Goal: Information Seeking & Learning: Learn about a topic

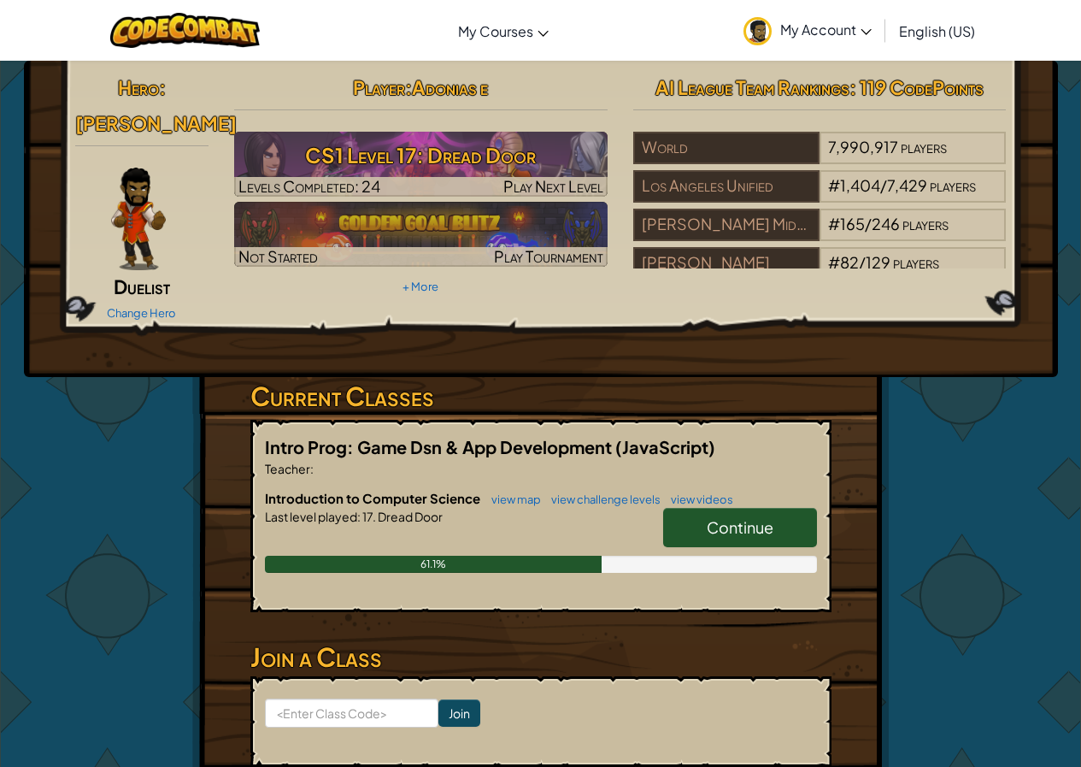
click at [720, 512] on link "Continue" at bounding box center [740, 527] width 154 height 39
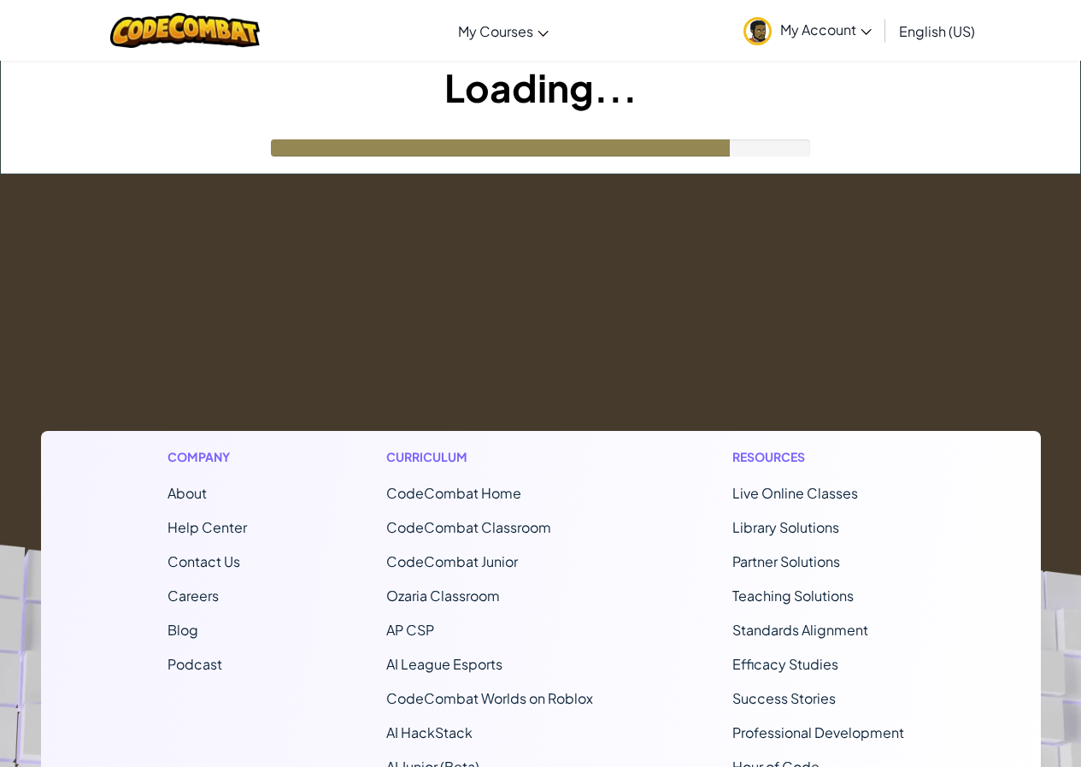
click at [447, 212] on footer "Company About Help Center Contact Us Careers Blog Podcast Curriculum CodeCombat…" at bounding box center [540, 637] width 1081 height 926
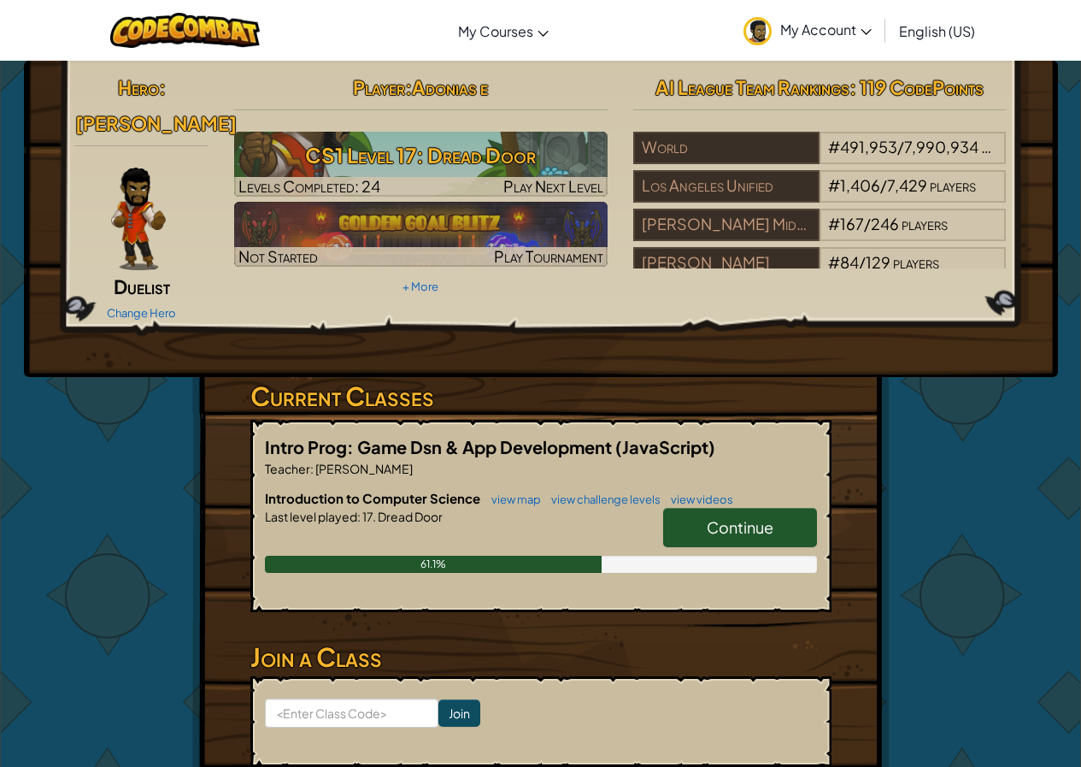
click at [771, 517] on span "Continue" at bounding box center [740, 527] width 67 height 20
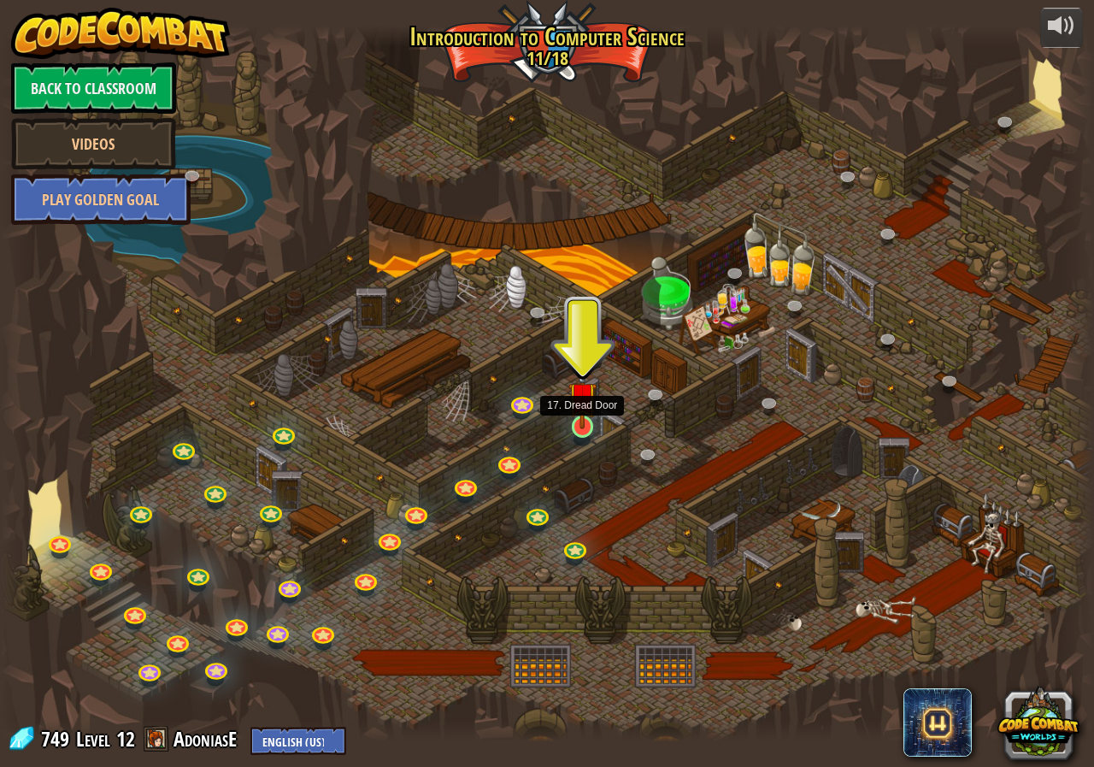
click at [594, 426] on img at bounding box center [582, 395] width 28 height 65
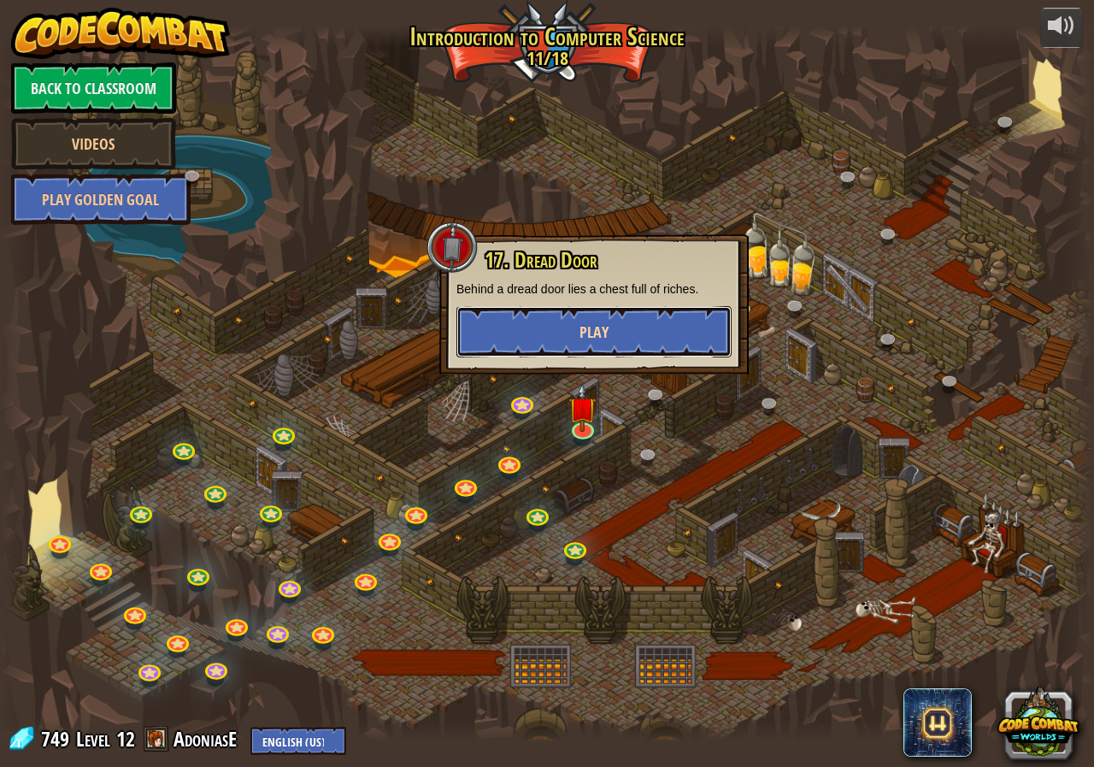
click at [615, 350] on button "Play" at bounding box center [593, 331] width 275 height 51
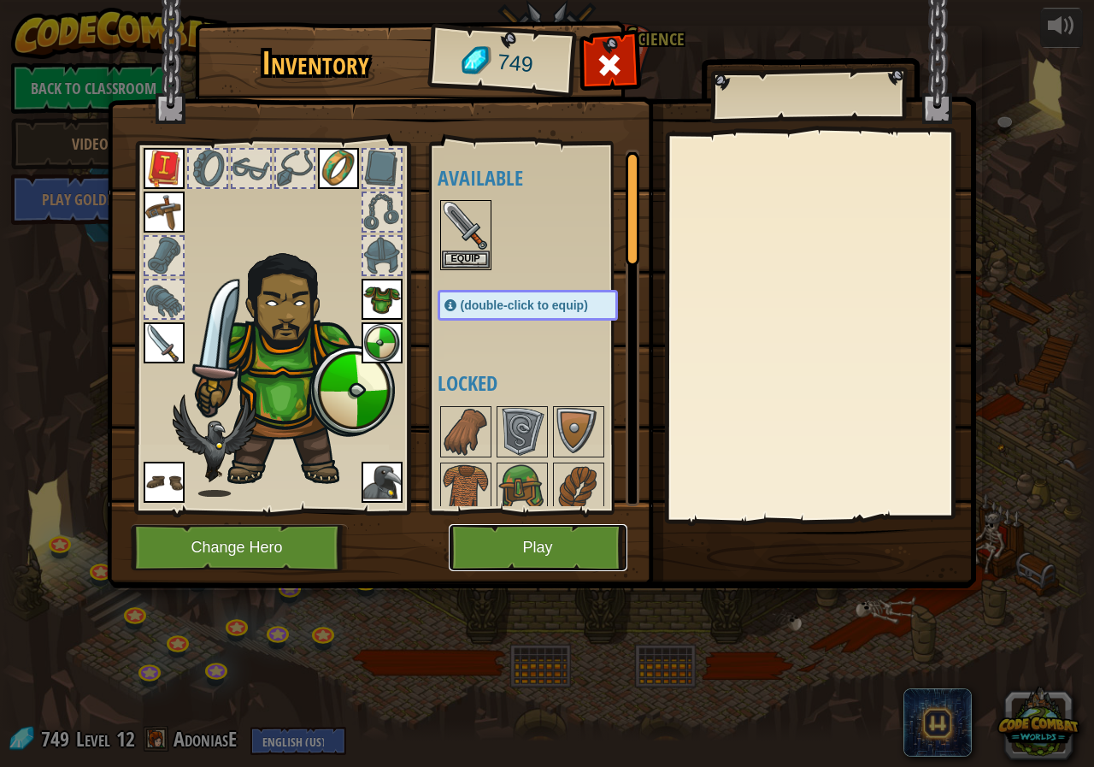
click at [562, 538] on button "Play" at bounding box center [538, 547] width 179 height 47
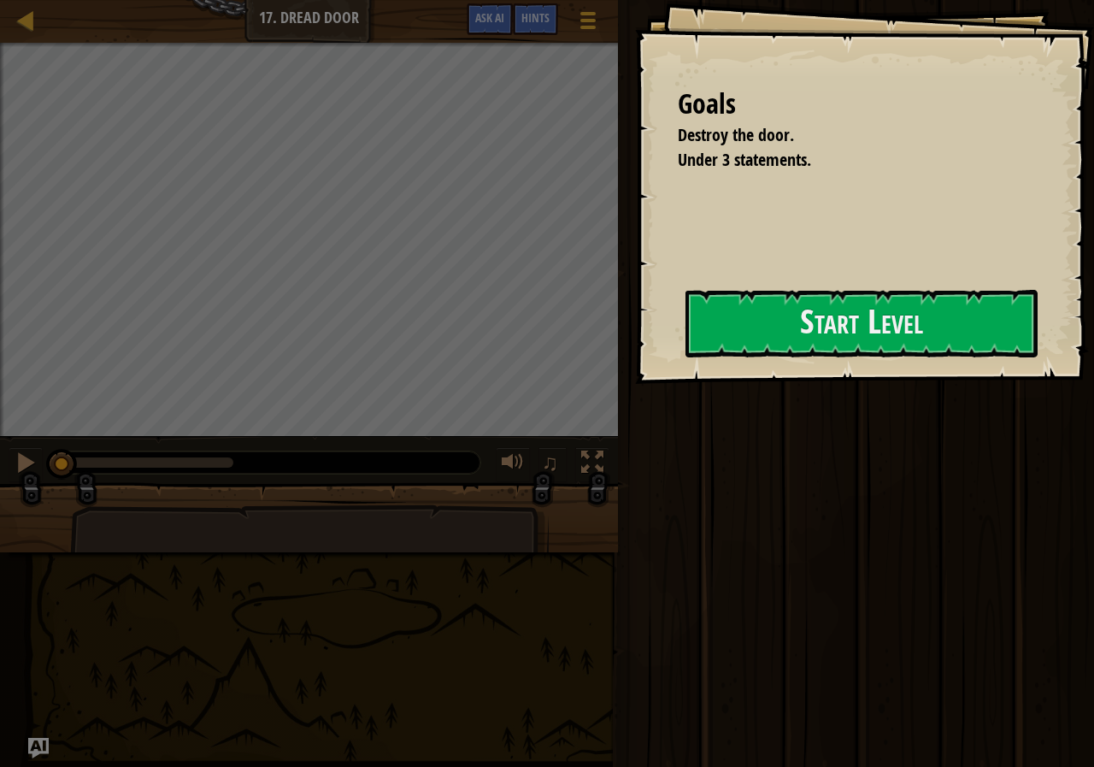
click at [802, 291] on div "Goals Destroy the door. Under 3 statements. Start Level Error loading from serv…" at bounding box center [864, 192] width 459 height 384
click at [832, 326] on button "Start Level" at bounding box center [862, 324] width 352 height 68
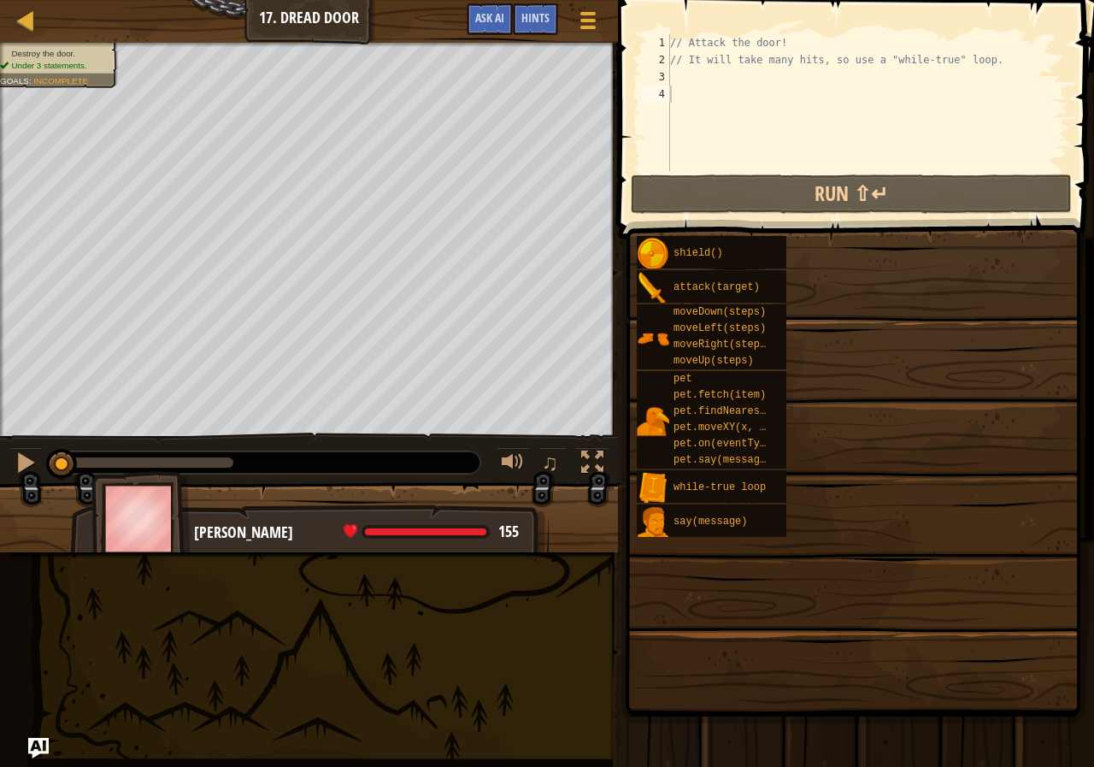
click at [851, 333] on div "shield() attack(target) moveDown(steps) moveLeft(steps) moveRight(steps) moveUp…" at bounding box center [859, 386] width 446 height 303
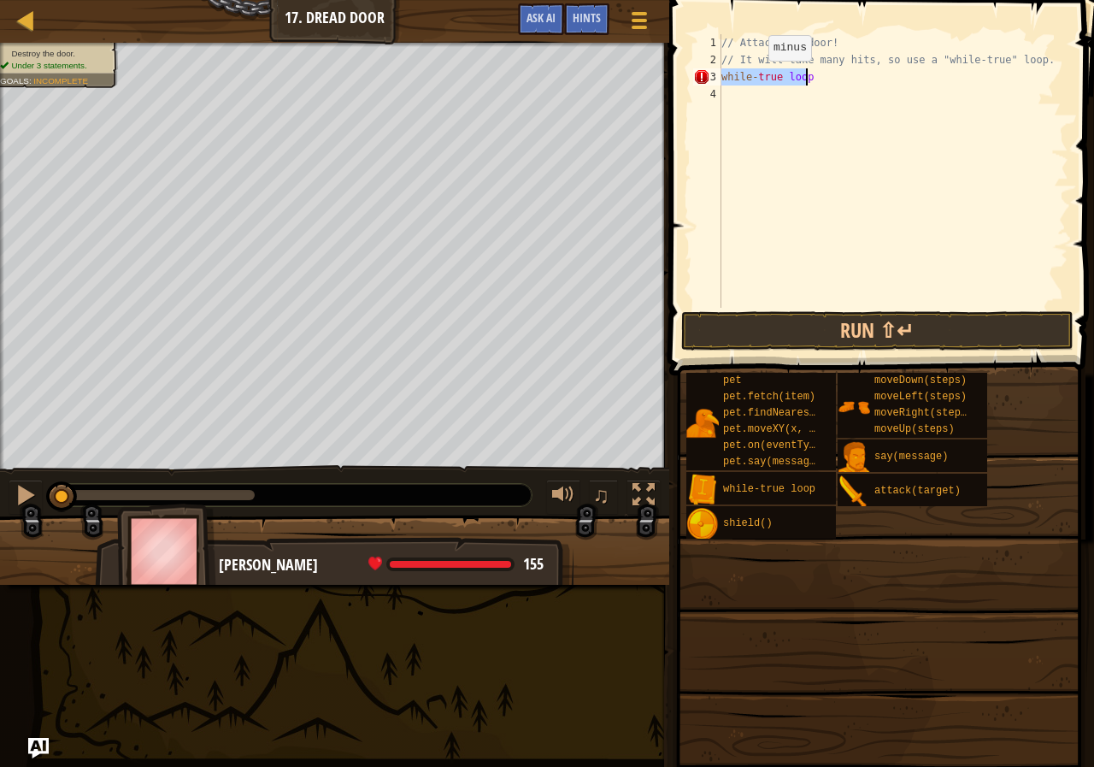
click at [754, 78] on div "// Attack the door! // It will take many hits, so use a "while-true" loop. whil…" at bounding box center [893, 171] width 350 height 274
click at [814, 83] on div "// Attack the door! // It will take many hits, so use a "while-true" loop. whil…" at bounding box center [893, 188] width 350 height 308
type textarea "while(true loop) }"
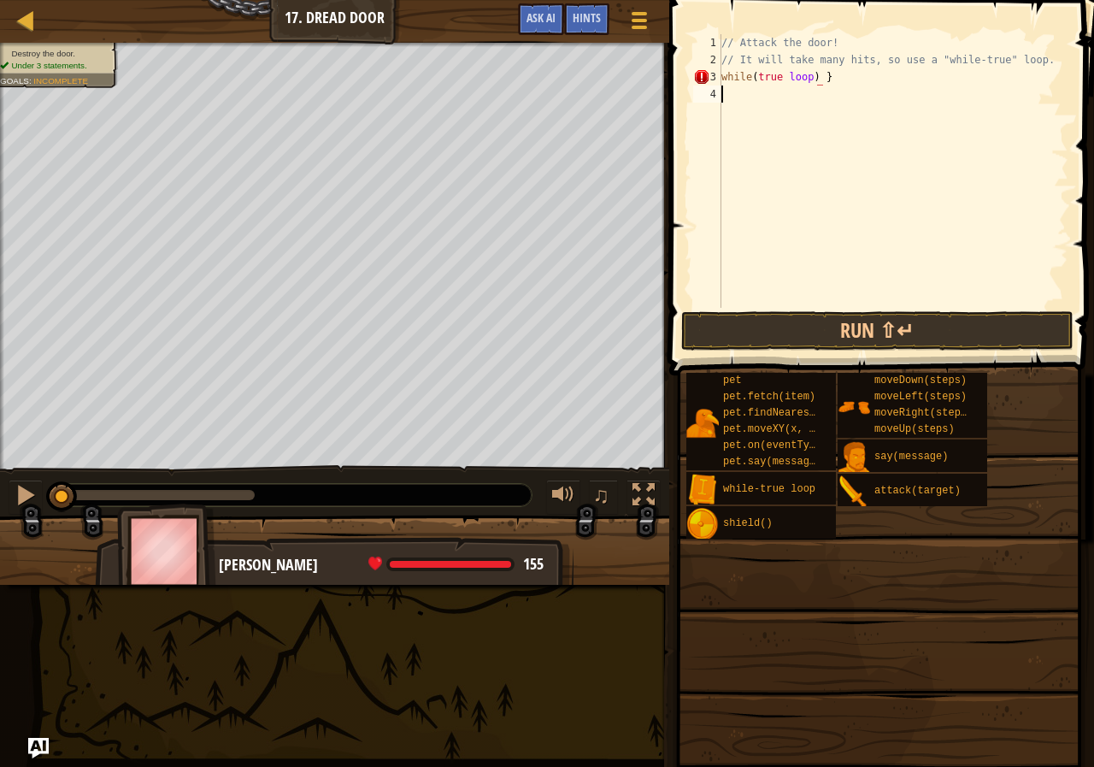
click at [741, 90] on div "// Attack the door! // It will take many hits, so use a "while-true" loop. whil…" at bounding box center [893, 188] width 350 height 308
type textarea "{"
click at [800, 269] on div "// Attack the door! // It will take many hits, so use a "while-true" loop. whil…" at bounding box center [893, 188] width 350 height 308
click at [845, 364] on span at bounding box center [879, 608] width 413 height 506
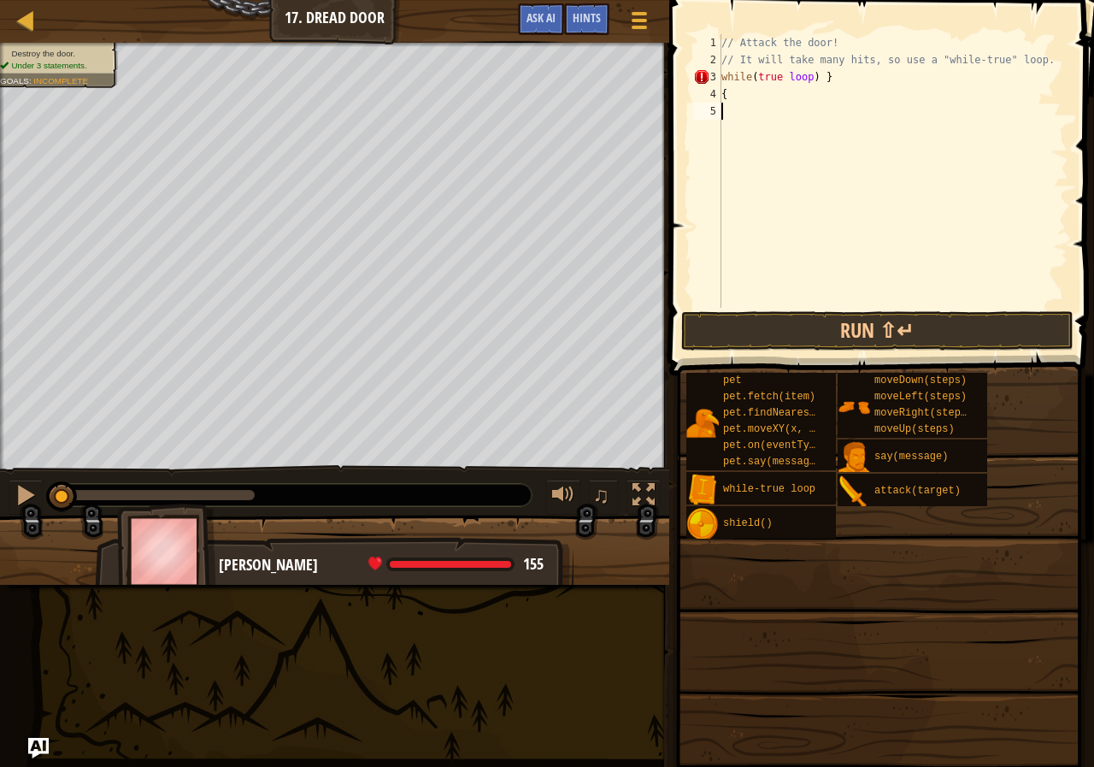
click at [821, 350] on span at bounding box center [883, 163] width 439 height 426
click at [795, 329] on button "Run ⇧↵" at bounding box center [877, 330] width 392 height 39
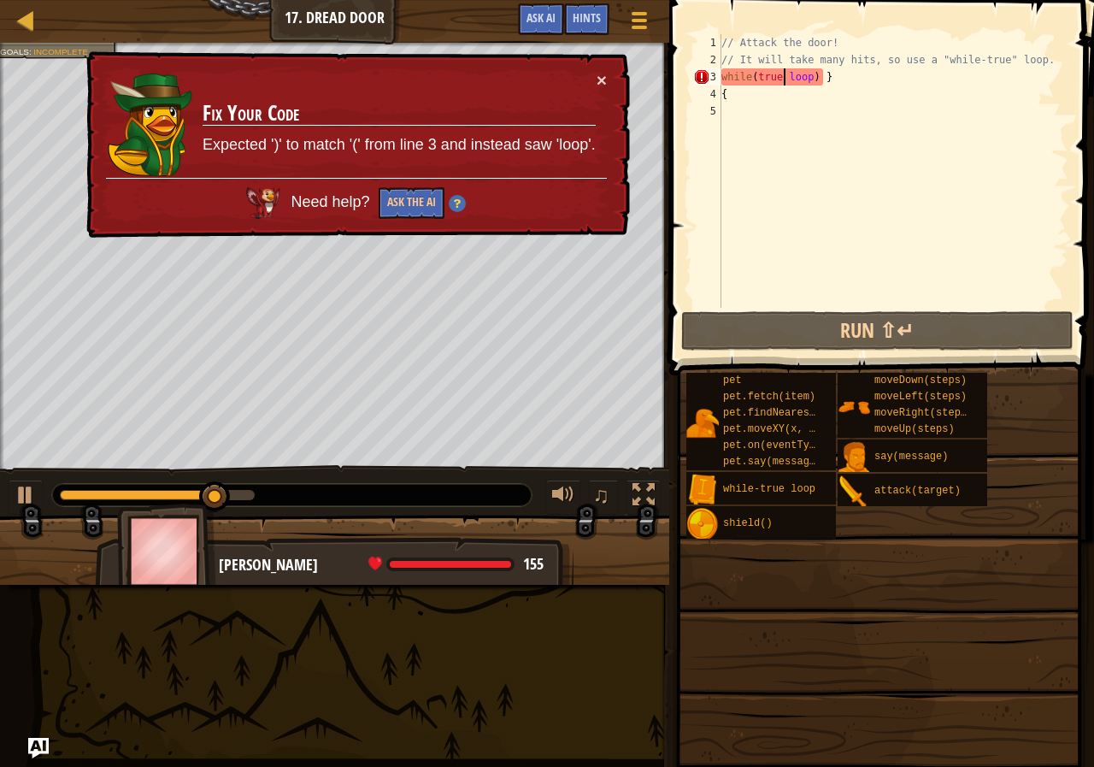
click at [781, 80] on div "// Attack the door! // It will take many hits, so use a "while-true" loop. whil…" at bounding box center [893, 188] width 350 height 308
click at [605, 76] on button "×" at bounding box center [602, 80] width 10 height 18
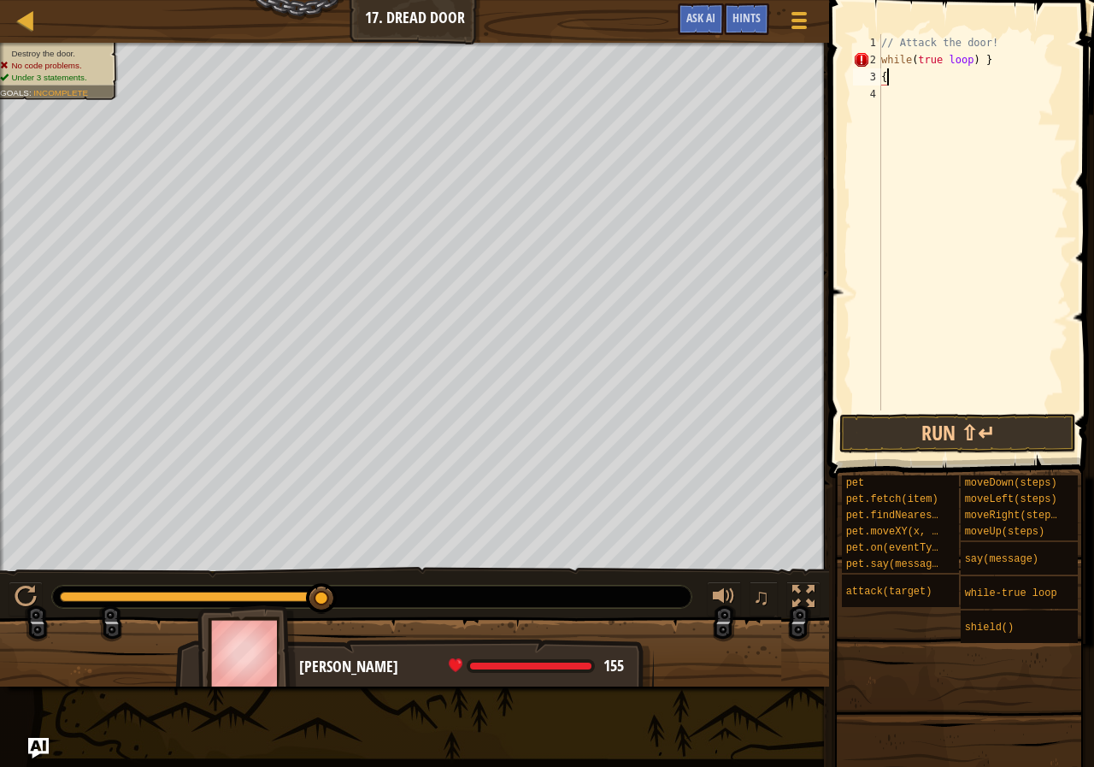
click at [1017, 72] on div "// Attack the door! while ( true loop ) } {" at bounding box center [973, 239] width 191 height 410
click at [1020, 50] on div "// Attack the door! while ( true loop ) } {" at bounding box center [973, 239] width 191 height 410
click at [1018, 55] on div "// Attack the door! while ( true loop ) } {" at bounding box center [973, 239] width 191 height 410
type textarea "w"
type textarea "// Attack the doo"
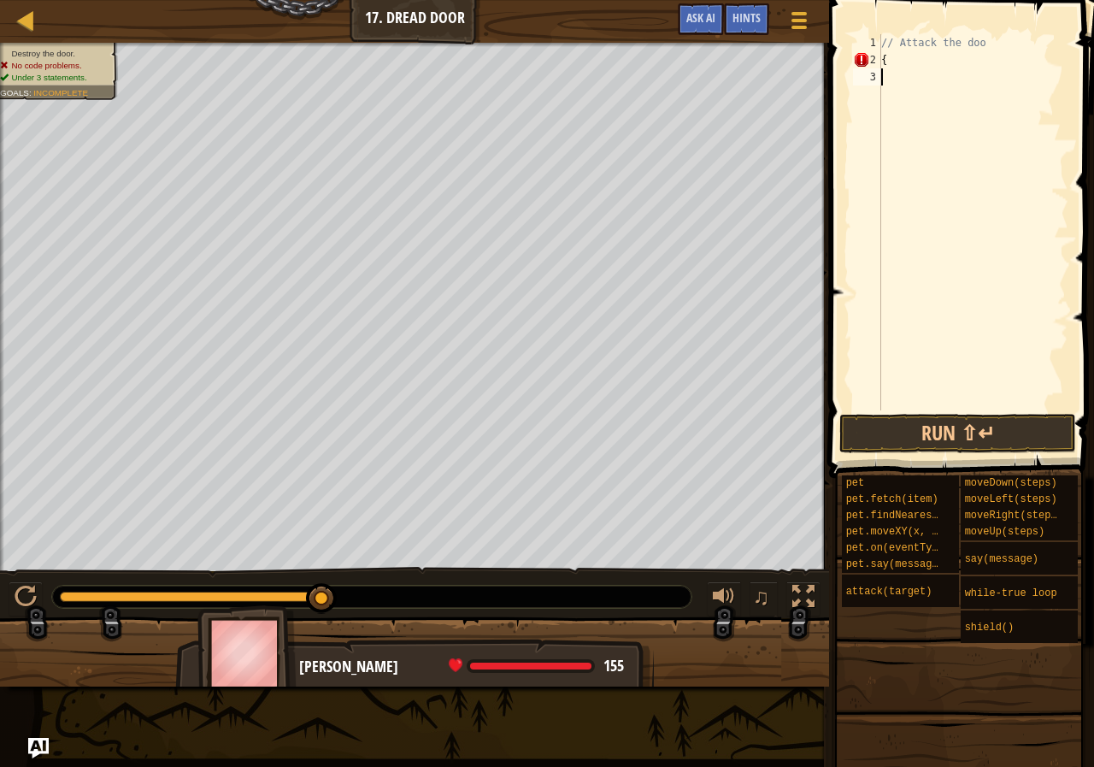
click at [892, 72] on div "// Attack the doo {" at bounding box center [973, 239] width 191 height 410
click at [893, 61] on div "// Attack the doo {" at bounding box center [973, 239] width 191 height 410
type textarea "{"
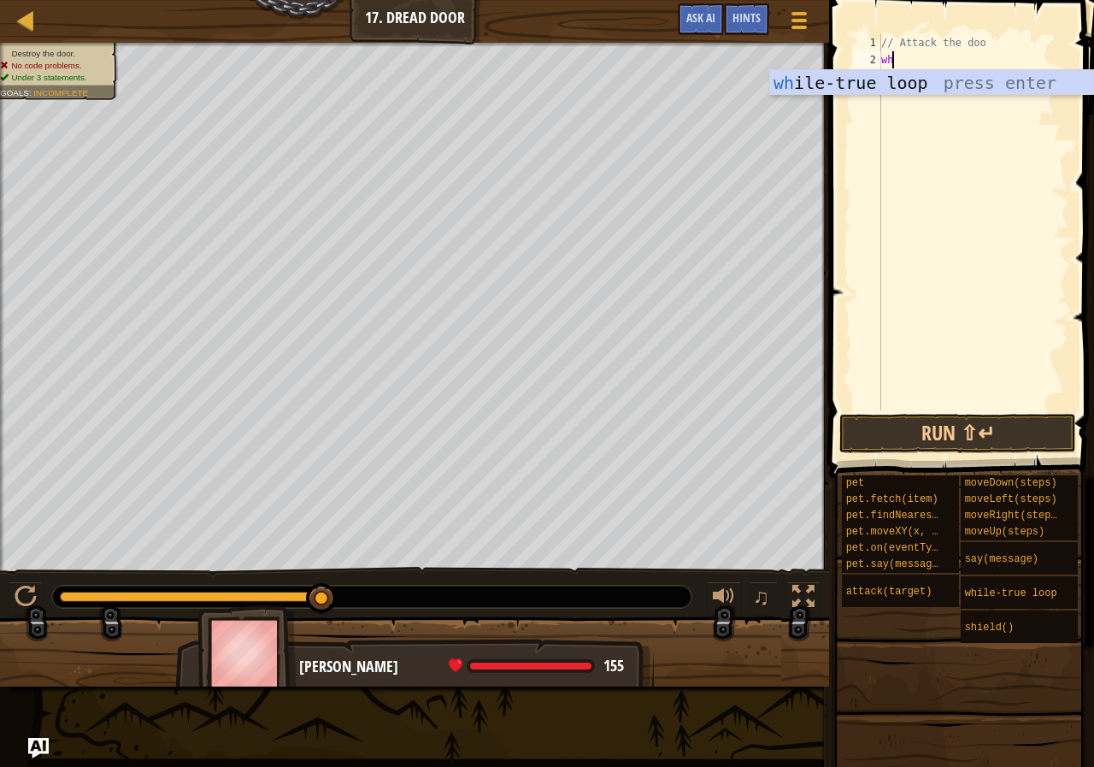
type textarea "whi"
click at [925, 84] on div "whi le-true loop press enter" at bounding box center [931, 108] width 323 height 77
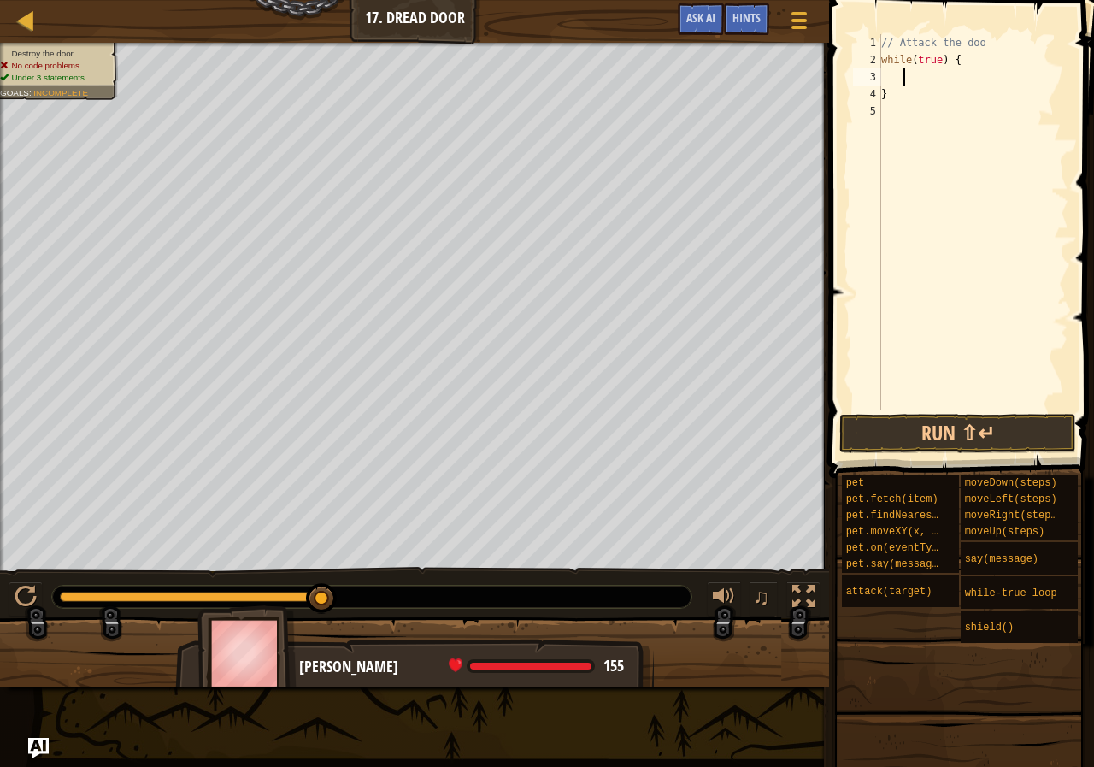
click at [879, 71] on div "3" at bounding box center [867, 76] width 28 height 17
type textarea "}"
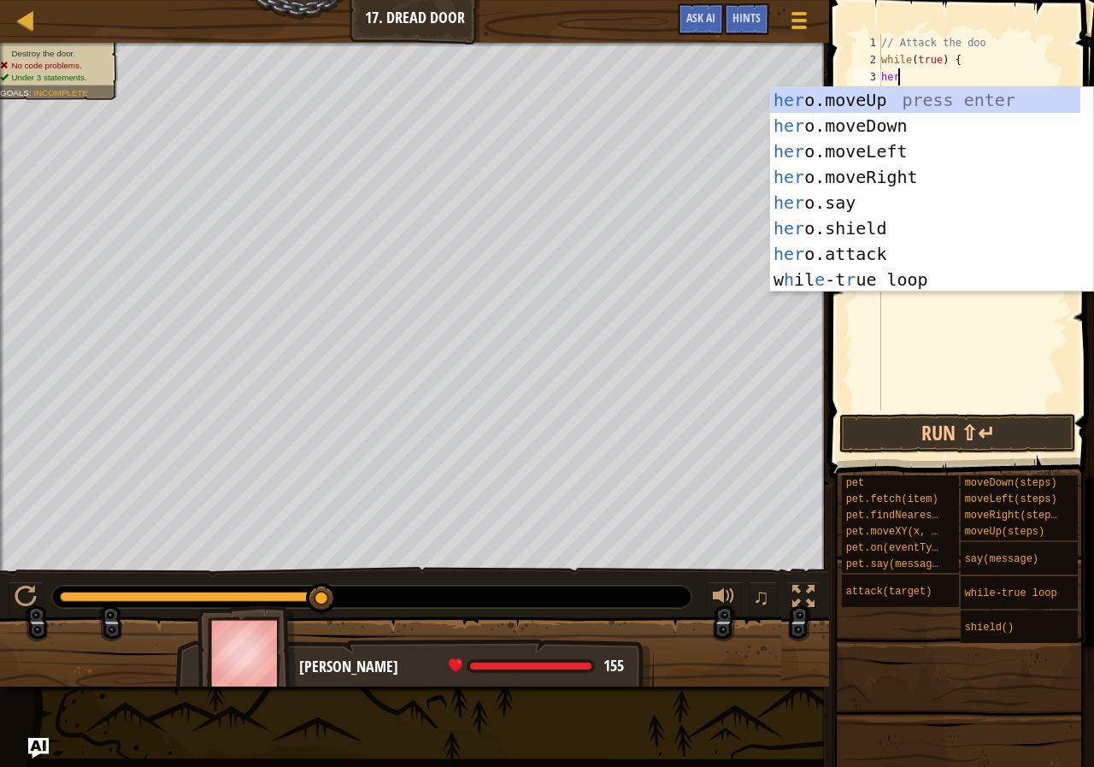
scroll to position [8, 3]
click at [889, 252] on div "hero .moveUp press enter hero .moveDown press enter hero .moveLeft press enter …" at bounding box center [931, 215] width 323 height 256
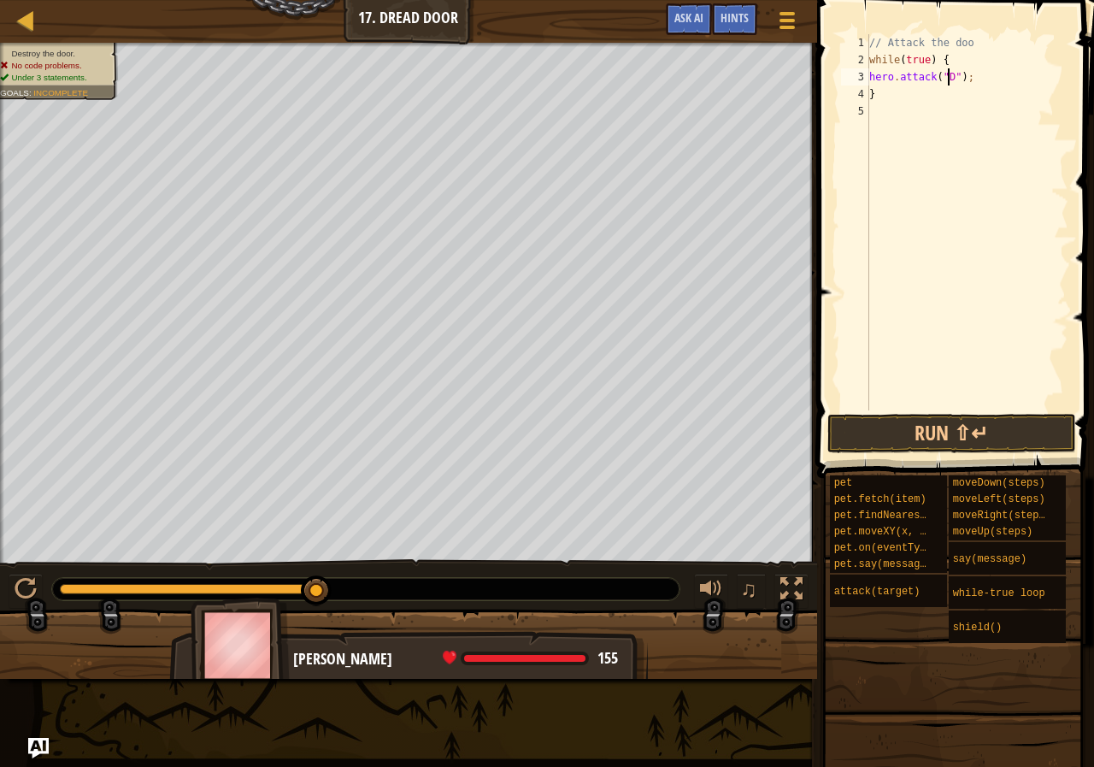
scroll to position [8, 6]
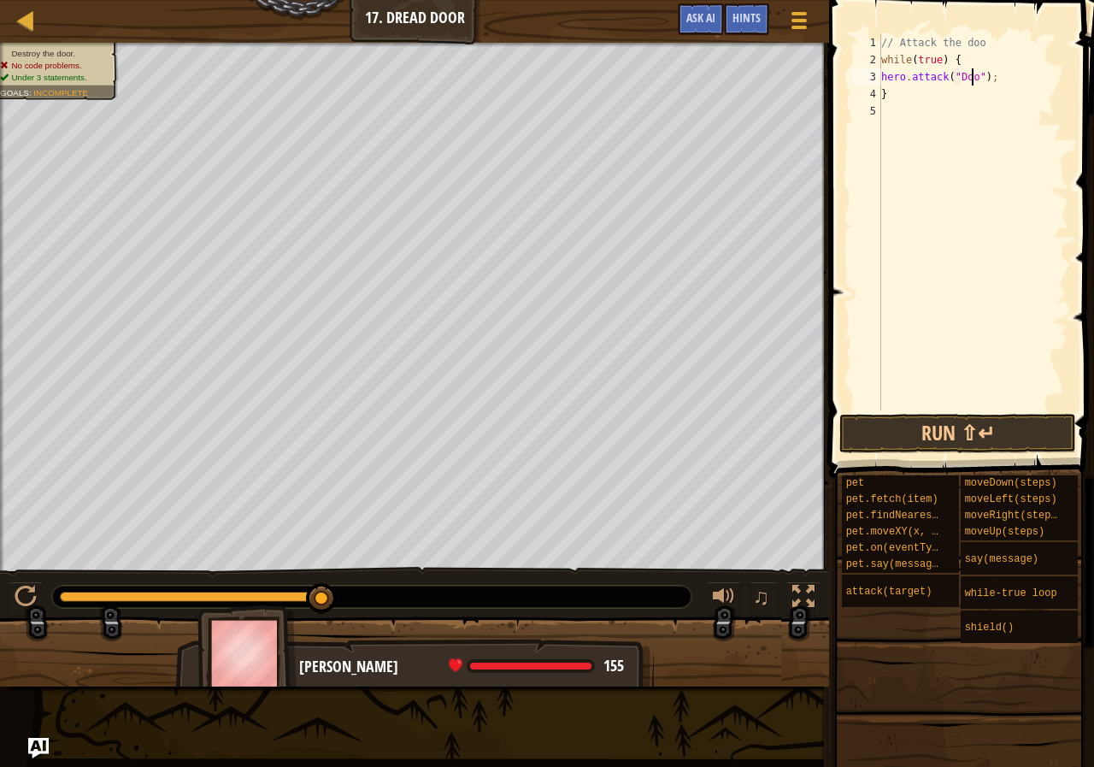
type textarea "hero.attack("Door");"
click at [942, 432] on button "Run ⇧↵" at bounding box center [957, 433] width 237 height 39
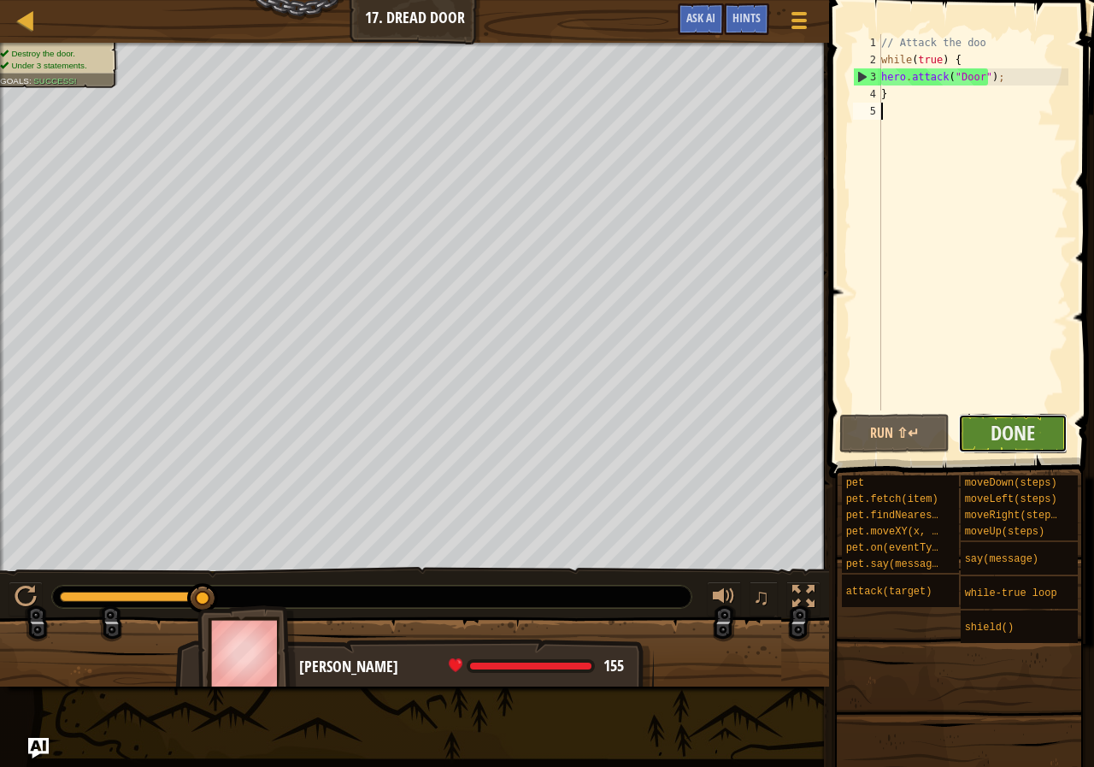
click at [978, 427] on button "Done" at bounding box center [1013, 433] width 110 height 39
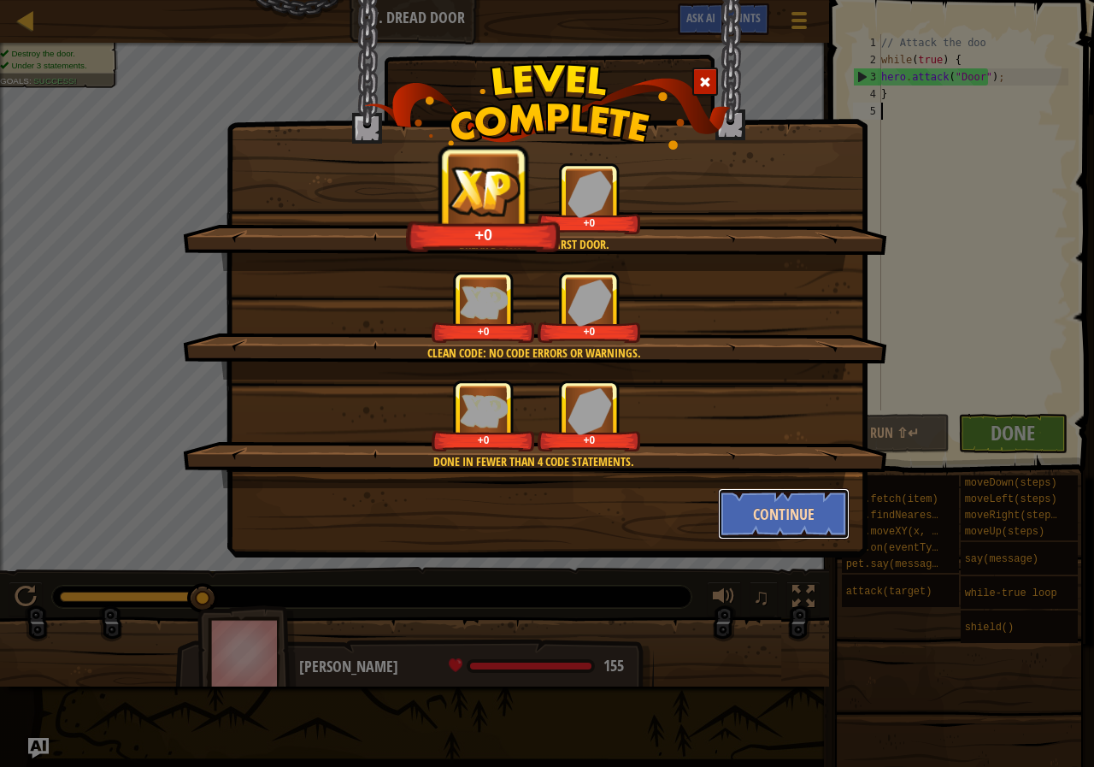
click at [774, 533] on button "Continue" at bounding box center [784, 513] width 132 height 51
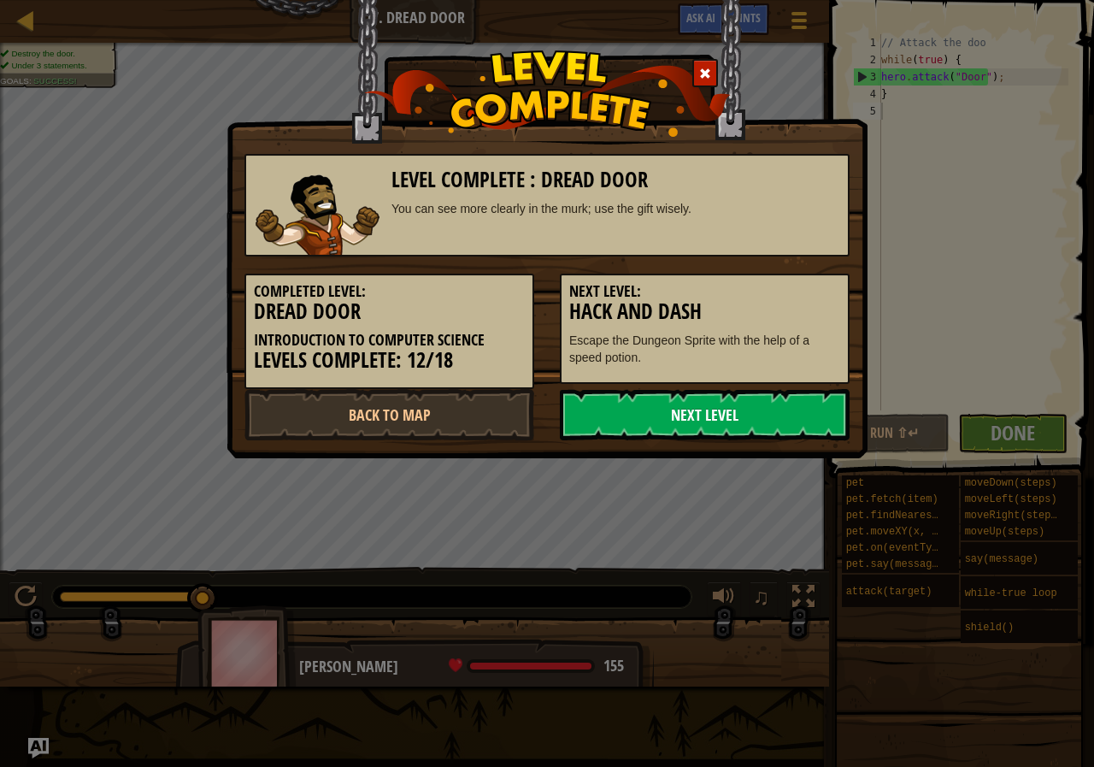
click at [665, 401] on link "Next Level" at bounding box center [705, 414] width 290 height 51
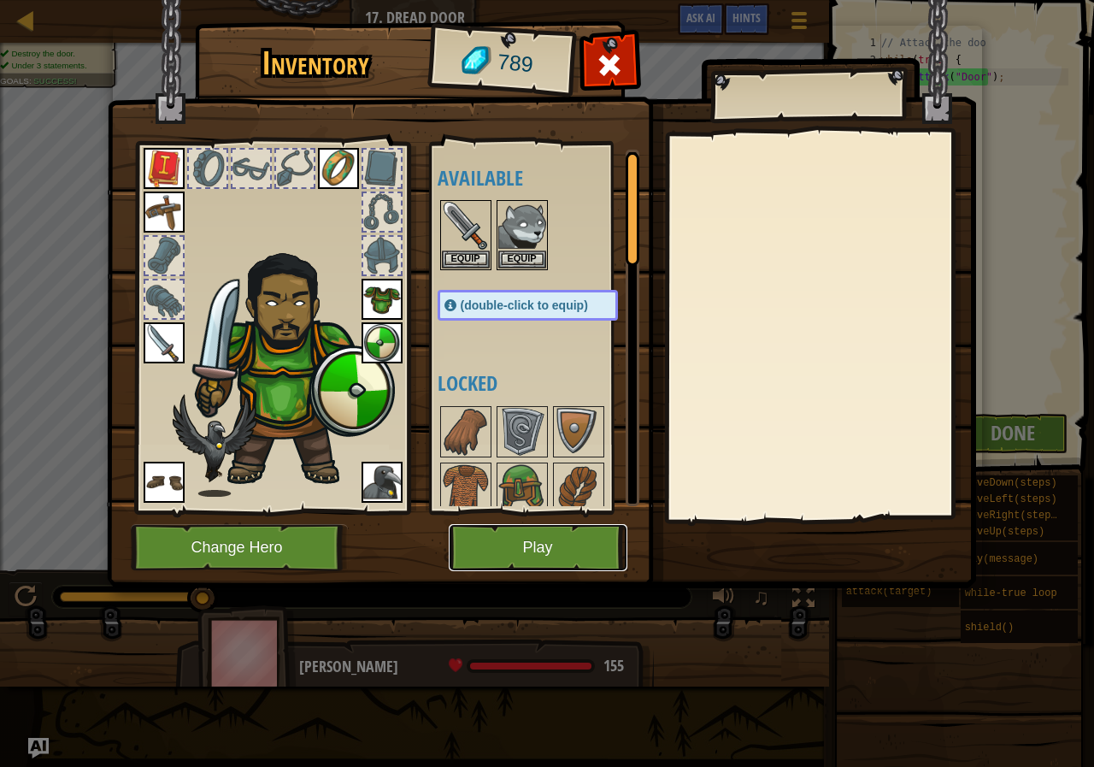
click at [555, 546] on button "Play" at bounding box center [538, 547] width 179 height 47
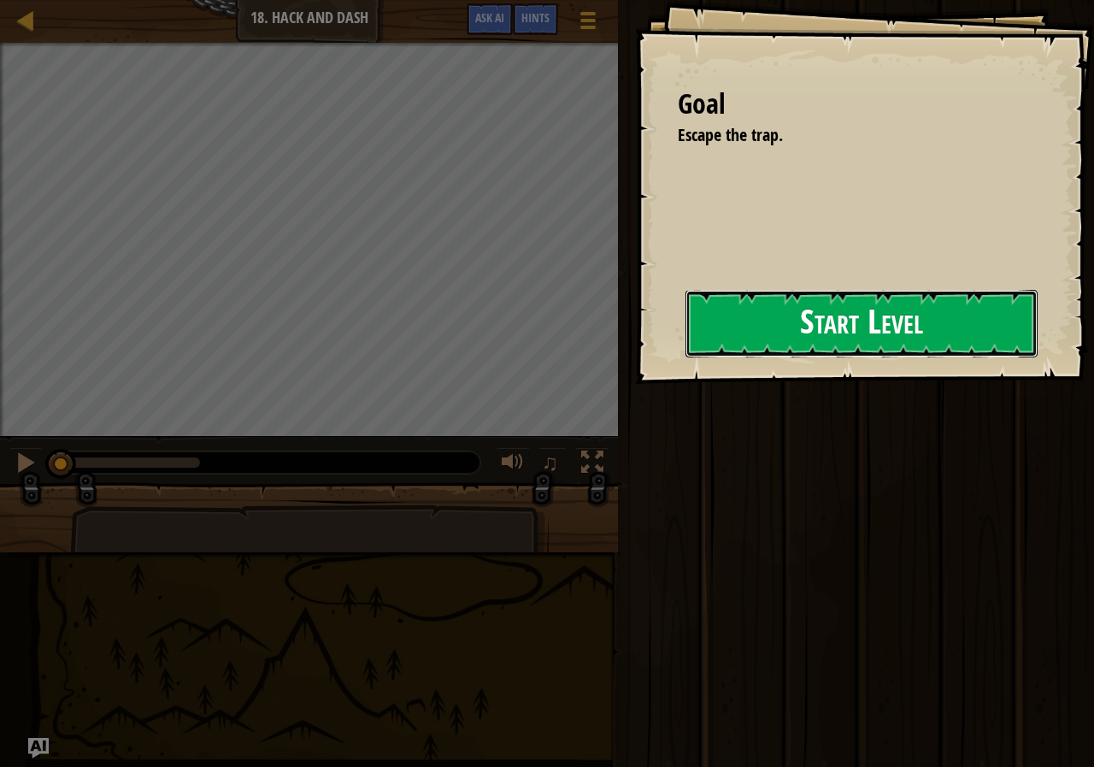
click at [894, 345] on button "Start Level" at bounding box center [862, 324] width 352 height 68
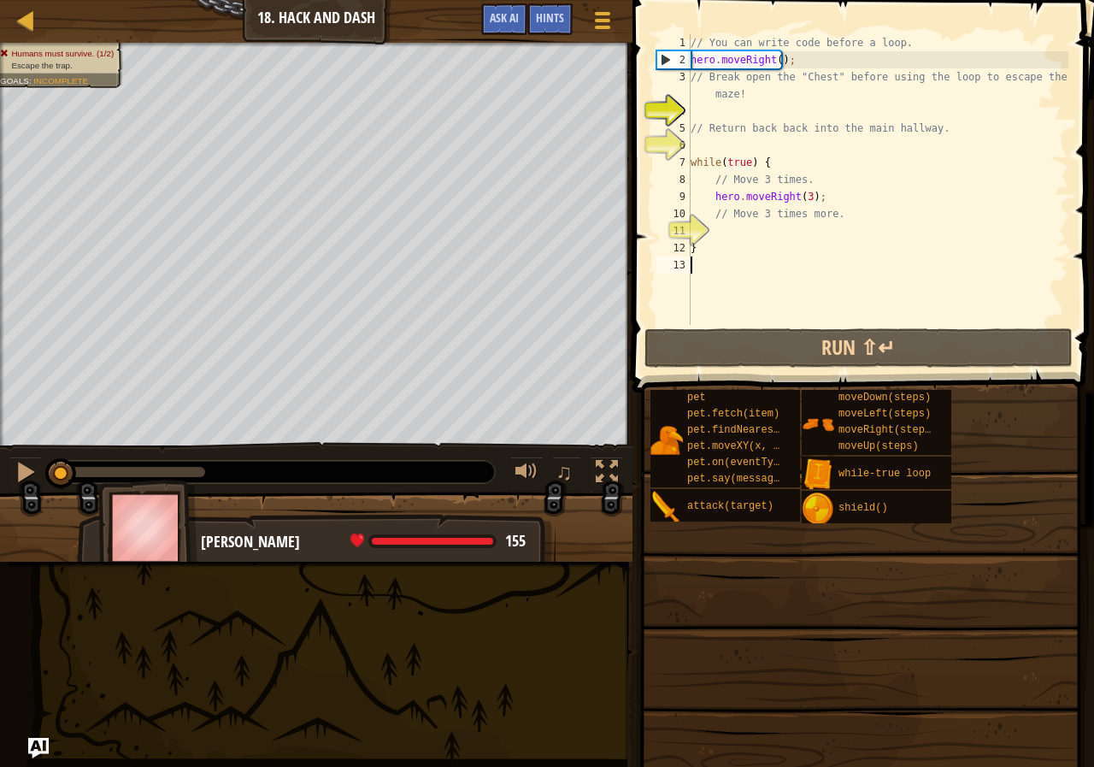
click at [806, 315] on div "// You can write code before a loop. hero . moveRight ( ) ; // Break open the "…" at bounding box center [877, 196] width 381 height 325
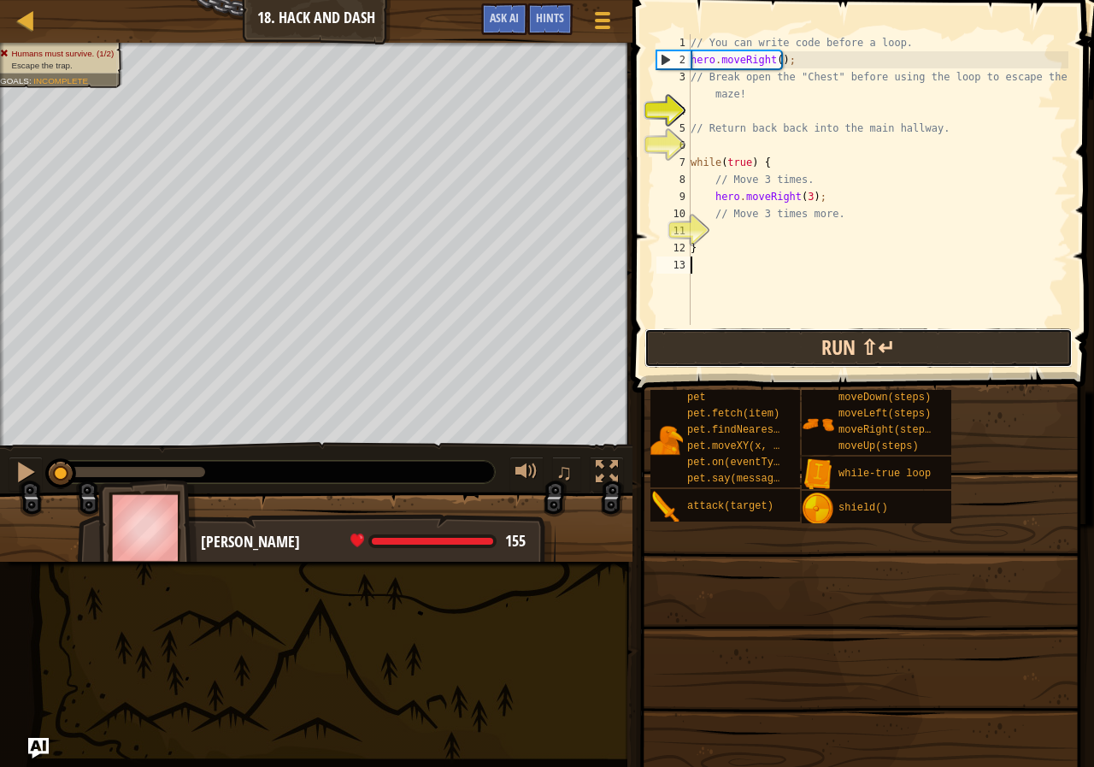
click at [795, 359] on button "Run ⇧↵" at bounding box center [859, 347] width 428 height 39
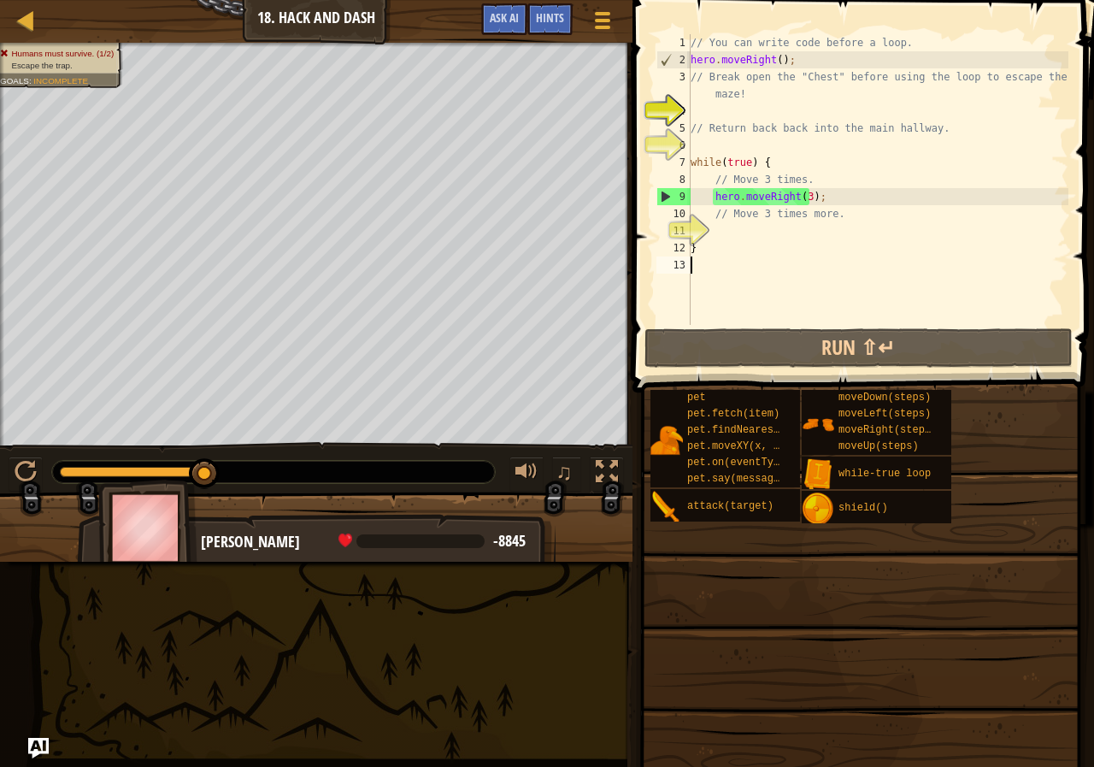
click at [691, 226] on div "11" at bounding box center [673, 230] width 34 height 17
type textarea "}"
click at [833, 204] on div "// You can write code before a loop. hero . moveRight ( ) ; // Break open the "…" at bounding box center [877, 196] width 381 height 325
click at [852, 219] on div "// You can write code before a loop. hero . moveRight ( ) ; // Break open the "…" at bounding box center [877, 196] width 381 height 325
type textarea "/"
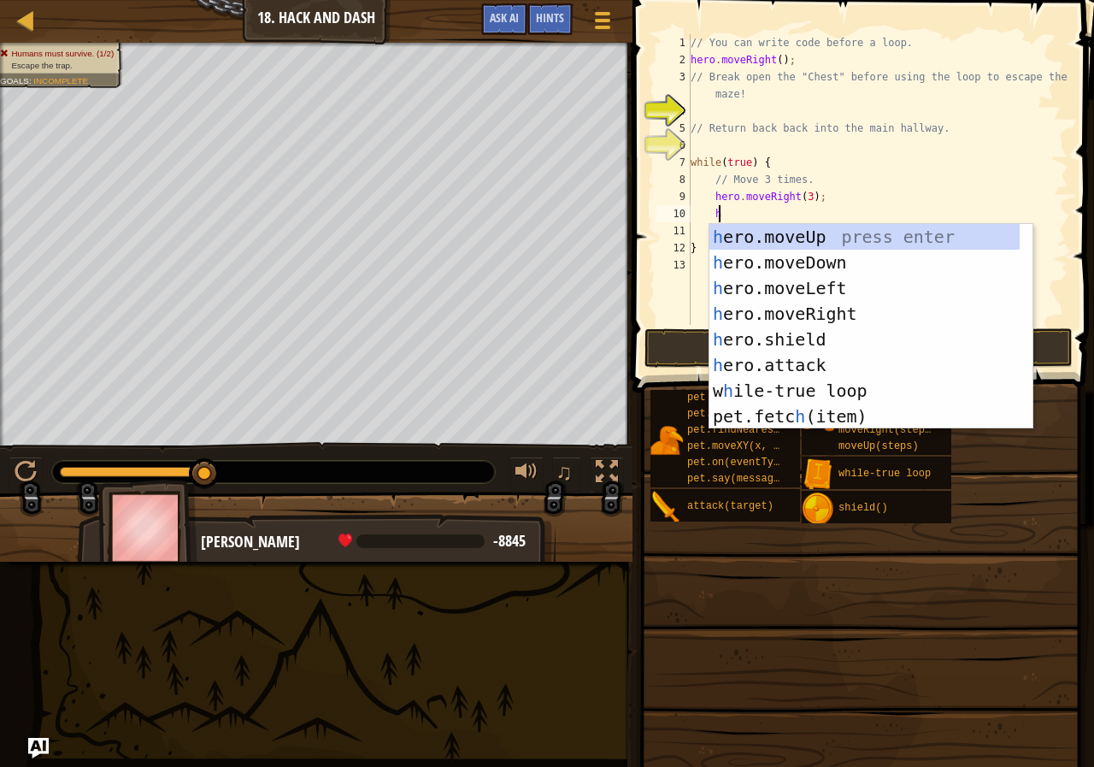
type textarea "he"
click at [827, 255] on div "he ro.moveUp press enter he ro.moveDown press enter he ro.moveLeft press enter …" at bounding box center [864, 352] width 310 height 256
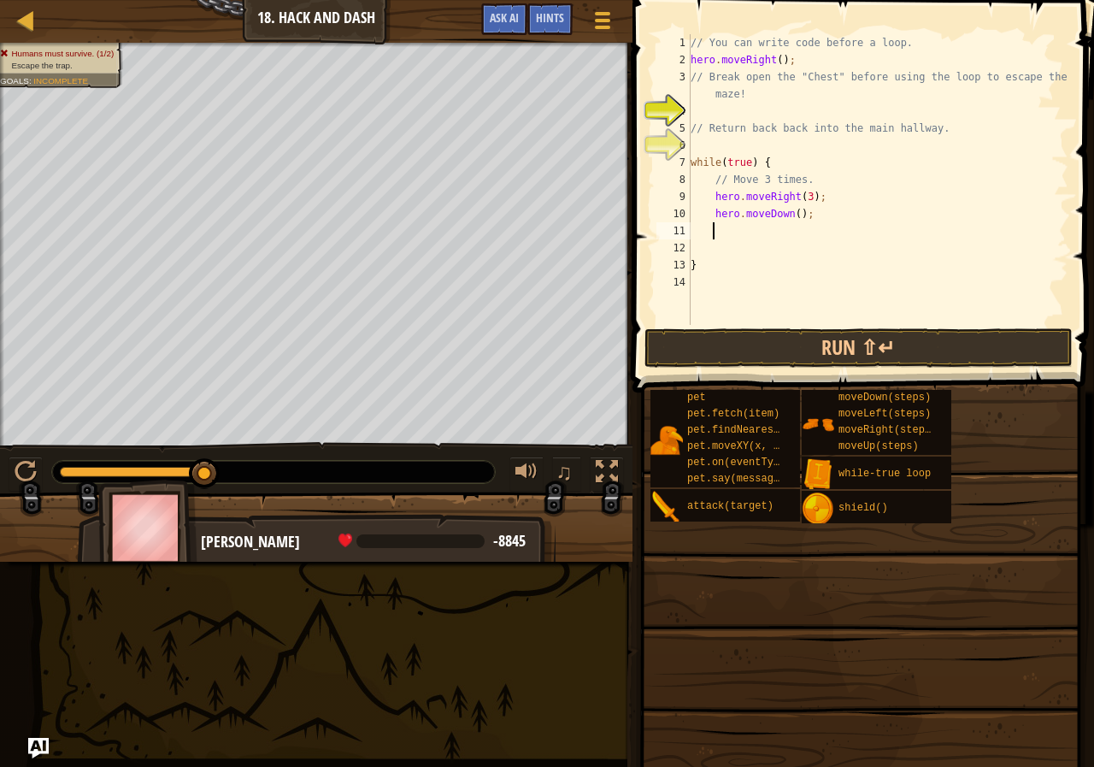
scroll to position [8, 1]
click at [792, 209] on div "// You can write code before a loop. hero . moveRight ( ) ; // Break open the "…" at bounding box center [877, 196] width 381 height 325
click at [881, 336] on button "Run ⇧↵" at bounding box center [859, 347] width 428 height 39
click at [913, 333] on button "Run ⇧↵" at bounding box center [859, 347] width 428 height 39
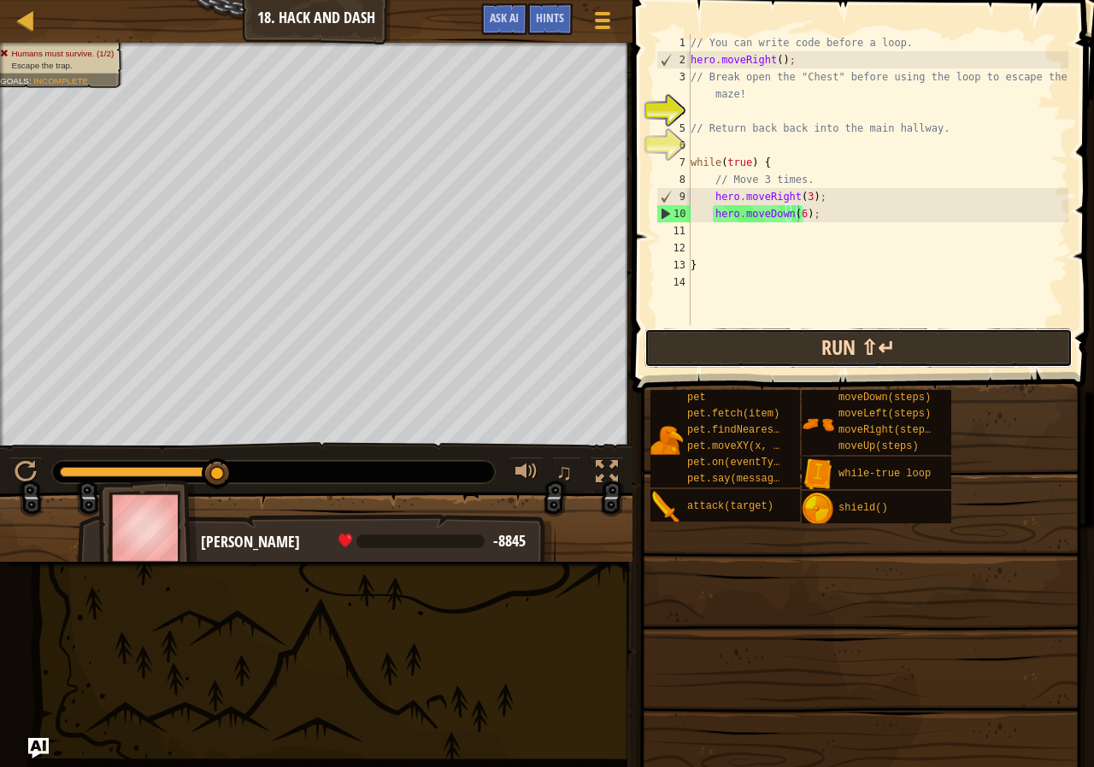
click at [835, 362] on button "Run ⇧↵" at bounding box center [859, 347] width 428 height 39
click at [826, 356] on button "Run ⇧↵" at bounding box center [859, 347] width 428 height 39
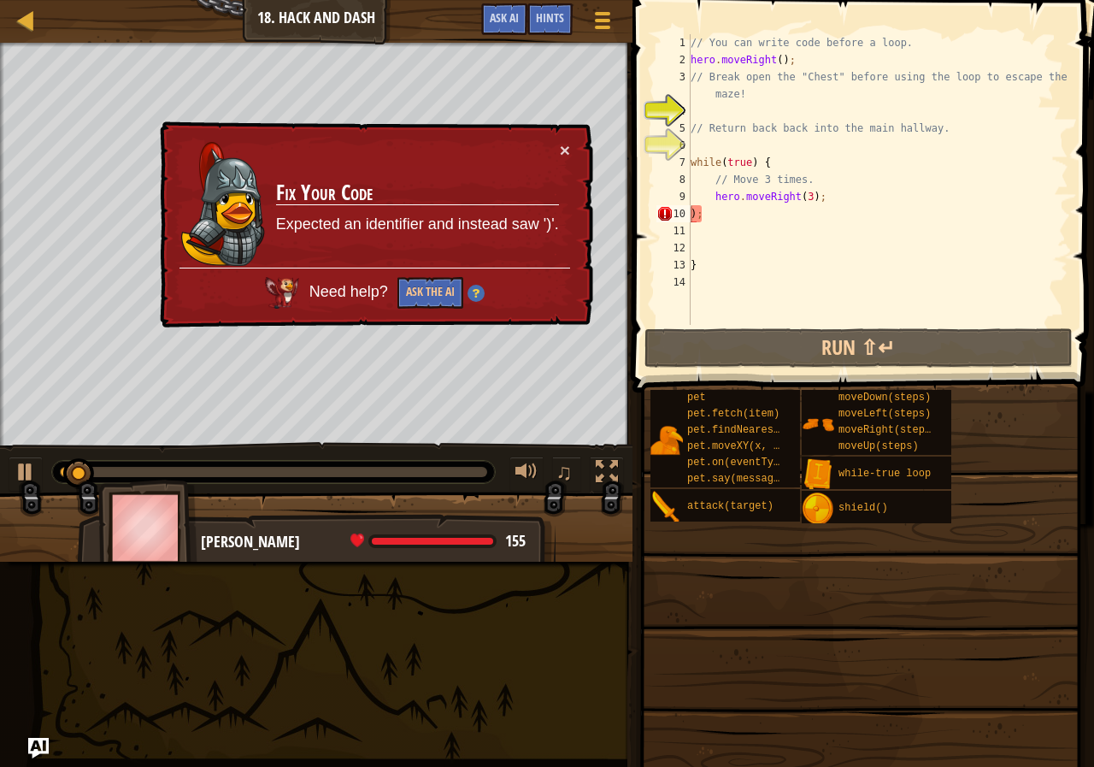
click at [570, 147] on div "× Fix Your Code Expected an identifier and instead saw ')'. Need help? Ask the …" at bounding box center [374, 224] width 437 height 207
click at [551, 137] on div "× Fix Your Code Expected an identifier and instead saw ')'. Need help? Ask the …" at bounding box center [374, 224] width 437 height 207
click at [740, 205] on div "// You can write code before a loop. hero . moveRight ( ) ; // Break open the "…" at bounding box center [877, 196] width 381 height 325
type textarea ")"
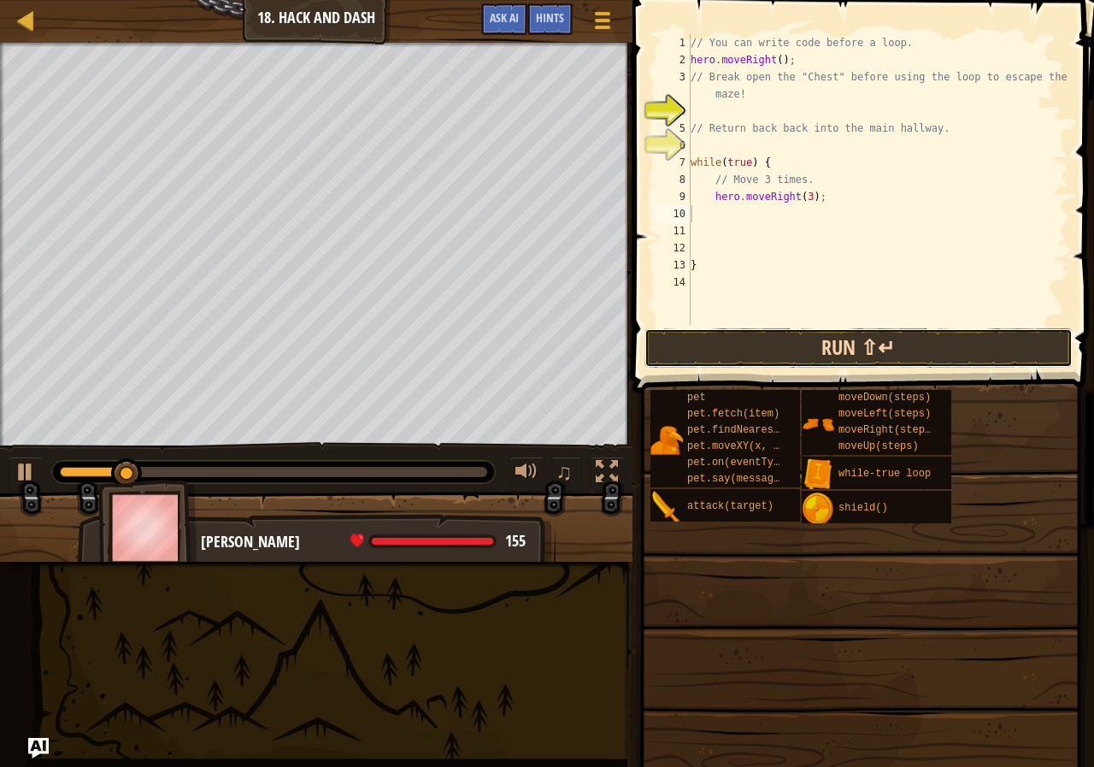
click at [701, 354] on button "Run ⇧↵" at bounding box center [859, 347] width 428 height 39
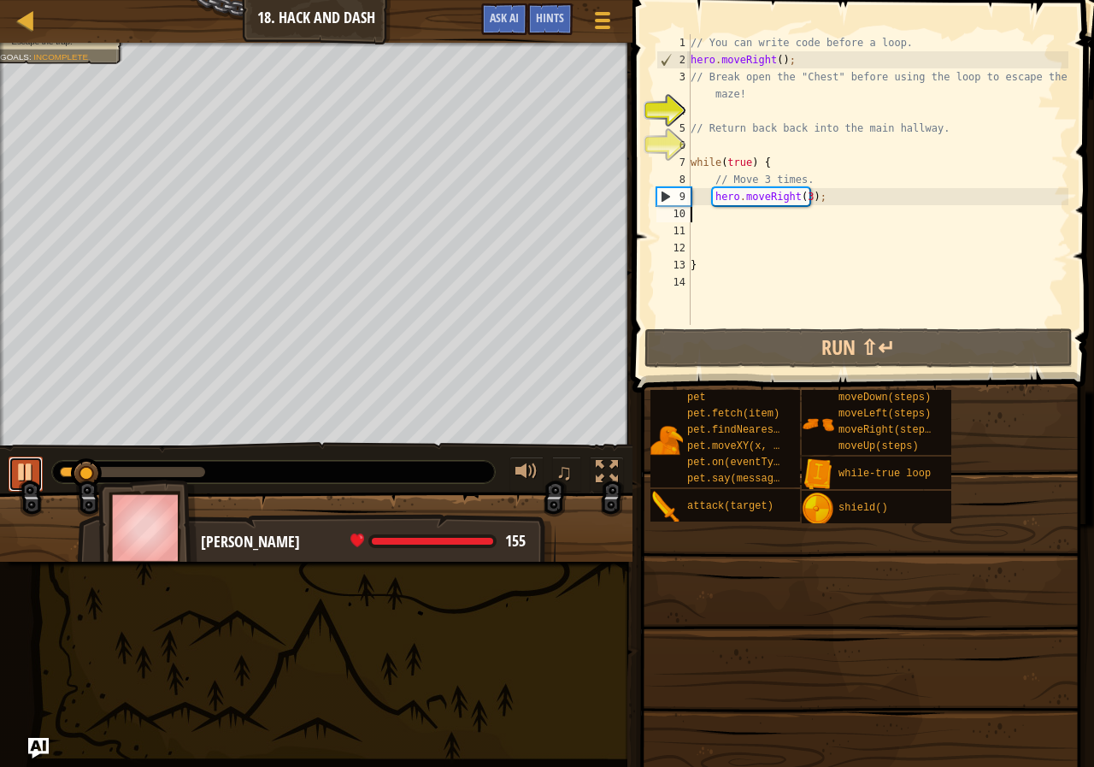
click at [28, 456] on button at bounding box center [26, 473] width 34 height 35
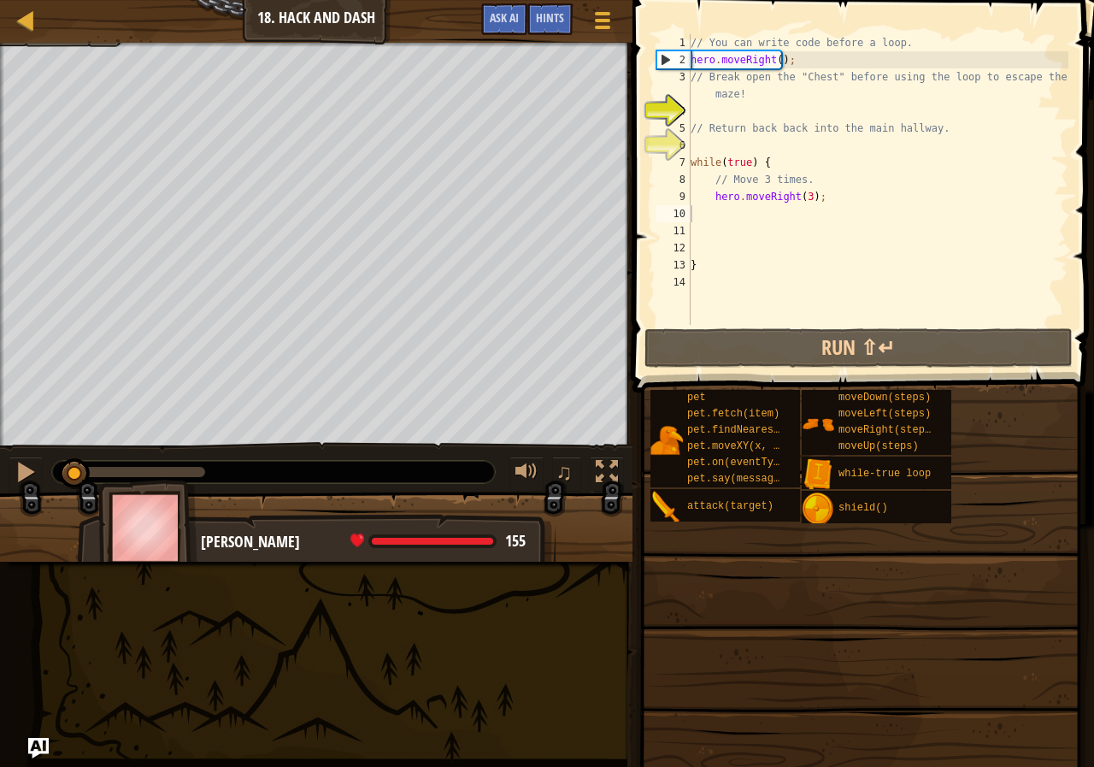
drag, startPoint x: 111, startPoint y: 469, endPoint x: 0, endPoint y: 456, distance: 111.9
click at [0, 456] on div "♫" at bounding box center [316, 467] width 633 height 51
click at [32, 483] on div at bounding box center [26, 472] width 22 height 22
click at [809, 206] on div "// You can write code before a loop. hero . moveRight ( ) ; // Break open the "…" at bounding box center [877, 196] width 381 height 325
click at [802, 200] on div "// You can write code before a loop. hero . moveRight ( ) ; // Break open the "…" at bounding box center [877, 196] width 381 height 325
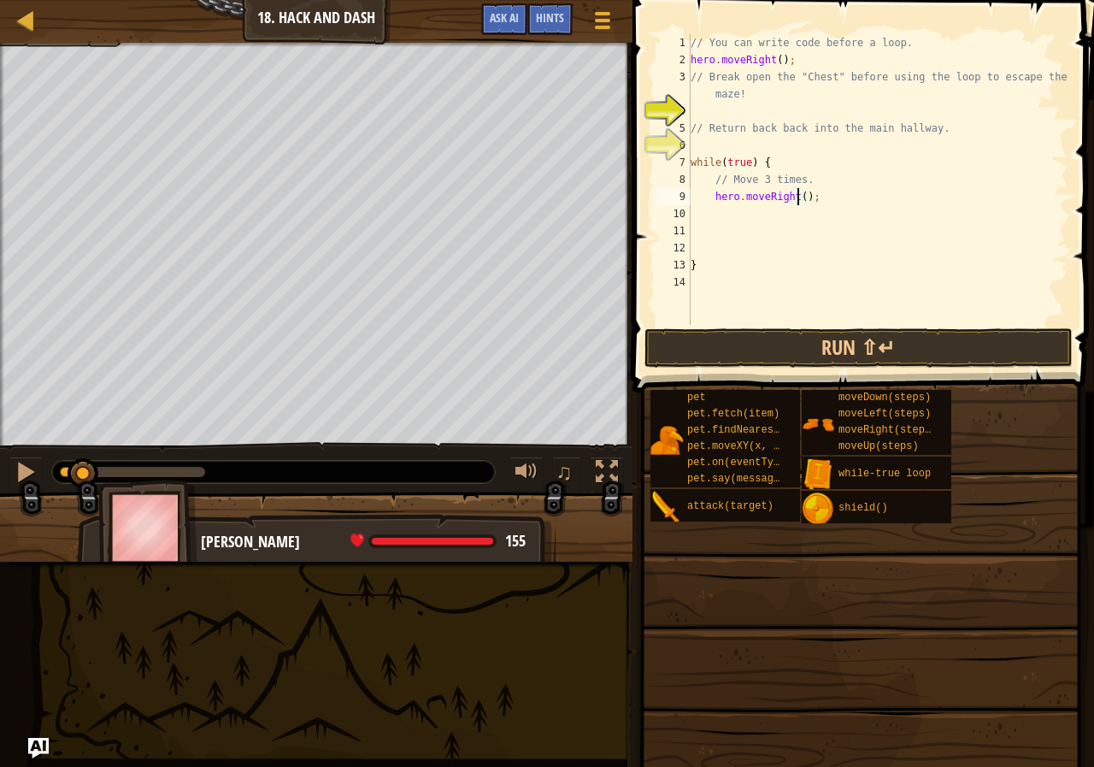
type textarea "hero.moveRight(1);"
click at [693, 210] on div "// You can write code before a loop. hero . moveRight ( ) ; // Break open the "…" at bounding box center [877, 196] width 381 height 325
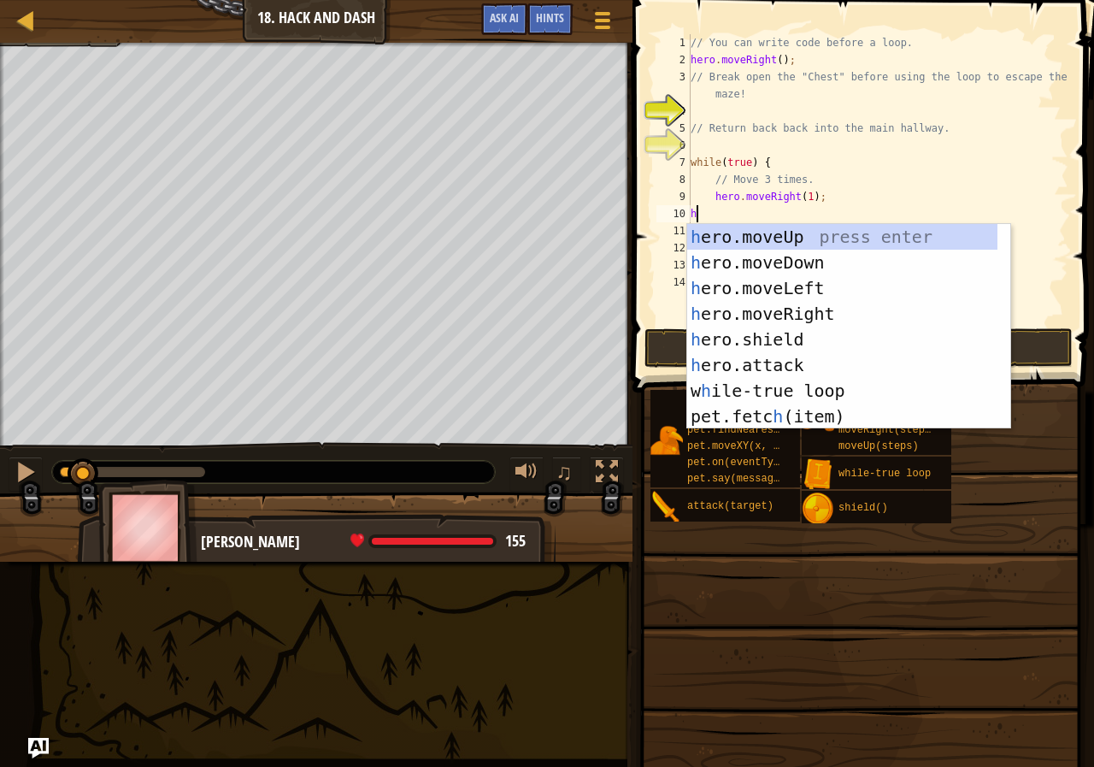
type textarea "he"
click at [852, 229] on div "he ro.moveUp press enter he ro.moveDown press enter he ro.moveLeft press enter …" at bounding box center [842, 352] width 310 height 256
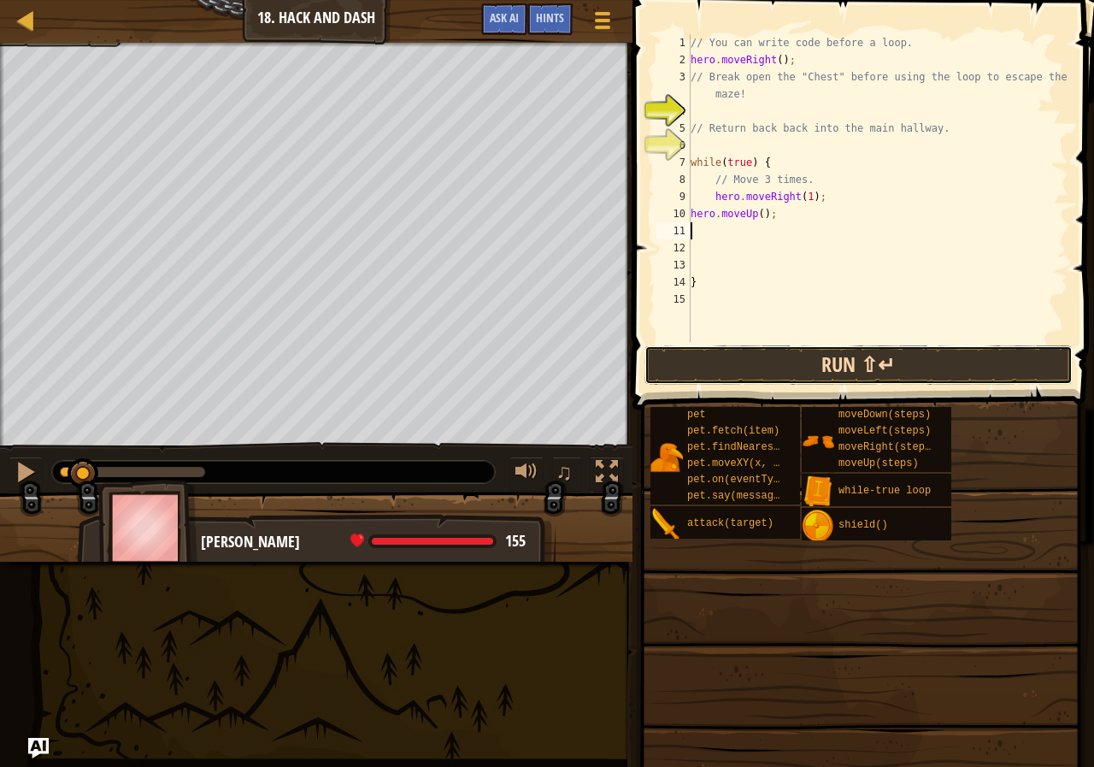
click at [832, 354] on button "Run ⇧↵" at bounding box center [859, 364] width 428 height 39
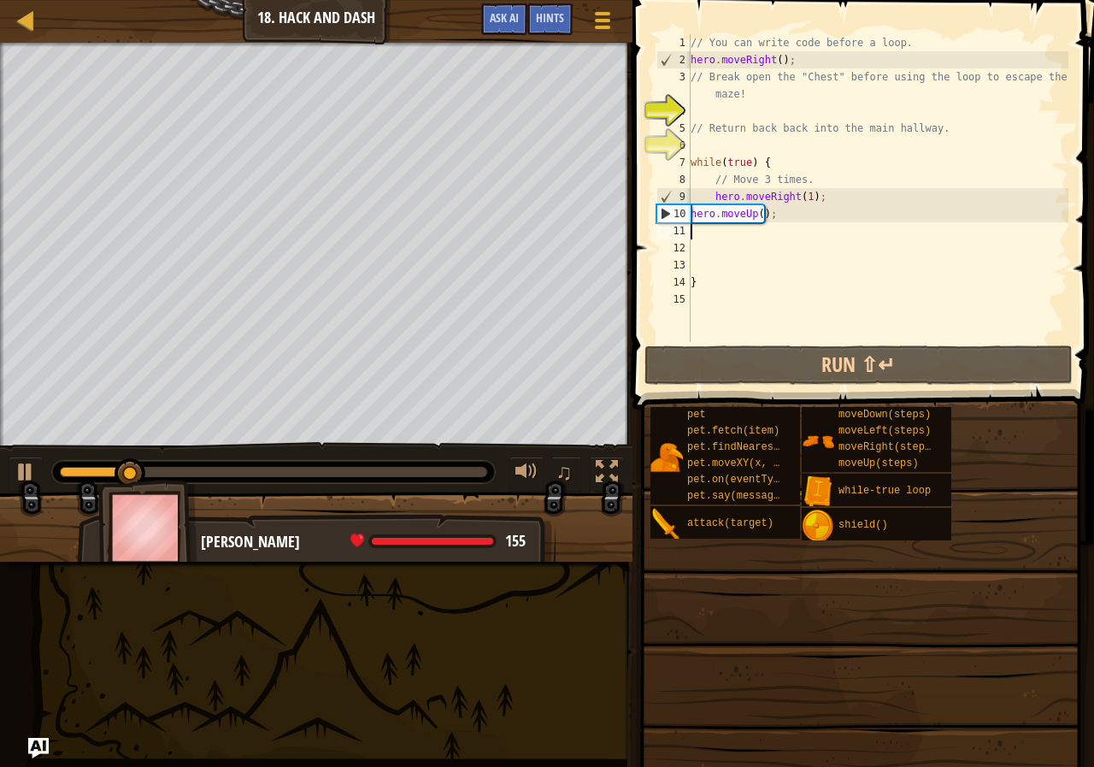
click at [802, 199] on div "// You can write code before a loop. hero . moveRight ( ) ; // Break open the "…" at bounding box center [877, 205] width 381 height 342
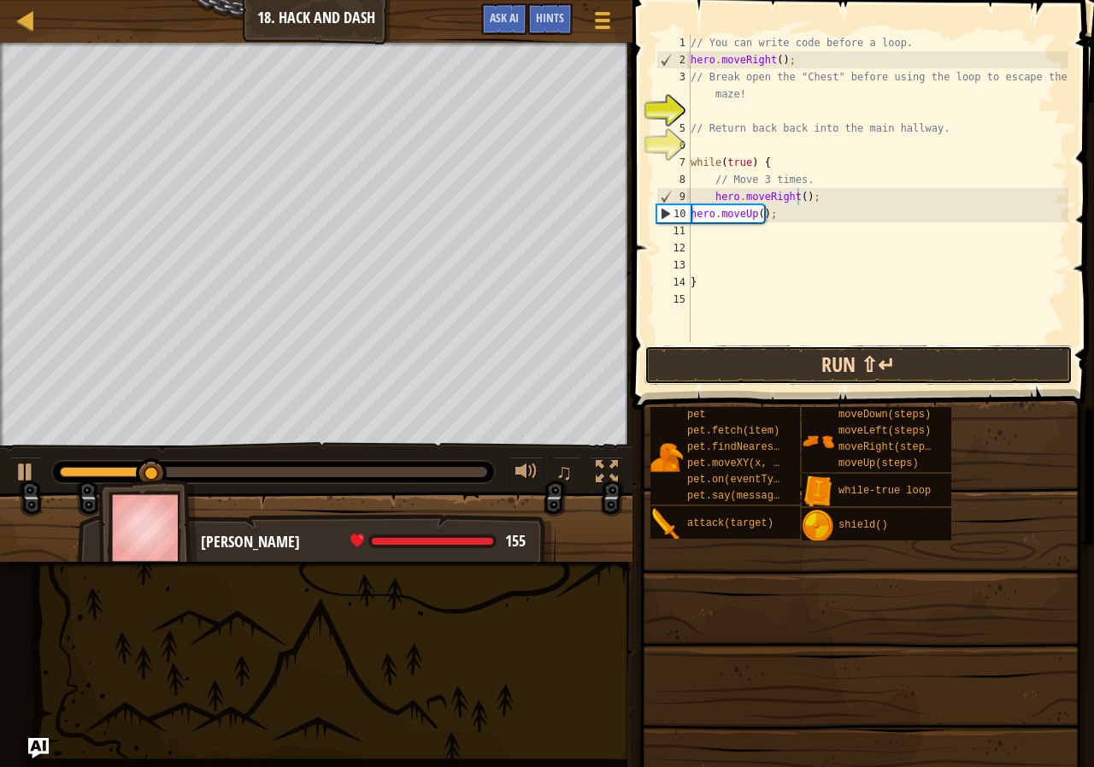
click at [833, 357] on button "Run ⇧↵" at bounding box center [859, 364] width 428 height 39
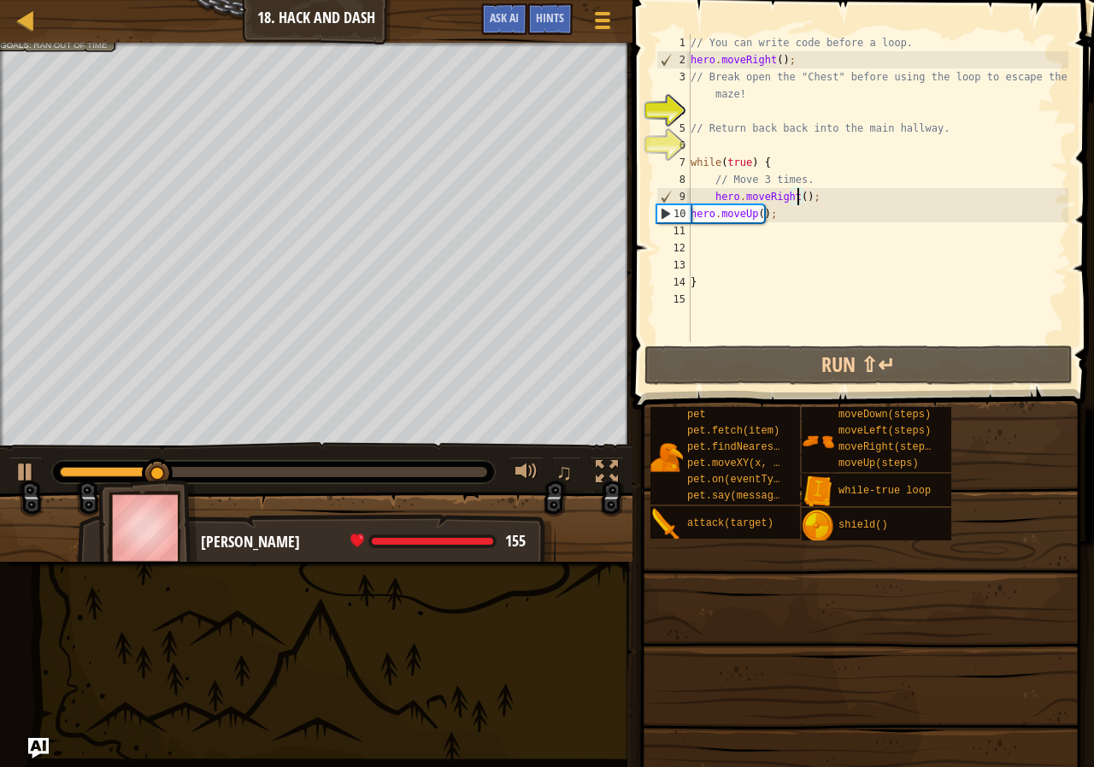
click at [840, 207] on div "// You can write code before a loop. hero . moveRight ( ) ; // Break open the "…" at bounding box center [877, 205] width 381 height 342
click at [845, 190] on div "// You can write code before a loop. hero . moveRight ( ) ; // Break open the "…" at bounding box center [877, 205] width 381 height 342
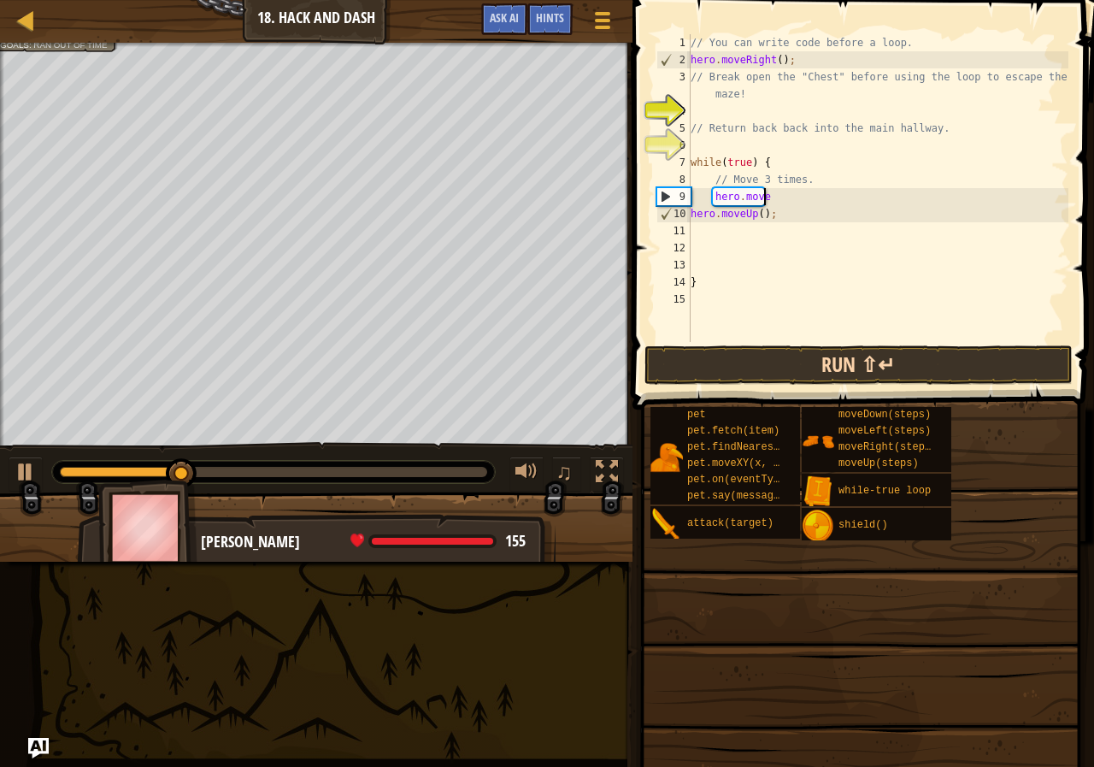
type textarea "h"
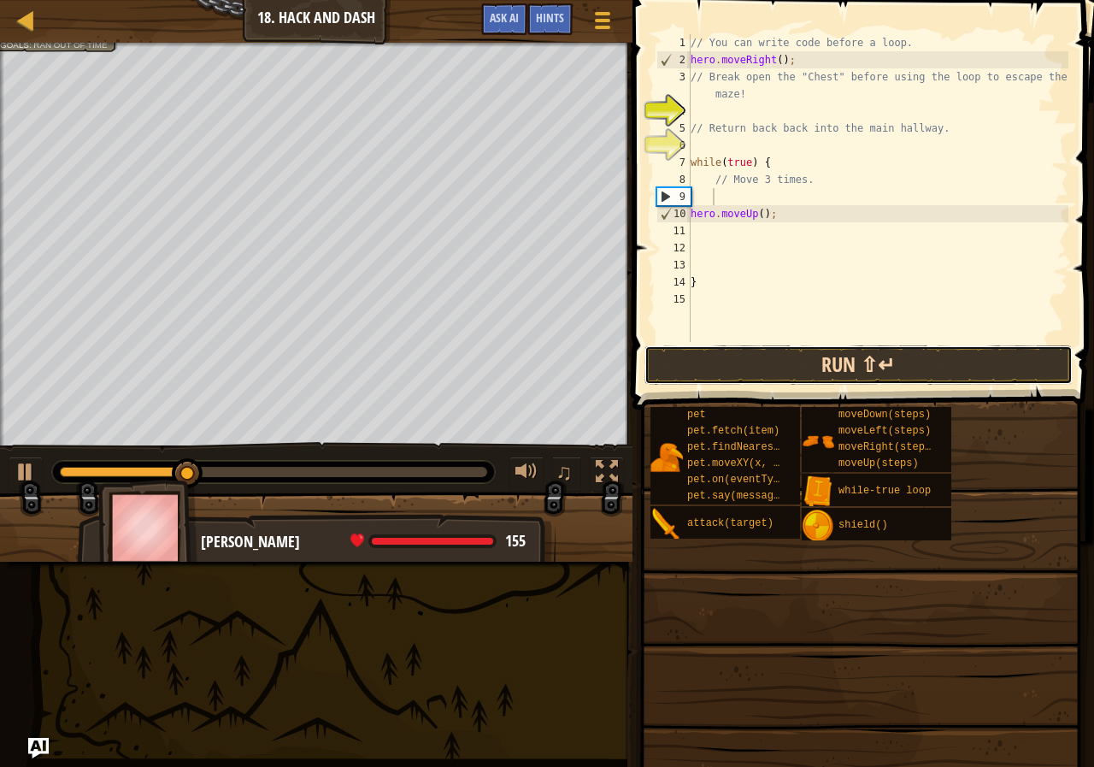
click at [831, 353] on button "Run ⇧↵" at bounding box center [859, 364] width 428 height 39
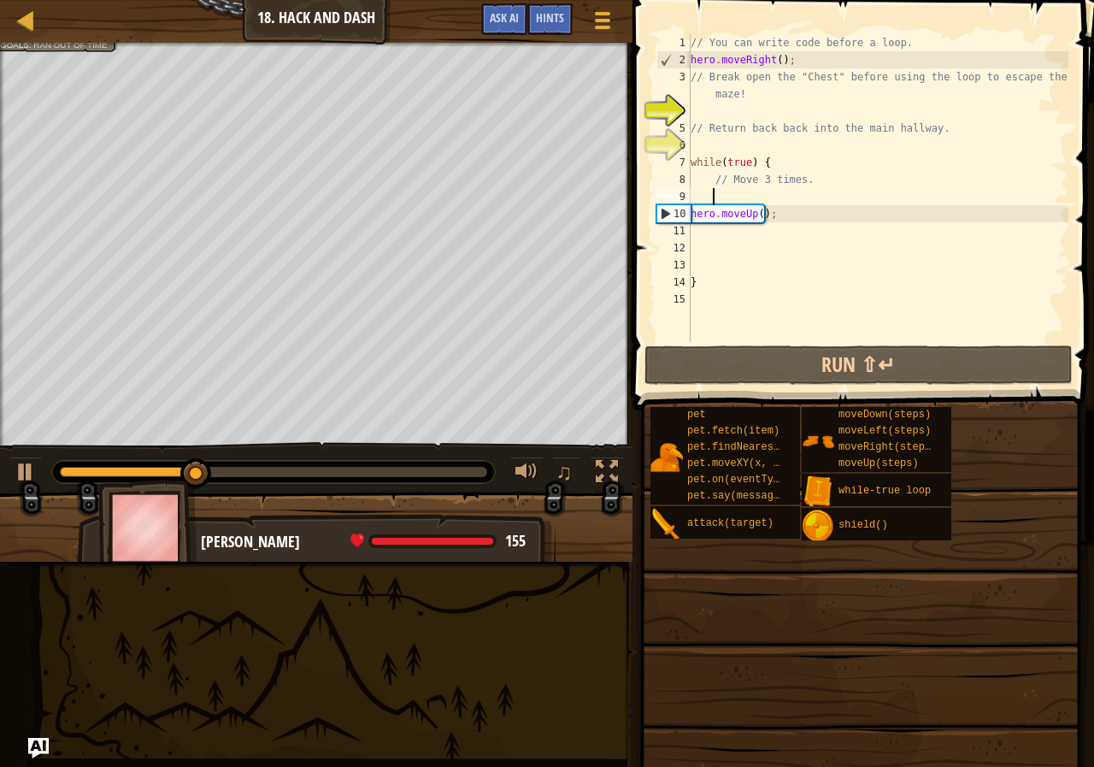
click at [806, 207] on div "// You can write code before a loop. hero . moveRight ( ) ; // Break open the "…" at bounding box center [877, 205] width 381 height 342
click at [781, 212] on div "// You can write code before a loop. hero . moveRight ( ) ; // Break open the "…" at bounding box center [877, 205] width 381 height 342
click at [736, 208] on div "// You can write code before a loop. hero . moveRight ( ) ; // Break open the "…" at bounding box center [877, 205] width 381 height 342
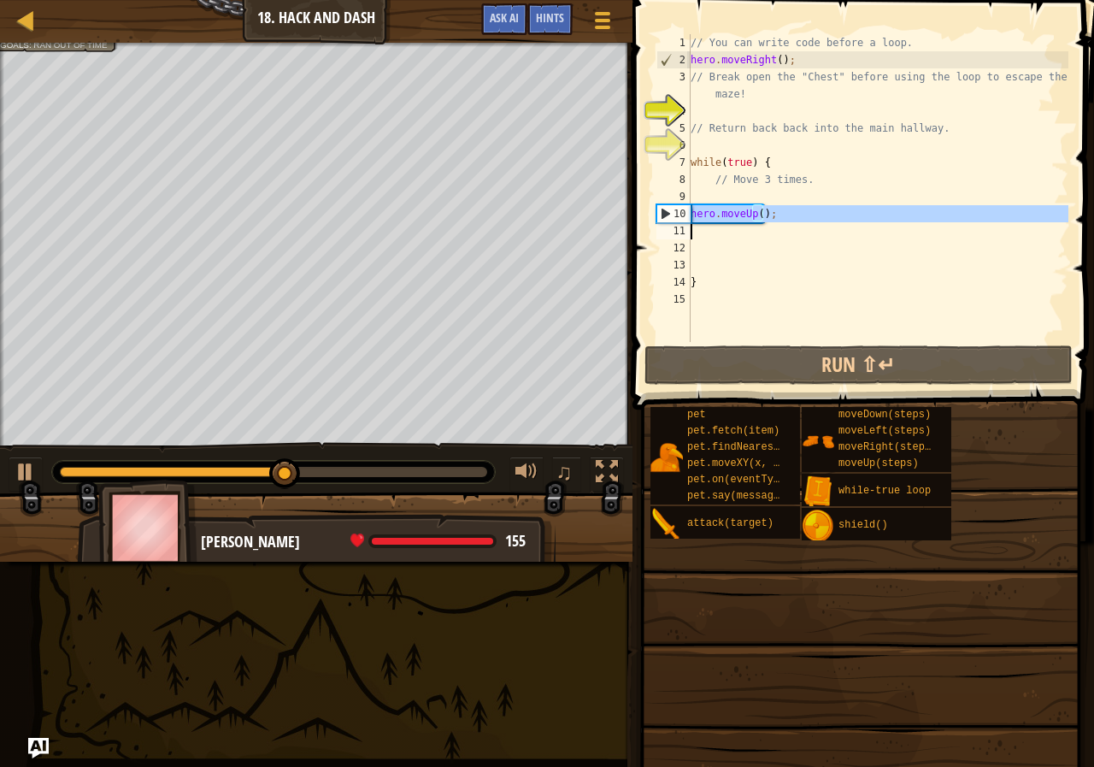
click at [736, 208] on div "// You can write code before a loop. hero . moveRight ( ) ; // Break open the "…" at bounding box center [877, 205] width 381 height 342
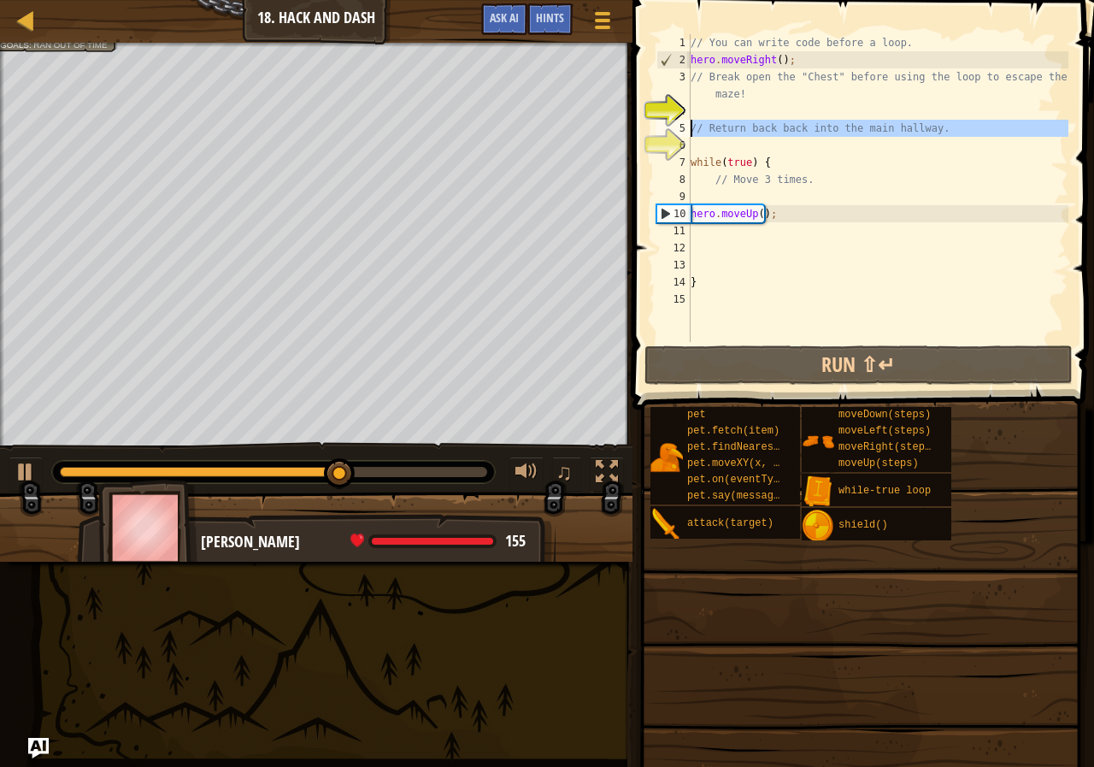
click at [690, 121] on div "5" at bounding box center [673, 128] width 34 height 17
click at [951, 122] on div "// You can write code before a loop. hero . moveRight ( ) ; // Break open the "…" at bounding box center [877, 205] width 381 height 342
type textarea "/"
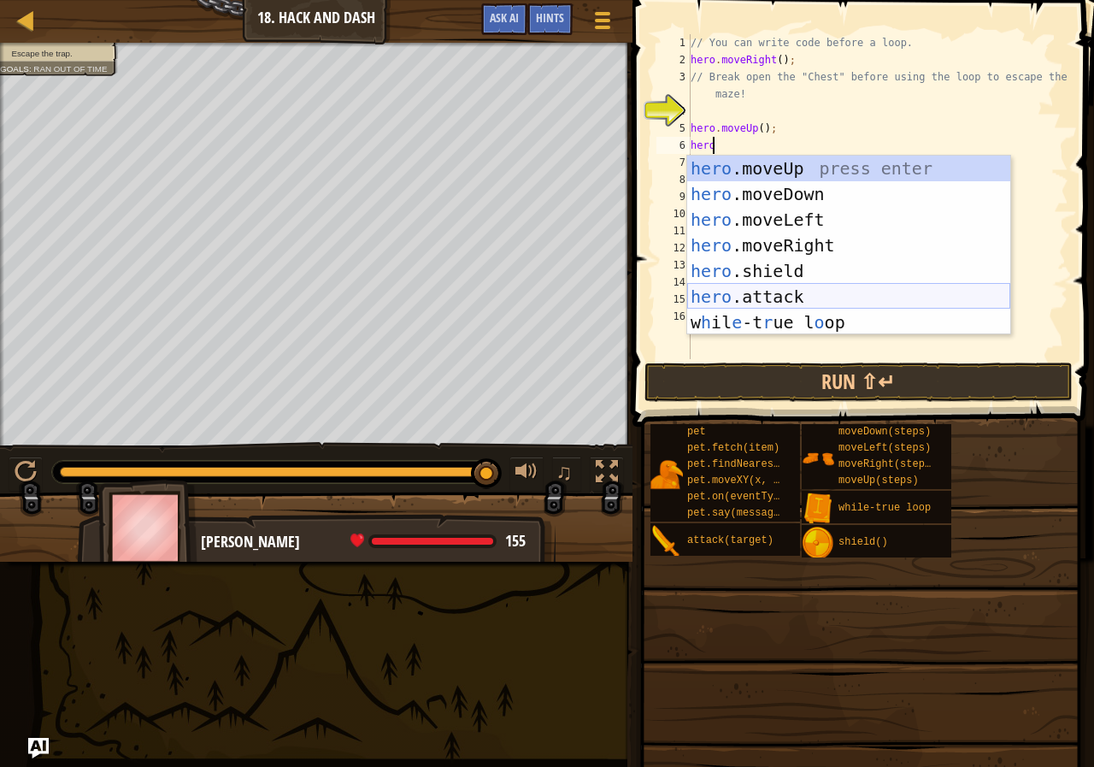
click at [821, 298] on div "hero .moveUp press enter hero .moveDown press enter hero .moveLeft press enter …" at bounding box center [848, 271] width 323 height 231
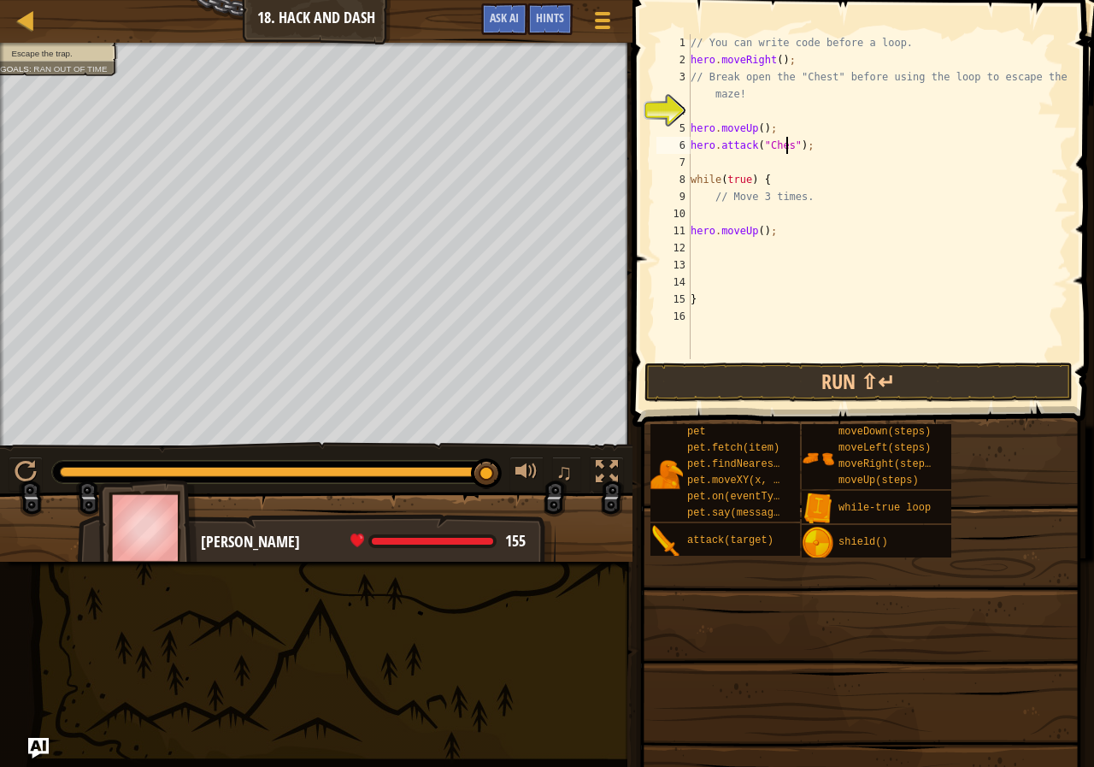
scroll to position [8, 8]
click at [741, 227] on div "// You can write code before a loop. hero . moveRight ( ) ; // Break open the "…" at bounding box center [877, 213] width 381 height 359
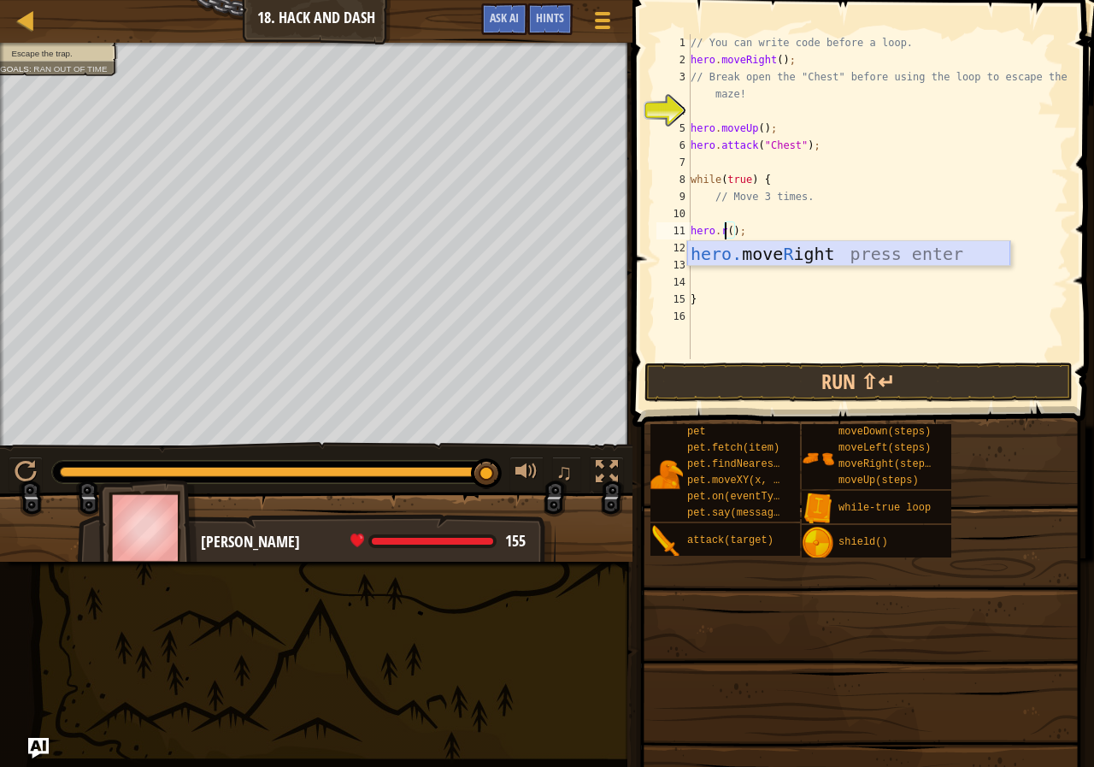
click at [762, 255] on div "hero. move R ight press enter" at bounding box center [848, 279] width 323 height 77
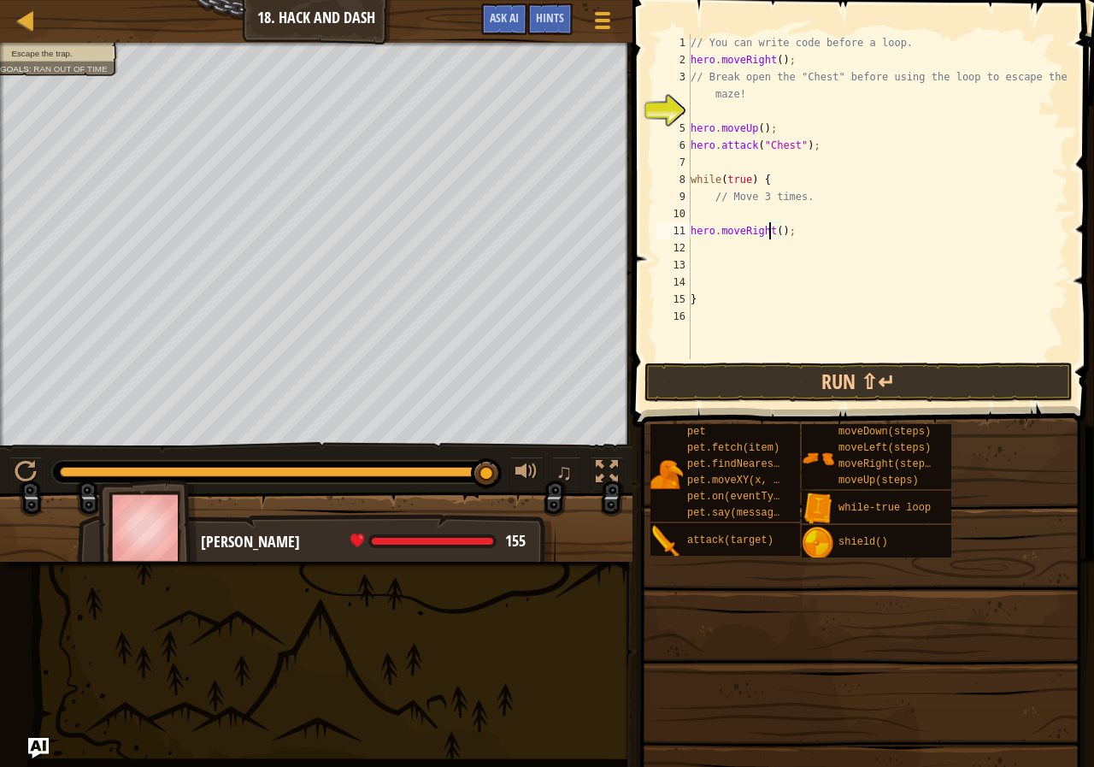
click at [768, 227] on div "// You can write code before a loop. hero . moveRight ( ) ; // Break open the "…" at bounding box center [877, 213] width 381 height 359
click at [775, 229] on div "// You can write code before a loop. hero . moveRight ( ) ; // Break open the "…" at bounding box center [877, 213] width 381 height 359
click at [835, 384] on button "Run ⇧↵" at bounding box center [859, 381] width 428 height 39
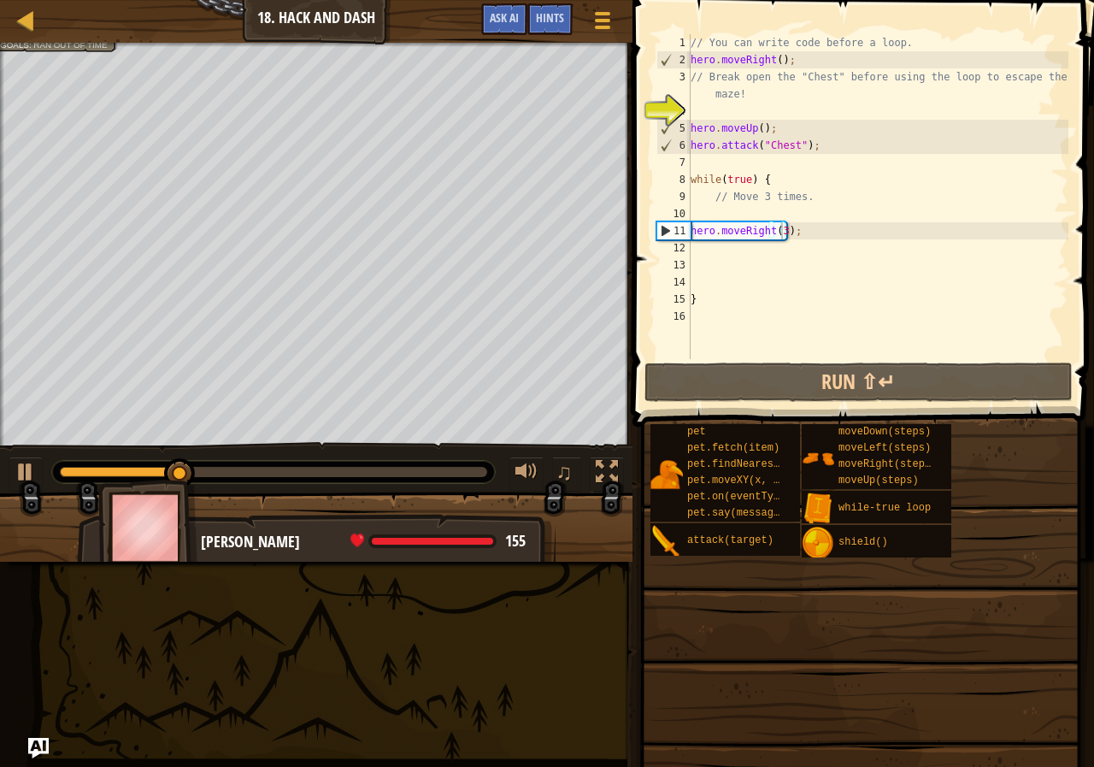
click at [866, 422] on span at bounding box center [861, 659] width 450 height 506
type textarea "while(true) {"
click at [711, 171] on div "// You can write code before a loop. hero . moveRight ( ) ; // Break open the "…" at bounding box center [877, 213] width 381 height 359
click at [698, 162] on div "// You can write code before a loop. hero . moveRight ( ) ; // Break open the "…" at bounding box center [877, 213] width 381 height 359
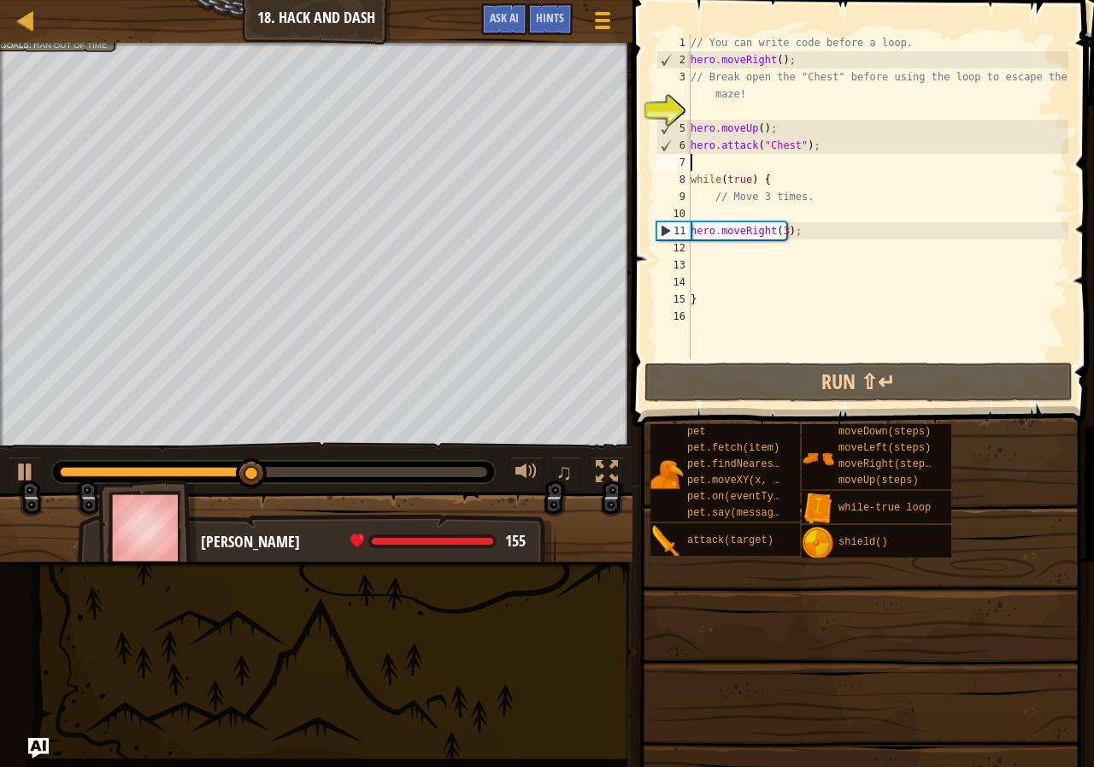
scroll to position [8, 0]
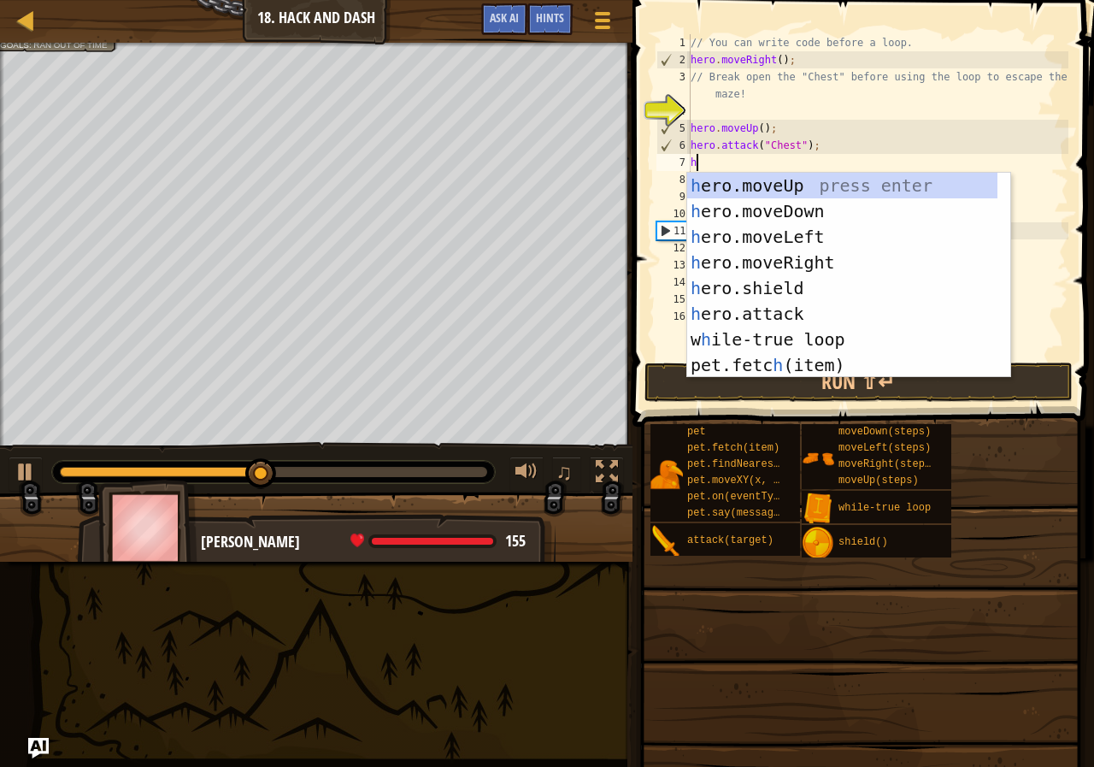
type textarea "he"
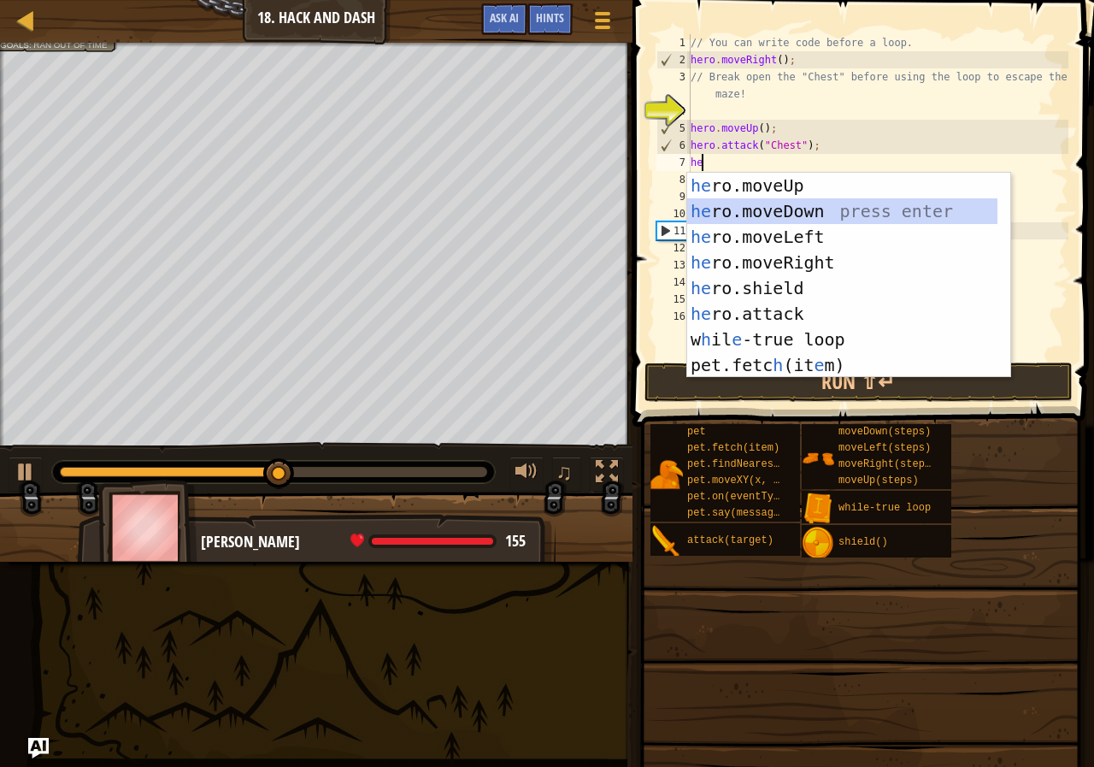
click at [752, 208] on div "he ro.moveUp press enter he ro.moveDown press enter he ro.moveLeft press enter …" at bounding box center [842, 301] width 310 height 256
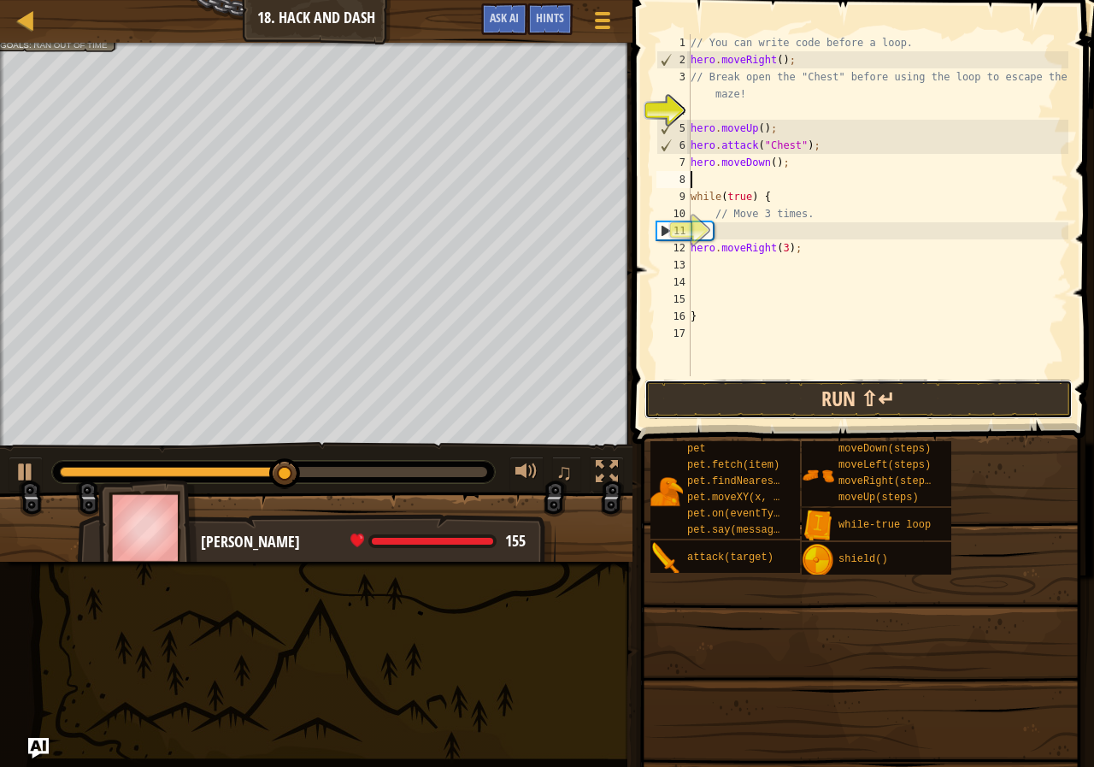
click at [819, 387] on button "Run ⇧↵" at bounding box center [859, 399] width 428 height 39
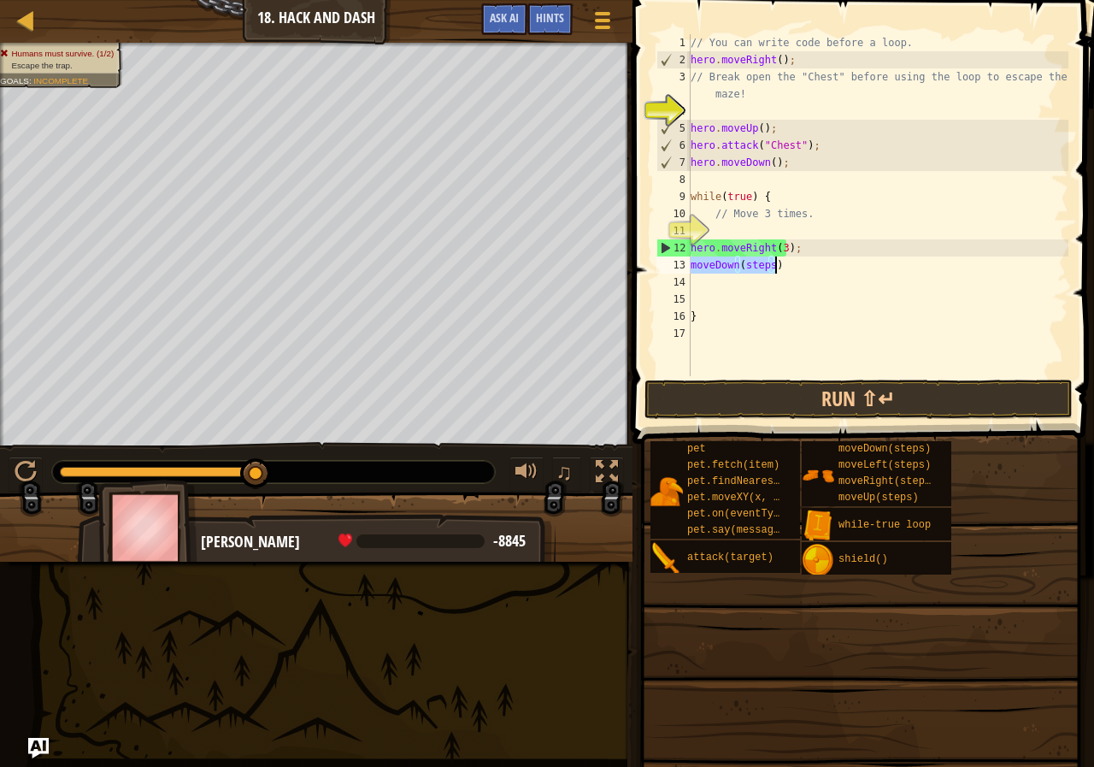
click at [758, 257] on div "// You can write code before a loop. hero . moveRight ( ) ; // Break open the "…" at bounding box center [877, 205] width 381 height 342
click at [758, 257] on div "// You can write code before a loop. hero . moveRight ( ) ; // Break open the "…" at bounding box center [877, 222] width 381 height 376
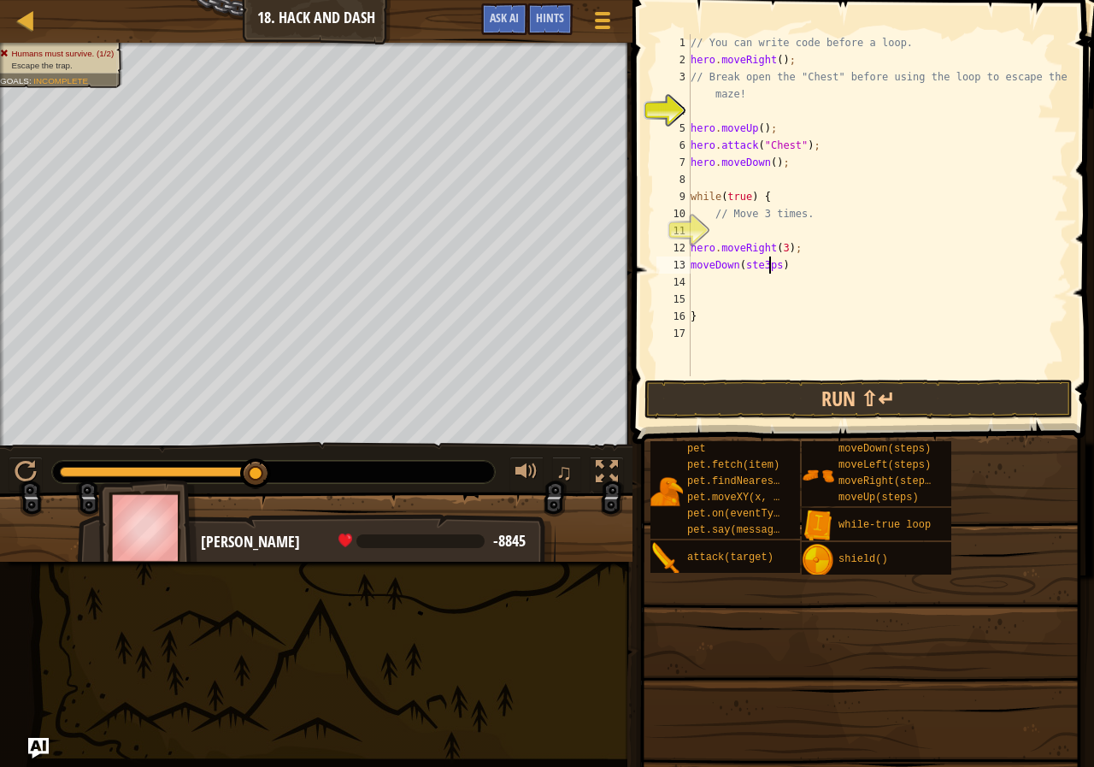
click at [770, 259] on div "// You can write code before a loop. hero . moveRight ( ) ; // Break open the "…" at bounding box center [877, 222] width 381 height 376
click at [785, 268] on div "// You can write code before a loop. hero . moveRight ( ) ; // Break open the "…" at bounding box center [877, 222] width 381 height 376
click at [689, 258] on div "13" at bounding box center [673, 264] width 34 height 17
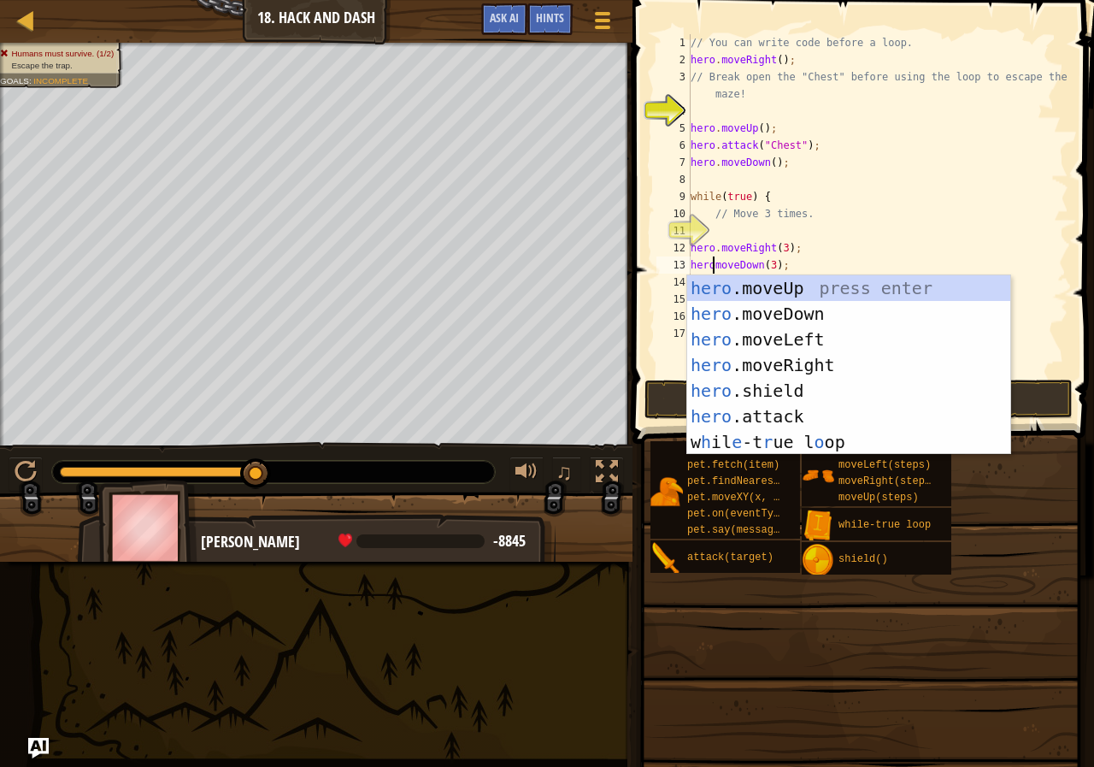
scroll to position [8, 2]
type textarea "hero.moveDown(3);"
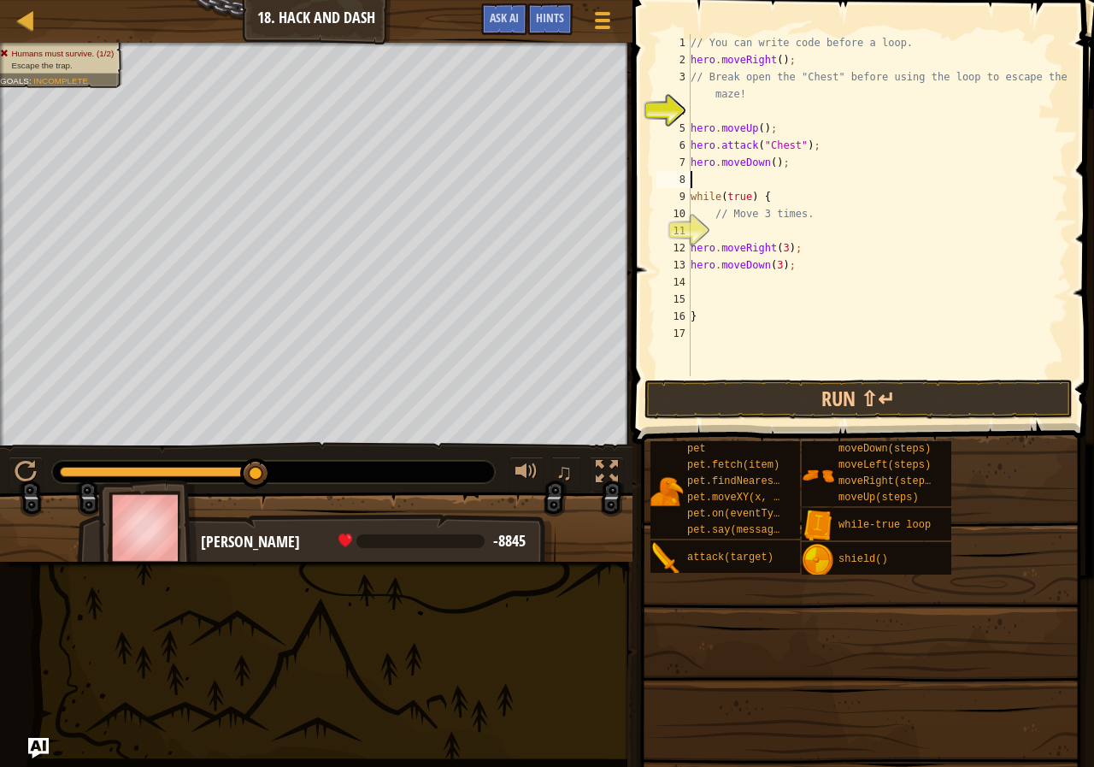
click at [884, 186] on div "// You can write code before a loop. hero . moveRight ( ) ; // Break open the "…" at bounding box center [877, 222] width 381 height 376
click at [869, 409] on button "Run ⇧↵" at bounding box center [859, 399] width 428 height 39
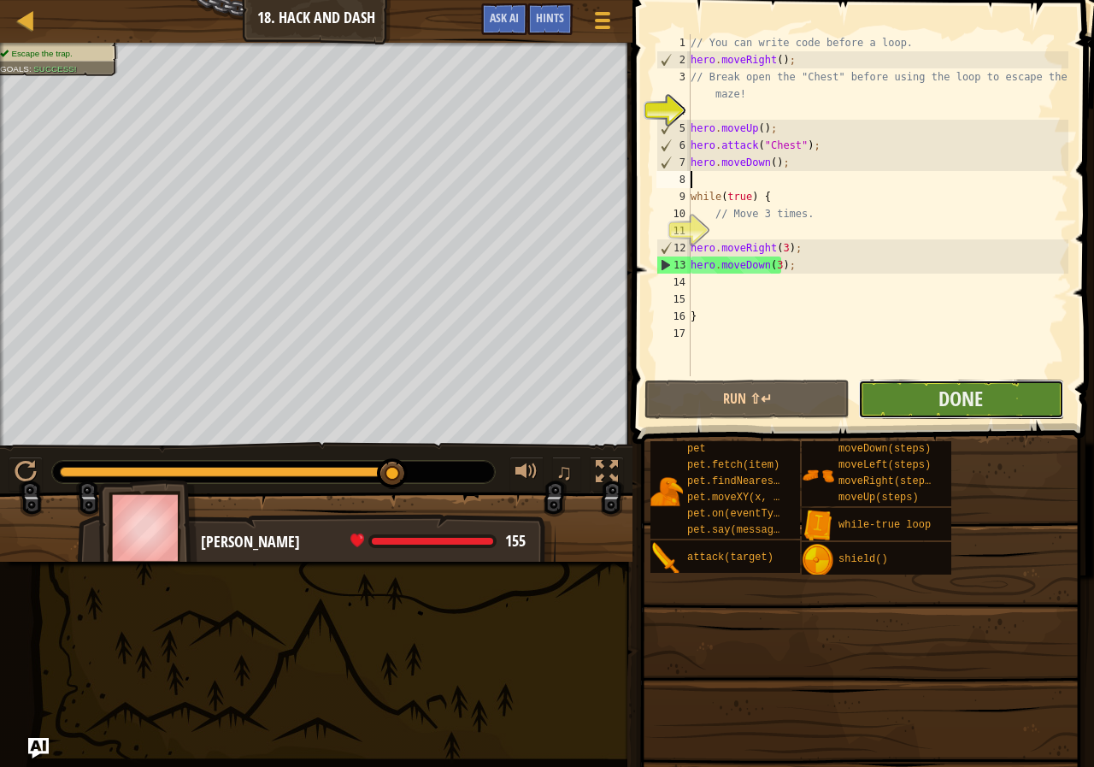
click at [986, 395] on button "Done" at bounding box center [960, 399] width 205 height 39
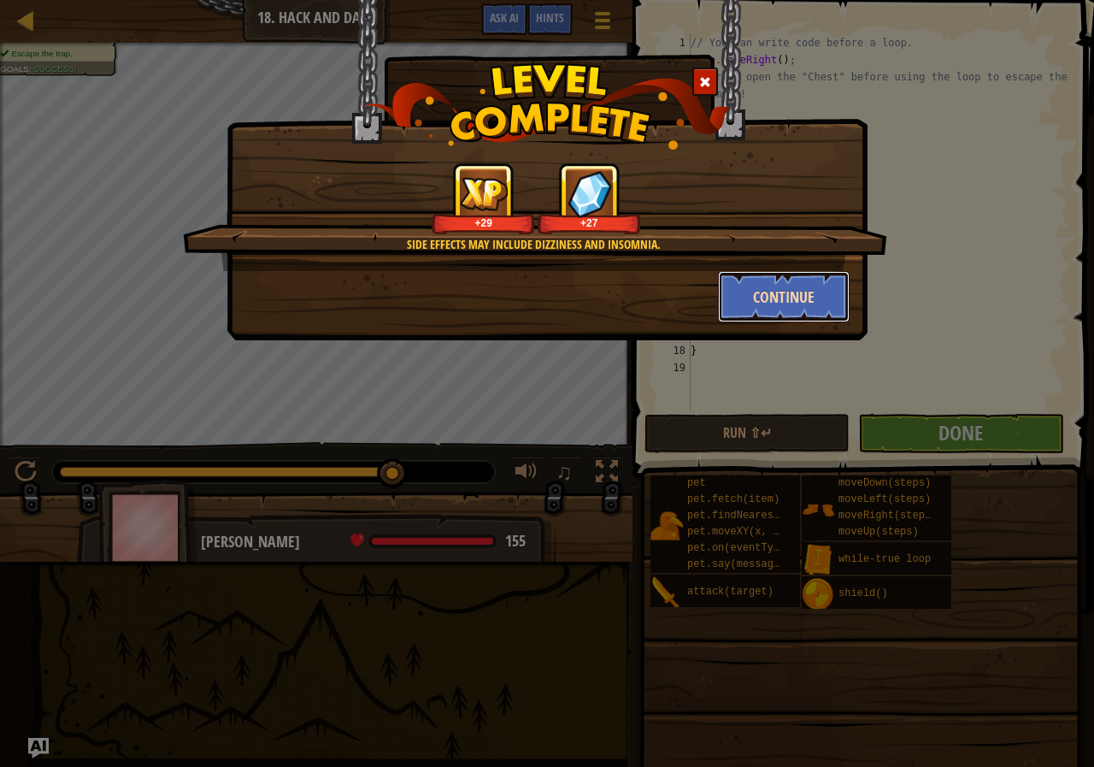
click at [828, 297] on button "Continue" at bounding box center [784, 296] width 132 height 51
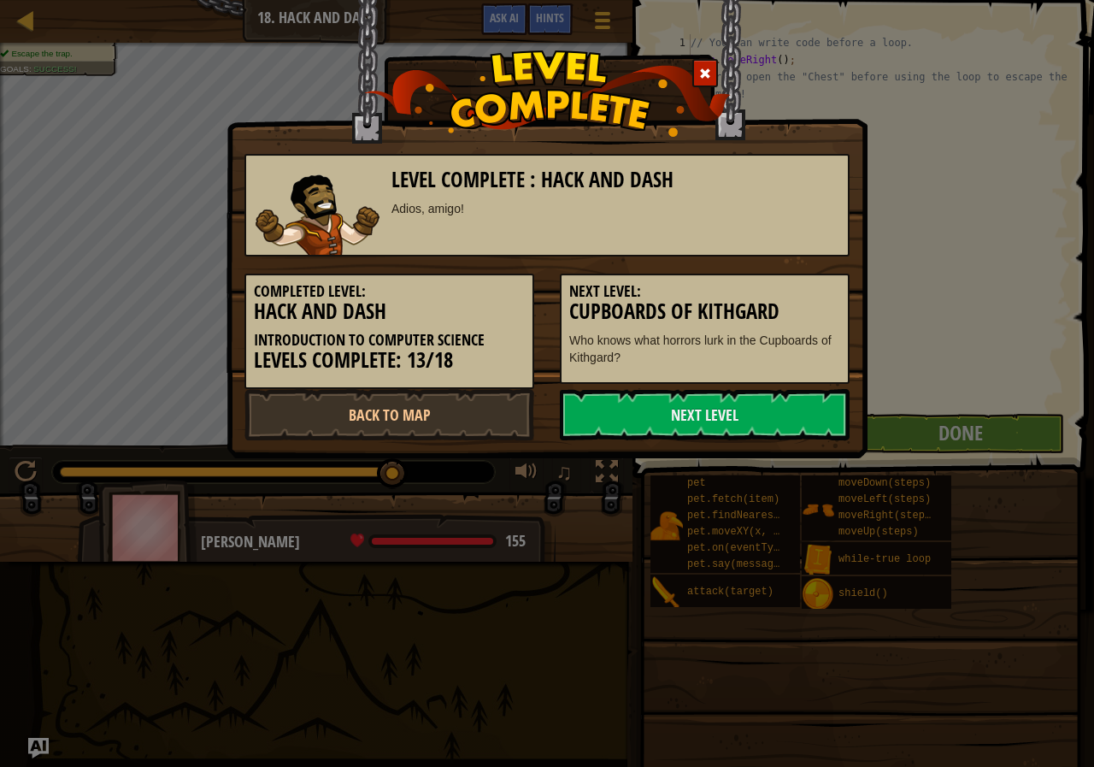
click at [787, 378] on div "Next Level: Cupboards of Kithgard Who knows what horrors lurk in the Cupboards …" at bounding box center [705, 329] width 290 height 110
click at [779, 409] on link "Next Level" at bounding box center [705, 414] width 290 height 51
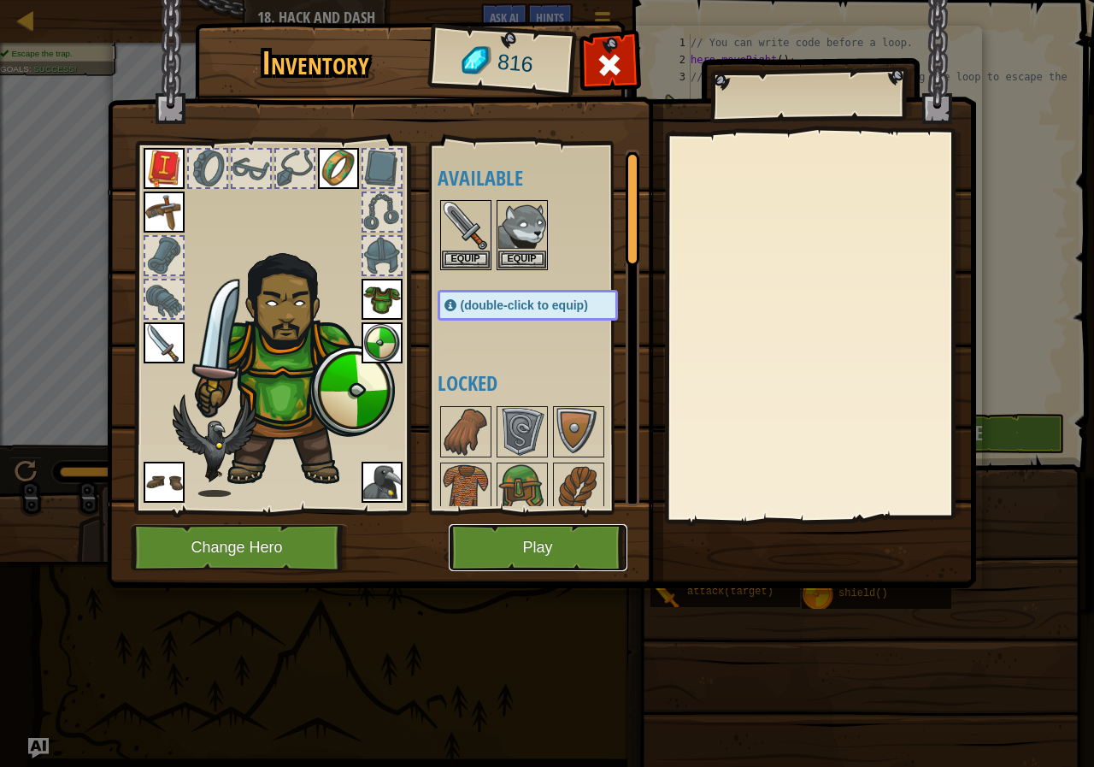
click at [584, 538] on button "Play" at bounding box center [538, 547] width 179 height 47
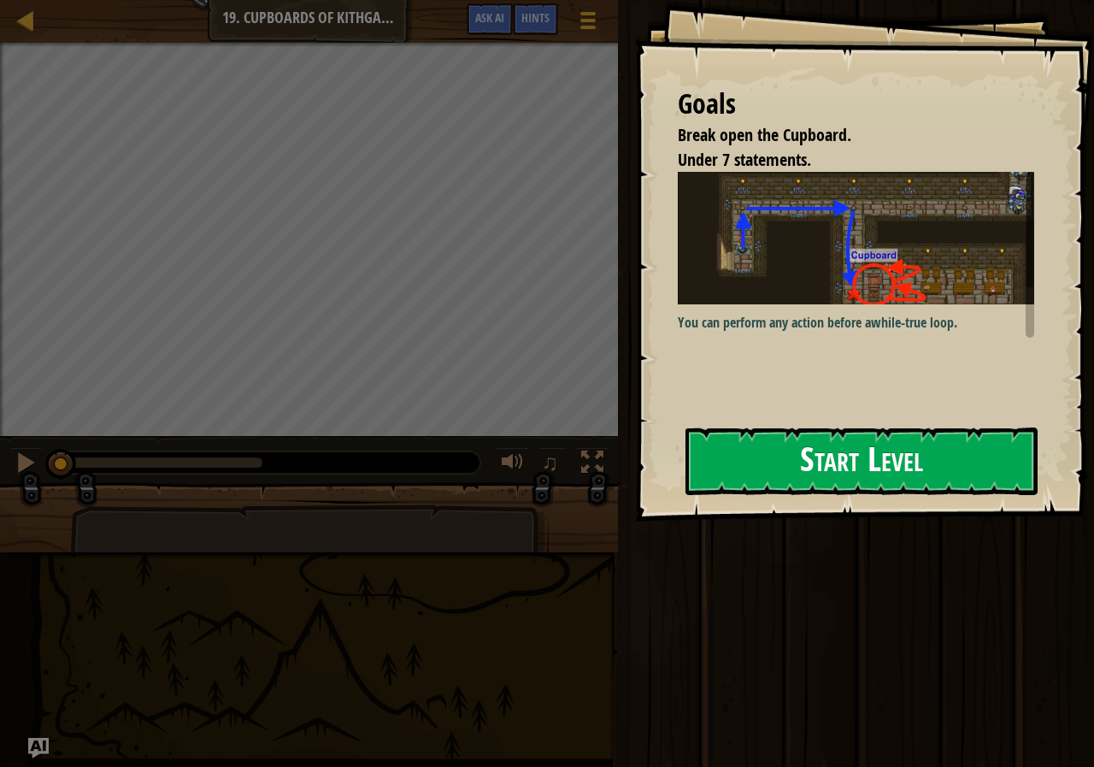
click at [837, 480] on button "Start Level" at bounding box center [862, 461] width 352 height 68
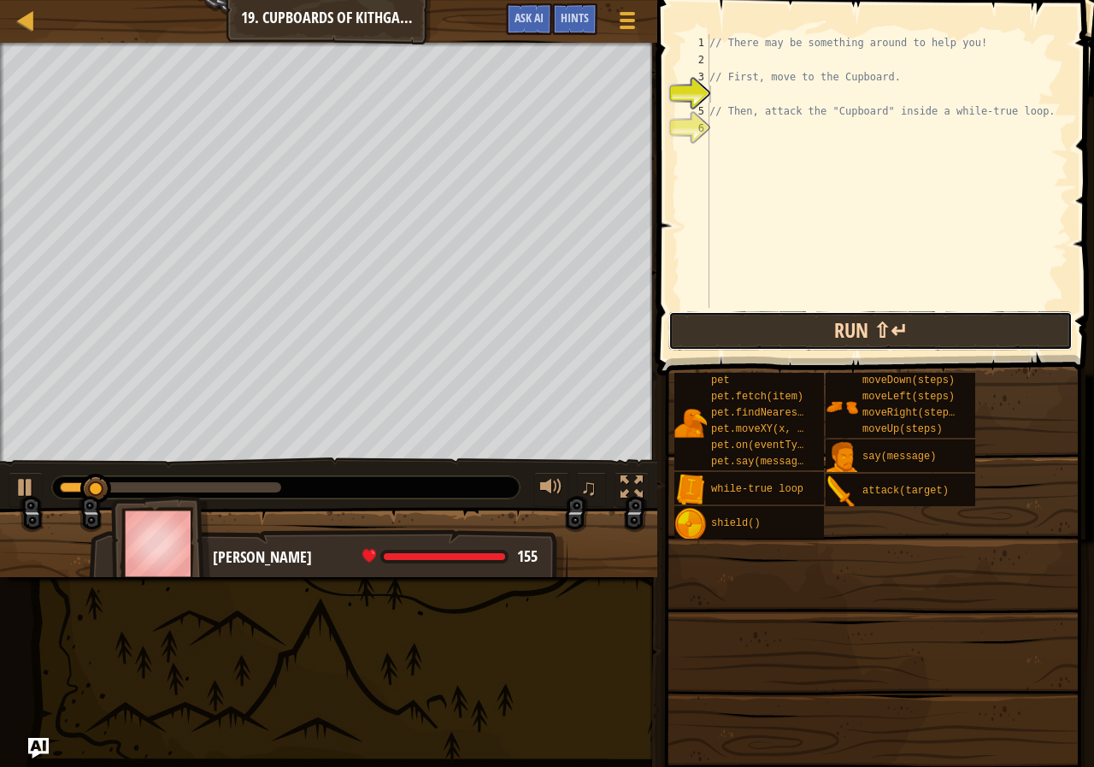
click at [900, 326] on button "Run ⇧↵" at bounding box center [870, 330] width 404 height 39
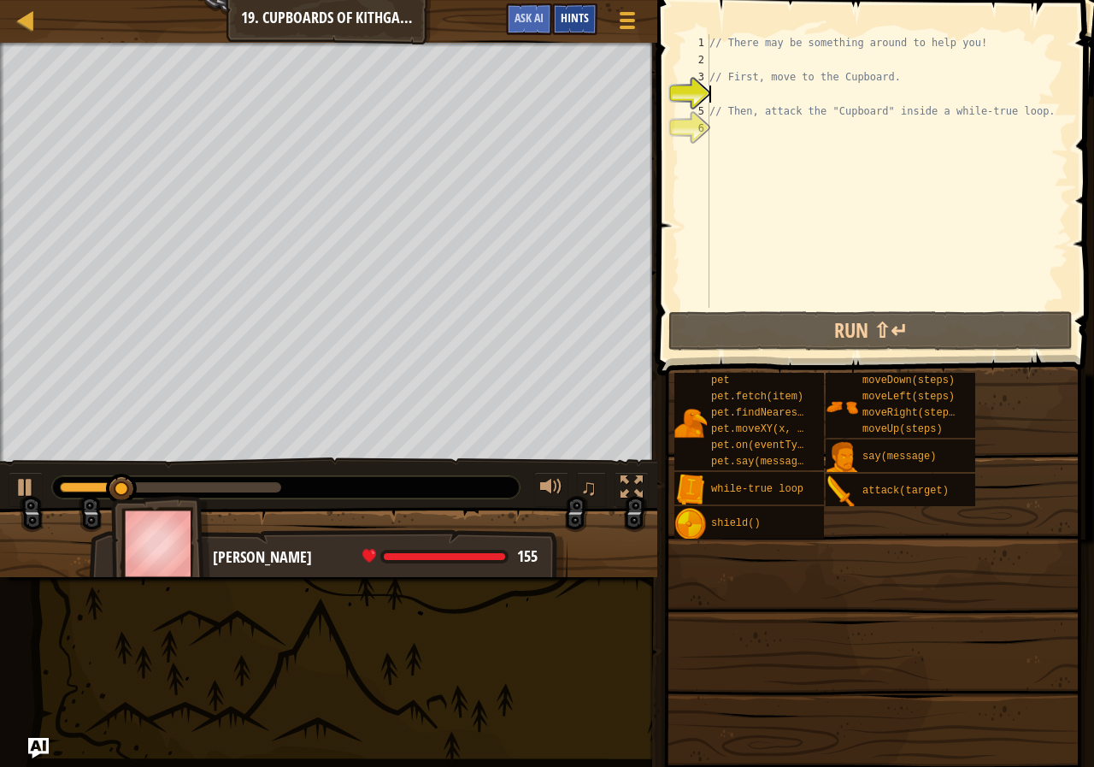
click at [571, 32] on div "Hints" at bounding box center [574, 19] width 45 height 32
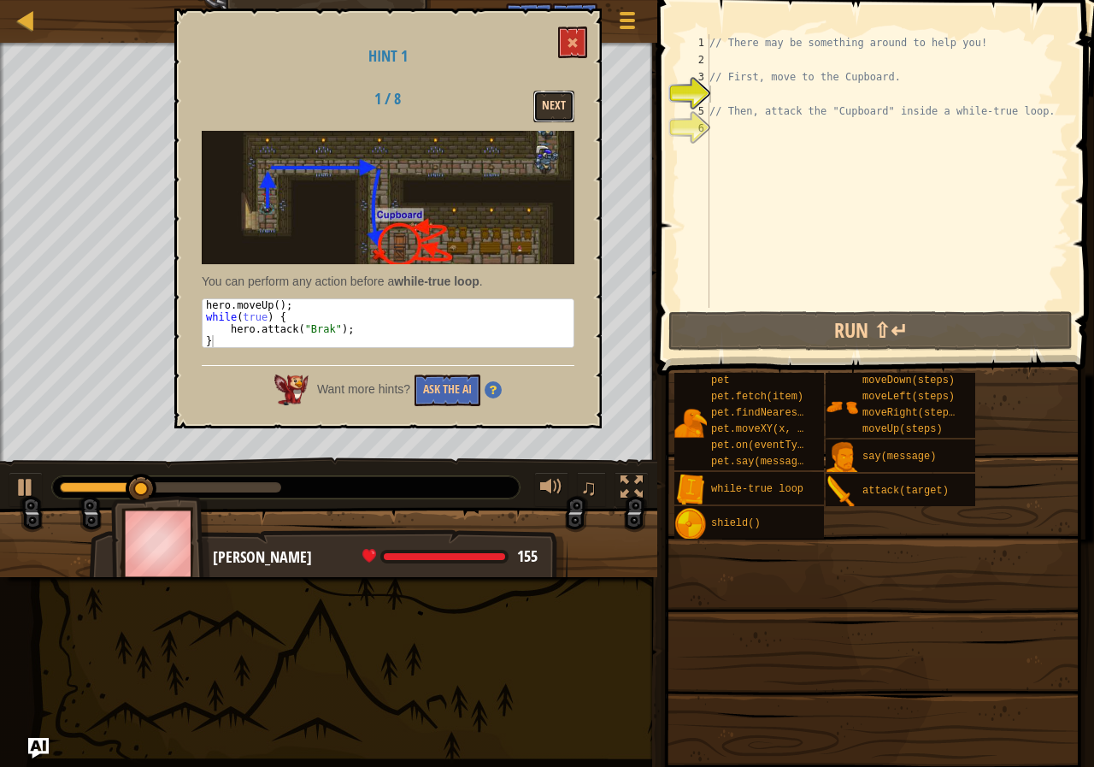
click at [561, 120] on button "Next" at bounding box center [553, 107] width 41 height 32
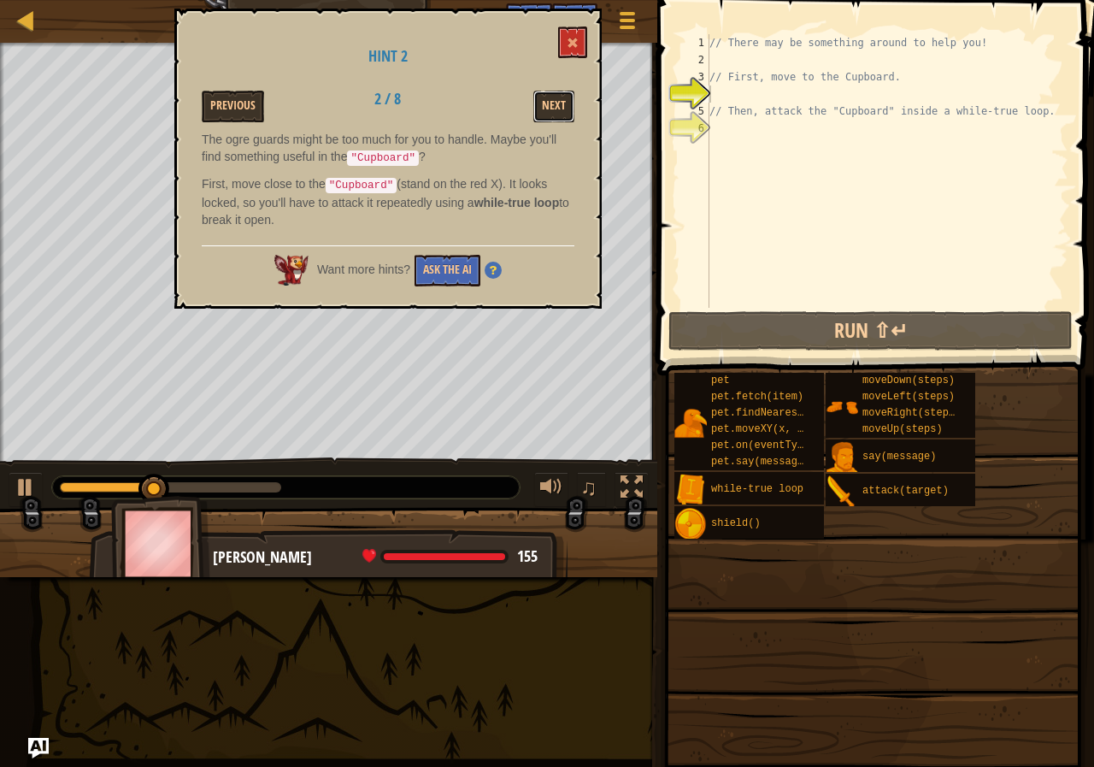
click at [561, 120] on button "Next" at bounding box center [553, 107] width 41 height 32
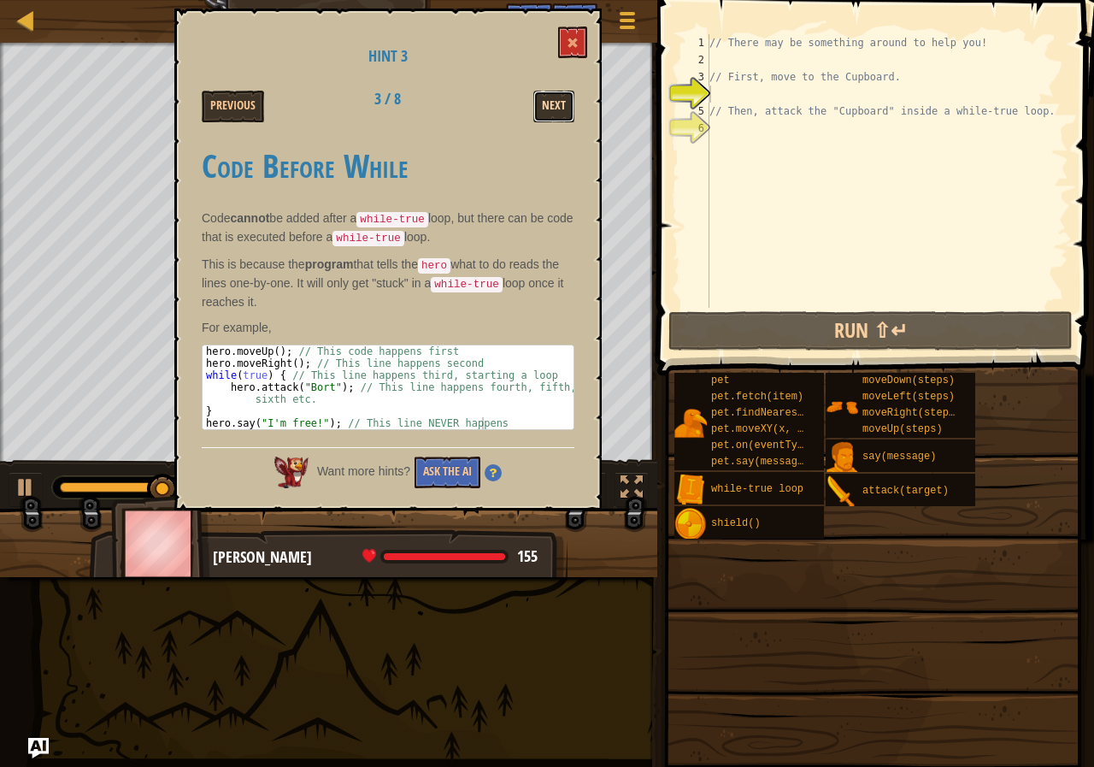
click at [560, 120] on button "Next" at bounding box center [553, 107] width 41 height 32
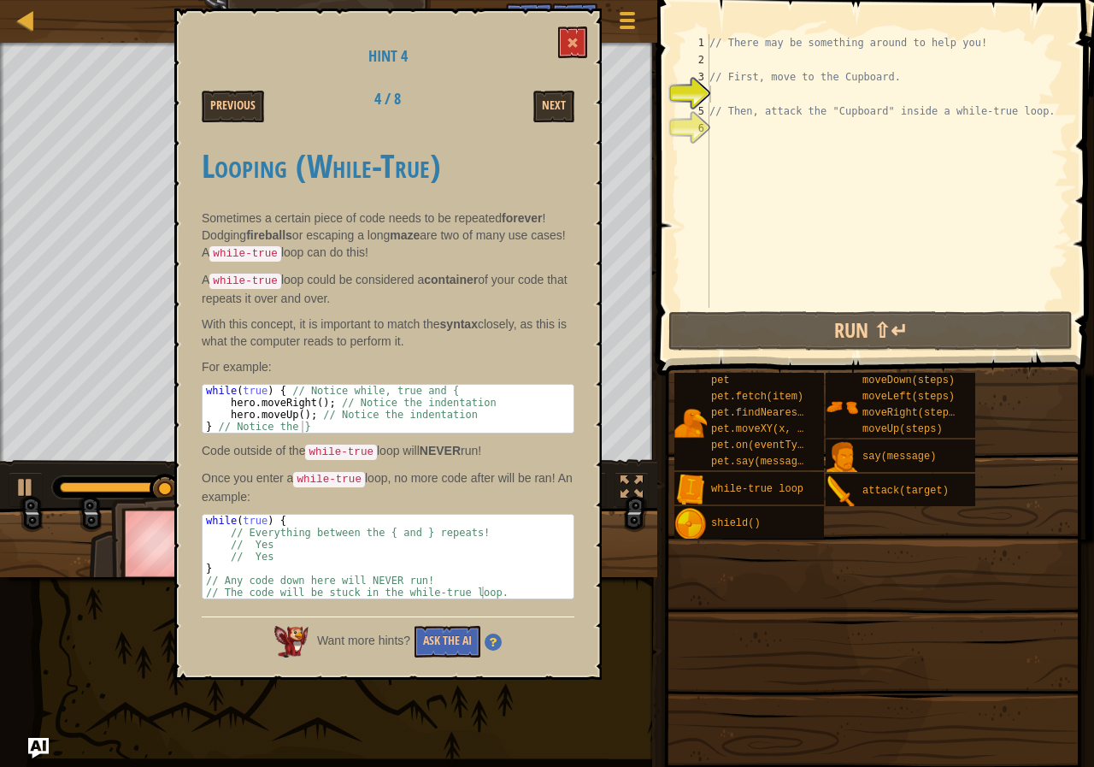
click at [560, 120] on button "Next" at bounding box center [553, 107] width 41 height 32
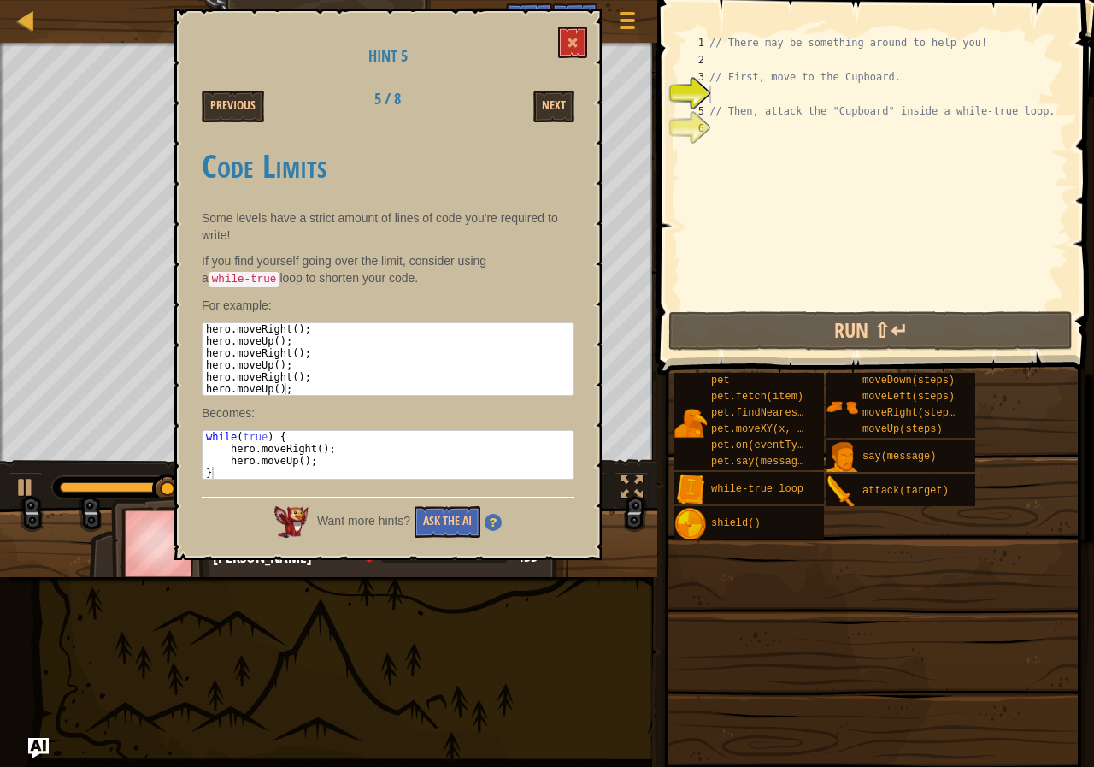
click at [560, 120] on button "Next" at bounding box center [553, 107] width 41 height 32
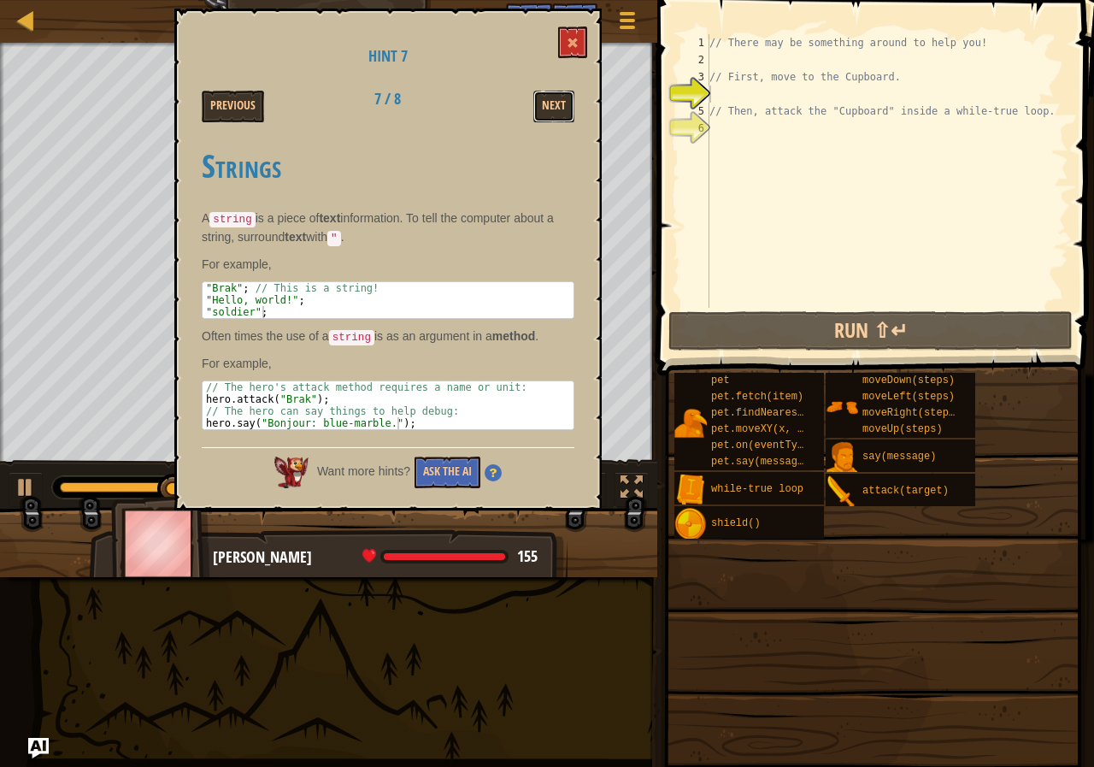
click at [560, 120] on button "Next" at bounding box center [553, 107] width 41 height 32
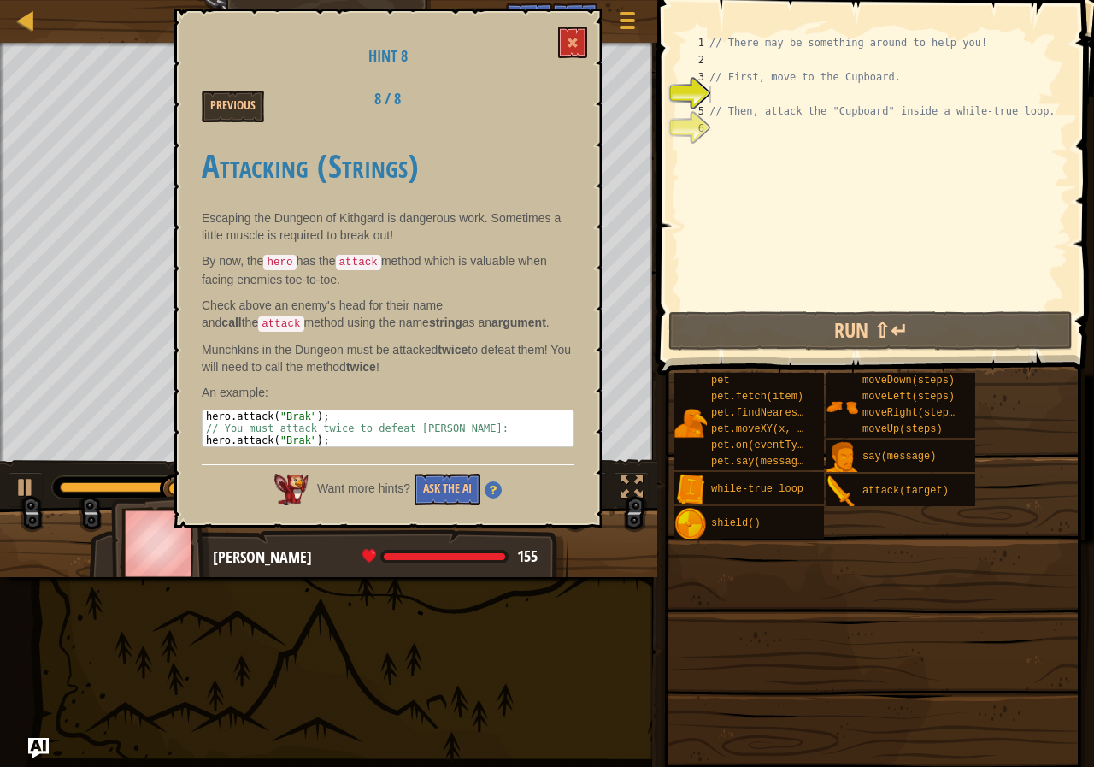
click at [560, 120] on div "Previous 8 / 8" at bounding box center [388, 107] width 398 height 32
click at [576, 59] on div "Hint 8 Previous 8 / 8 Attacking (Strings) Escaping the Dungeon of Kithgard is d…" at bounding box center [387, 268] width 427 height 519
click at [571, 56] on button at bounding box center [572, 42] width 29 height 32
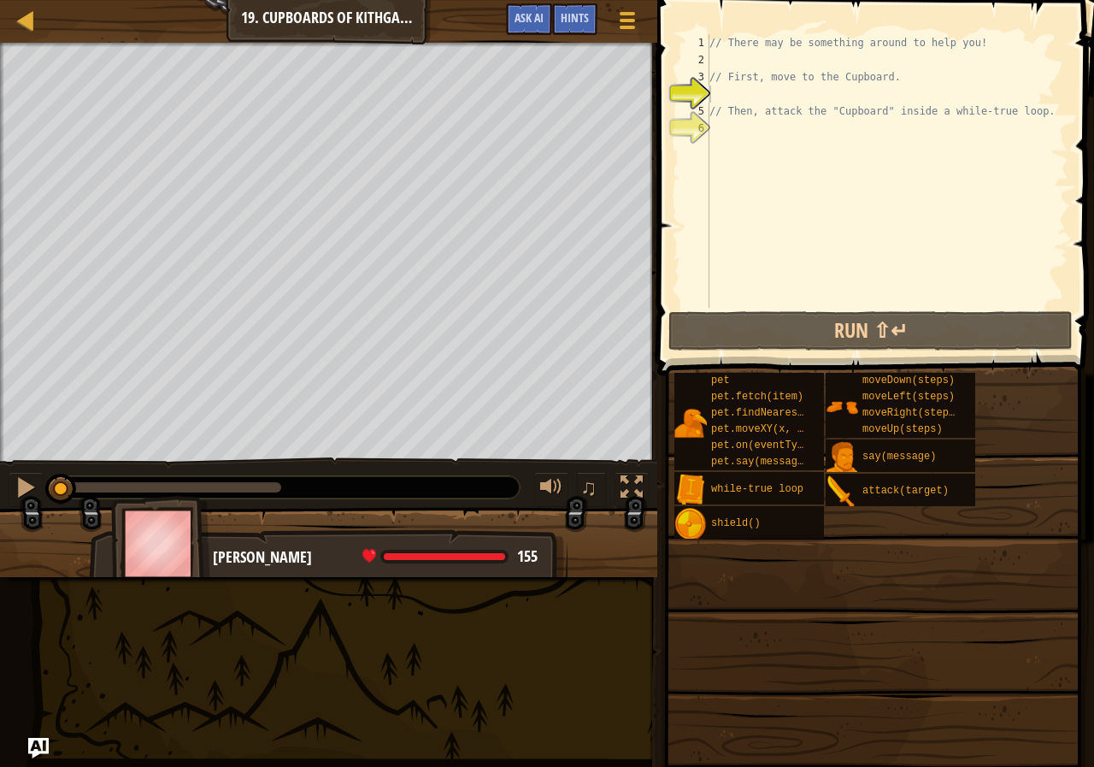
drag, startPoint x: 186, startPoint y: 491, endPoint x: 62, endPoint y: 460, distance: 128.5
click at [52, 463] on div "♫" at bounding box center [328, 482] width 657 height 51
click at [19, 489] on div at bounding box center [26, 487] width 22 height 22
click at [745, 54] on div "// There may be something around to help you! // First, move to the Cupboard. /…" at bounding box center [887, 188] width 362 height 308
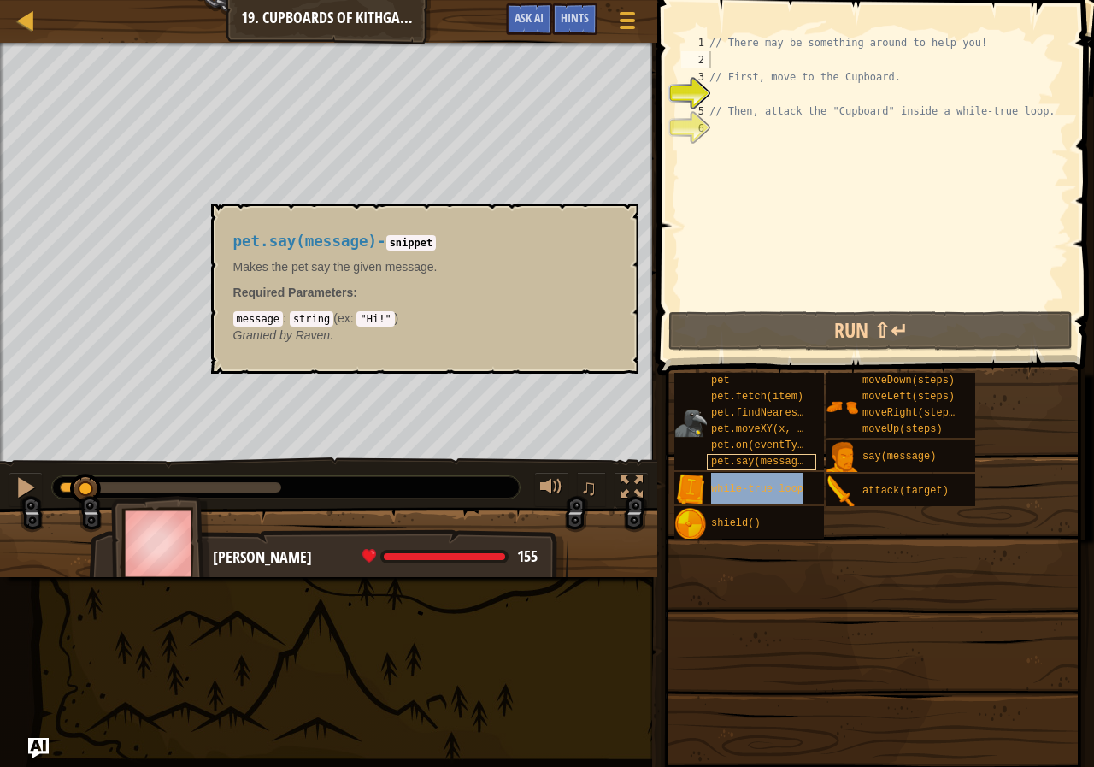
type textarea "while-true loop"
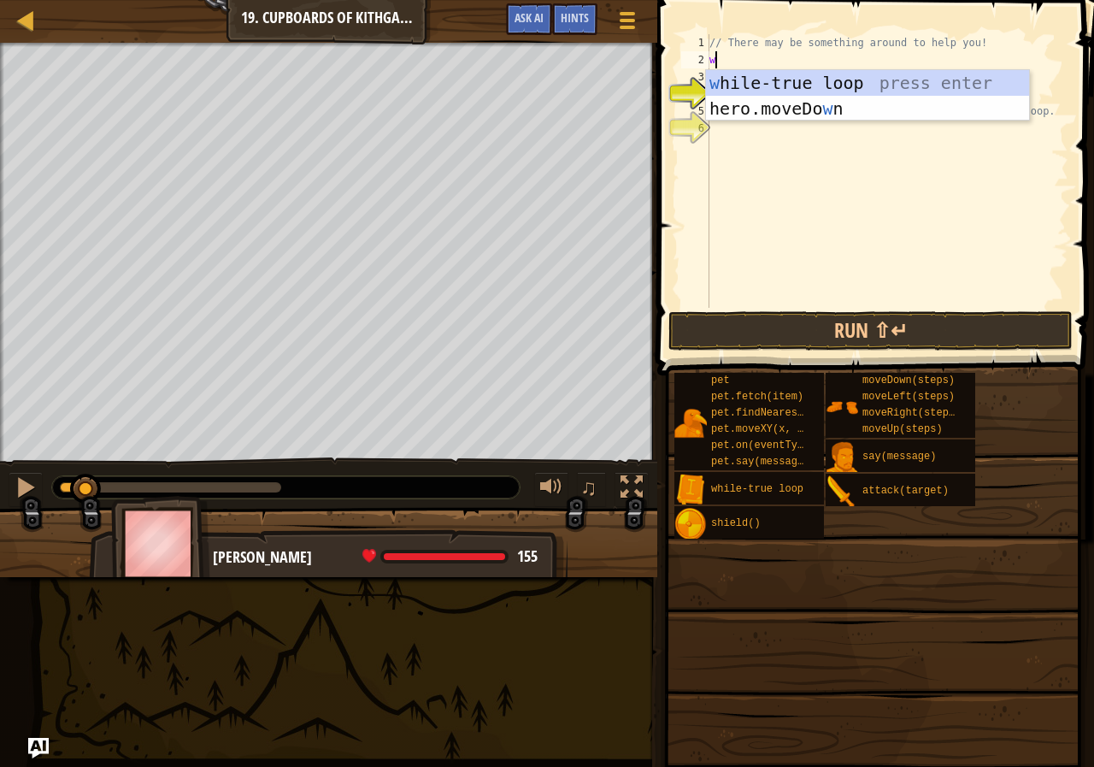
scroll to position [8, 0]
type textarea "wh"
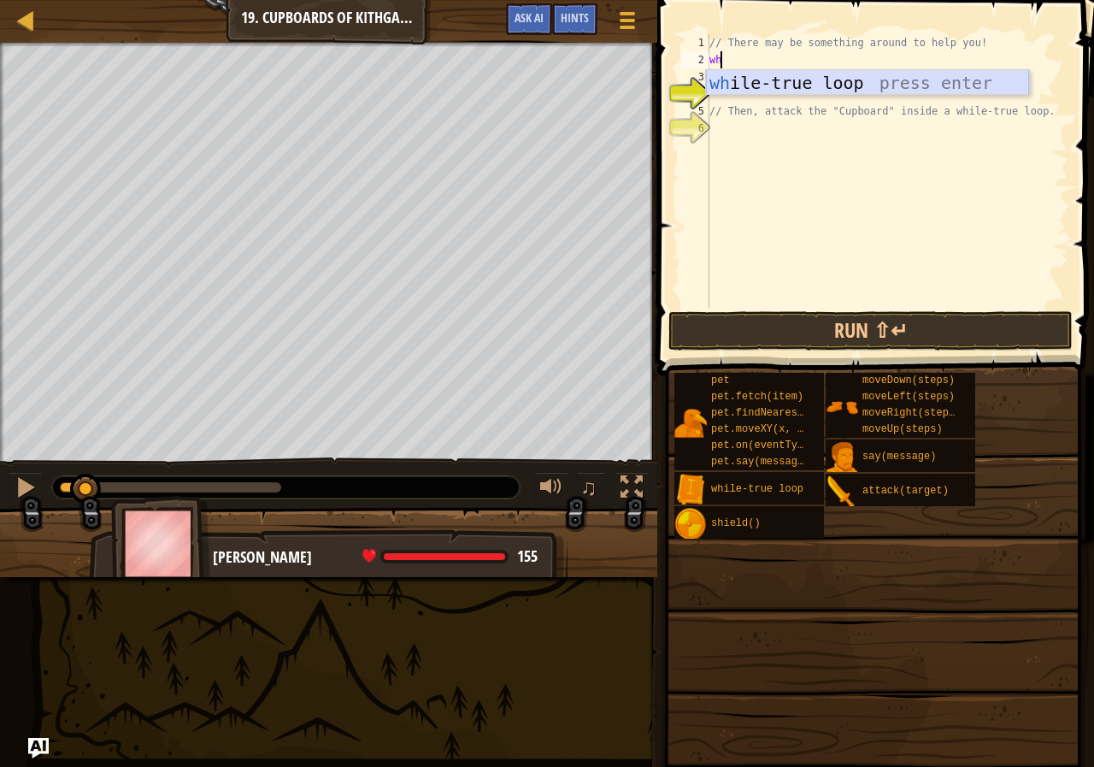
click at [825, 80] on div "wh ile-true loop press enter" at bounding box center [867, 108] width 323 height 77
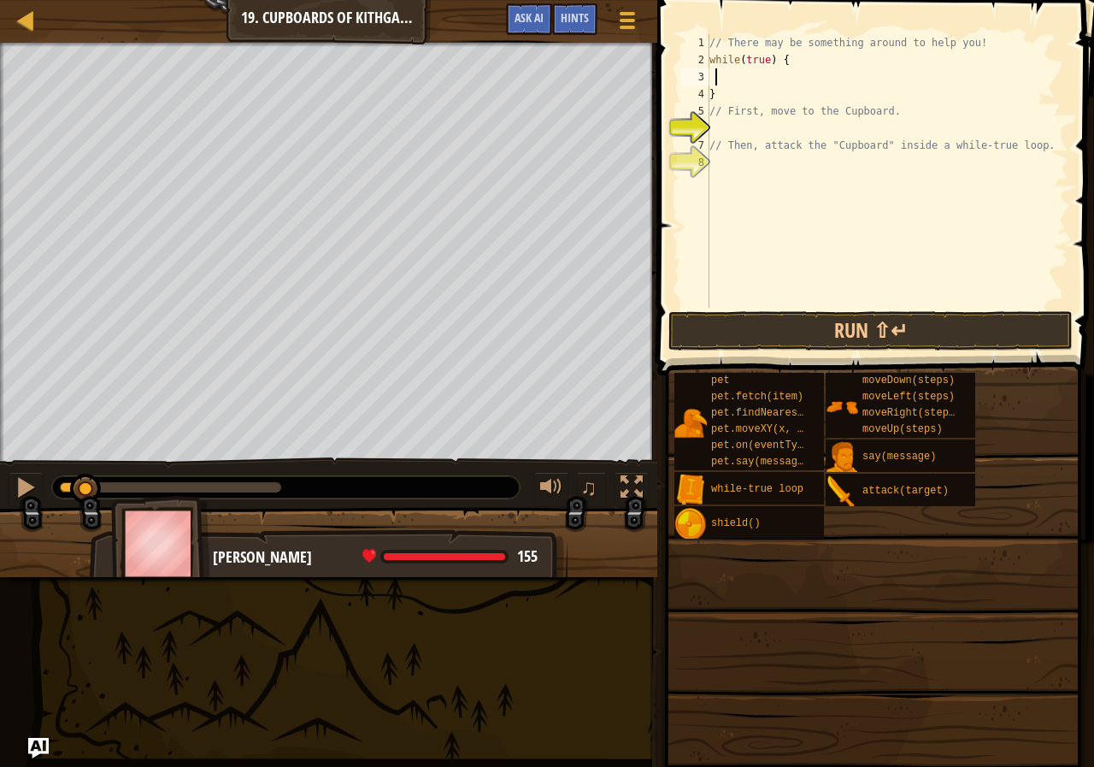
click at [716, 72] on div "// There may be something around to help you! while ( true ) { } // First, move…" at bounding box center [887, 188] width 362 height 308
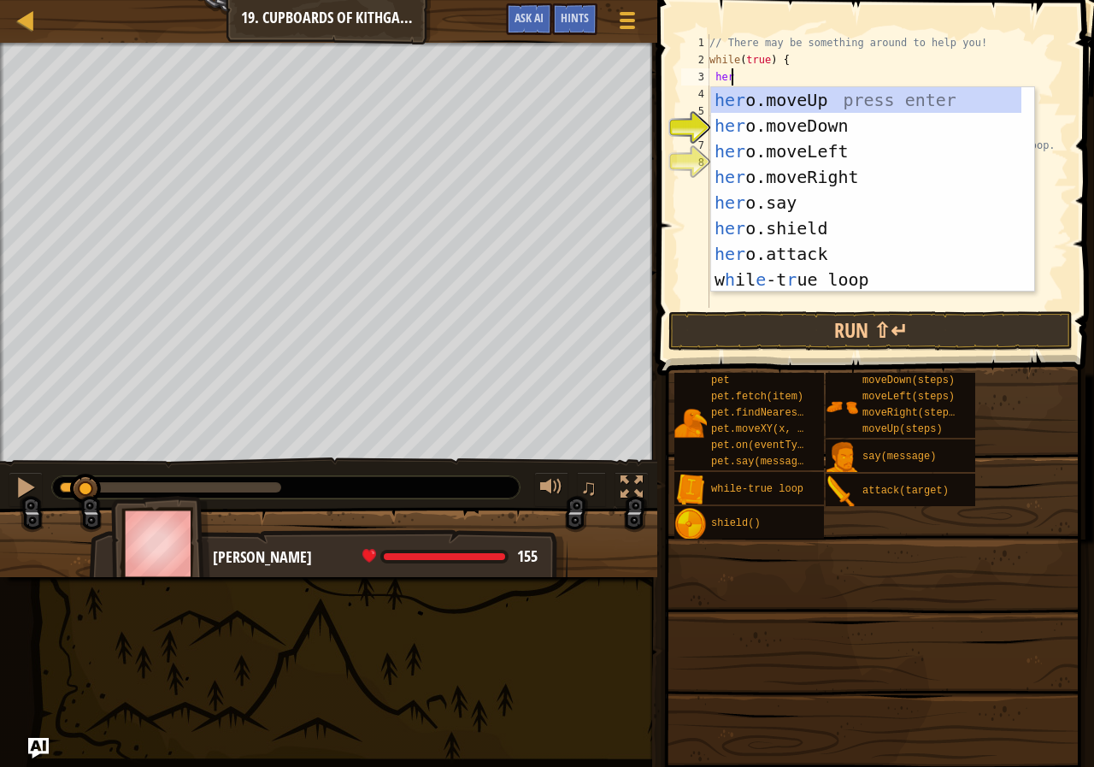
scroll to position [8, 2]
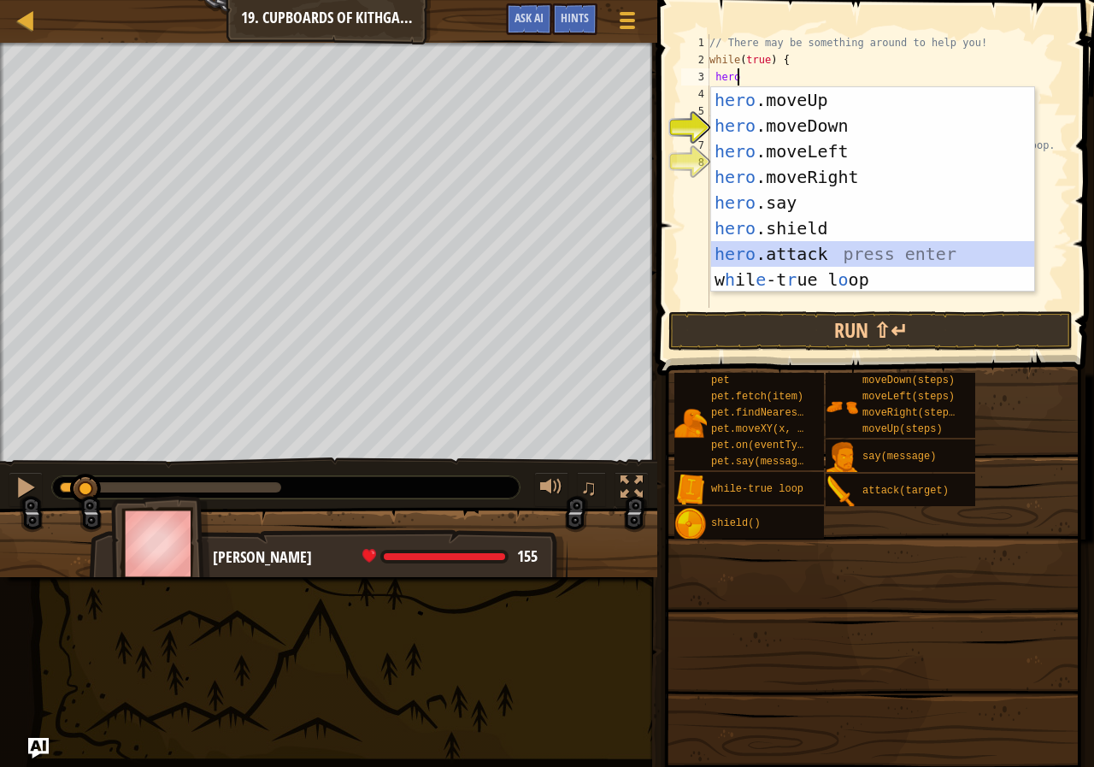
click at [820, 245] on div "hero .moveUp press enter hero .moveDown press enter hero .moveLeft press enter …" at bounding box center [872, 215] width 323 height 256
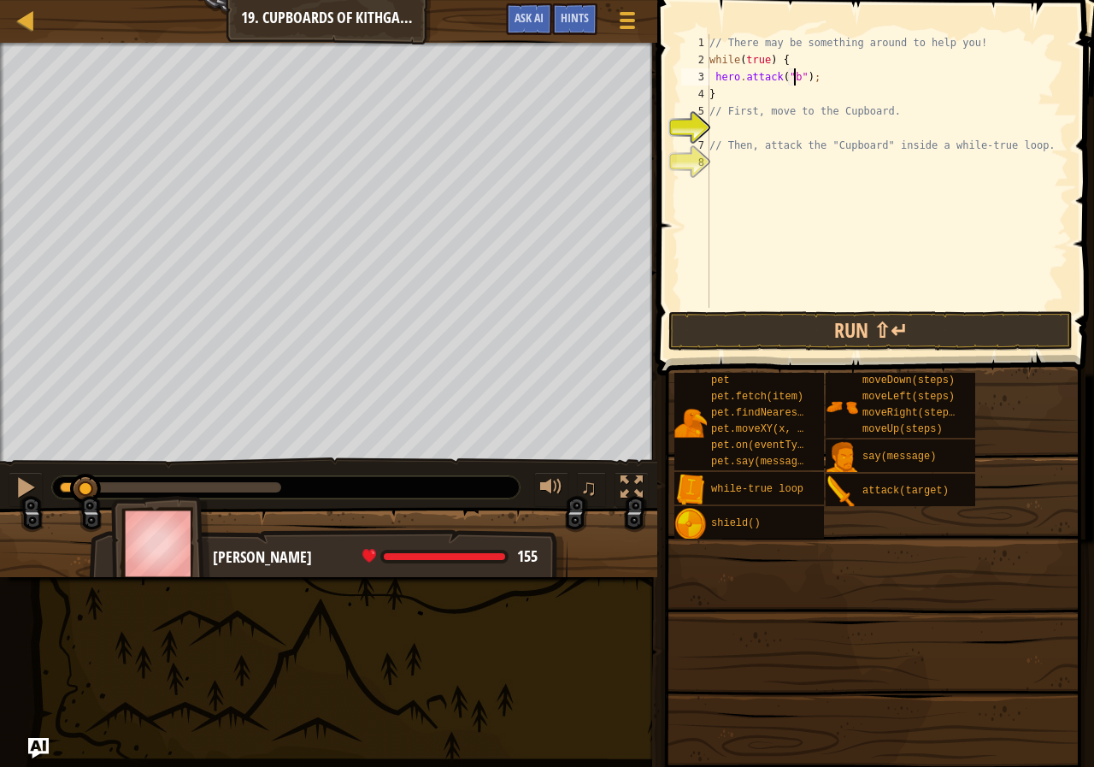
scroll to position [8, 7]
click at [840, 316] on button "Run ⇧↵" at bounding box center [870, 330] width 404 height 39
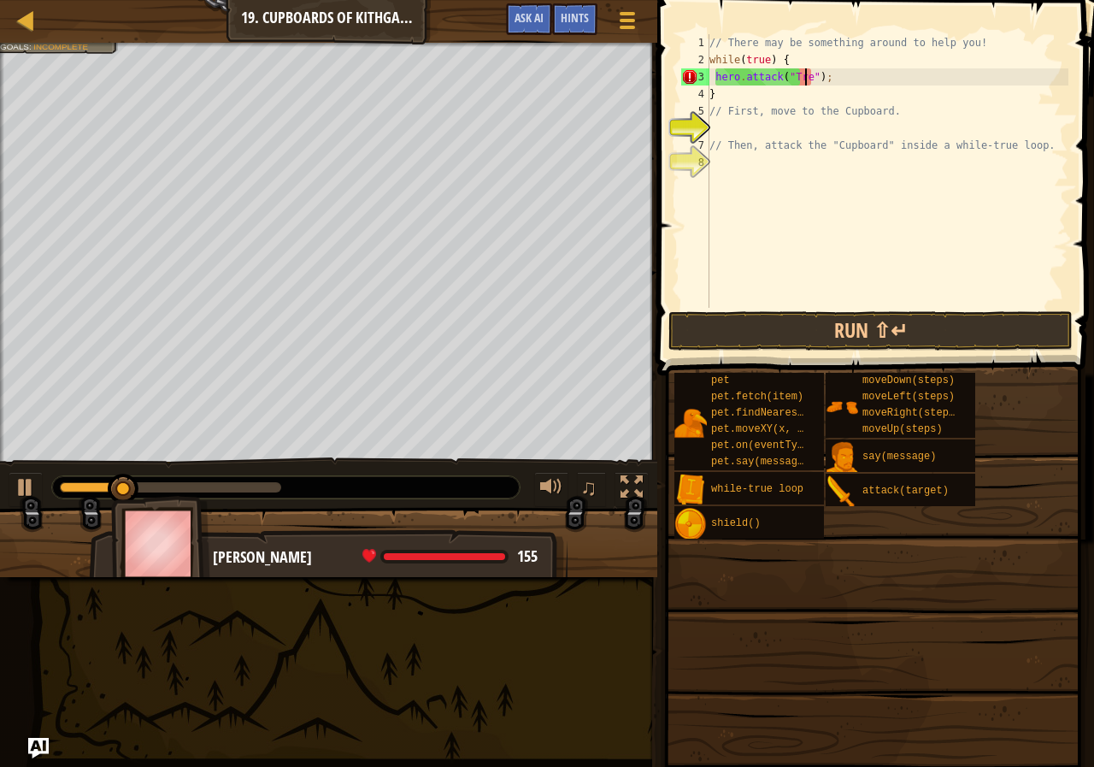
scroll to position [8, 8]
click at [864, 329] on button "Run ⇧↵" at bounding box center [870, 330] width 404 height 39
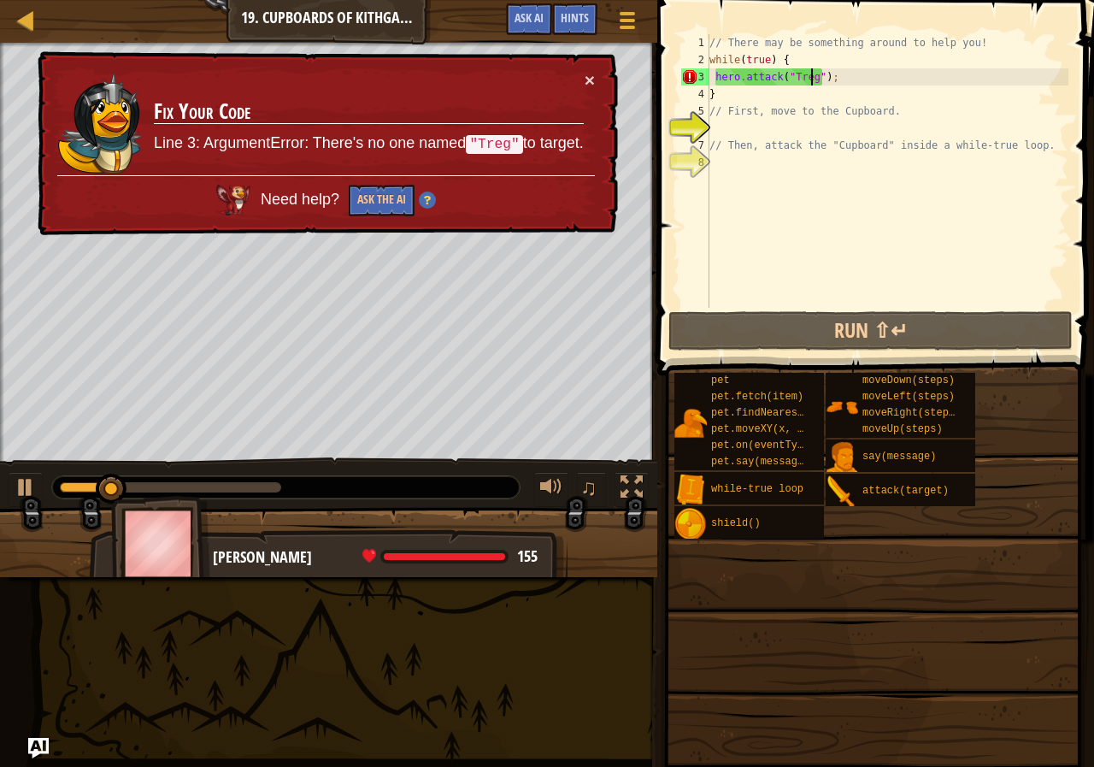
click at [859, 88] on div "// There may be something around to help you! while ( true ) { hero . attack ( …" at bounding box center [887, 188] width 362 height 308
click at [833, 70] on div "// There may be something around to help you! while ( true ) { hero . attack ( …" at bounding box center [887, 188] width 362 height 308
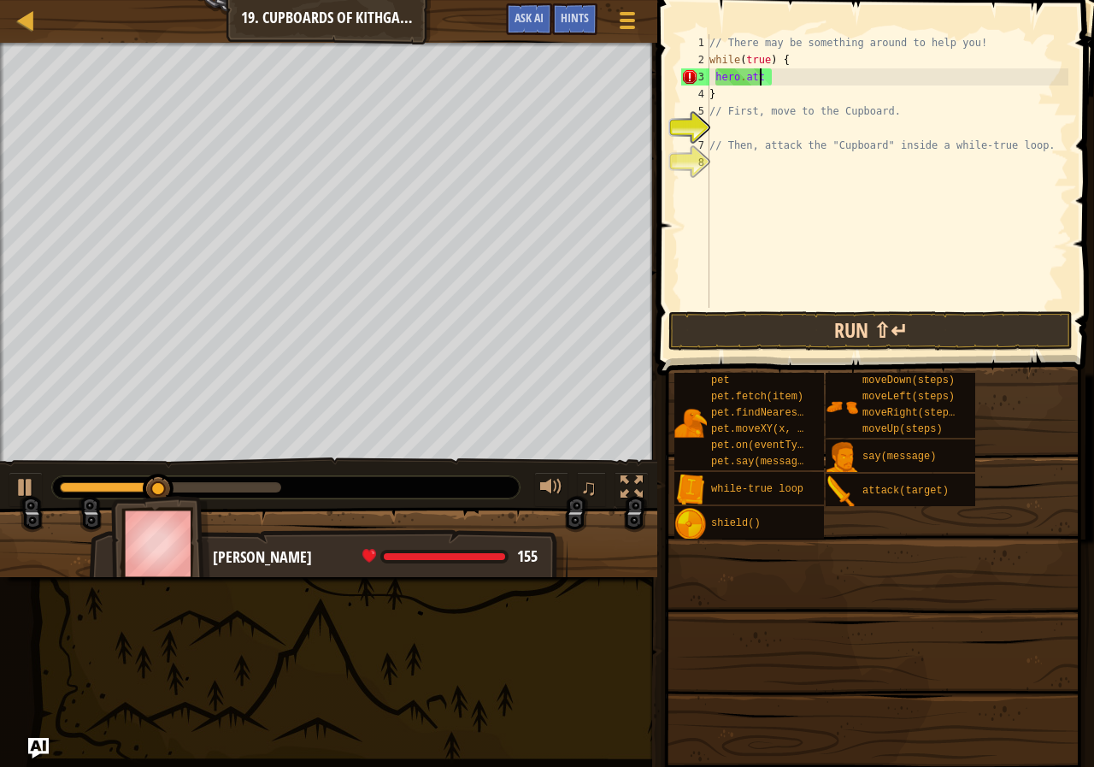
type textarea "h"
click at [28, 476] on div at bounding box center [26, 487] width 22 height 22
click at [515, 8] on button "Ask AI" at bounding box center [529, 19] width 46 height 32
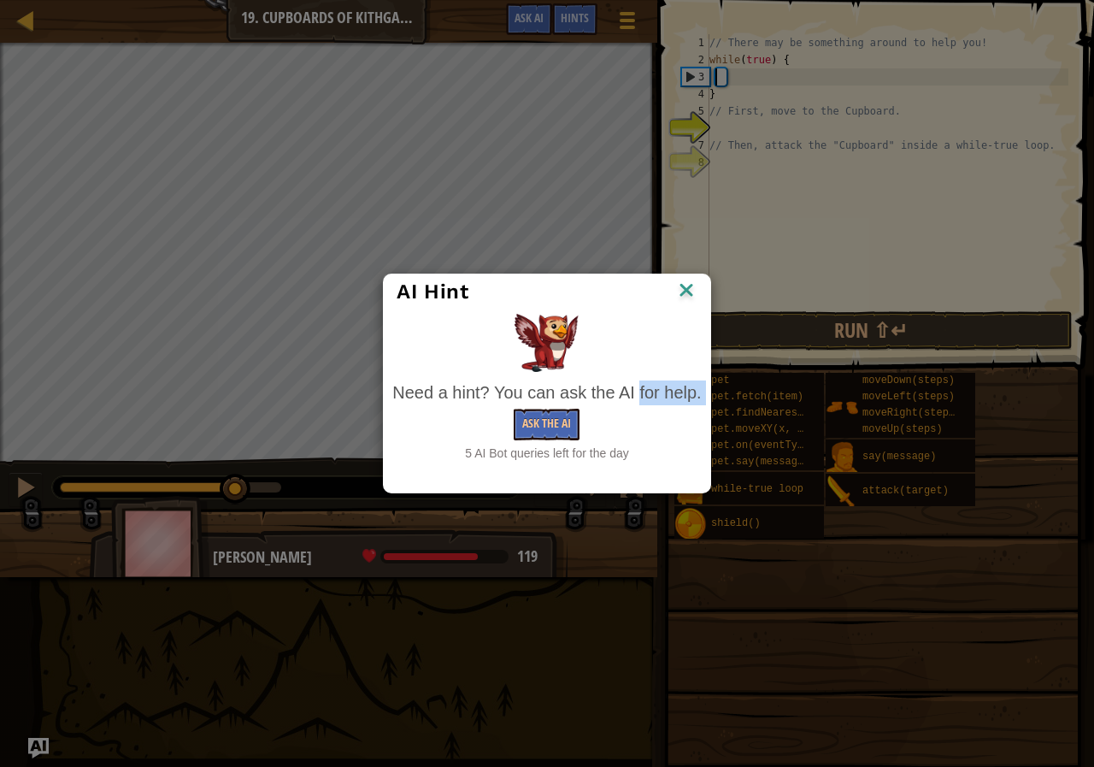
click at [577, 408] on div "Need a hint? You can ask the AI for help. Ask the AI 5 AI Bot queries left for …" at bounding box center [546, 421] width 309 height 82
click at [565, 419] on button "Ask the AI" at bounding box center [547, 425] width 66 height 32
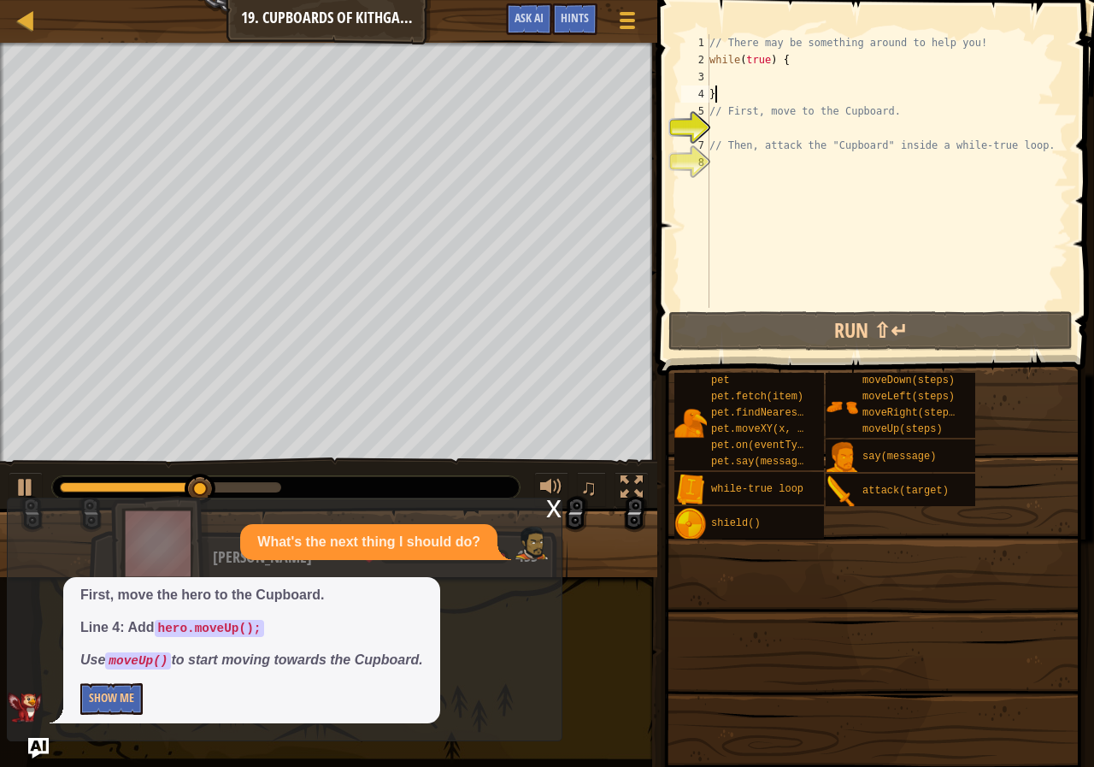
click at [745, 91] on div "// There may be something around to help you! while ( true ) { } // First, move…" at bounding box center [887, 188] width 362 height 308
type textarea "}"
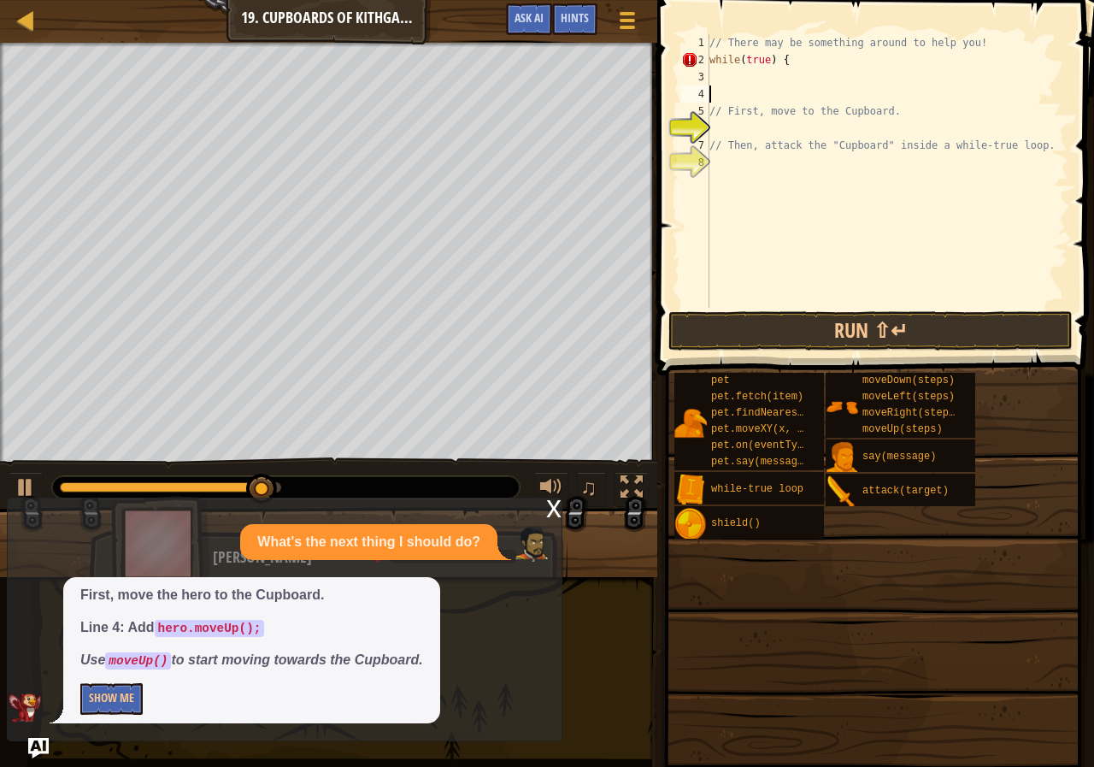
click at [799, 55] on div "// There may be something around to help you! while ( true ) { // First, move t…" at bounding box center [887, 188] width 362 height 308
type textarea "w"
click at [727, 101] on div "// There may be something around to help you! // First, move to the Cupboard. /…" at bounding box center [887, 188] width 362 height 308
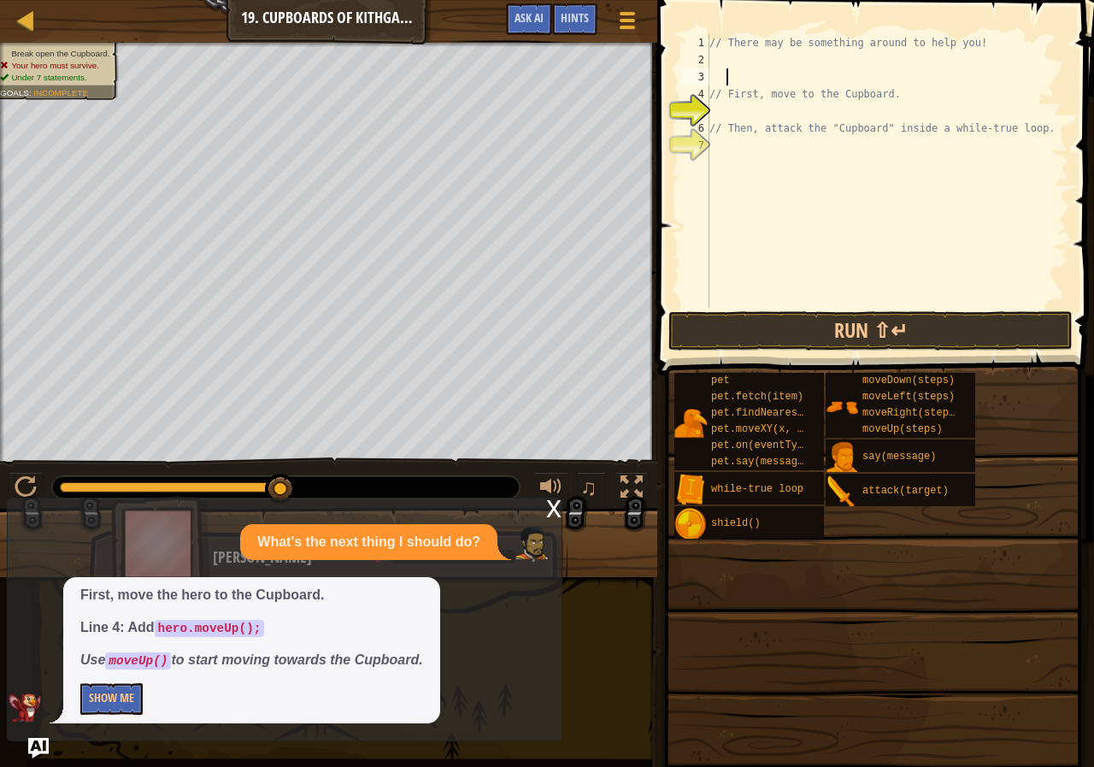
click at [904, 84] on div "// There may be something around to help you! // First, move to the Cupboard. /…" at bounding box center [887, 188] width 362 height 308
click at [892, 113] on div "// There may be something around to help you! // First, move to the Cupboard. /…" at bounding box center [887, 188] width 362 height 308
type textarea "/"
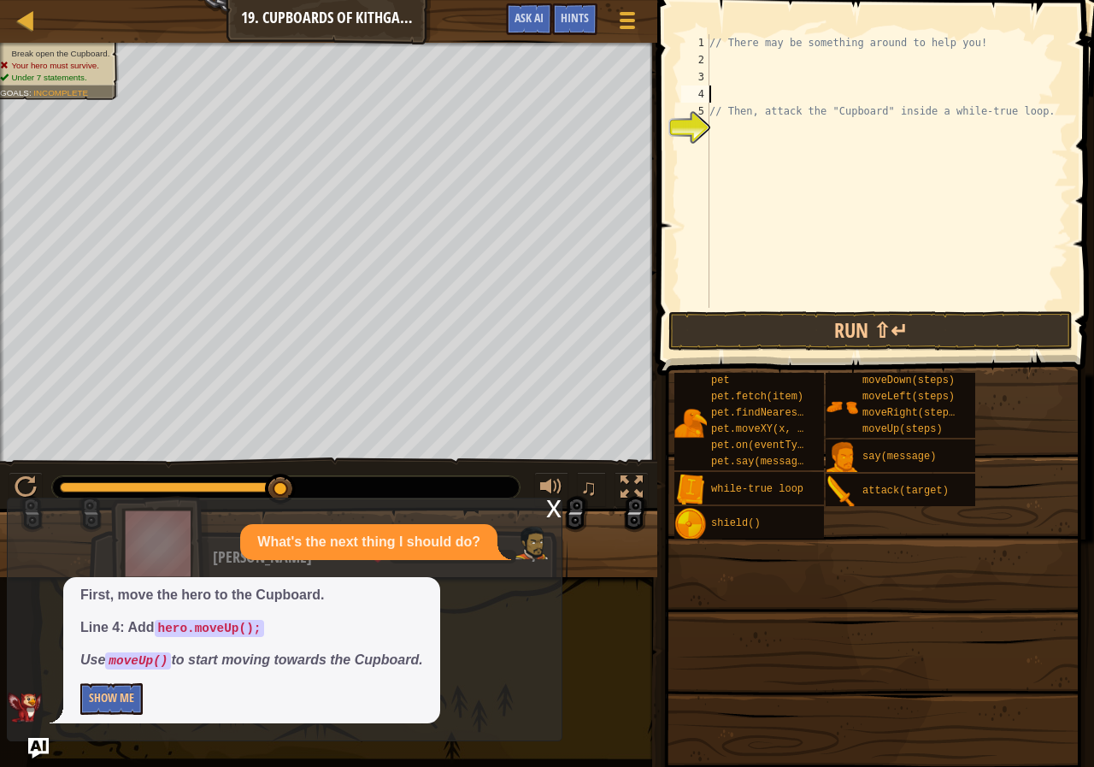
type textarea "h"
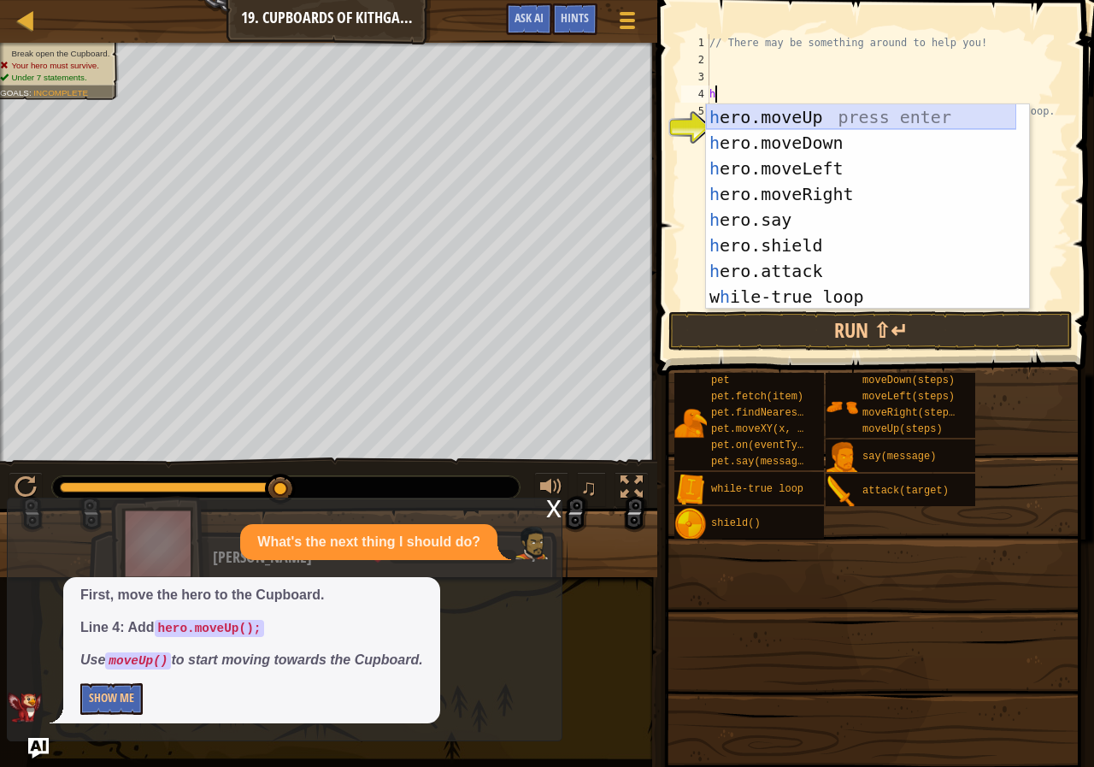
click at [874, 125] on div "h ero.moveUp press enter h ero.moveDown press enter h ero.moveLeft press enter …" at bounding box center [861, 232] width 310 height 256
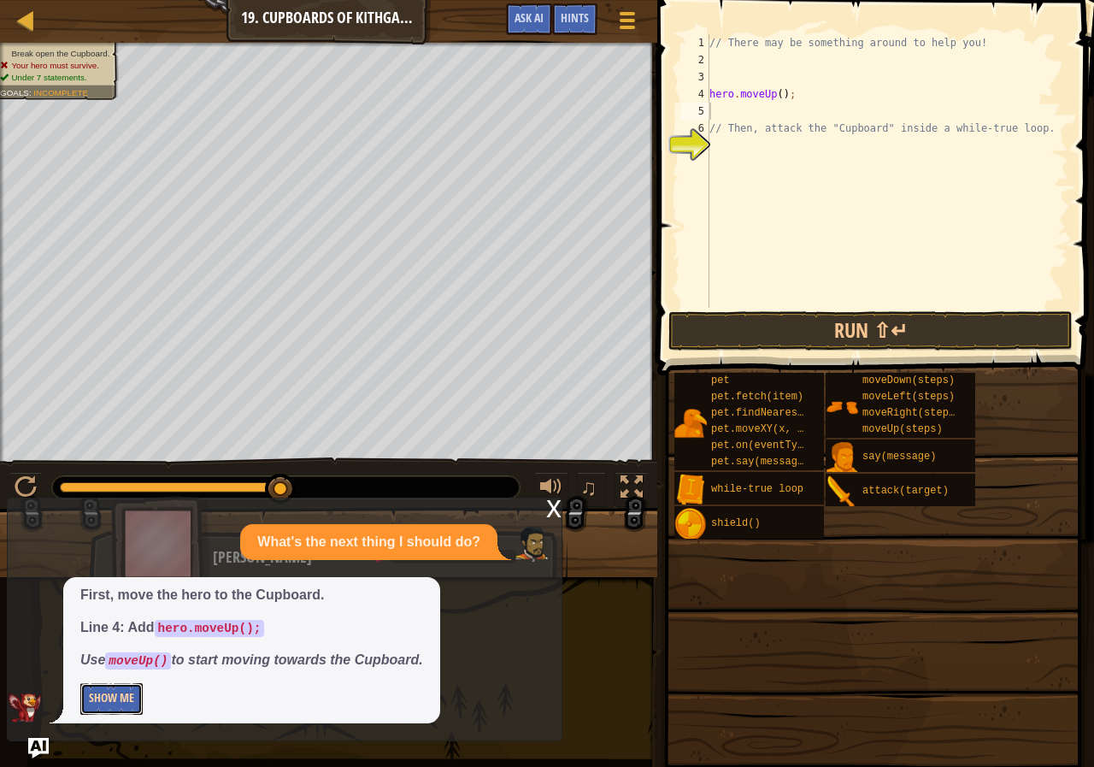
click at [132, 691] on button "Show Me" at bounding box center [111, 699] width 62 height 32
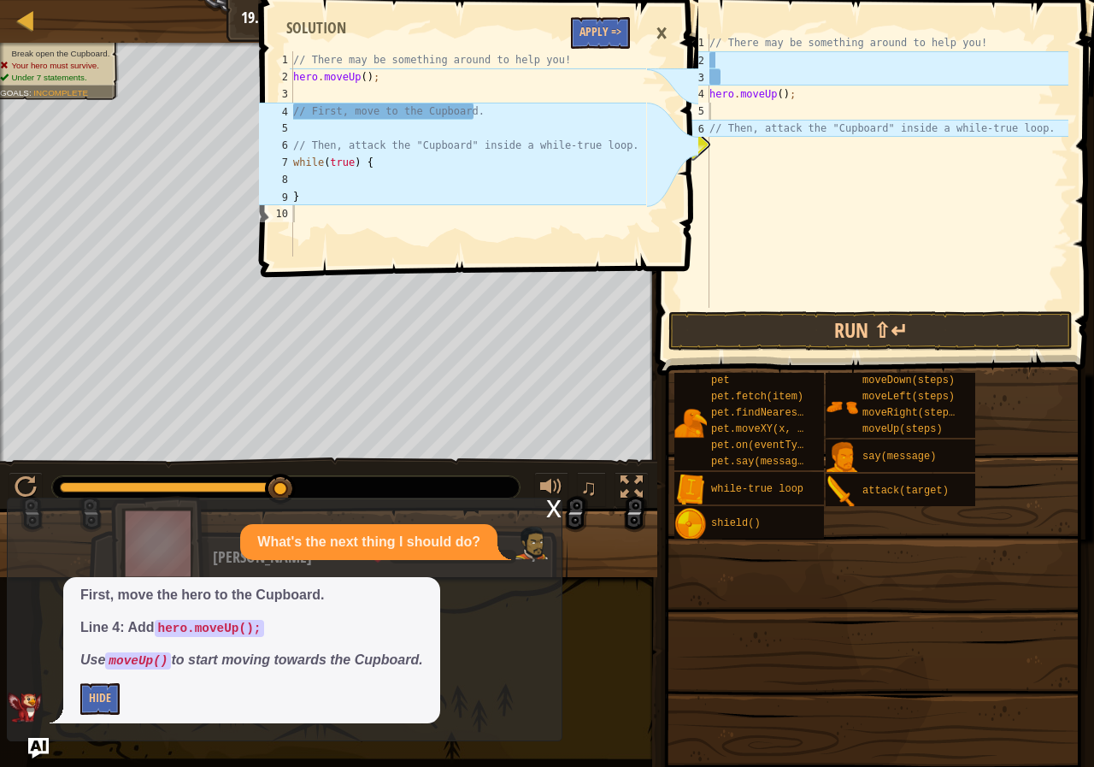
click at [122, 692] on p "Hide" at bounding box center [251, 699] width 343 height 32
drag, startPoint x: 101, startPoint y: 680, endPoint x: 647, endPoint y: 326, distance: 651.3
click at [572, 381] on div "Map Introduction to Computer Science 19. Cupboards of Kithgard Game Menu Done H…" at bounding box center [547, 383] width 1094 height 767
click at [619, 28] on button "Apply =>" at bounding box center [600, 33] width 59 height 32
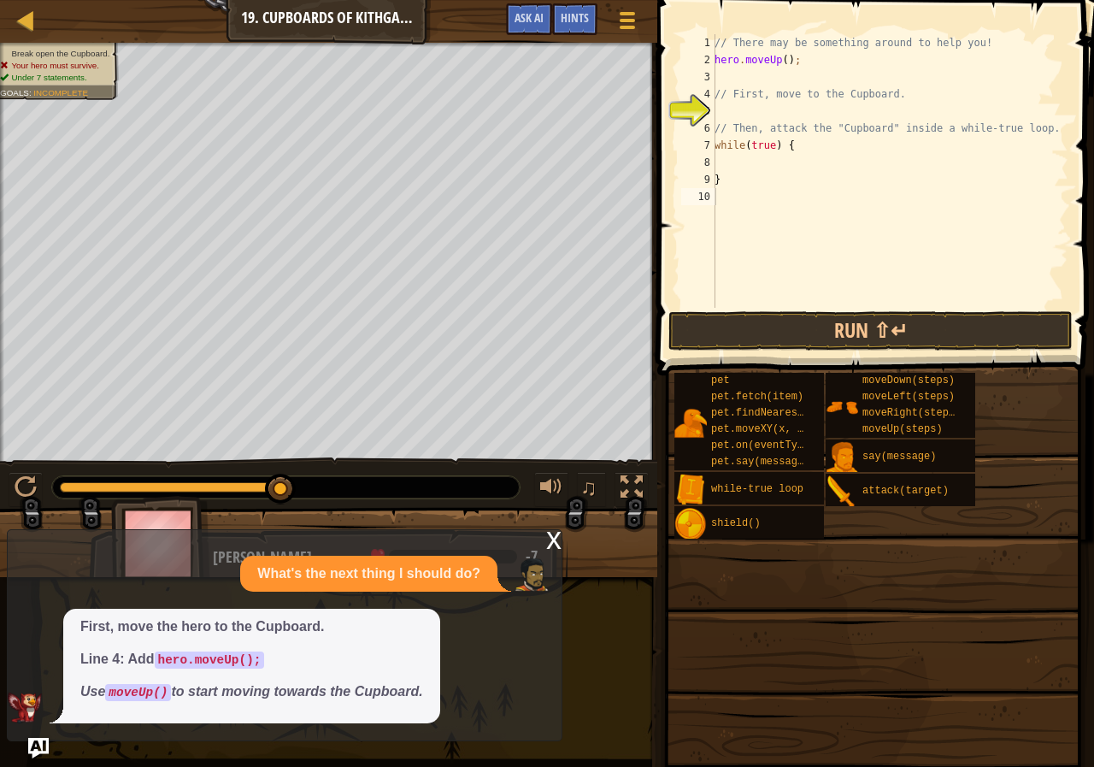
click at [562, 543] on div "x What's the next thing I should do? First, move the hero to the Cupboard. Line…" at bounding box center [285, 635] width 556 height 212
click at [549, 538] on div "x" at bounding box center [553, 538] width 15 height 17
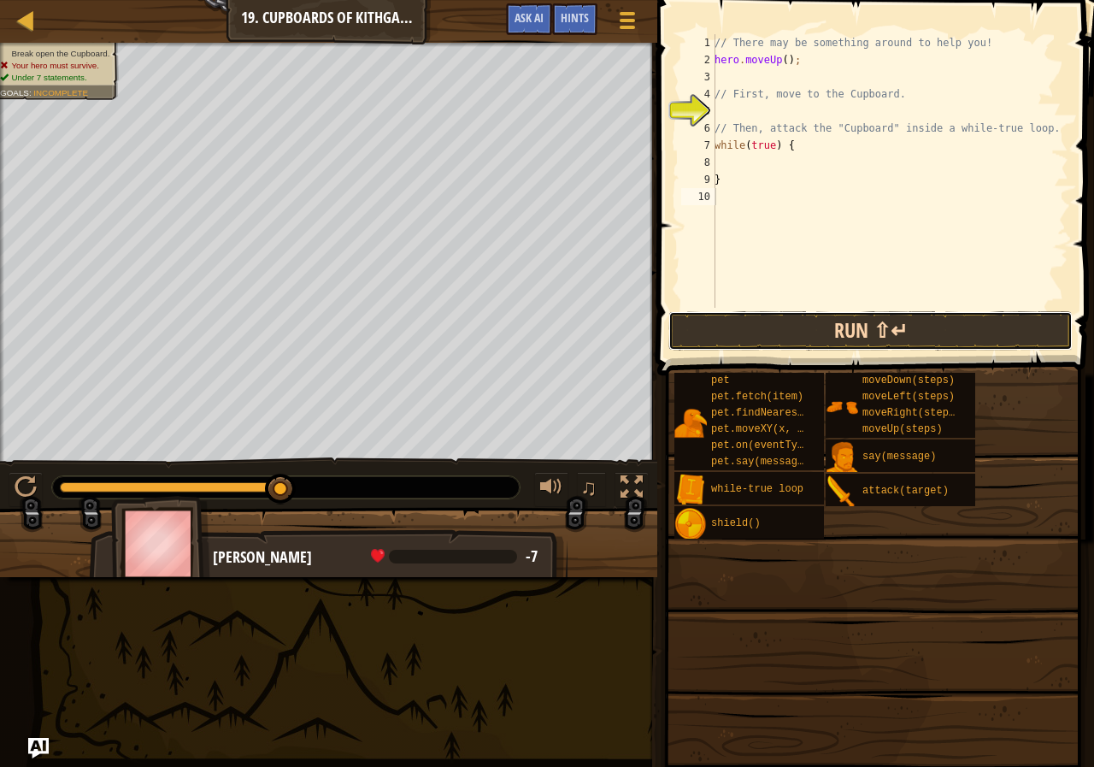
click at [853, 326] on button "Run ⇧↵" at bounding box center [870, 330] width 404 height 39
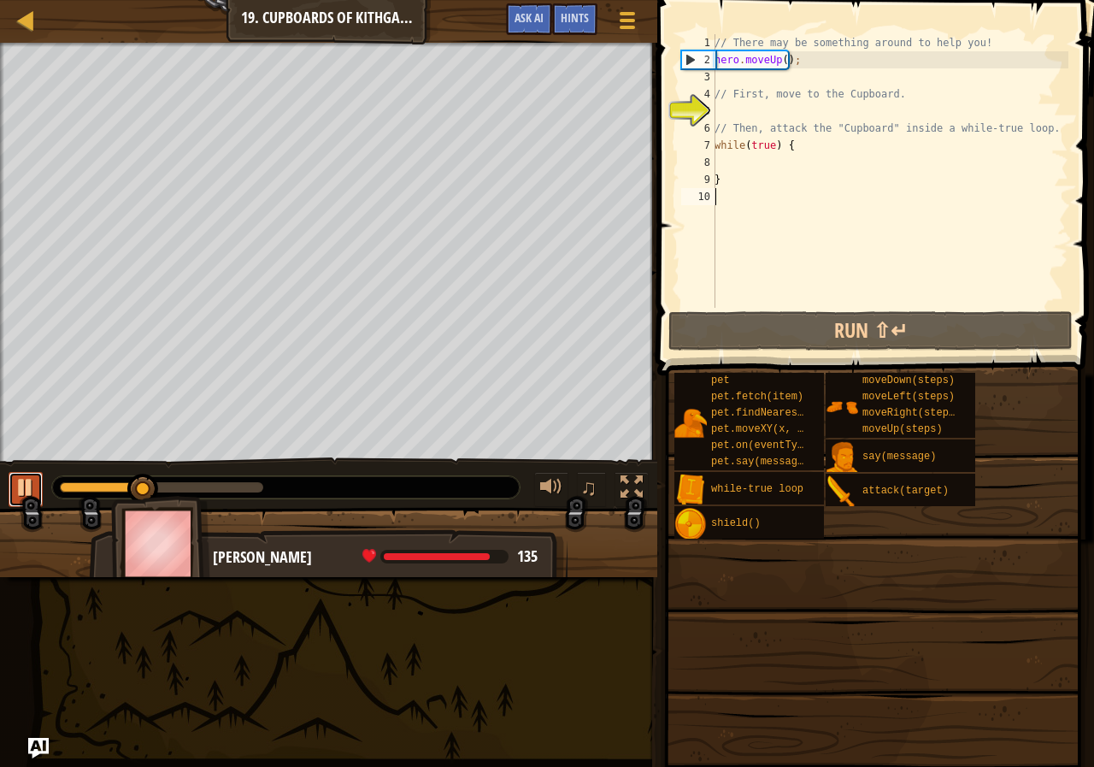
click at [21, 503] on button at bounding box center [26, 489] width 34 height 35
click at [524, 14] on span "Ask AI" at bounding box center [529, 17] width 29 height 16
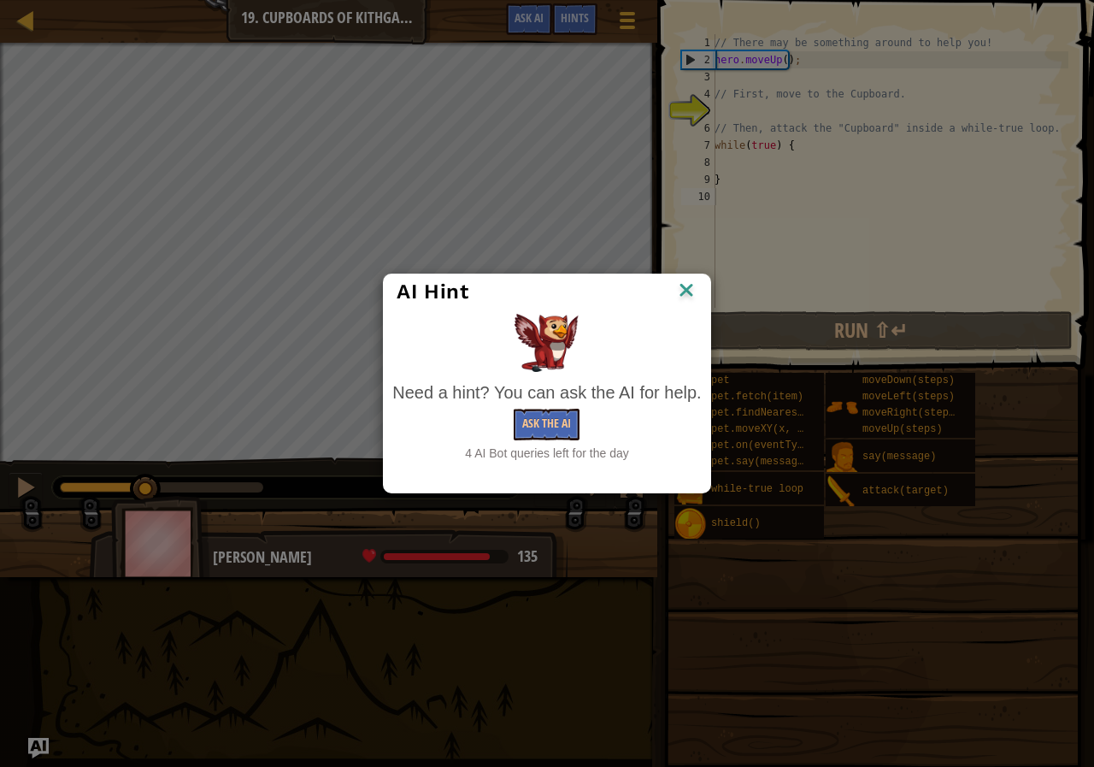
click at [550, 408] on div "Need a hint? You can ask the AI for help. Ask the AI 4 AI Bot queries left for …" at bounding box center [546, 421] width 309 height 82
click at [548, 417] on button "Ask the AI" at bounding box center [547, 425] width 66 height 32
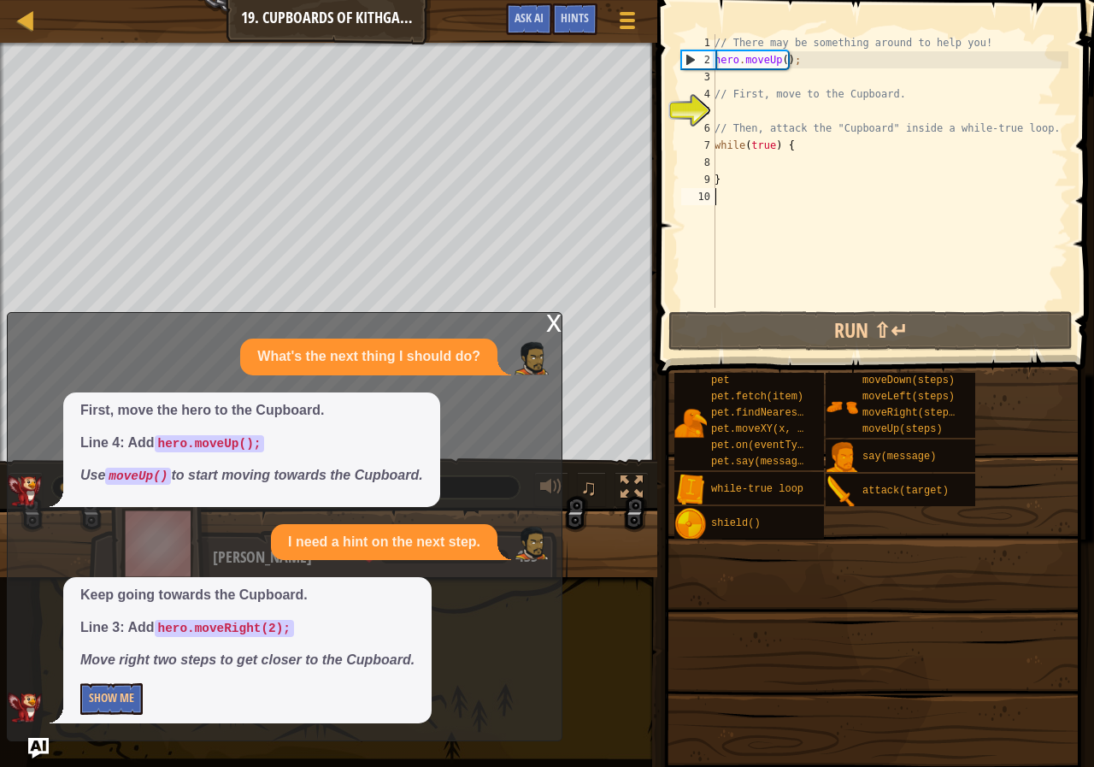
click at [733, 82] on div "// There may be something around to help you! hero . moveUp ( ) ; // First, mov…" at bounding box center [889, 188] width 357 height 308
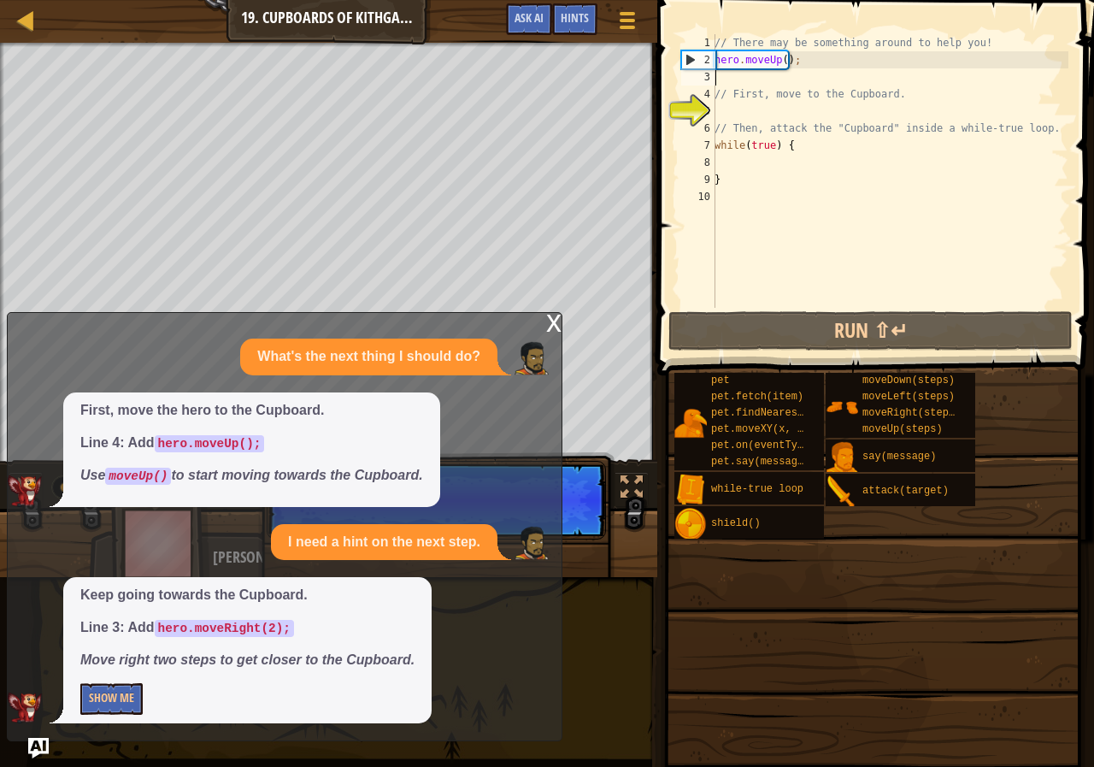
type textarea "h"
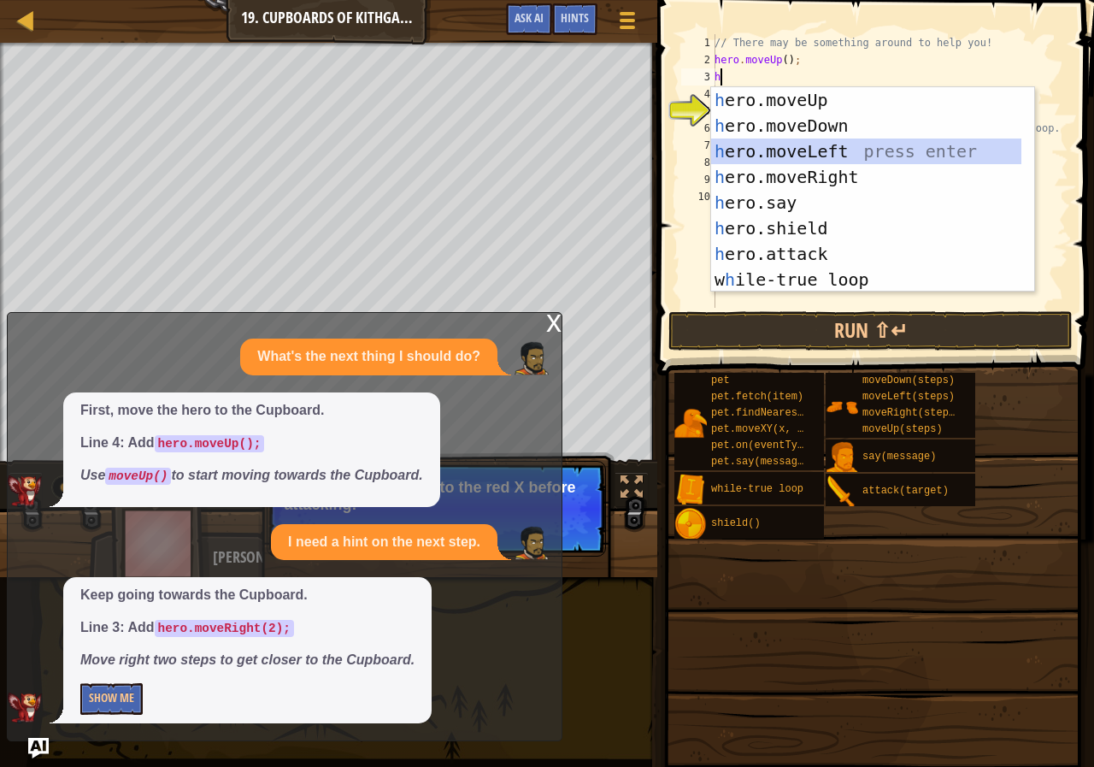
click at [804, 160] on div "h ero.moveUp press enter h ero.moveDown press enter h ero.moveLeft press enter …" at bounding box center [866, 215] width 310 height 256
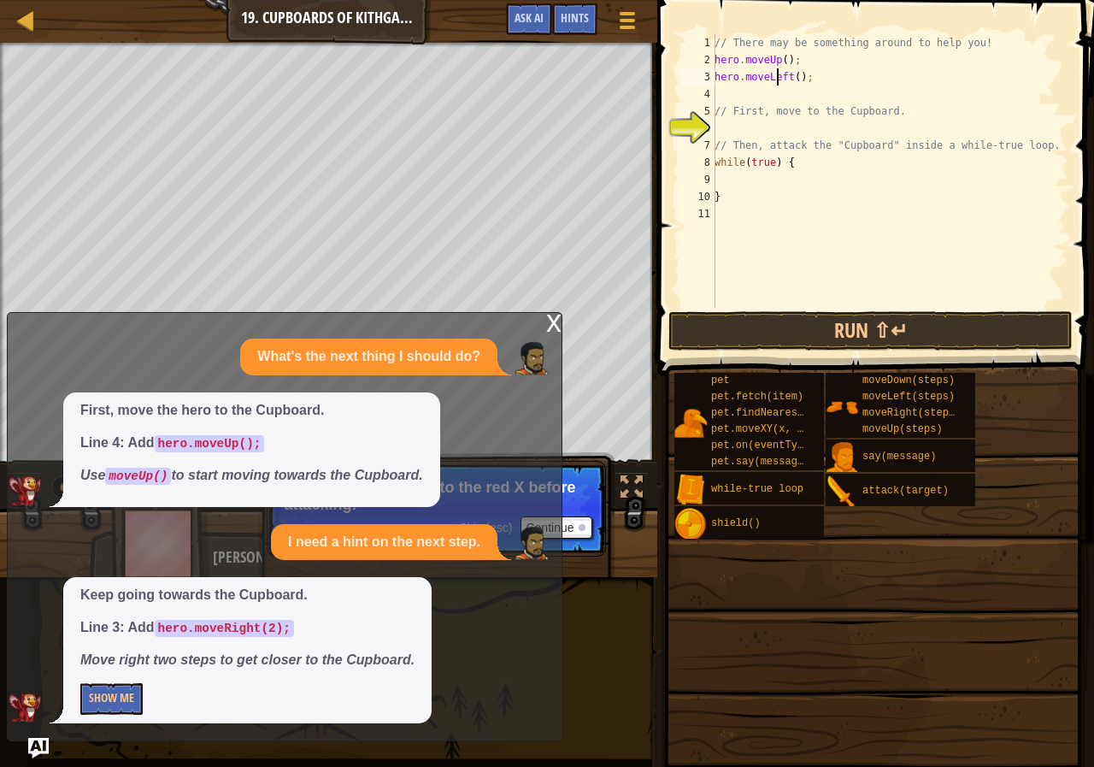
click at [777, 74] on div "// There may be something around to help you! hero . moveUp ( ) ; hero . moveLe…" at bounding box center [889, 188] width 357 height 308
type textarea "hero.moveLeft();"
click at [777, 74] on div "// There may be something around to help you! hero . moveUp ( ) ; hero . moveLe…" at bounding box center [889, 188] width 357 height 308
click at [881, 99] on div "// There may be something around to help you! hero . moveUp ( ) ; hero . moveLe…" at bounding box center [889, 188] width 357 height 308
click at [823, 61] on div "// There may be something around to help you! hero . moveUp ( ) ; hero . moveLe…" at bounding box center [889, 188] width 357 height 308
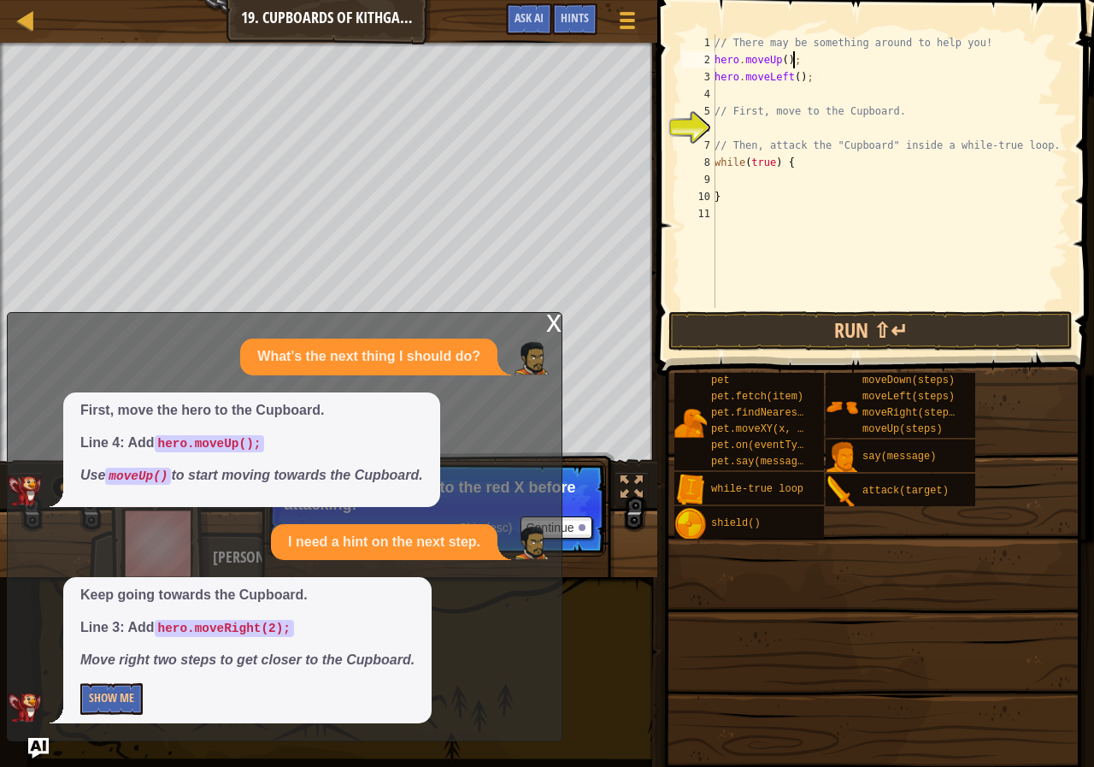
click at [847, 78] on div "// There may be something around to help you! hero . moveUp ( ) ; hero . moveLe…" at bounding box center [889, 188] width 357 height 308
type textarea "h"
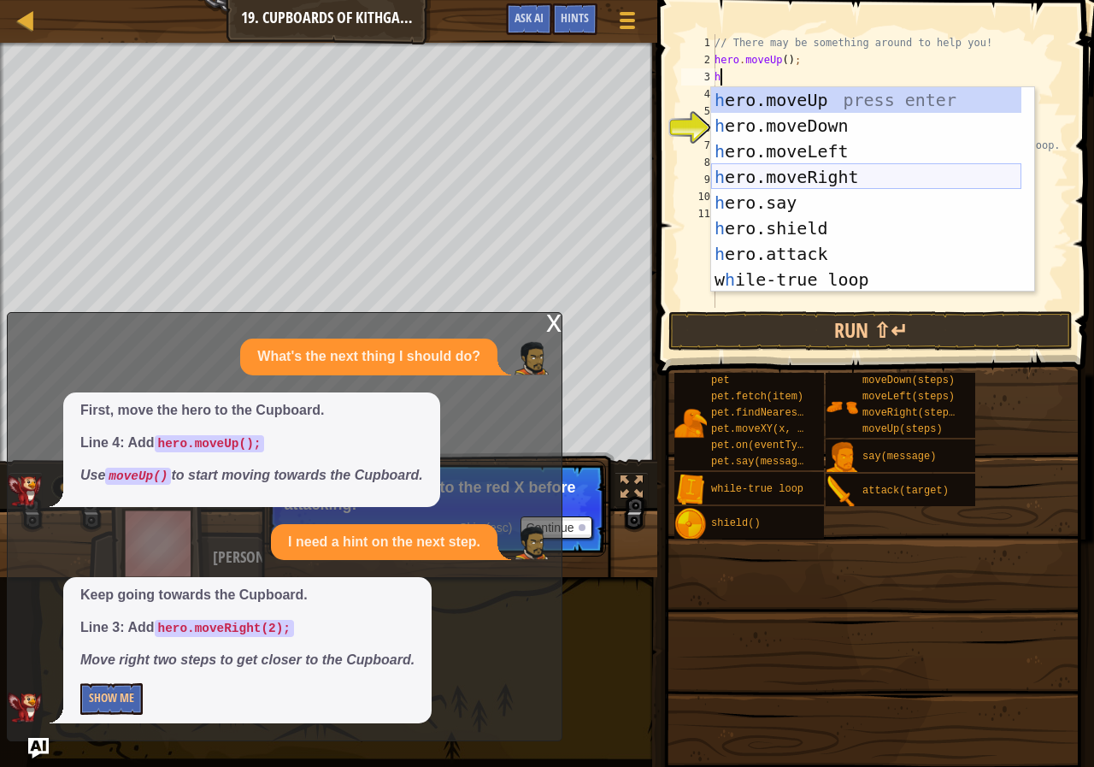
click at [799, 180] on div "h ero.moveUp press enter h ero.moveDown press enter h ero.moveLeft press enter …" at bounding box center [866, 215] width 310 height 256
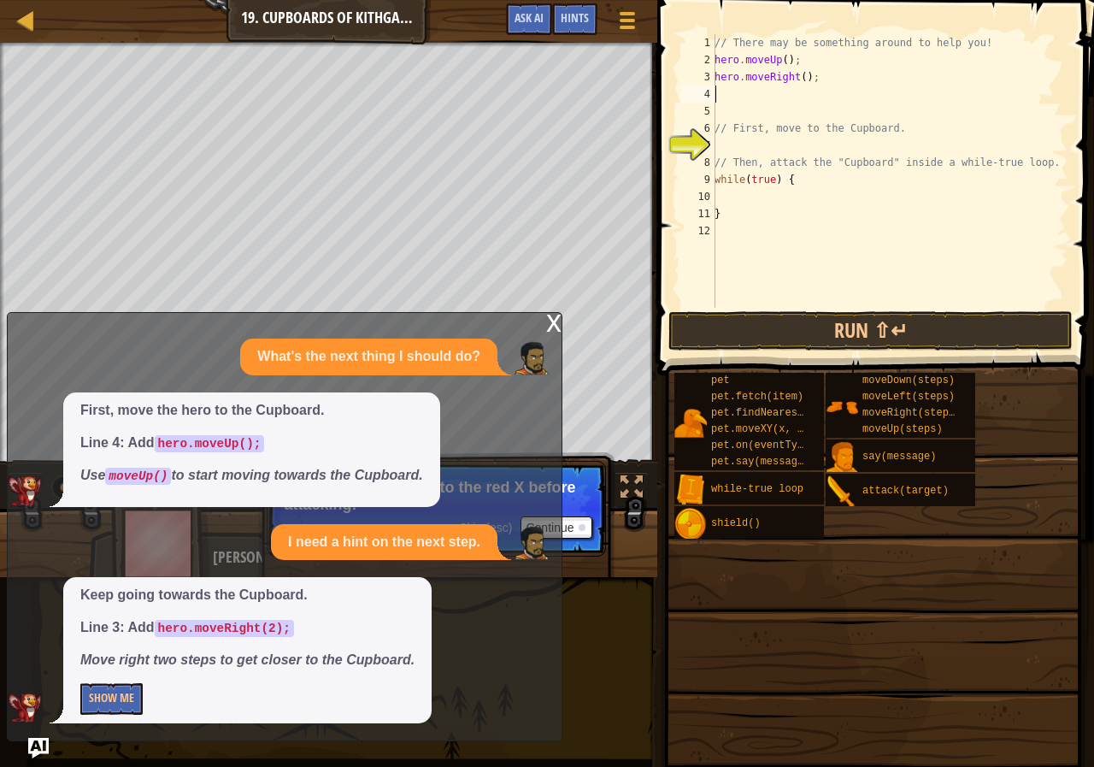
click at [803, 85] on div "// There may be something around to help you! hero . moveUp ( ) ; hero . moveRi…" at bounding box center [889, 188] width 357 height 308
click at [794, 79] on div "// There may be something around to help you! hero . moveUp ( ) ; hero . moveRi…" at bounding box center [889, 188] width 357 height 308
click at [803, 84] on div "// There may be something around to help you! hero . moveUp ( ) ; hero . moveRi…" at bounding box center [889, 188] width 357 height 308
click at [798, 80] on div "// There may be something around to help you! hero . moveUp ( ) ; hero . moveRi…" at bounding box center [889, 188] width 357 height 308
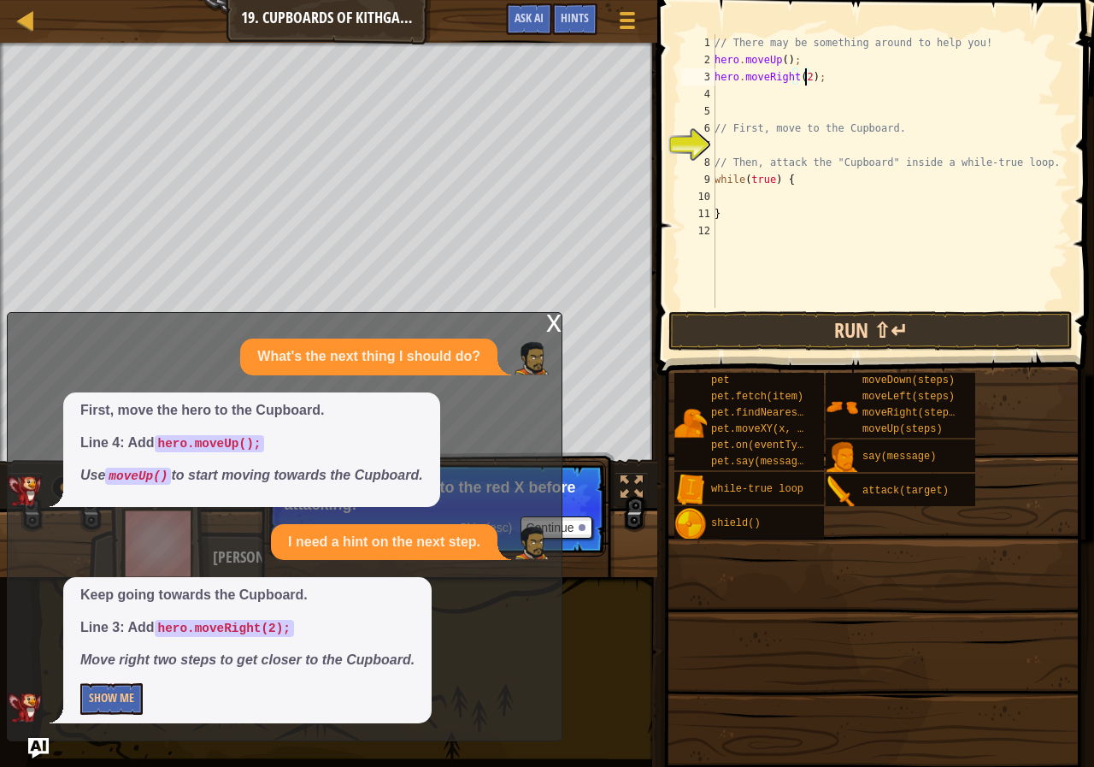
type textarea "hero.moveRight(2);"
click at [845, 333] on button "Run ⇧↵" at bounding box center [870, 330] width 404 height 39
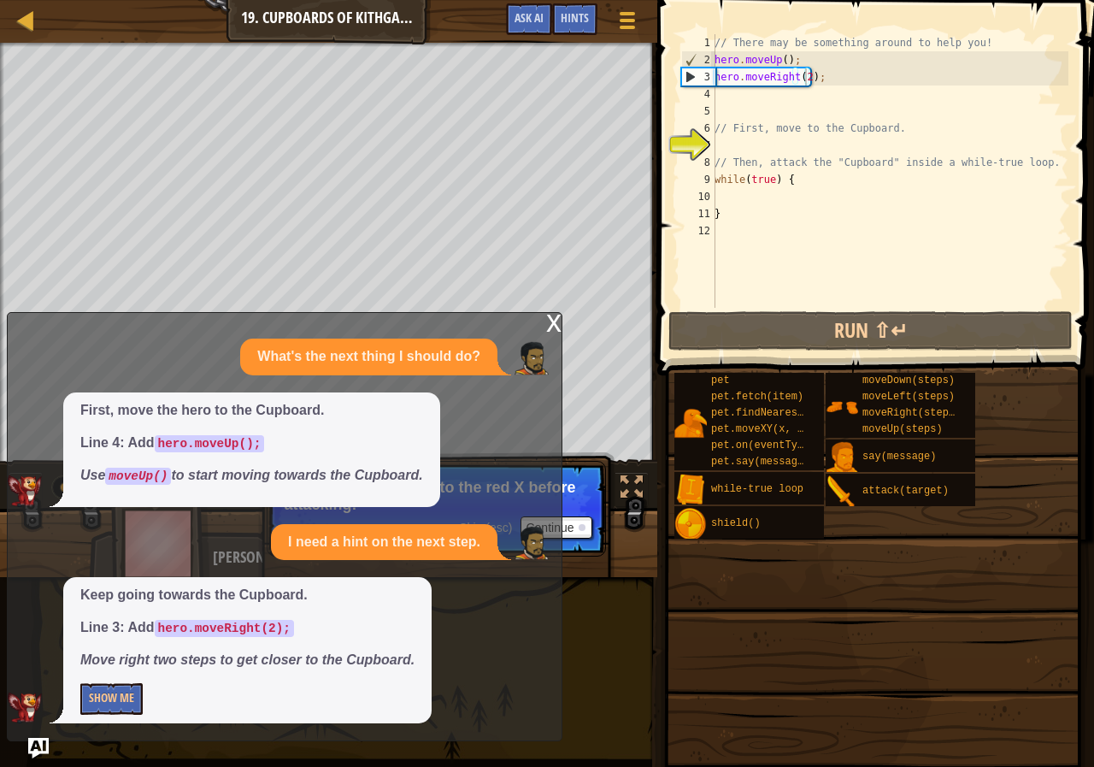
click at [555, 321] on div "x" at bounding box center [553, 321] width 15 height 17
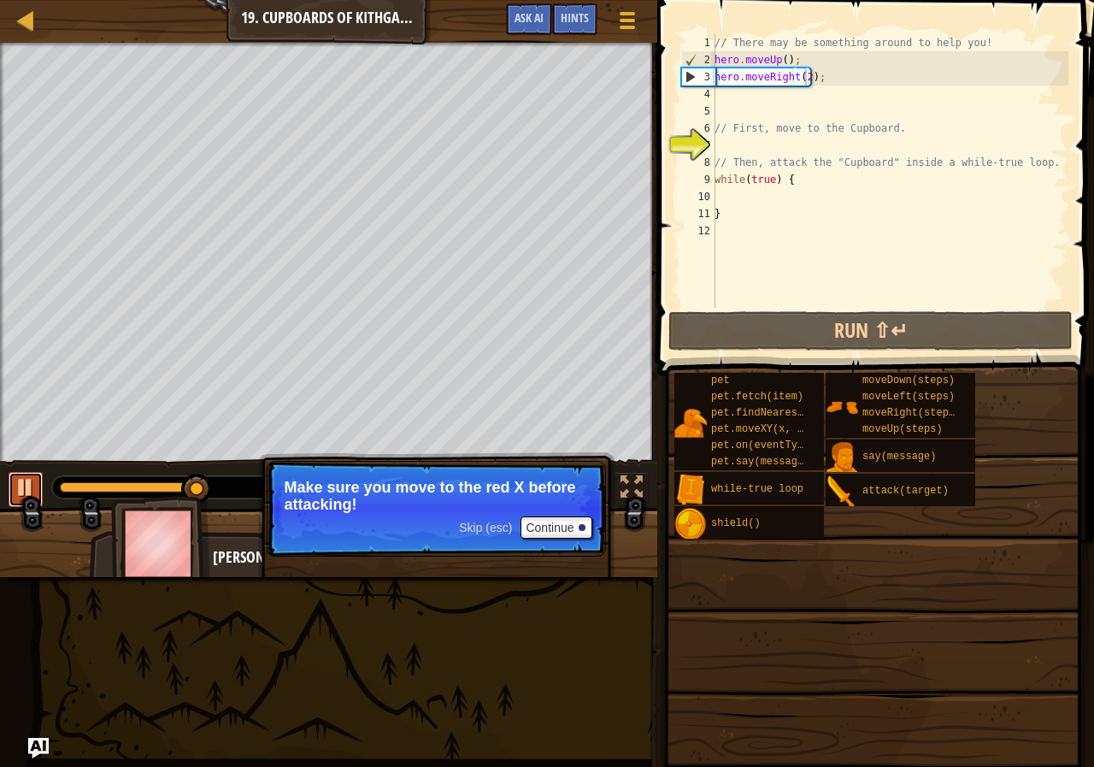
click at [12, 473] on button at bounding box center [26, 489] width 34 height 35
click at [548, 525] on button "Continue" at bounding box center [556, 527] width 71 height 22
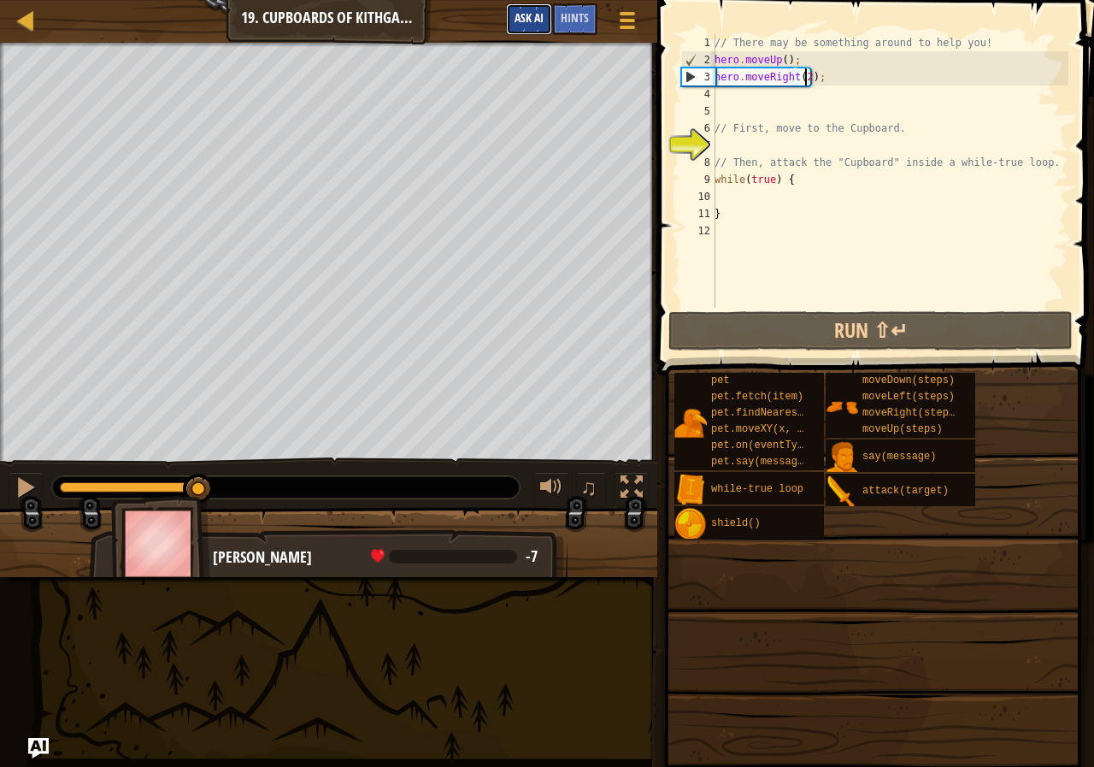
click at [527, 13] on span "Ask AI" at bounding box center [529, 17] width 29 height 16
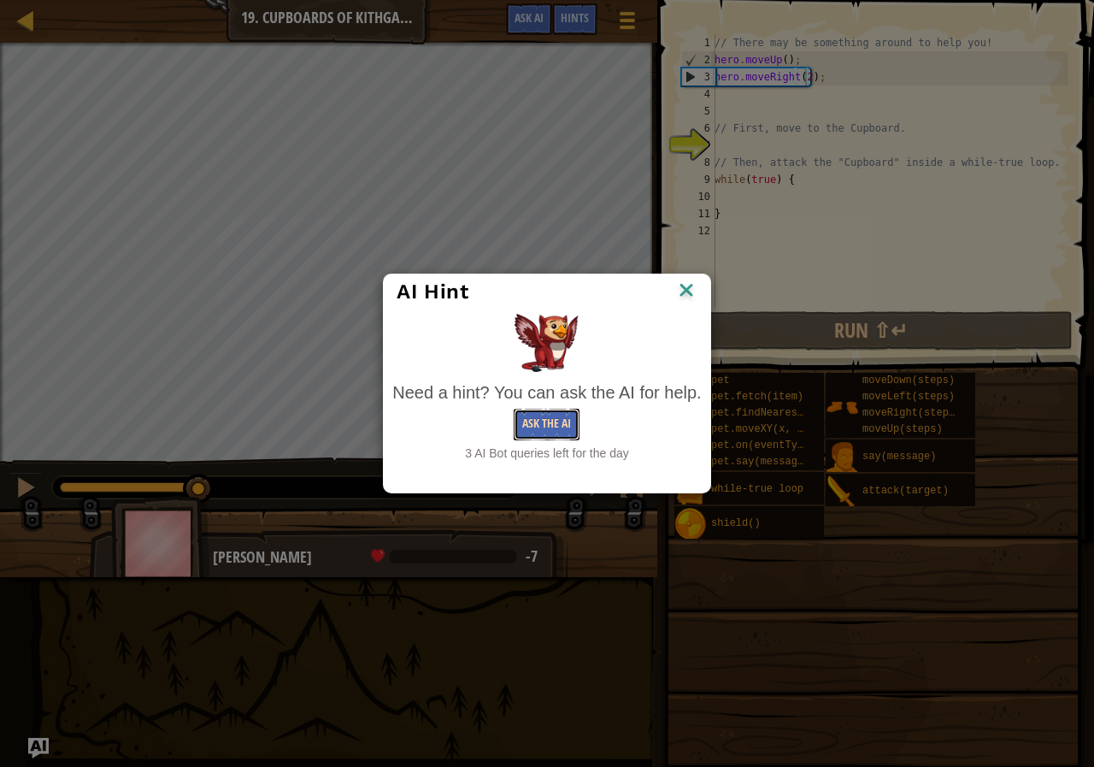
click at [580, 425] on button "Ask the AI" at bounding box center [547, 425] width 66 height 32
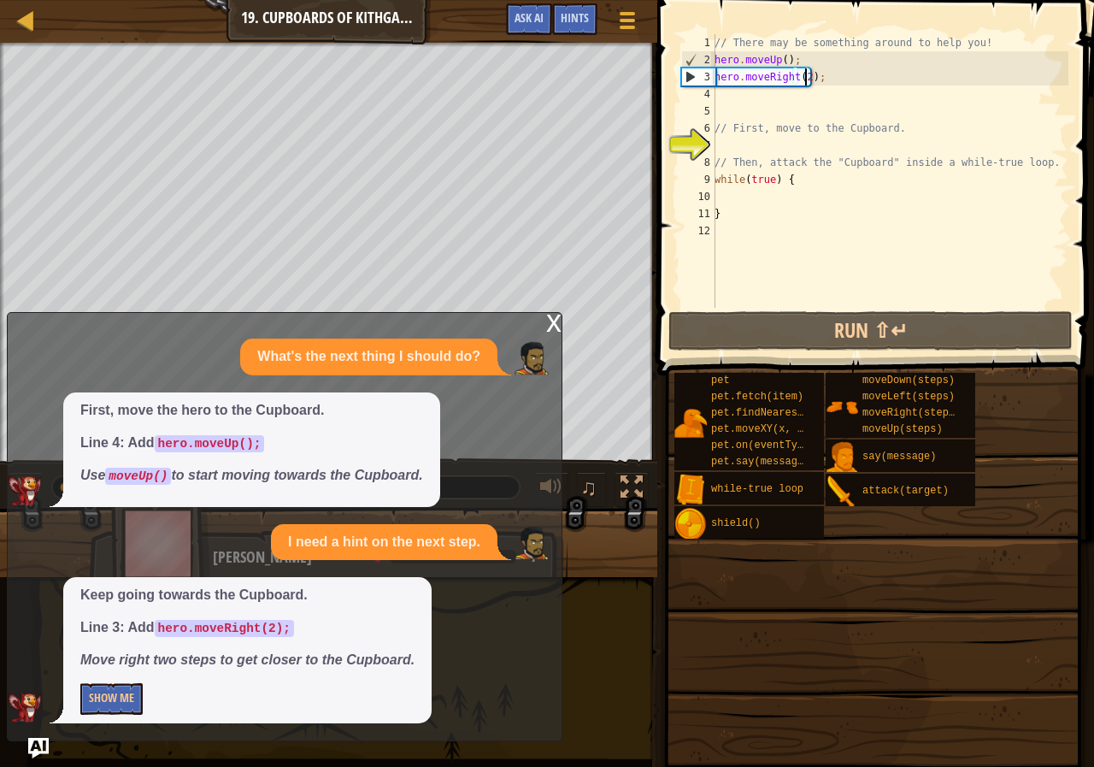
click at [554, 328] on div "x" at bounding box center [553, 321] width 15 height 17
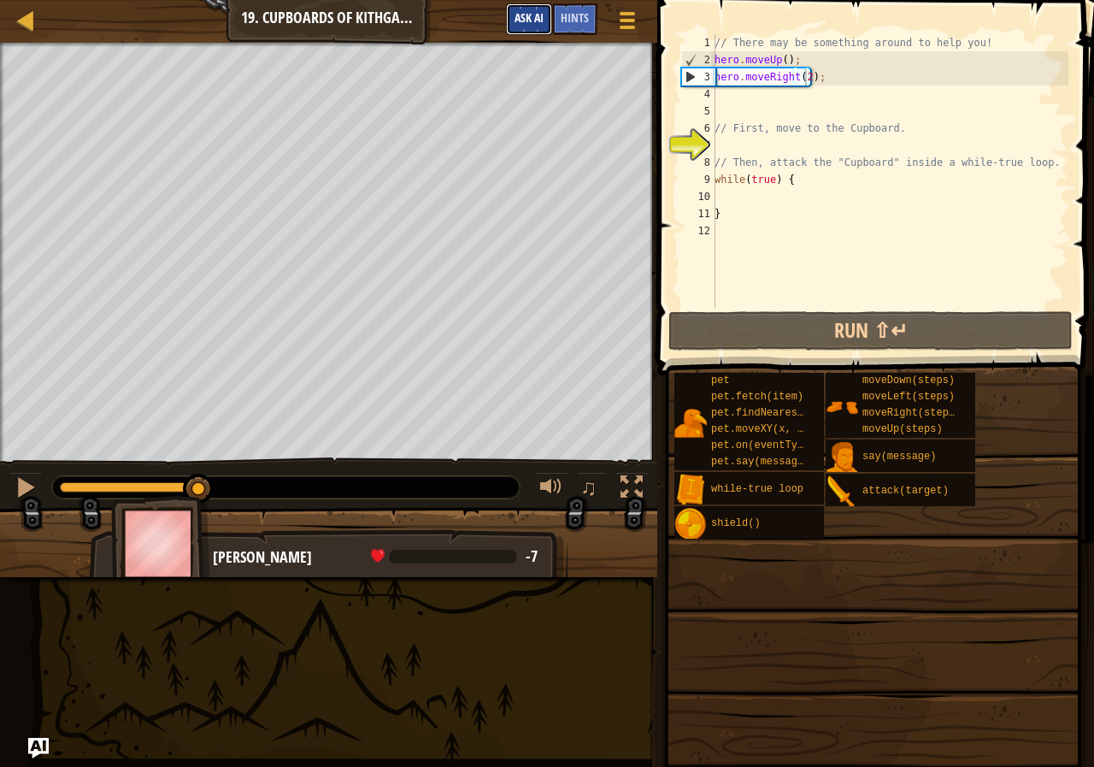
click at [536, 21] on span "Ask AI" at bounding box center [529, 17] width 29 height 16
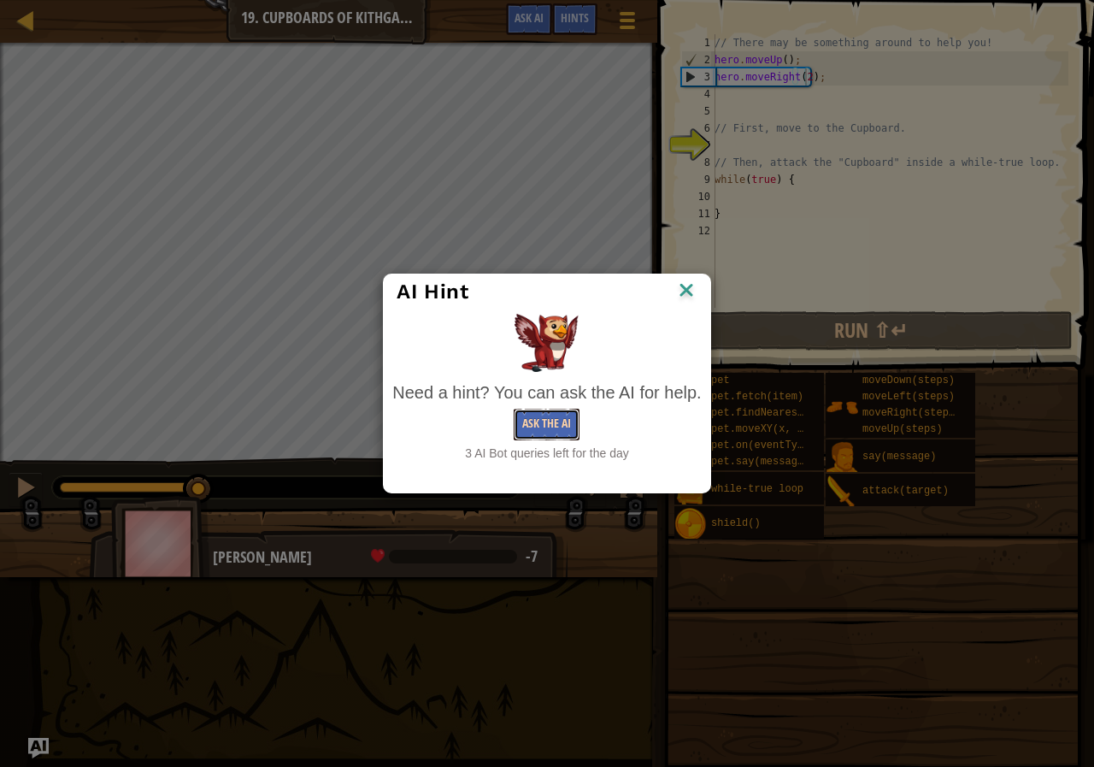
click at [555, 409] on button "Ask the AI" at bounding box center [547, 425] width 66 height 32
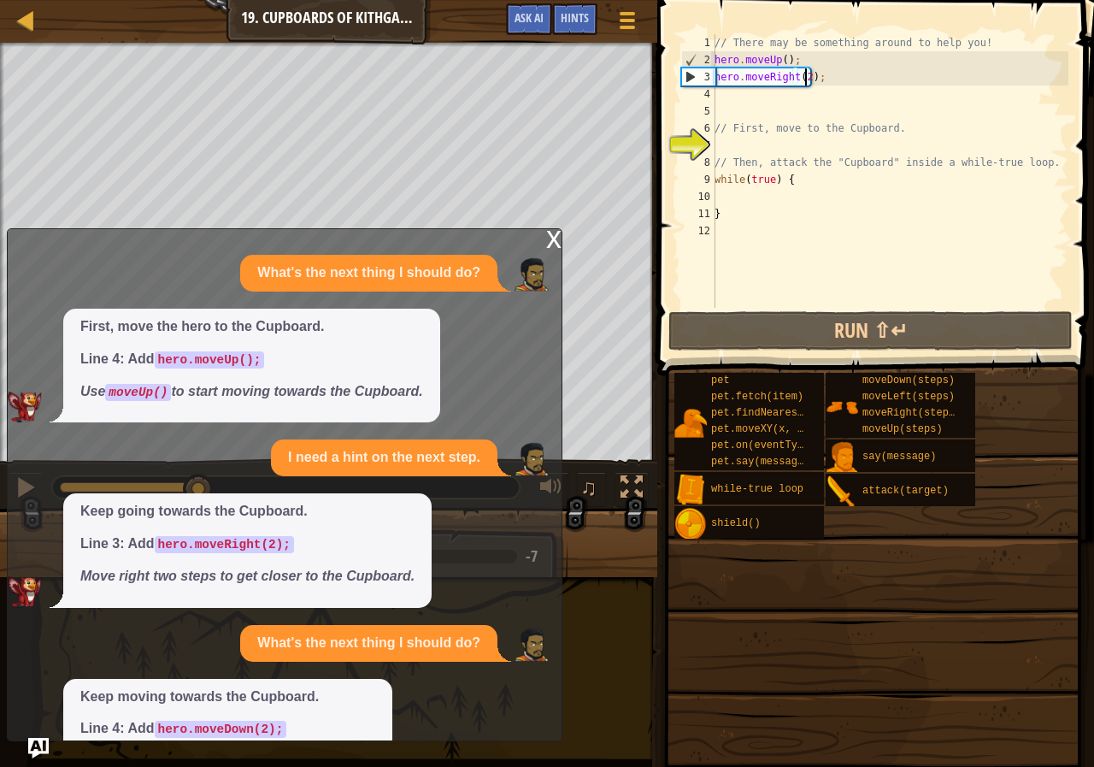
scroll to position [101, 0]
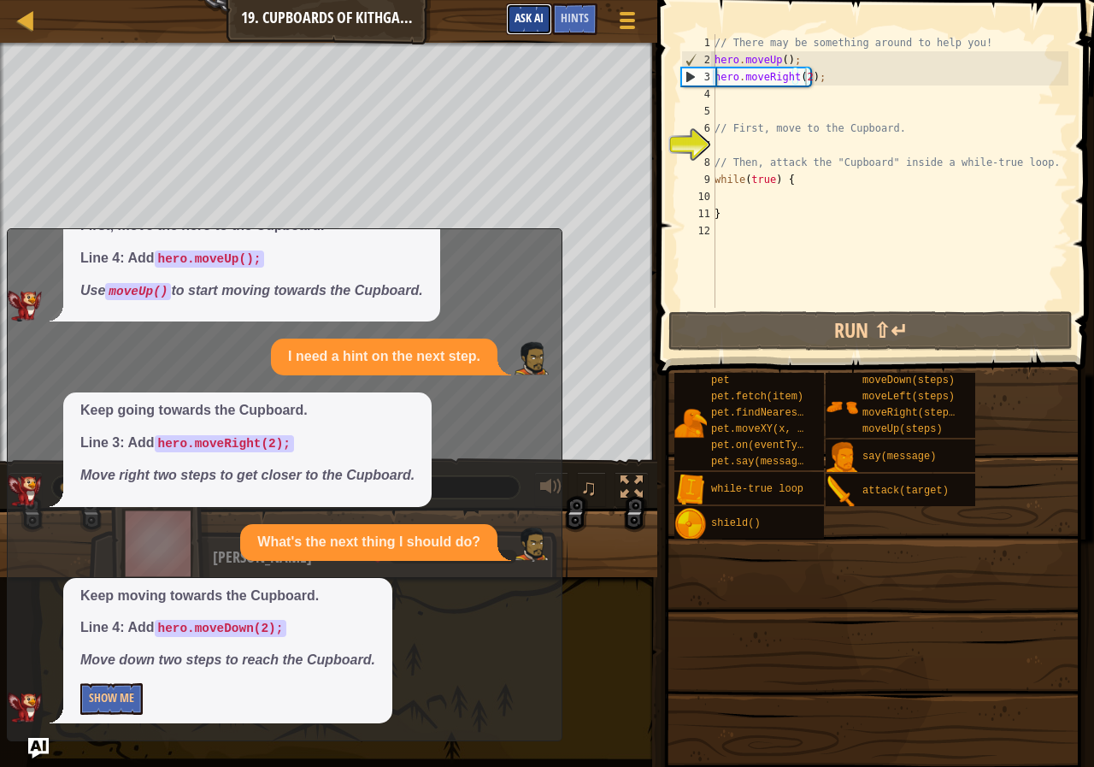
click at [545, 3] on button "Ask AI" at bounding box center [529, 19] width 46 height 32
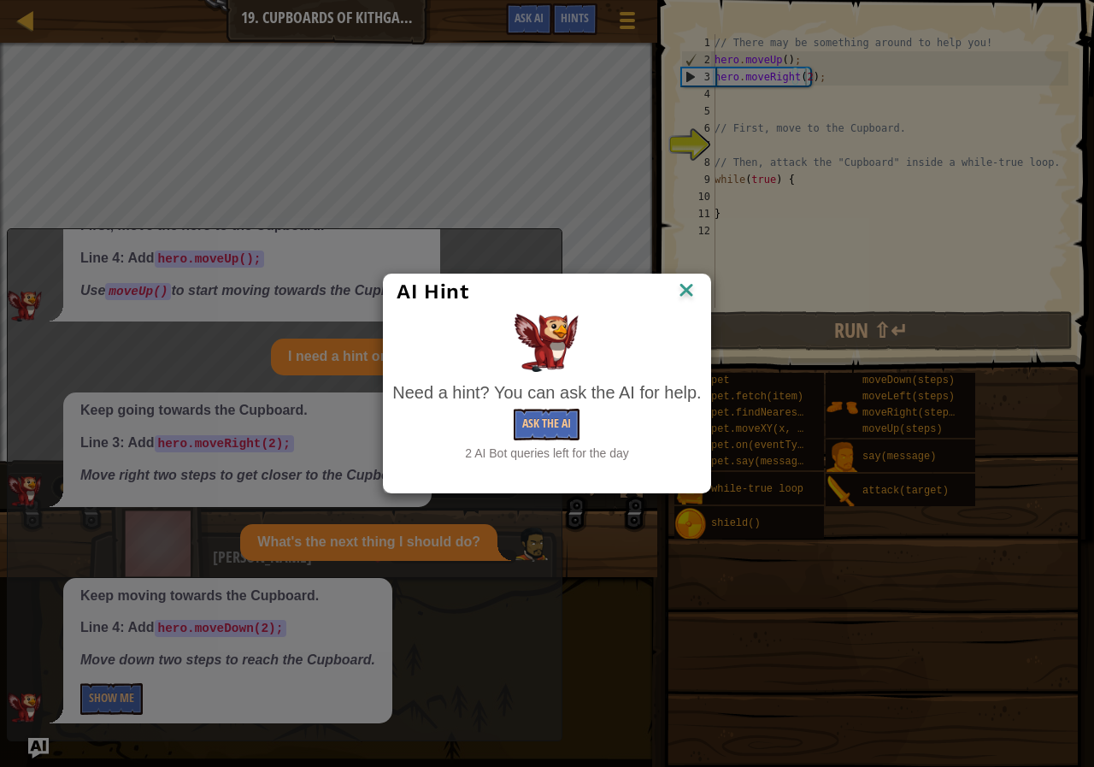
click at [712, 275] on div "AI Hint Need a hint? You can ask the AI for help. Ask the AI 2 AI Bot queries l…" at bounding box center [547, 383] width 1094 height 767
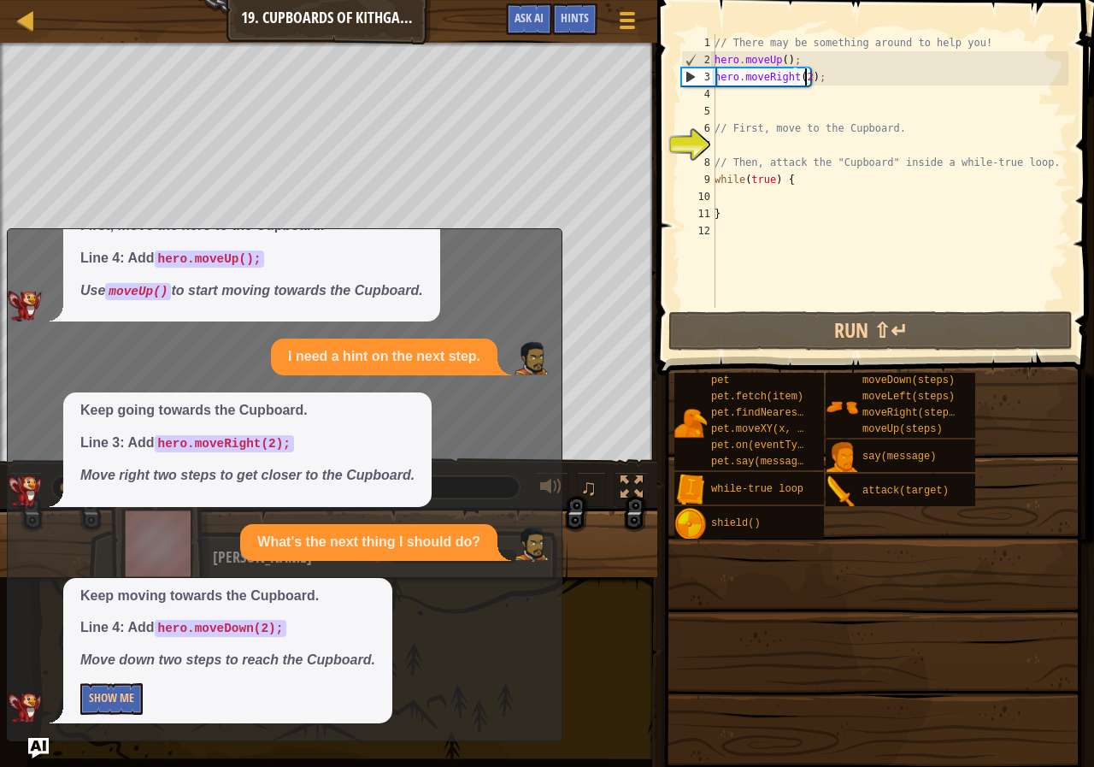
click at [737, 90] on div "// There may be something around to help you! hero . moveUp ( ) ; hero . moveRi…" at bounding box center [889, 188] width 357 height 308
type textarea "h"
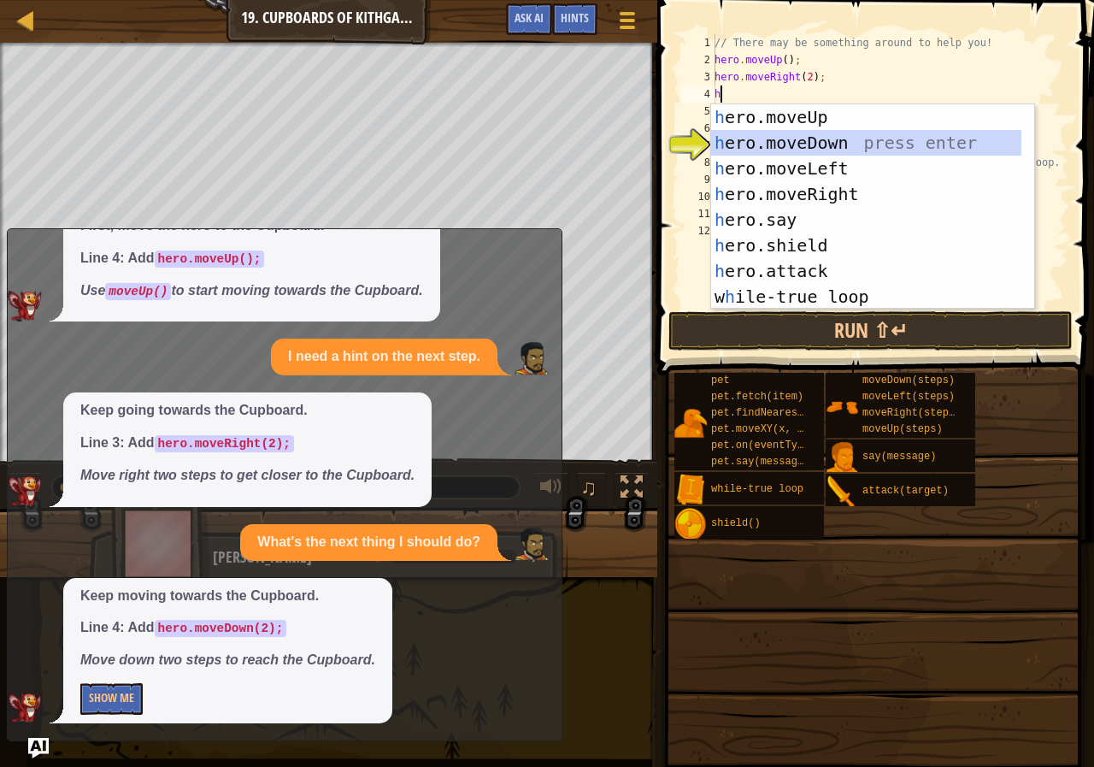
click at [760, 144] on div "h ero.moveUp press enter h ero.moveDown press enter h ero.moveLeft press enter …" at bounding box center [866, 232] width 310 height 256
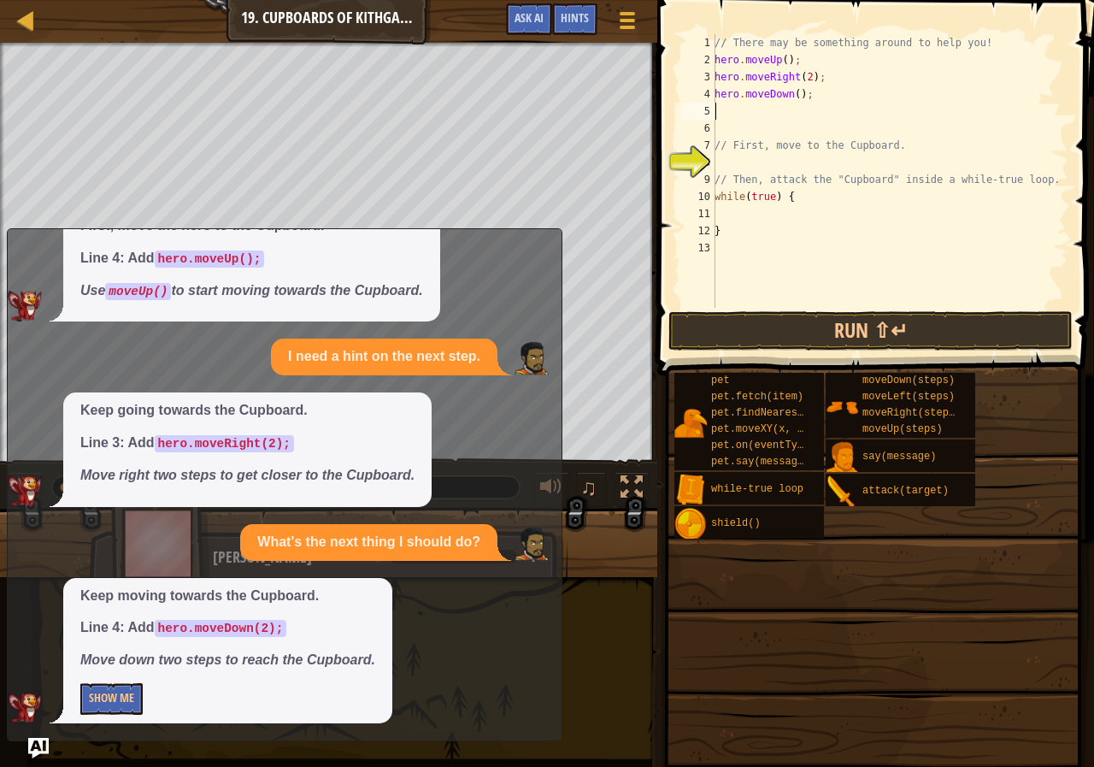
click at [798, 99] on div "// There may be something around to help you! hero . moveUp ( ) ; hero . moveRi…" at bounding box center [889, 188] width 357 height 308
click at [789, 93] on div "// There may be something around to help you! hero . moveUp ( ) ; hero . moveRi…" at bounding box center [889, 188] width 357 height 308
click at [793, 97] on div "// There may be something around to help you! hero . moveUp ( ) ; hero . moveRi…" at bounding box center [889, 188] width 357 height 308
type textarea "hero.moveDown(2);"
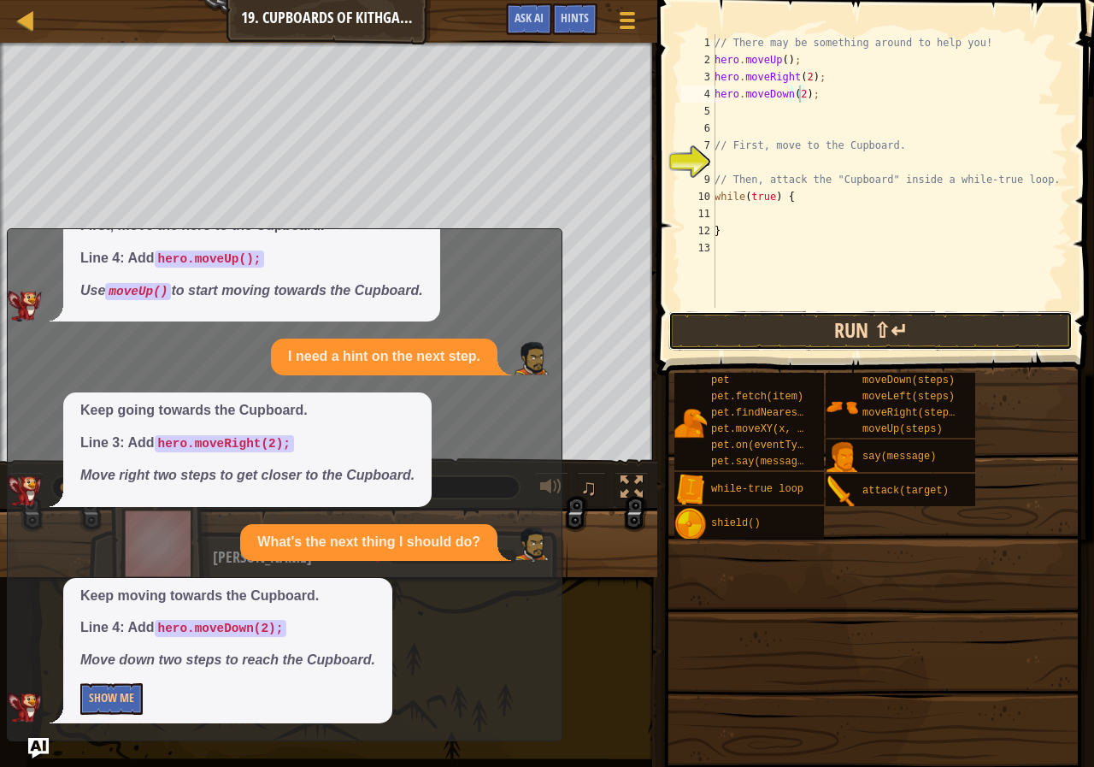
click at [879, 313] on button "Run ⇧↵" at bounding box center [870, 330] width 404 height 39
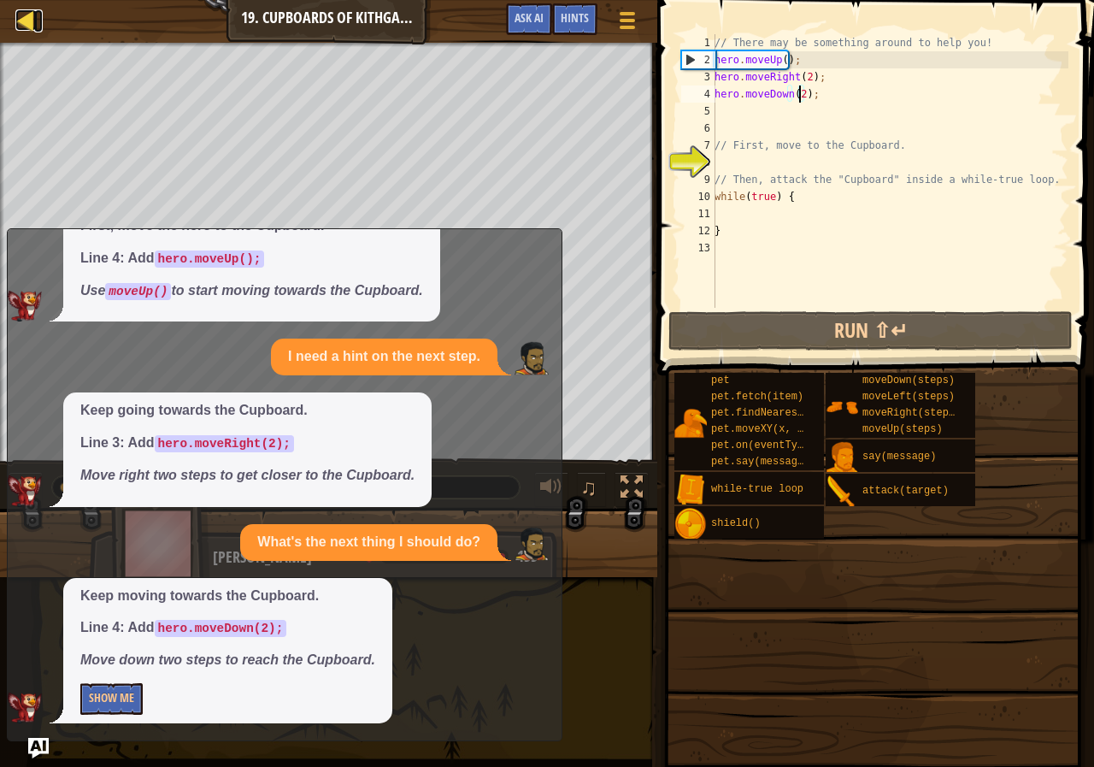
click at [22, 24] on div at bounding box center [25, 19] width 21 height 21
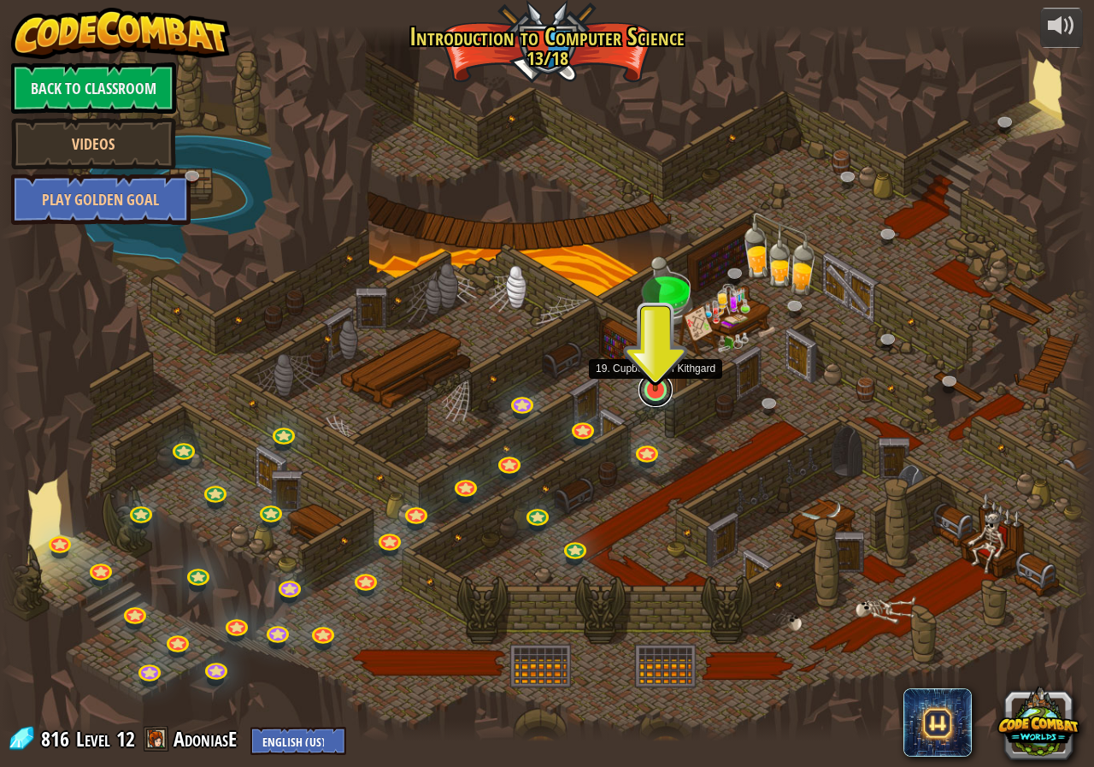
click at [656, 397] on link at bounding box center [656, 390] width 34 height 34
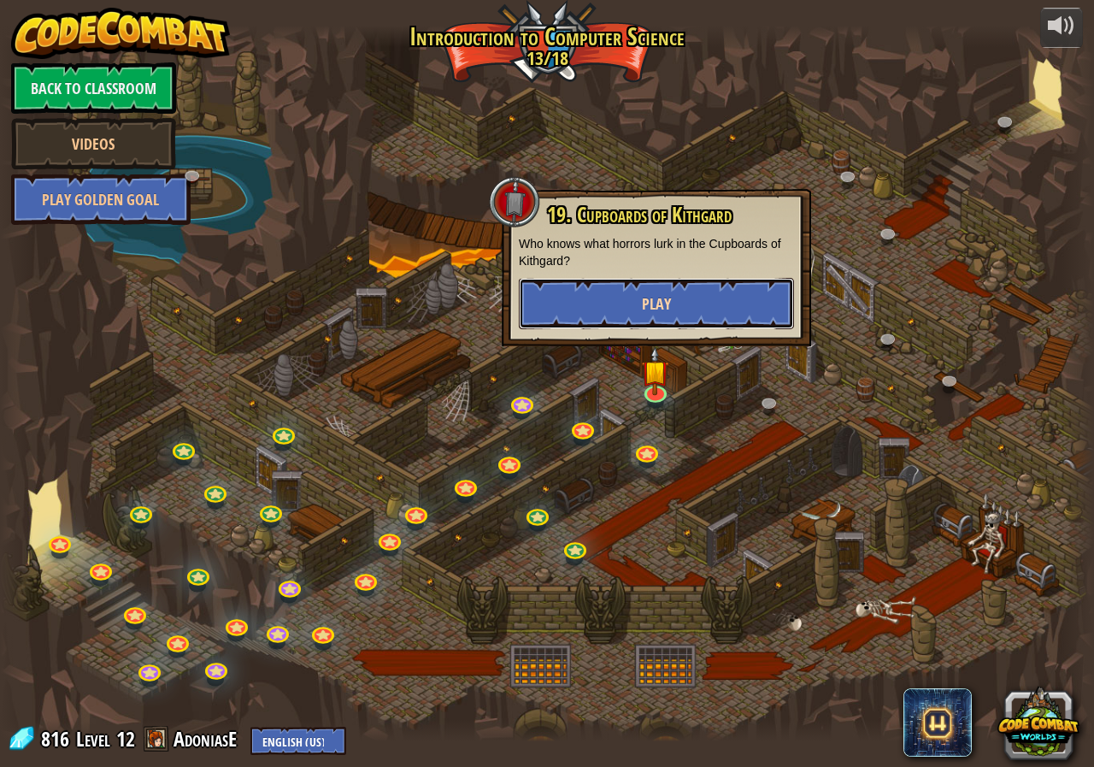
click at [688, 325] on button "Play" at bounding box center [656, 303] width 275 height 51
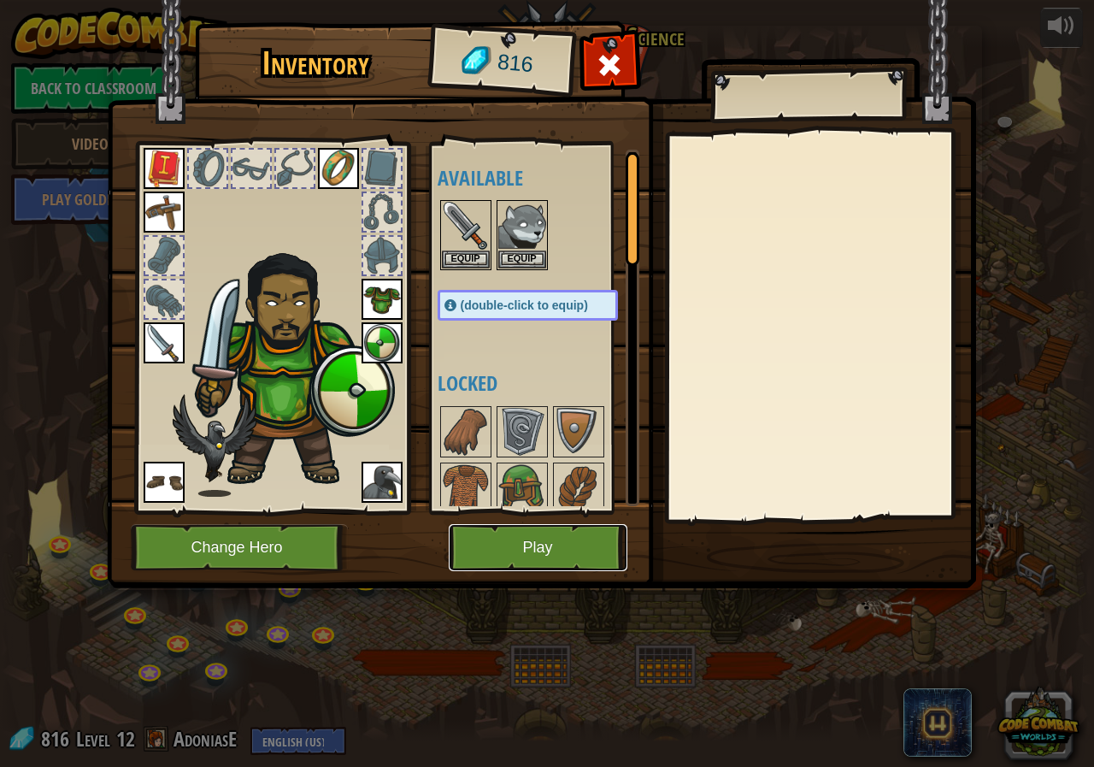
click at [522, 550] on button "Play" at bounding box center [538, 547] width 179 height 47
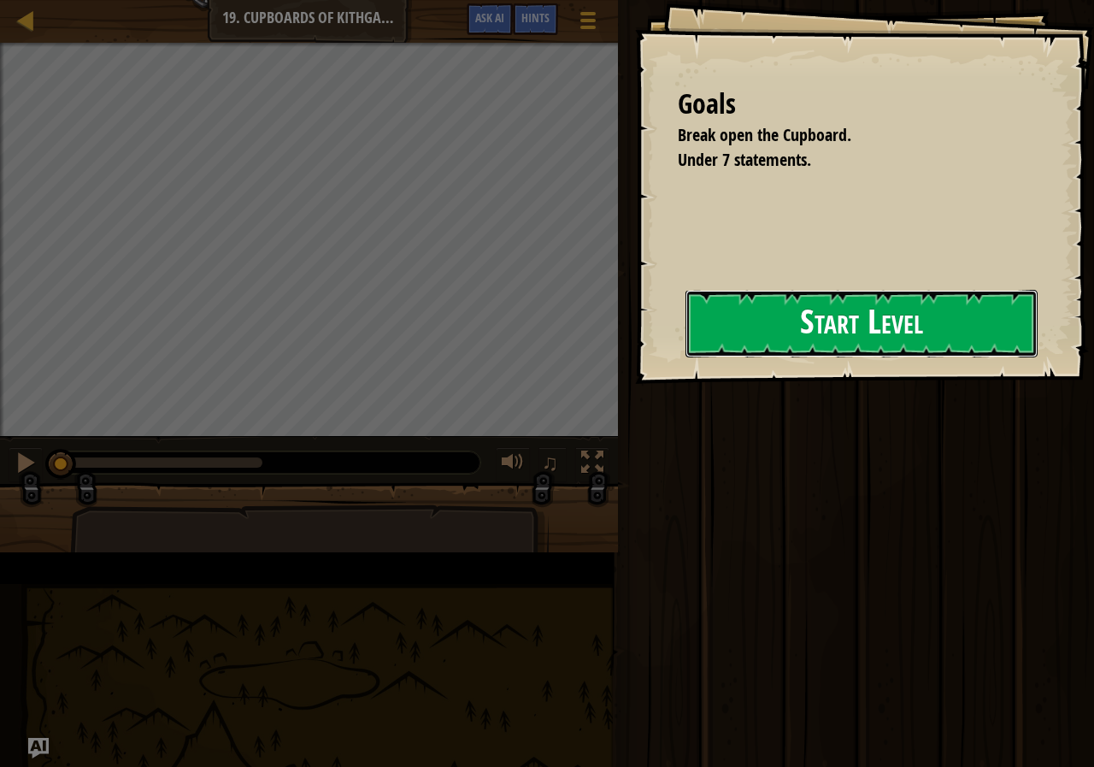
click at [694, 315] on button "Start Level" at bounding box center [862, 324] width 352 height 68
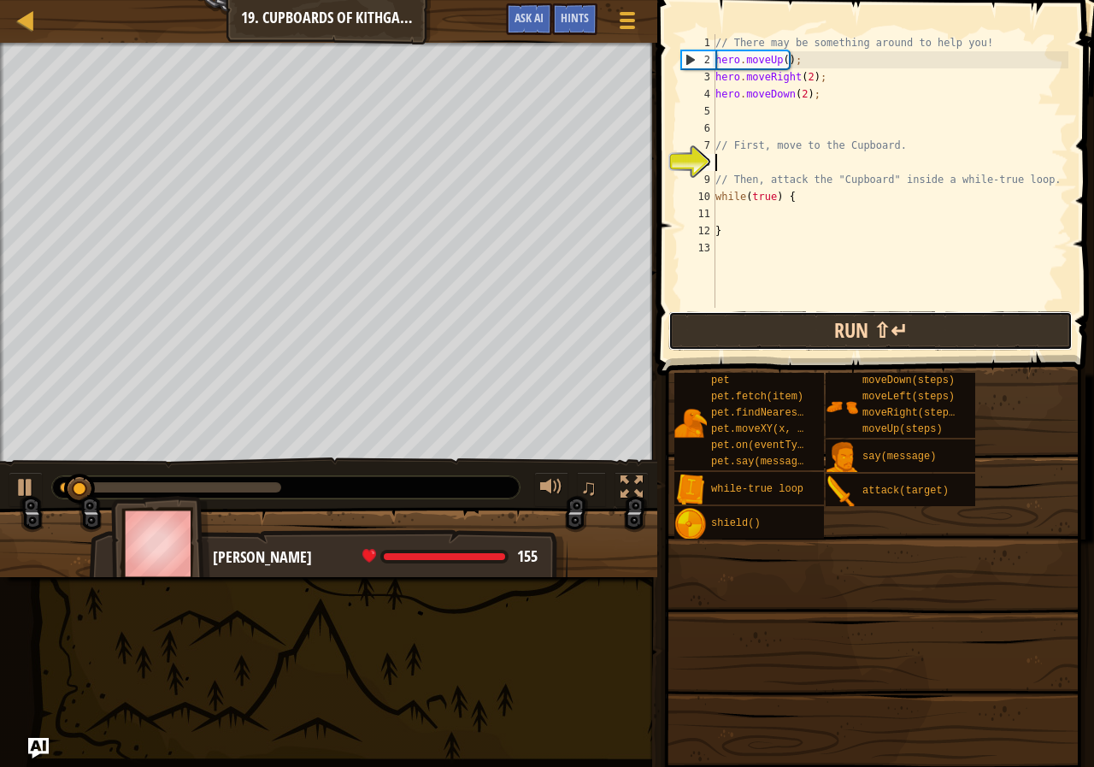
click at [916, 314] on button "Run ⇧↵" at bounding box center [870, 330] width 404 height 39
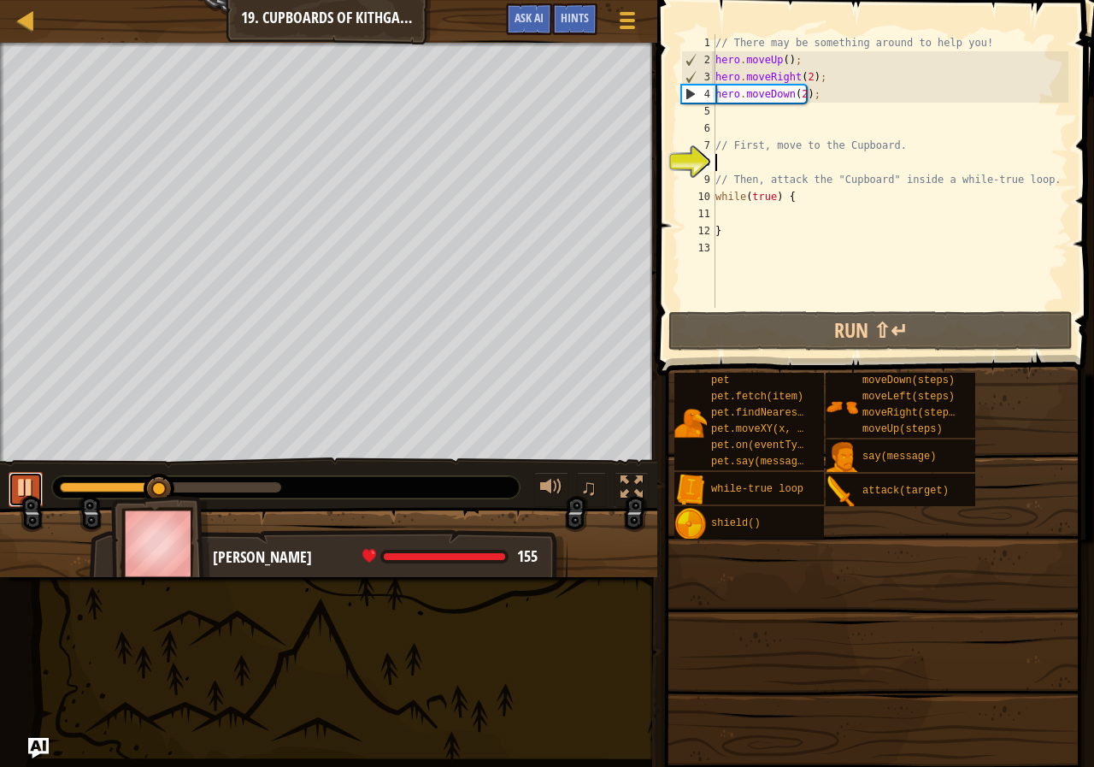
click at [35, 492] on div at bounding box center [26, 487] width 22 height 22
drag, startPoint x: 826, startPoint y: 337, endPoint x: 741, endPoint y: 169, distance: 187.7
click at [741, 169] on div "Hints Videos 1 2 3 4 5 6 7 8 9 10 11 12 13 // There may be something around to …" at bounding box center [873, 379] width 442 height 758
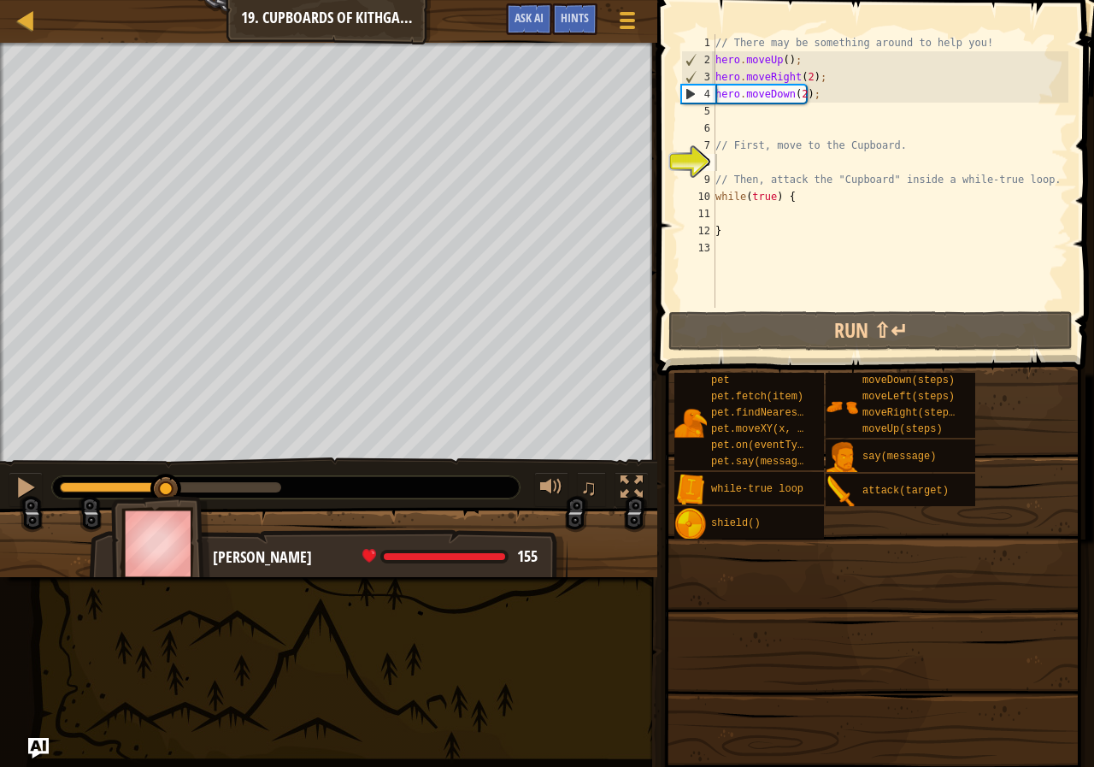
click at [726, 119] on div "// There may be something around to help you! hero . moveUp ( ) ; hero . moveRi…" at bounding box center [890, 188] width 356 height 308
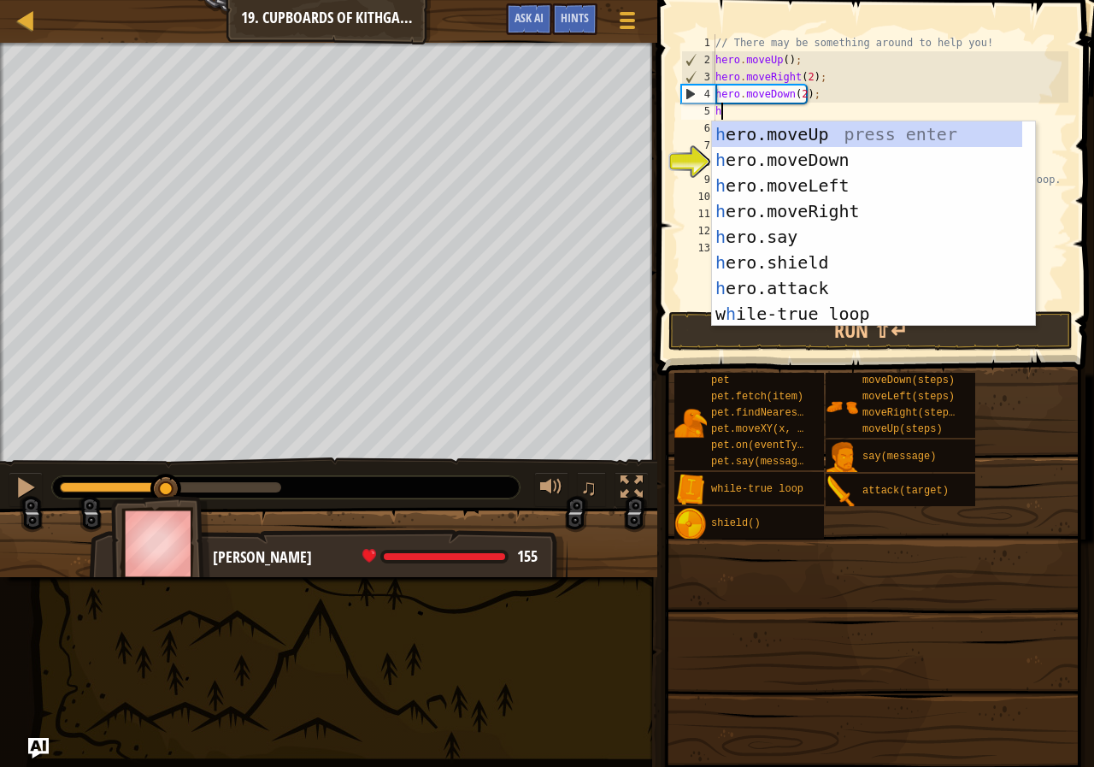
scroll to position [51, 0]
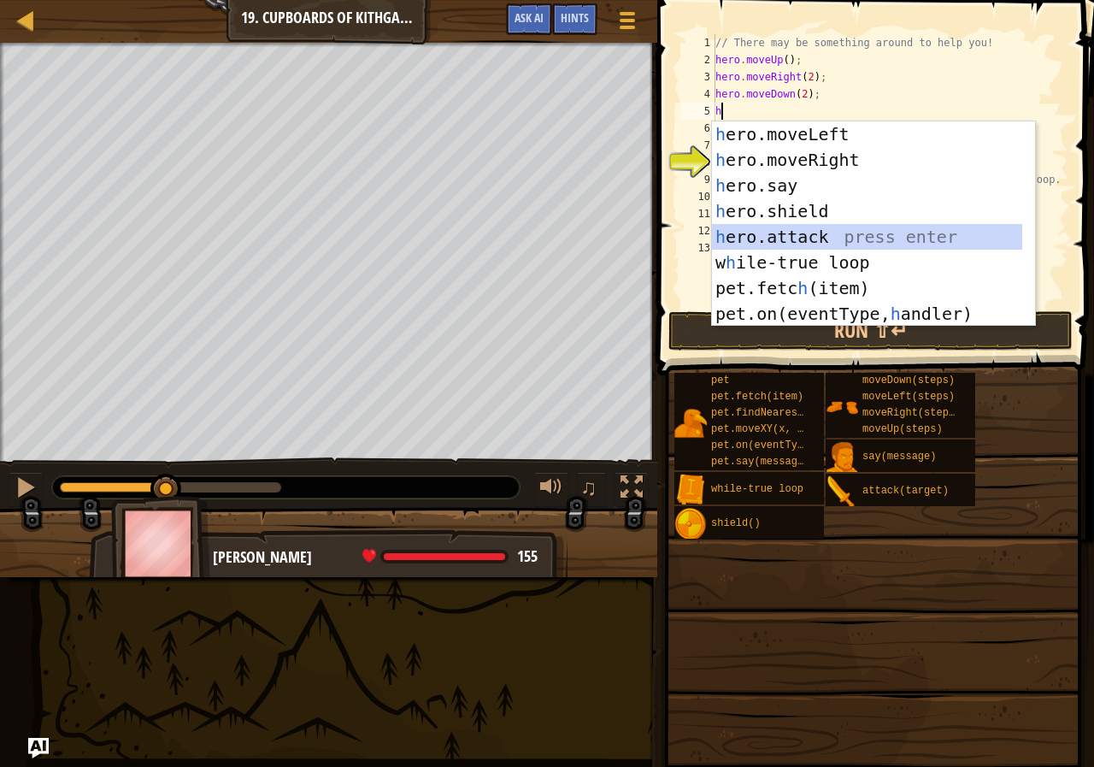
click at [849, 227] on div "h ero.moveLeft press enter h ero.moveRight press enter h ero.say press enter h …" at bounding box center [867, 249] width 310 height 256
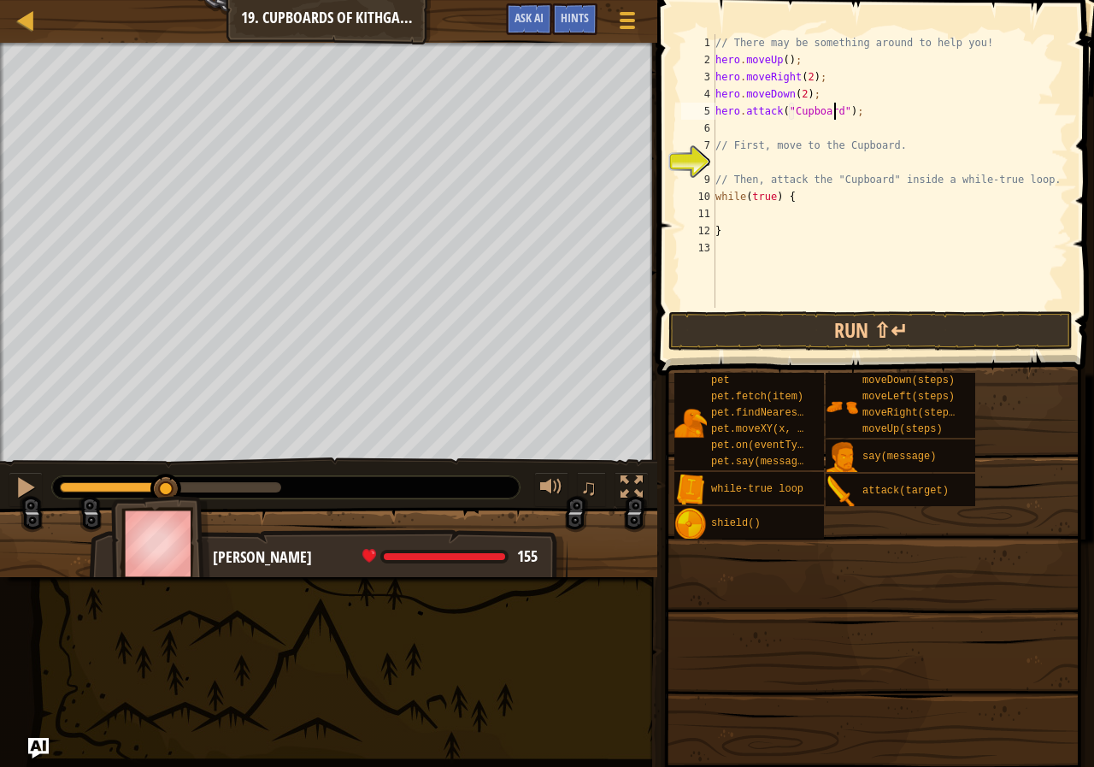
scroll to position [8, 10]
click at [883, 334] on button "Run ⇧↵" at bounding box center [870, 330] width 404 height 39
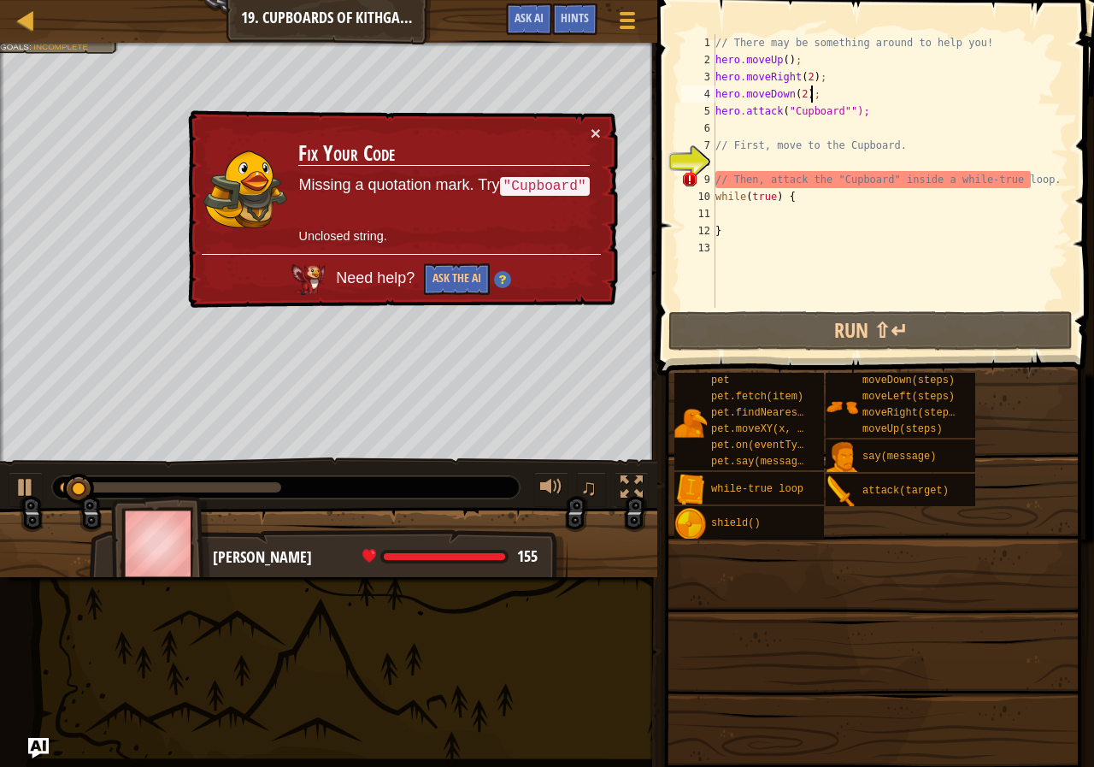
click at [844, 94] on div "// There may be something around to help you! hero . moveUp ( ) ; hero . moveRi…" at bounding box center [890, 188] width 356 height 308
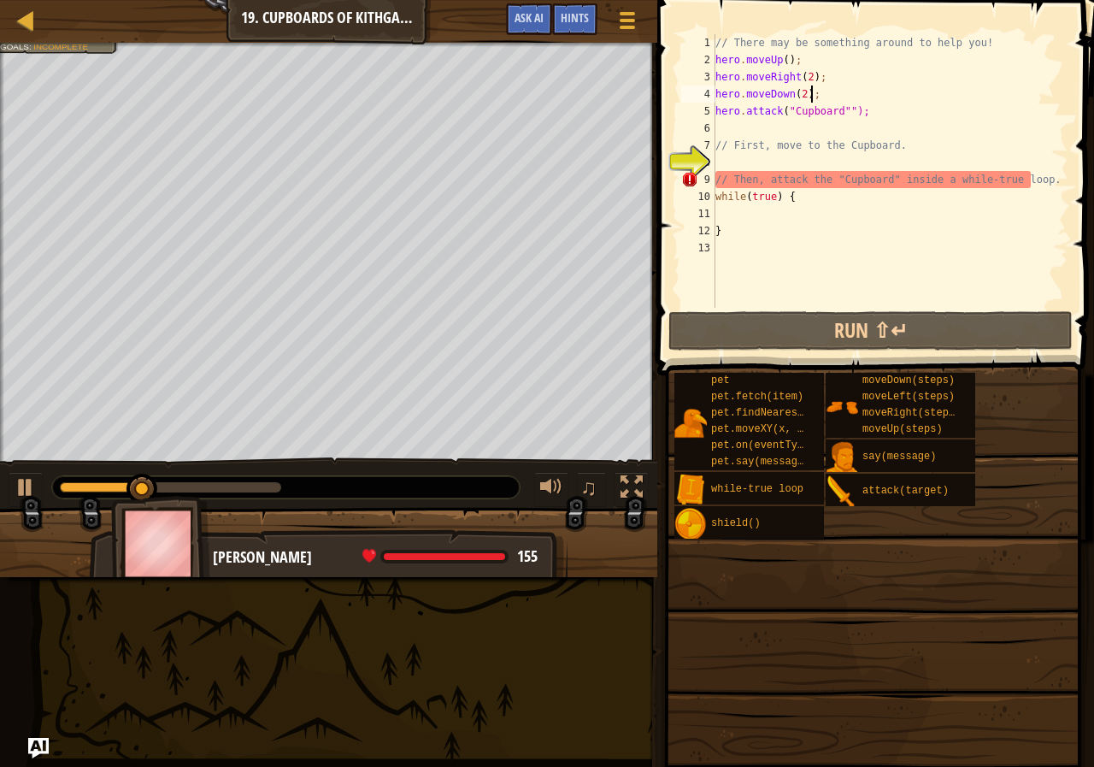
click at [845, 108] on div "// There may be something around to help you! hero . moveUp ( ) ; hero . moveRi…" at bounding box center [890, 188] width 356 height 308
type textarea "hero.attack("Cupboard");"
click at [857, 268] on div "// There may be something around to help you! hero . moveUp ( ) ; hero . moveRi…" at bounding box center [890, 188] width 356 height 308
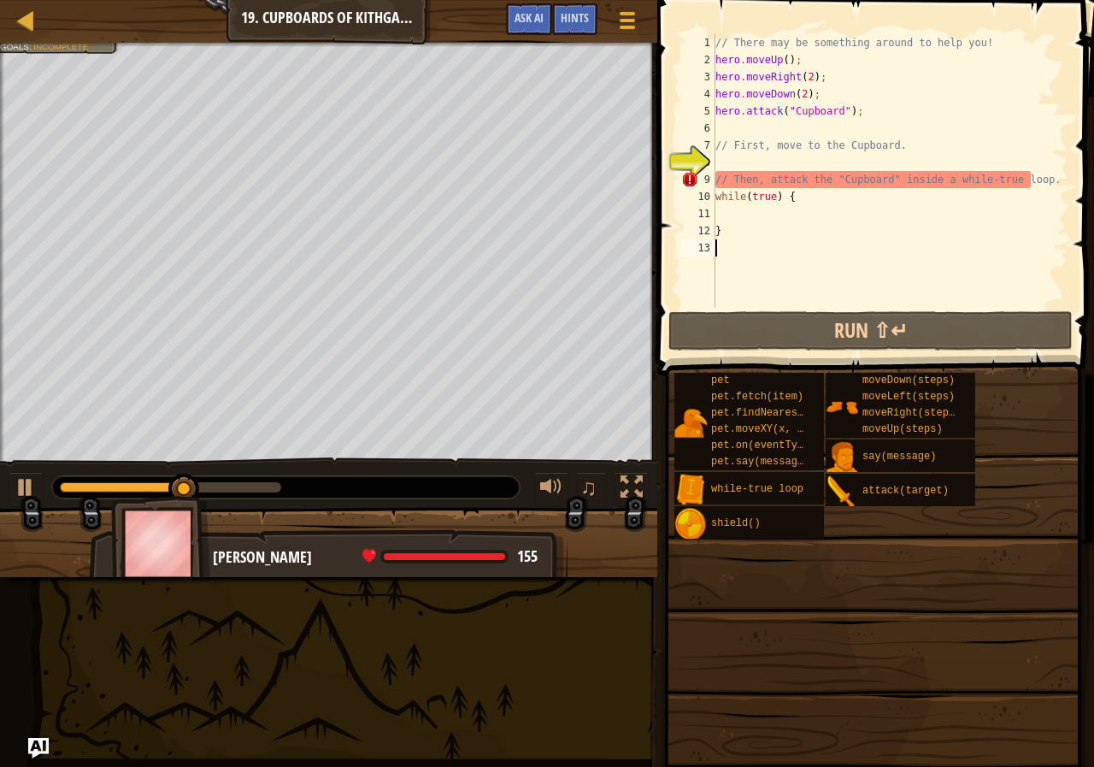
scroll to position [8, 0]
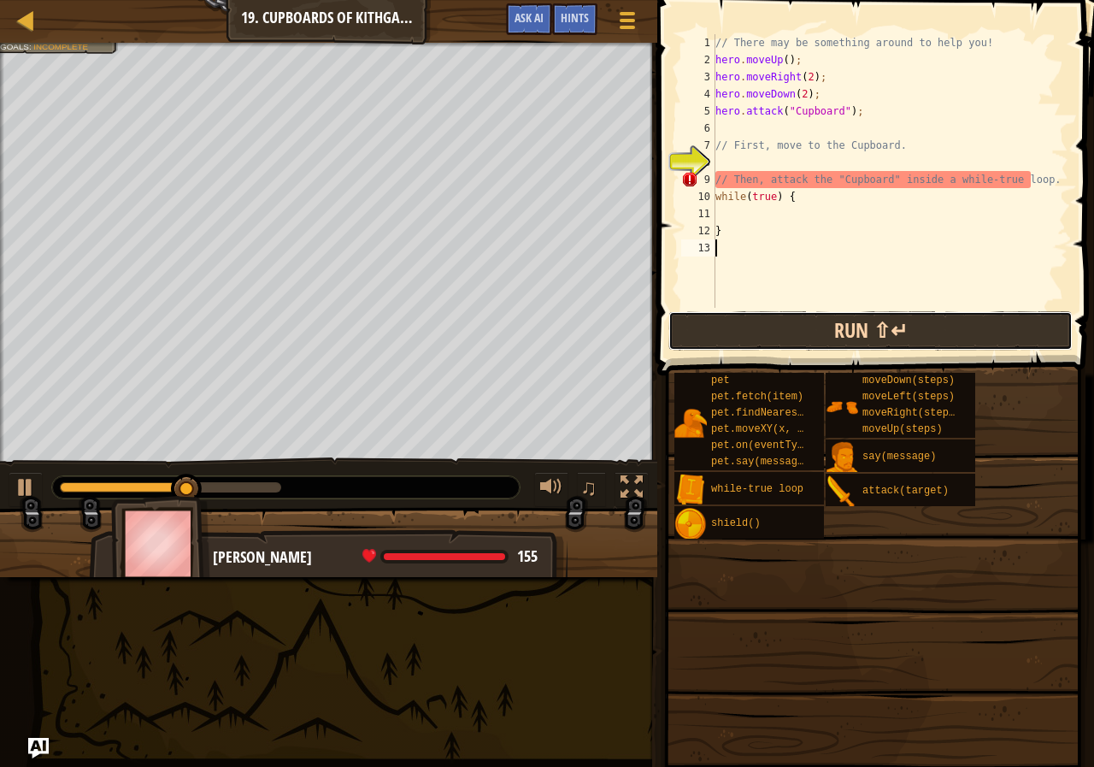
click at [855, 318] on button "Run ⇧↵" at bounding box center [870, 330] width 404 height 39
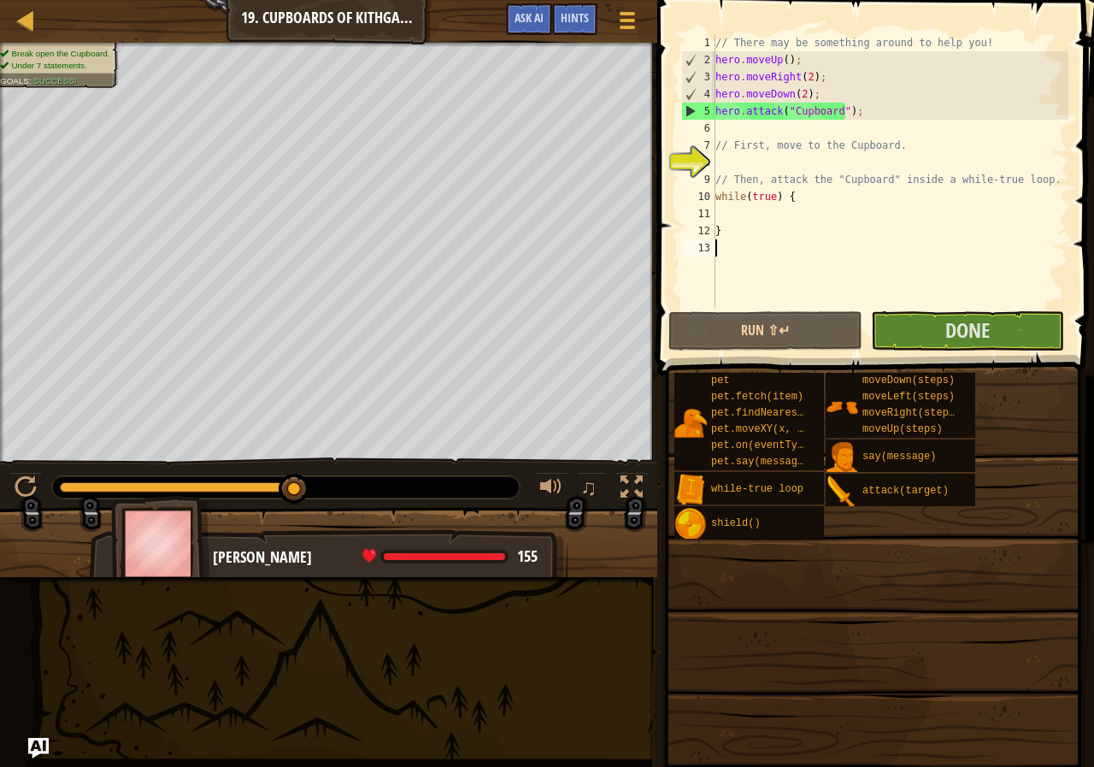
click at [921, 355] on span at bounding box center [873, 608] width 425 height 506
click at [981, 299] on div "// There may be something around to help you! hero . moveUp ( ) ; hero . moveRi…" at bounding box center [890, 188] width 356 height 308
click at [963, 350] on span at bounding box center [877, 163] width 450 height 426
click at [924, 324] on button "Done" at bounding box center [967, 330] width 193 height 39
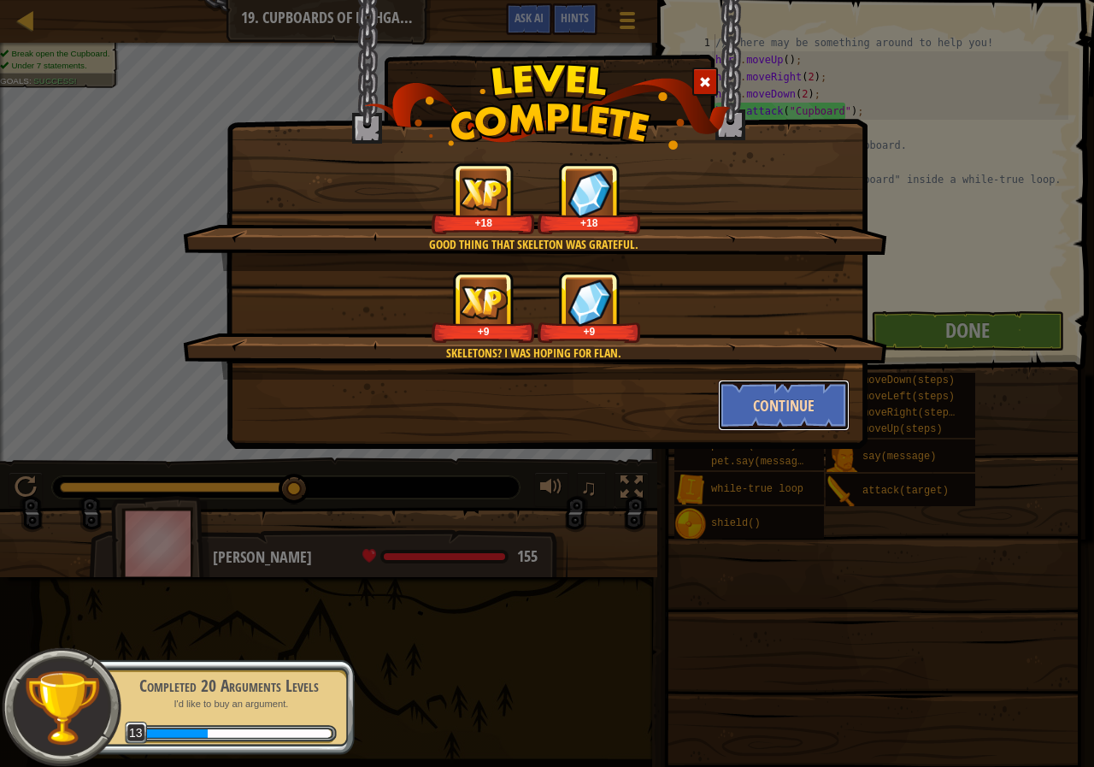
click at [773, 391] on button "Continue" at bounding box center [784, 405] width 132 height 51
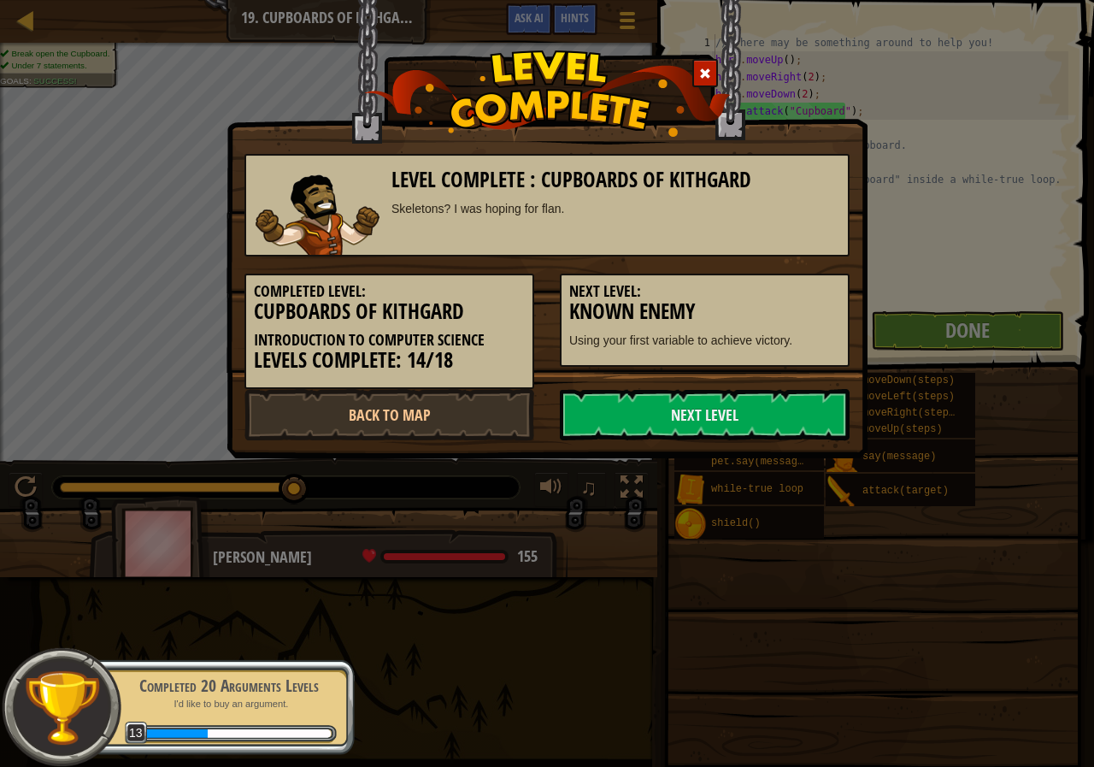
click at [792, 414] on link "Next Level" at bounding box center [705, 414] width 290 height 51
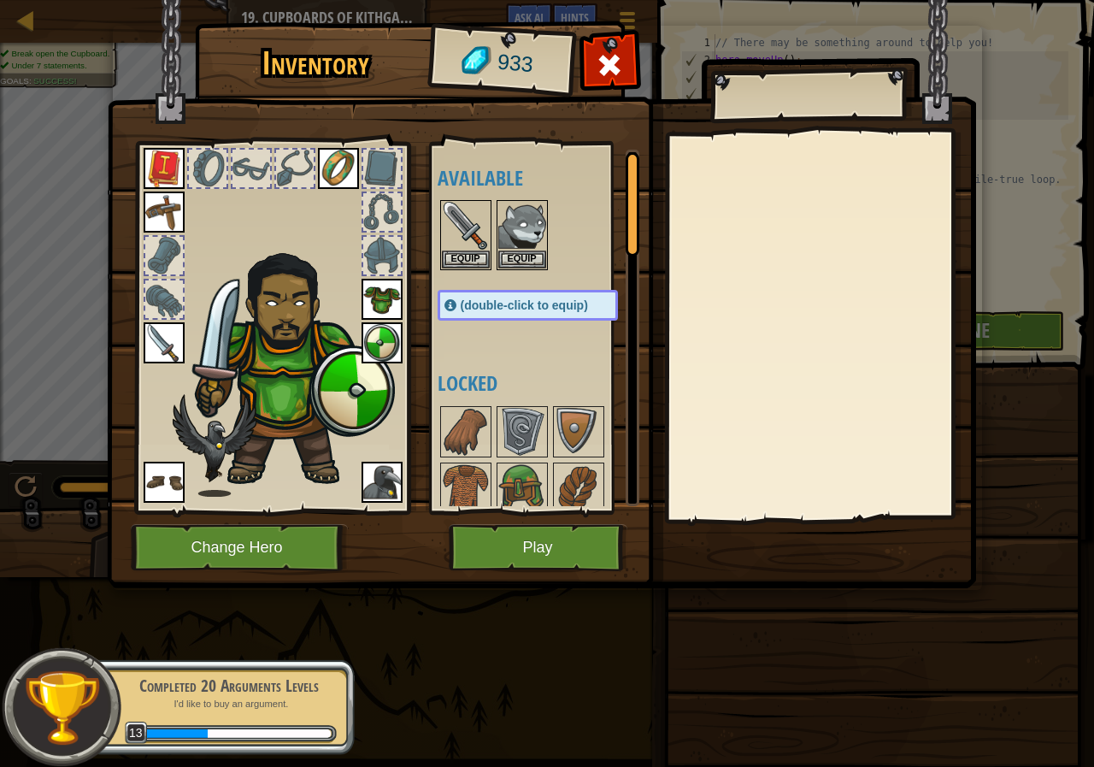
click at [556, 517] on img at bounding box center [541, 278] width 869 height 621
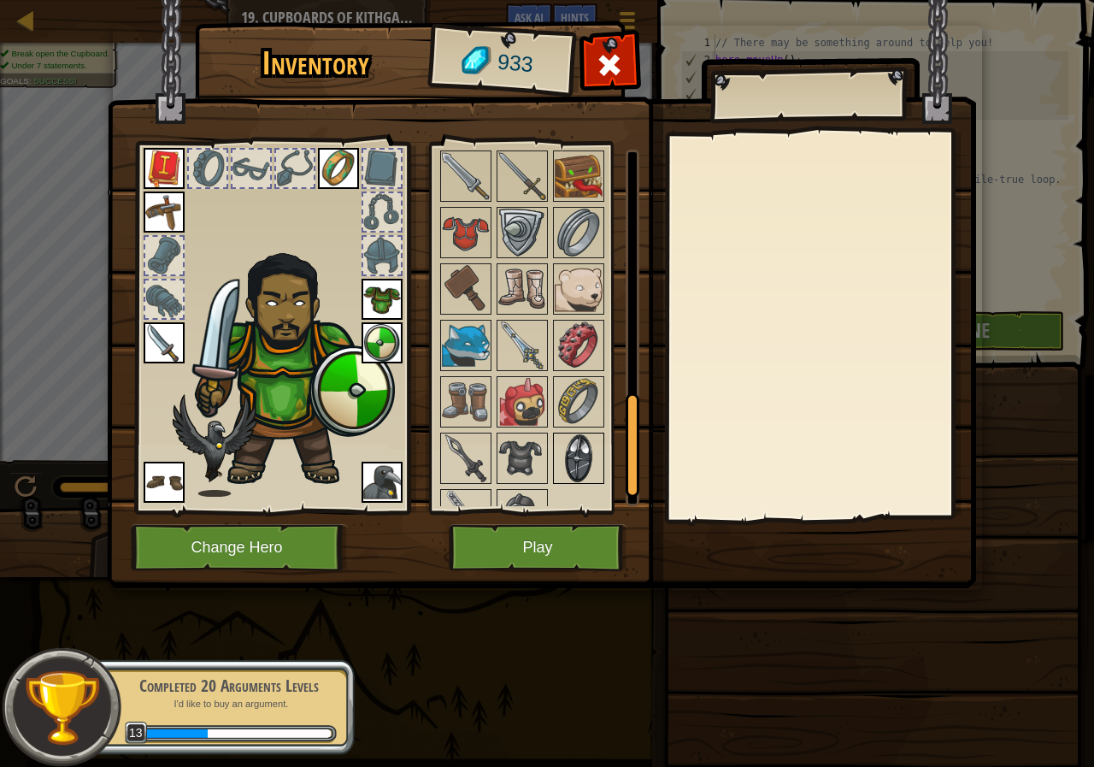
scroll to position [913, 0]
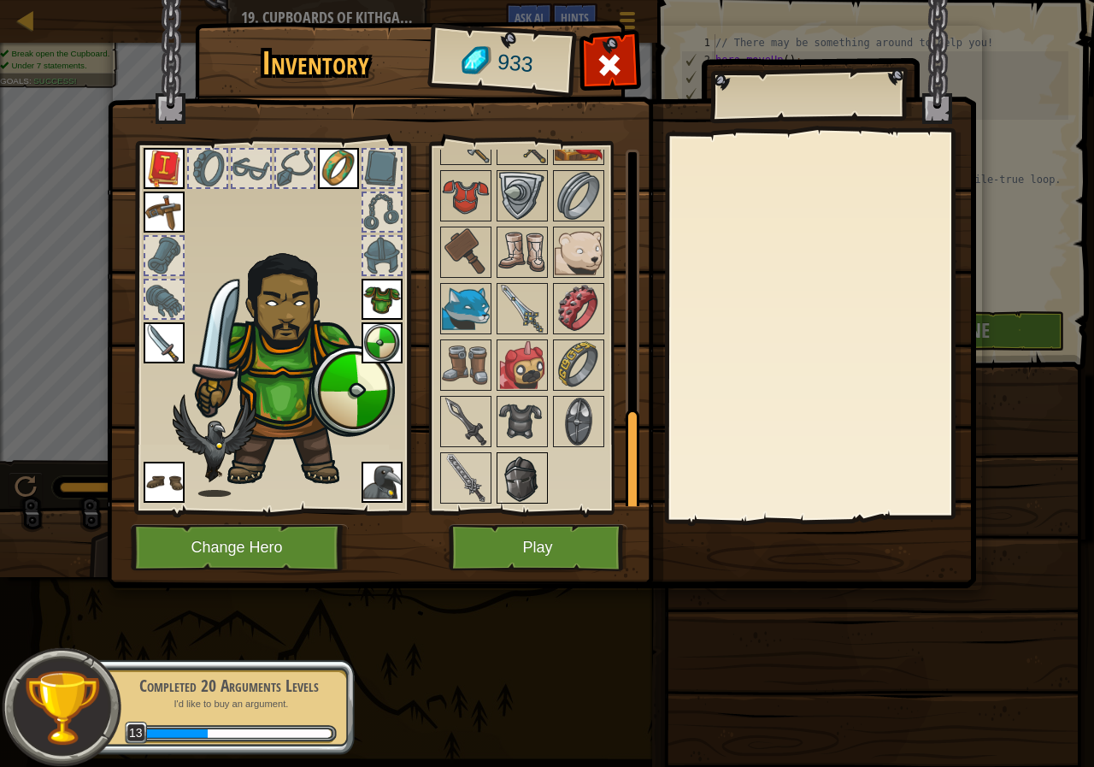
drag, startPoint x: 538, startPoint y: 456, endPoint x: 535, endPoint y: 464, distance: 8.9
click at [535, 464] on img at bounding box center [522, 478] width 48 height 48
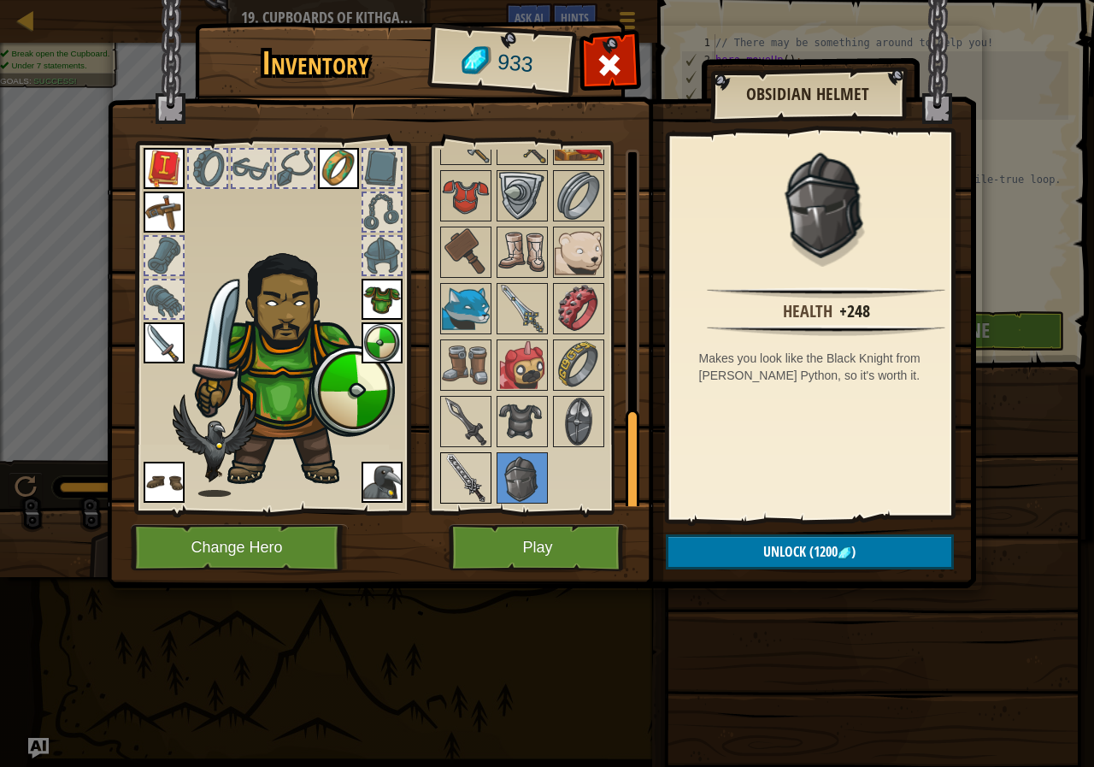
click at [483, 467] on img at bounding box center [466, 478] width 48 height 48
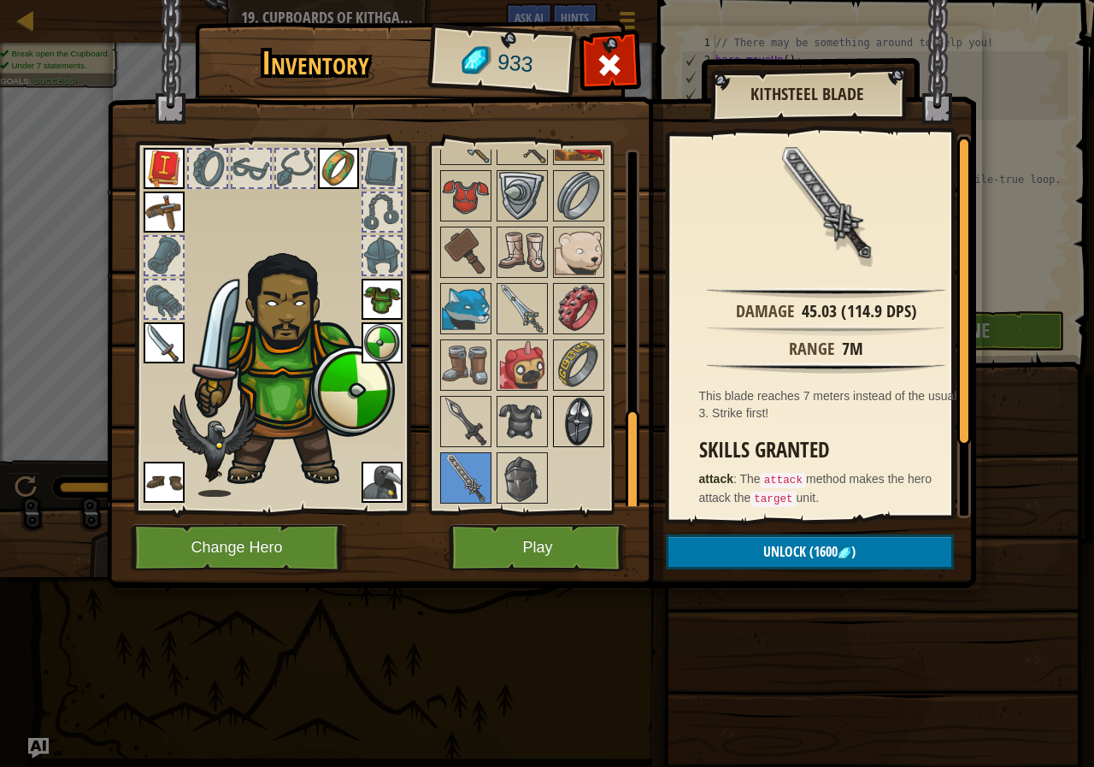
click at [576, 398] on img at bounding box center [579, 421] width 48 height 48
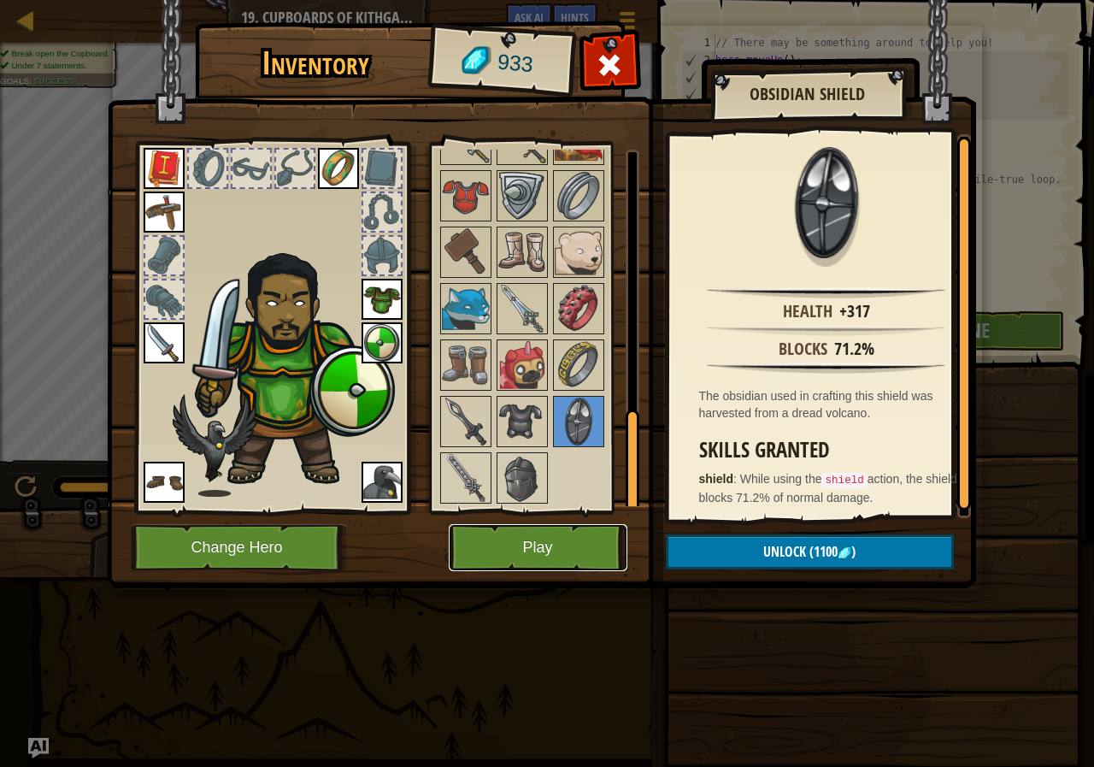
click at [536, 546] on button "Play" at bounding box center [538, 547] width 179 height 47
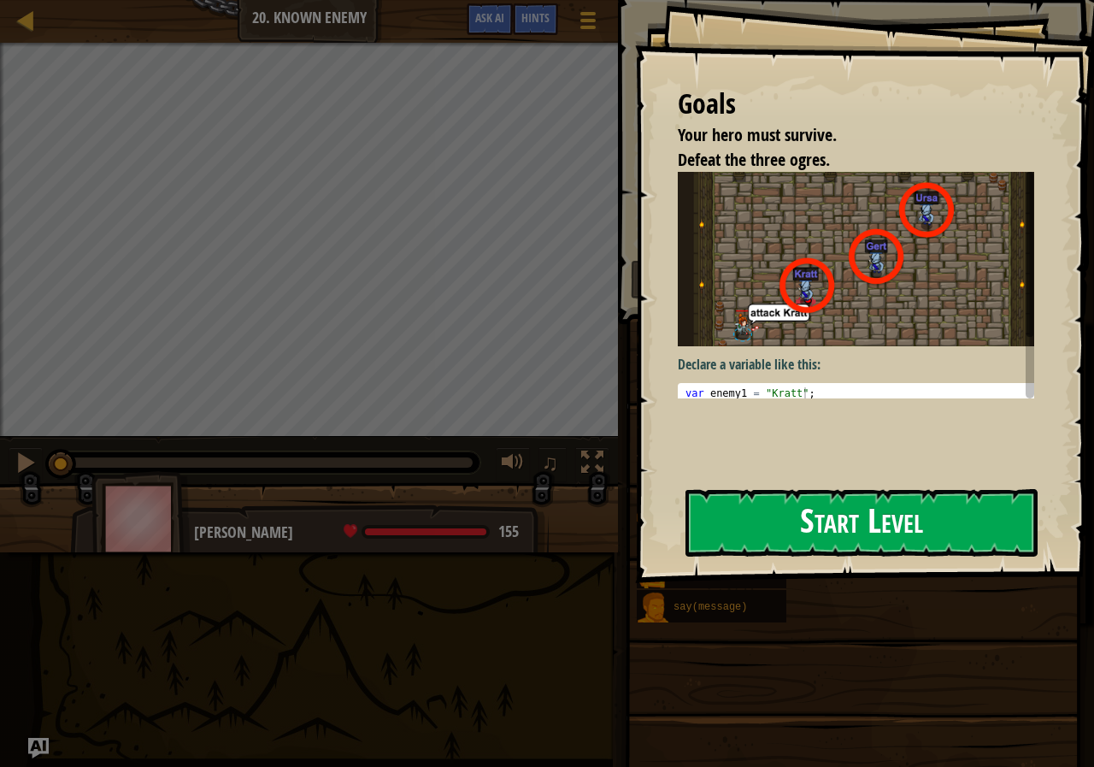
click at [773, 490] on button "Start Level" at bounding box center [862, 523] width 352 height 68
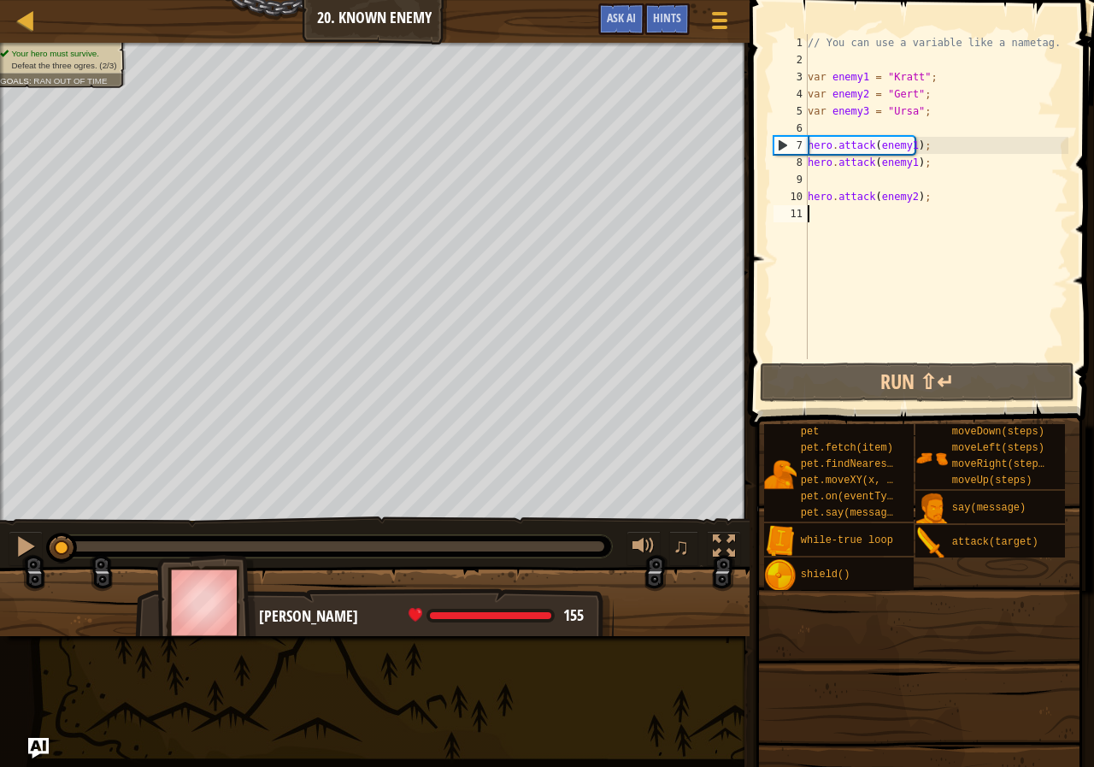
click at [874, 361] on span at bounding box center [924, 188] width 358 height 477
click at [880, 382] on button "Run ⇧↵" at bounding box center [917, 381] width 315 height 39
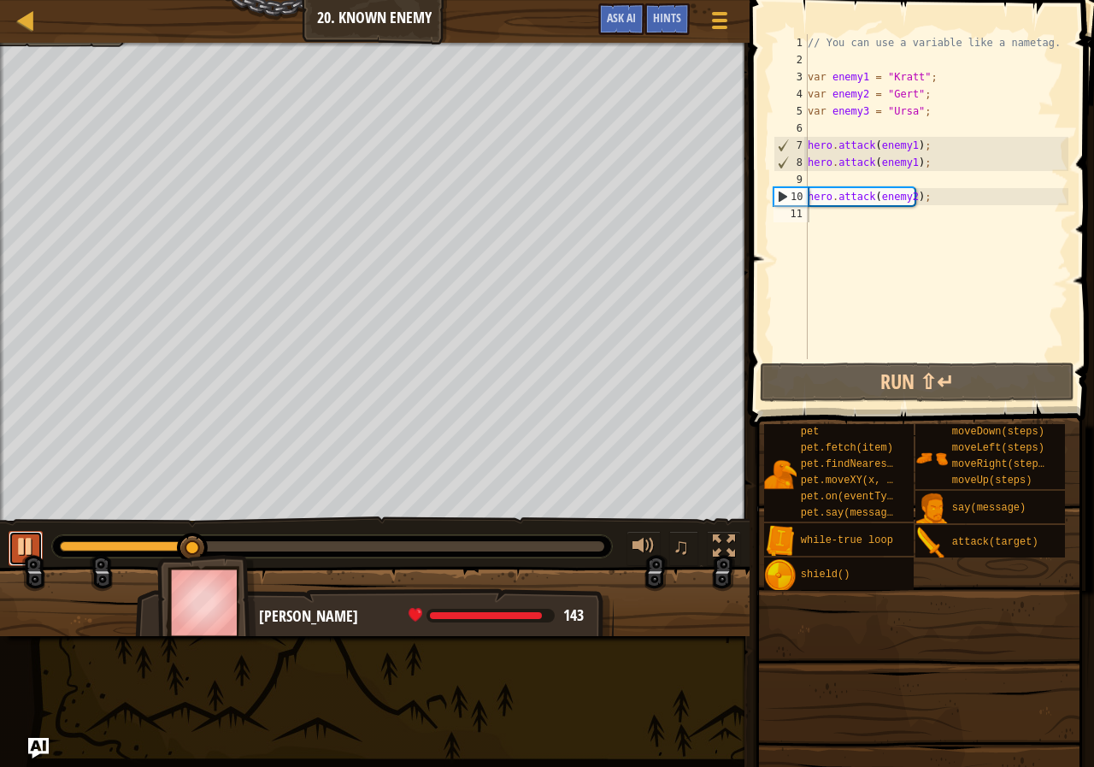
click at [19, 539] on div at bounding box center [26, 546] width 22 height 22
click at [903, 203] on div "// You can use a variable like a nametag. var enemy1 = "[PERSON_NAME]" ; var en…" at bounding box center [936, 213] width 264 height 359
click at [902, 203] on div "// You can use a variable like a nametag. var enemy1 = "[PERSON_NAME]" ; var en…" at bounding box center [936, 213] width 264 height 359
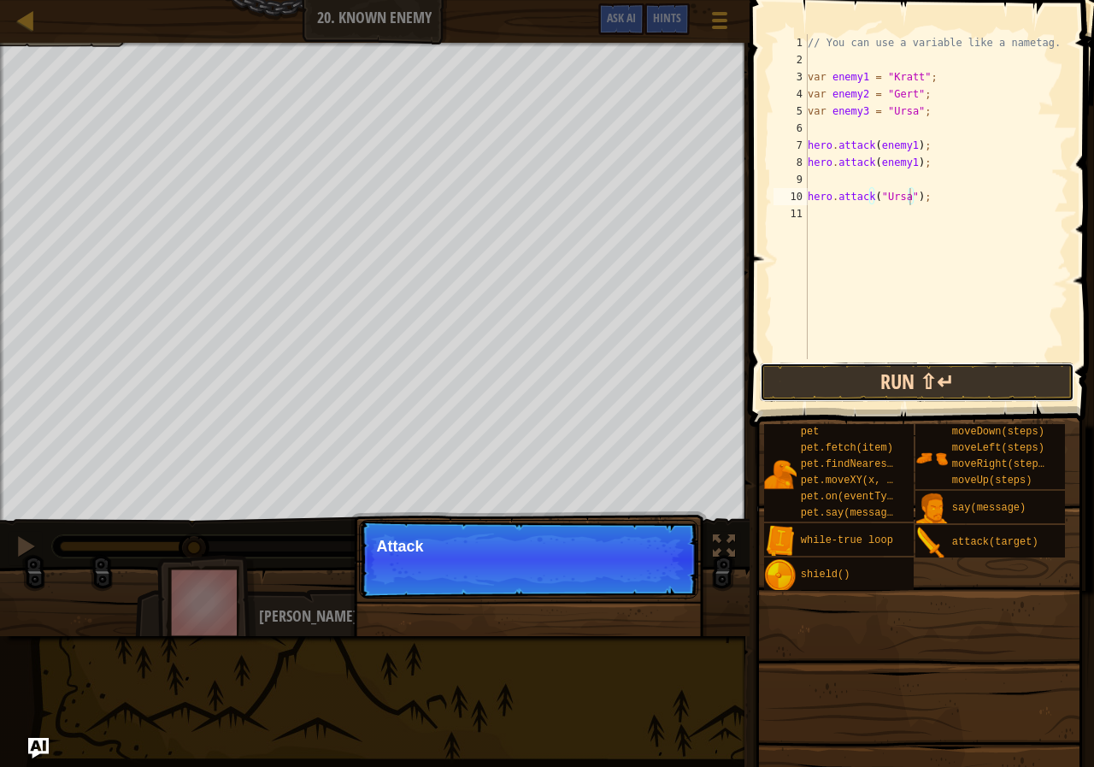
click at [892, 366] on button "Run ⇧↵" at bounding box center [917, 381] width 315 height 39
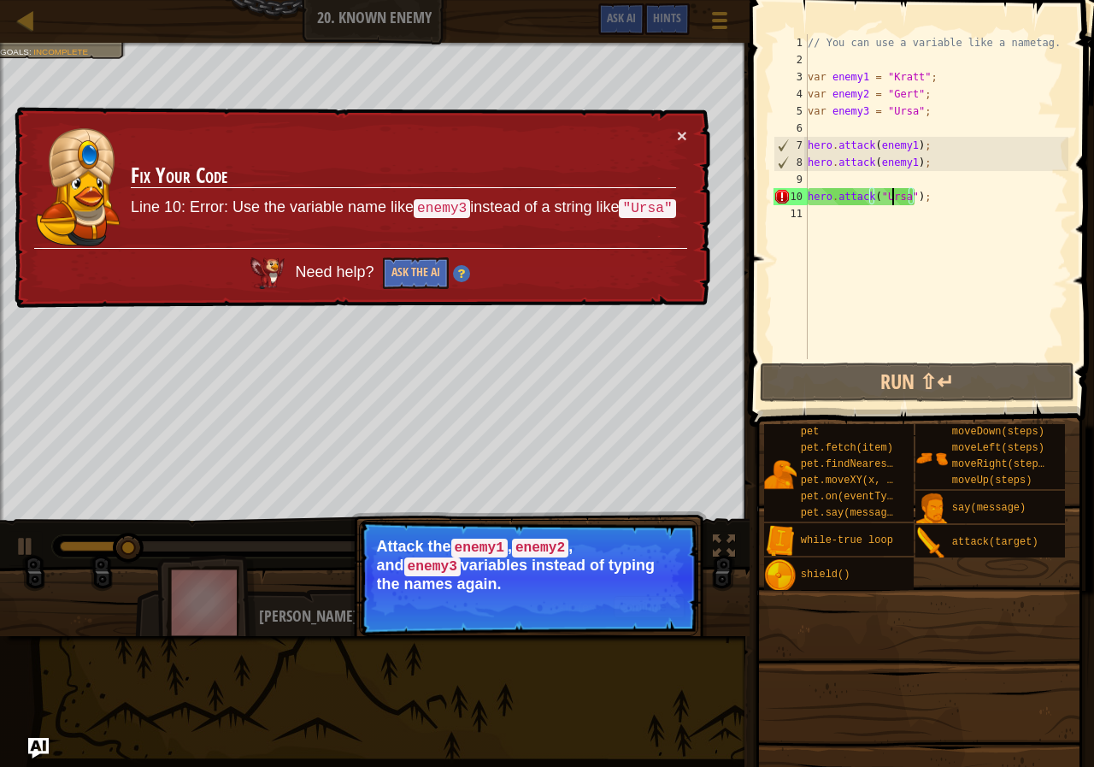
click at [893, 203] on div "// You can use a variable like a nametag. var enemy1 = "[PERSON_NAME]" ; var en…" at bounding box center [936, 213] width 264 height 359
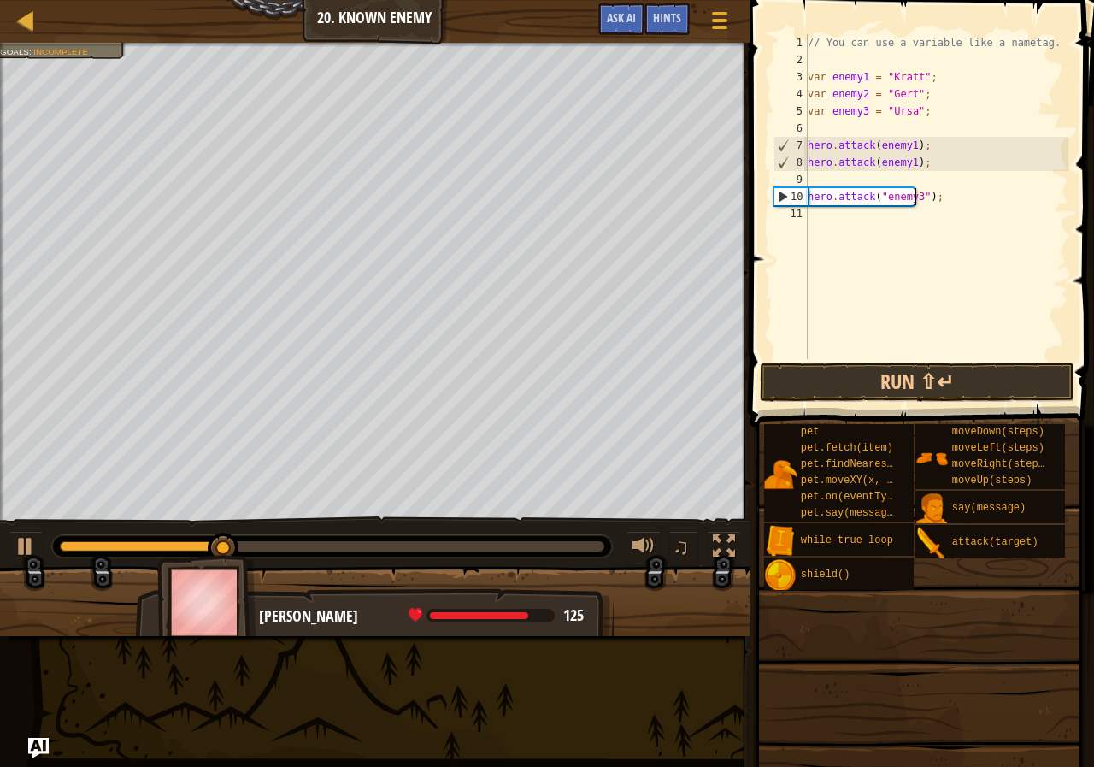
scroll to position [8, 9]
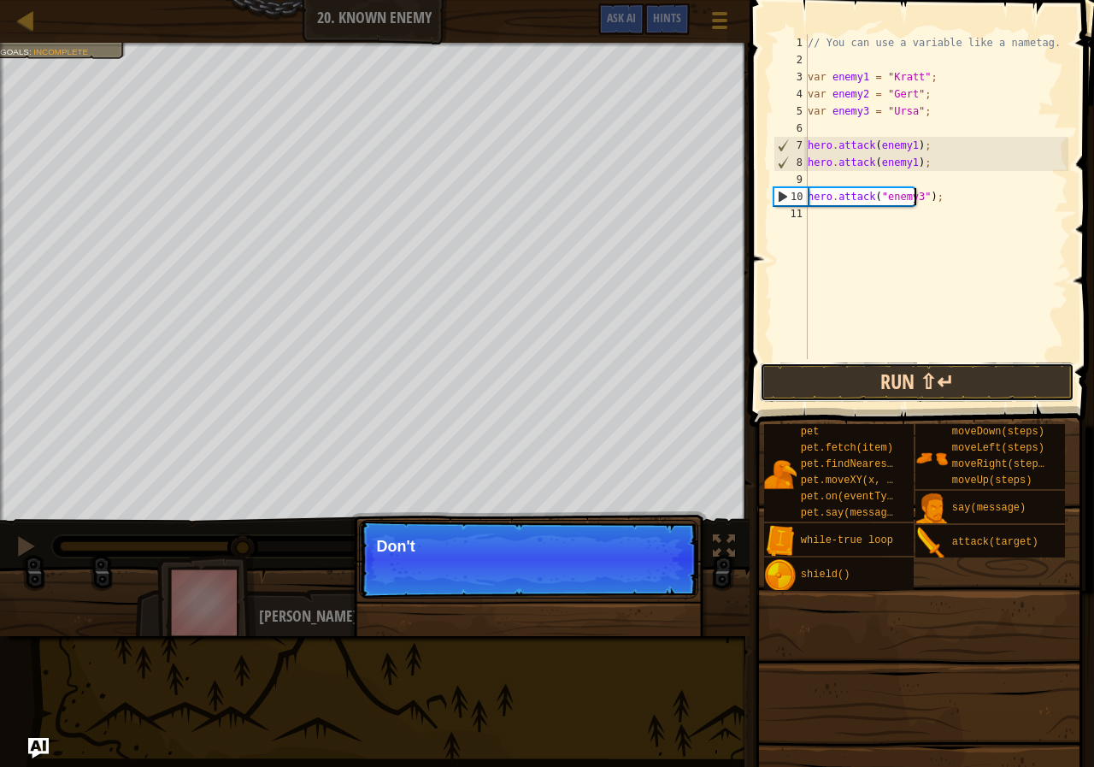
click at [1009, 374] on button "Run ⇧↵" at bounding box center [917, 381] width 315 height 39
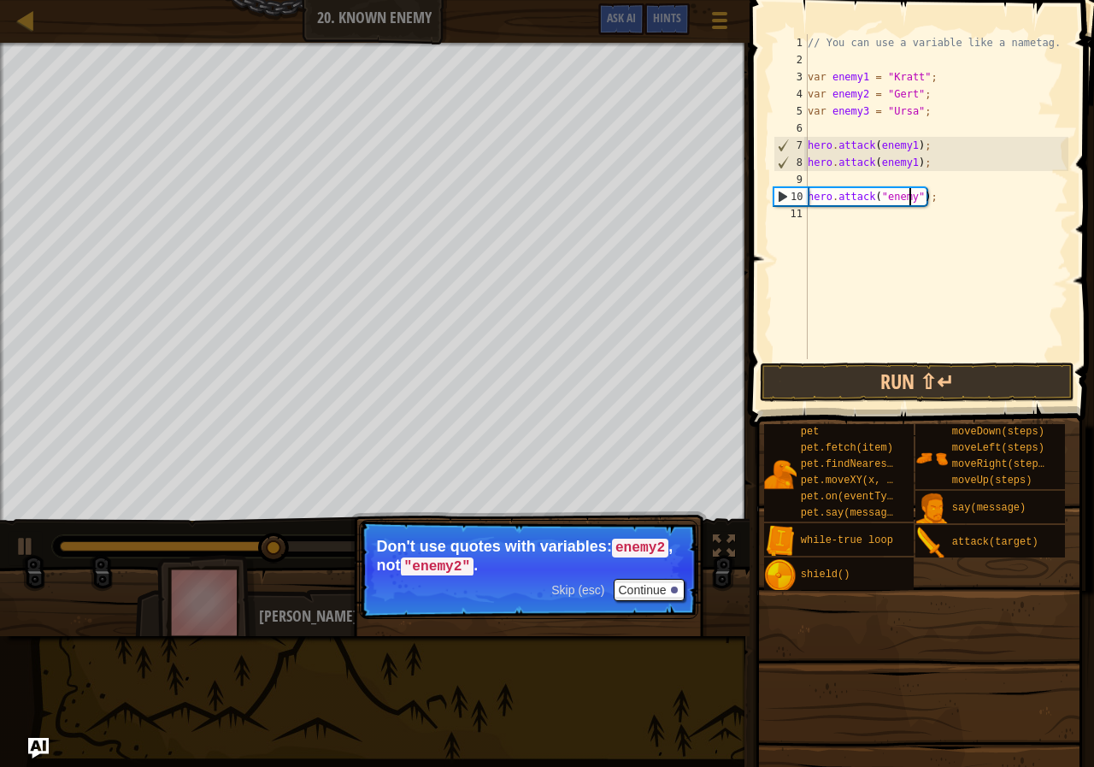
click at [918, 194] on div "// You can use a variable like a nametag. var enemy1 = "[PERSON_NAME]" ; var en…" at bounding box center [936, 213] width 264 height 359
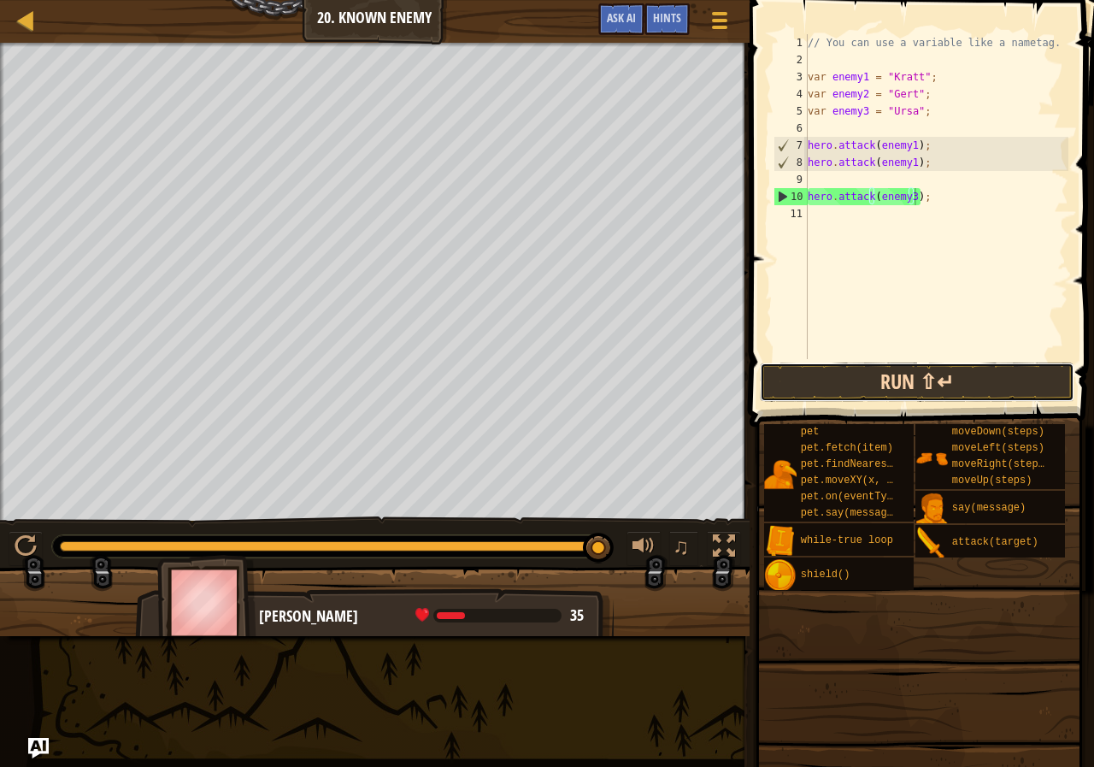
click at [884, 368] on button "Run ⇧↵" at bounding box center [917, 381] width 315 height 39
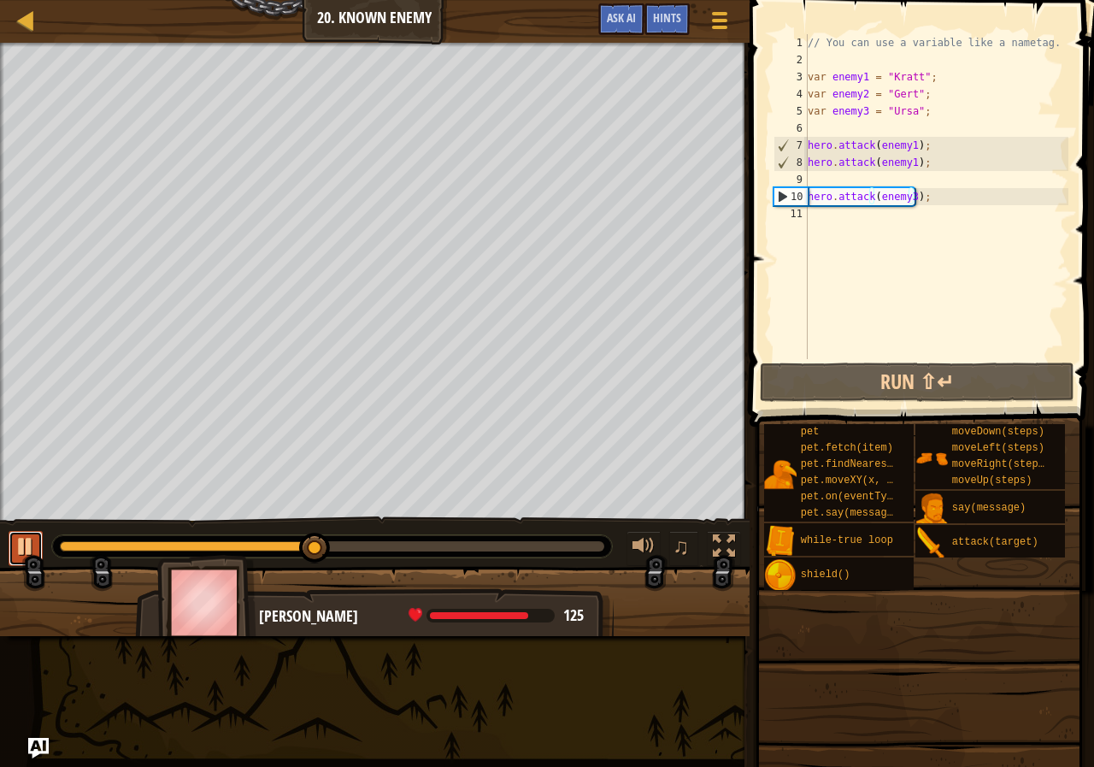
click at [27, 547] on div at bounding box center [26, 546] width 22 height 22
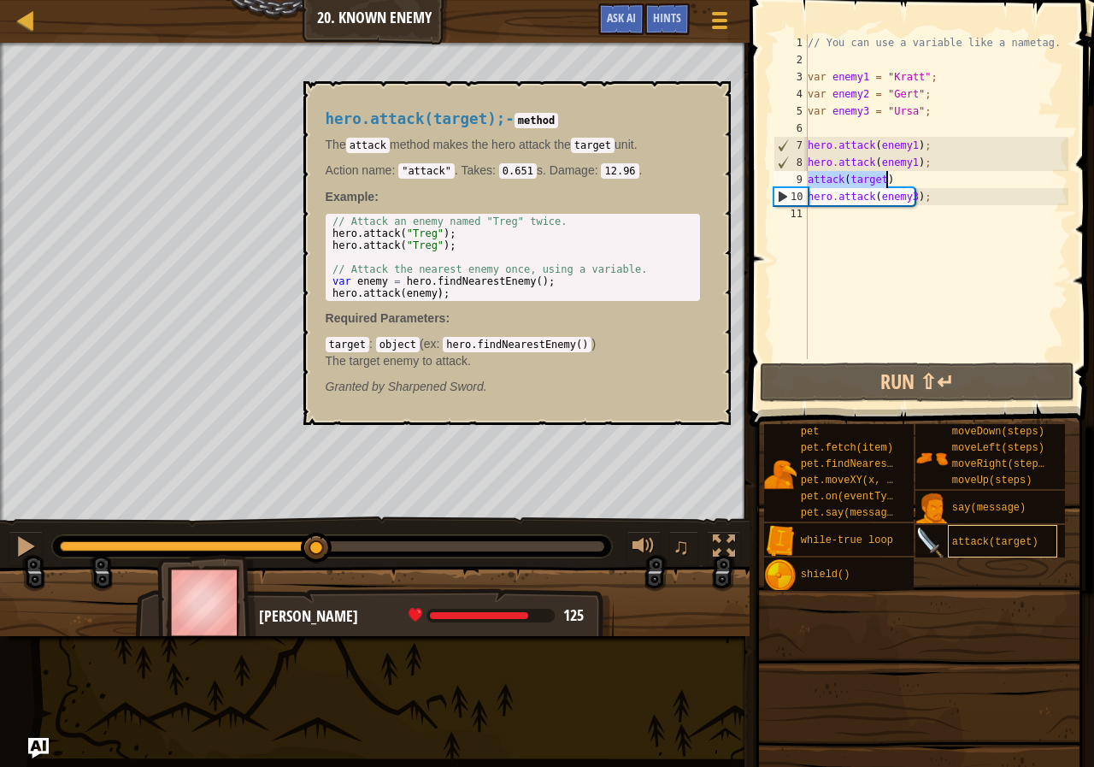
scroll to position [8, 6]
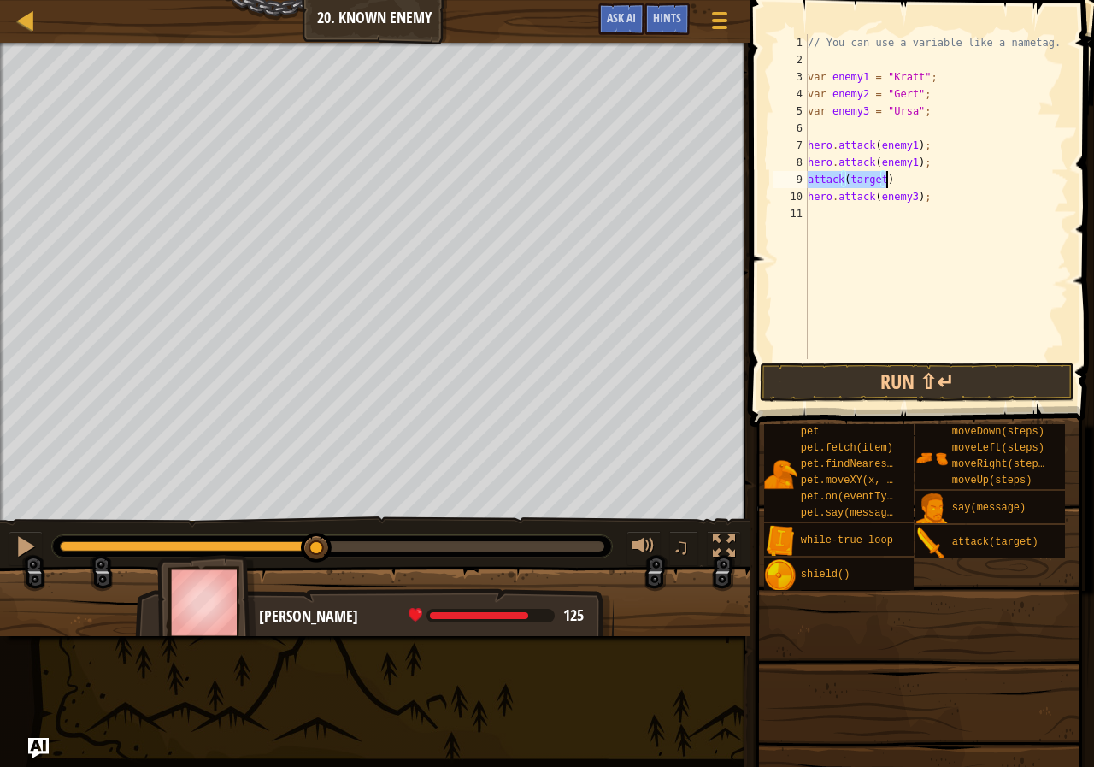
click at [809, 174] on div "// You can use a variable like a nametag. var enemy1 = "[PERSON_NAME]" ; var en…" at bounding box center [936, 196] width 264 height 325
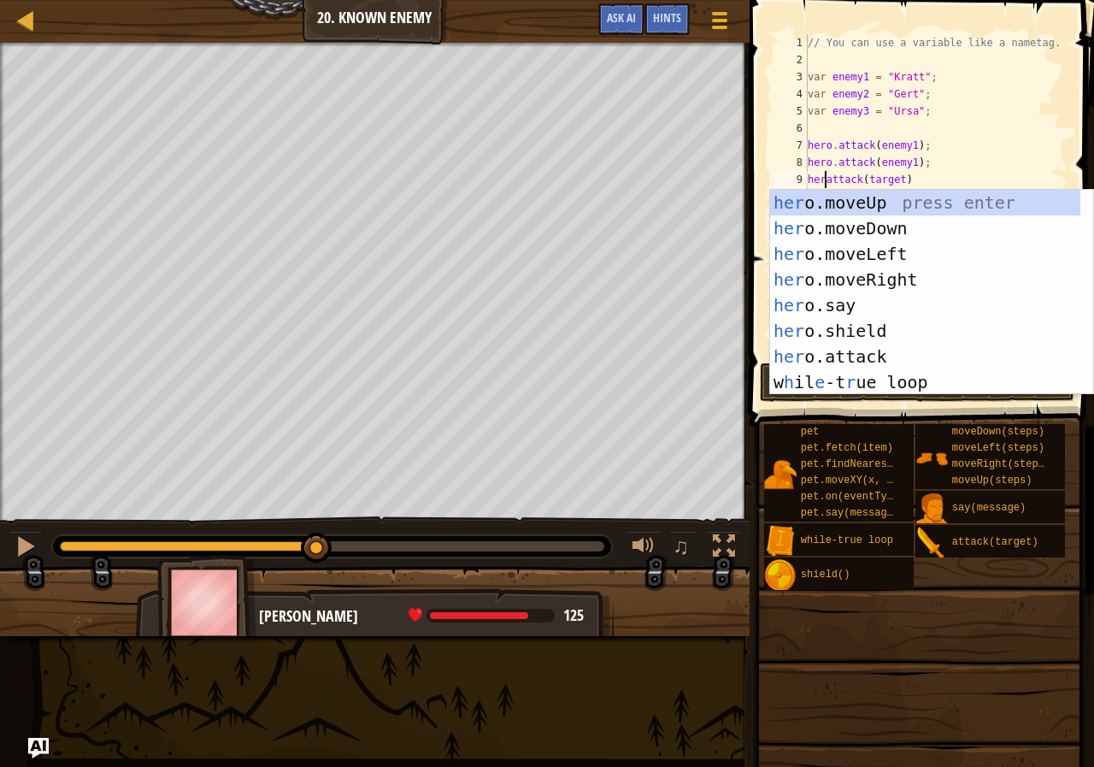
scroll to position [8, 2]
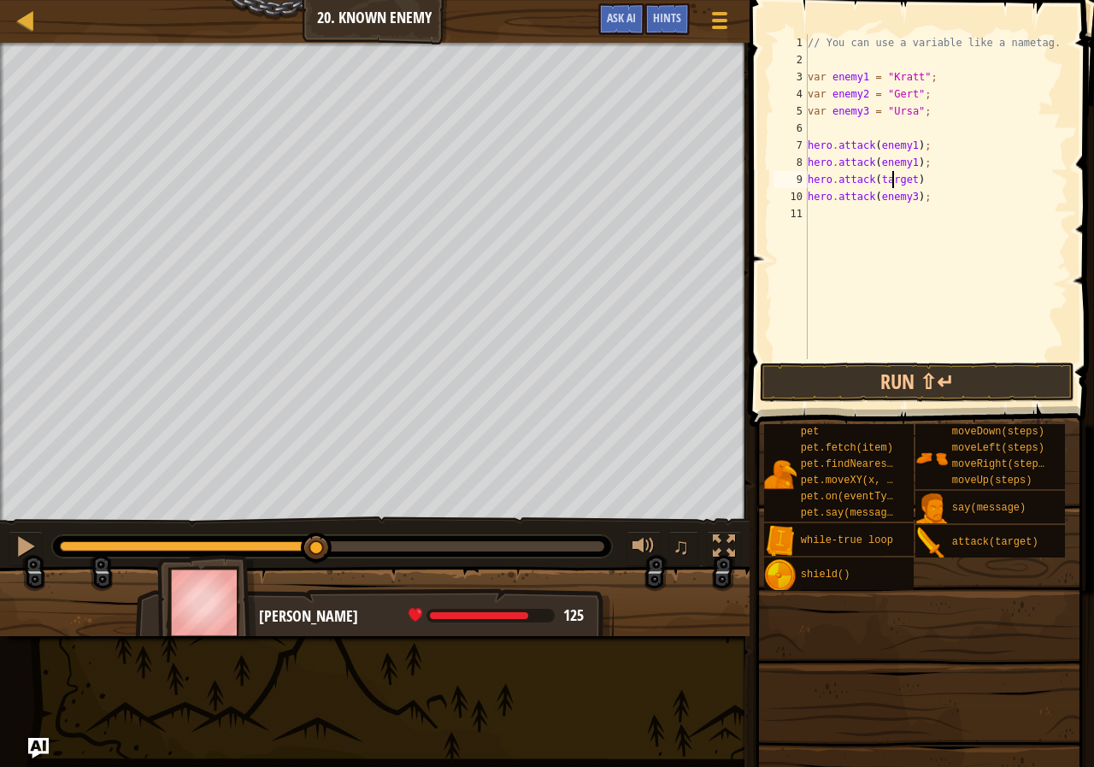
click at [892, 174] on div "// You can use a variable like a nametag. var enemy1 = "[PERSON_NAME]" ; var en…" at bounding box center [936, 213] width 264 height 359
click at [896, 176] on div "// You can use a variable like a nametag. var enemy1 = "[PERSON_NAME]" ; var en…" at bounding box center [936, 196] width 264 height 325
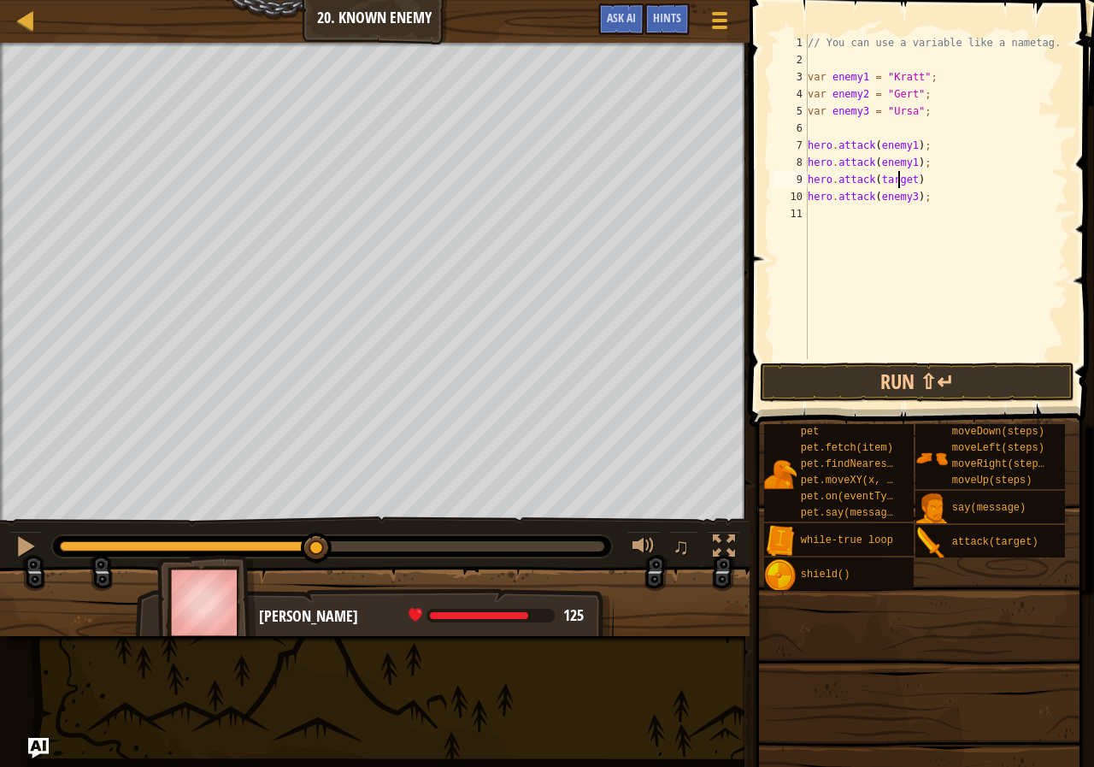
click at [899, 176] on div "// You can use a variable like a nametag. var enemy1 = "[PERSON_NAME]" ; var en…" at bounding box center [936, 213] width 264 height 359
click at [901, 176] on div "// You can use a variable like a nametag. var enemy1 = "[PERSON_NAME]" ; var en…" at bounding box center [936, 213] width 264 height 359
type textarea "hero.attack(enemy2)"
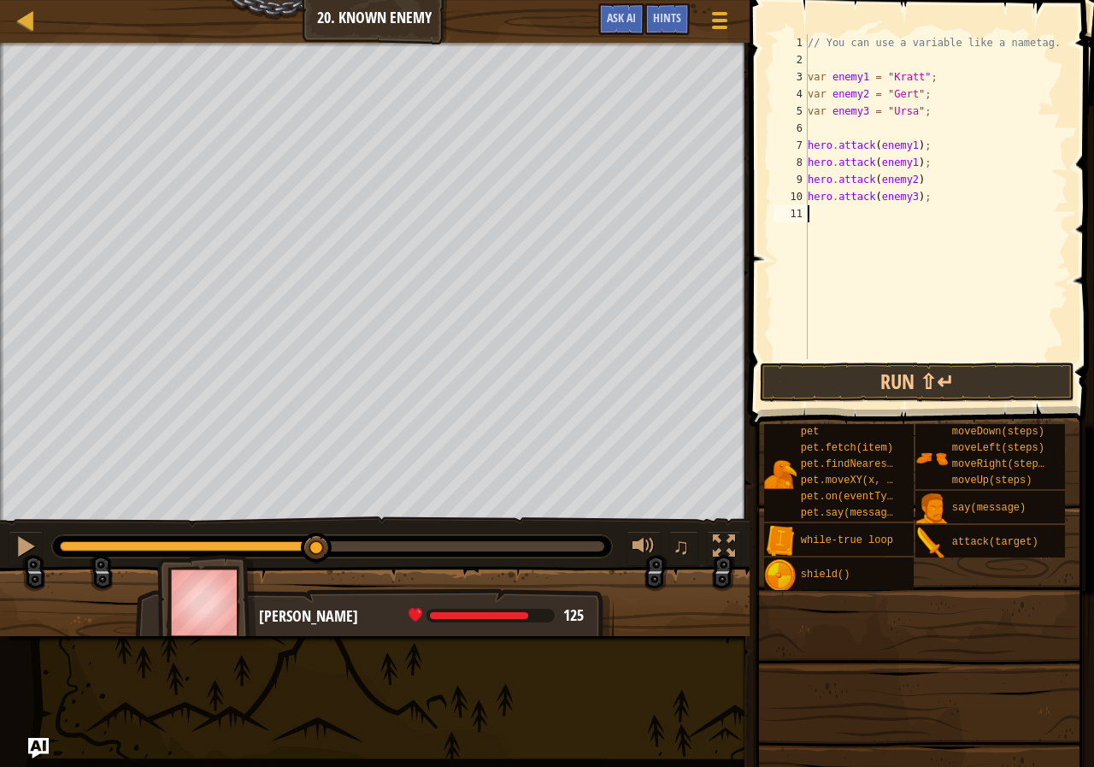
click at [918, 349] on div "// You can use a variable like a nametag. var enemy1 = "[PERSON_NAME]" ; var en…" at bounding box center [936, 213] width 264 height 359
click at [920, 364] on button "Run ⇧↵" at bounding box center [917, 381] width 315 height 39
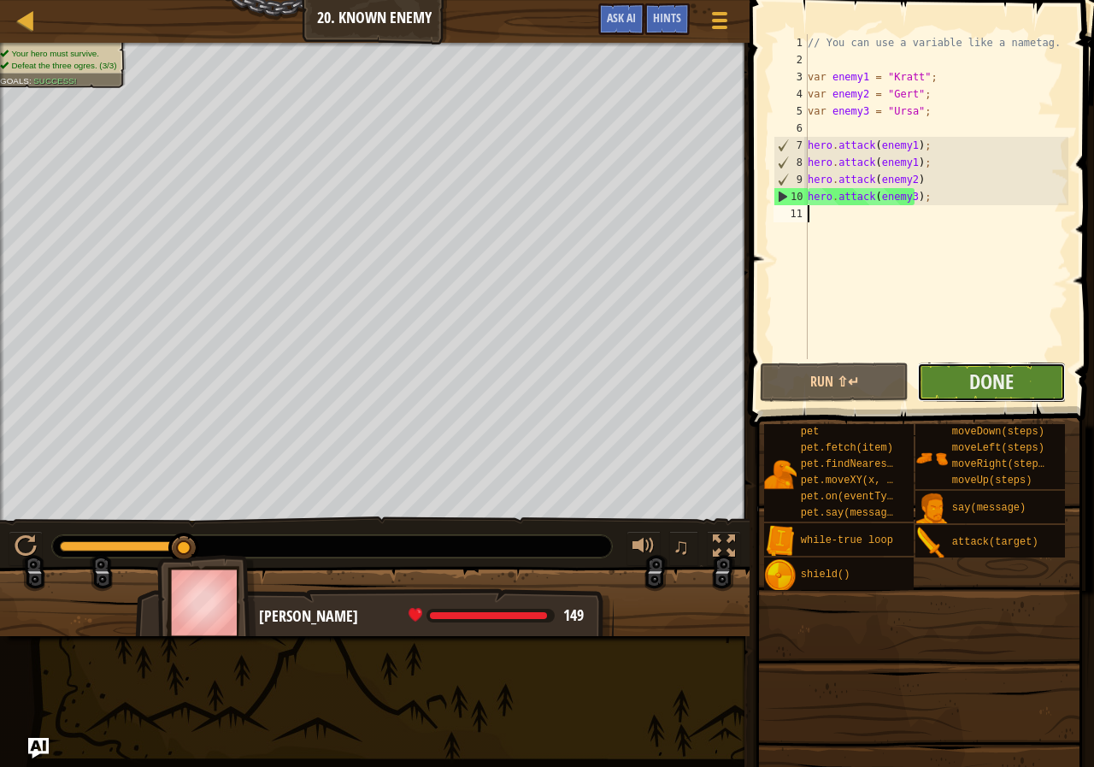
click at [1021, 379] on button "Done" at bounding box center [991, 381] width 149 height 39
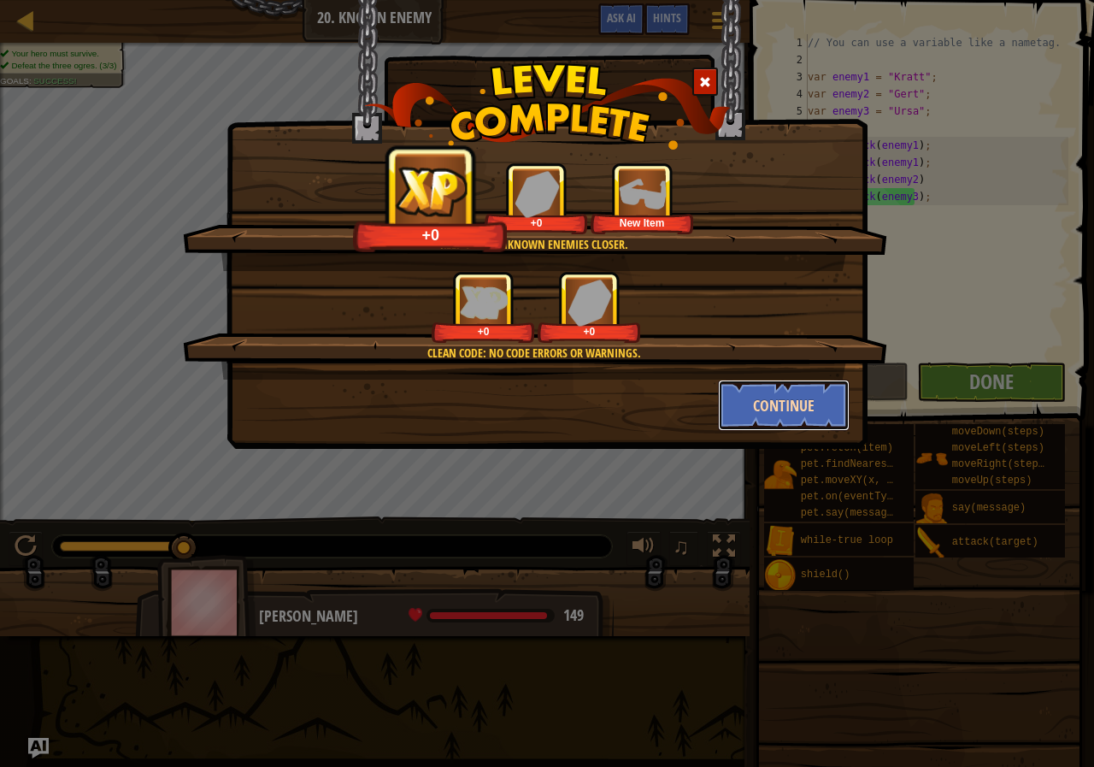
click at [765, 393] on button "Continue" at bounding box center [784, 405] width 132 height 51
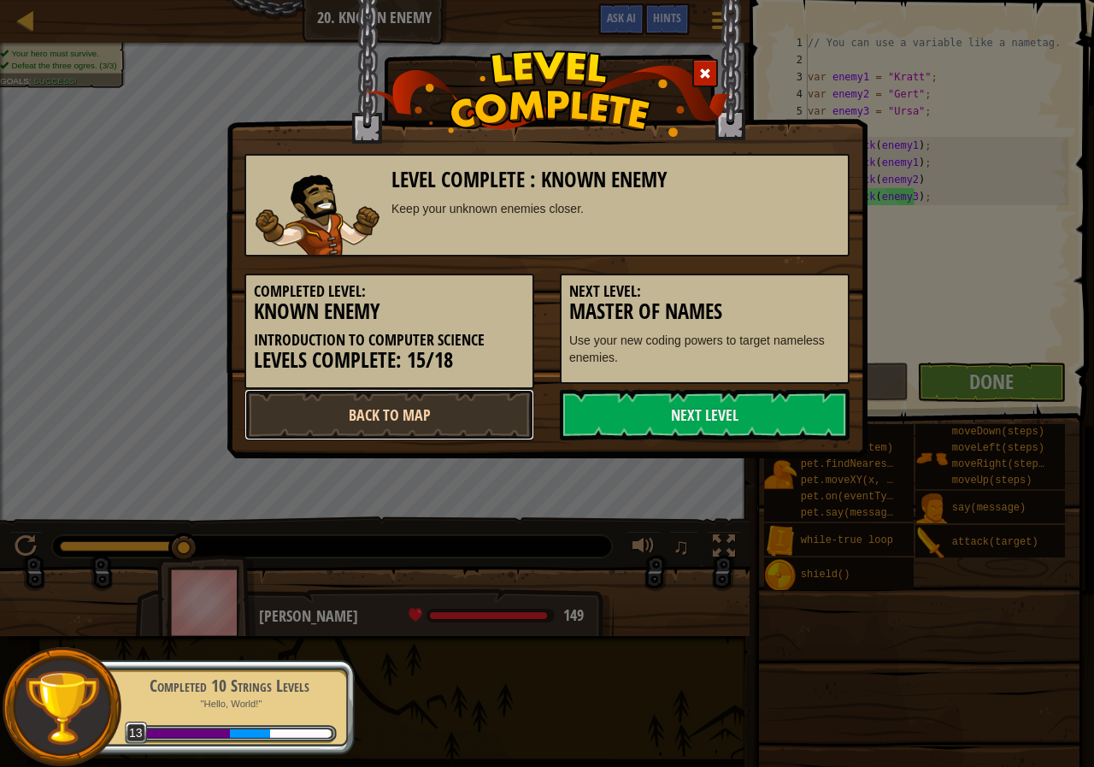
click at [463, 398] on link "Back to Map" at bounding box center [389, 414] width 290 height 51
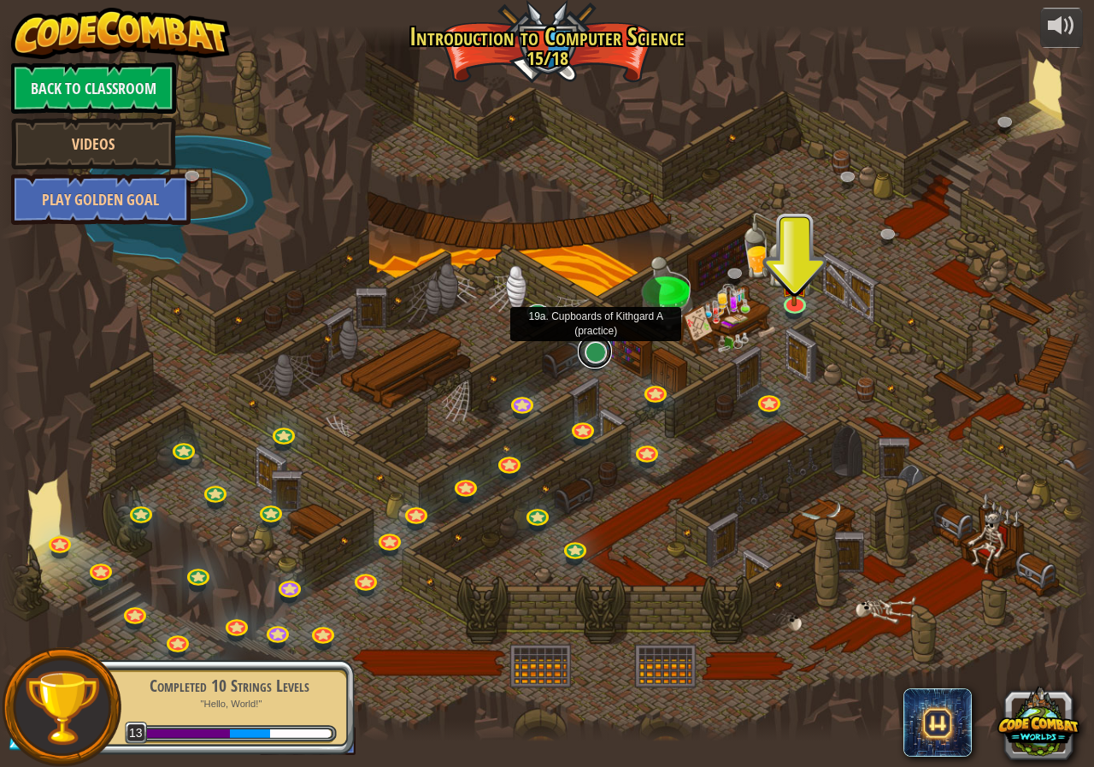
click at [598, 361] on link at bounding box center [595, 351] width 34 height 34
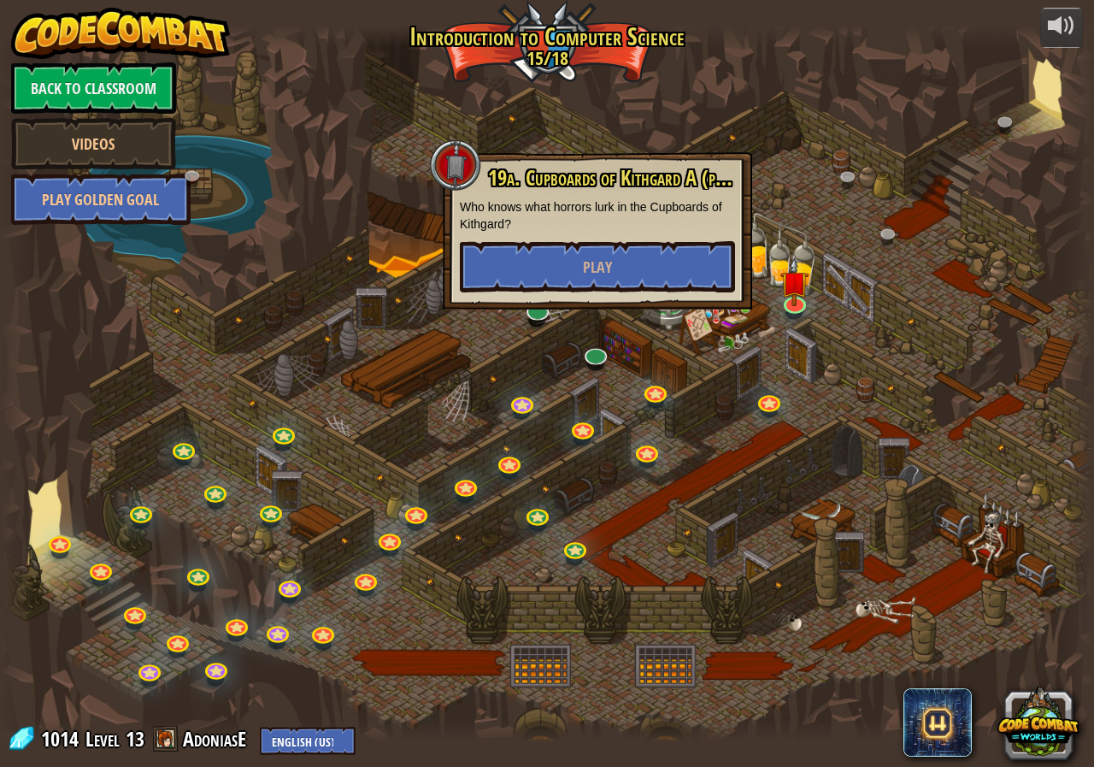
drag, startPoint x: 774, startPoint y: 380, endPoint x: 708, endPoint y: 362, distance: 69.0
click at [709, 362] on div at bounding box center [547, 383] width 1094 height 715
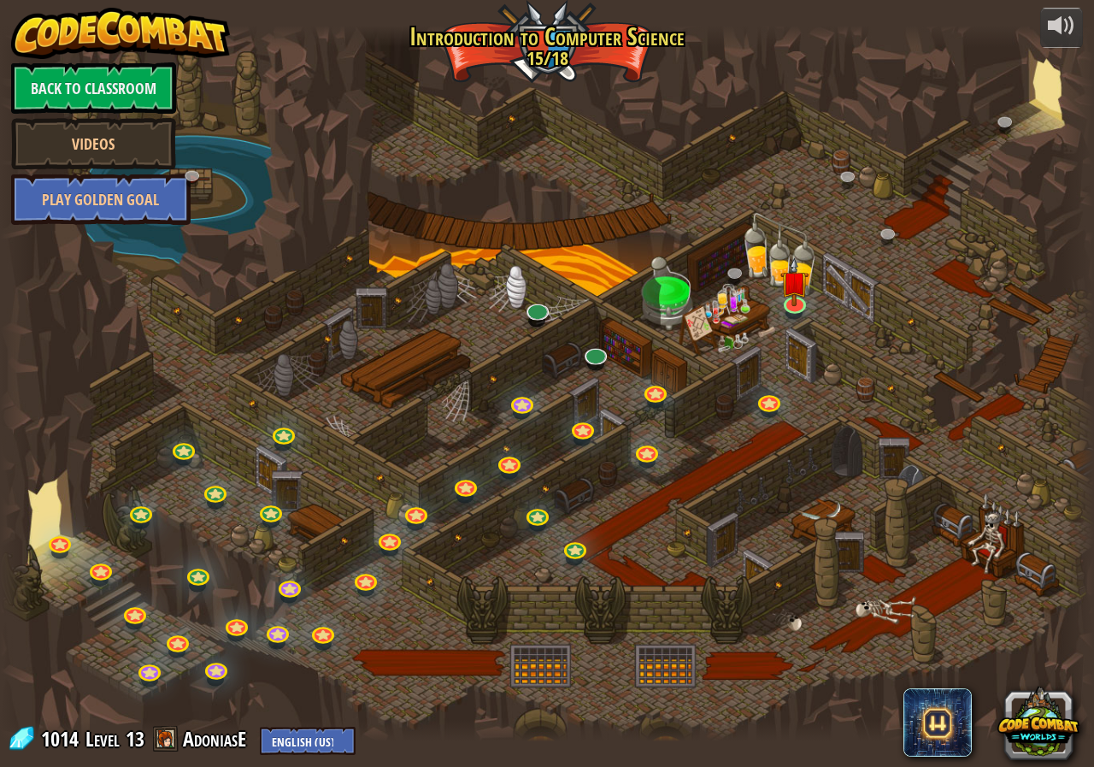
drag, startPoint x: 706, startPoint y: 356, endPoint x: 797, endPoint y: 228, distance: 157.0
click at [797, 228] on div at bounding box center [547, 383] width 1094 height 715
click at [602, 363] on link at bounding box center [595, 351] width 34 height 34
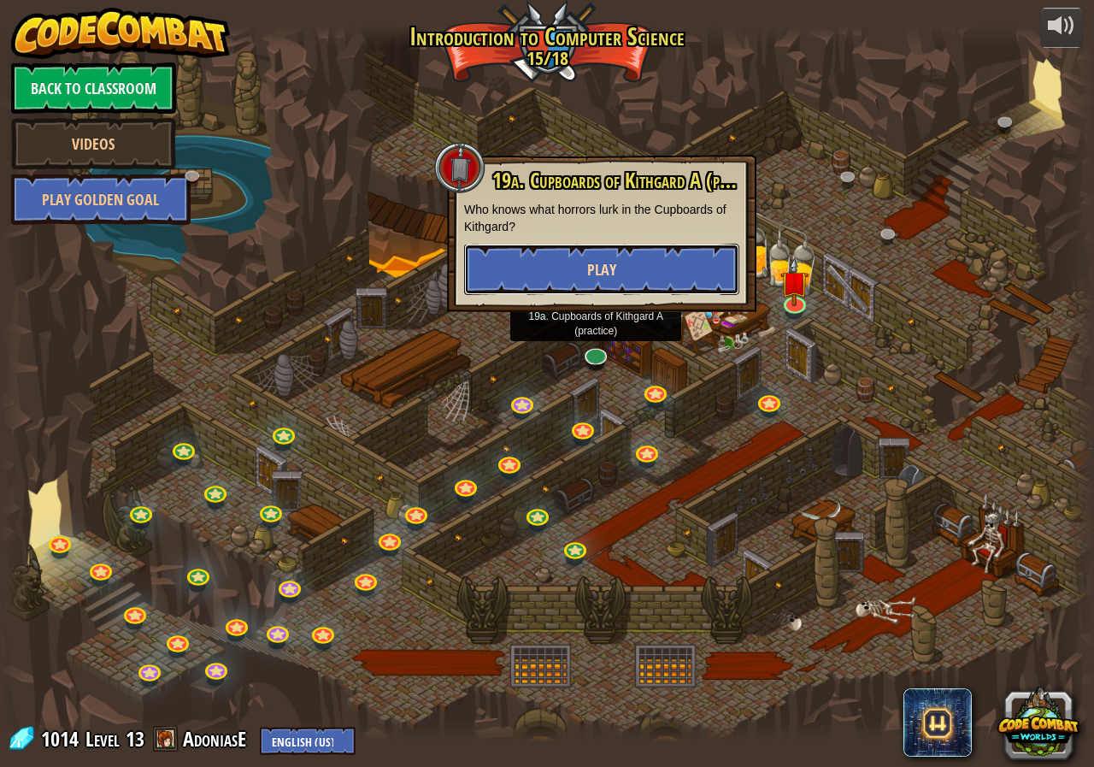
click at [660, 287] on button "Play" at bounding box center [601, 269] width 275 height 51
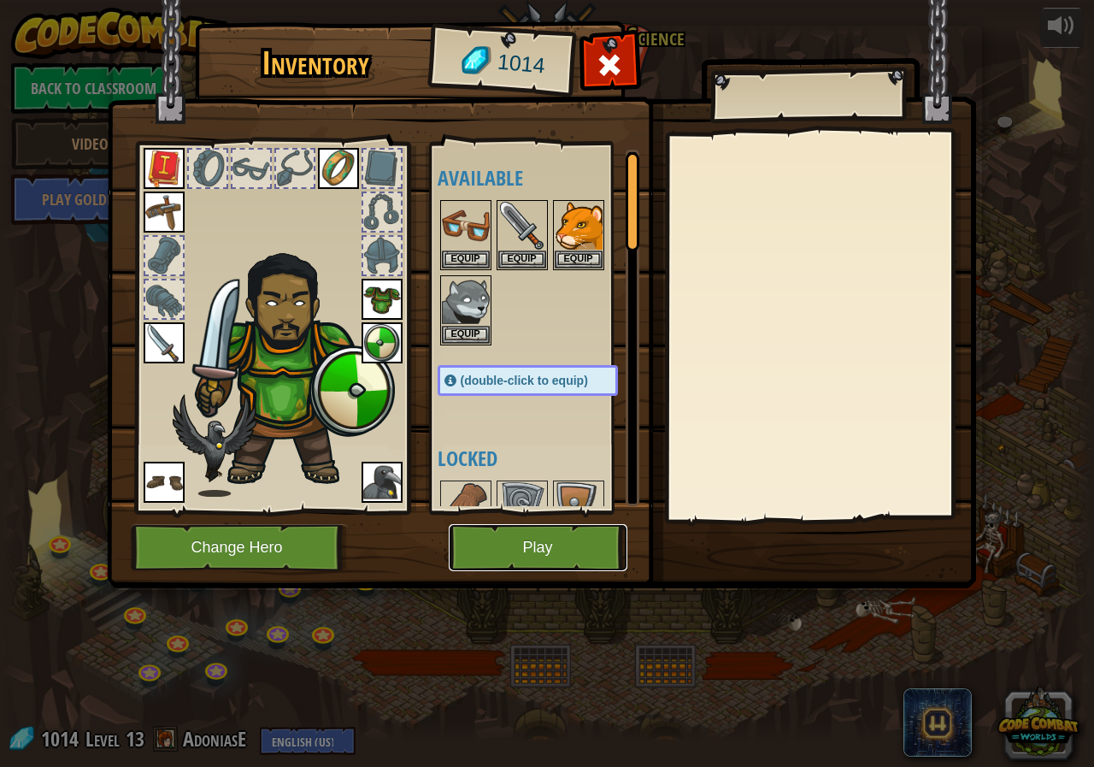
click at [521, 530] on button "Play" at bounding box center [538, 547] width 179 height 47
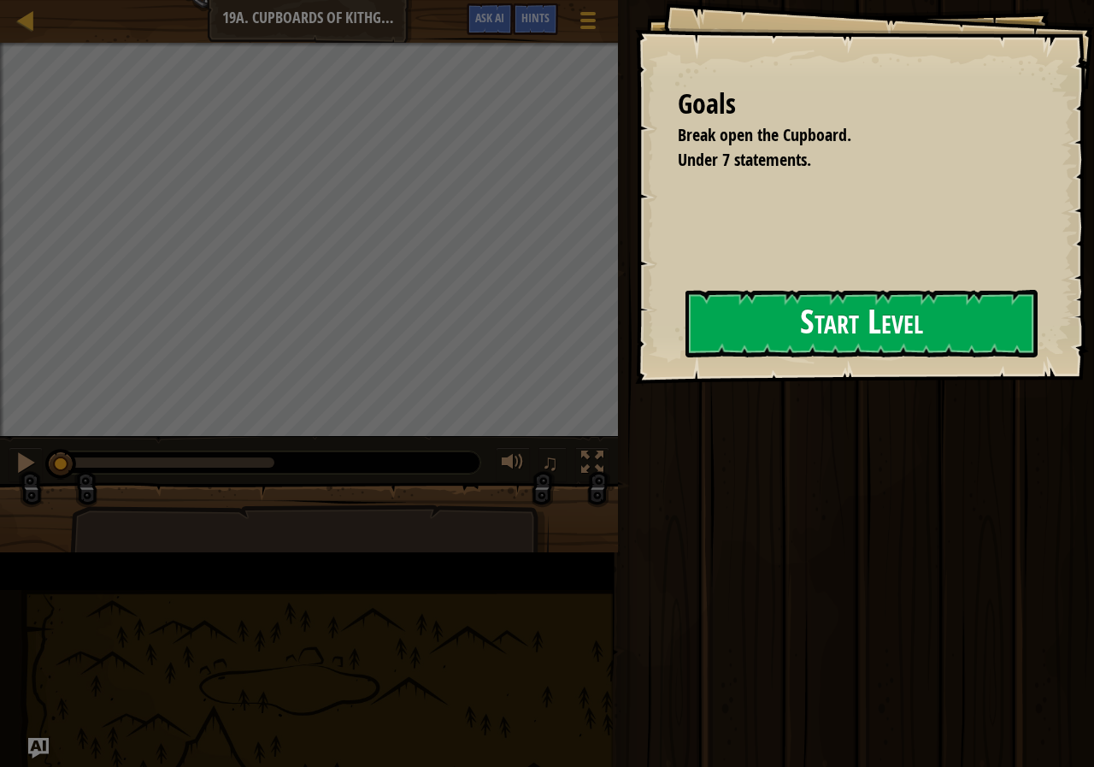
click at [686, 343] on button "Start Level" at bounding box center [862, 324] width 352 height 68
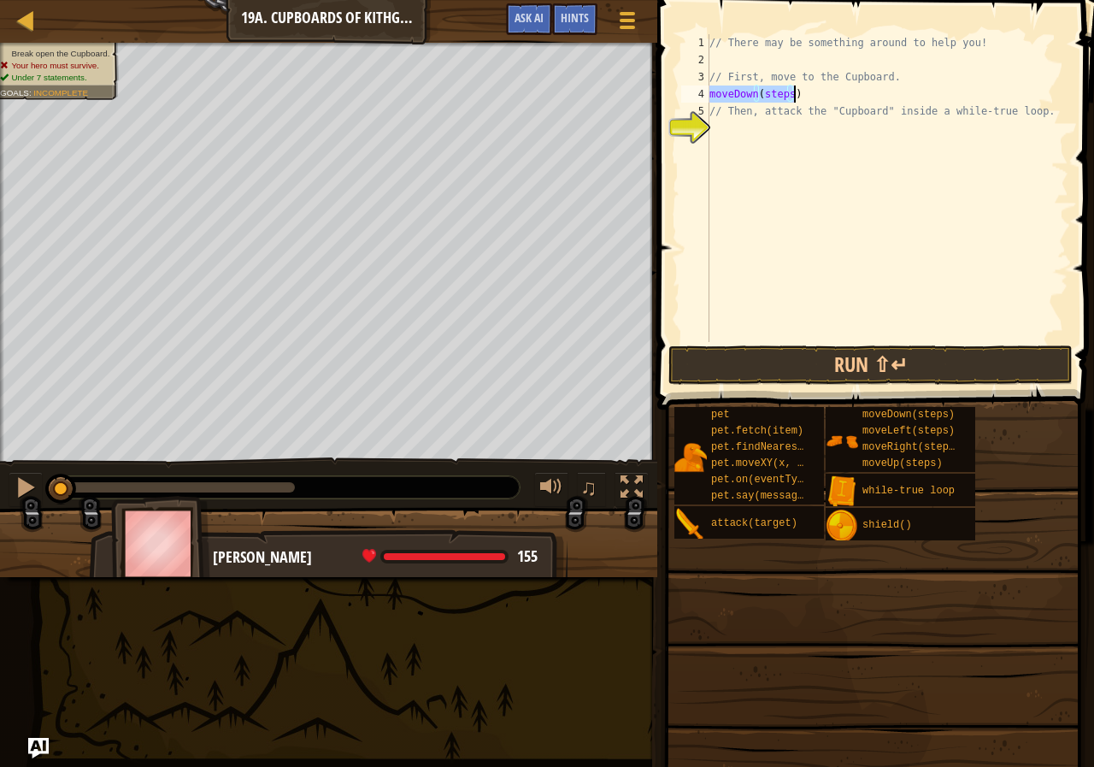
click at [777, 90] on div "// There may be something around to help you! // First, move to the Cupboard. m…" at bounding box center [887, 188] width 362 height 308
click at [777, 90] on div "// There may be something around to help you! // First, move to the Cupboard. m…" at bounding box center [887, 205] width 362 height 342
click at [706, 86] on div "4" at bounding box center [695, 93] width 28 height 17
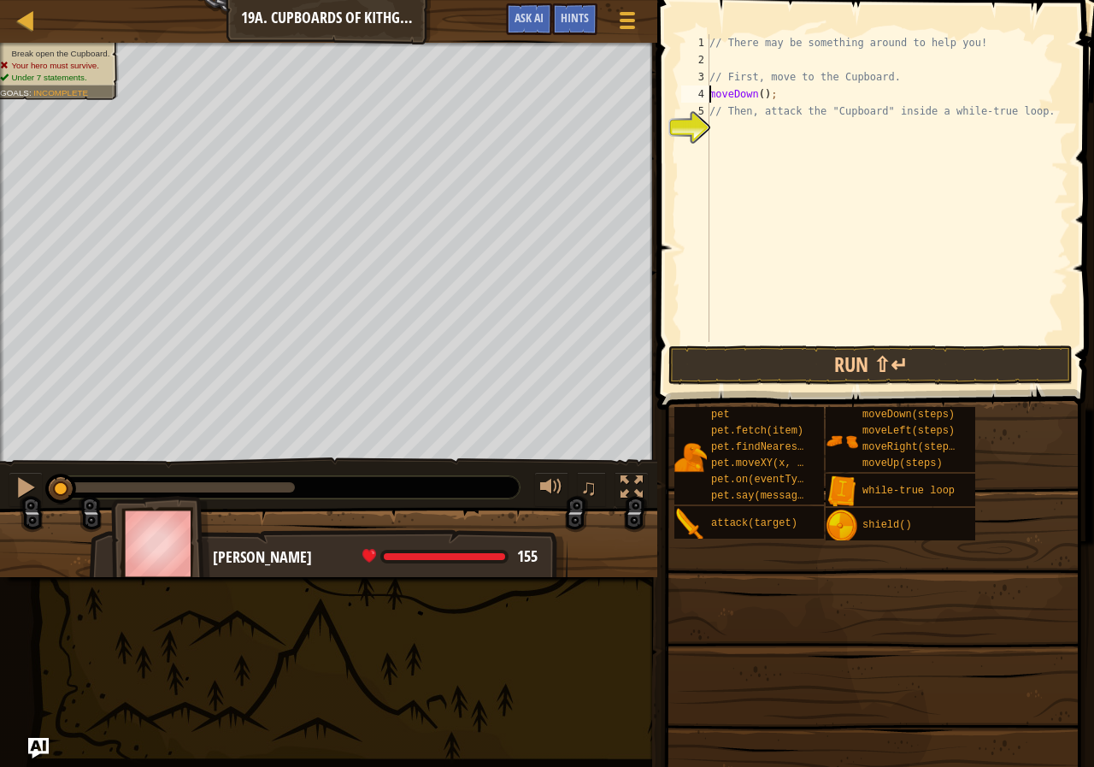
click at [708, 91] on div "4" at bounding box center [695, 93] width 28 height 17
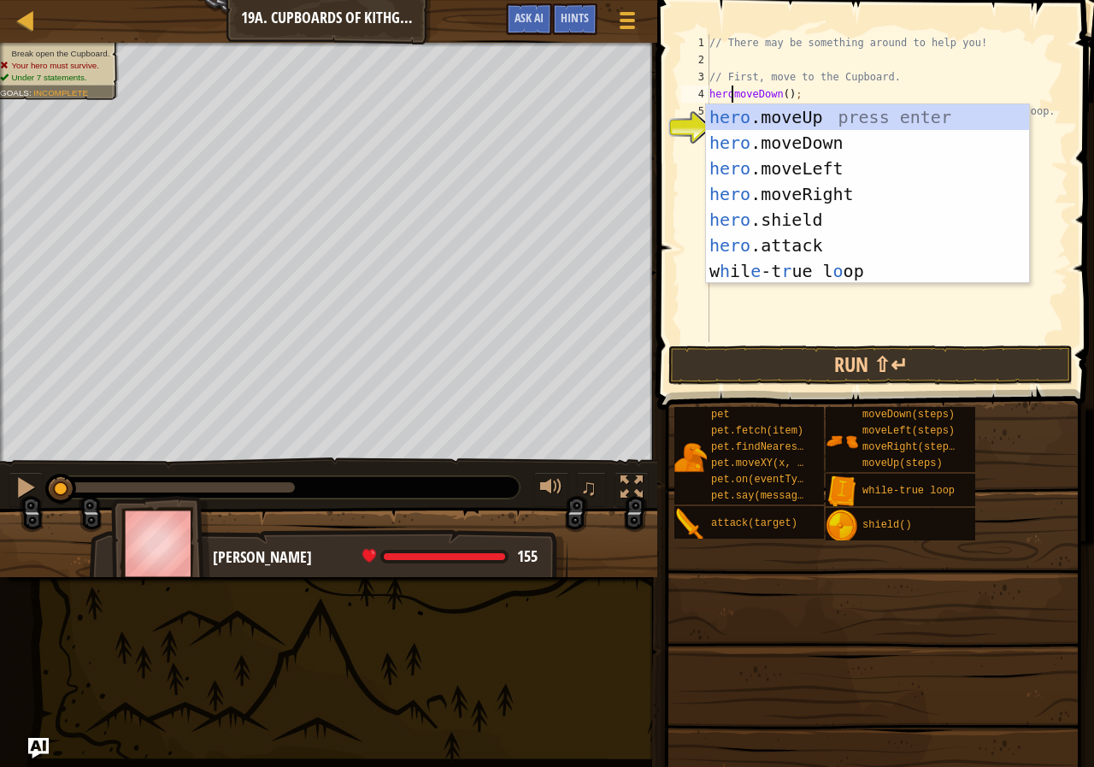
scroll to position [8, 2]
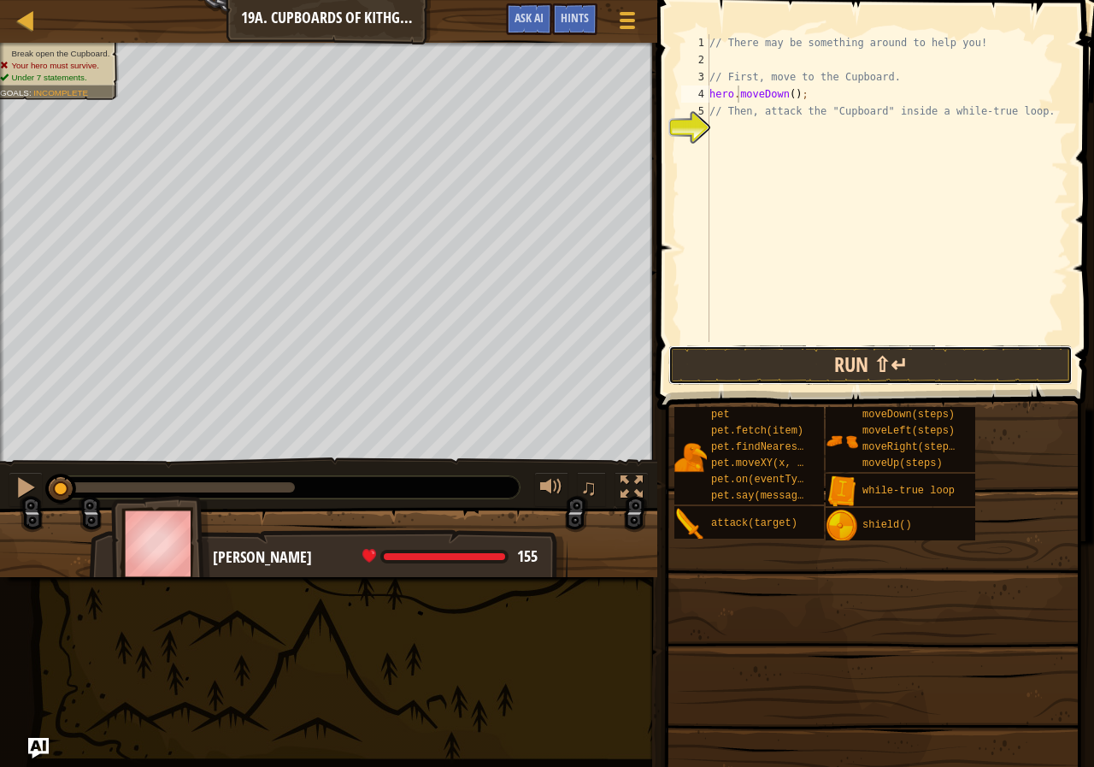
click at [715, 355] on button "Run ⇧↵" at bounding box center [870, 364] width 404 height 39
click at [741, 369] on button "Running" at bounding box center [870, 364] width 404 height 39
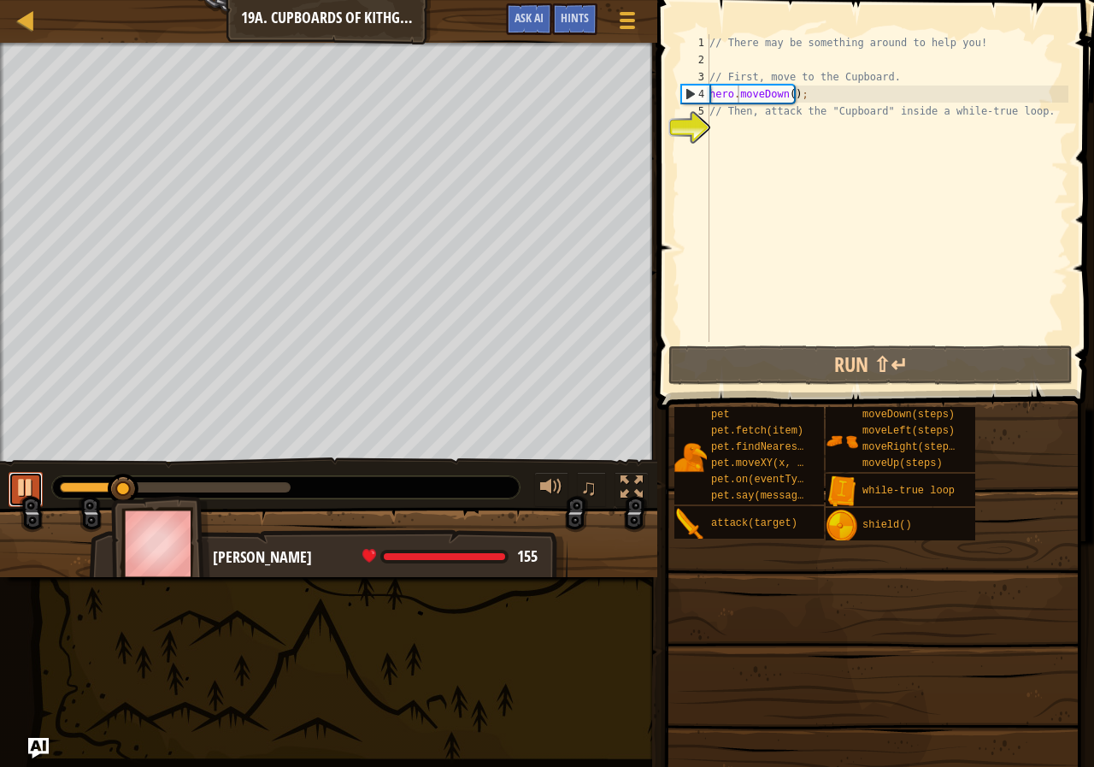
click at [12, 494] on button at bounding box center [26, 489] width 34 height 35
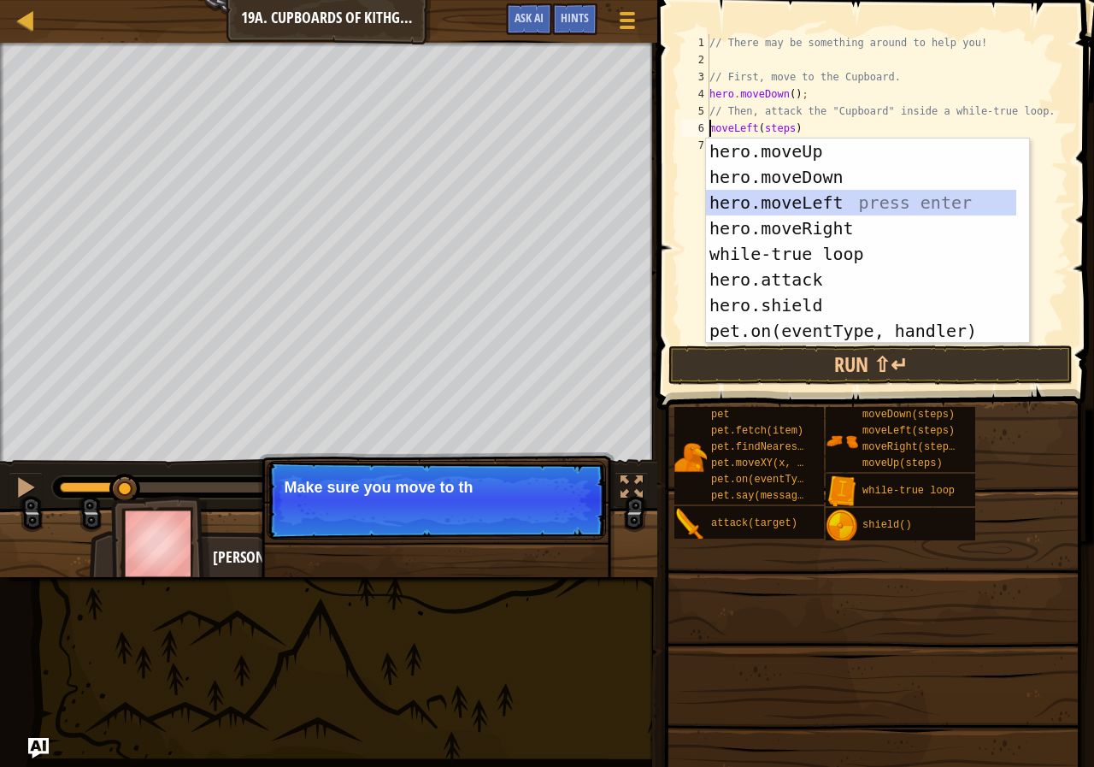
click at [801, 199] on div "hero.moveUp press enter hero.moveDown press enter hero.moveLeft press enter her…" at bounding box center [861, 266] width 310 height 256
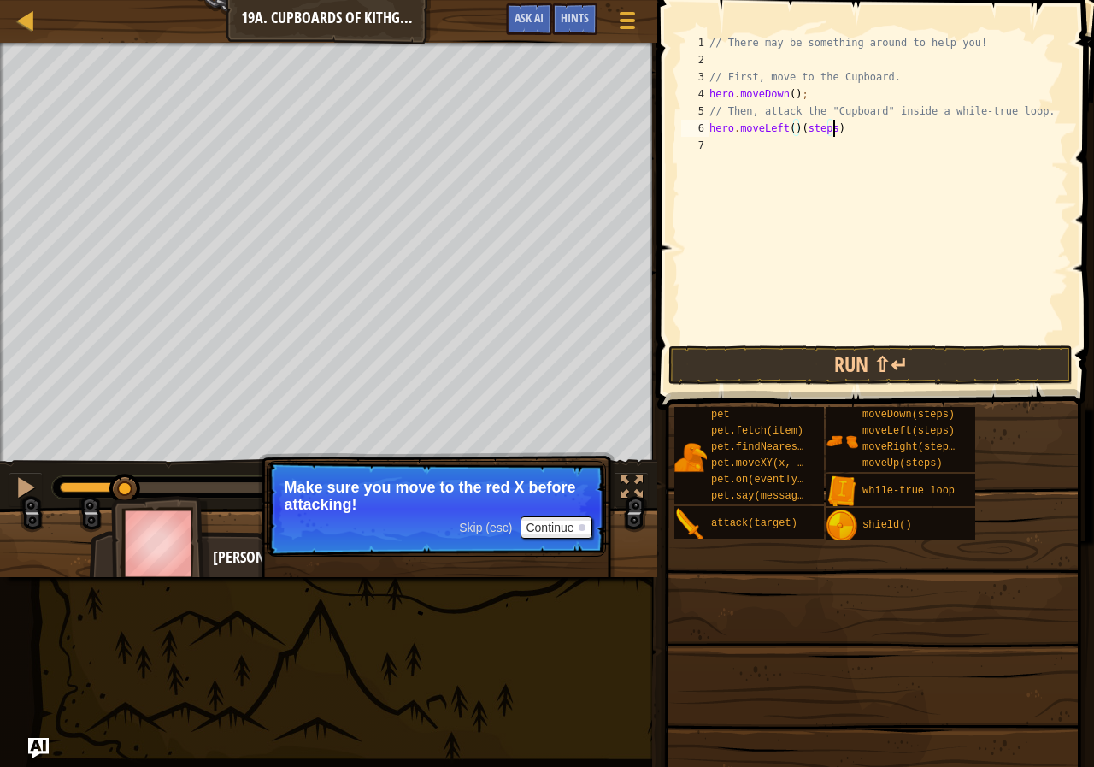
click at [834, 126] on div "// There may be something around to help you! // First, move to the Cupboard. h…" at bounding box center [887, 205] width 362 height 342
click at [790, 124] on div "// There may be something around to help you! // First, move to the Cupboard. h…" at bounding box center [887, 205] width 362 height 342
click at [820, 126] on div "// There may be something around to help you! // First, move to the Cupboard. h…" at bounding box center [887, 205] width 362 height 342
type textarea "hero.moveLeft(2);"
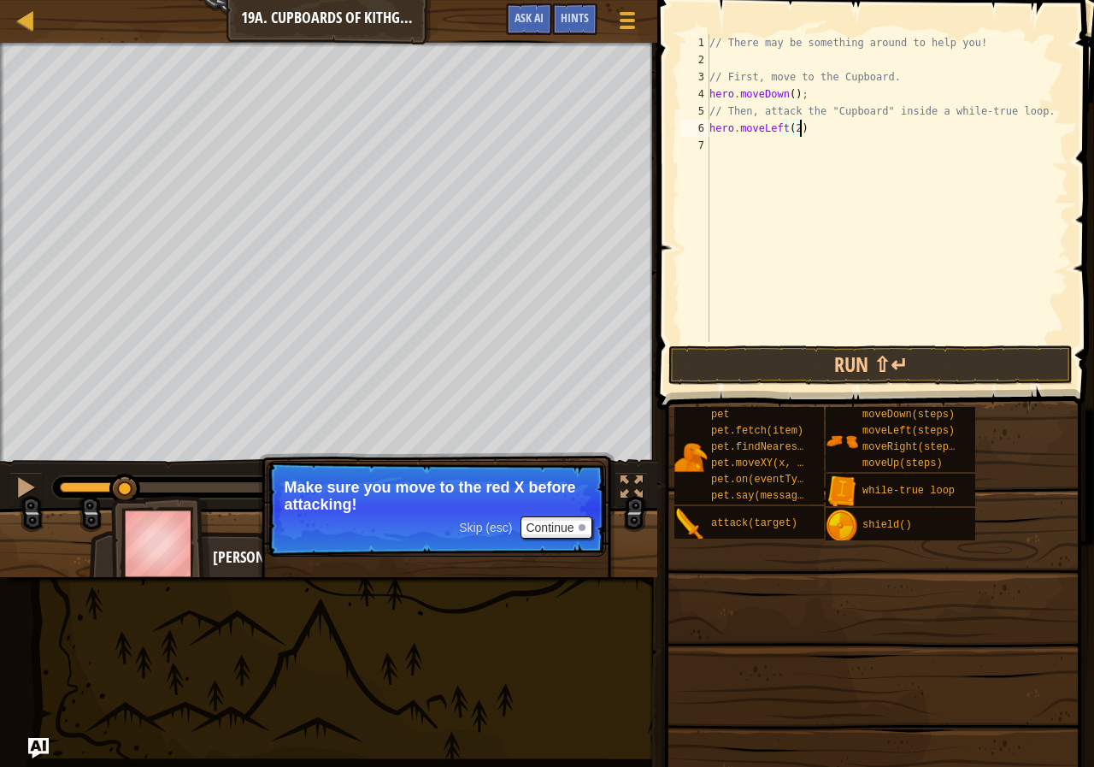
scroll to position [8, 7]
click at [725, 138] on div "// There may be something around to help you! // First, move to the Cupboard. h…" at bounding box center [887, 205] width 362 height 342
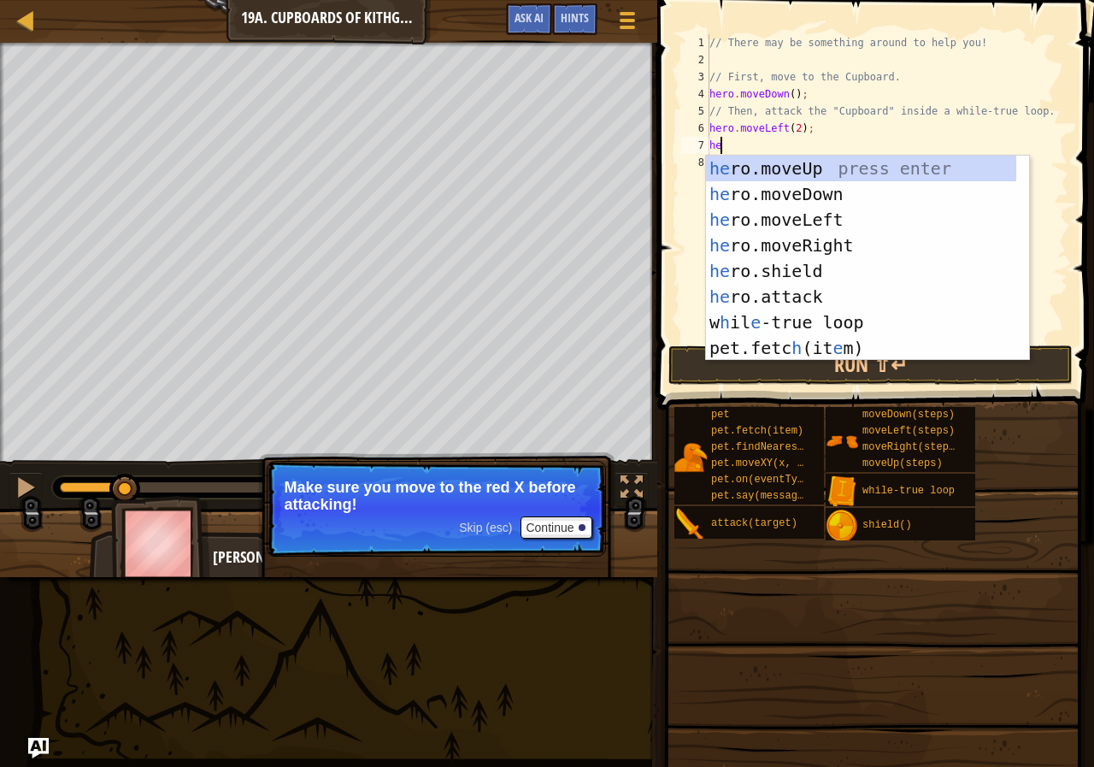
type textarea "her"
click at [797, 173] on div "her o.moveUp press enter her o.moveDown press enter her o.moveLeft press enter …" at bounding box center [867, 284] width 323 height 256
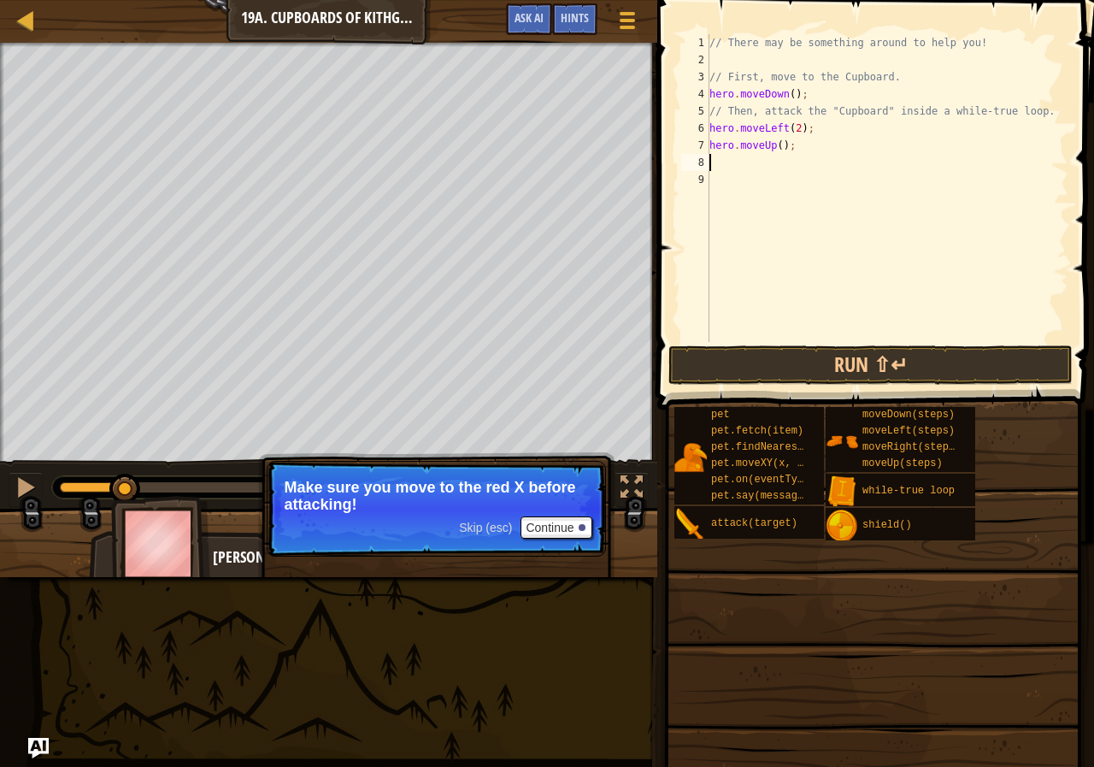
click at [777, 144] on div "// There may be something around to help you! // First, move to the Cupboard. h…" at bounding box center [887, 205] width 362 height 342
type textarea "hero.moveUp(2);"
click at [873, 343] on span at bounding box center [877, 180] width 450 height 460
click at [873, 351] on button "Run ⇧↵" at bounding box center [870, 364] width 404 height 39
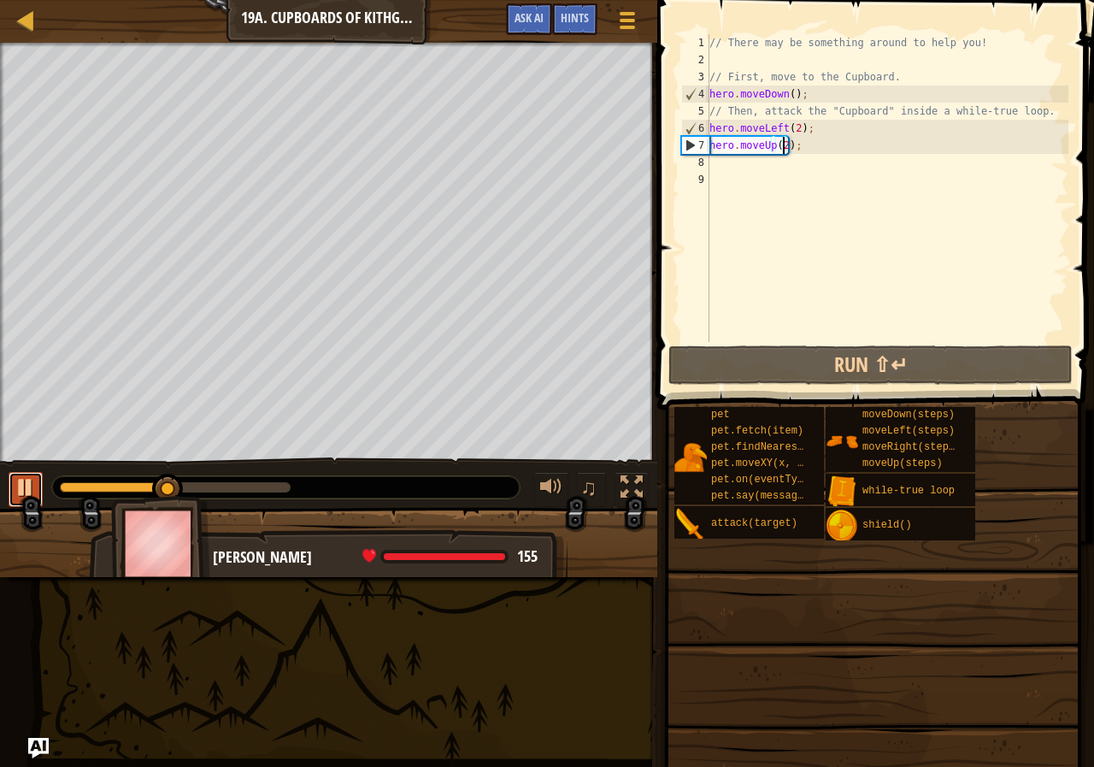
click at [29, 483] on div at bounding box center [26, 487] width 22 height 22
click at [730, 162] on div "// There may be something around to help you! // First, move to the Cupboard. h…" at bounding box center [887, 205] width 362 height 342
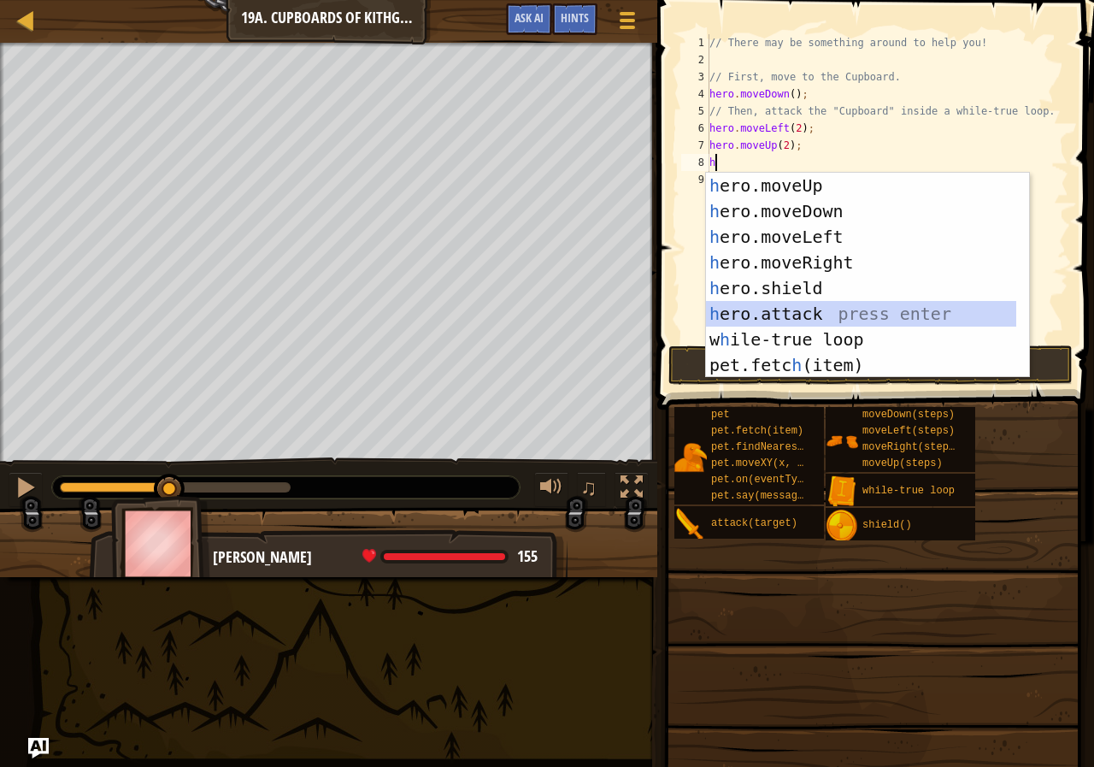
click at [781, 309] on div "h ero.moveUp press enter h ero.moveDown press enter h ero.moveLeft press enter …" at bounding box center [861, 301] width 310 height 256
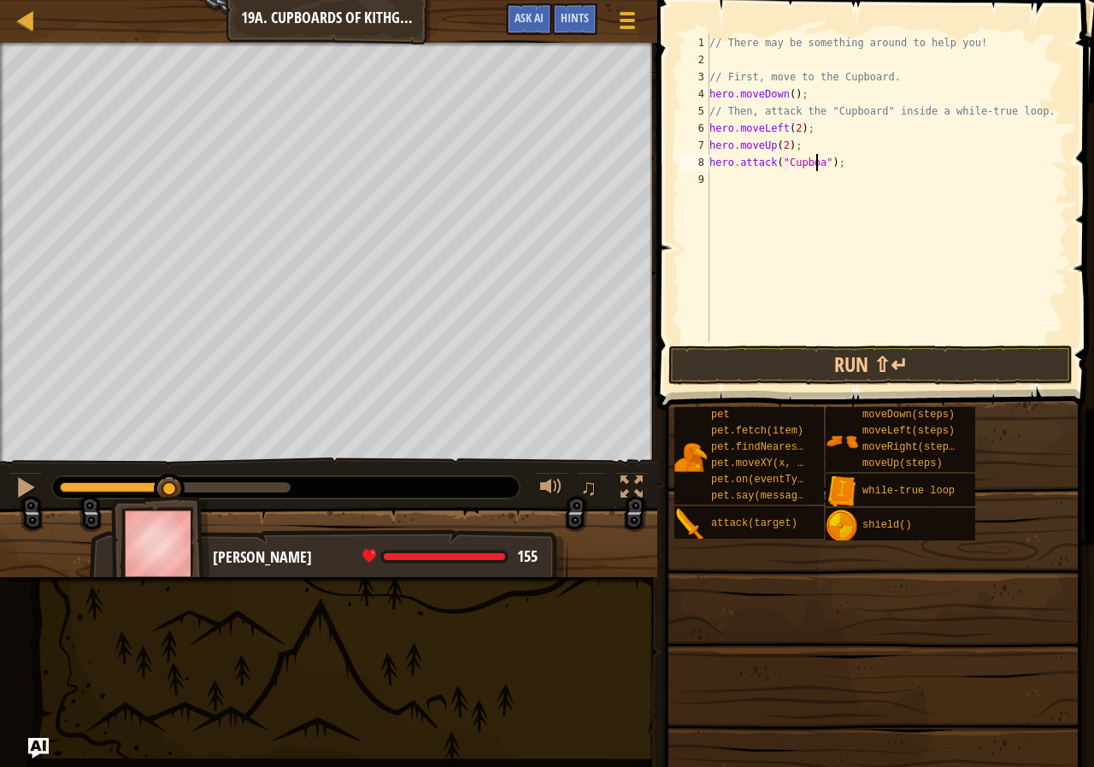
scroll to position [8, 9]
type textarea "hero.attack("Cupboard");"
click at [918, 339] on div "// There may be something around to help you! // First, move to the Cupboard. h…" at bounding box center [887, 205] width 362 height 342
click at [925, 363] on button "Run ⇧↵" at bounding box center [870, 364] width 404 height 39
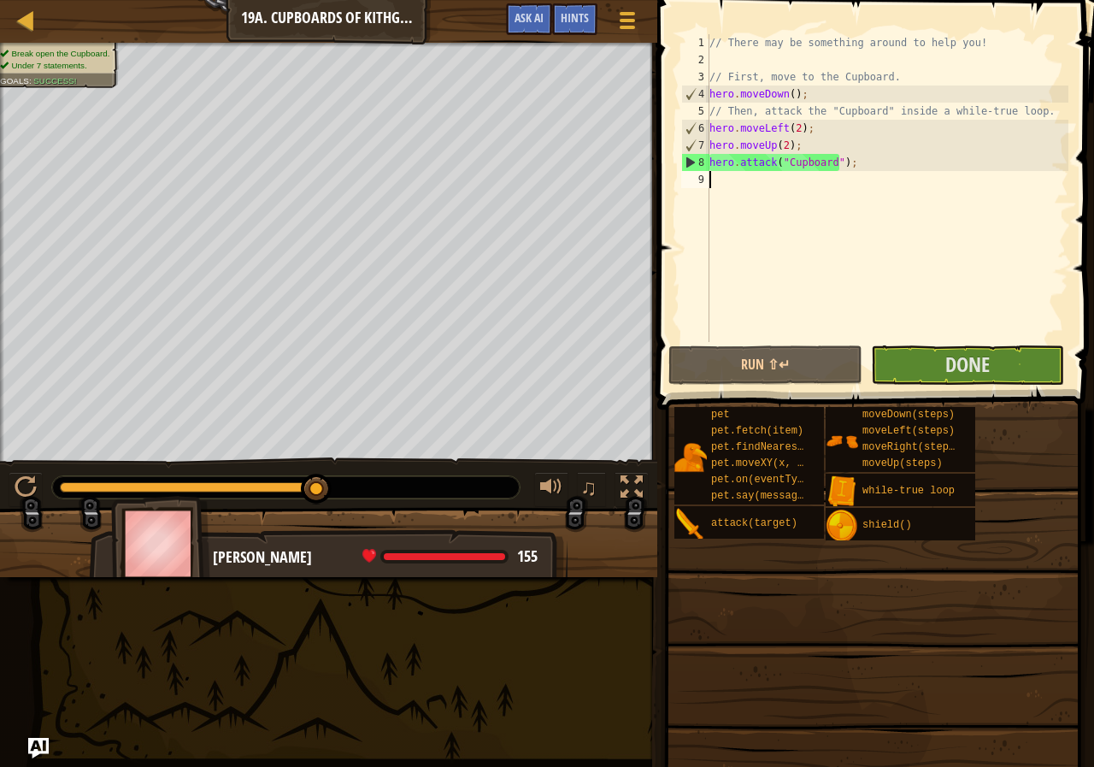
click at [1021, 393] on span at bounding box center [873, 642] width 425 height 506
click at [1016, 358] on button "Done" at bounding box center [967, 364] width 193 height 39
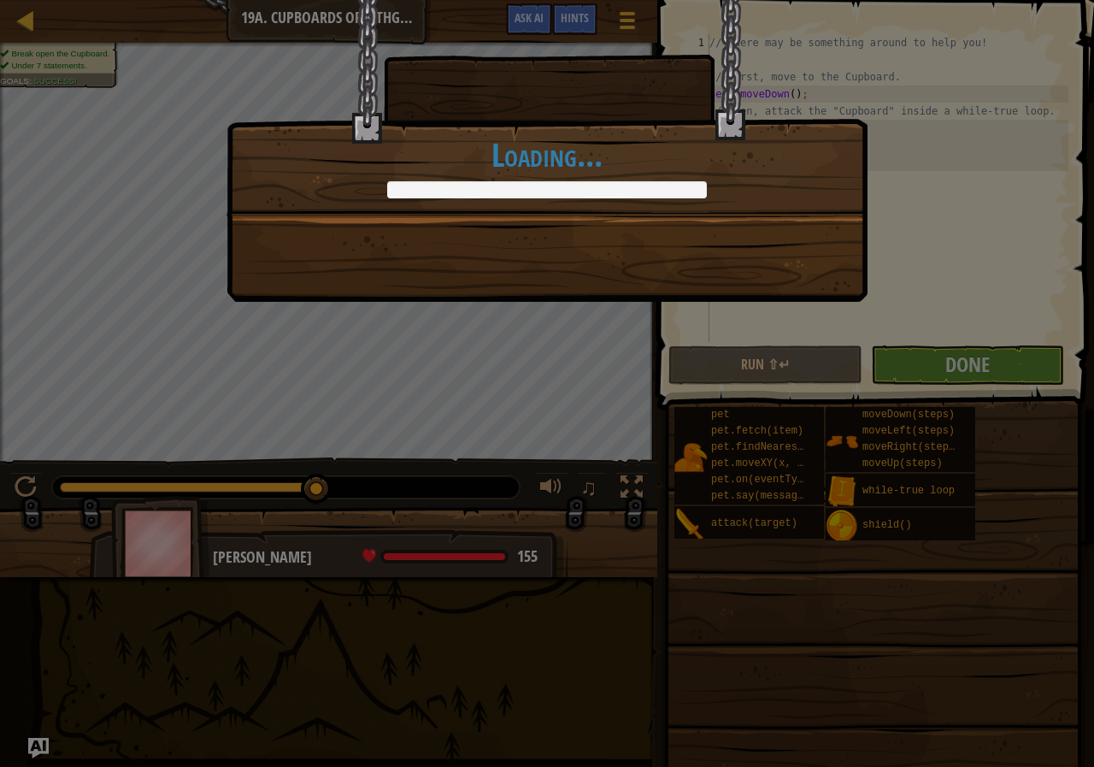
click at [1016, 356] on div "Someone needs to clean out these cupboards more often. +0 +0 Continue Loading..." at bounding box center [547, 383] width 1094 height 767
click at [1016, 356] on div "Someone needs to clean out these cupboards more often. +8 +0 Continue Loading..." at bounding box center [547, 383] width 1094 height 767
click at [1016, 356] on div "Someone needs to clean out these cupboards more often. +14 +0 Continue Loading.…" at bounding box center [547, 383] width 1094 height 767
click at [1016, 351] on div "Someone needs to clean out these cupboards more often. +18 +2 Continue Loading.…" at bounding box center [547, 383] width 1094 height 767
click at [1018, 350] on div "Someone needs to clean out these cupboards more often. +18 +13 Continue Loading…" at bounding box center [547, 383] width 1094 height 767
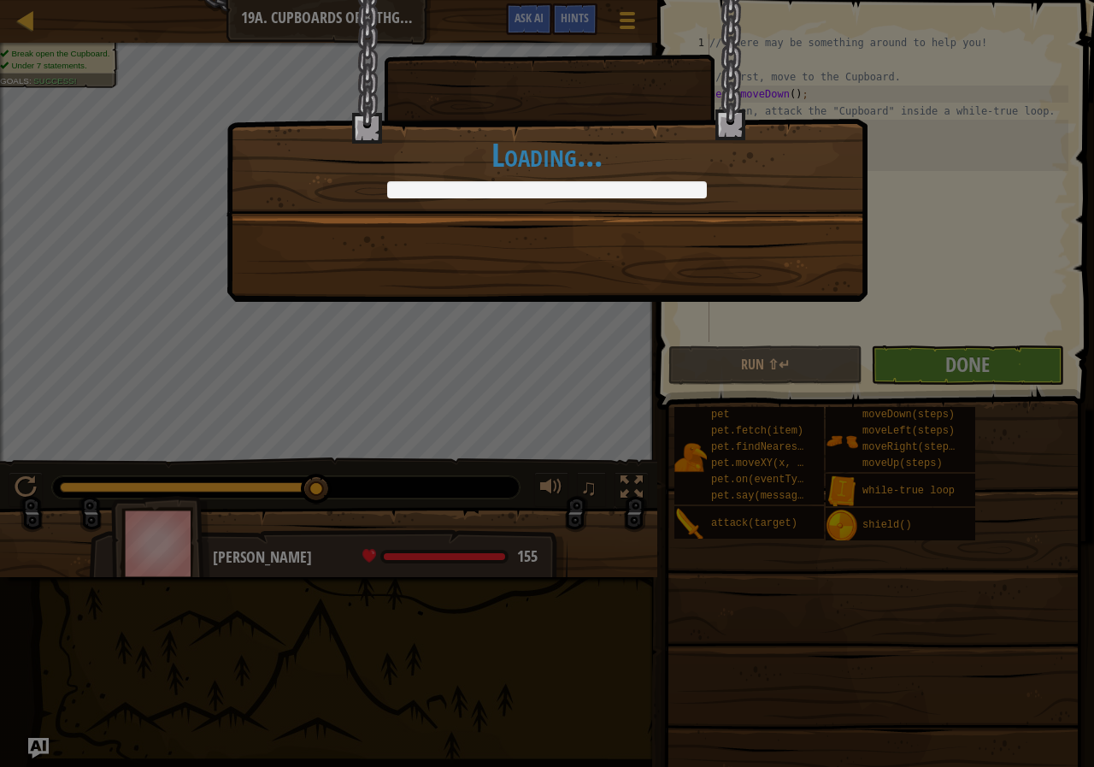
click at [1018, 350] on div "Someone needs to clean out these cupboards more often. +18 +13 Continue Loading…" at bounding box center [547, 383] width 1094 height 767
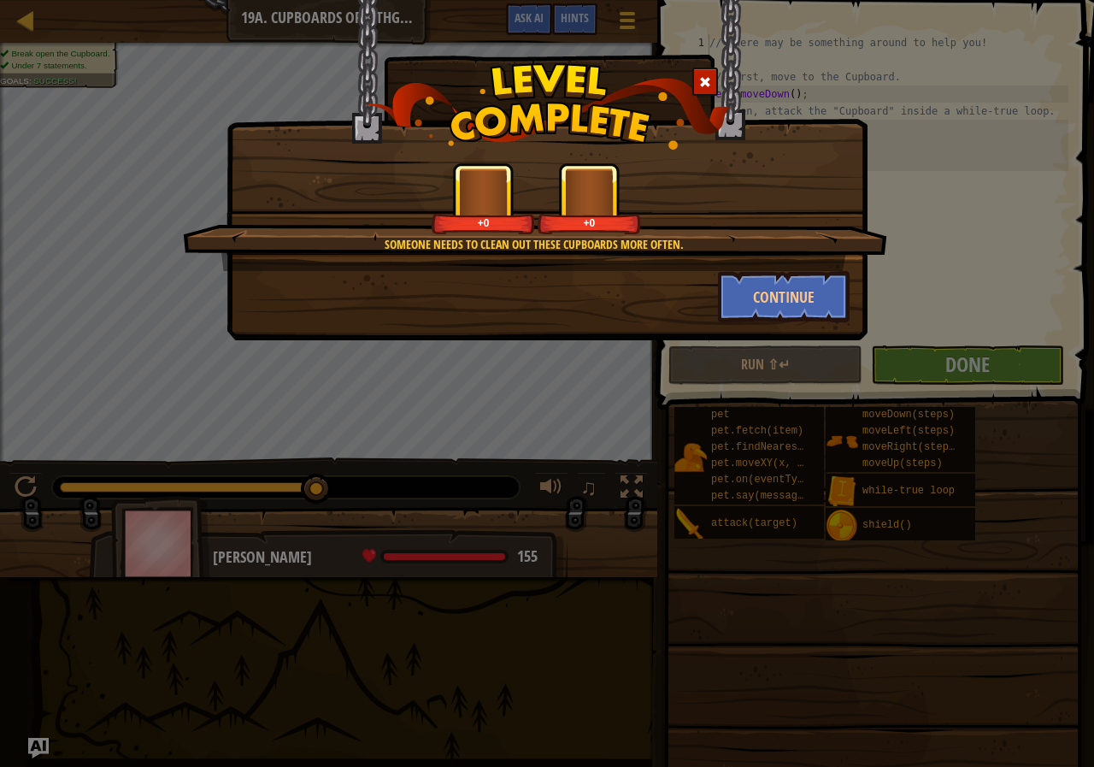
click at [1019, 347] on div "Someone needs to clean out these cupboards more often. +0 +0 Continue" at bounding box center [547, 383] width 1094 height 767
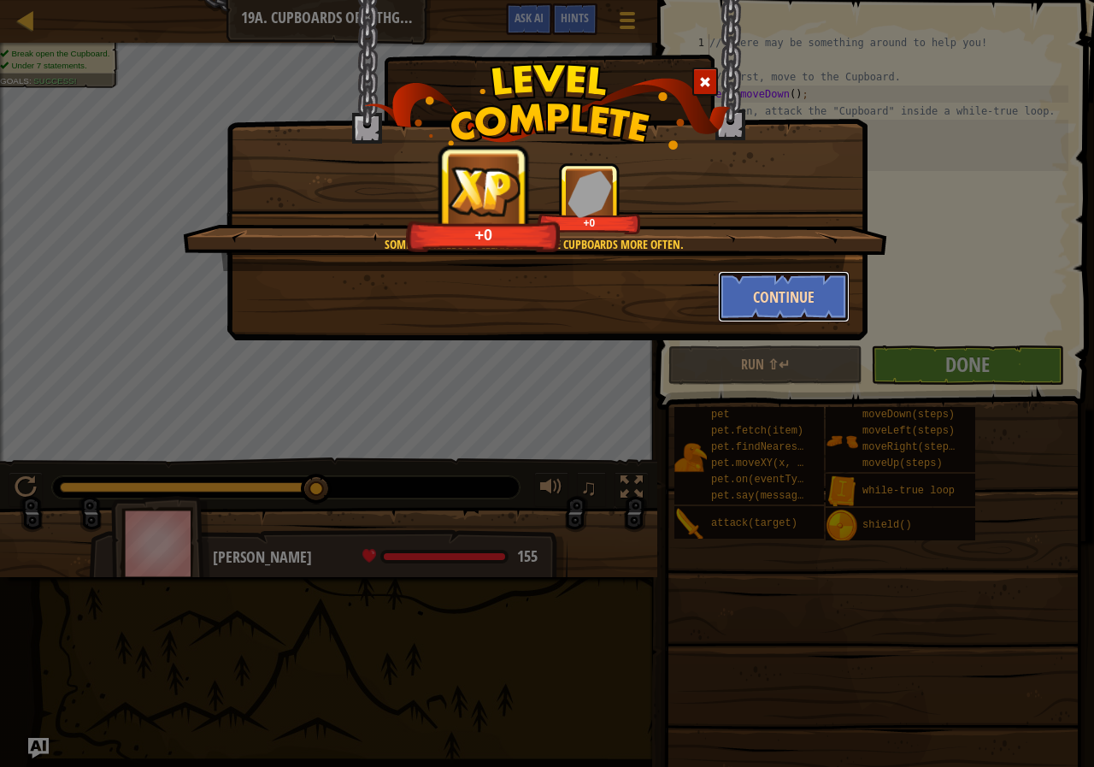
click at [791, 291] on button "Continue" at bounding box center [784, 296] width 132 height 51
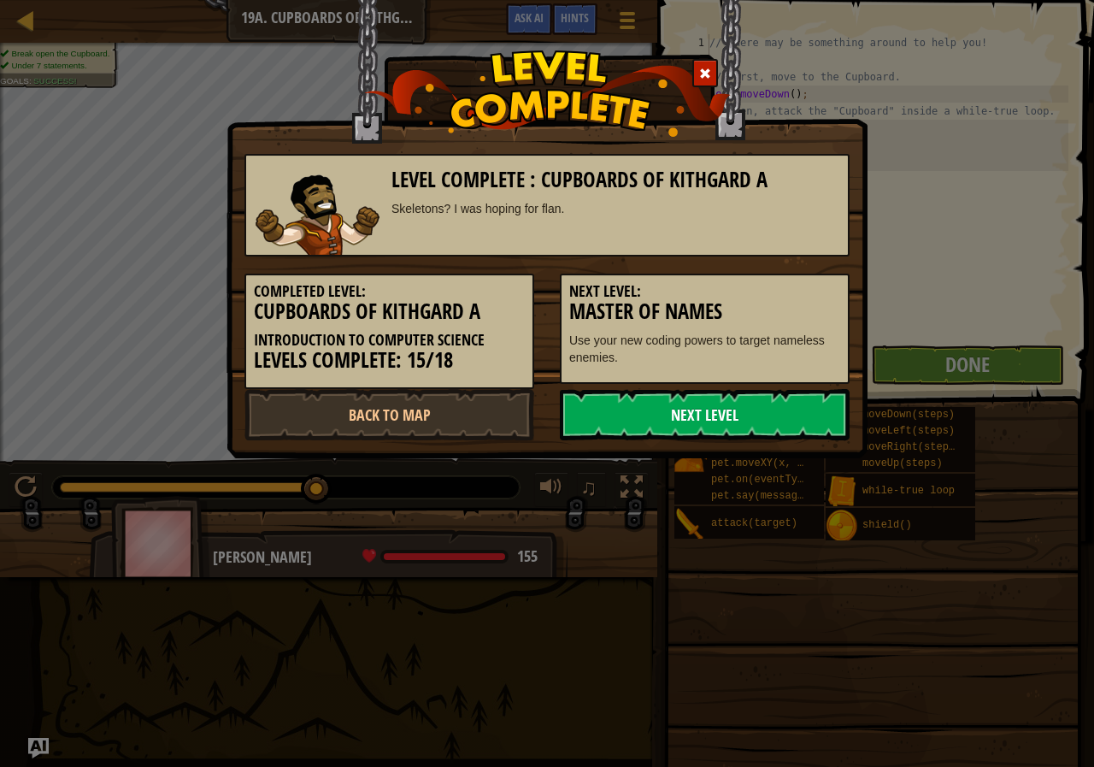
click at [708, 421] on link "Next Level" at bounding box center [705, 414] width 290 height 51
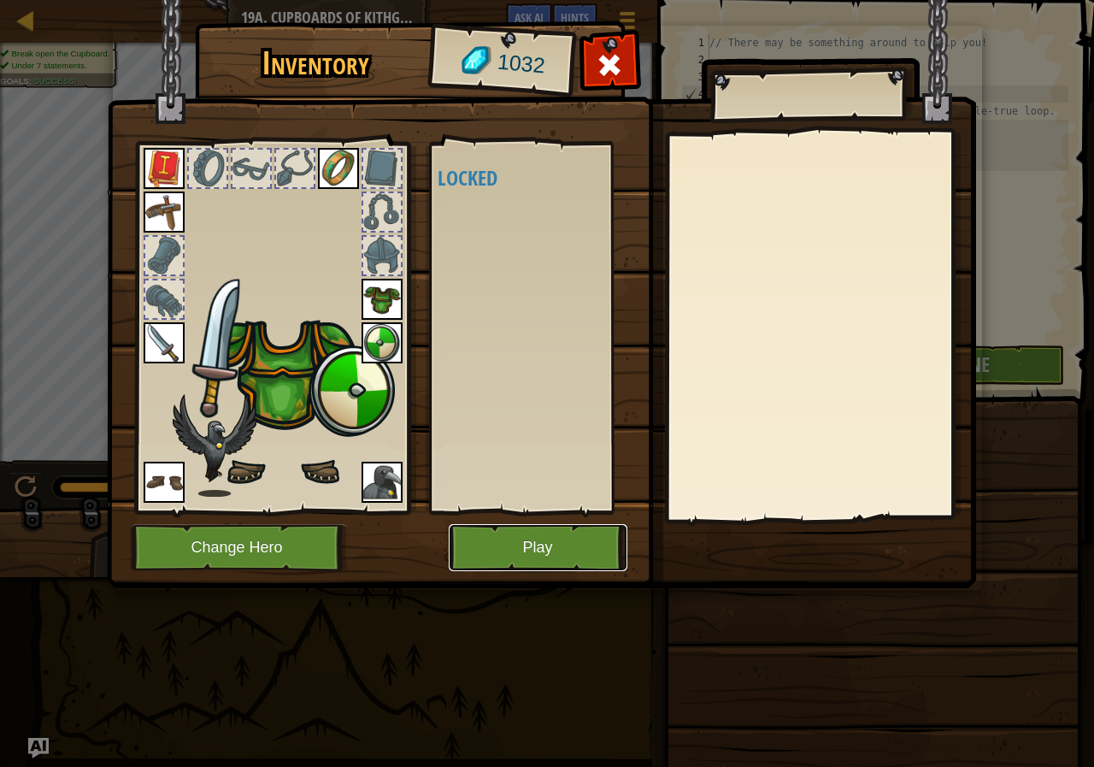
click at [554, 548] on button "Play" at bounding box center [538, 547] width 179 height 47
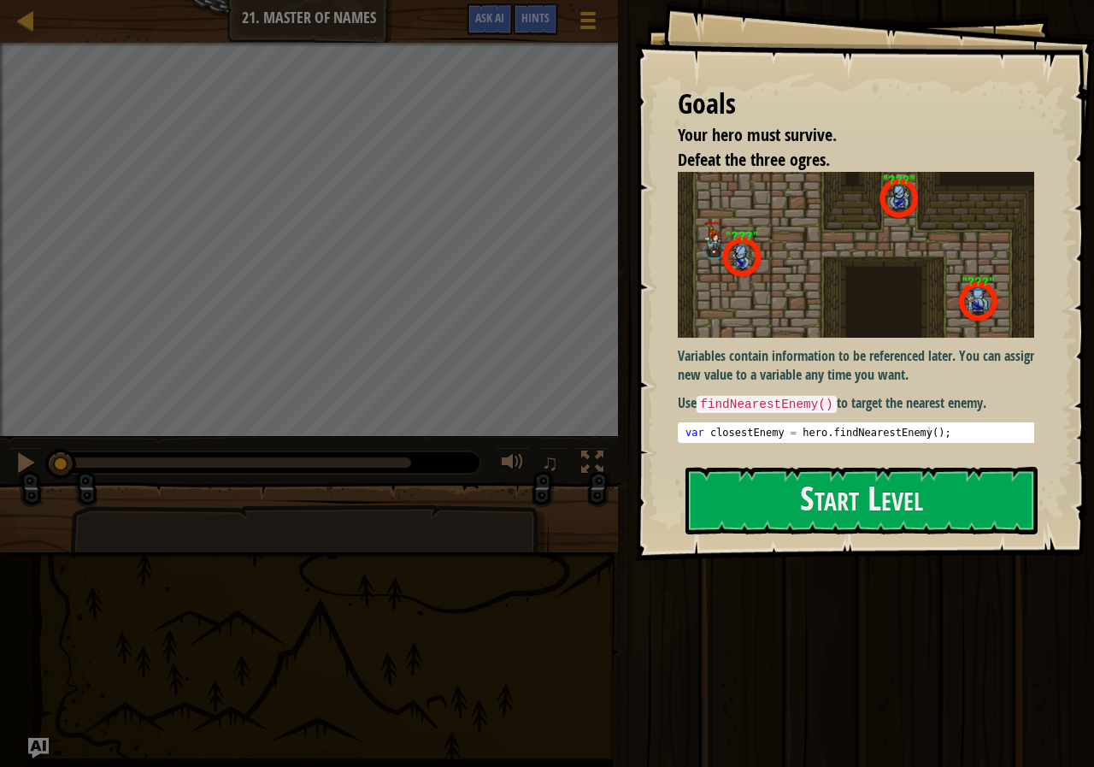
click at [0, 416] on div at bounding box center [2, 253] width 4 height 420
click at [765, 479] on button "Start Level" at bounding box center [862, 501] width 352 height 68
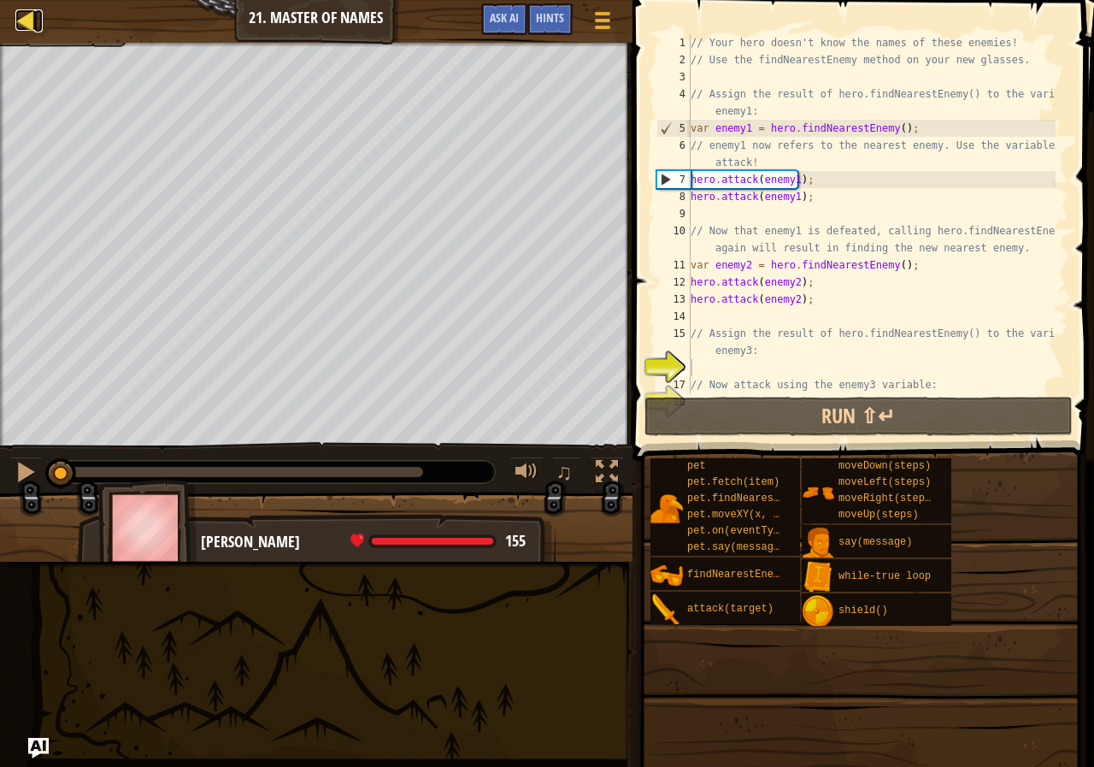
click at [22, 25] on div at bounding box center [25, 19] width 21 height 21
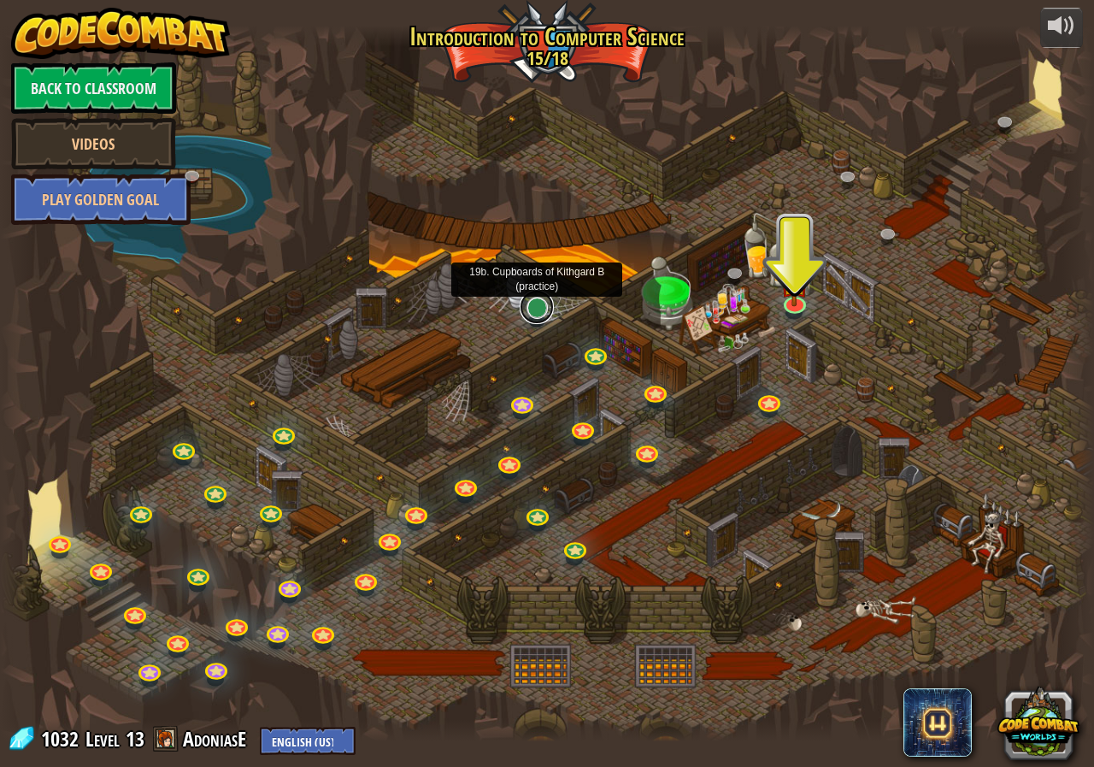
click at [540, 319] on link at bounding box center [537, 307] width 34 height 34
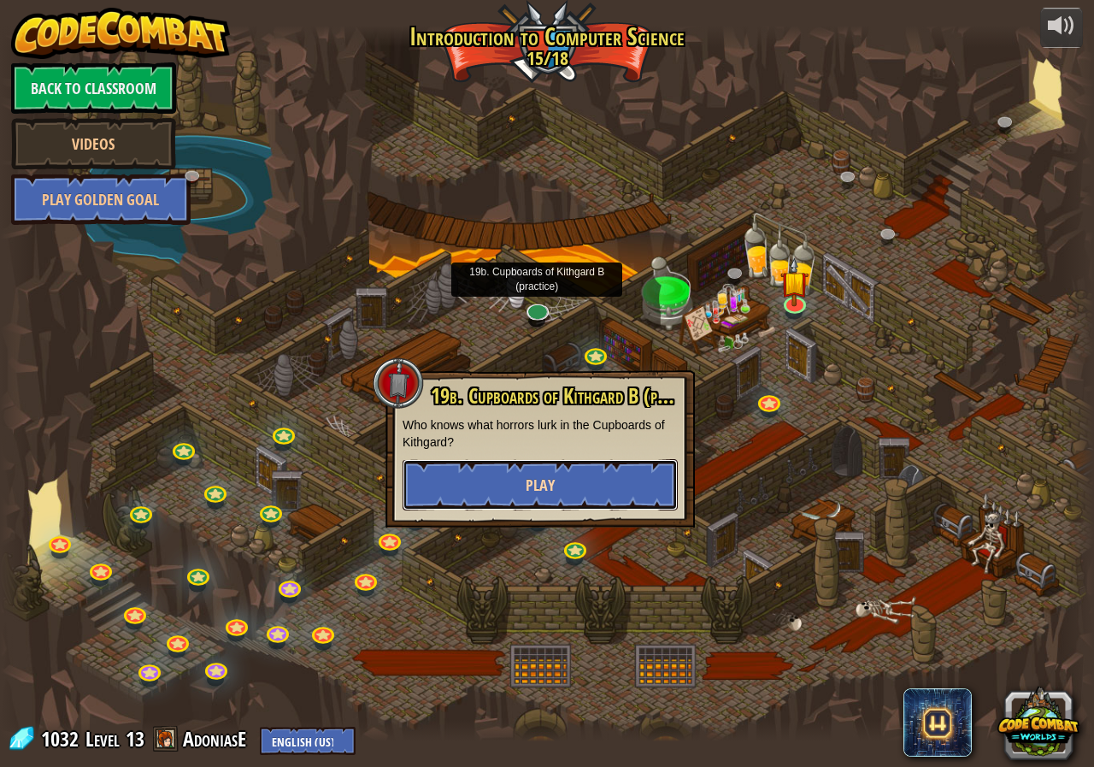
click at [542, 486] on span "Play" at bounding box center [540, 484] width 29 height 21
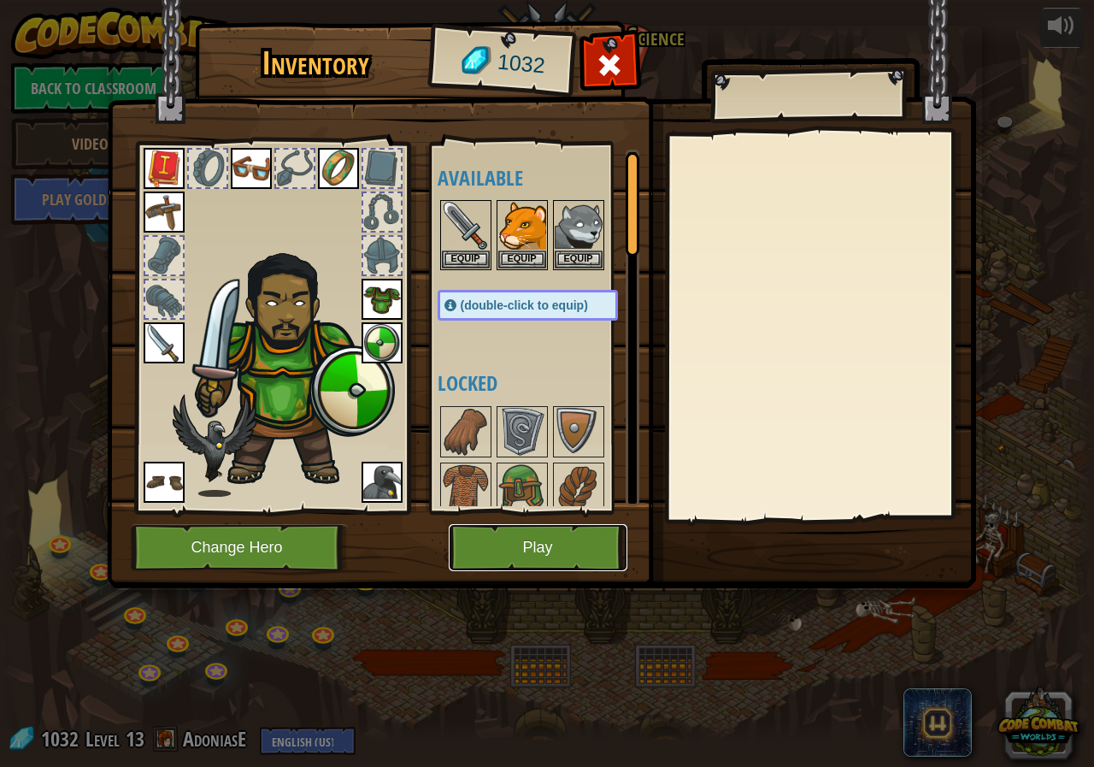
click at [528, 538] on button "Play" at bounding box center [538, 547] width 179 height 47
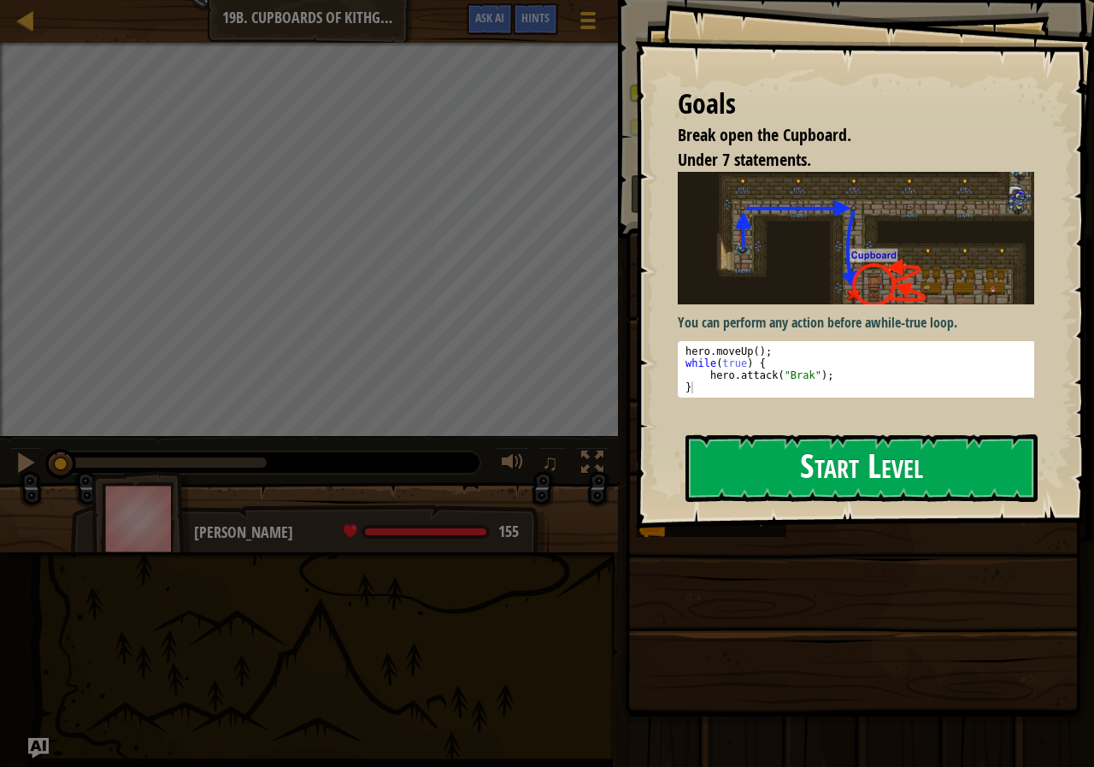
click at [947, 298] on div "Goals Break open the Cupboard. Under 7 statements. You can perform any action b…" at bounding box center [864, 264] width 459 height 528
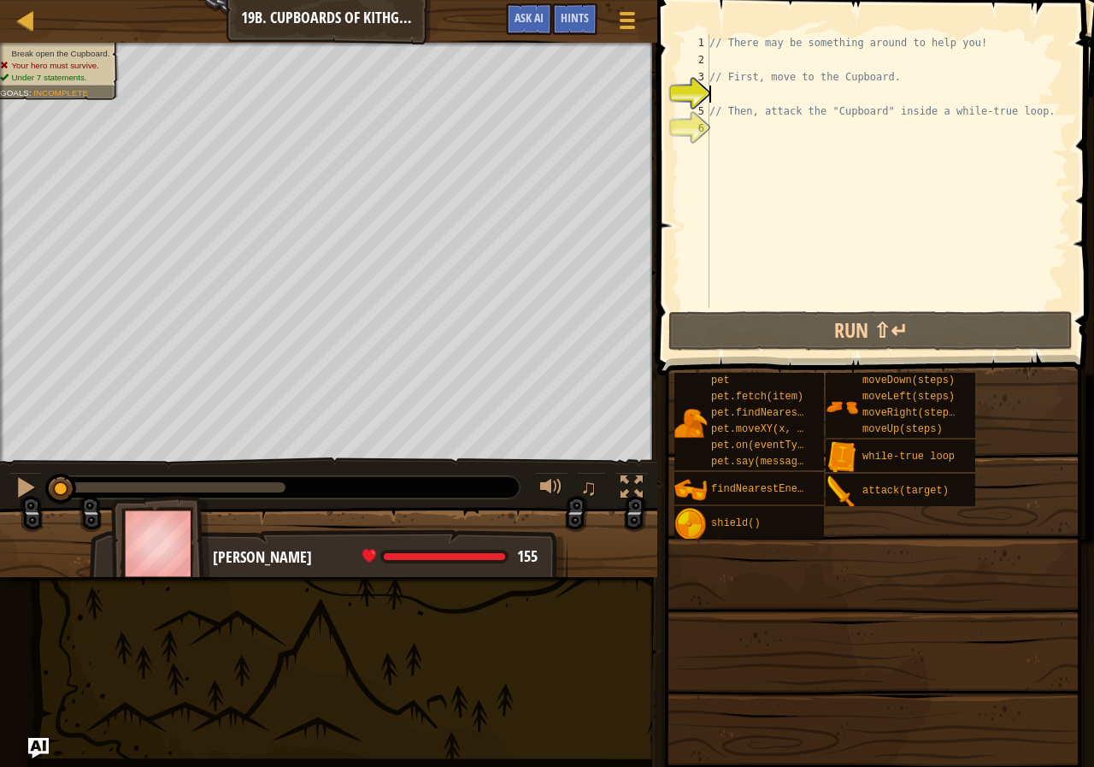
click at [721, 60] on div "// There may be something around to help you! // First, move to the Cupboard. /…" at bounding box center [887, 188] width 362 height 308
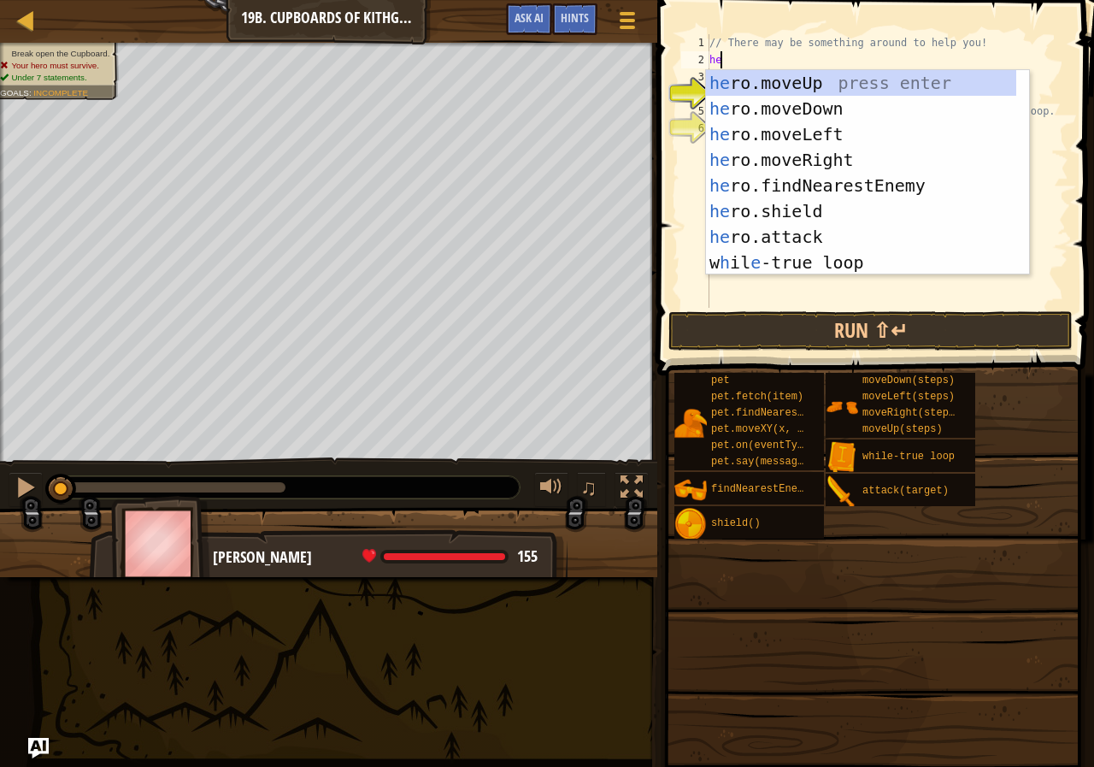
type textarea "her"
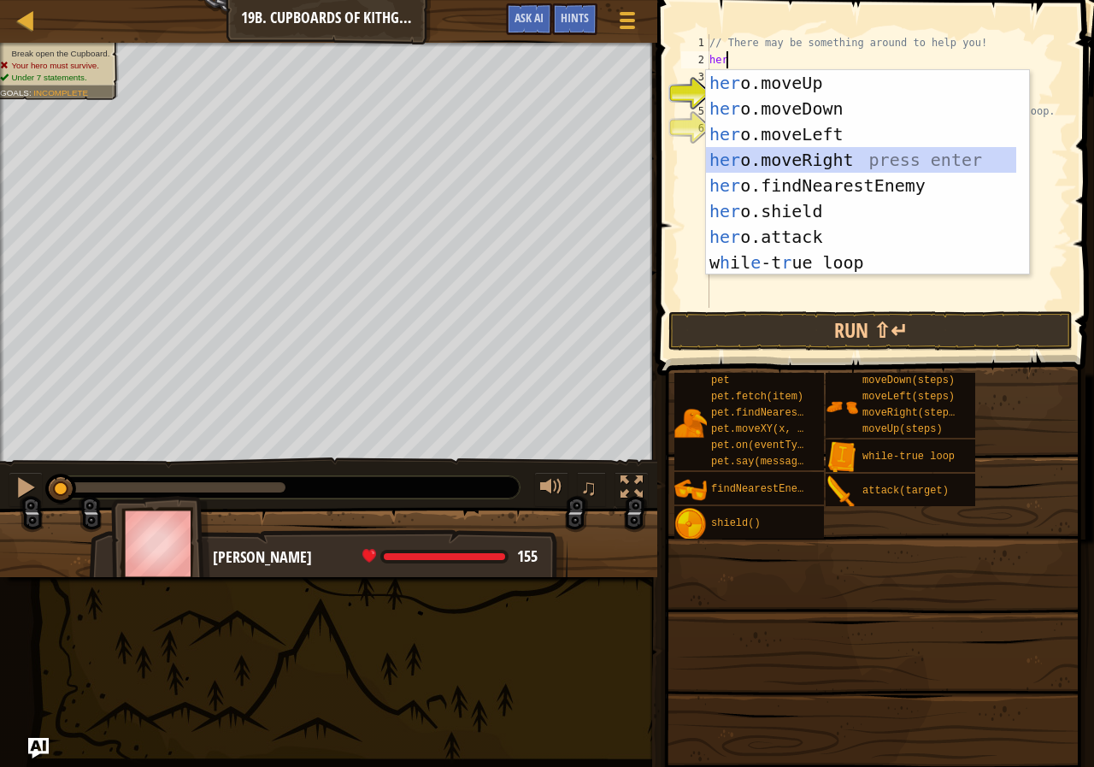
click at [806, 153] on div "her o.moveUp press enter her o.moveDown press enter her o.moveLeft press enter …" at bounding box center [861, 198] width 310 height 256
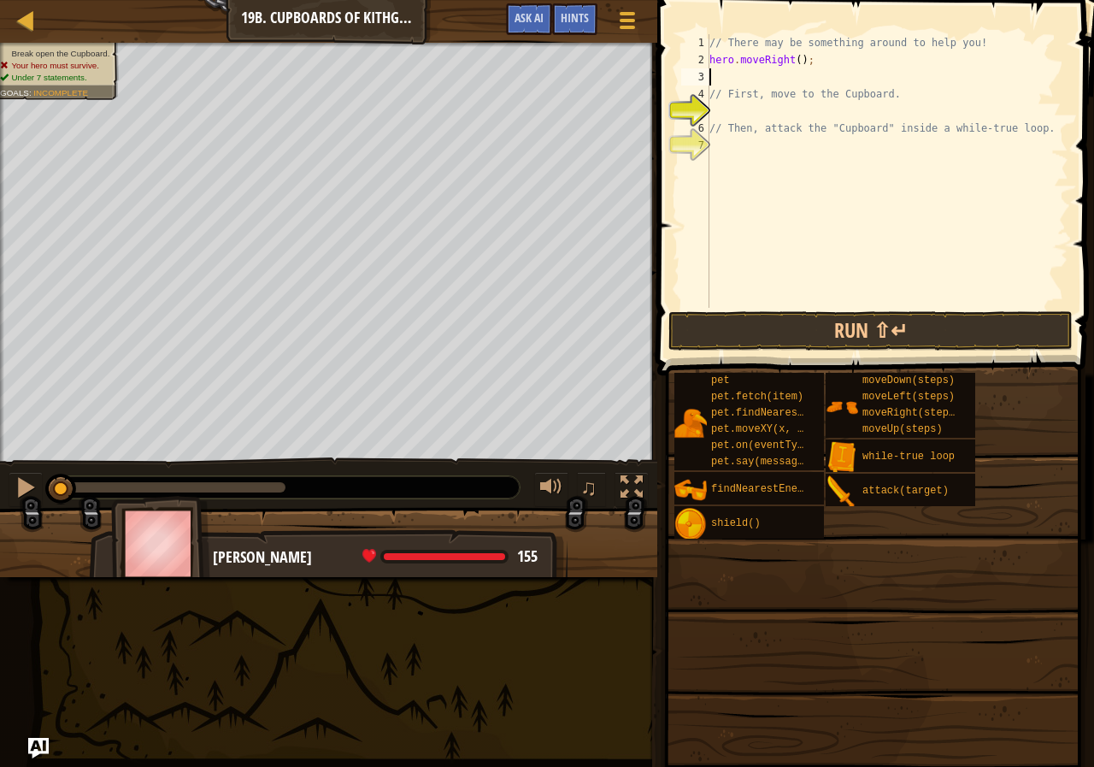
type textarea "h"
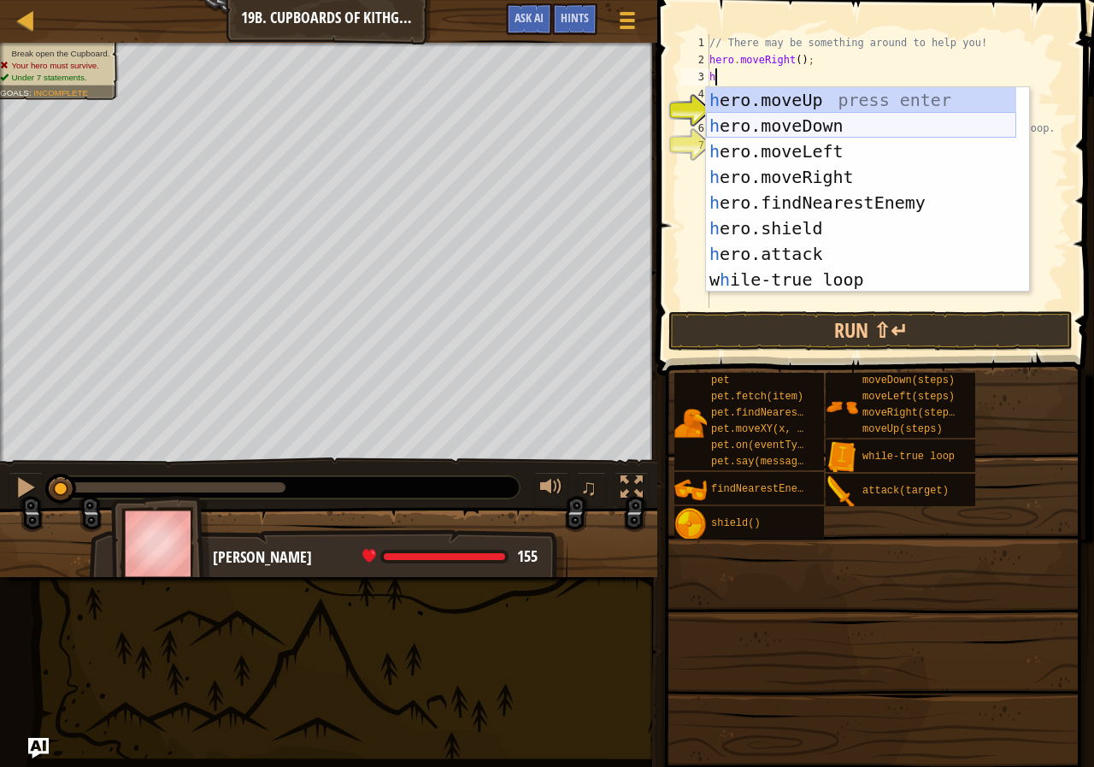
click at [827, 128] on div "h ero.moveUp press enter h ero.moveDown press enter h ero.moveLeft press enter …" at bounding box center [861, 215] width 310 height 256
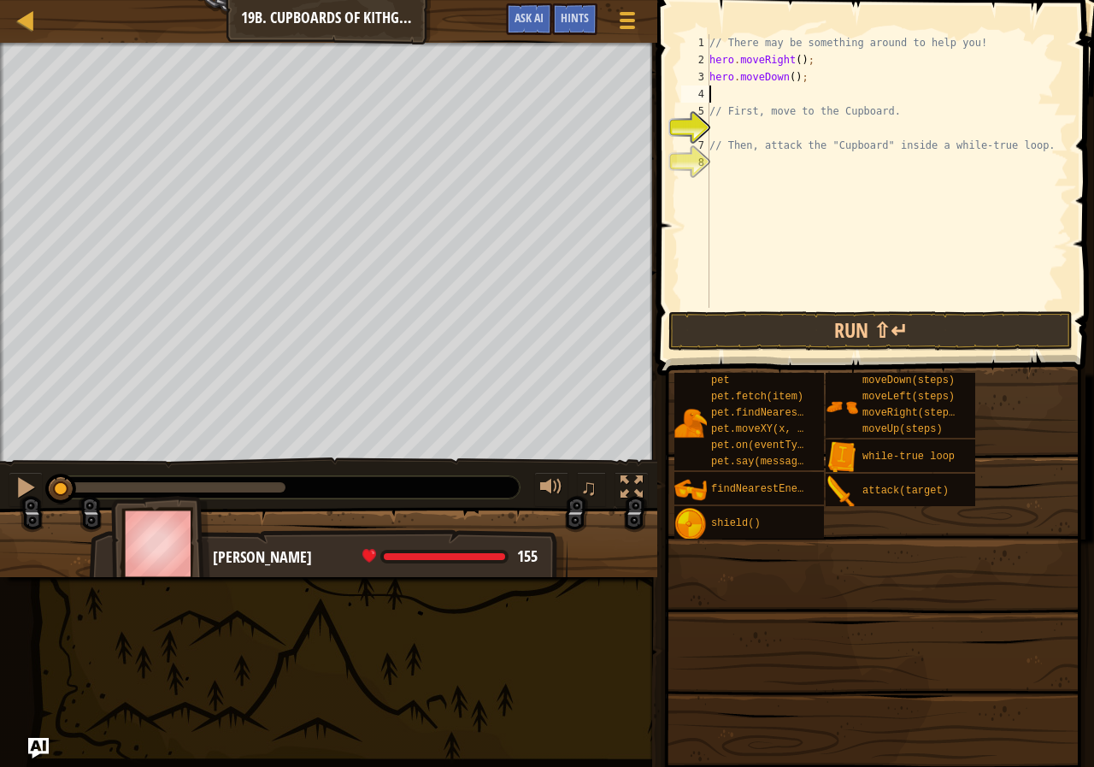
type textarea "h"
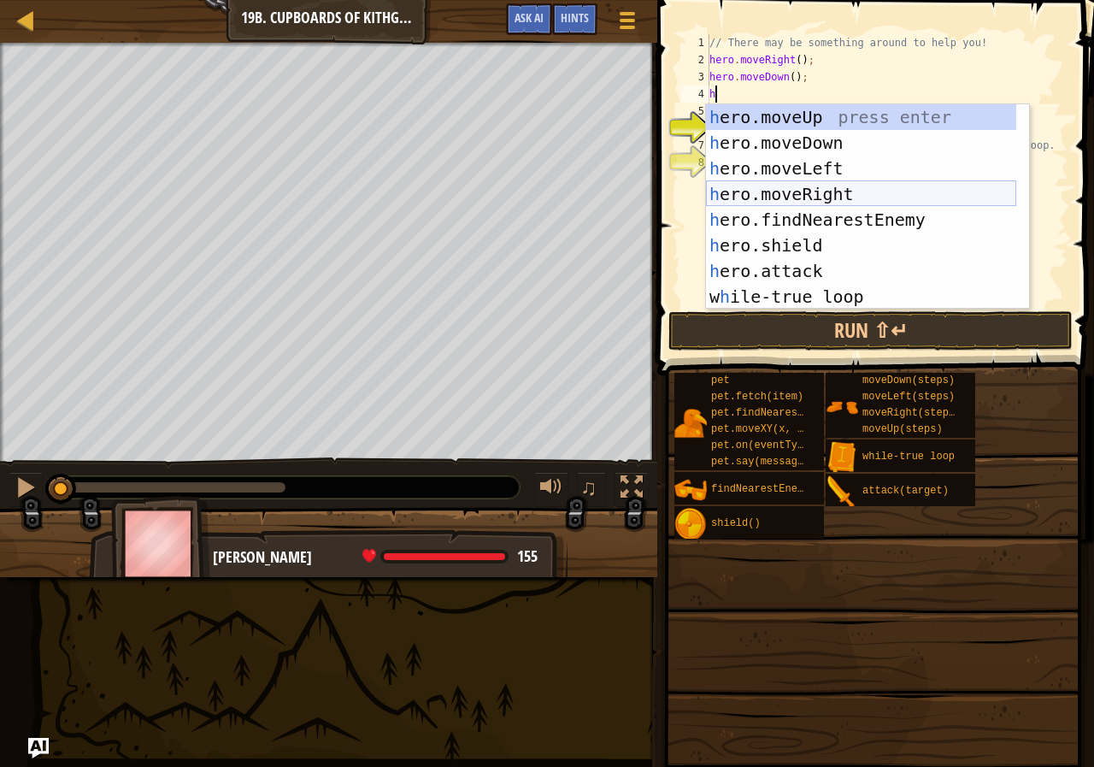
click at [778, 188] on div "h ero.moveUp press enter h ero.moveDown press enter h ero.moveLeft press enter …" at bounding box center [861, 232] width 310 height 256
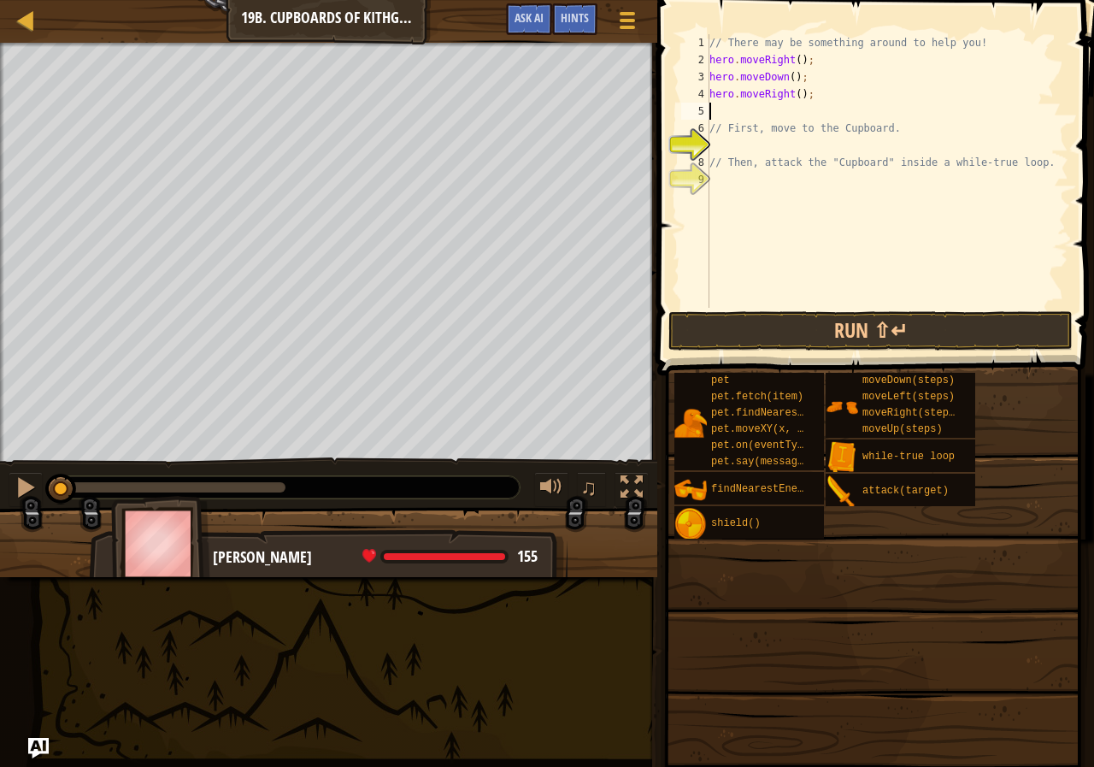
type textarea "h"
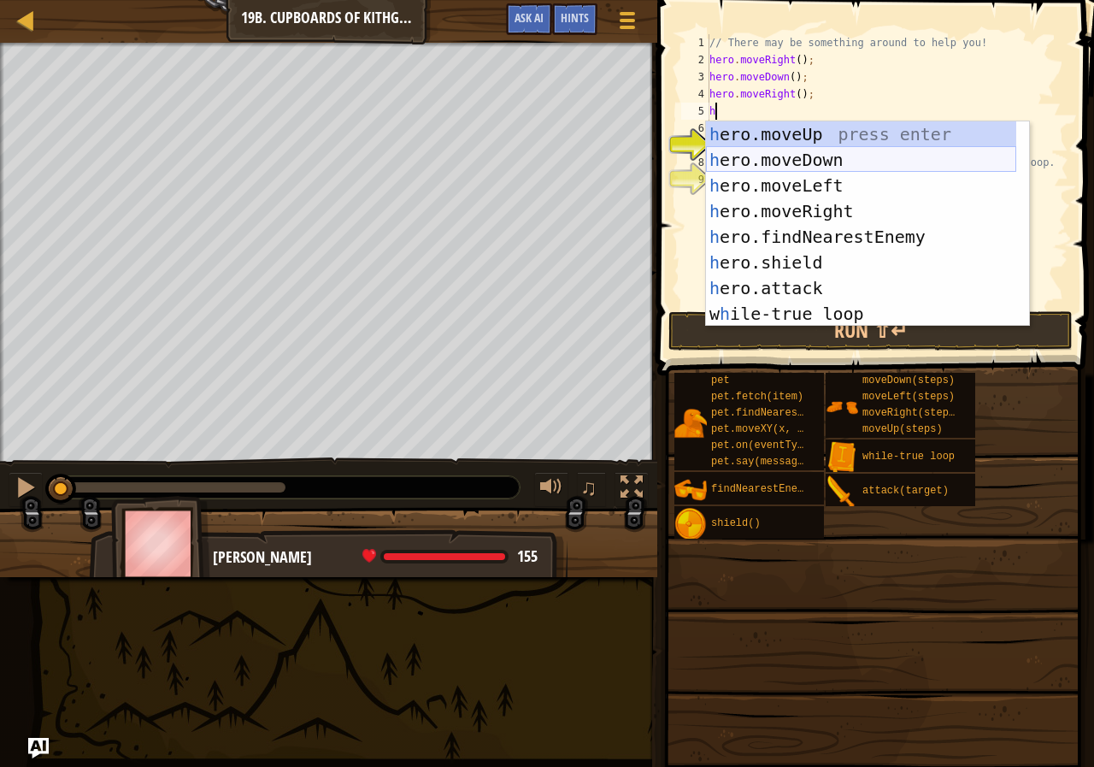
click at [769, 156] on div "h ero.moveUp press enter h ero.moveDown press enter h ero.moveLeft press enter …" at bounding box center [861, 249] width 310 height 256
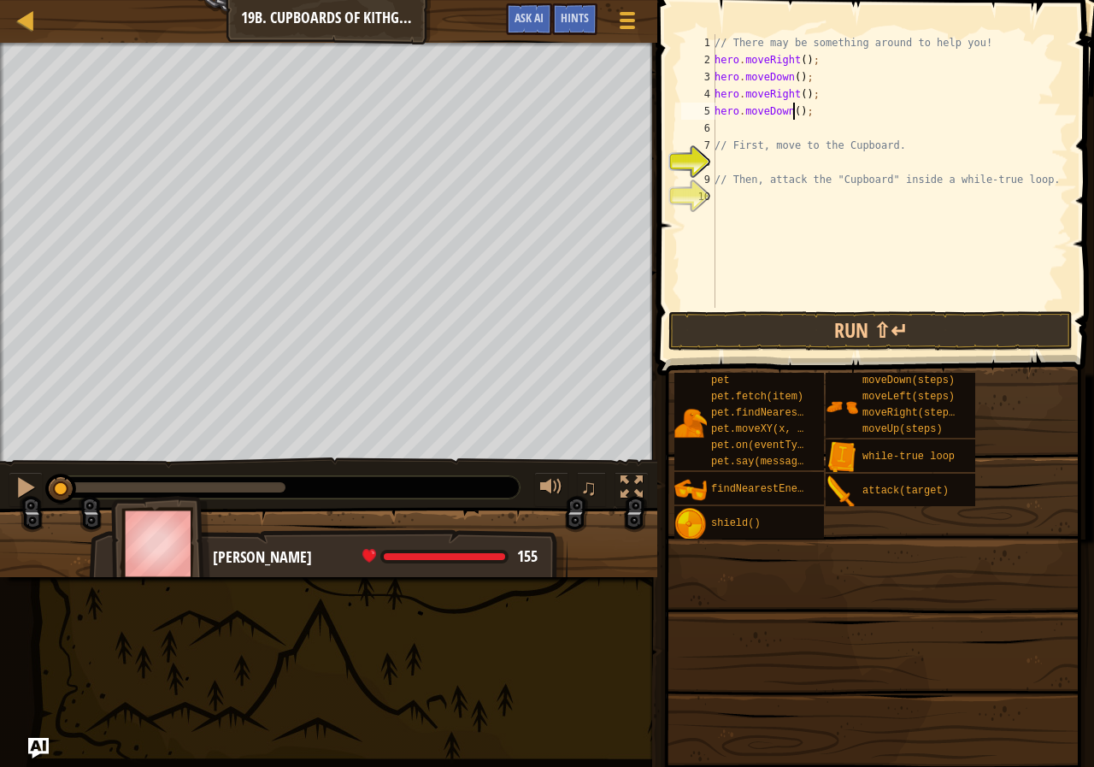
click at [794, 114] on div "// There may be something around to help you! hero . moveRight ( ) ; hero . mov…" at bounding box center [889, 188] width 357 height 308
type textarea "hero.moveDown(2);"
click at [732, 131] on div "// There may be something around to help you! hero . moveRight ( ) ; hero . mov…" at bounding box center [889, 188] width 357 height 308
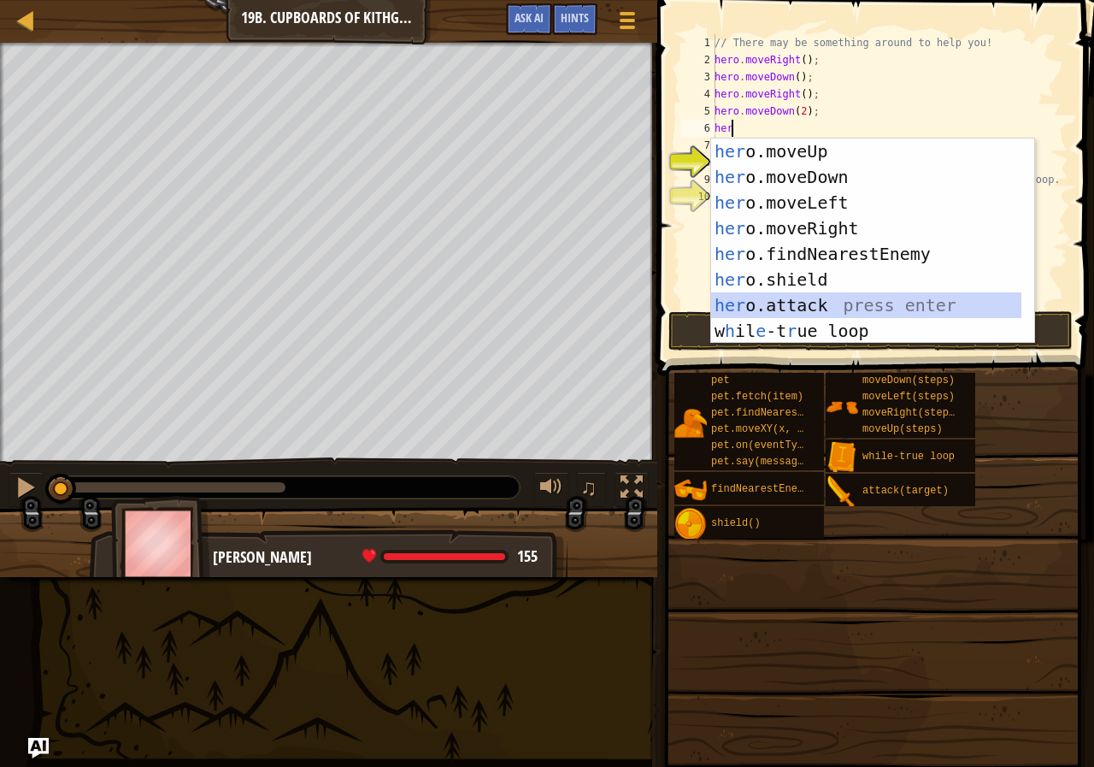
click at [838, 313] on div "her o.moveUp press enter her o.moveDown press enter her o.moveLeft press enter …" at bounding box center [866, 266] width 310 height 256
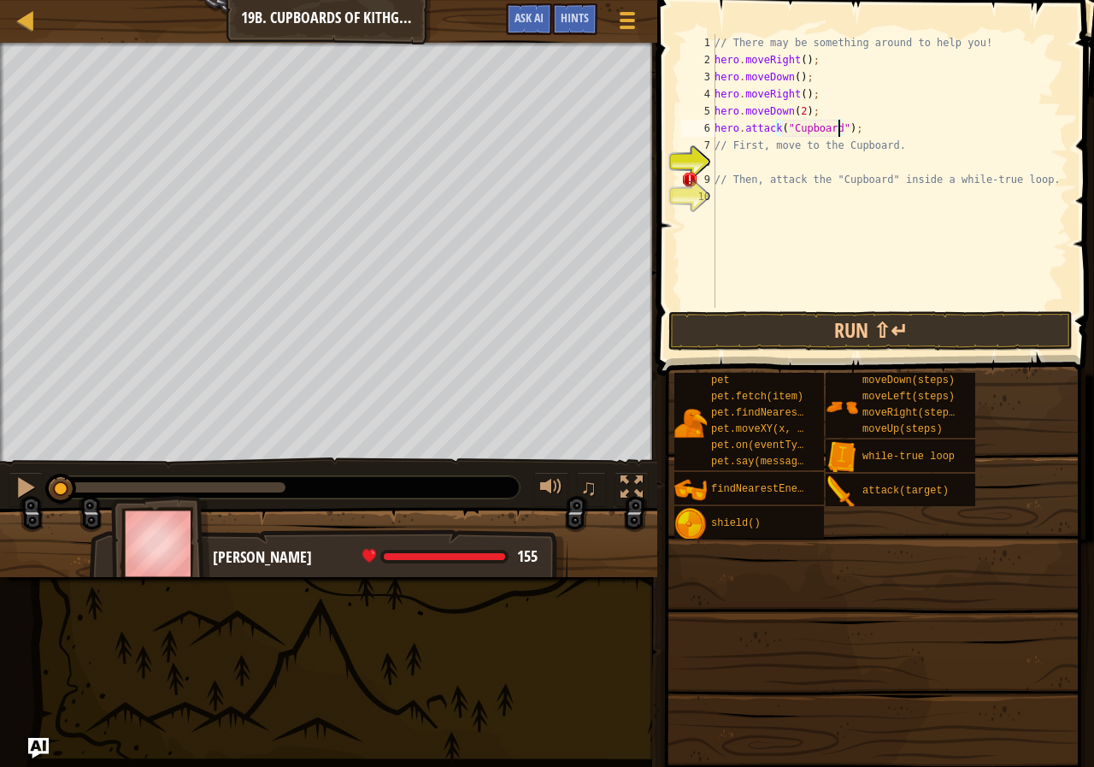
scroll to position [8, 10]
type textarea "hero.attack("Cupboard");"
click at [842, 350] on span at bounding box center [877, 163] width 450 height 426
click at [831, 322] on button "Run ⇧↵" at bounding box center [870, 330] width 404 height 39
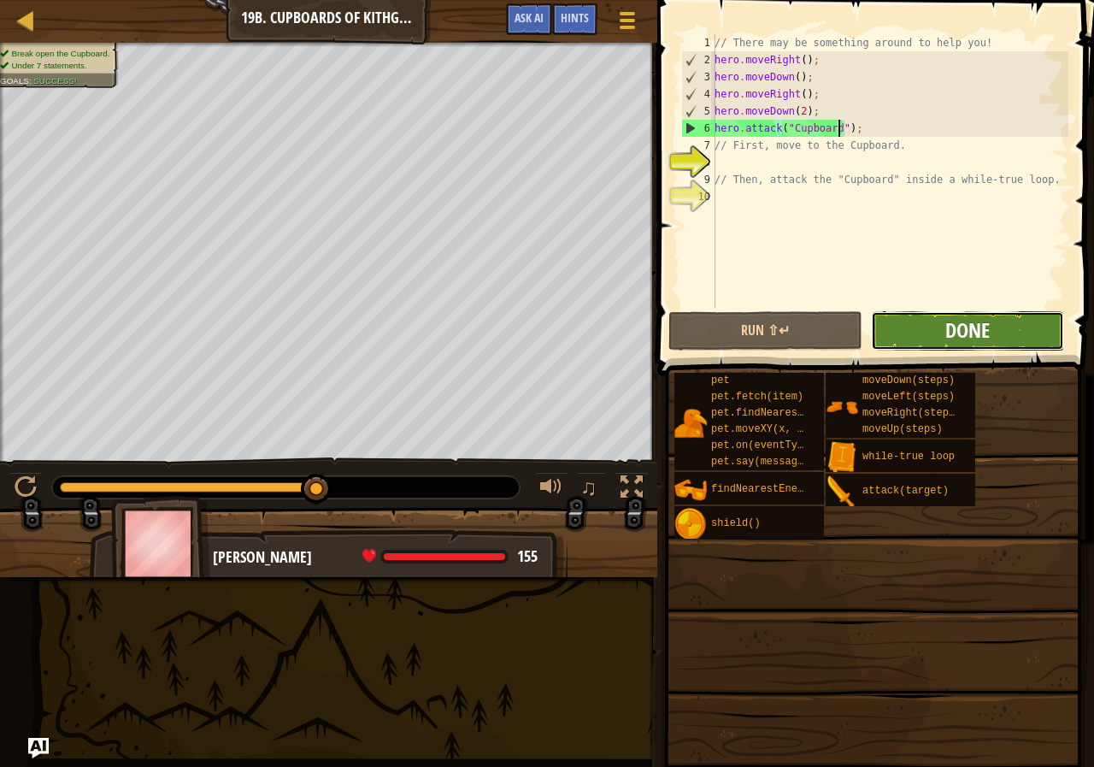
click at [952, 321] on span "Done" at bounding box center [967, 329] width 44 height 27
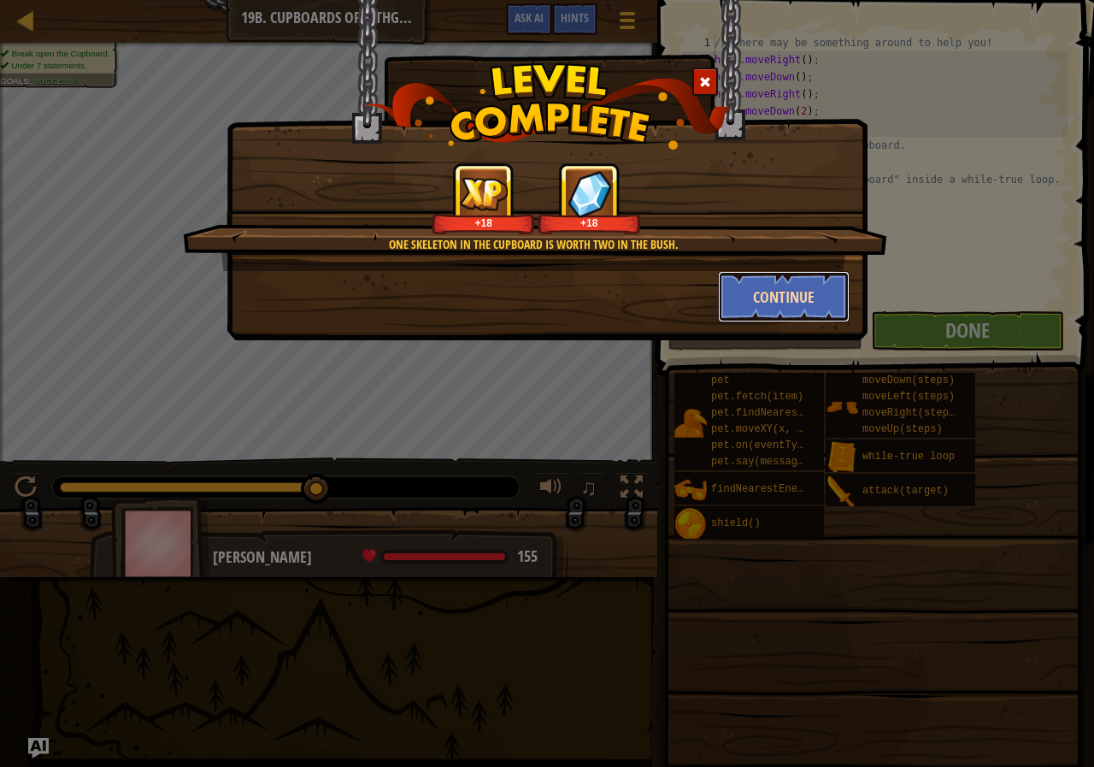
click at [786, 280] on button "Continue" at bounding box center [784, 296] width 132 height 51
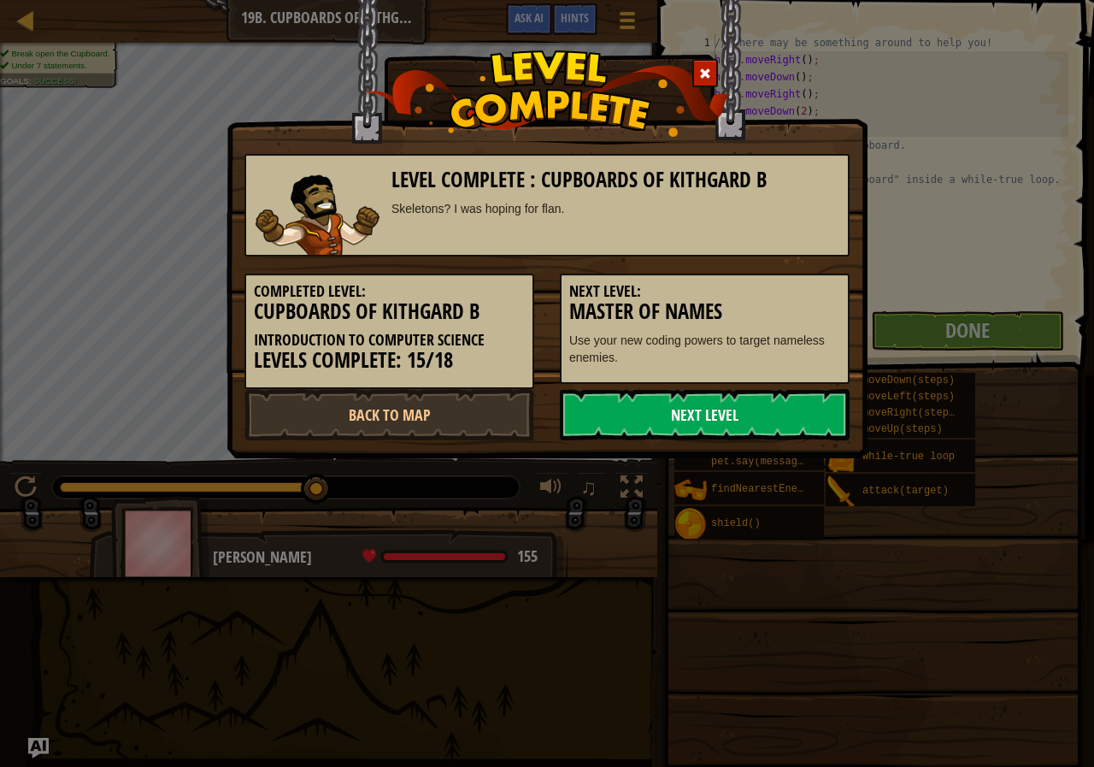
click at [732, 413] on link "Next Level" at bounding box center [705, 414] width 290 height 51
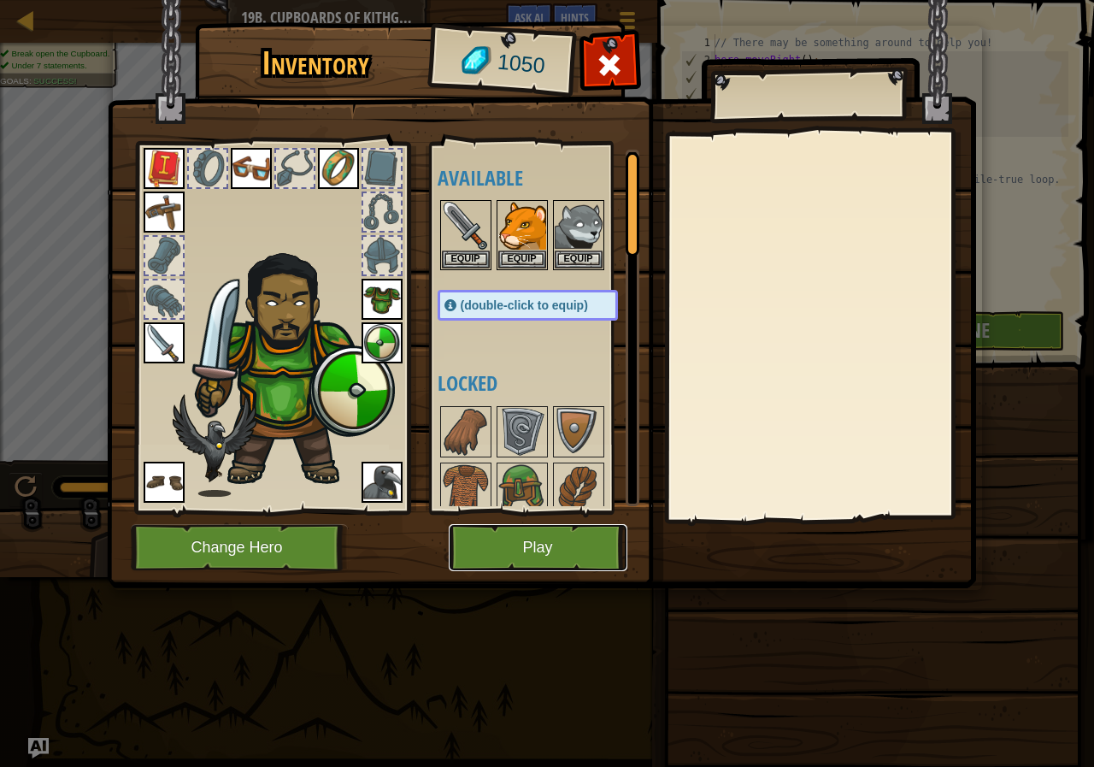
click at [539, 542] on button "Play" at bounding box center [538, 547] width 179 height 47
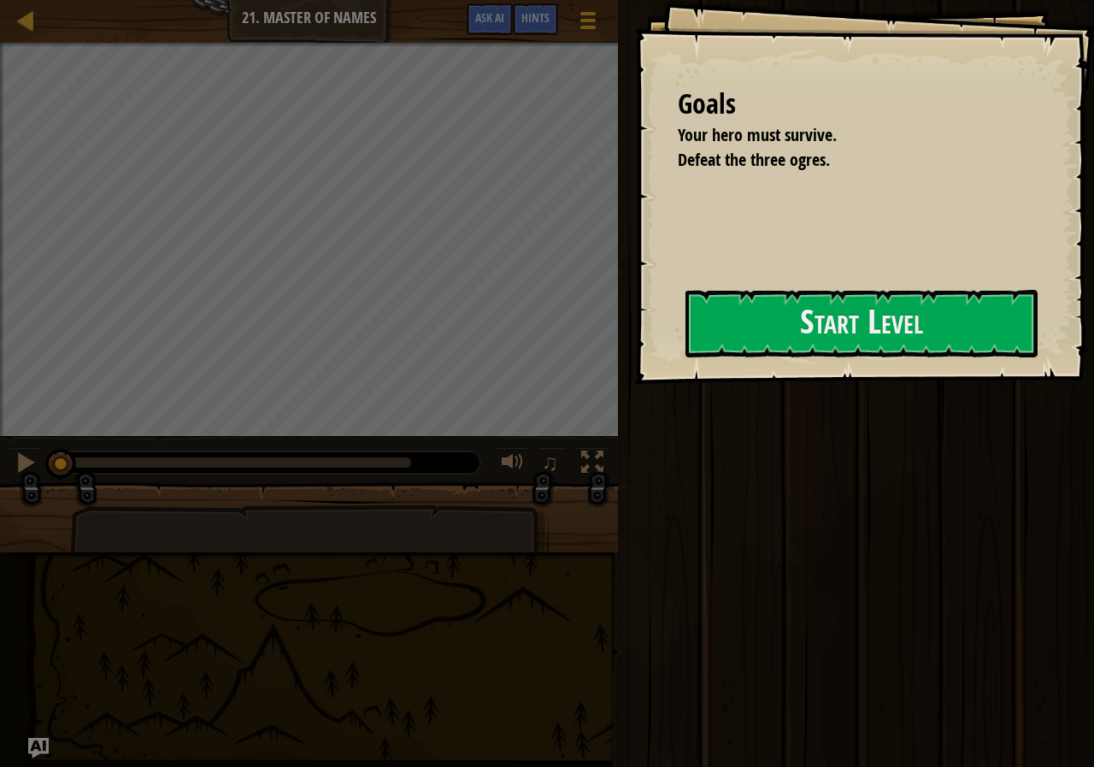
click at [914, 172] on li "Defeat the three ogres." at bounding box center [843, 160] width 374 height 25
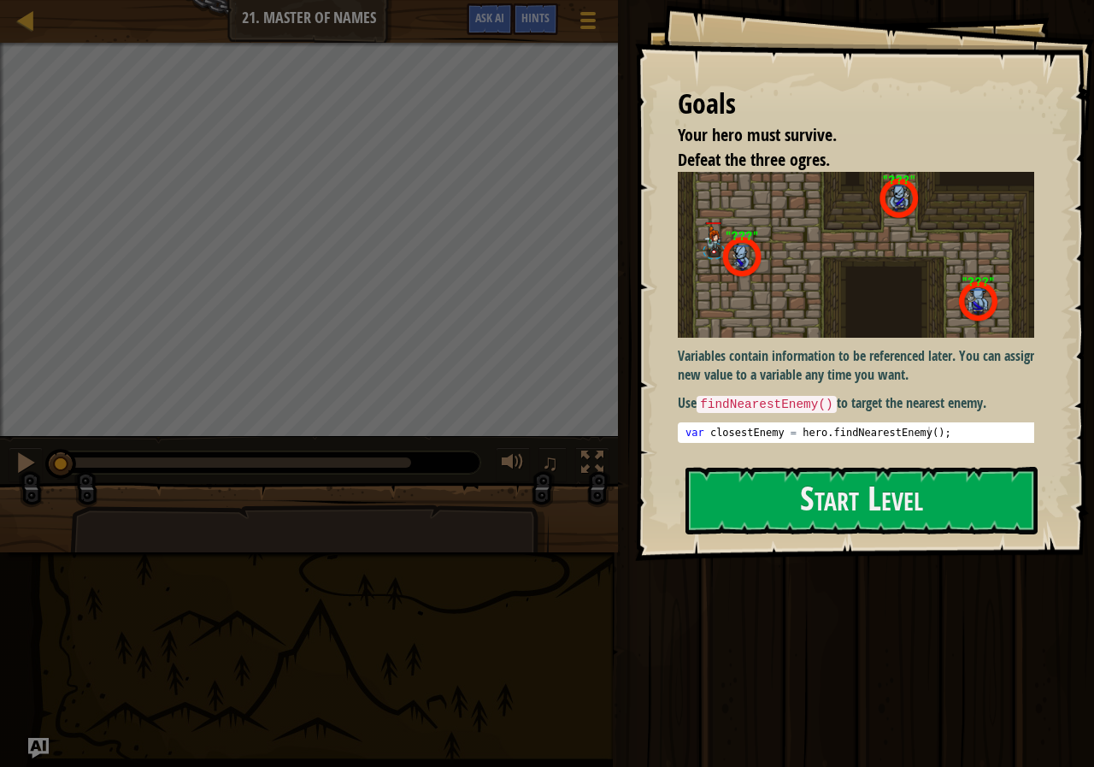
click at [780, 399] on div "Variables contain information to be referenced later. You can assign a new valu…" at bounding box center [862, 307] width 369 height 270
drag, startPoint x: 787, startPoint y: 441, endPoint x: 792, endPoint y: 474, distance: 32.9
click at [787, 445] on div "Variables contain information to be referenced later. You can assign a new valu…" at bounding box center [862, 310] width 369 height 277
click at [780, 532] on button "Start Level" at bounding box center [862, 501] width 352 height 68
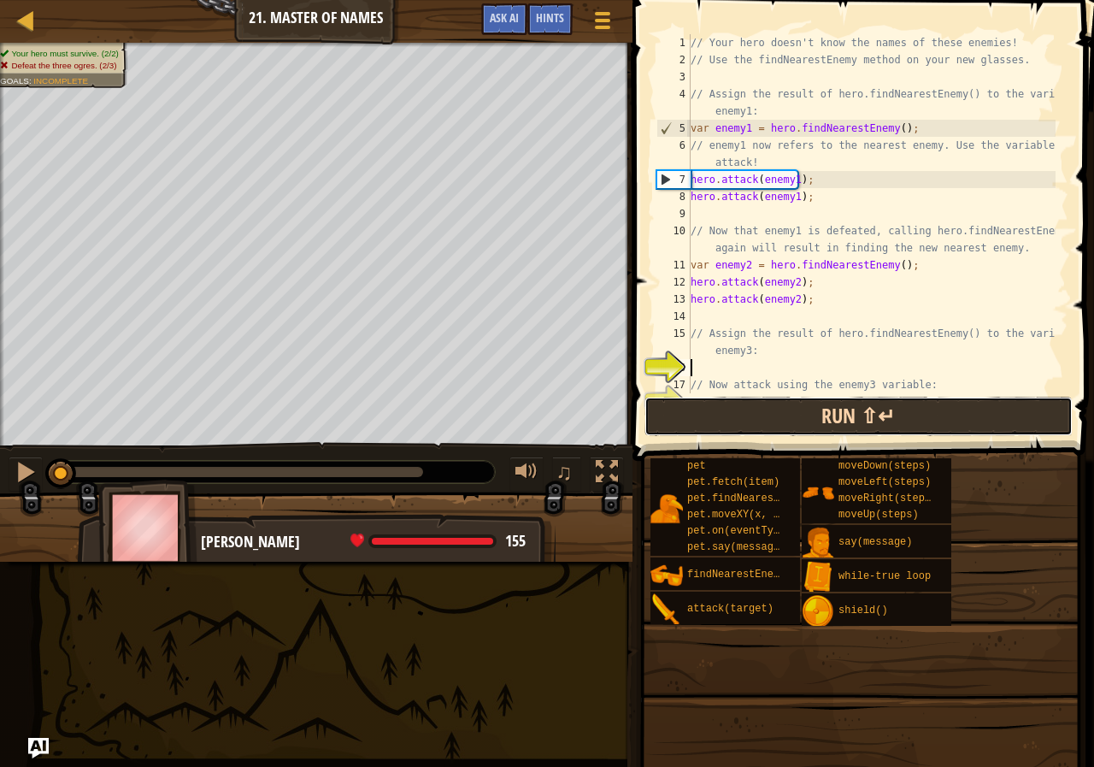
click at [805, 427] on button "Run ⇧↵" at bounding box center [859, 416] width 428 height 39
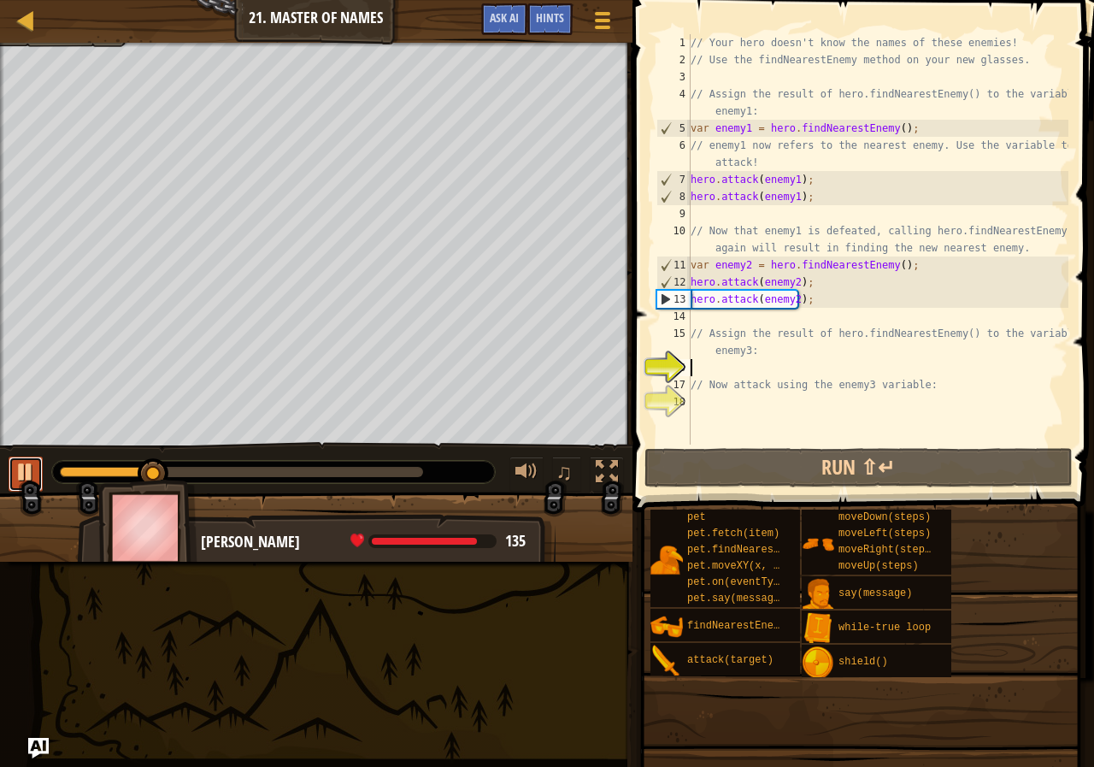
click at [32, 470] on div at bounding box center [26, 472] width 22 height 22
click at [687, 374] on div "16" at bounding box center [673, 367] width 34 height 17
type textarea "// Now attack using the enemy3 variable:"
type textarea "h"
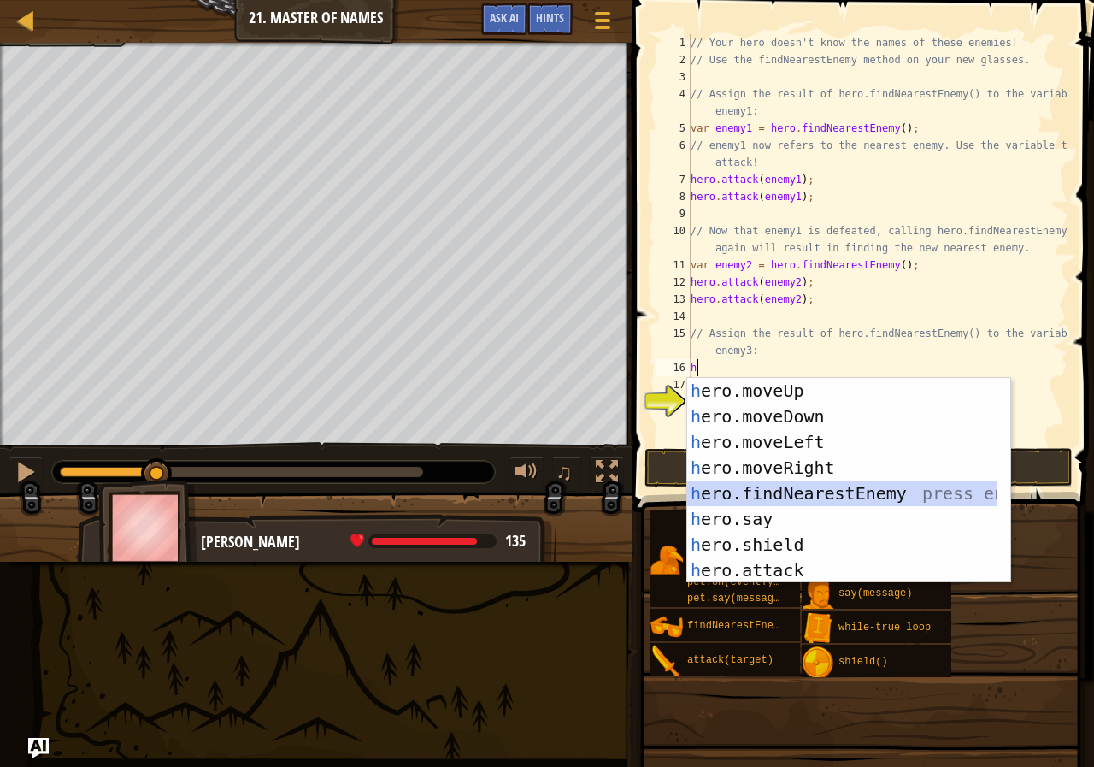
click at [863, 487] on div "h ero.moveUp press enter h ero.moveDown press enter h ero.moveLeft press enter …" at bounding box center [842, 506] width 310 height 256
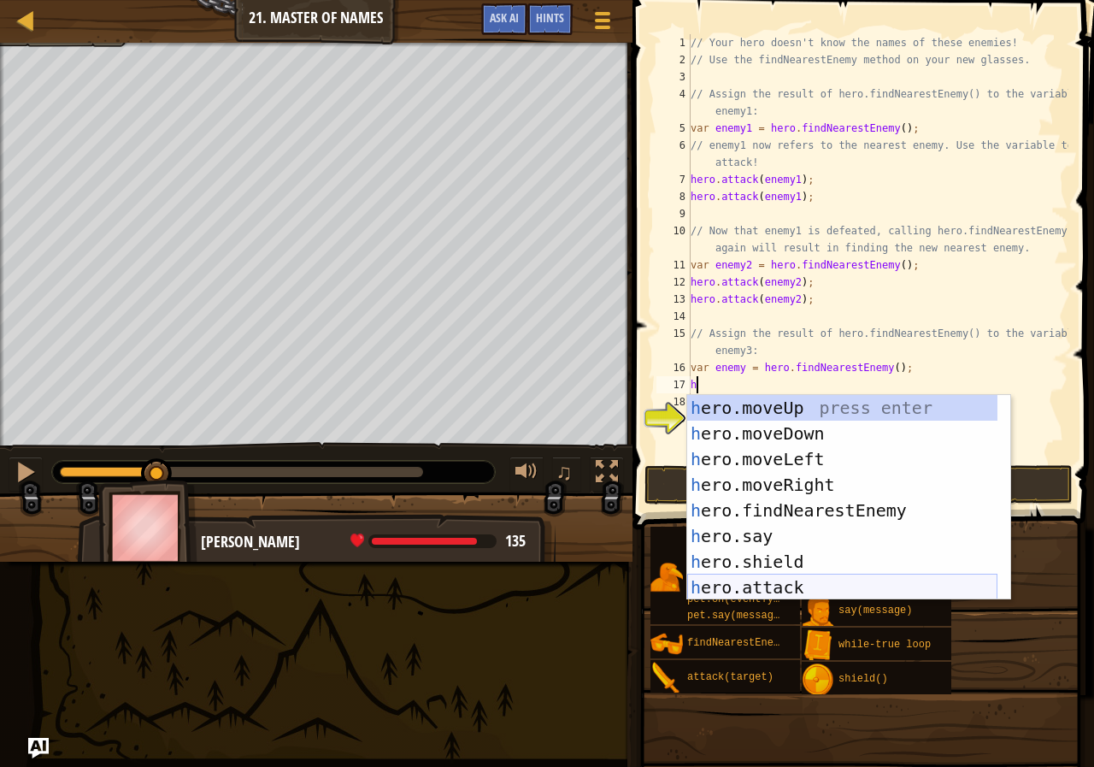
click at [771, 579] on div "h ero.moveUp press enter h ero.moveDown press enter h ero.moveLeft press enter …" at bounding box center [842, 523] width 310 height 256
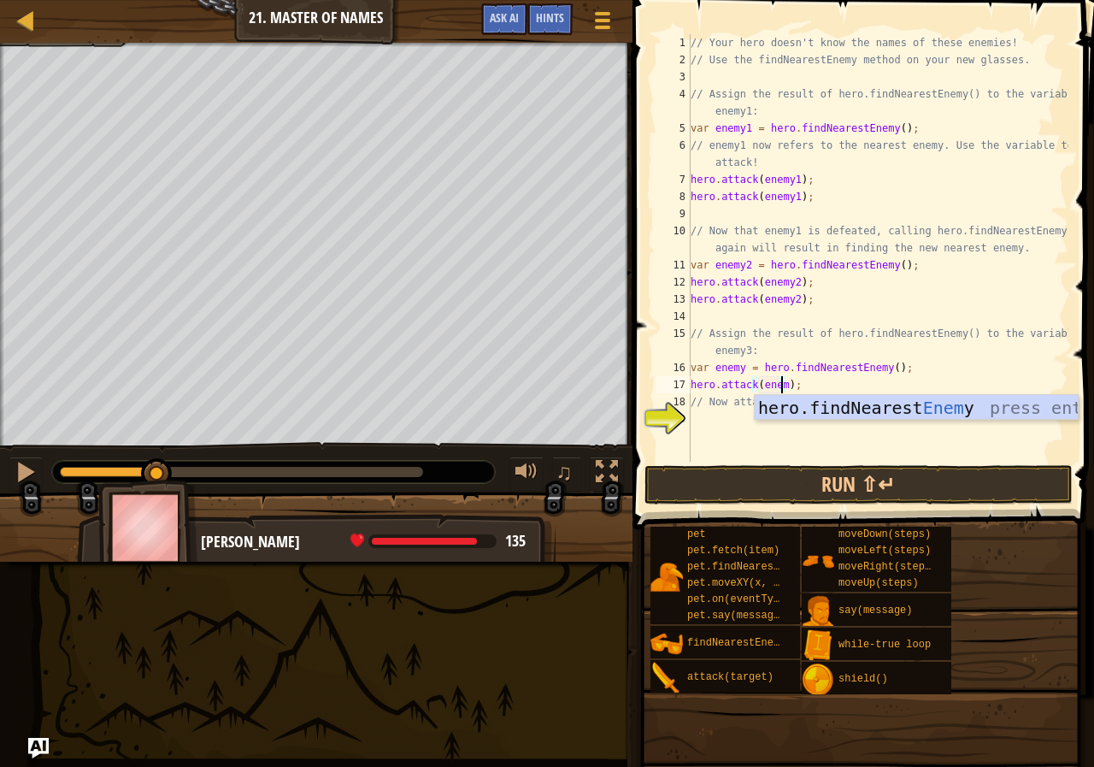
scroll to position [8, 8]
type textarea "hero.attack(enemy3);"
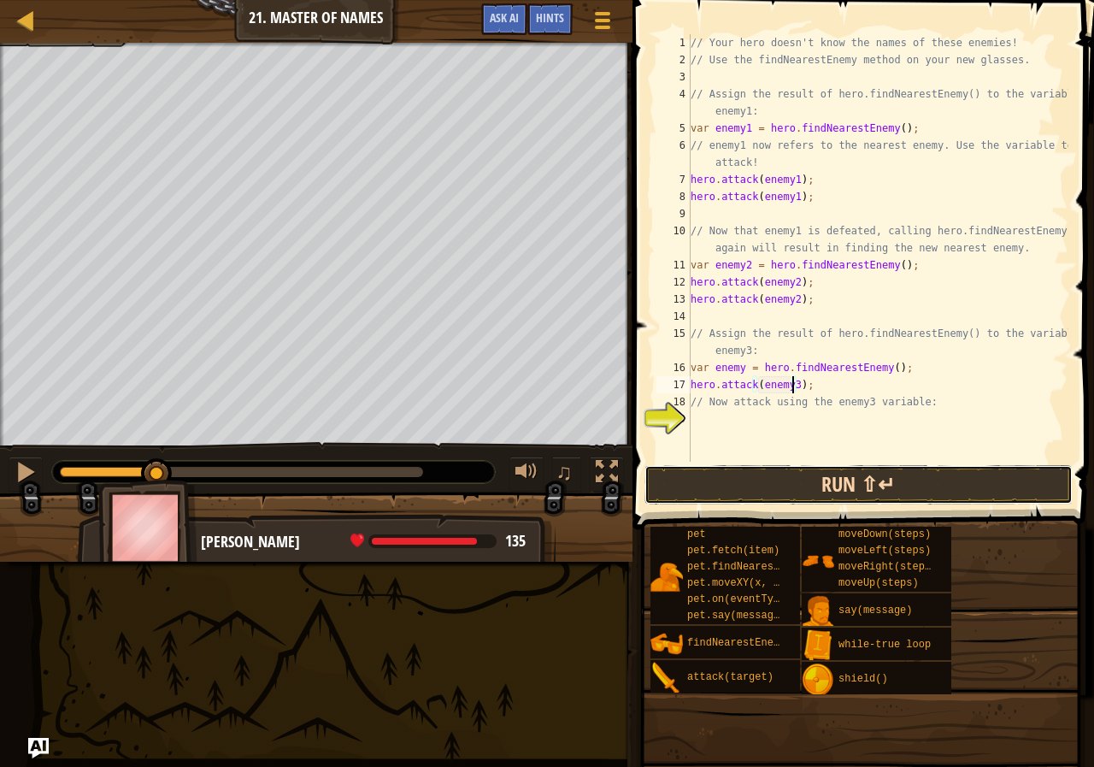
click at [822, 497] on button "Run ⇧↵" at bounding box center [859, 484] width 428 height 39
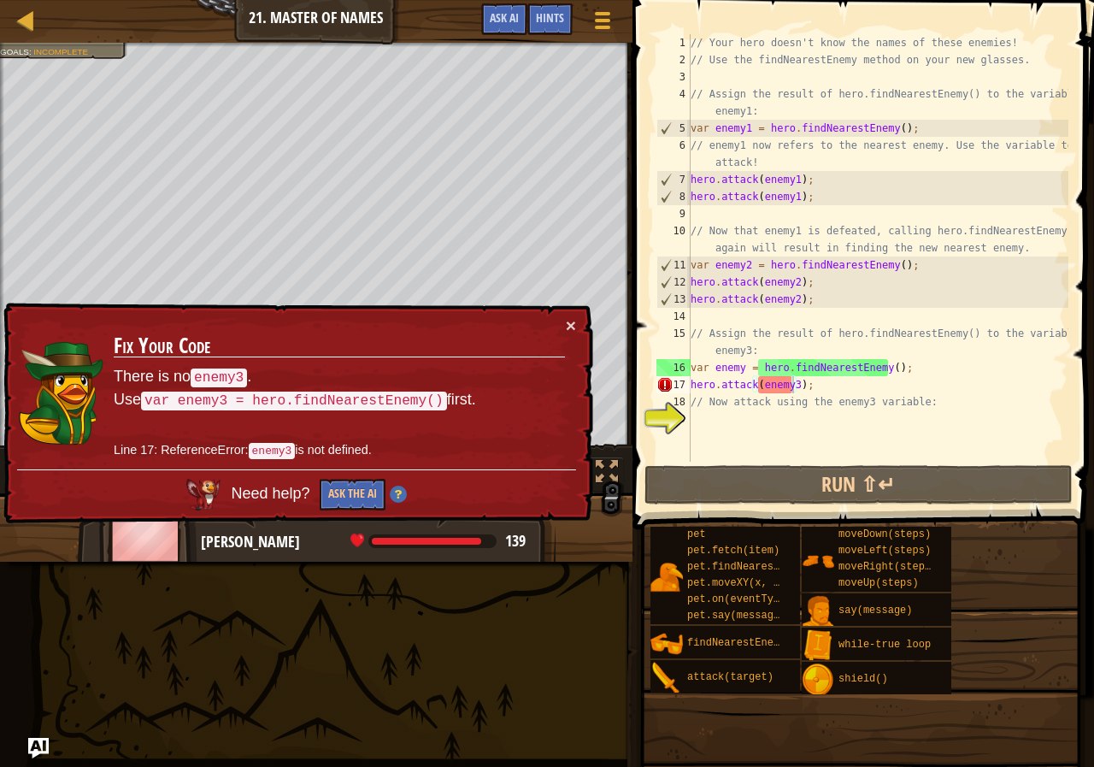
click at [562, 320] on td "Fix Your Code There is no enemy3 . Use var enemy3 = hero.findNearestEnemy() fir…" at bounding box center [339, 392] width 453 height 153
click at [551, 311] on div "× Fix Your Code There is no enemy3 . Use var enemy3 = hero.findNearestEnemy() f…" at bounding box center [296, 413] width 593 height 221
click at [569, 323] on button "×" at bounding box center [571, 325] width 10 height 18
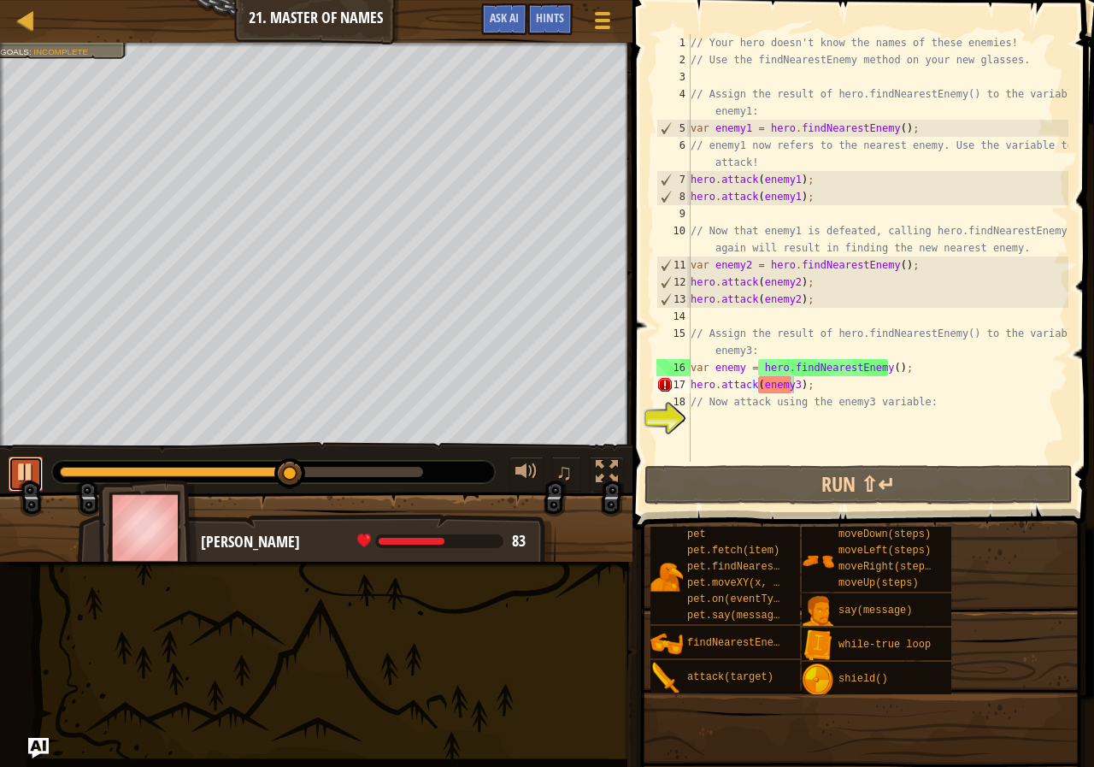
click at [26, 476] on div at bounding box center [26, 472] width 22 height 22
click at [834, 410] on div "// Your hero doesn't know the names of these enemies! // Use the findNearestEne…" at bounding box center [877, 265] width 381 height 462
click at [813, 386] on div "// Your hero doesn't know the names of these enemies! // Use the findNearestEne…" at bounding box center [877, 265] width 381 height 462
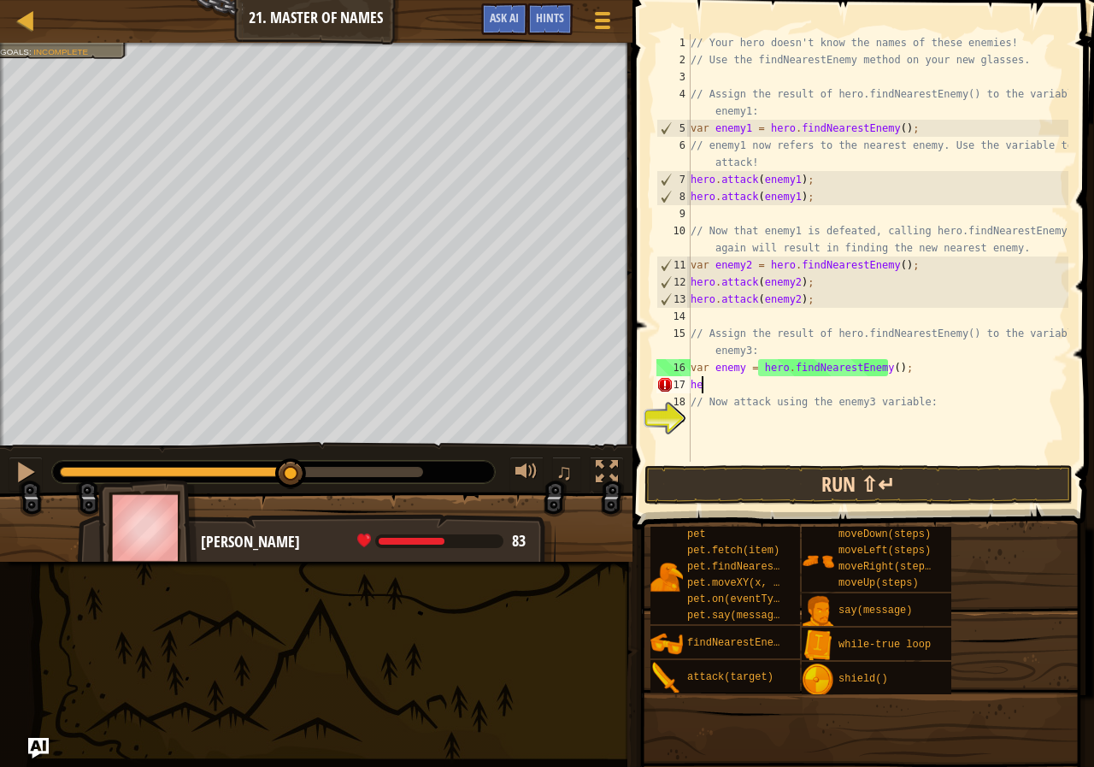
type textarea "h"
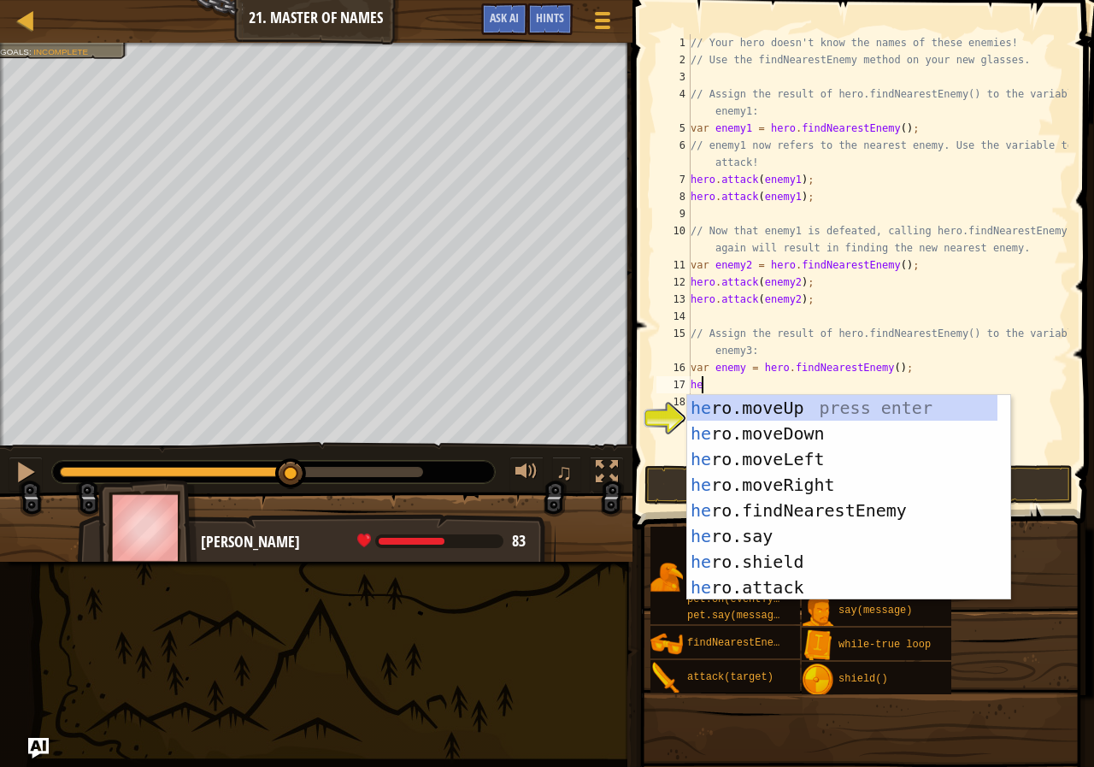
drag, startPoint x: 953, startPoint y: 328, endPoint x: 961, endPoint y: 323, distance: 9.2
click at [953, 327] on div "// Your hero doesn't know the names of these enemies! // Use the findNearestEne…" at bounding box center [877, 265] width 381 height 462
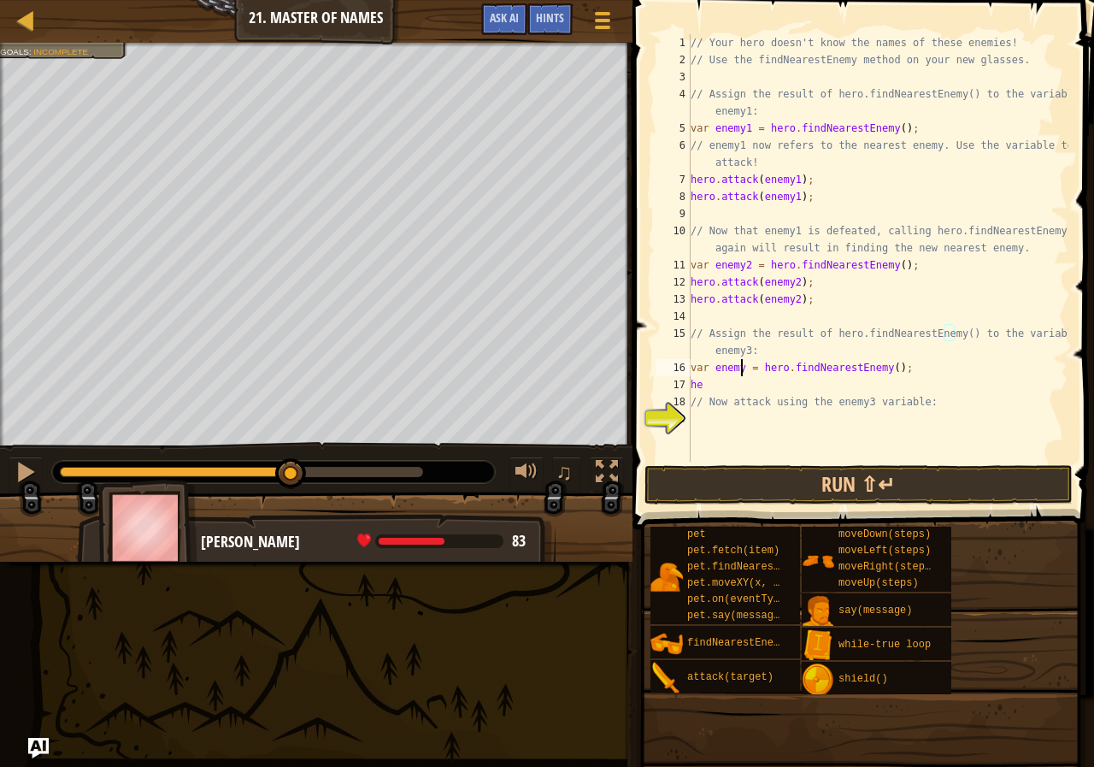
click at [743, 362] on div "// Your hero doesn't know the names of these enemies! // Use the findNearestEne…" at bounding box center [877, 265] width 381 height 462
click at [706, 391] on div "// Your hero doesn't know the names of these enemies! // Use the findNearestEne…" at bounding box center [877, 265] width 381 height 462
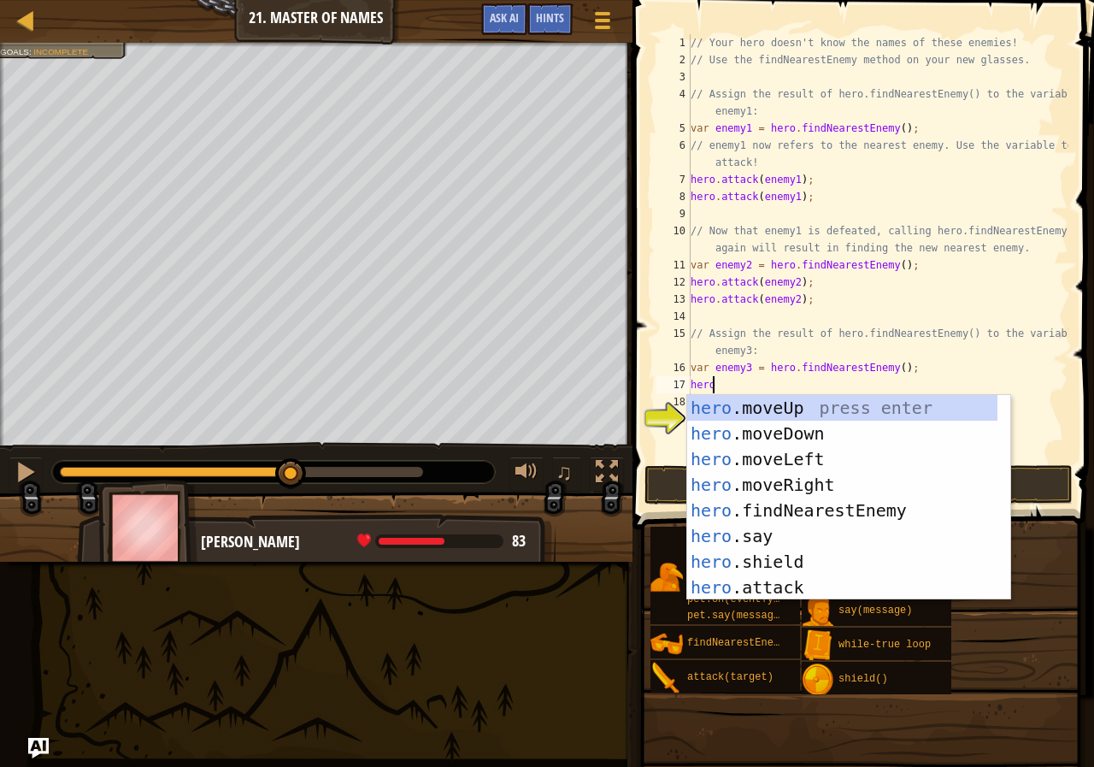
scroll to position [8, 1]
click at [789, 583] on div "hero .moveUp press enter hero .moveDown press enter hero .moveLeft press enter …" at bounding box center [842, 523] width 310 height 256
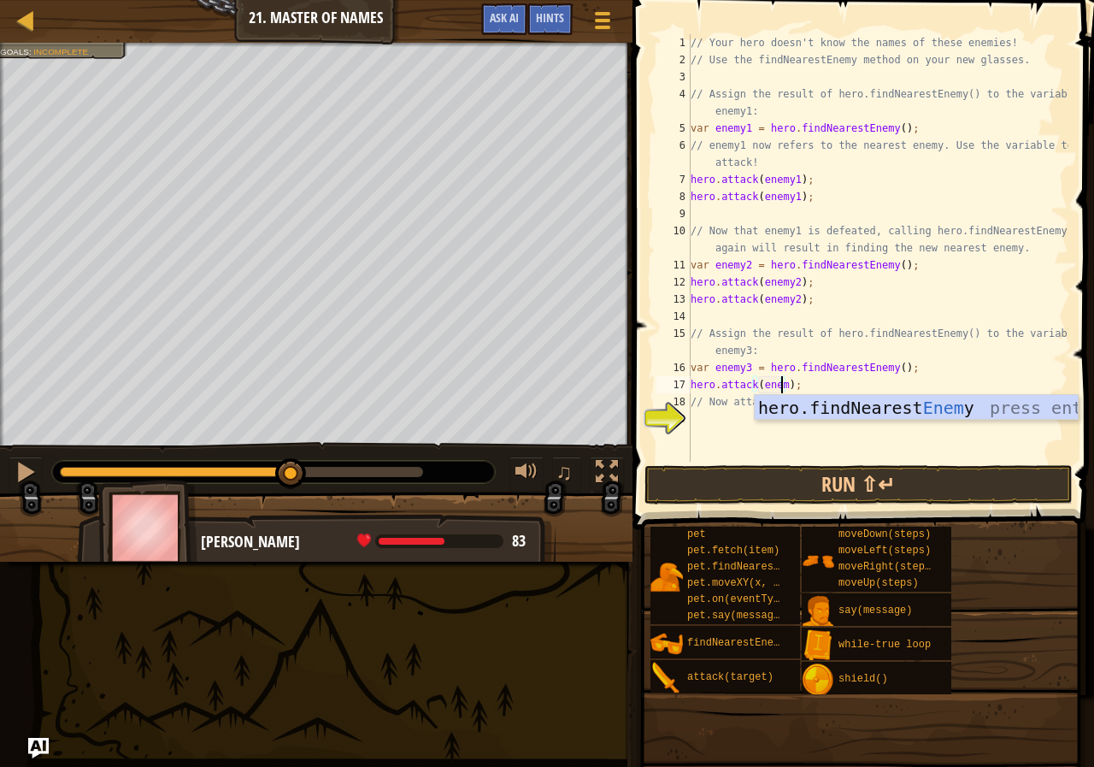
scroll to position [8, 8]
type textarea "hero.attack(enemy3);"
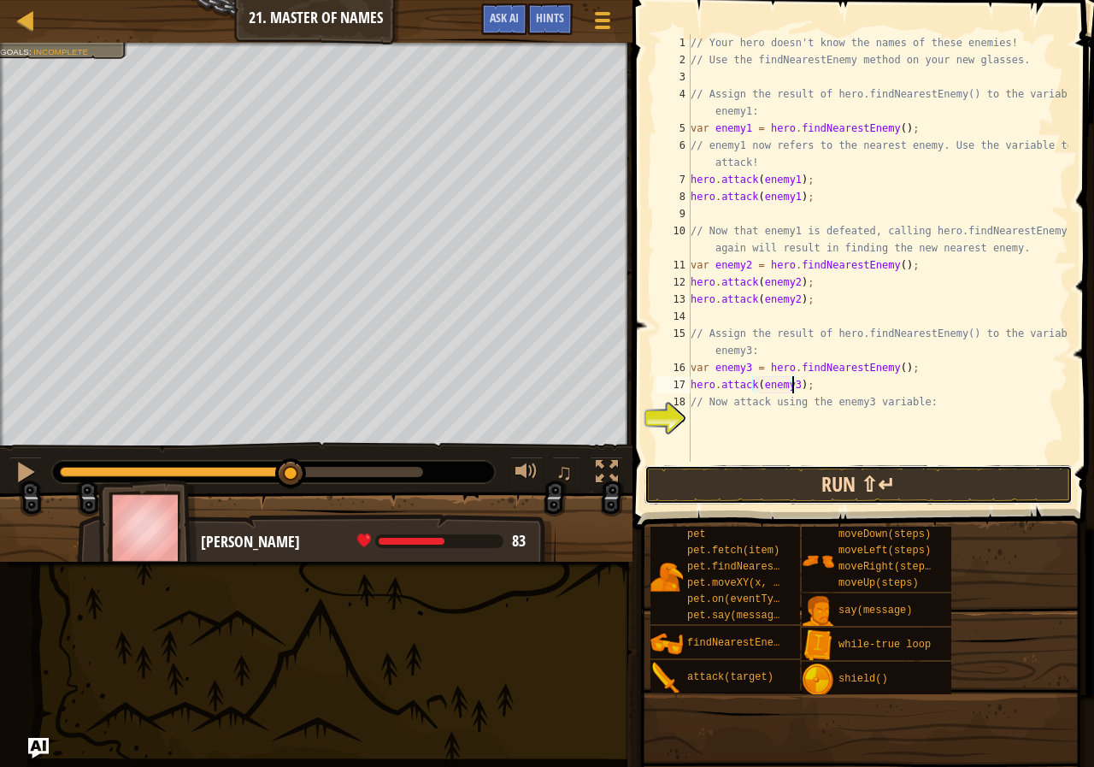
click at [852, 489] on button "Run ⇧↵" at bounding box center [859, 484] width 428 height 39
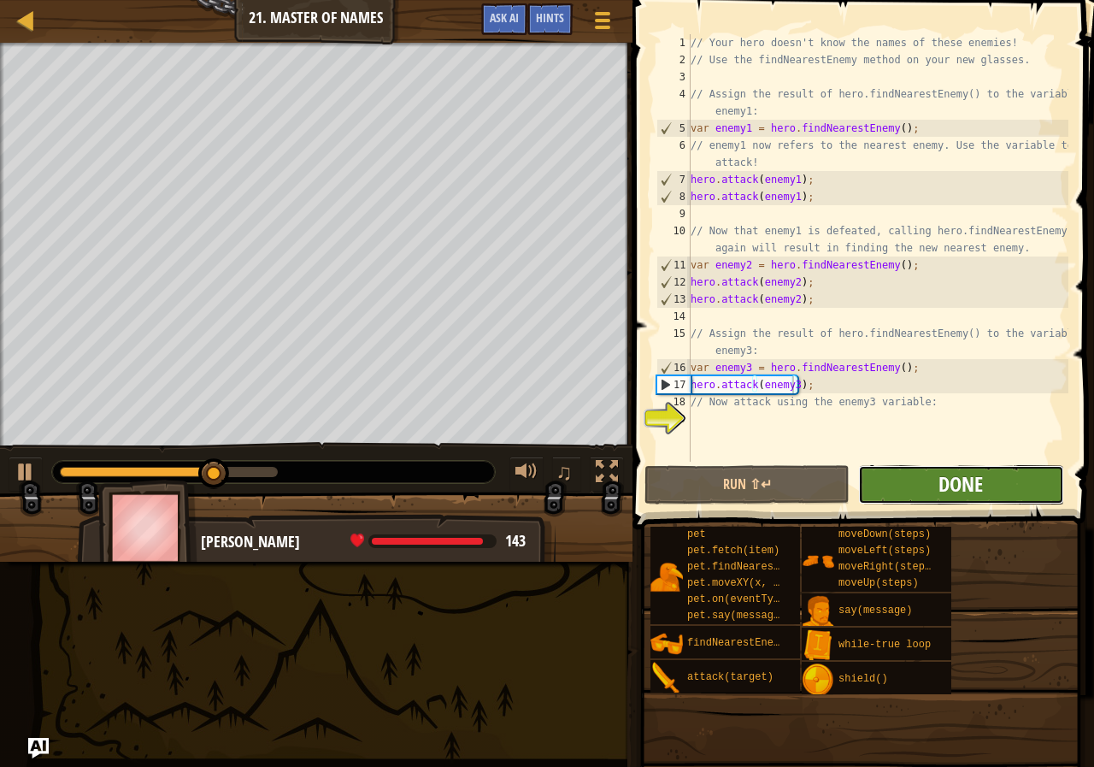
click at [944, 487] on span "Done" at bounding box center [961, 483] width 44 height 27
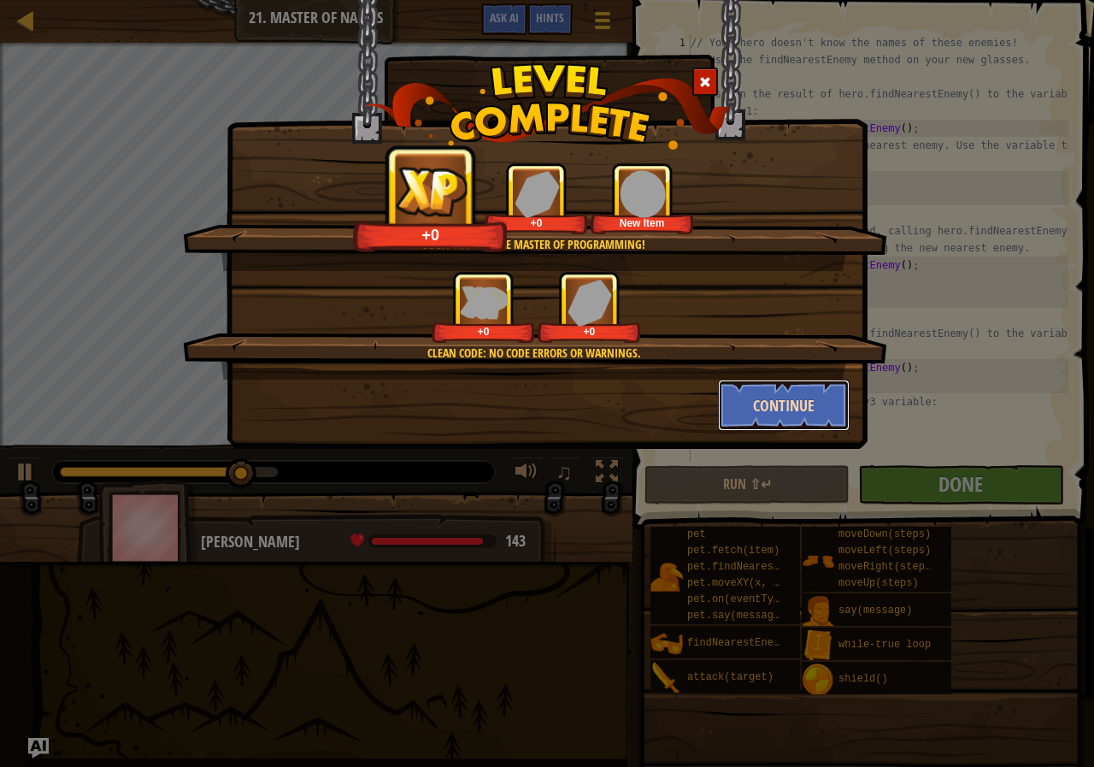
click at [806, 402] on button "Continue" at bounding box center [784, 405] width 132 height 51
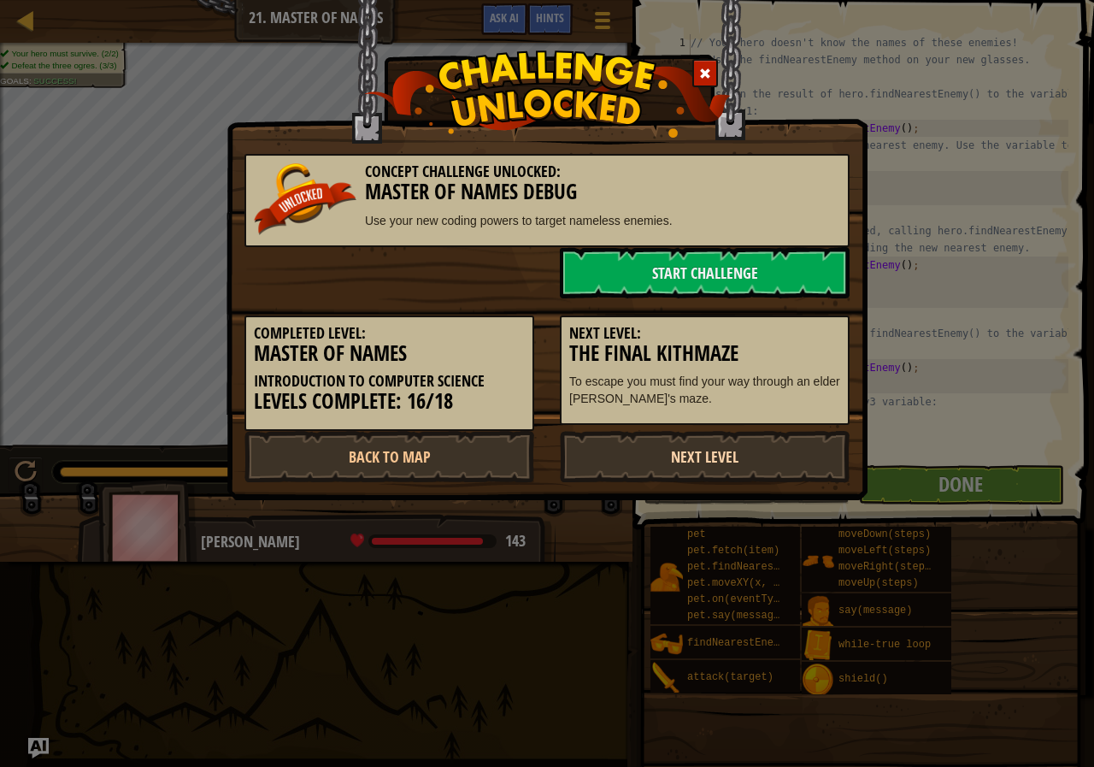
click at [759, 454] on link "Next Level" at bounding box center [705, 456] width 290 height 51
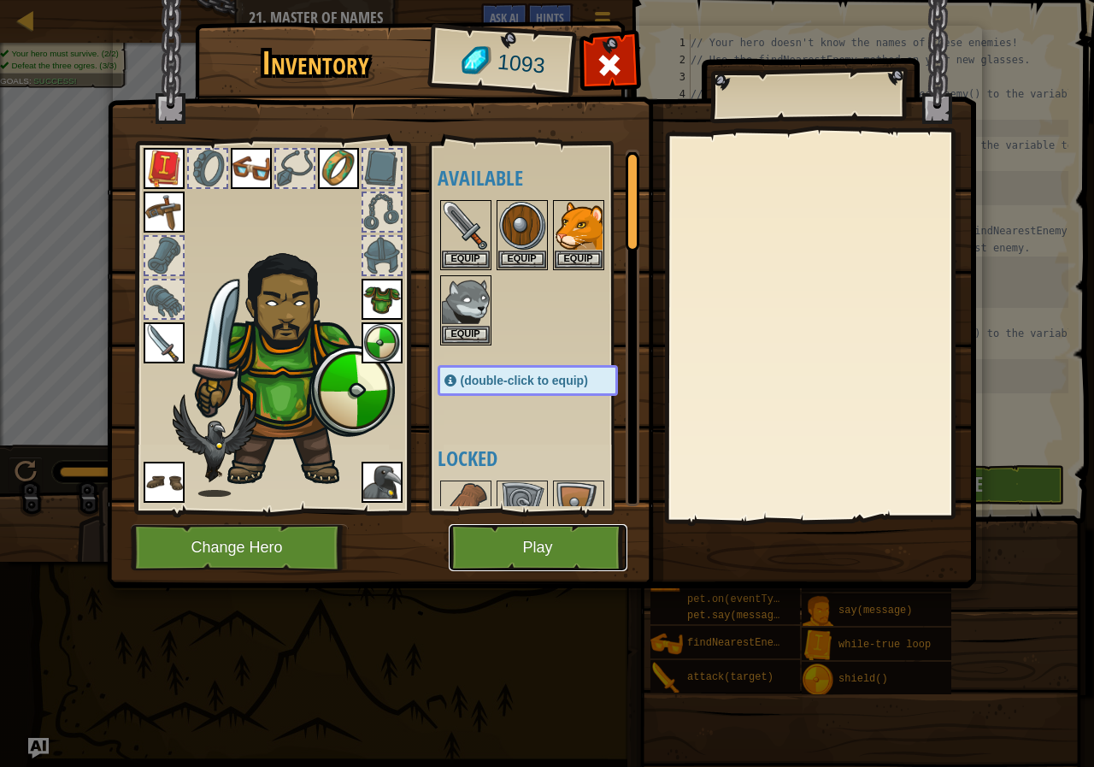
click at [552, 532] on button "Play" at bounding box center [538, 547] width 179 height 47
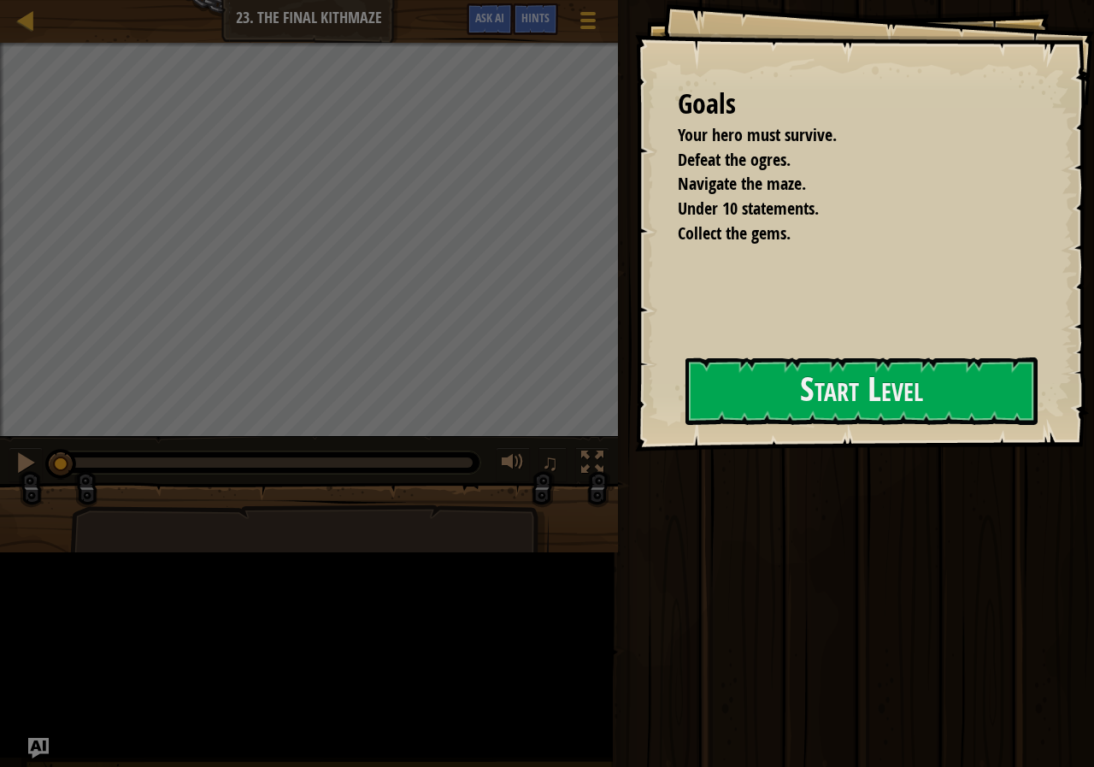
click at [635, 344] on div "Goals Your hero must survive. Defeat the ogres. Navigate the maze. Under 10 sta…" at bounding box center [864, 225] width 459 height 451
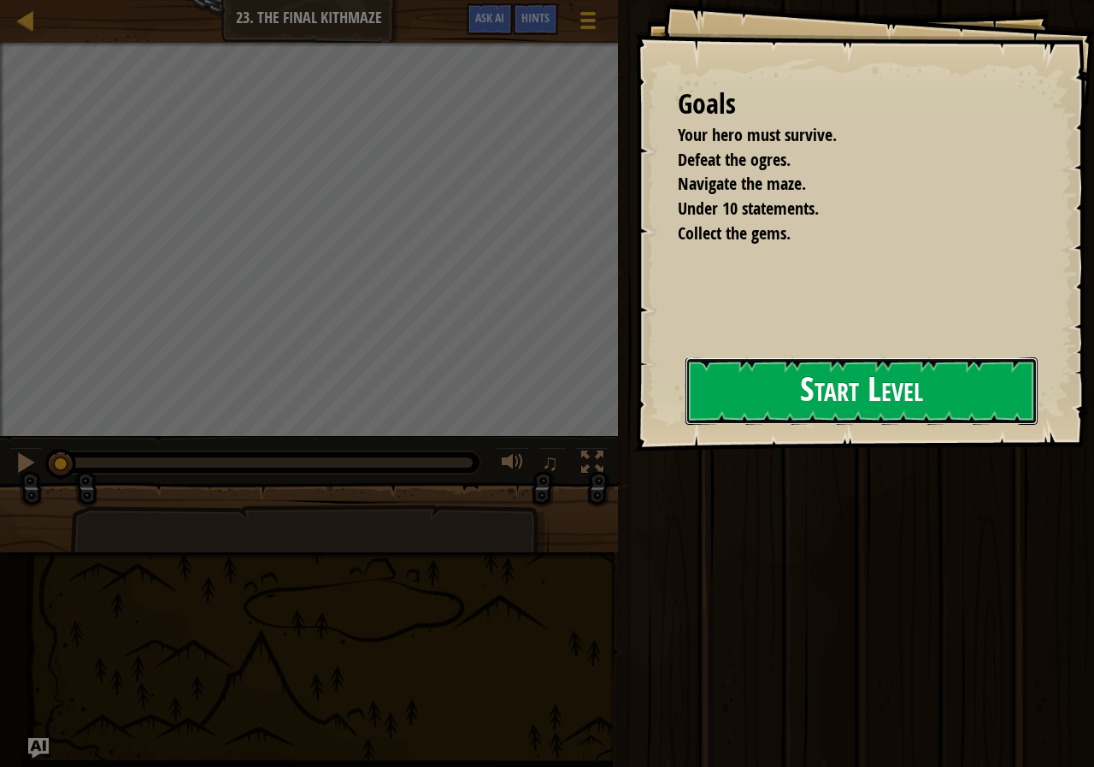
click at [810, 370] on button "Start Level" at bounding box center [862, 391] width 352 height 68
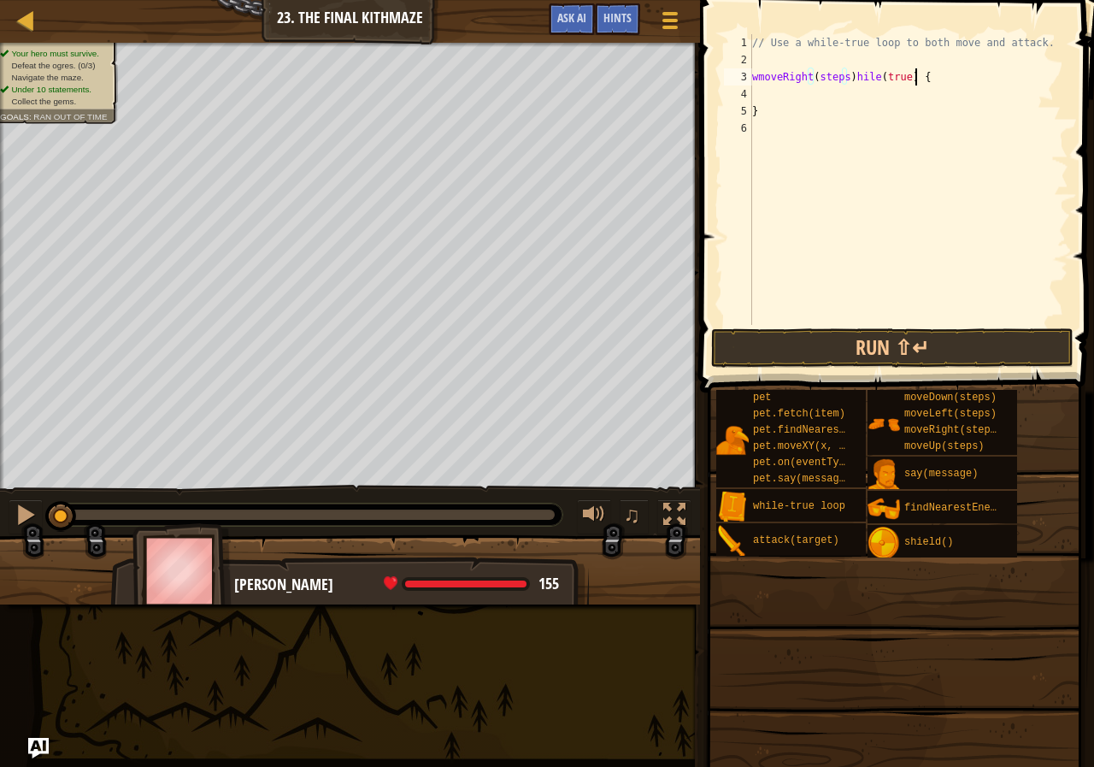
click at [930, 73] on div "// Use a while-true loop to both move and attack. wmoveRight ( steps ) [PERSON_…" at bounding box center [909, 196] width 320 height 325
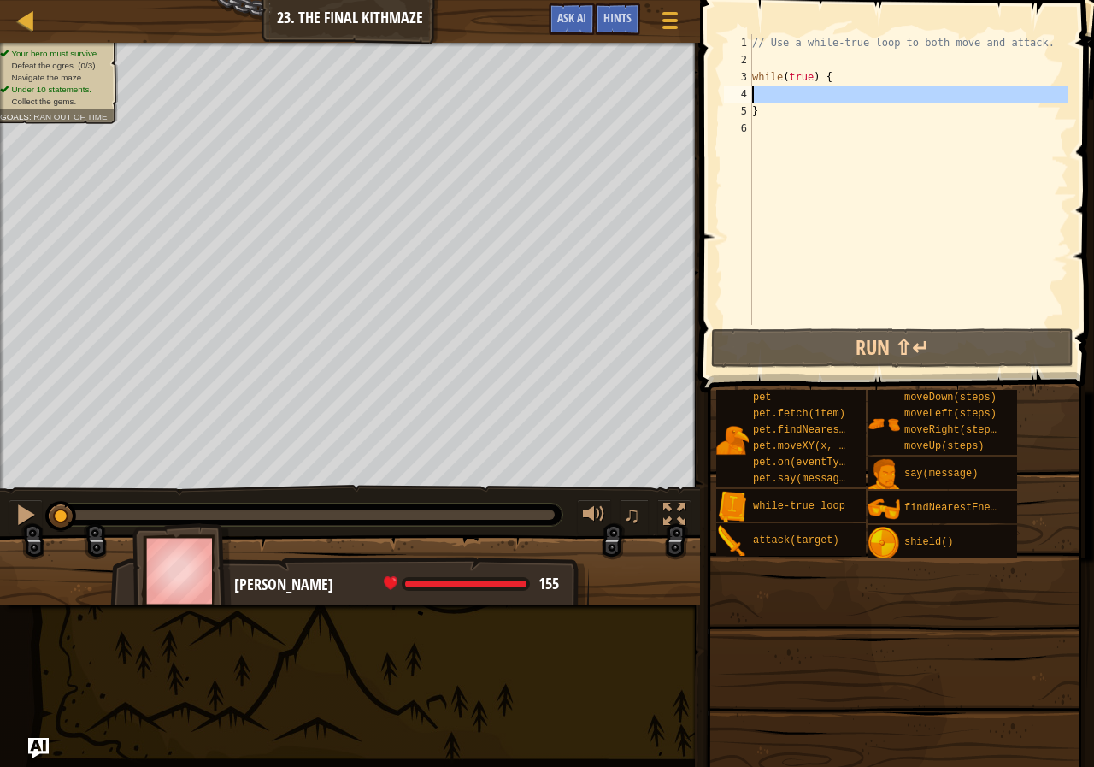
click at [751, 92] on div "4" at bounding box center [738, 93] width 28 height 17
type textarea "}"
type textarea "h"
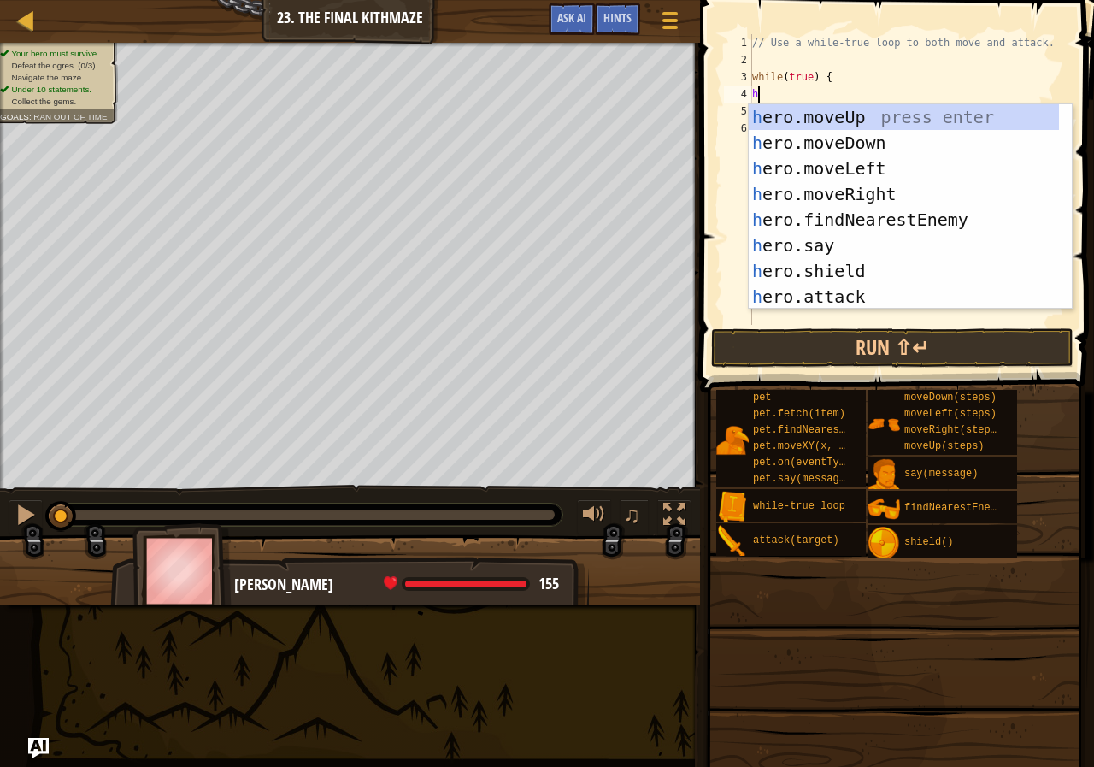
scroll to position [8, 0]
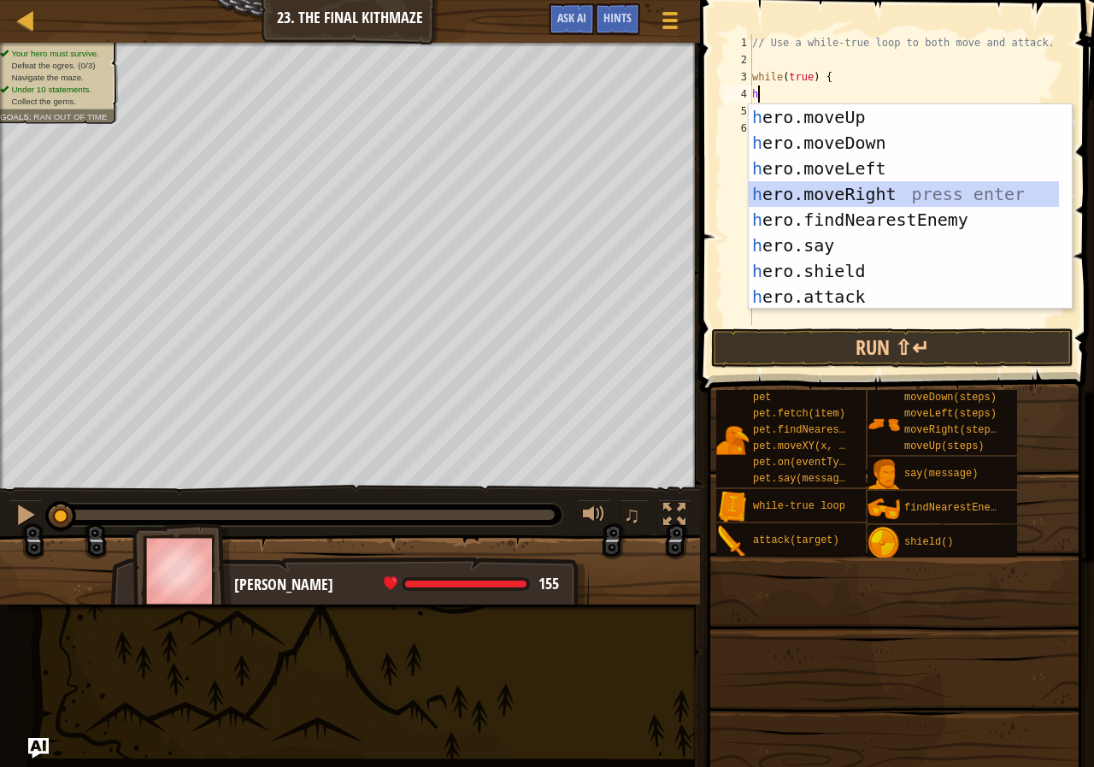
click at [860, 185] on div "h ero.moveUp press enter h ero.moveDown press enter h ero.moveLeft press enter …" at bounding box center [904, 232] width 310 height 256
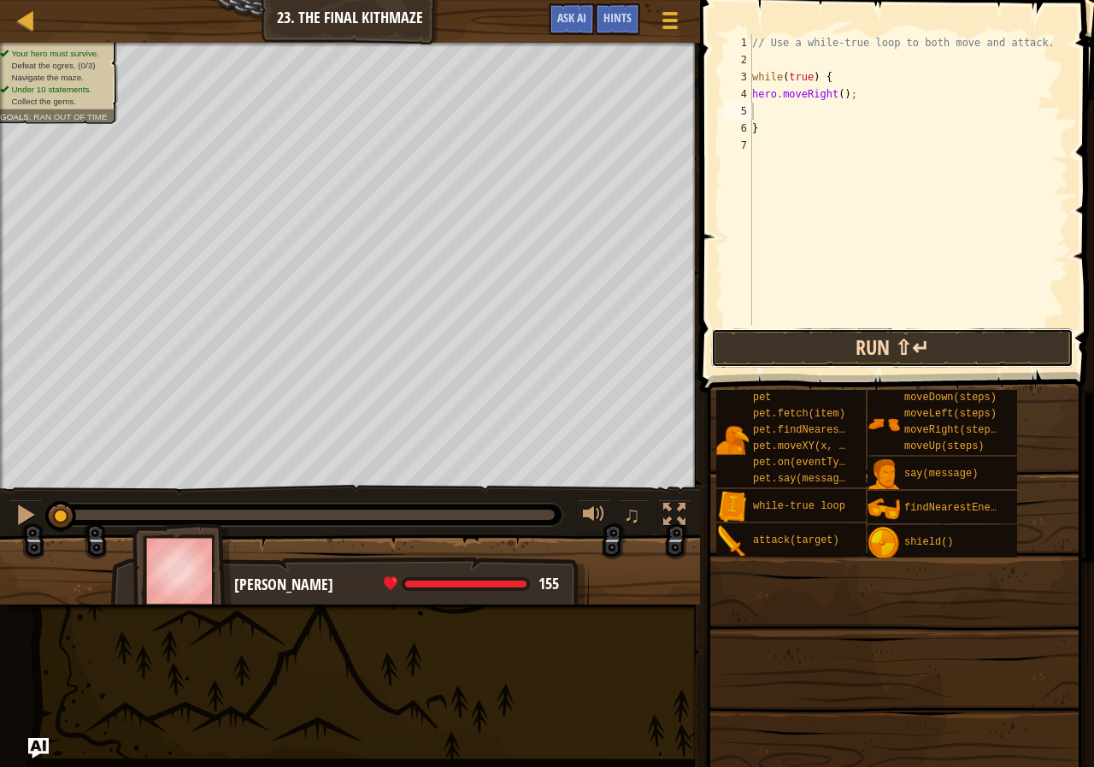
click at [879, 357] on button "Run ⇧↵" at bounding box center [892, 347] width 362 height 39
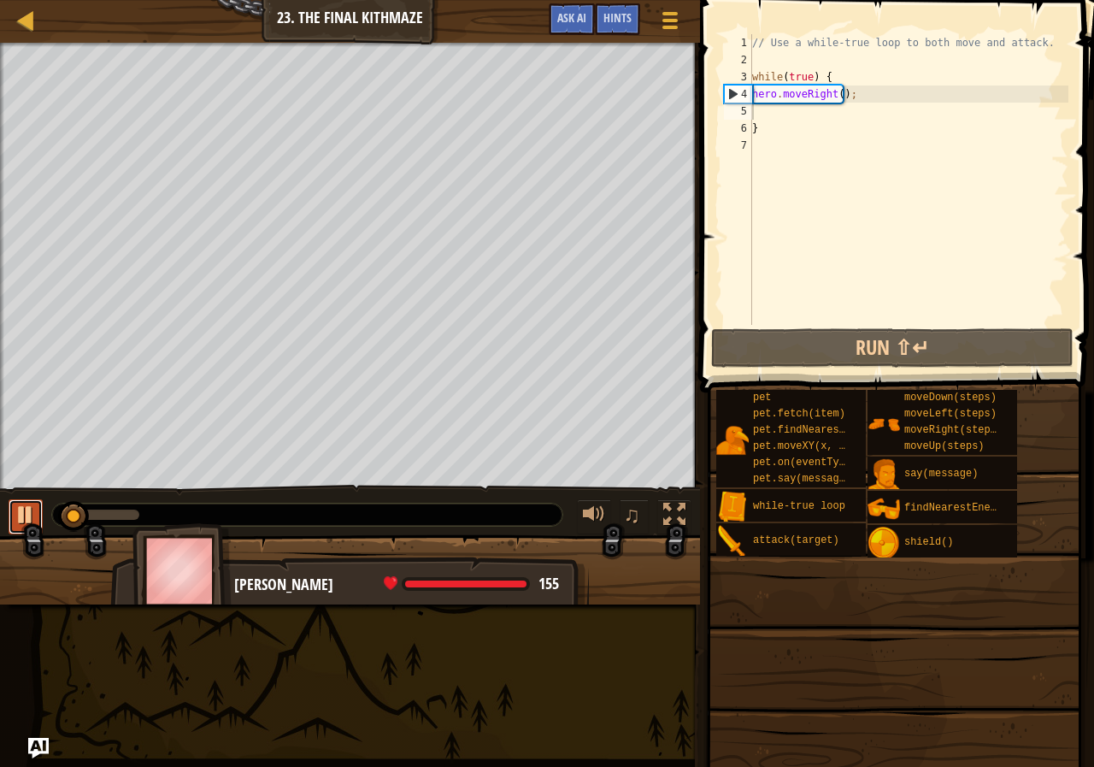
click at [24, 521] on div at bounding box center [26, 514] width 22 height 22
type textarea "h"
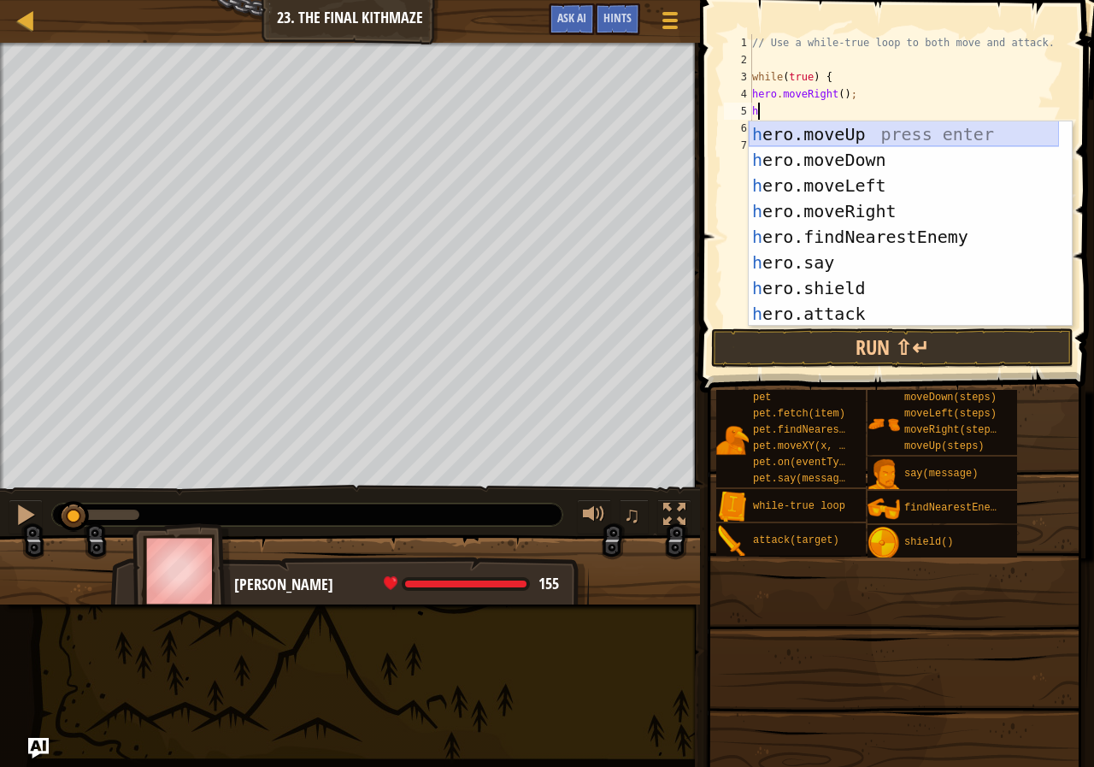
click at [866, 138] on div "h ero.moveUp press enter h ero.moveDown press enter h ero.moveLeft press enter …" at bounding box center [904, 249] width 310 height 256
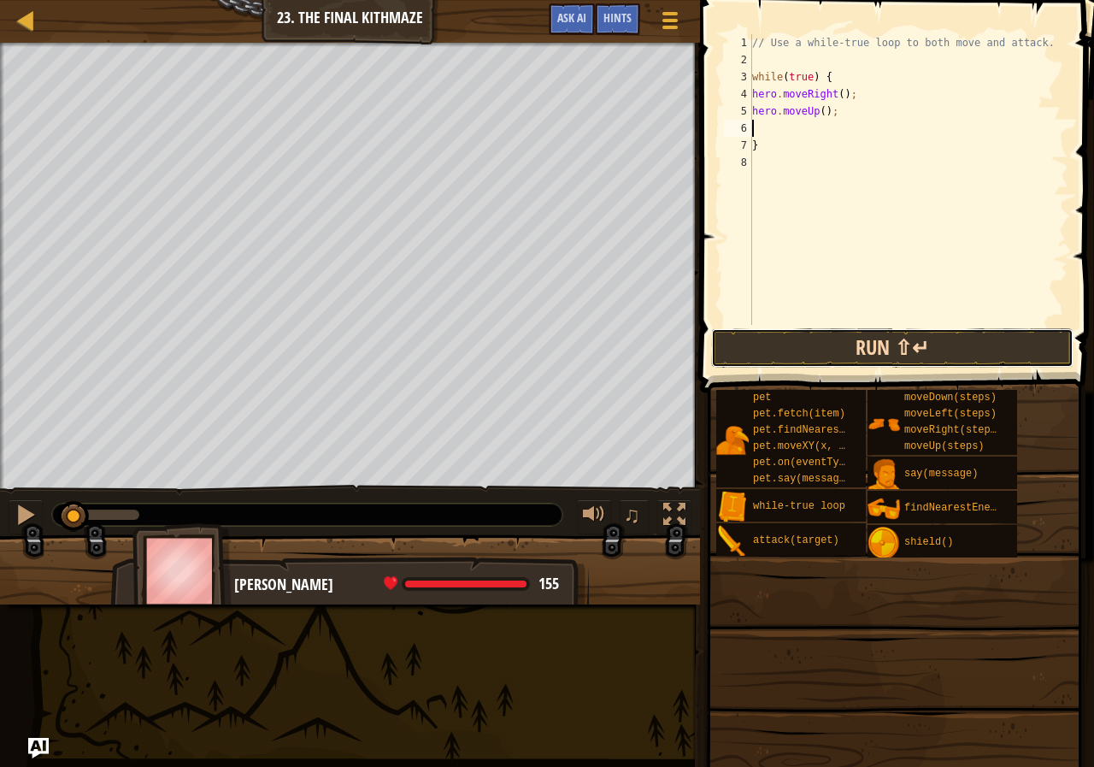
click at [871, 366] on button "Run ⇧↵" at bounding box center [892, 347] width 362 height 39
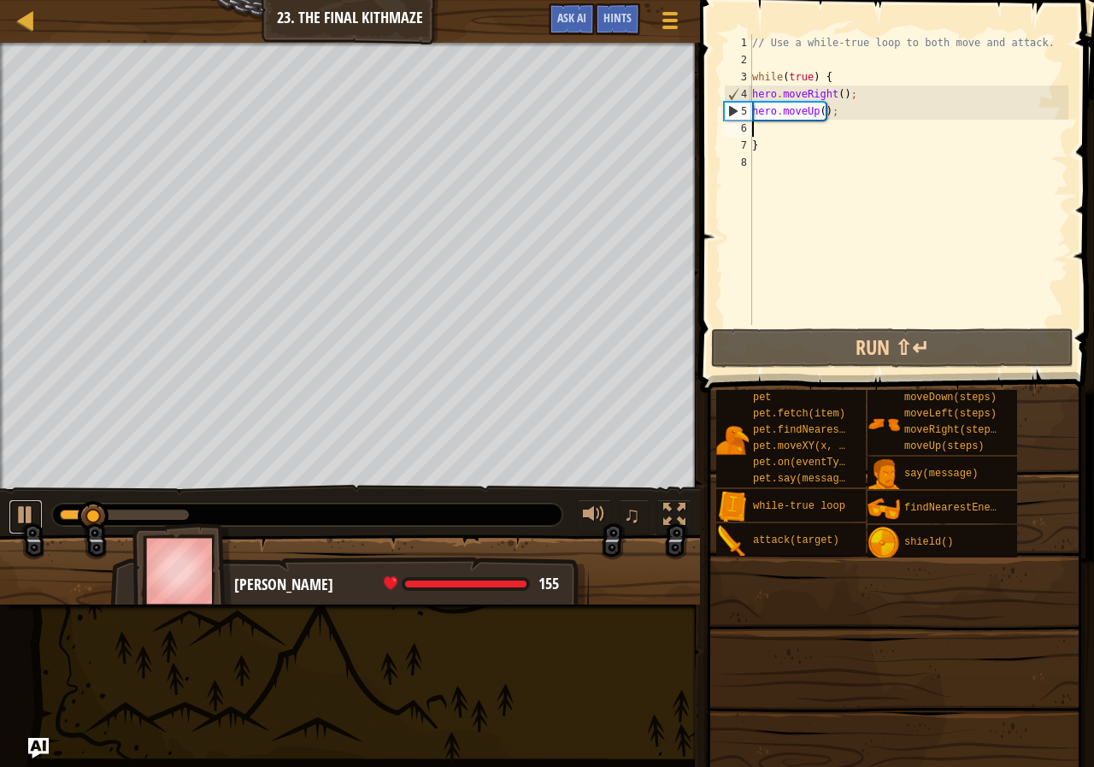
drag, startPoint x: 21, startPoint y: 515, endPoint x: 20, endPoint y: 490, distance: 25.7
click at [21, 515] on div at bounding box center [26, 514] width 22 height 22
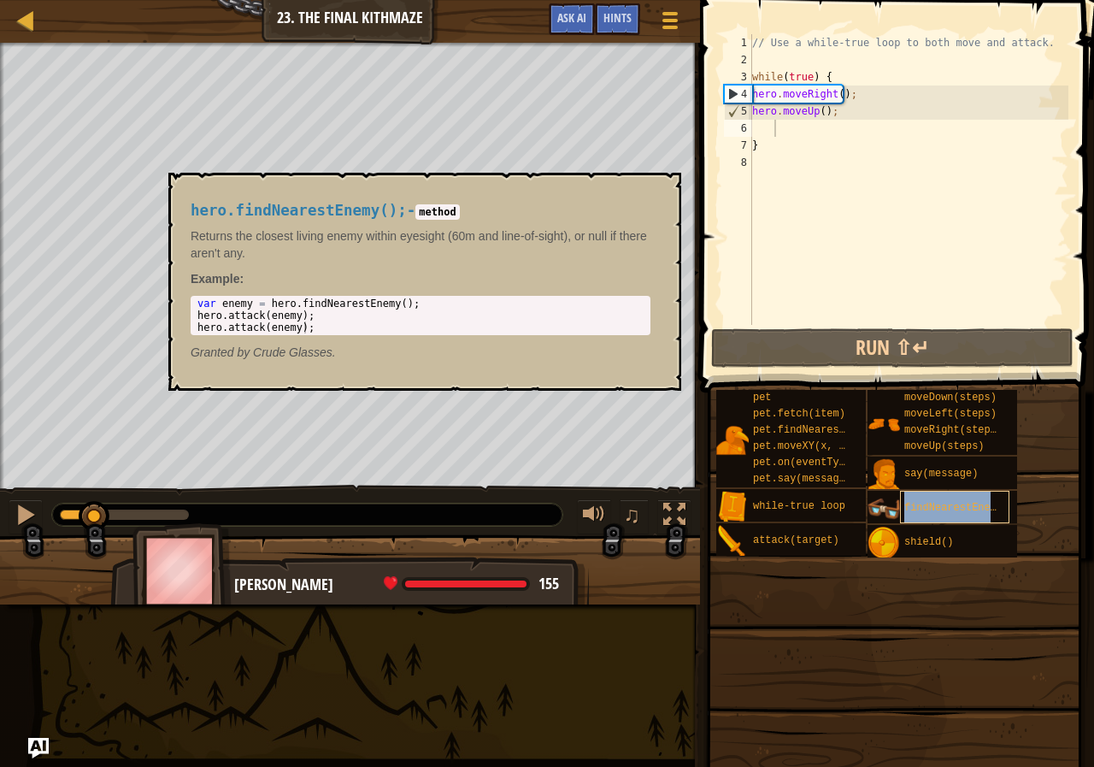
type textarea "findNearestEnemy()"
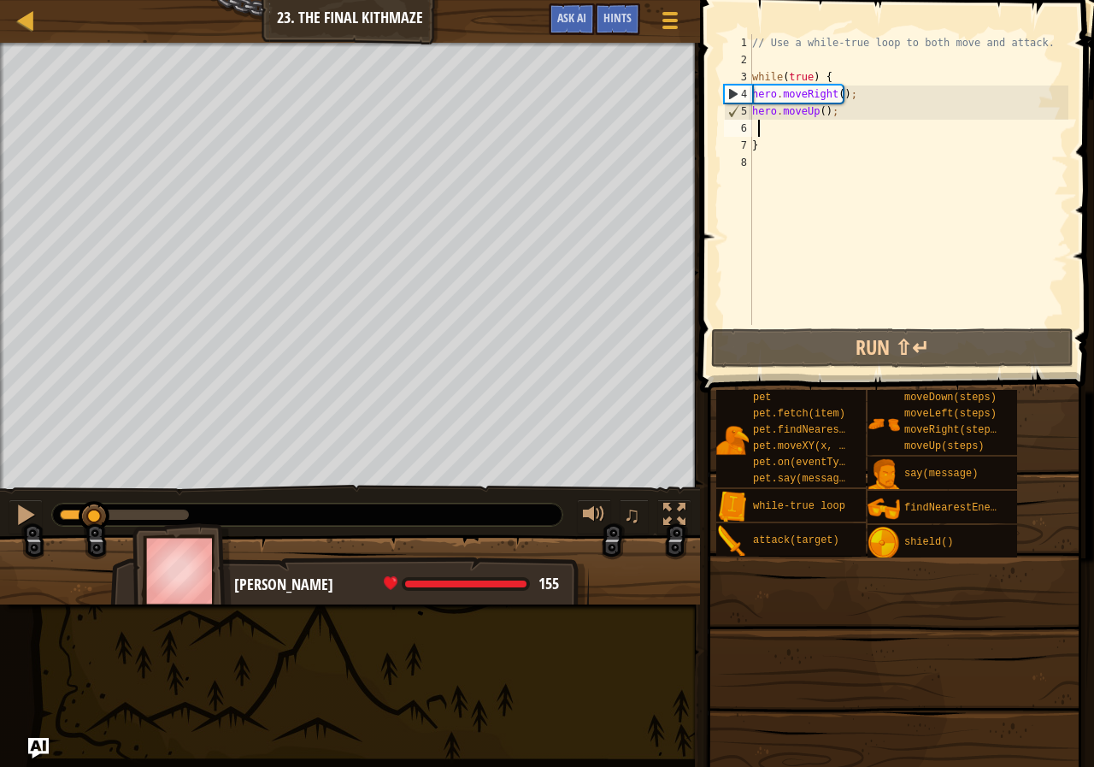
click at [759, 125] on div "// Use a while-true loop to both move and attack. while ( true ) { hero . moveR…" at bounding box center [909, 196] width 320 height 325
type textarea "h"
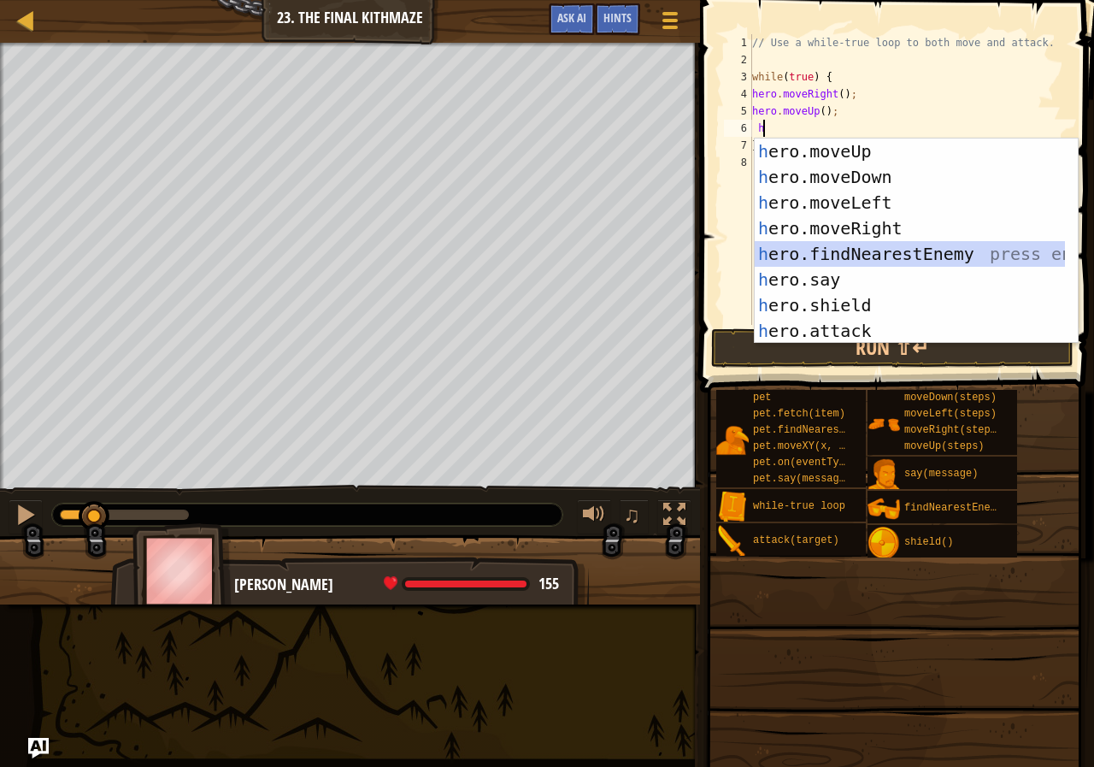
click at [869, 245] on div "h ero.moveUp press enter h ero.moveDown press enter h ero.moveLeft press enter …" at bounding box center [910, 266] width 310 height 256
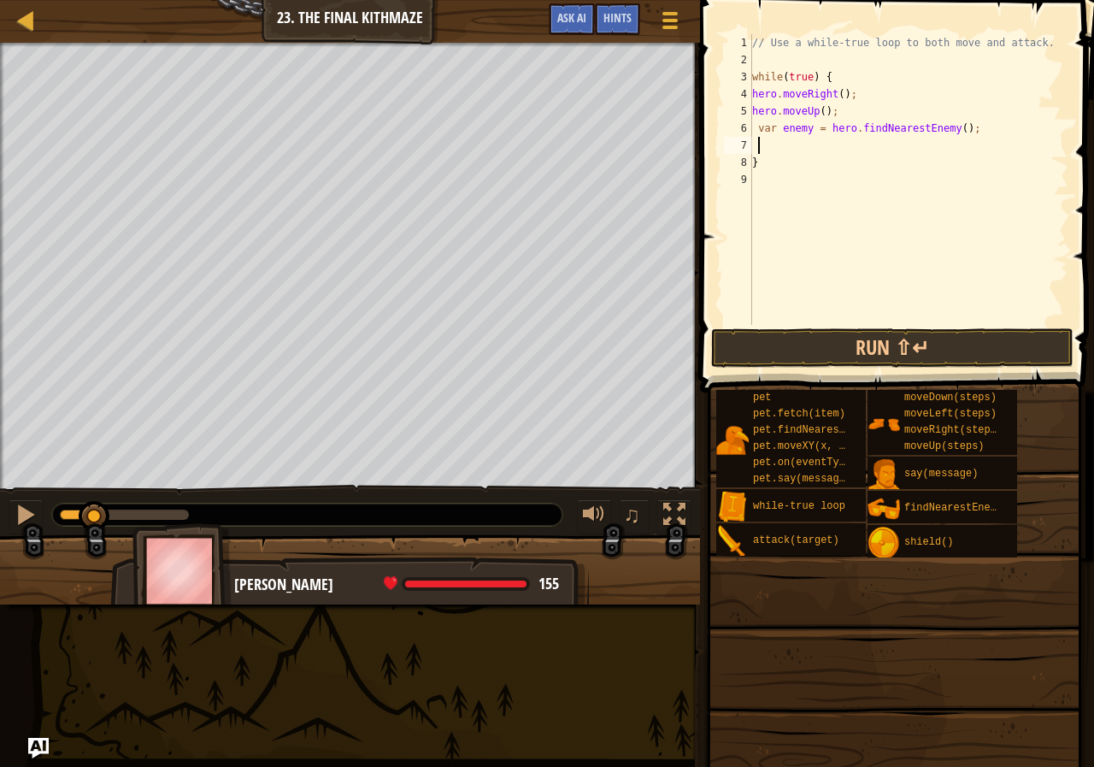
click at [808, 133] on div "// Use a while-true loop to both move and attack. while ( true ) { hero . moveR…" at bounding box center [909, 196] width 320 height 325
type textarea "var enemy1 = hero.findNearestEnemy();"
click at [765, 143] on div "// Use a while-true loop to both move and attack. while ( true ) { hero . moveR…" at bounding box center [909, 196] width 320 height 325
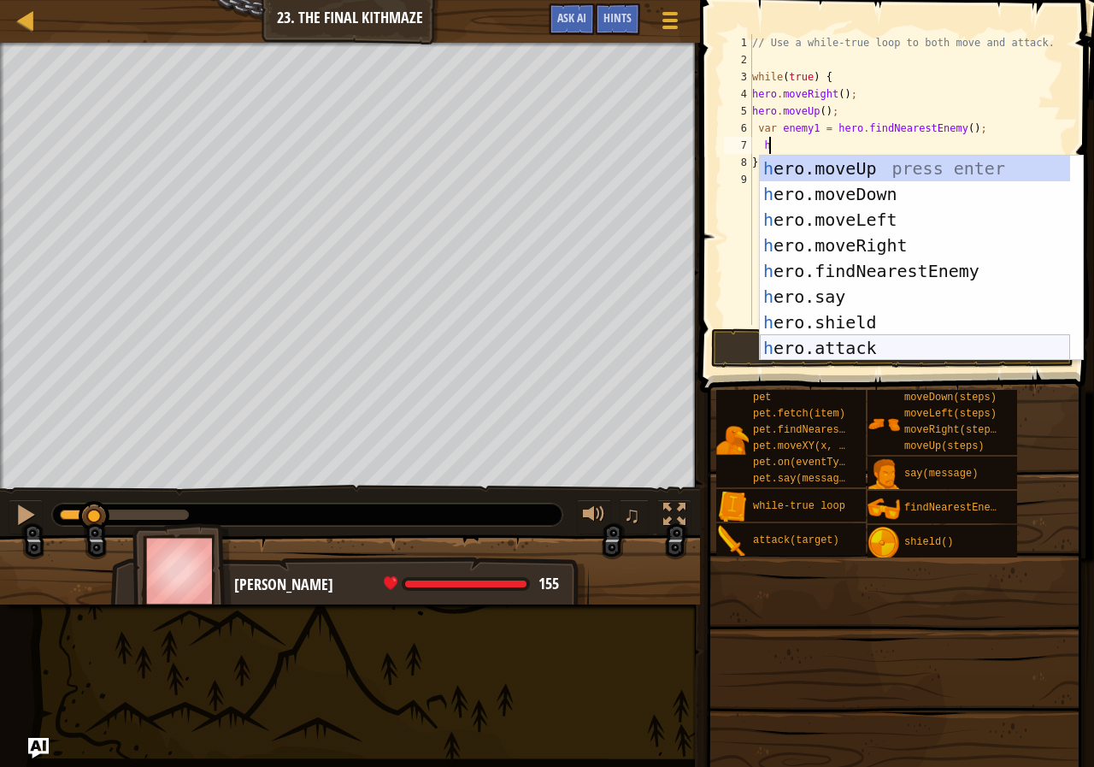
click at [847, 340] on div "h ero.moveUp press enter h ero.moveDown press enter h ero.moveLeft press enter …" at bounding box center [915, 284] width 310 height 256
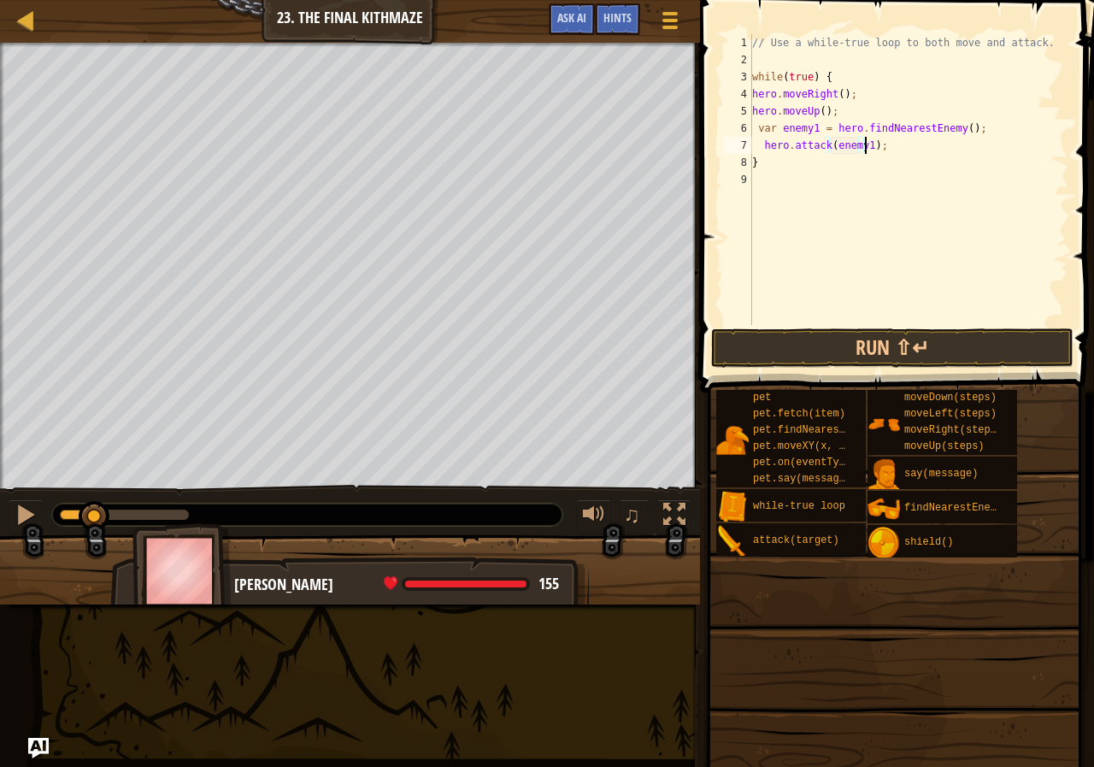
scroll to position [8, 9]
click at [957, 352] on button "Run ⇧↵" at bounding box center [892, 347] width 362 height 39
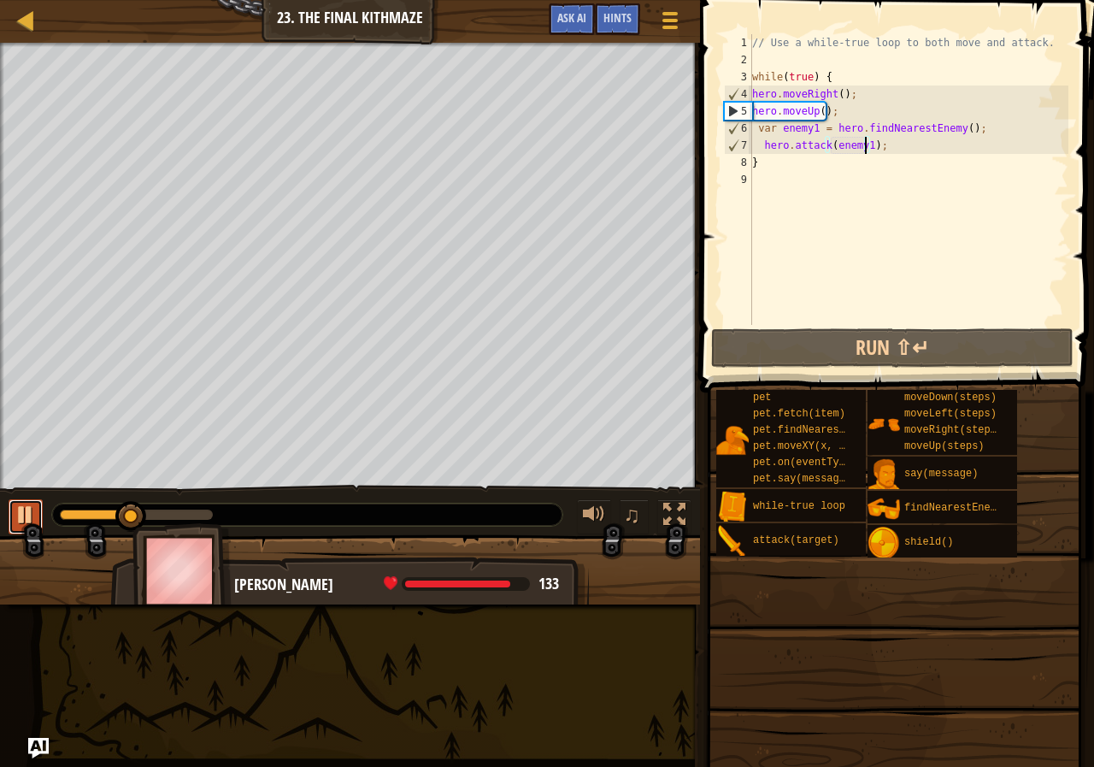
click at [25, 504] on div at bounding box center [26, 514] width 22 height 22
type textarea "}"
click at [764, 166] on div "// Use a while-true loop to both move and attack. while ( true ) { hero . moveR…" at bounding box center [909, 196] width 320 height 325
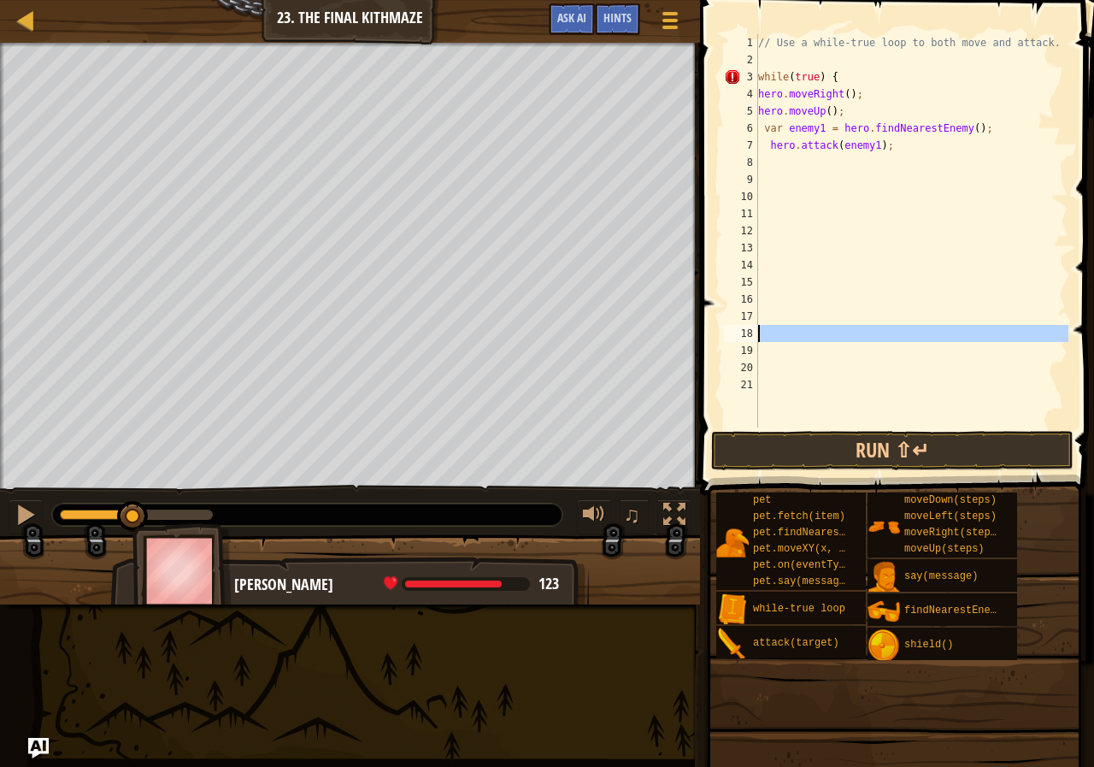
click at [753, 325] on div "18" at bounding box center [741, 333] width 34 height 17
type textarea "}"
click at [774, 164] on div "// Use a while-true loop to both move and attack. while ( true ) { hero . moveR…" at bounding box center [912, 247] width 314 height 427
type textarea "h"
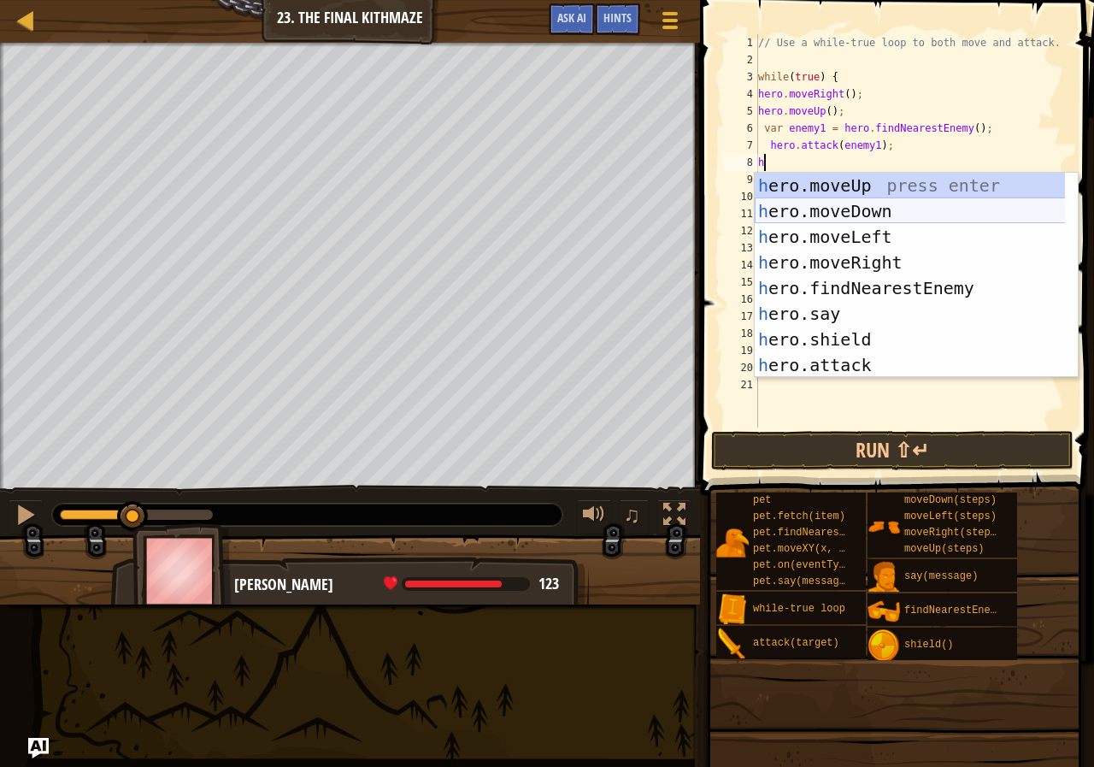
click at [903, 214] on div "h ero.moveUp press enter h ero.moveDown press enter h ero.moveLeft press enter …" at bounding box center [916, 301] width 323 height 256
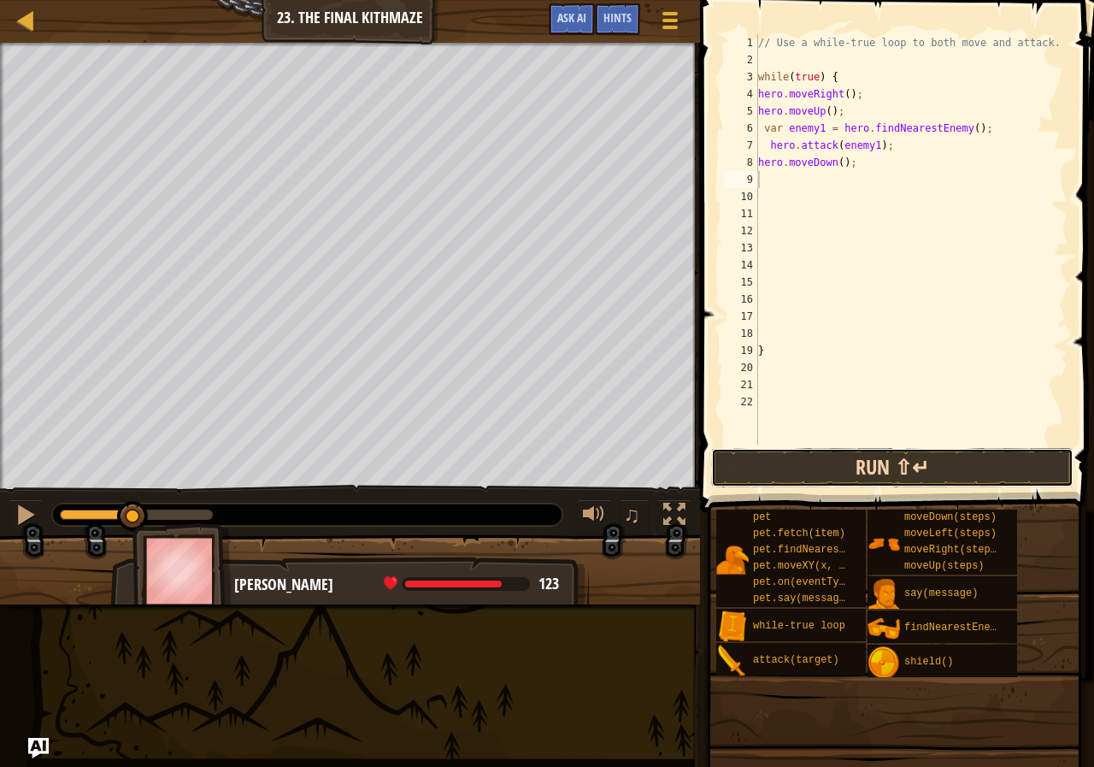
click at [880, 450] on button "Run ⇧↵" at bounding box center [892, 467] width 362 height 39
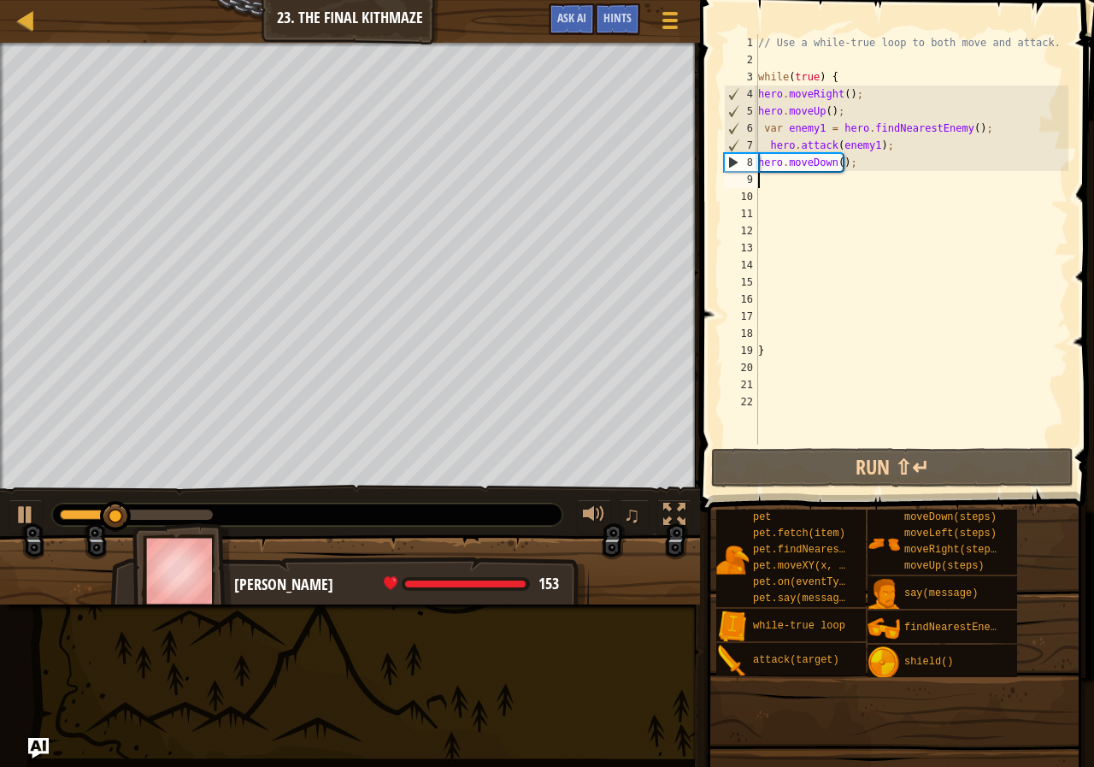
click at [8, 500] on div "♫" at bounding box center [350, 510] width 700 height 51
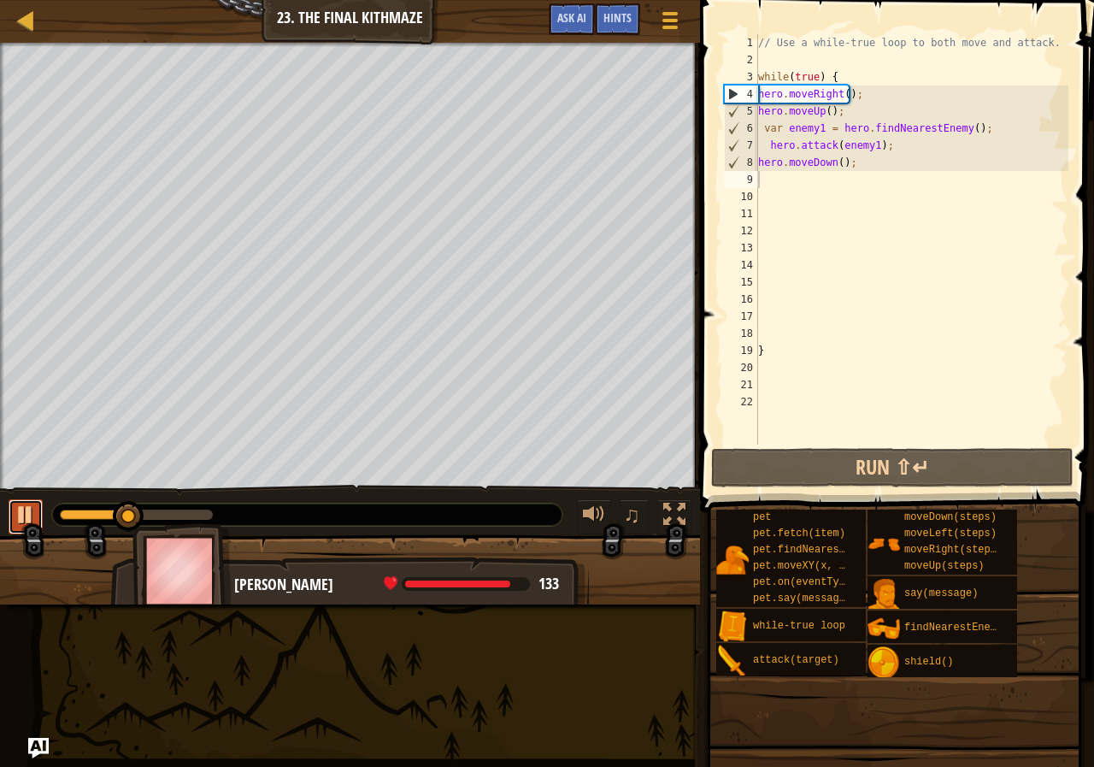
click at [29, 514] on div at bounding box center [26, 514] width 22 height 22
click at [806, 156] on div "// Use a while-true loop to both move and attack. while ( true ) { hero . moveR…" at bounding box center [912, 256] width 314 height 444
click at [819, 167] on div "// Use a while-true loop to both move and attack. while ( true ) { hero . moveR…" at bounding box center [912, 256] width 314 height 444
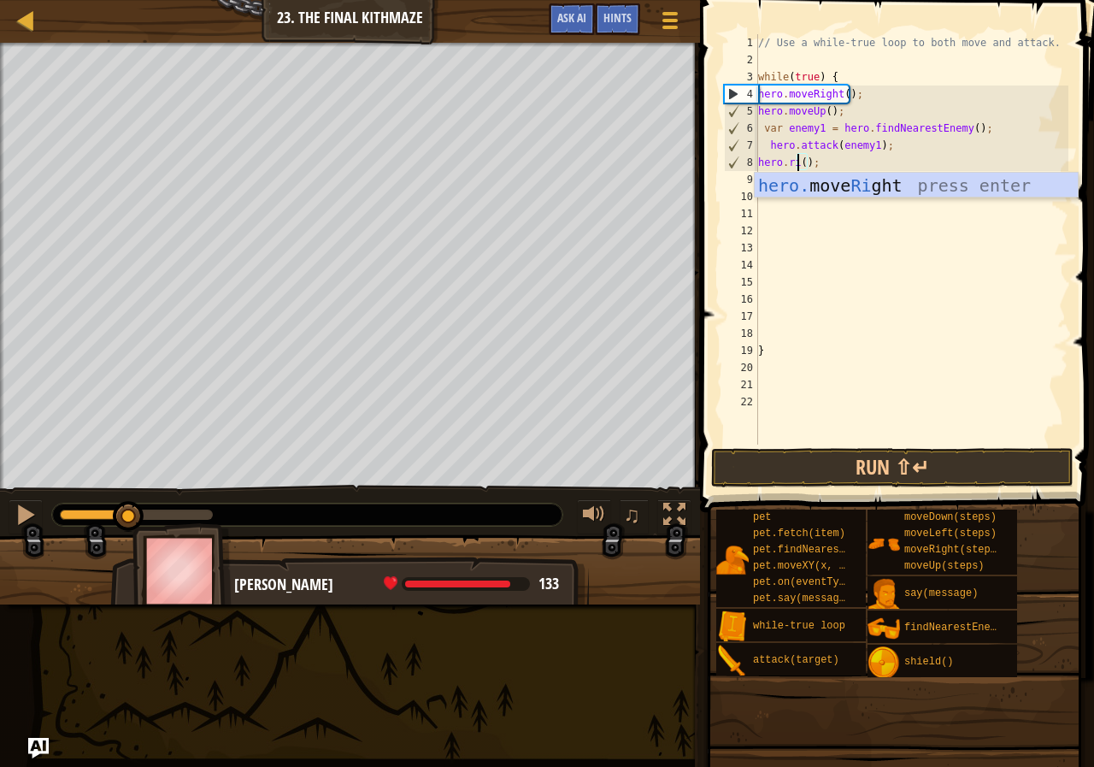
type textarea "hero.rig();"
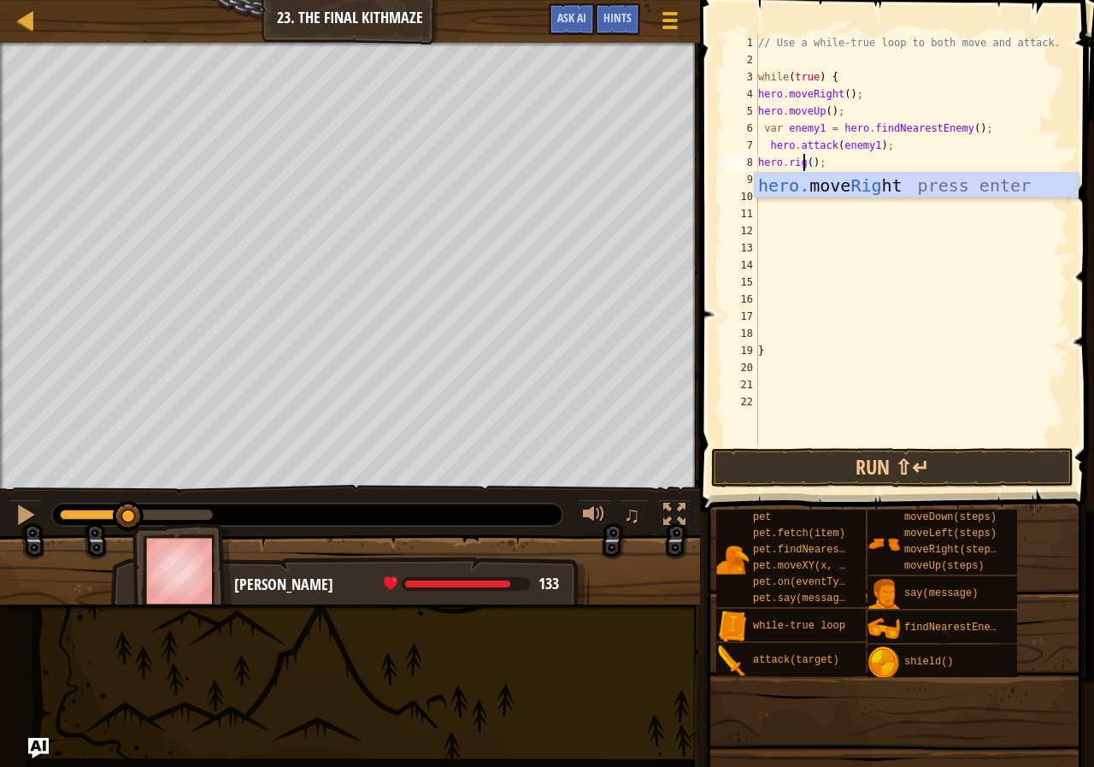
click at [896, 202] on div "// Use a while-true loop to both move and attack. while ( true ) { hero . moveR…" at bounding box center [912, 256] width 314 height 444
click at [800, 167] on div "// Use a while-true loop to both move and attack. while ( true ) { hero . moveR…" at bounding box center [912, 256] width 314 height 444
click at [812, 165] on div "// Use a while-true loop to both move and attack. while ( true ) { hero . moveR…" at bounding box center [912, 256] width 314 height 444
click at [795, 152] on div "// Use a while-true loop to both move and attack. while ( true ) { hero . moveR…" at bounding box center [912, 256] width 314 height 444
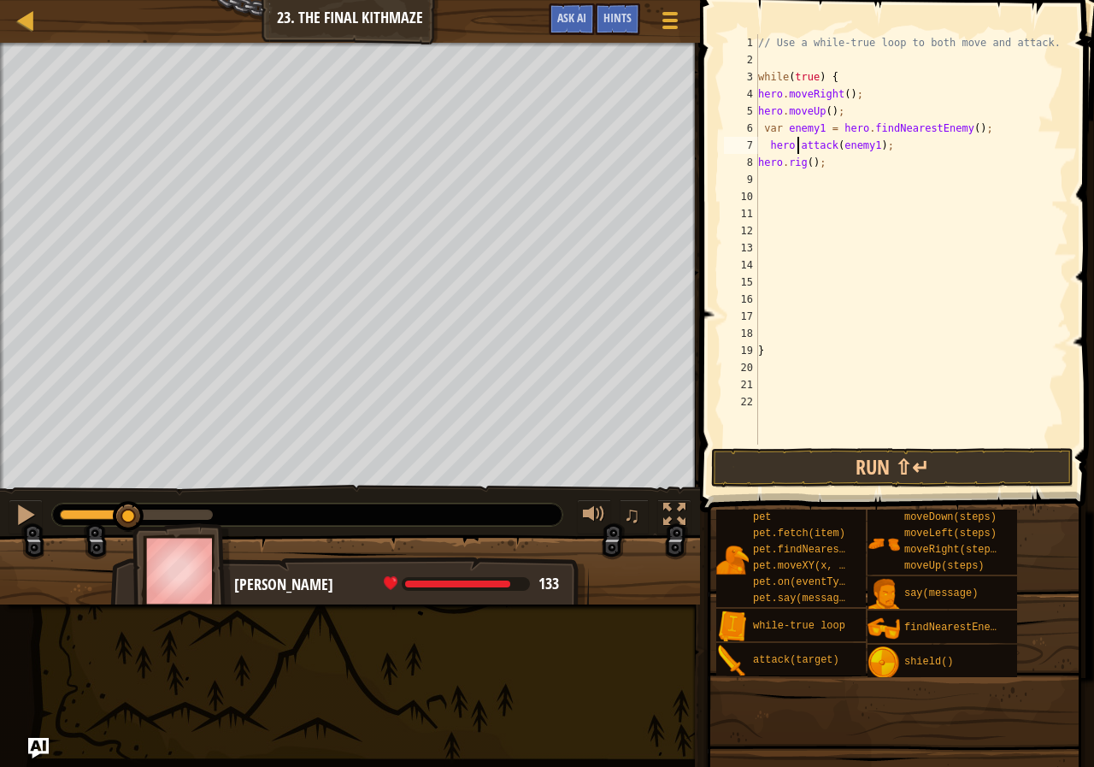
click at [794, 166] on div "// Use a while-true loop to both move and attack. while ( true ) { hero . moveR…" at bounding box center [912, 256] width 314 height 444
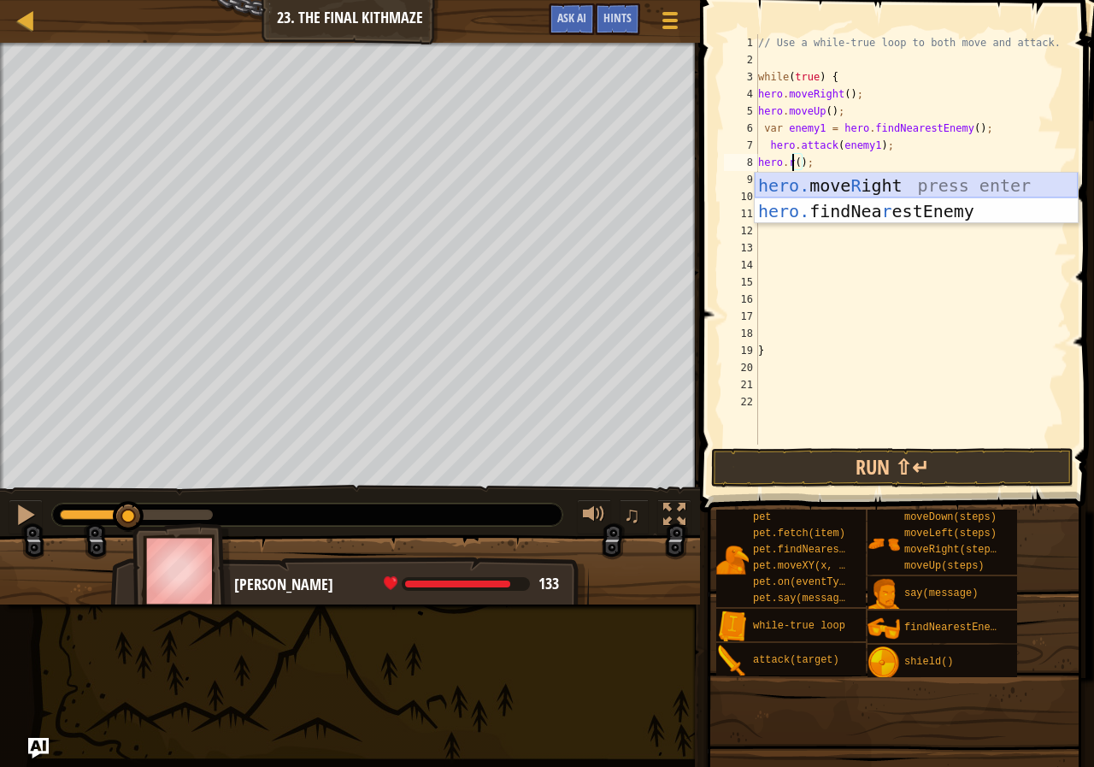
scroll to position [8, 3]
click at [881, 180] on div "hero. move R ight press enter hero. findNea r estEnemy press enter" at bounding box center [916, 224] width 323 height 103
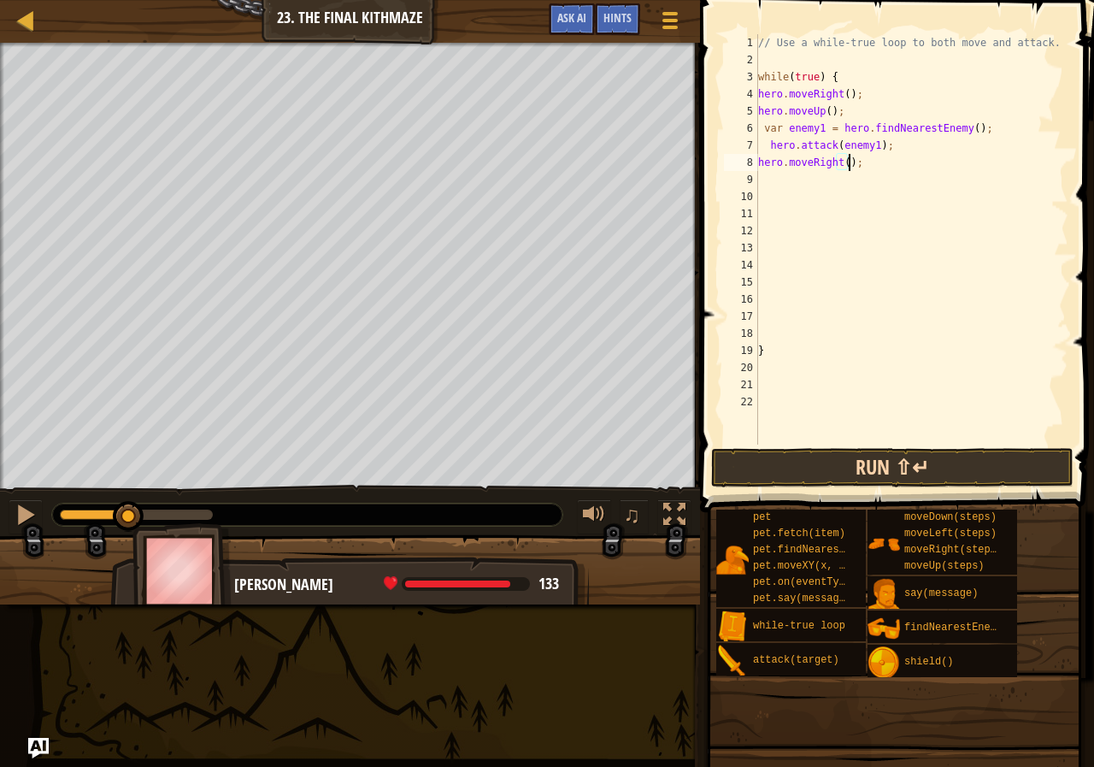
type textarea "hero.moveRight();"
click at [772, 449] on button "Run ⇧↵" at bounding box center [892, 467] width 362 height 39
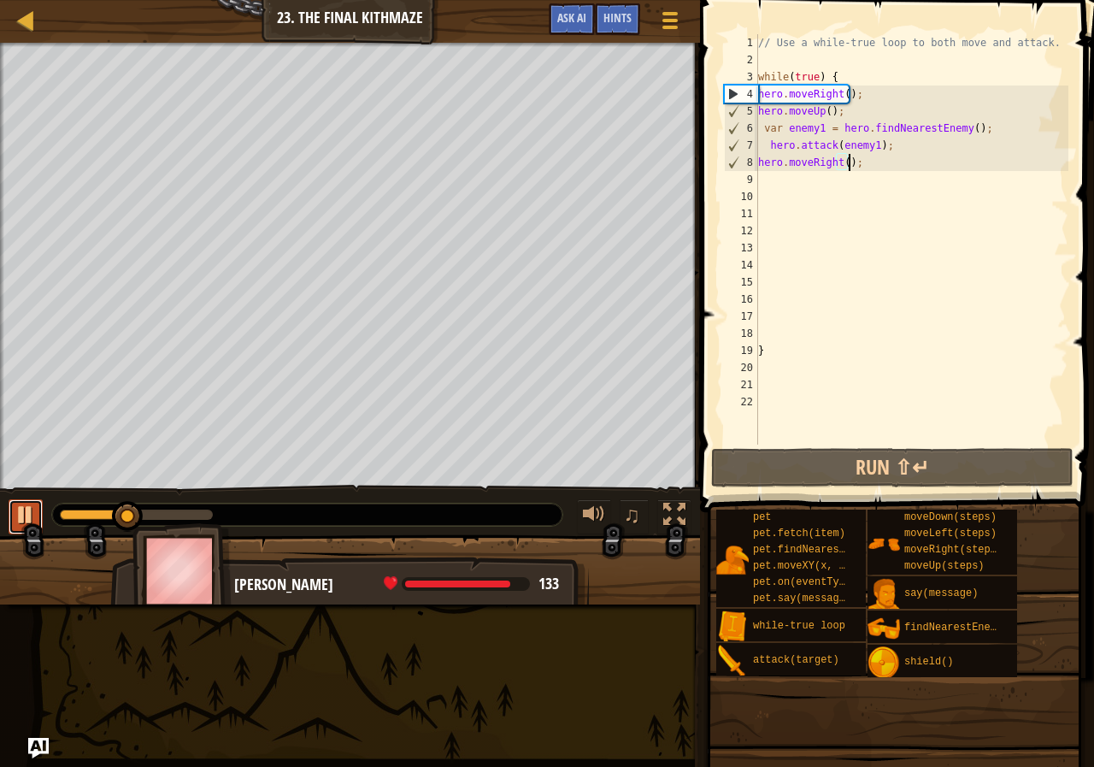
drag, startPoint x: 25, startPoint y: 521, endPoint x: 41, endPoint y: 518, distance: 16.4
click at [25, 521] on div at bounding box center [26, 514] width 22 height 22
click at [754, 174] on div "9" at bounding box center [741, 179] width 34 height 17
type textarea "h"
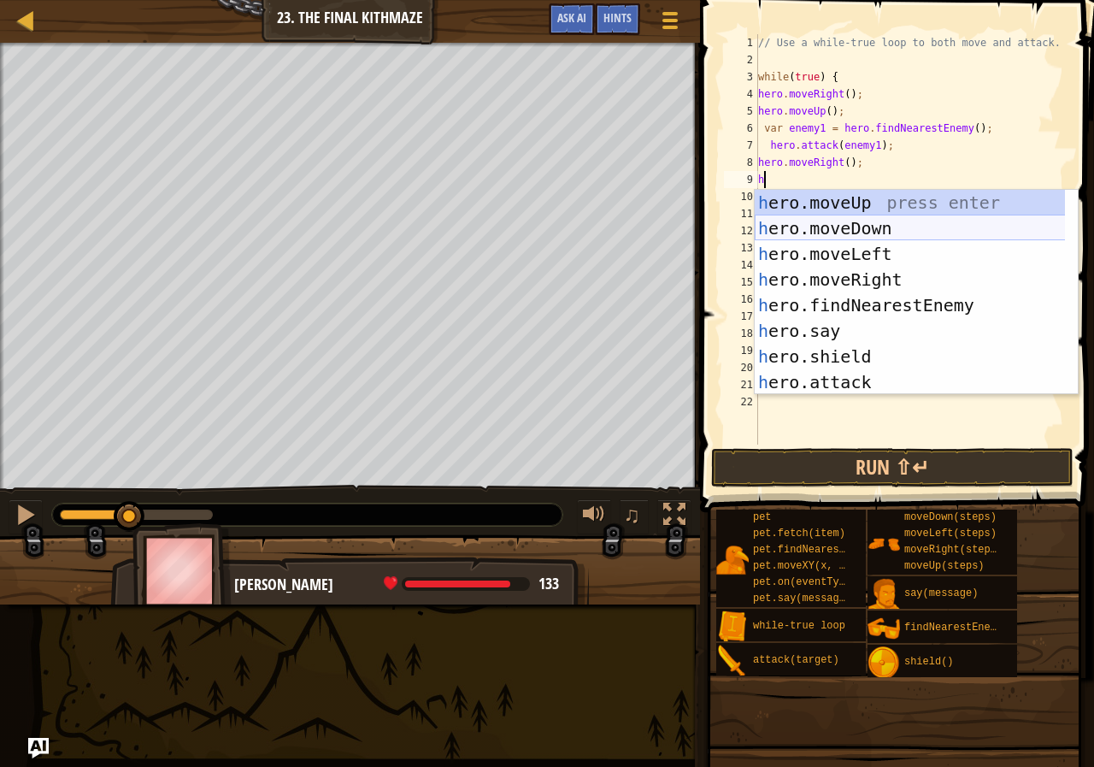
click at [866, 226] on div "h ero.moveUp press enter h ero.moveDown press enter h ero.moveLeft press enter …" at bounding box center [916, 318] width 323 height 256
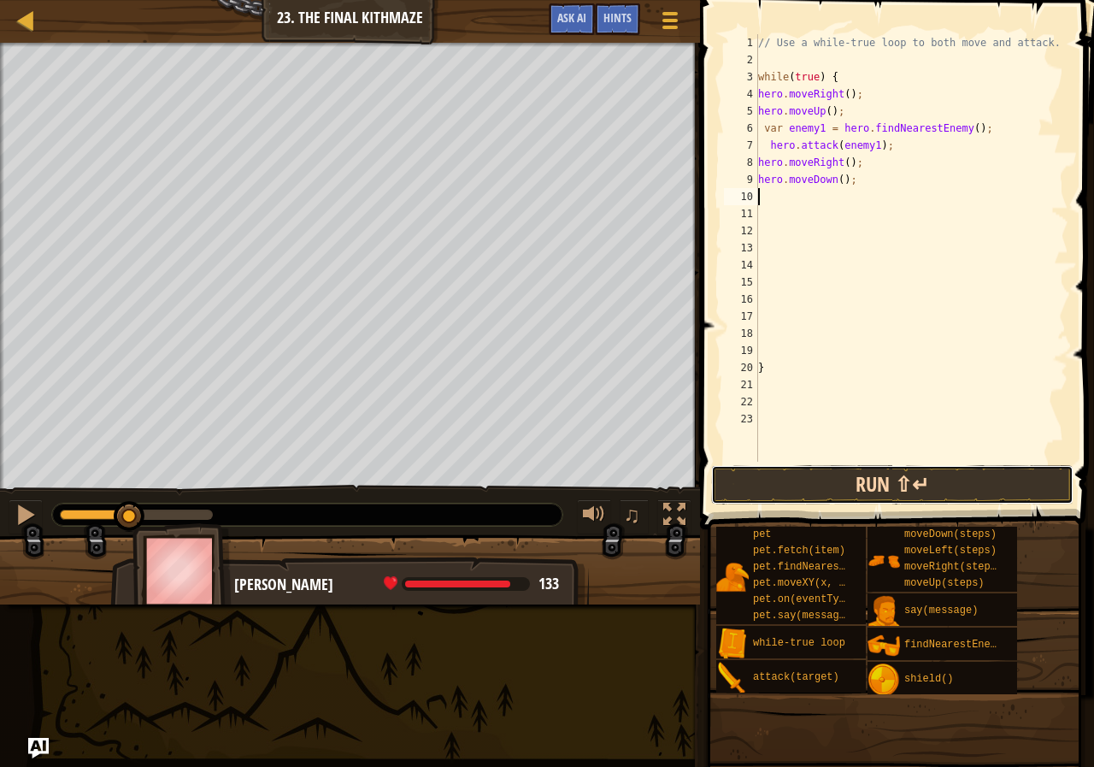
click at [863, 502] on button "Run ⇧↵" at bounding box center [892, 484] width 362 height 39
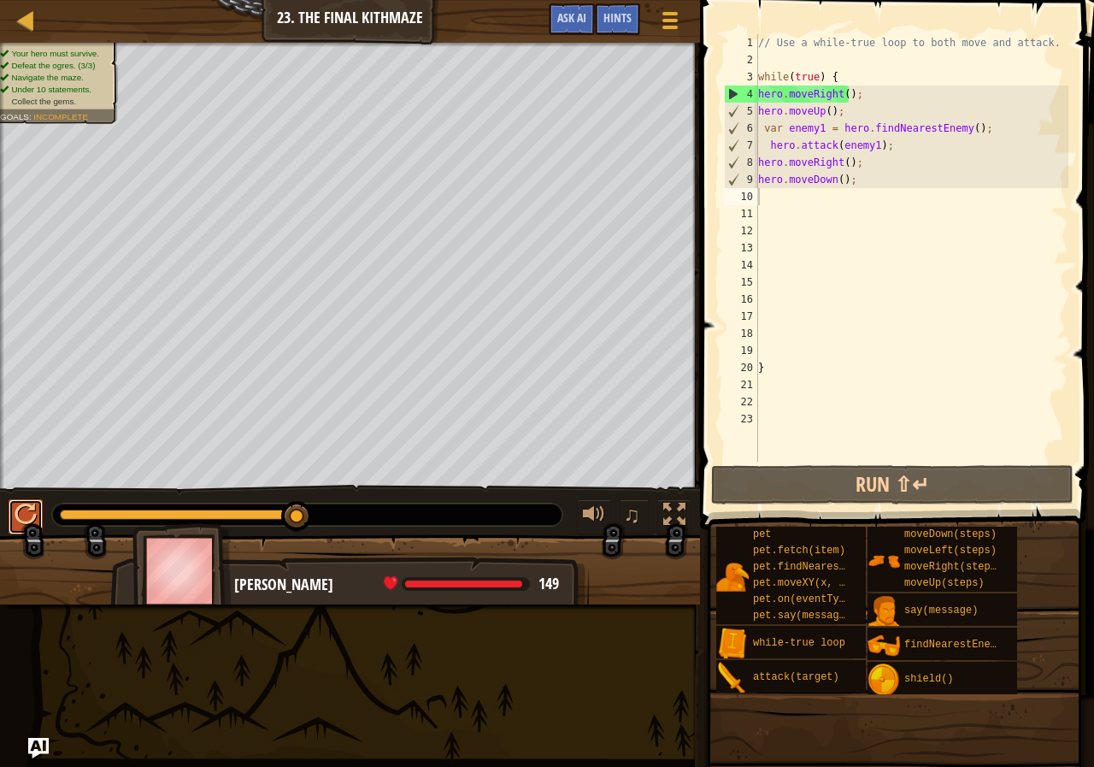
click at [38, 515] on button at bounding box center [26, 516] width 34 height 35
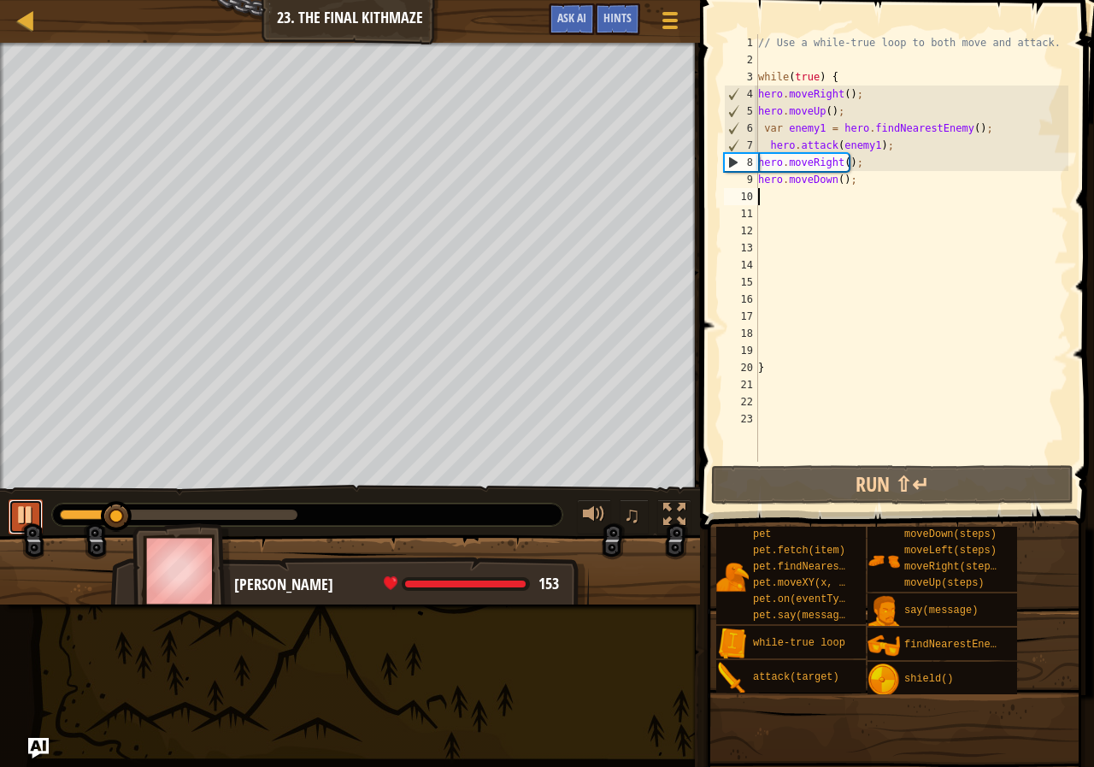
click at [9, 513] on button at bounding box center [26, 516] width 34 height 35
click at [837, 180] on div "// Use a while-true loop to both move and attack. while ( true ) { hero . moveR…" at bounding box center [912, 265] width 314 height 462
type textarea "hero.moveDown(2);"
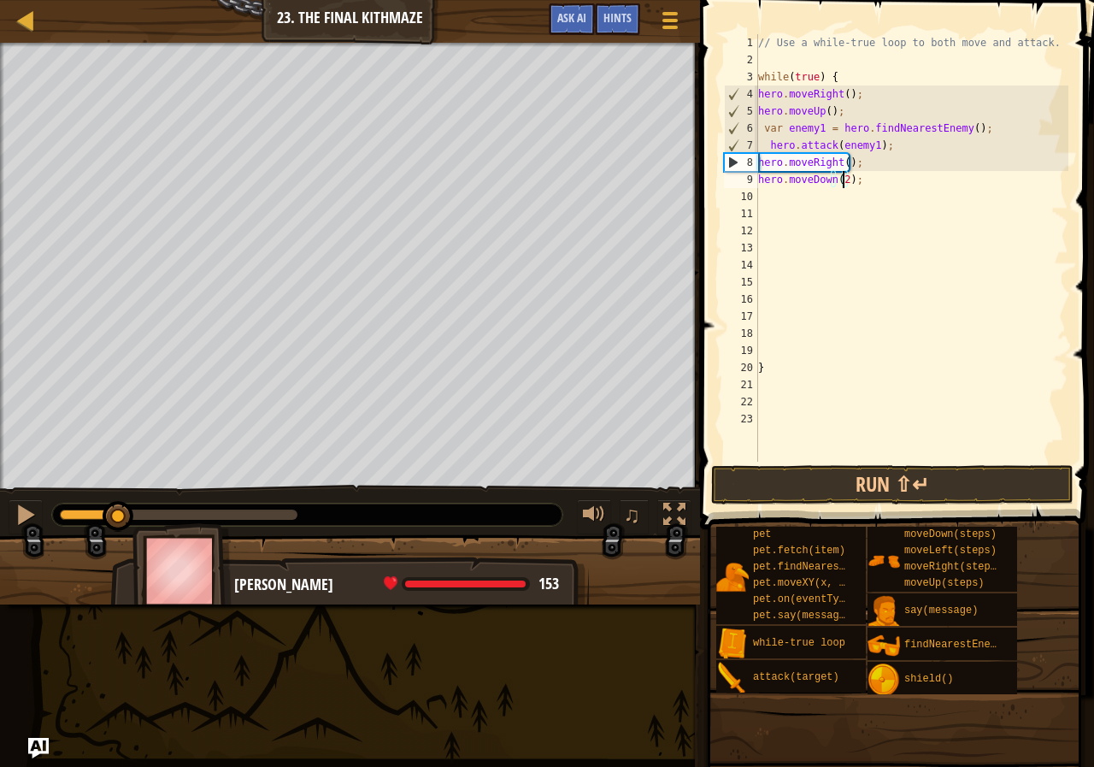
scroll to position [8, 7]
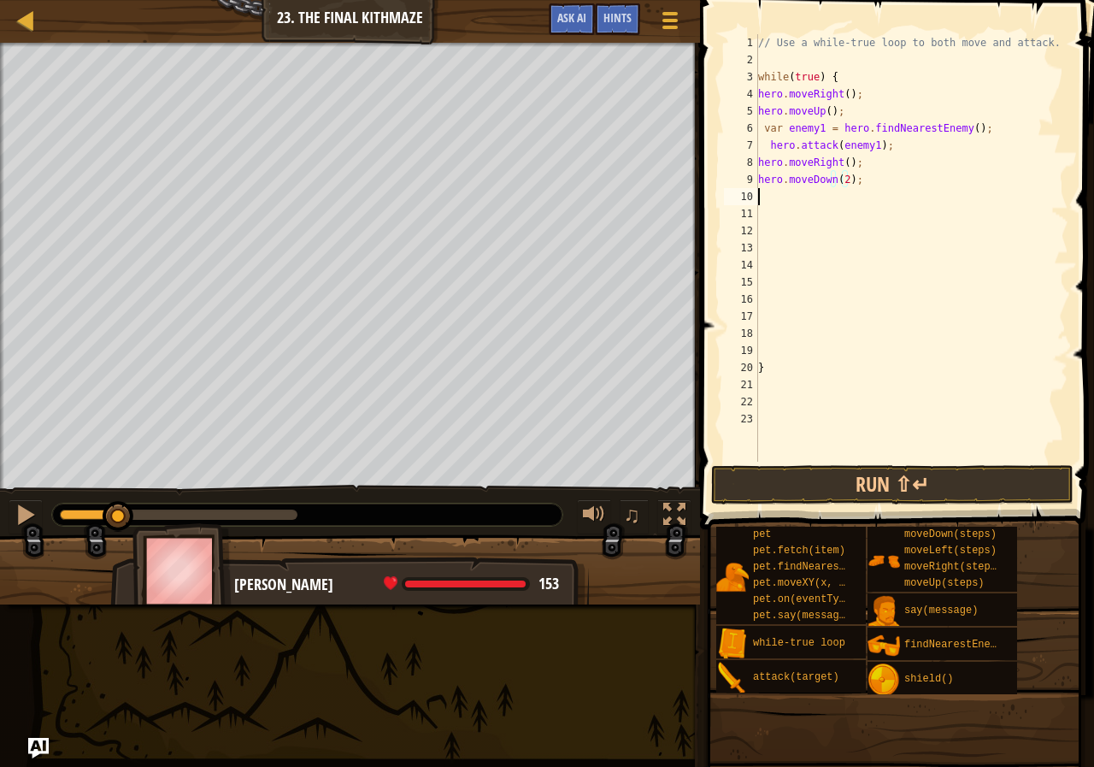
click at [778, 204] on div "// Use a while-true loop to both move and attack. while ( true ) { hero . moveR…" at bounding box center [912, 265] width 314 height 462
type textarea "h"
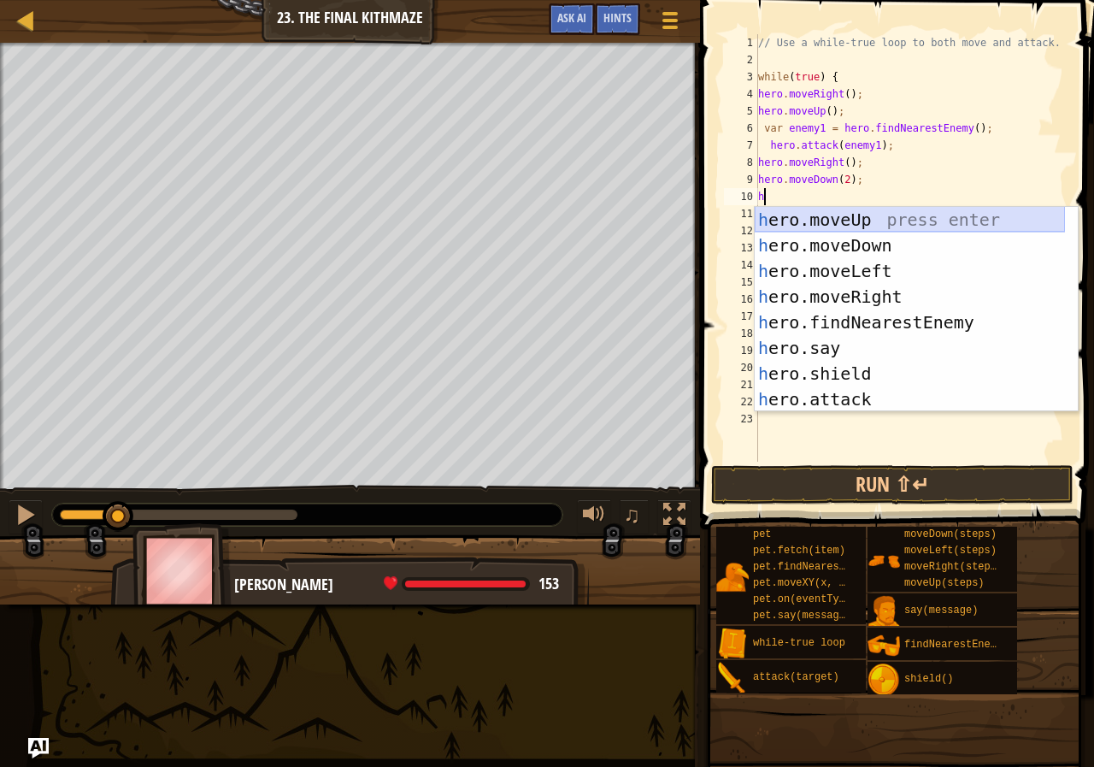
click at [862, 220] on div "h ero.moveUp press enter h ero.moveDown press enter h ero.moveLeft press enter …" at bounding box center [910, 335] width 310 height 256
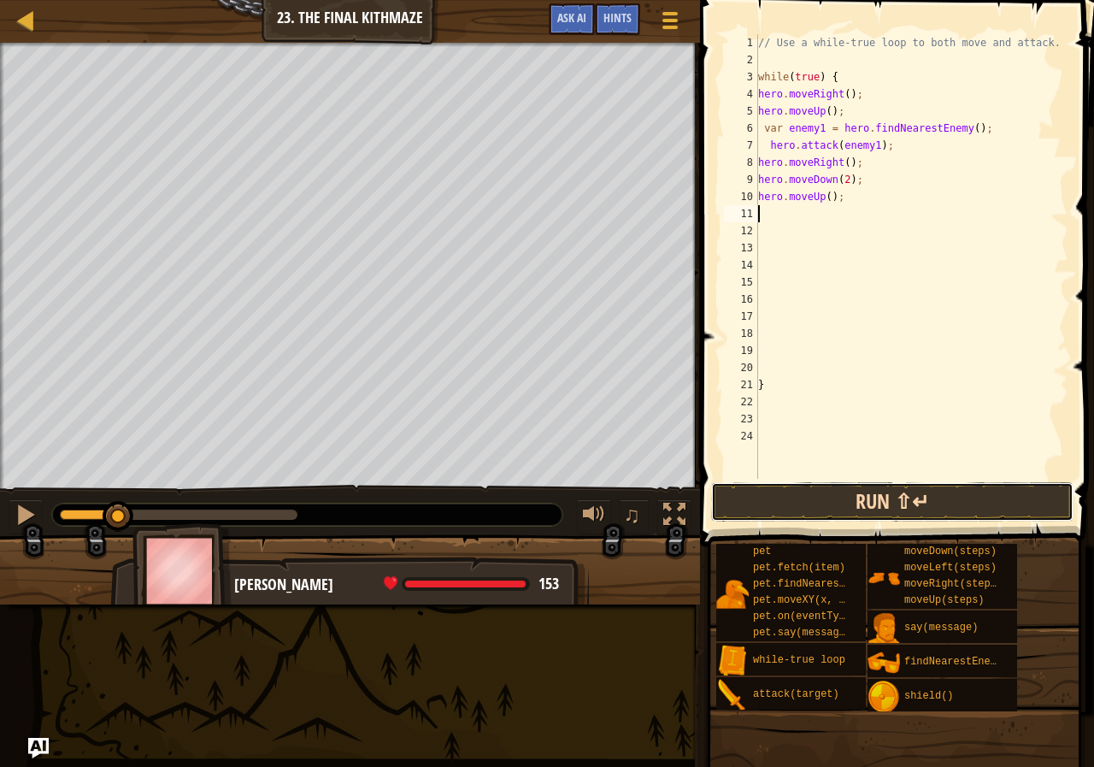
click at [895, 503] on button "Run ⇧↵" at bounding box center [892, 501] width 362 height 39
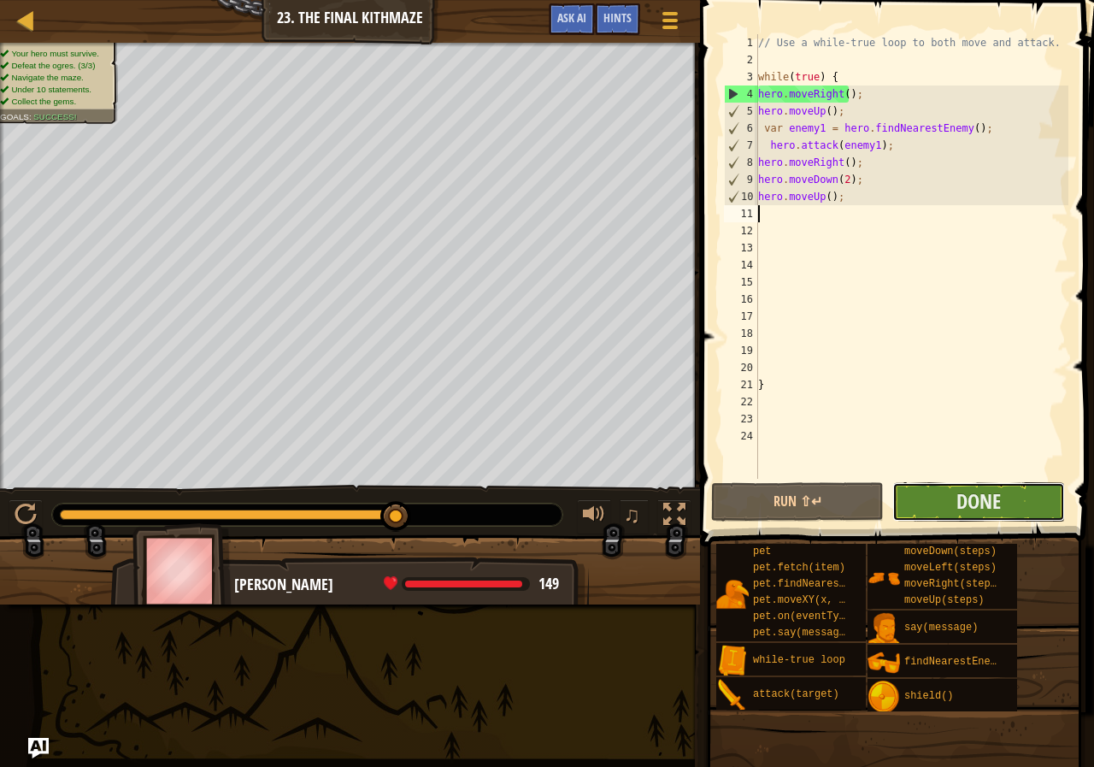
click at [931, 500] on button "Done" at bounding box center [978, 501] width 173 height 39
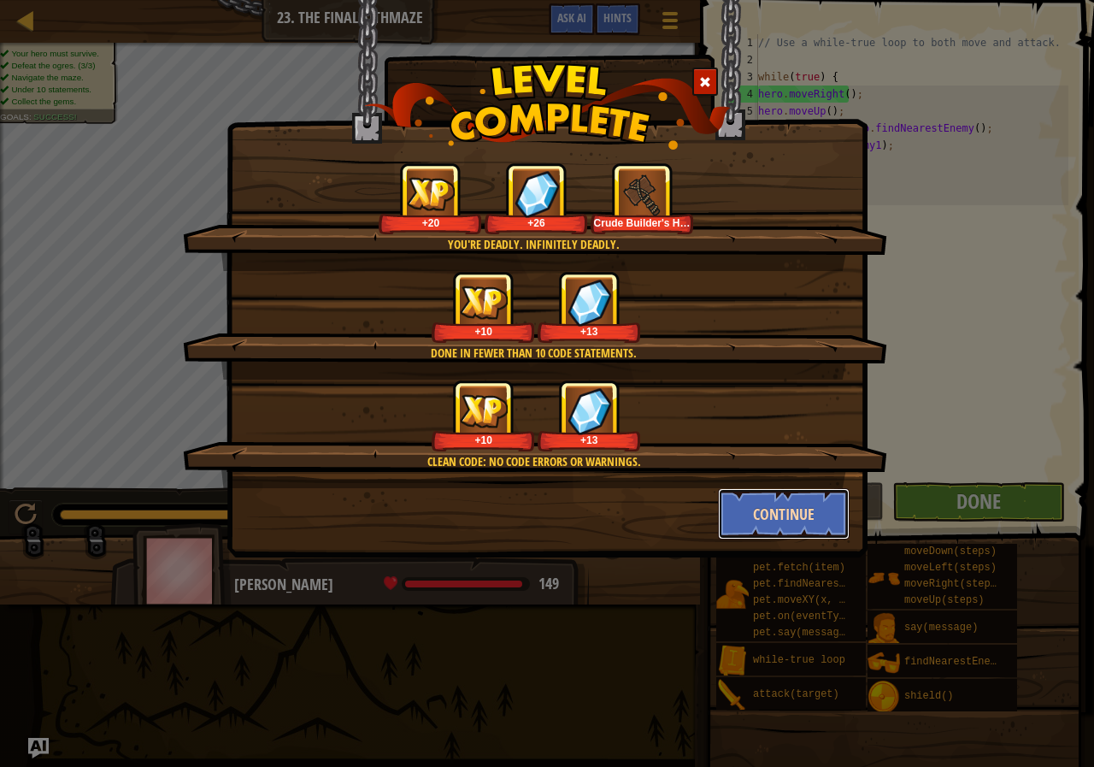
click at [798, 508] on button "Continue" at bounding box center [784, 513] width 132 height 51
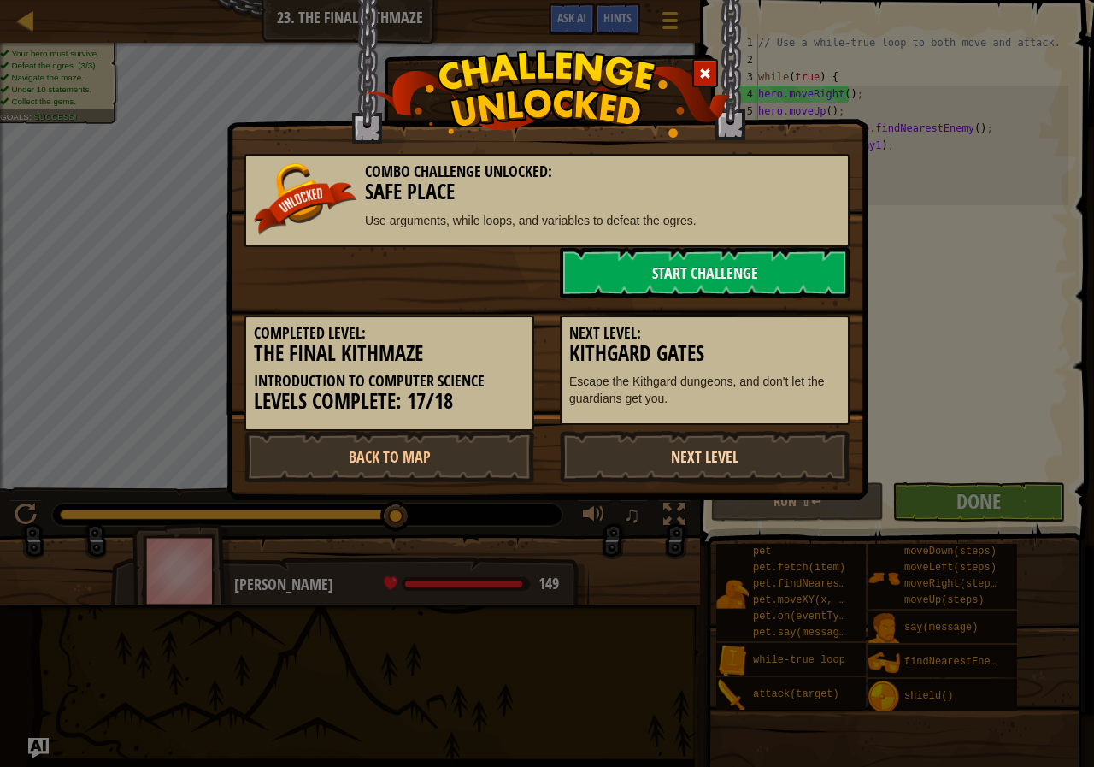
drag, startPoint x: 798, startPoint y: 508, endPoint x: 613, endPoint y: 461, distance: 191.4
click at [626, 465] on div "Combo Challenge Unlocked: Safe Place Use arguments, while loops, and variables …" at bounding box center [547, 383] width 1094 height 767
click at [571, 448] on link "Next Level" at bounding box center [705, 456] width 290 height 51
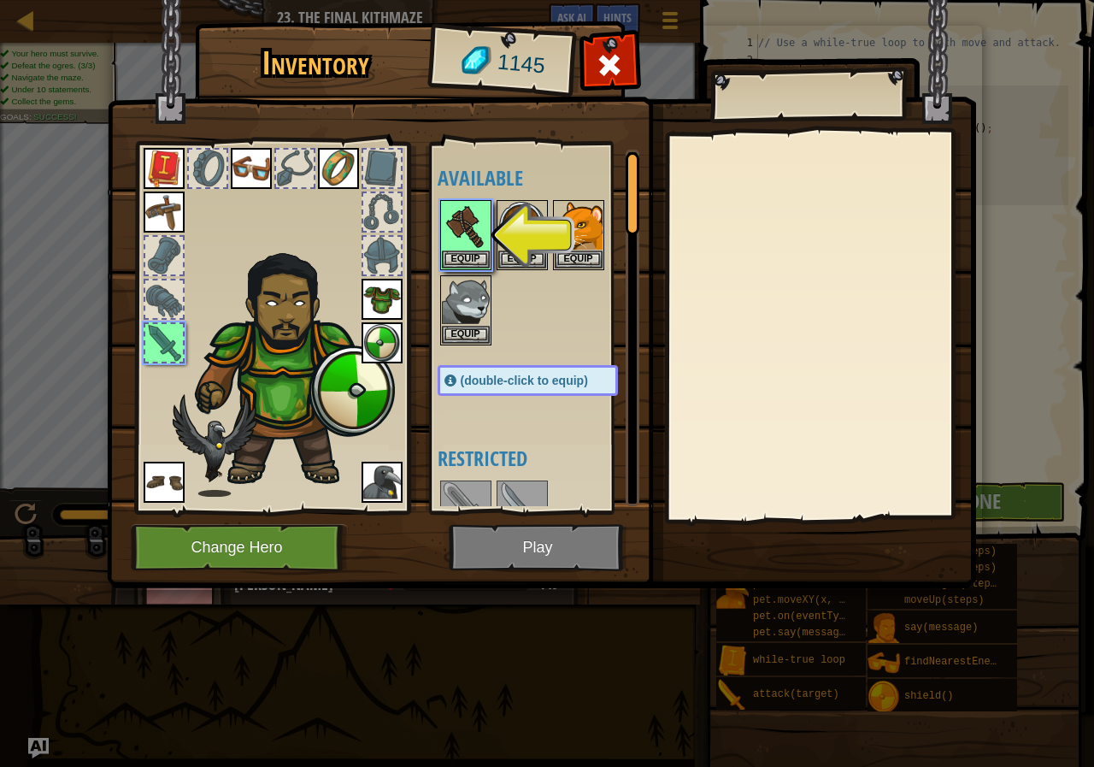
click at [556, 557] on img at bounding box center [541, 278] width 869 height 621
click at [455, 256] on button "Equip" at bounding box center [466, 259] width 48 height 18
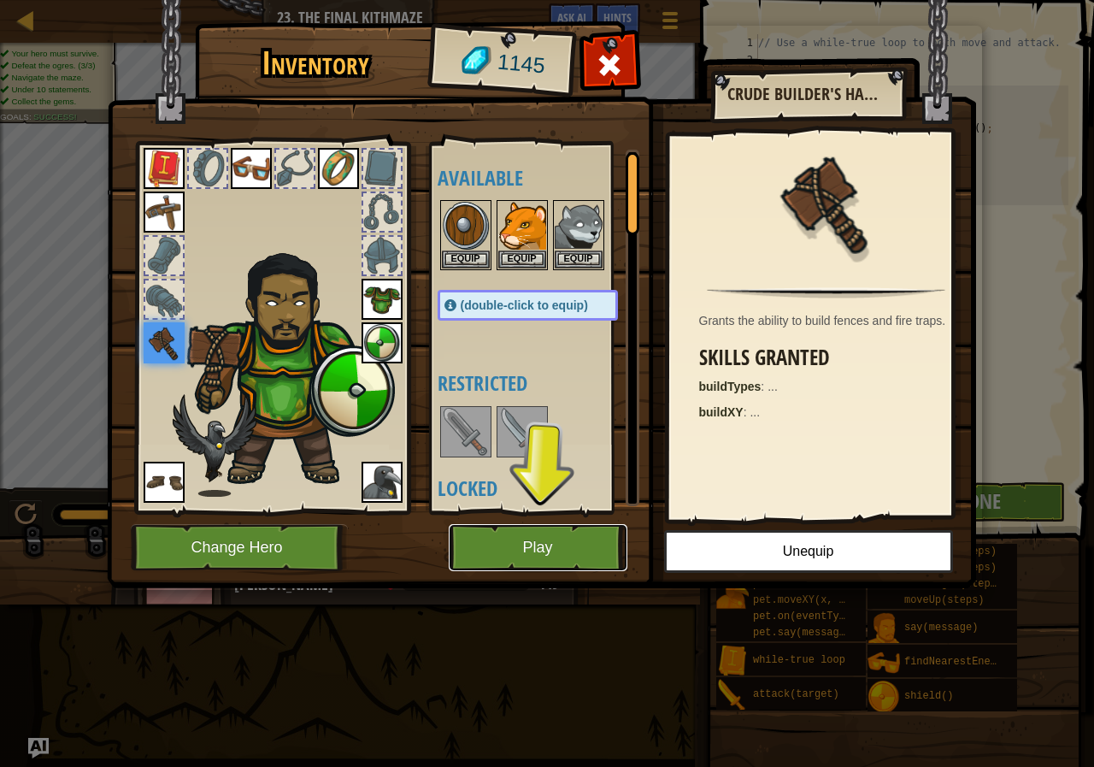
click at [529, 545] on button "Play" at bounding box center [538, 547] width 179 height 47
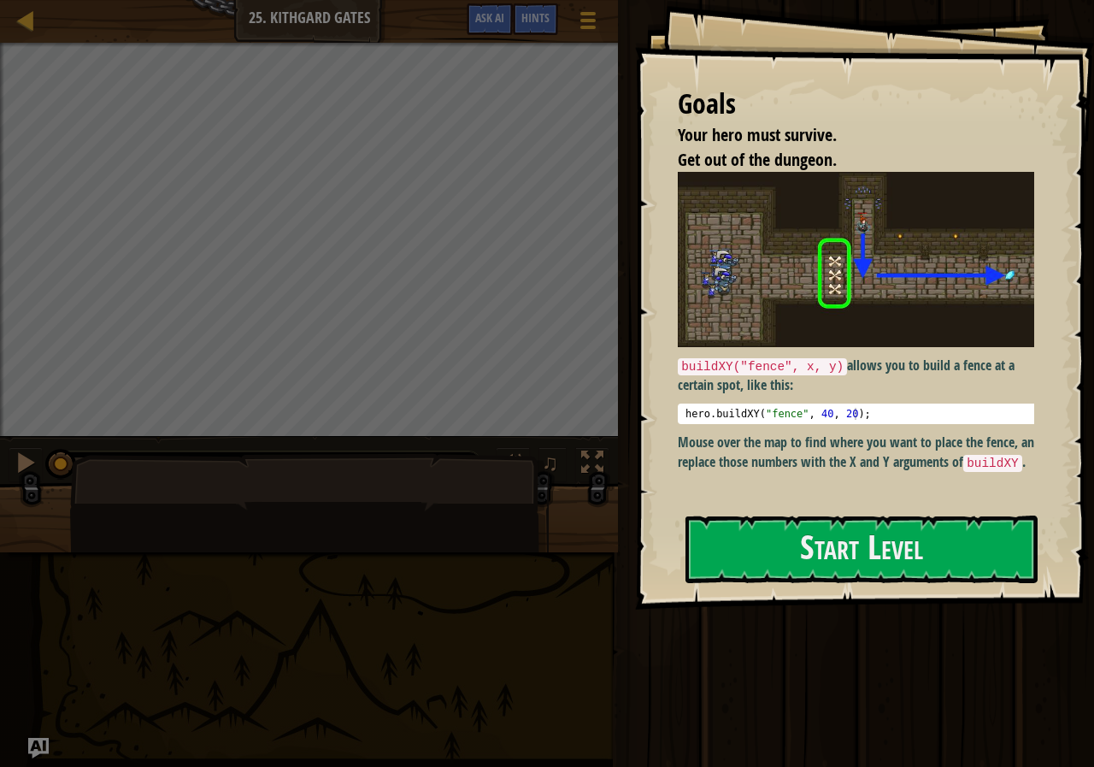
click at [207, 519] on div at bounding box center [309, 524] width 479 height 142
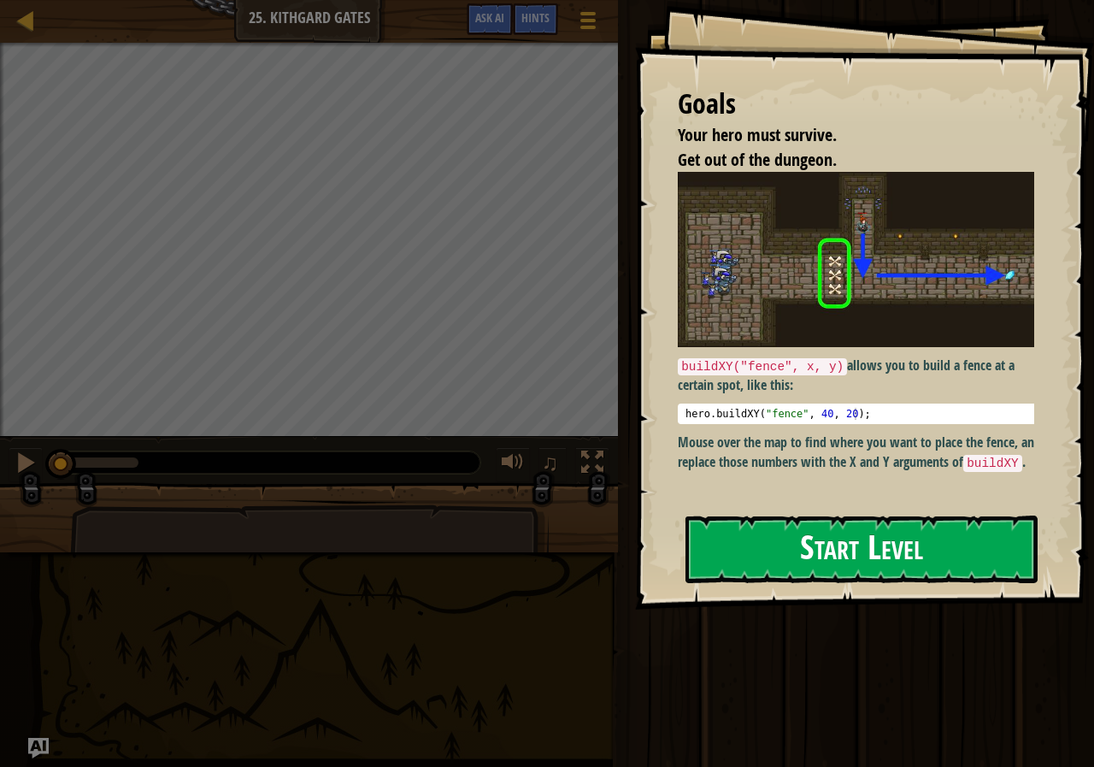
click at [831, 562] on button "Start Level" at bounding box center [862, 549] width 352 height 68
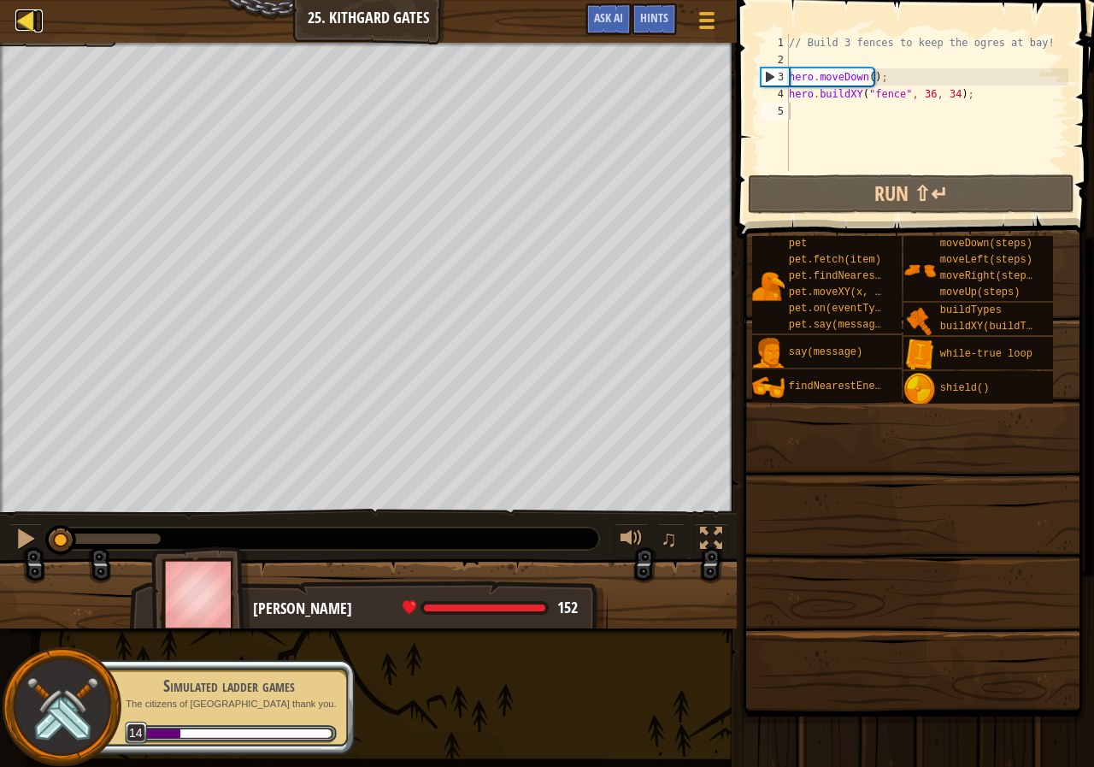
click at [35, 19] on div at bounding box center [25, 19] width 21 height 21
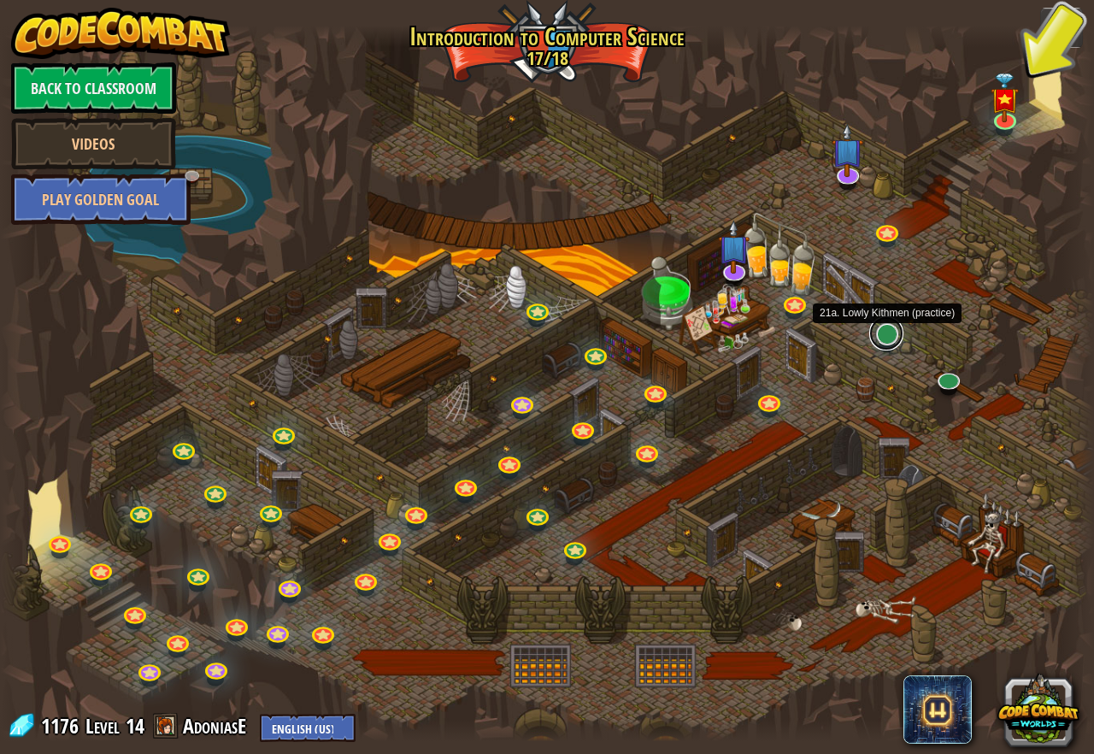
click at [895, 332] on link at bounding box center [886, 333] width 34 height 34
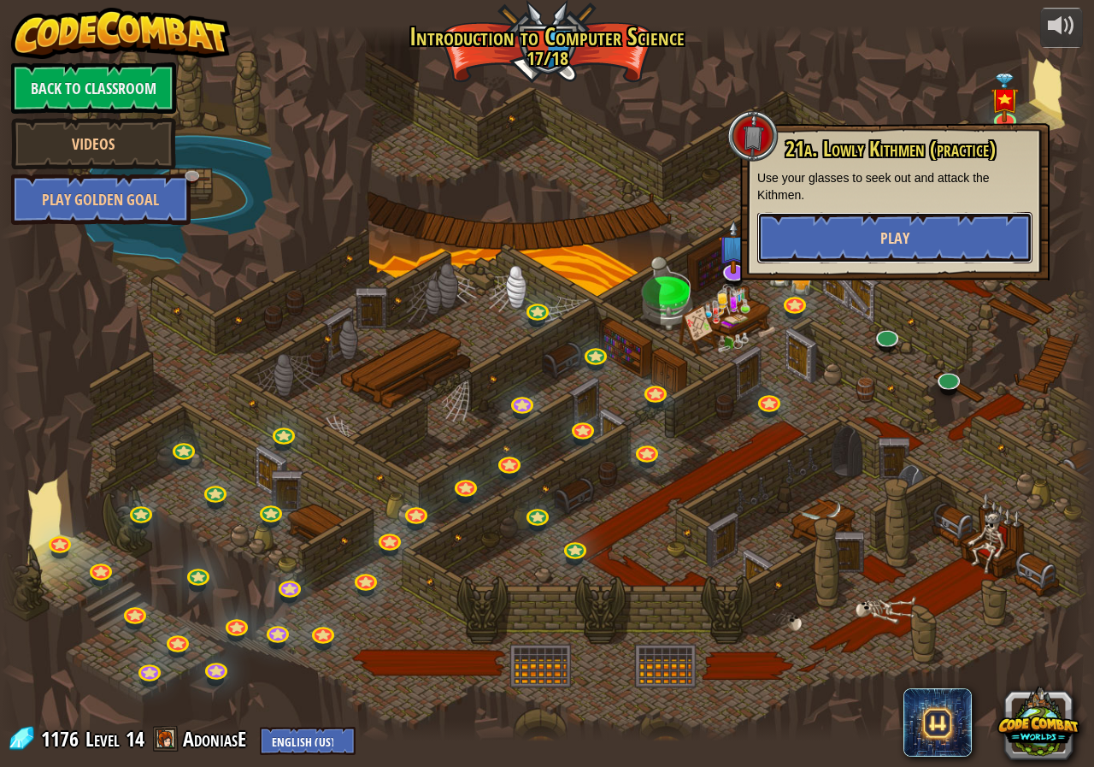
click at [897, 233] on span "Play" at bounding box center [894, 237] width 29 height 21
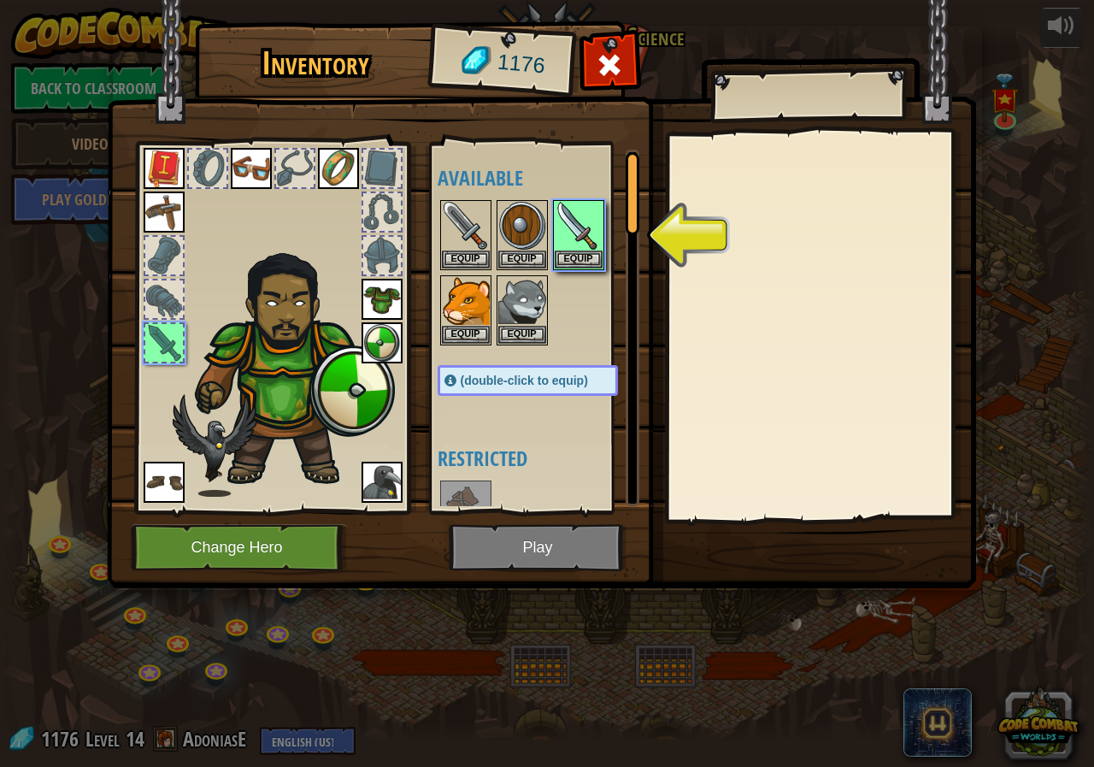
click at [505, 549] on img at bounding box center [541, 278] width 869 height 621
click at [568, 247] on img at bounding box center [579, 226] width 48 height 48
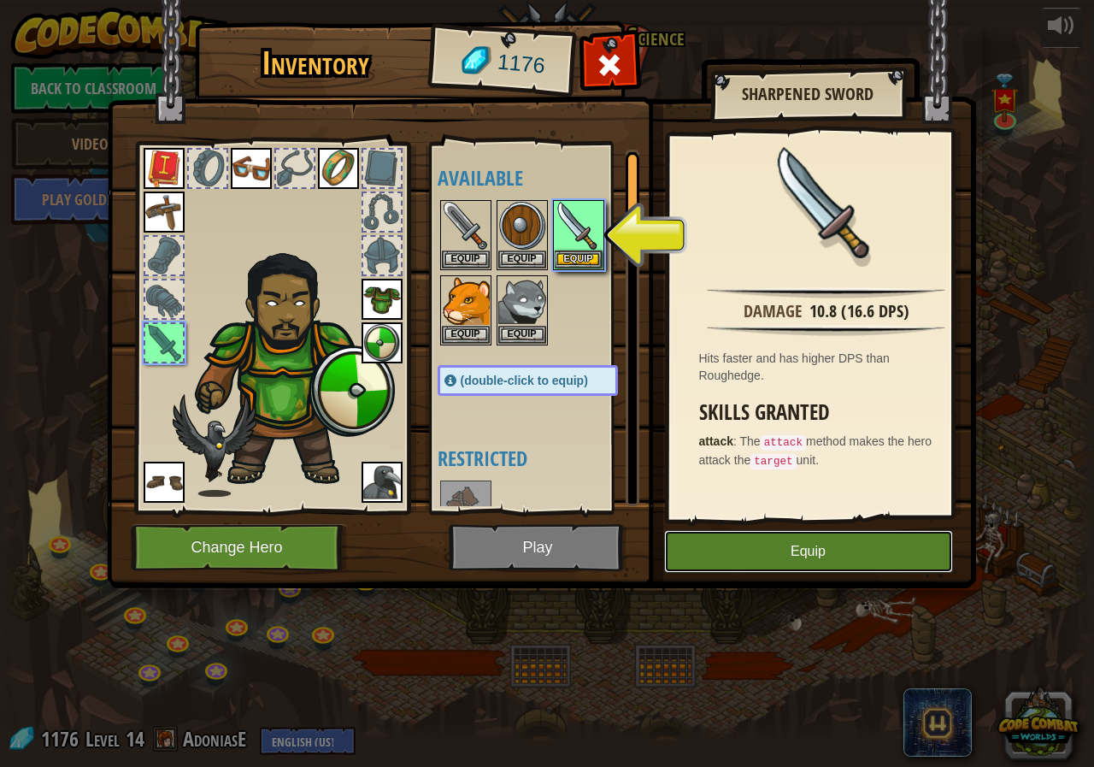
click at [772, 549] on button "Equip" at bounding box center [808, 551] width 289 height 43
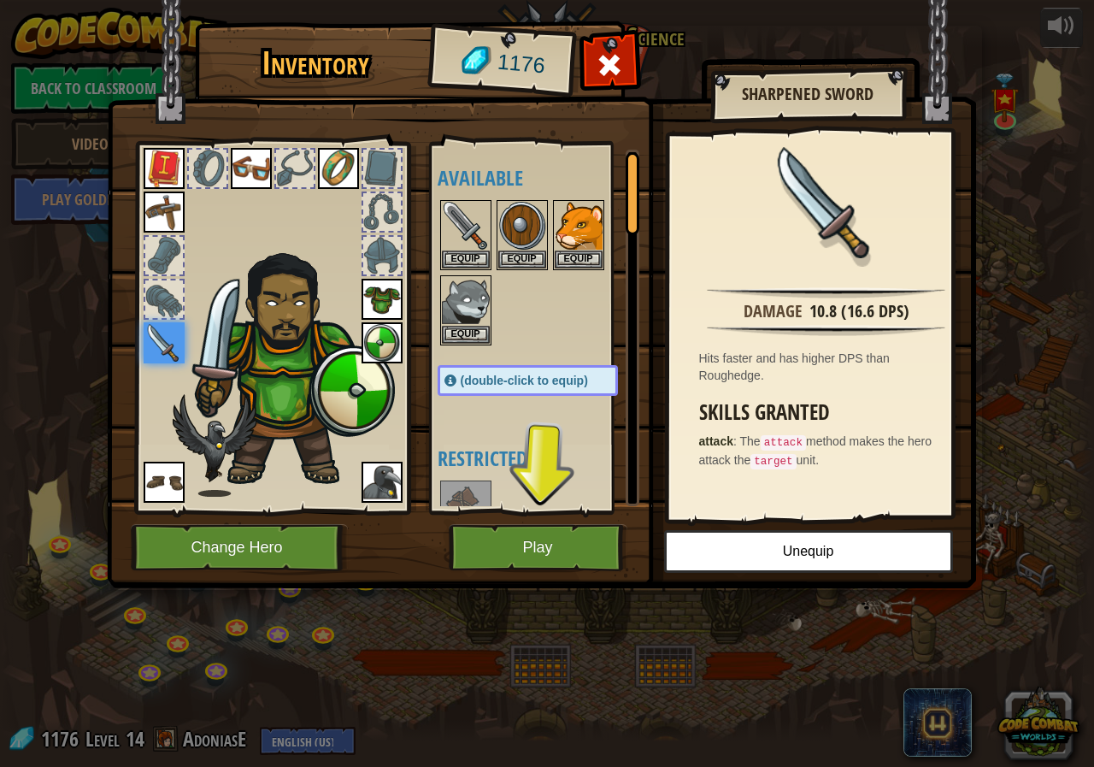
click at [602, 523] on img at bounding box center [541, 278] width 869 height 621
click at [607, 533] on button "Play" at bounding box center [538, 547] width 179 height 47
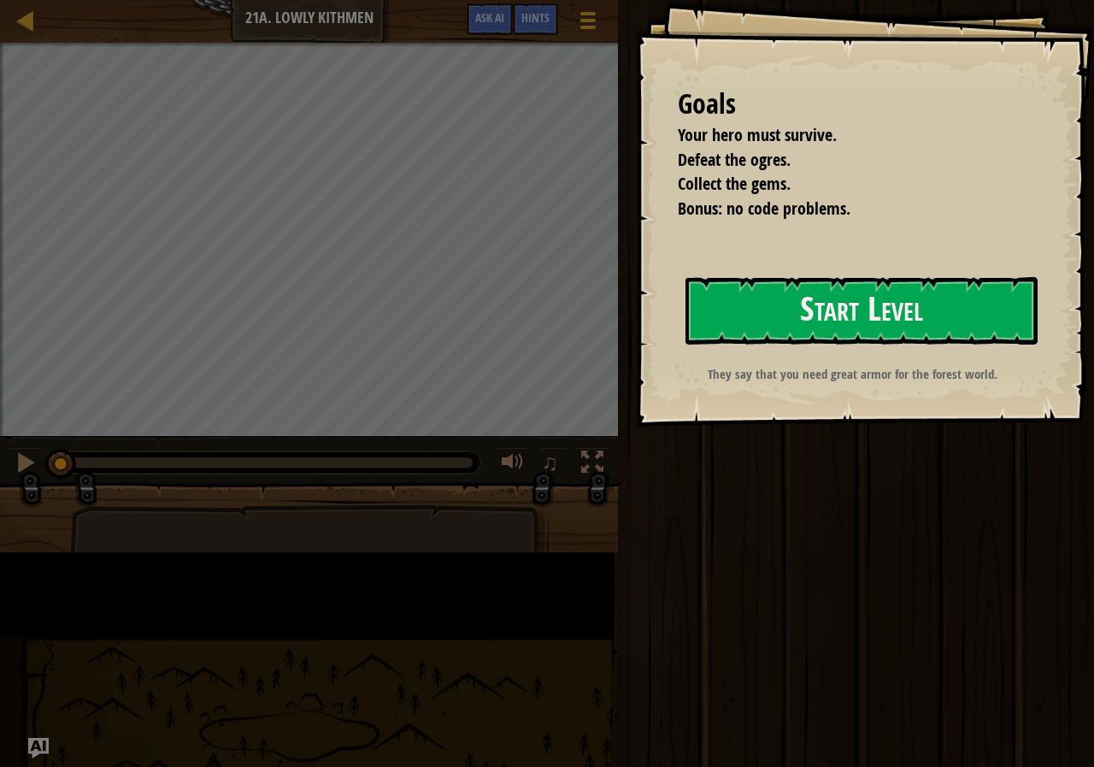
click at [682, 383] on p "They say that you need great armor for the forest world." at bounding box center [852, 374] width 352 height 18
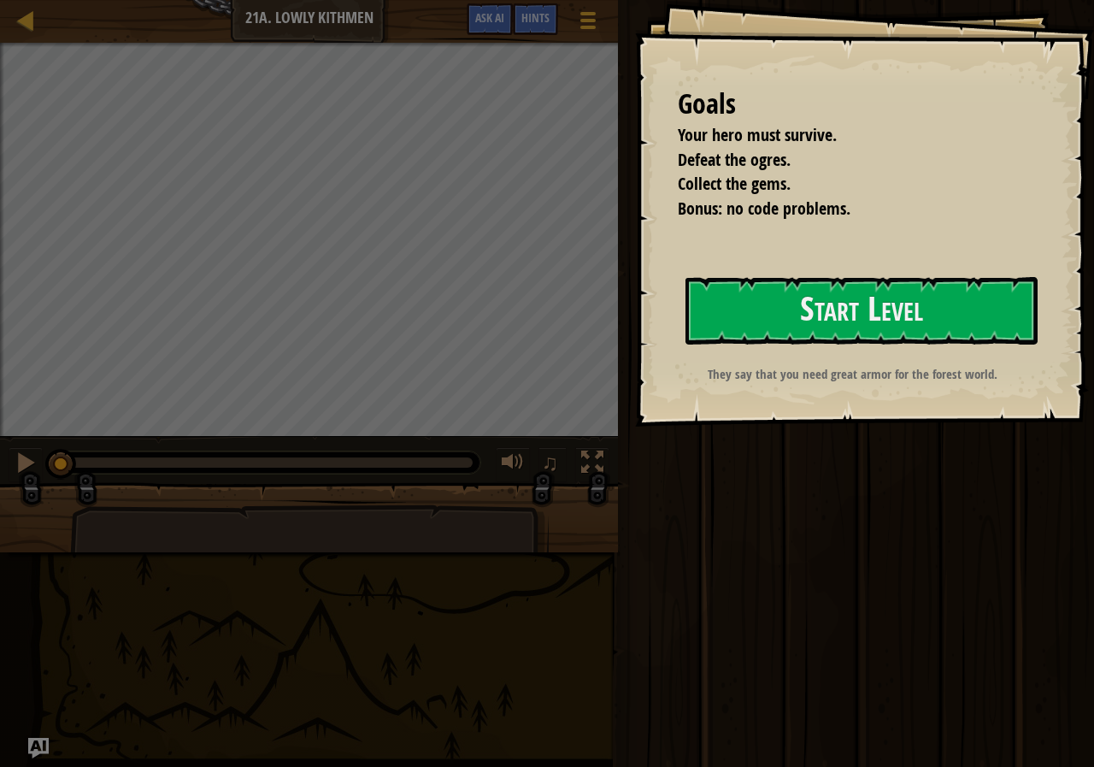
click at [820, 369] on p "They say that you need great armor for the forest world." at bounding box center [852, 374] width 352 height 18
click at [829, 337] on button "Start Level" at bounding box center [862, 311] width 352 height 68
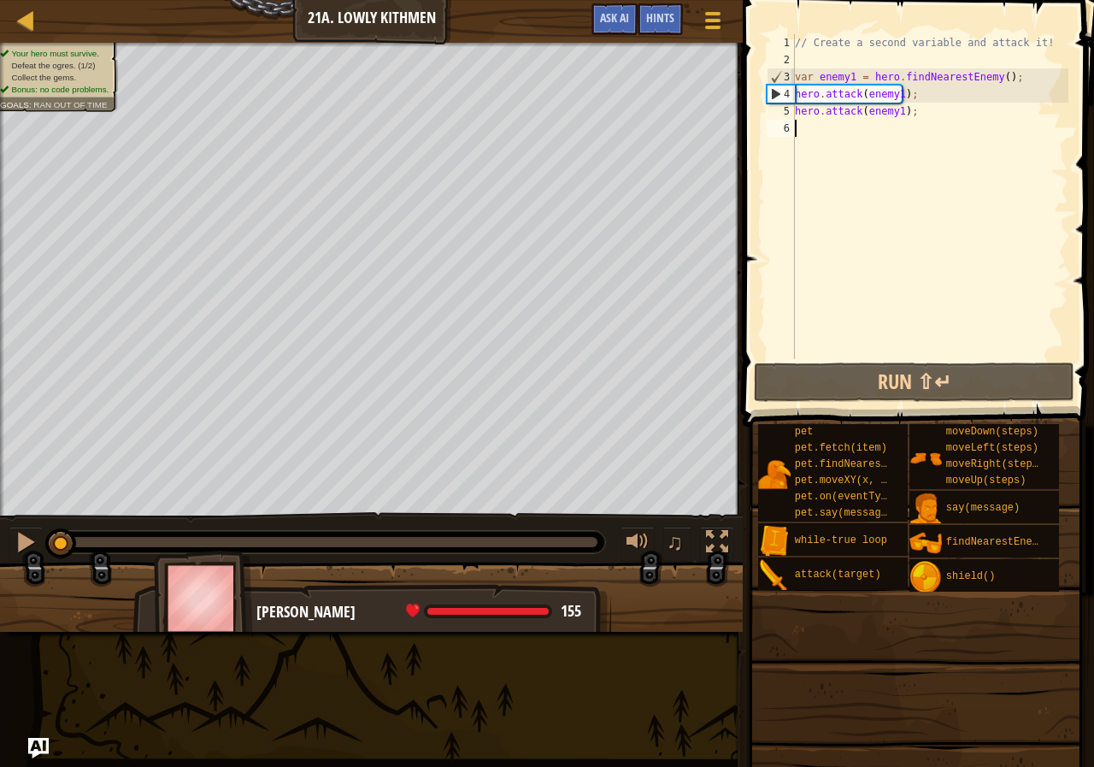
click at [937, 340] on div "// Create a second variable and attack it! var enemy1 = hero . findNearestEnemy…" at bounding box center [930, 213] width 277 height 359
click at [921, 394] on button "Run ⇧↵" at bounding box center [914, 381] width 321 height 39
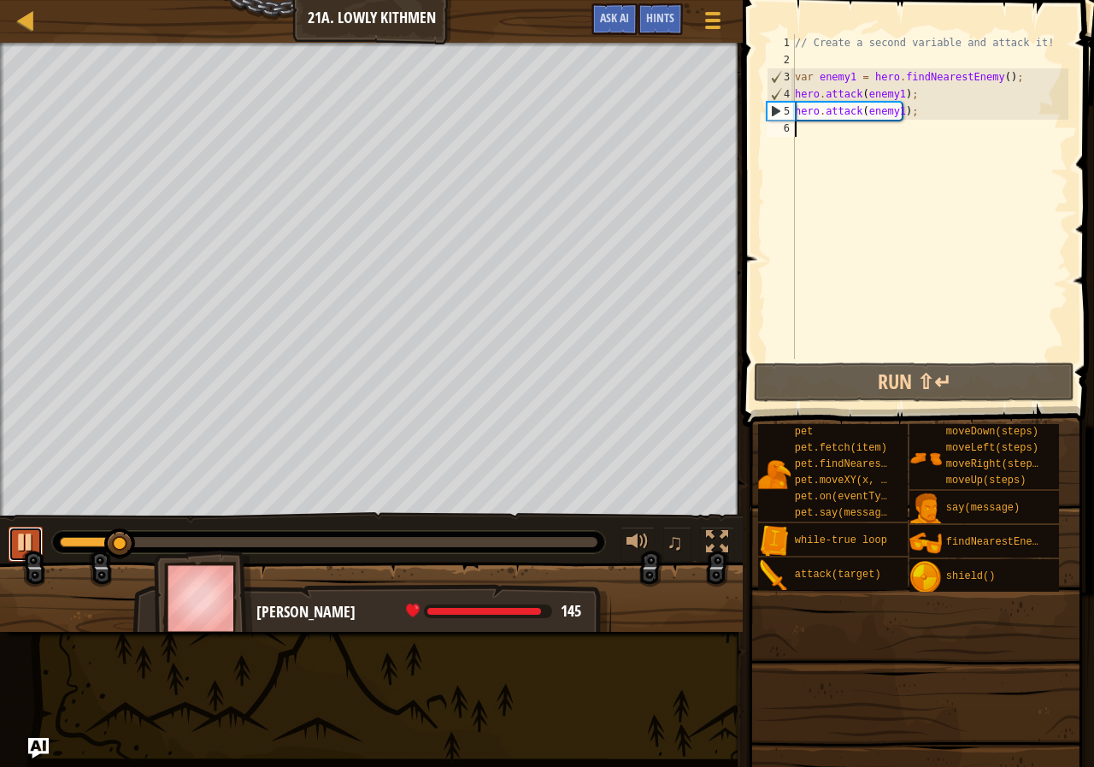
click at [32, 532] on div at bounding box center [26, 542] width 22 height 22
click at [802, 137] on div "// Create a second variable and attack it! var enemy1 = hero . findNearestEnemy…" at bounding box center [930, 213] width 277 height 359
type textarea "h"
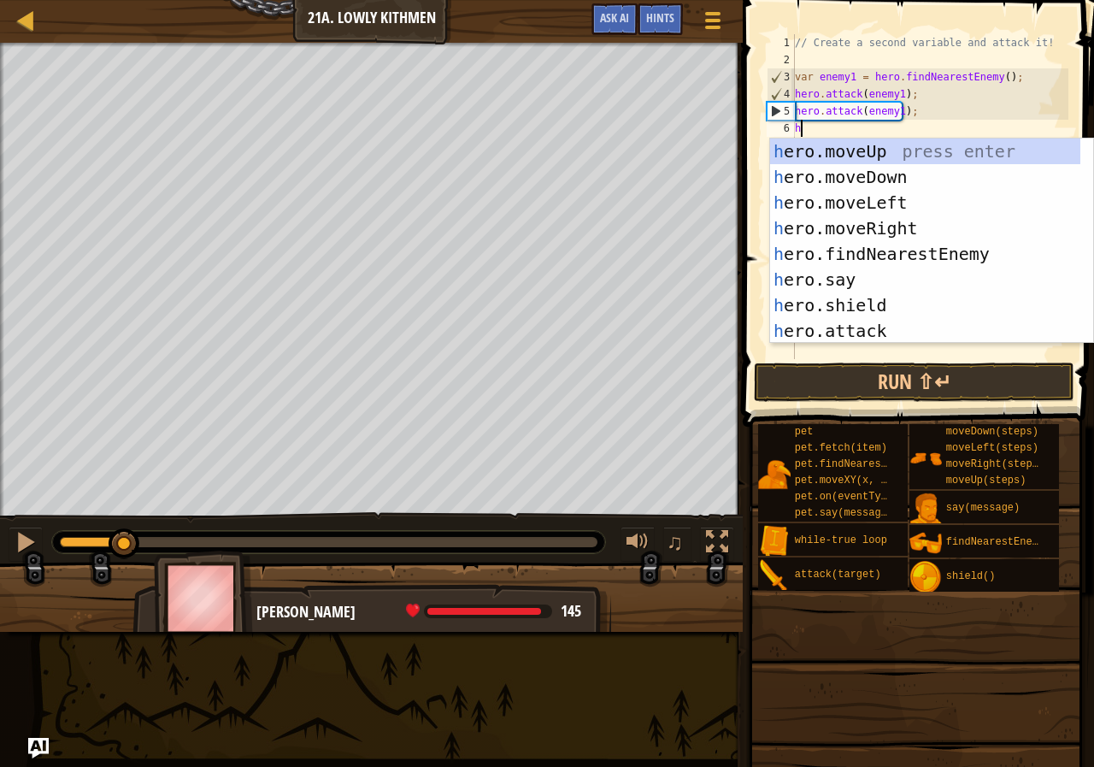
scroll to position [8, 0]
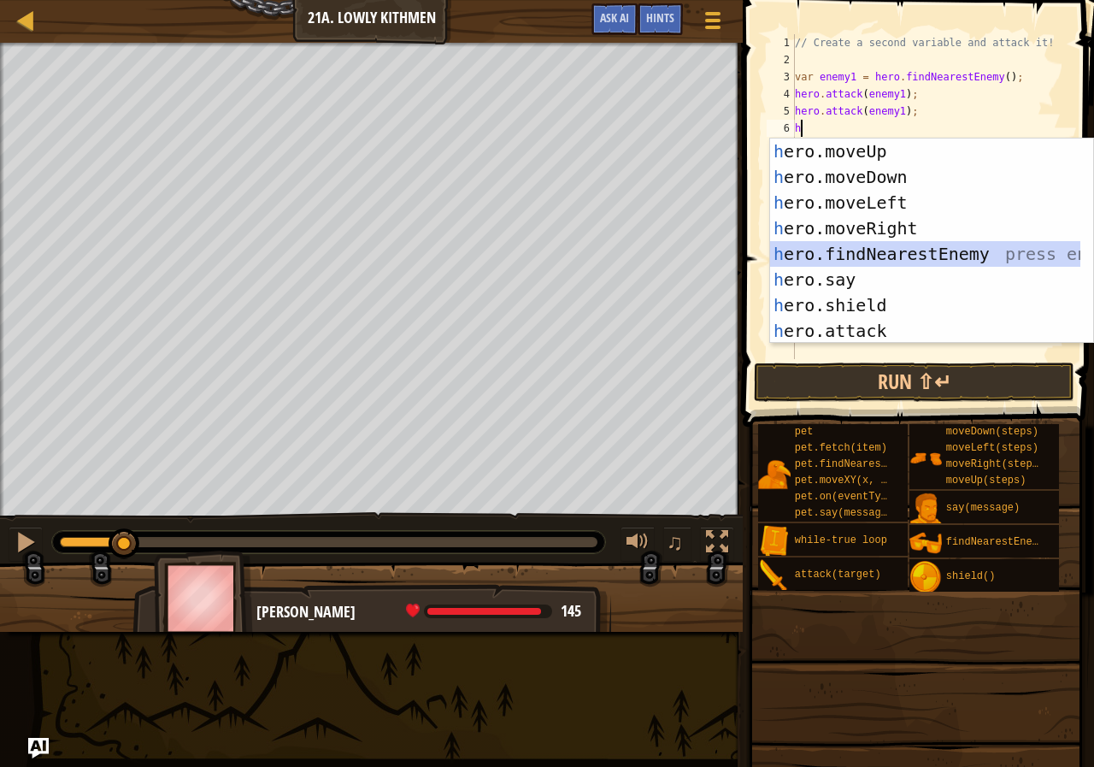
click at [922, 255] on div "h ero.moveUp press enter h ero.moveDown press enter h ero.moveLeft press enter …" at bounding box center [925, 266] width 310 height 256
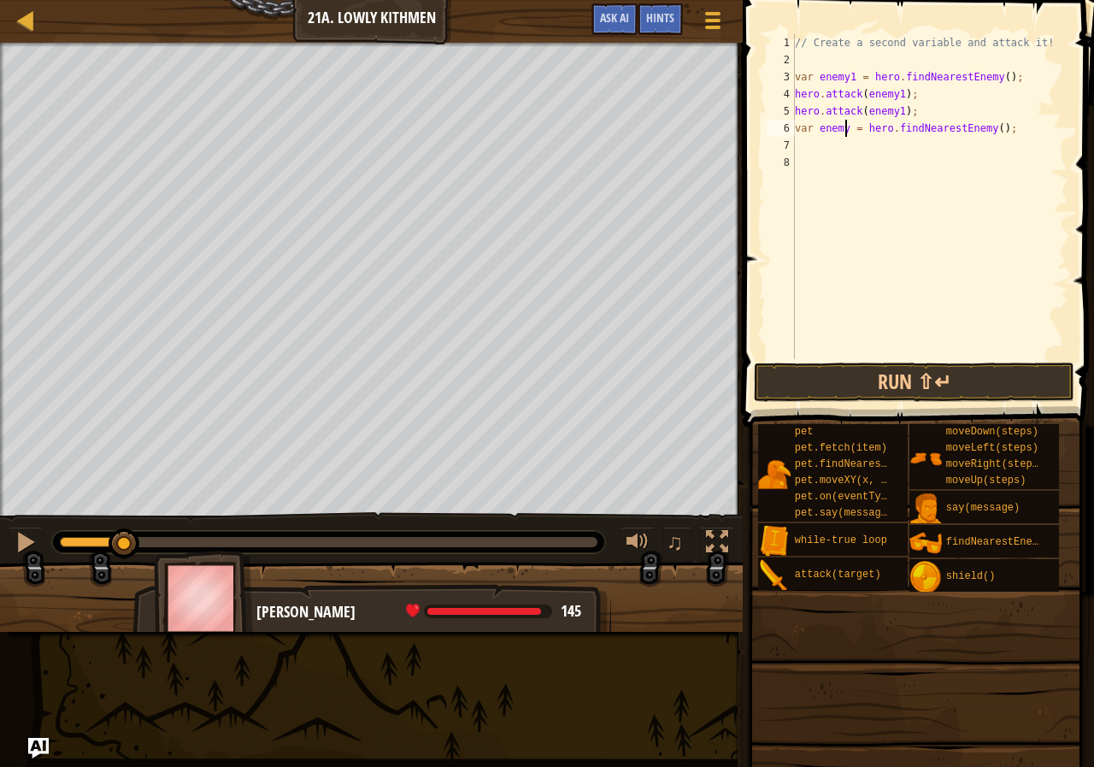
click at [849, 134] on div "// Create a second variable and attack it! var enemy1 = hero . findNearestEnemy…" at bounding box center [930, 213] width 277 height 359
type textarea "var enemy2 = hero.findNearestEnemy();"
click at [819, 147] on div "// Create a second variable and attack it! var enemy1 = hero . findNearestEnemy…" at bounding box center [930, 213] width 277 height 359
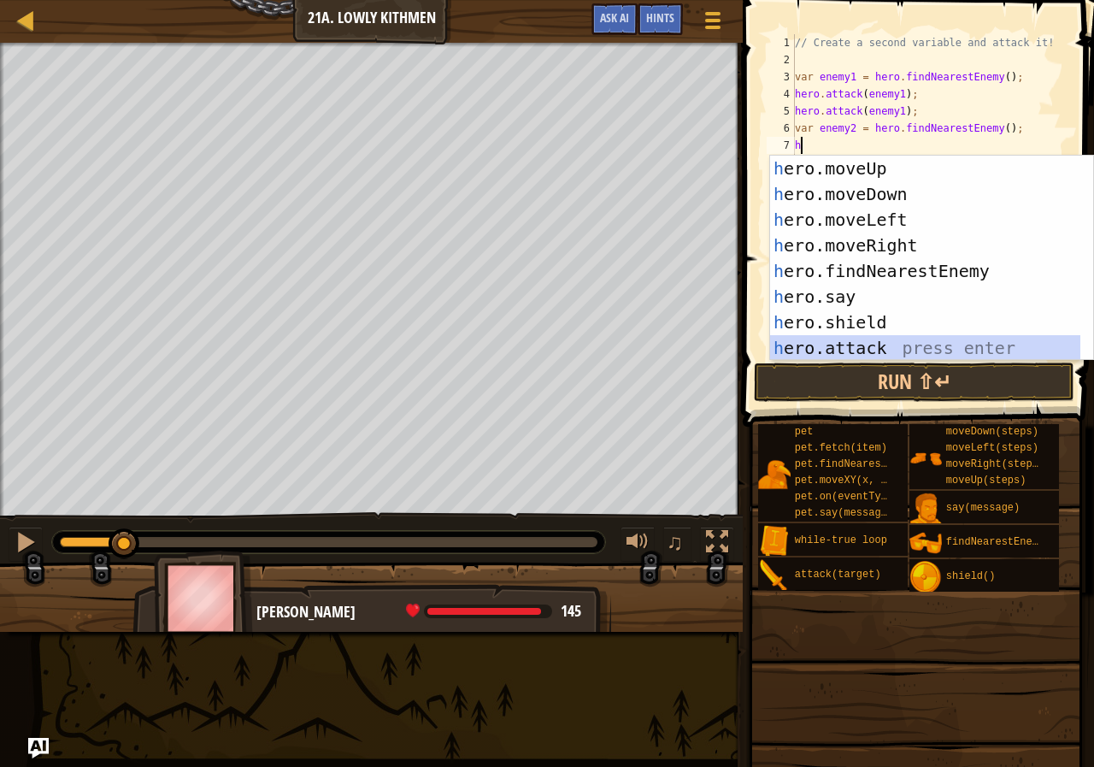
click at [864, 335] on div "h ero.moveUp press enter h ero.moveDown press enter h ero.moveLeft press enter …" at bounding box center [925, 284] width 310 height 256
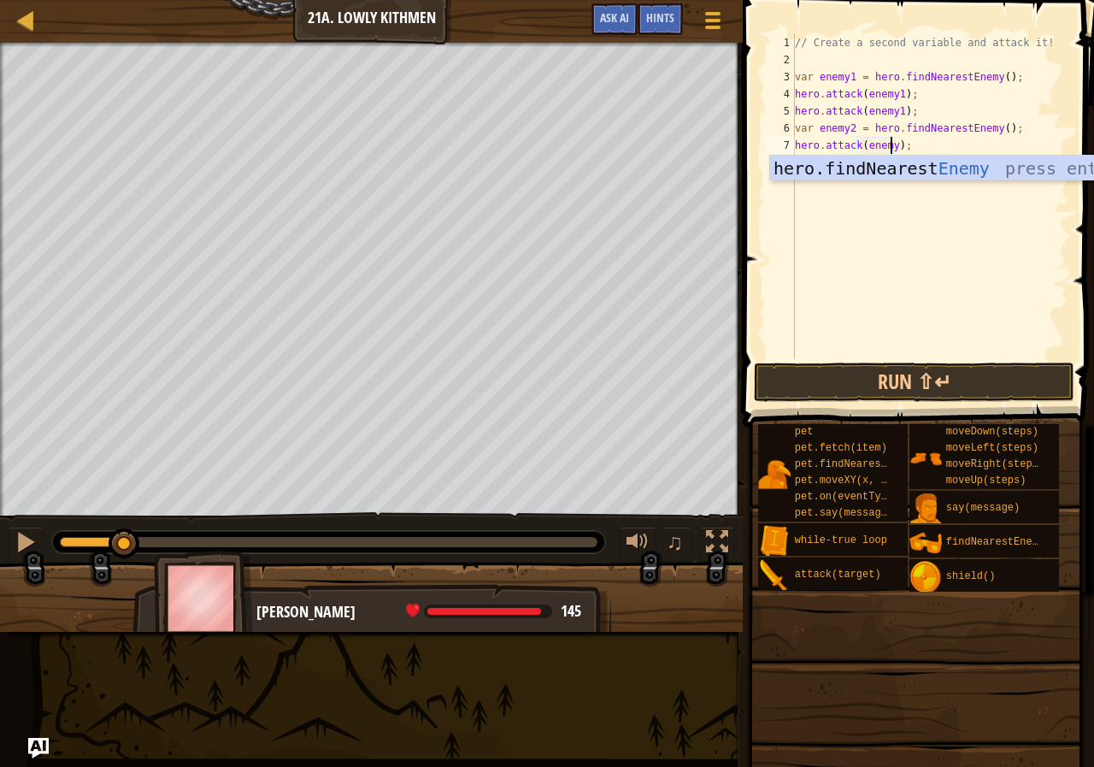
scroll to position [8, 9]
type textarea "hero.attack(enemy2);"
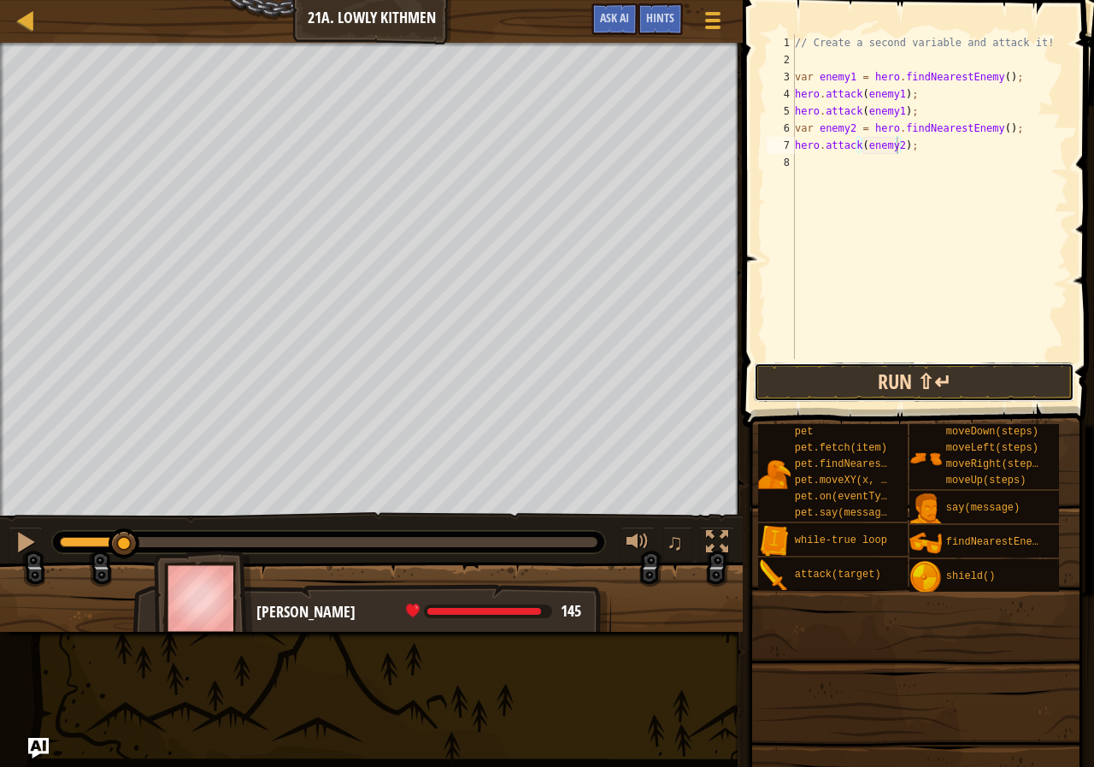
click at [971, 379] on button "Run ⇧↵" at bounding box center [914, 381] width 321 height 39
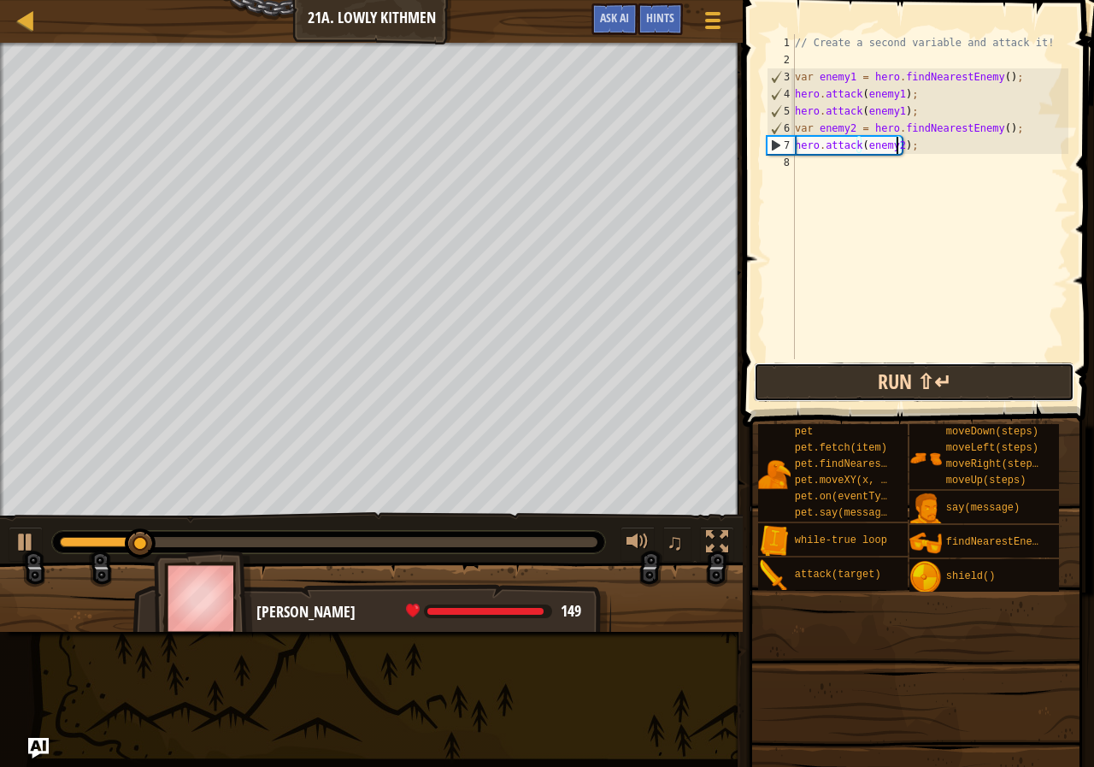
click at [967, 386] on button "Run ⇧↵" at bounding box center [914, 381] width 321 height 39
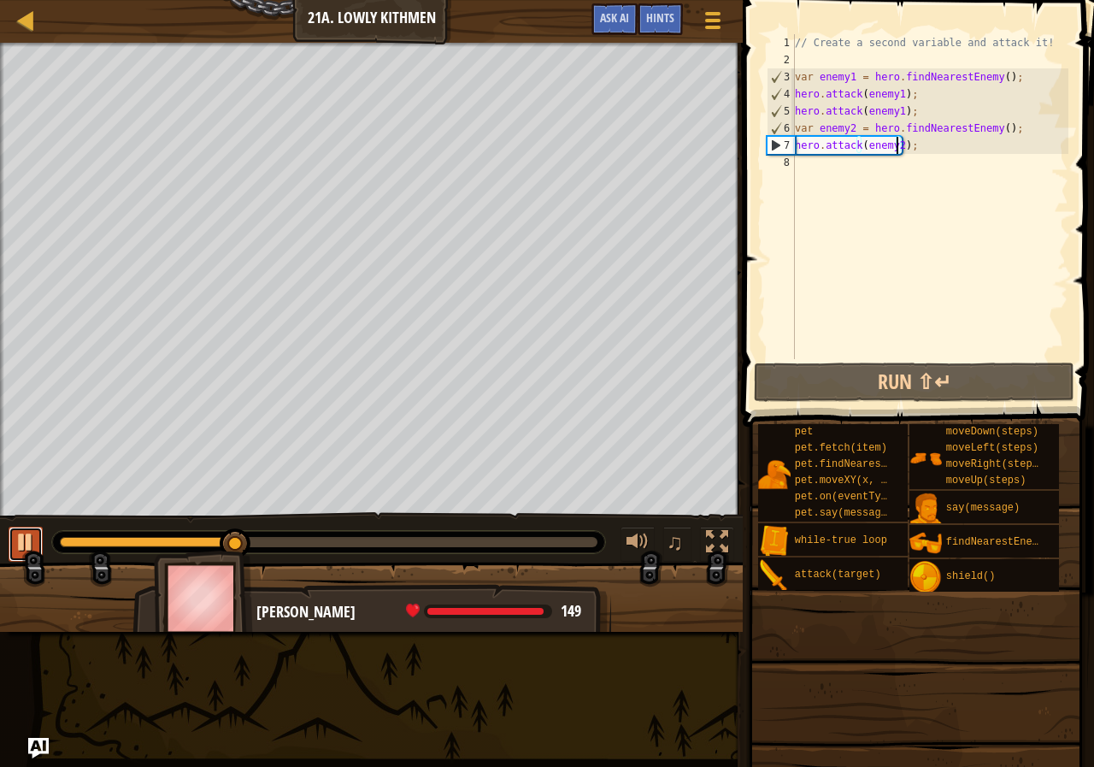
click at [30, 534] on div at bounding box center [26, 542] width 22 height 22
click at [822, 160] on div "// Create a second variable and attack it! var enemy1 = hero . findNearestEnemy…" at bounding box center [930, 213] width 277 height 359
type textarea "h"
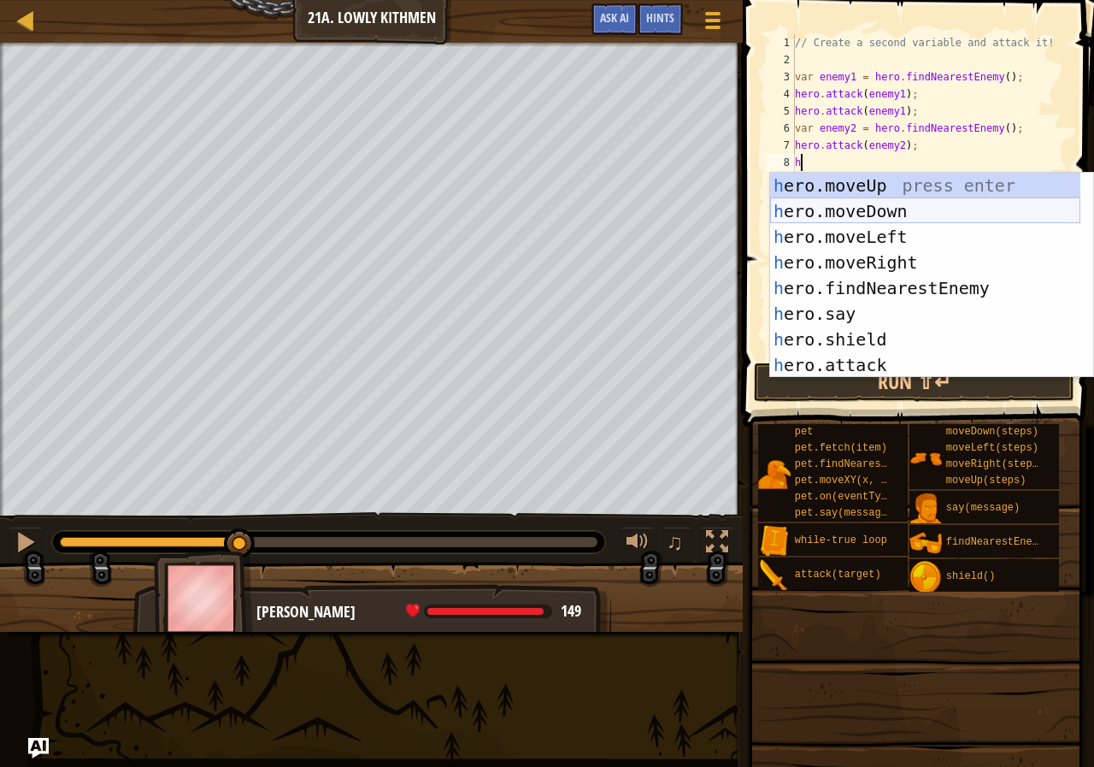
click at [877, 198] on div "h ero.moveUp press enter h ero.moveDown press enter h ero.moveLeft press enter …" at bounding box center [925, 301] width 310 height 256
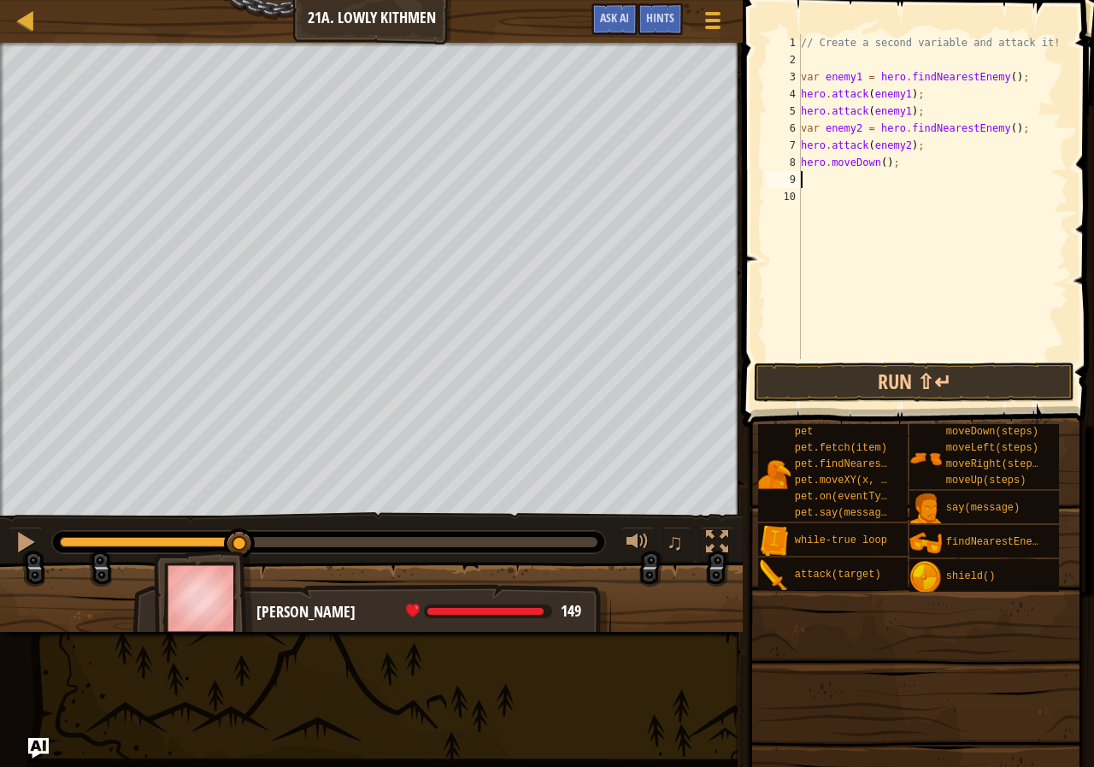
type textarea "h"
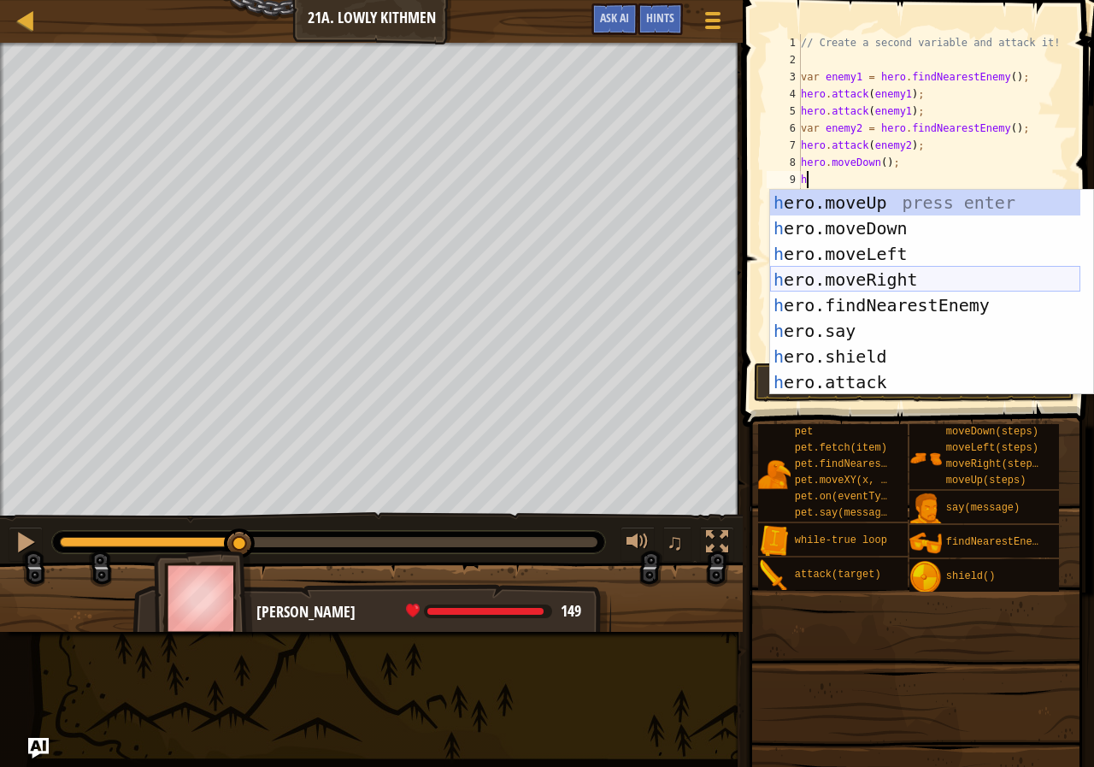
click at [853, 279] on div "h ero.moveUp press enter h ero.moveDown press enter h ero.moveLeft press enter …" at bounding box center [925, 318] width 310 height 256
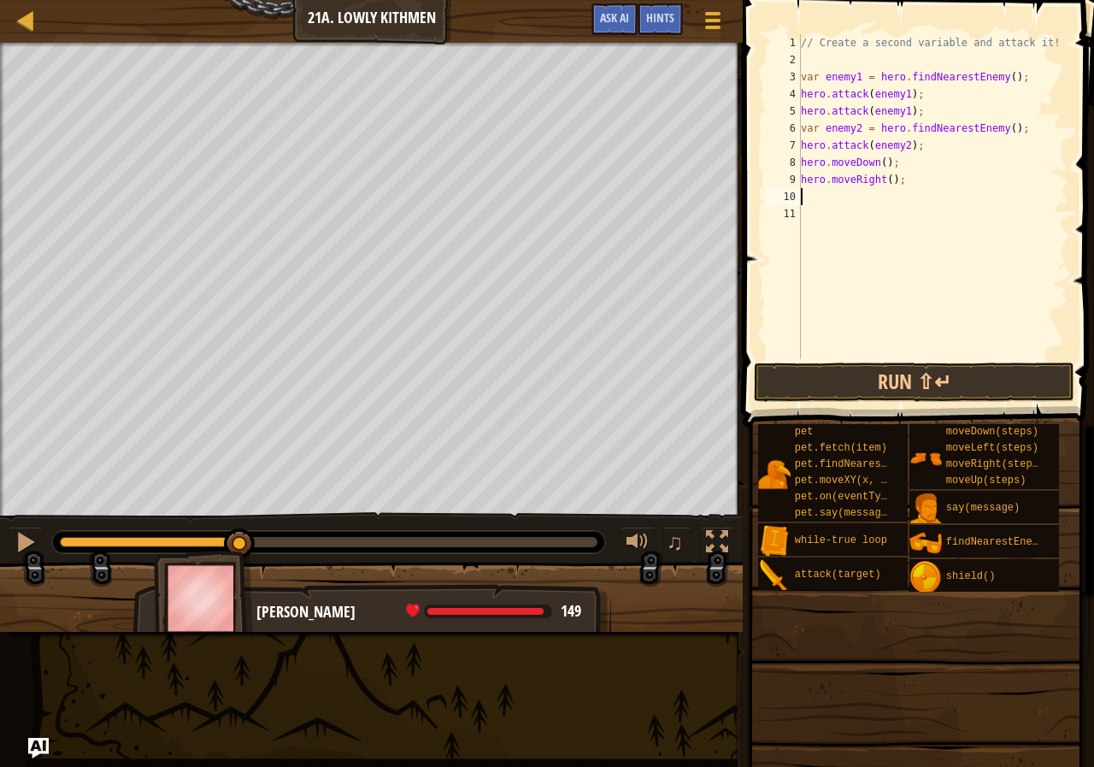
click at [888, 179] on div "// Create a second variable and attack it! var enemy1 = hero . findNearestEnemy…" at bounding box center [934, 213] width 272 height 359
type textarea "hero.moveRight()2;"
click at [939, 378] on button "Run ⇧↵" at bounding box center [914, 381] width 321 height 39
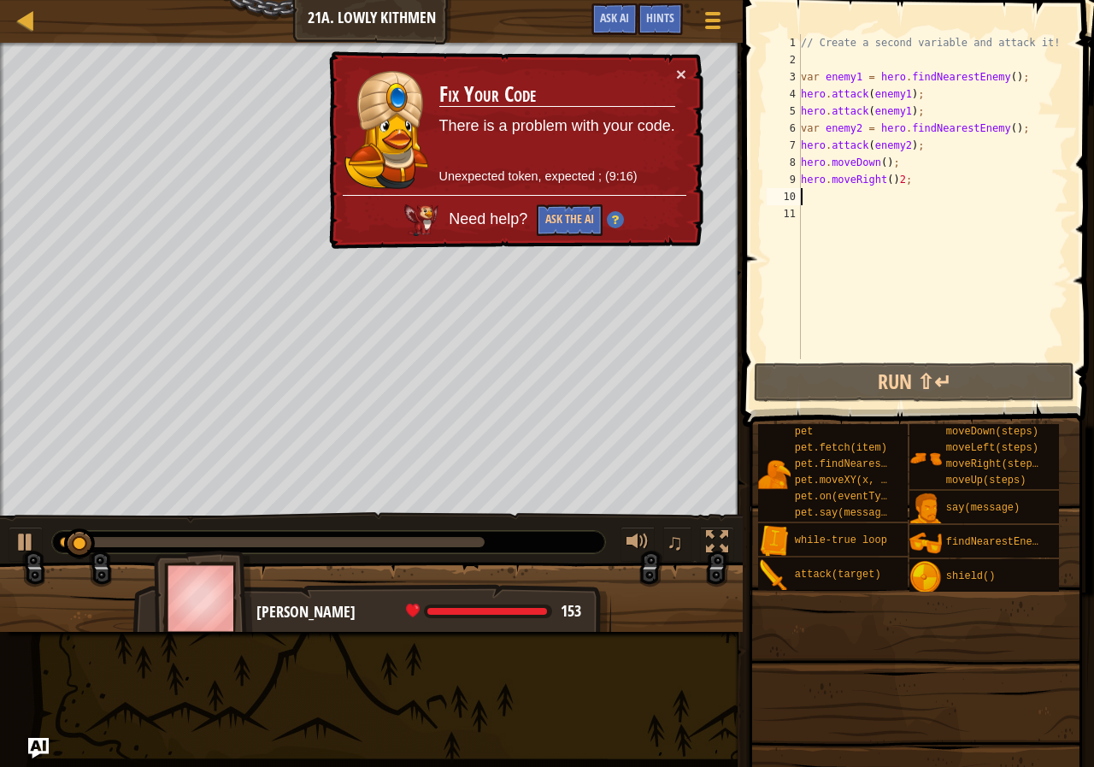
click at [910, 189] on div "// Create a second variable and attack it! var enemy1 = hero . findNearestEnemy…" at bounding box center [934, 213] width 272 height 359
click at [916, 184] on div "// Create a second variable and attack it! var enemy1 = hero . findNearestEnemy…" at bounding box center [934, 213] width 272 height 359
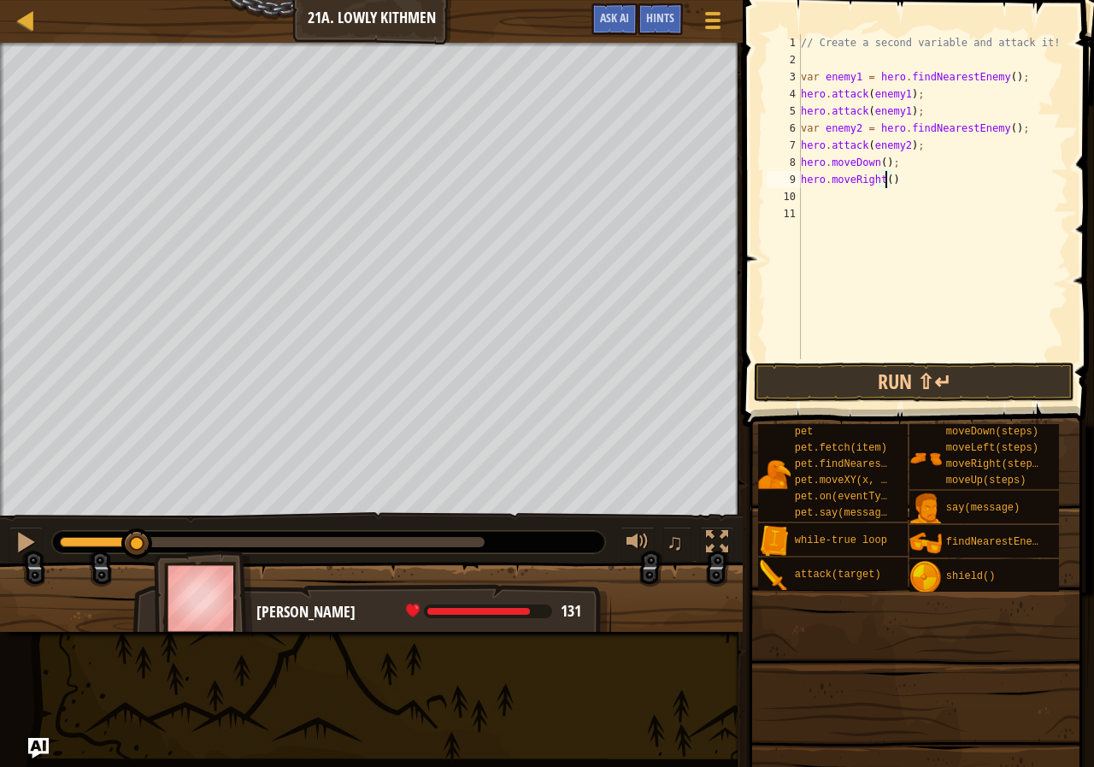
click at [886, 185] on div "// Create a second variable and attack it! var enemy1 = hero . findNearestEnemy…" at bounding box center [934, 213] width 272 height 359
type textarea "hero.moveRight(2)"
click at [918, 188] on div "// Create a second variable and attack it! var enemy1 = hero . findNearestEnemy…" at bounding box center [934, 213] width 272 height 359
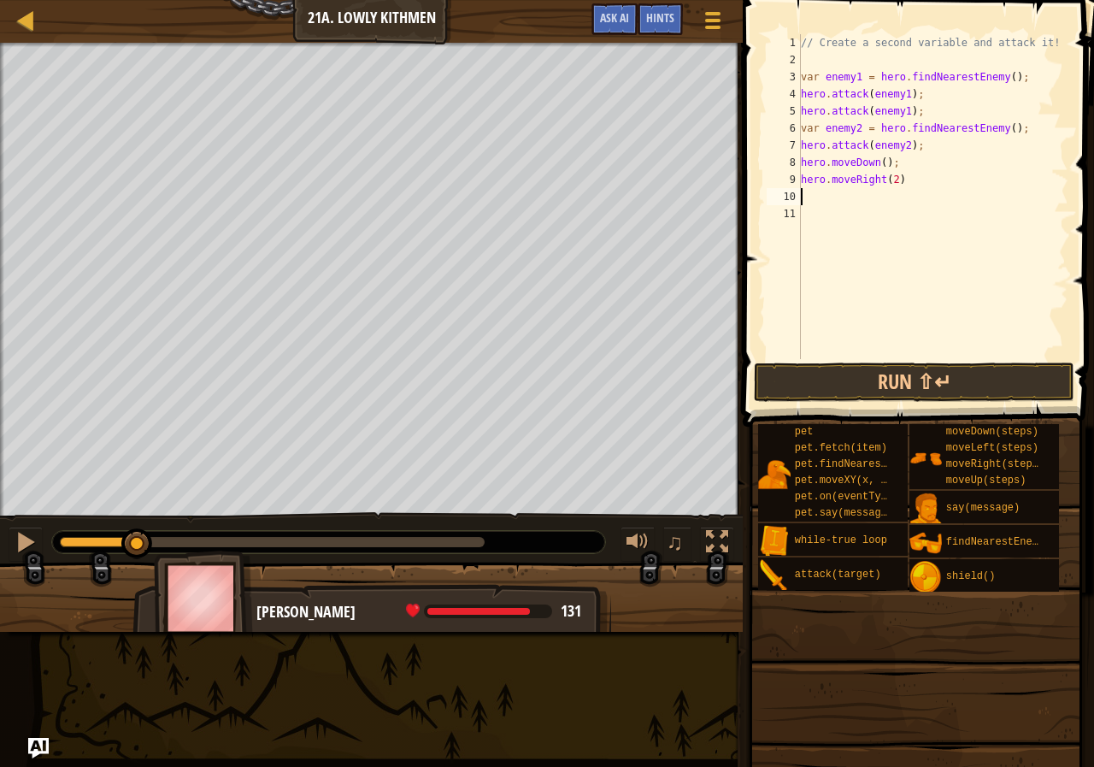
click at [914, 185] on div "// Create a second variable and attack it! var enemy1 = hero . findNearestEnemy…" at bounding box center [934, 213] width 272 height 359
type textarea "hero.moveRight(2);"
click at [892, 383] on button "Run ⇧↵" at bounding box center [914, 381] width 321 height 39
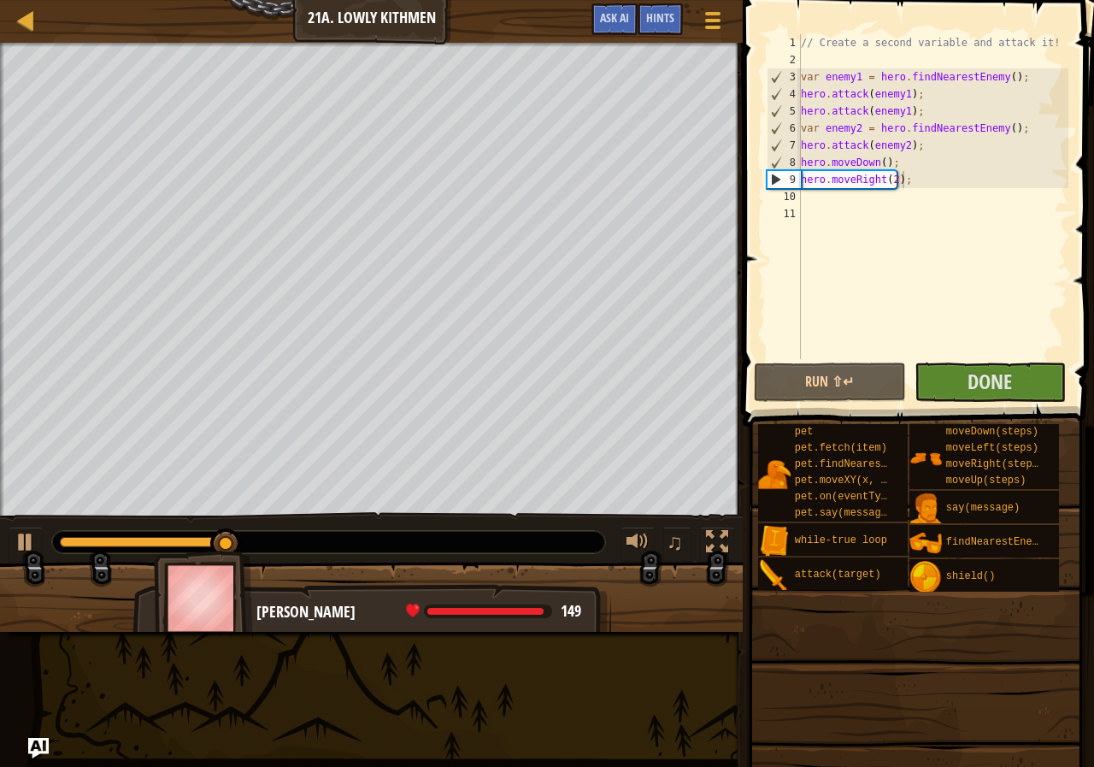
click at [960, 409] on span at bounding box center [915, 659] width 339 height 506
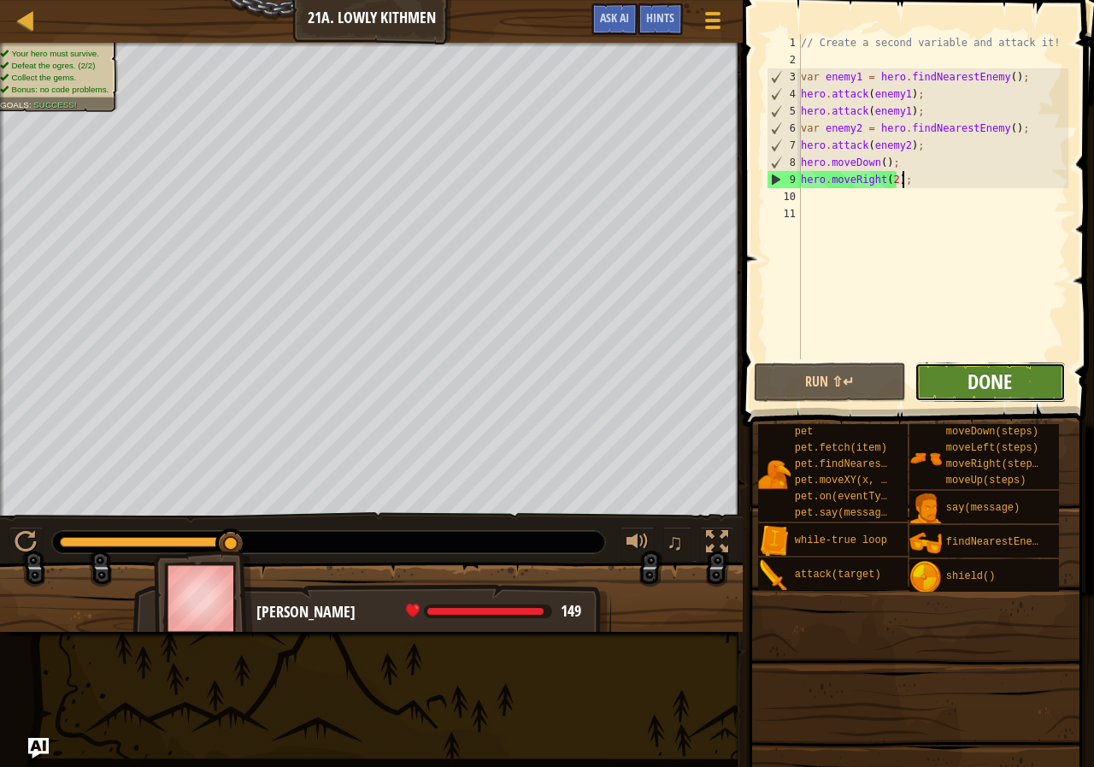
click at [968, 375] on button "Done" at bounding box center [991, 381] width 152 height 39
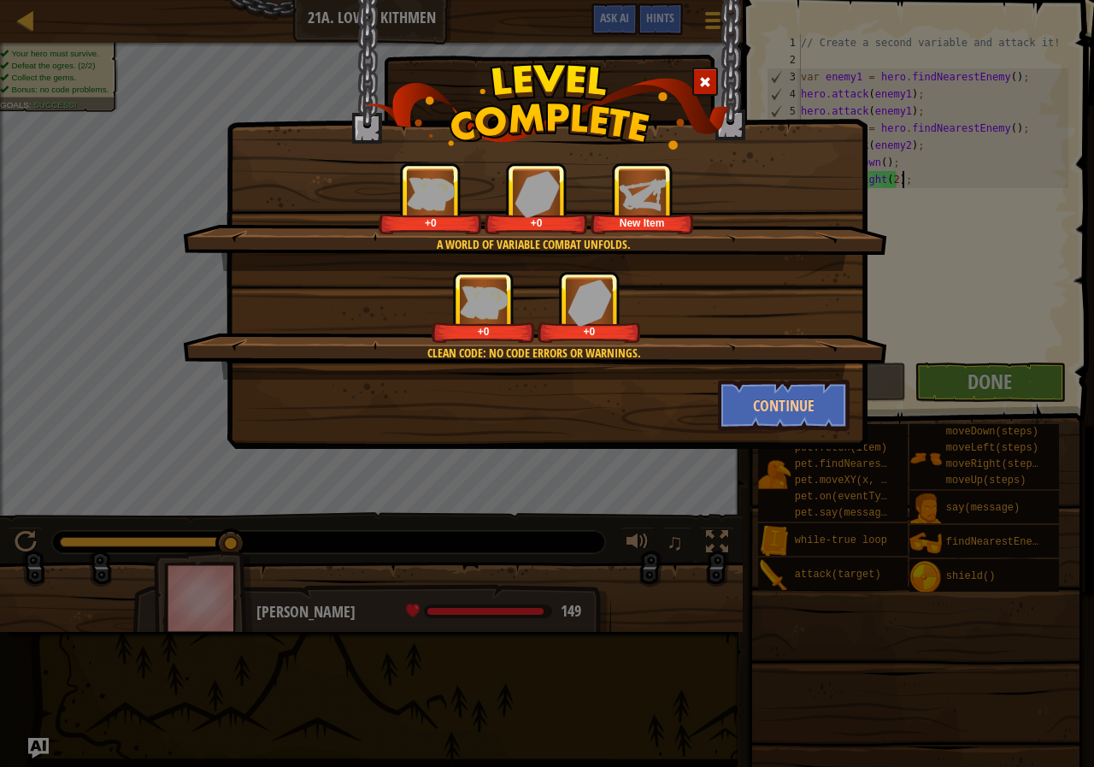
click at [819, 449] on div "A world of variable combat unfolds. +0 +0 New Item Clean code: no code errors o…" at bounding box center [547, 383] width 1094 height 767
click at [803, 410] on button "Continue" at bounding box center [784, 405] width 132 height 51
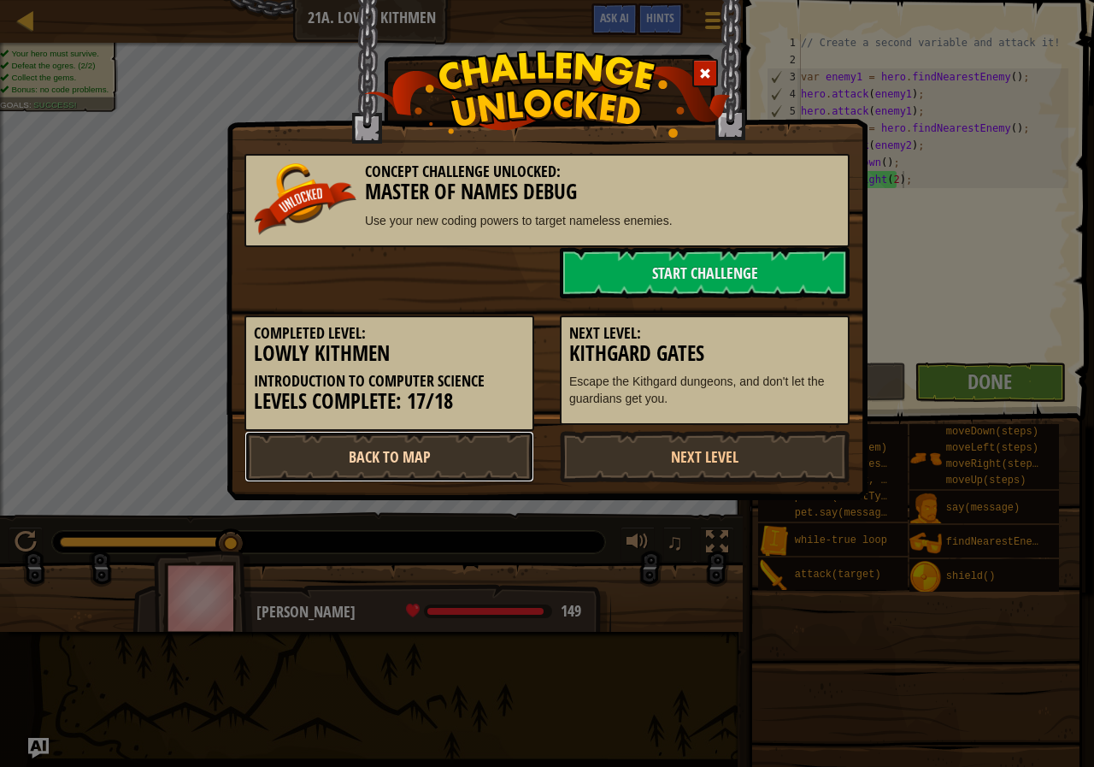
click at [471, 448] on link "Back to Map" at bounding box center [389, 456] width 290 height 51
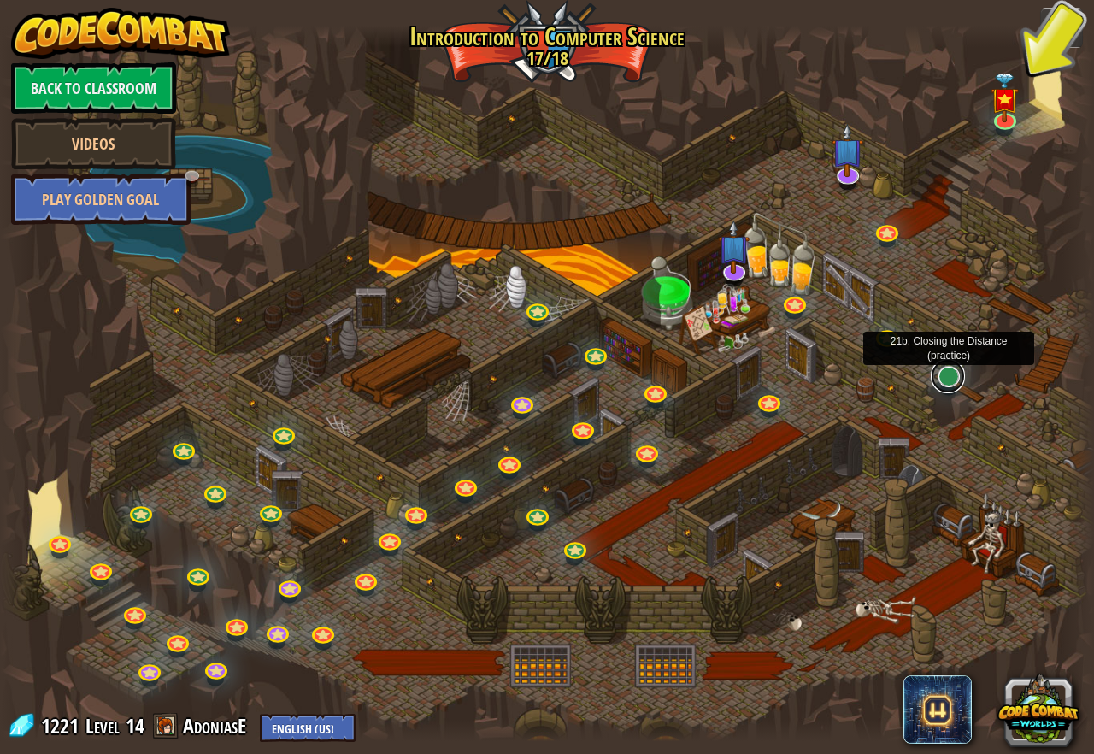
click at [957, 382] on link at bounding box center [948, 376] width 34 height 34
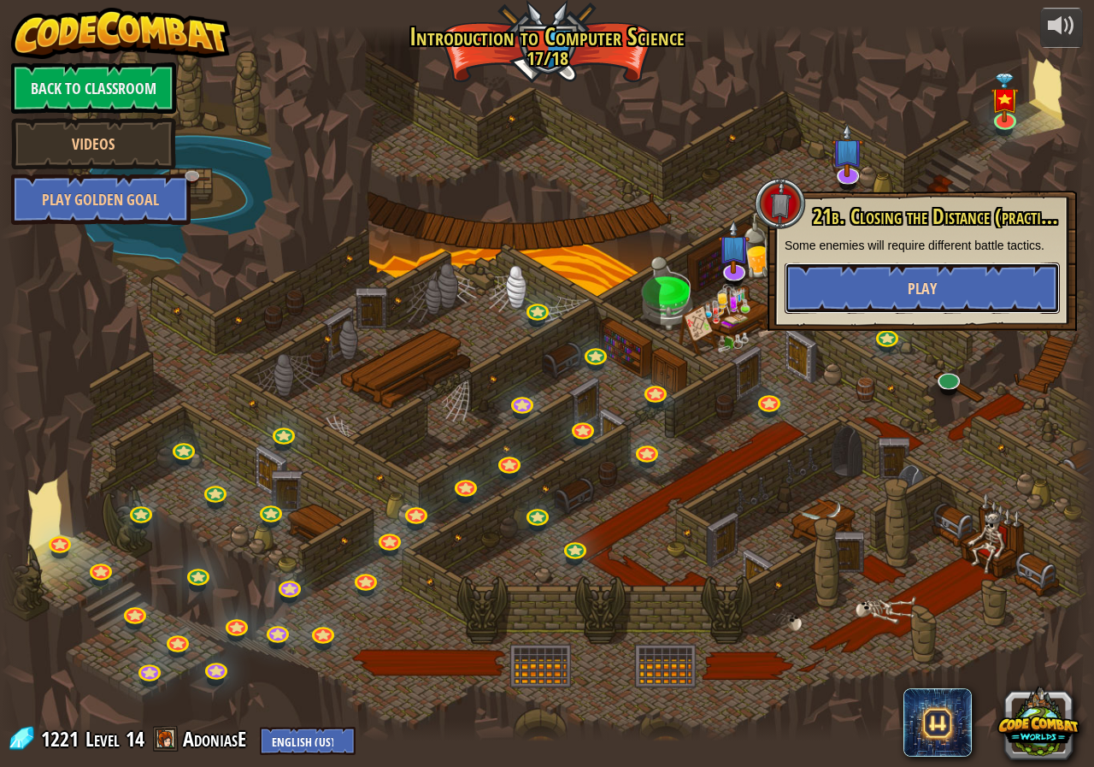
click at [850, 285] on button "Play" at bounding box center [922, 287] width 275 height 51
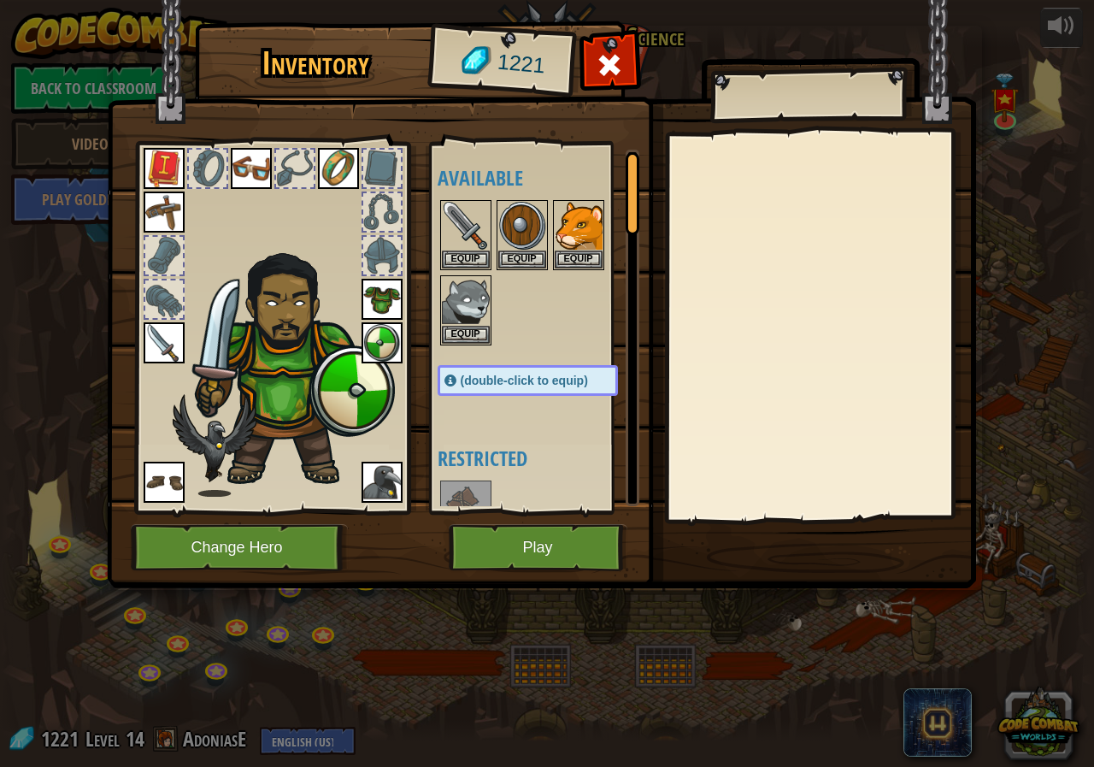
click at [522, 514] on div "Inventory 1221 Available Equip Equip Equip Equip Equip Equip Equip Equip Equip …" at bounding box center [547, 308] width 869 height 564
click at [519, 524] on button "Play" at bounding box center [538, 547] width 179 height 47
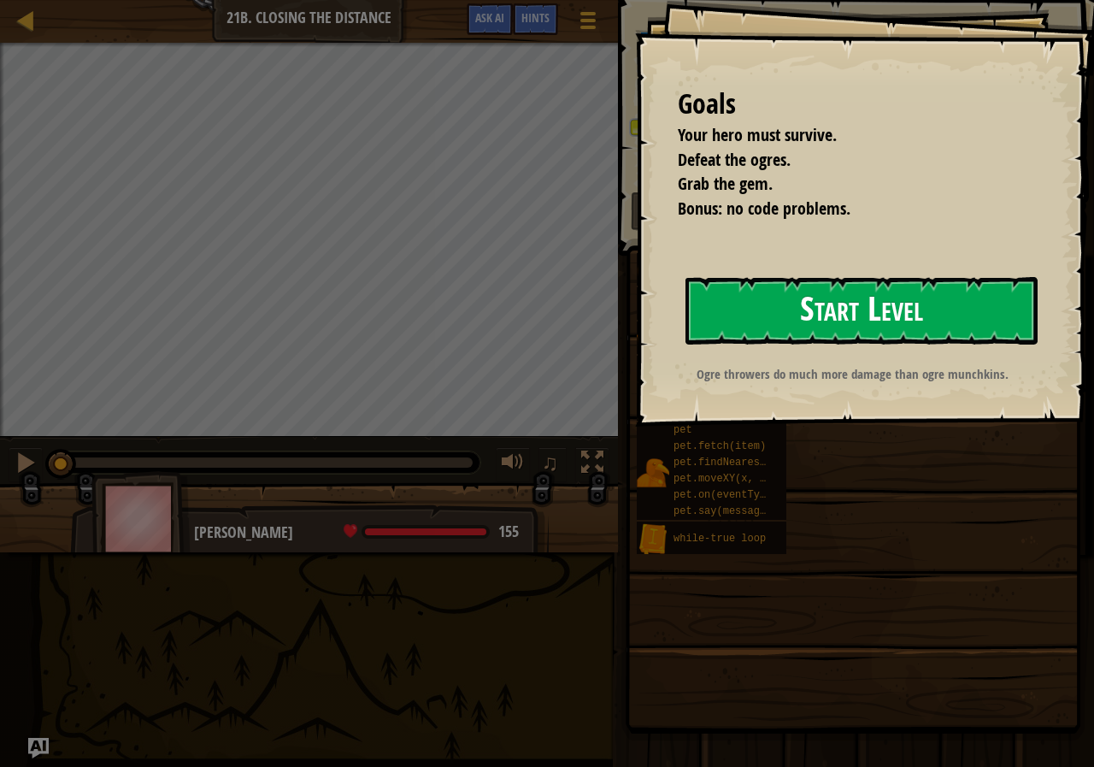
click at [964, 343] on button "Start Level" at bounding box center [862, 311] width 352 height 68
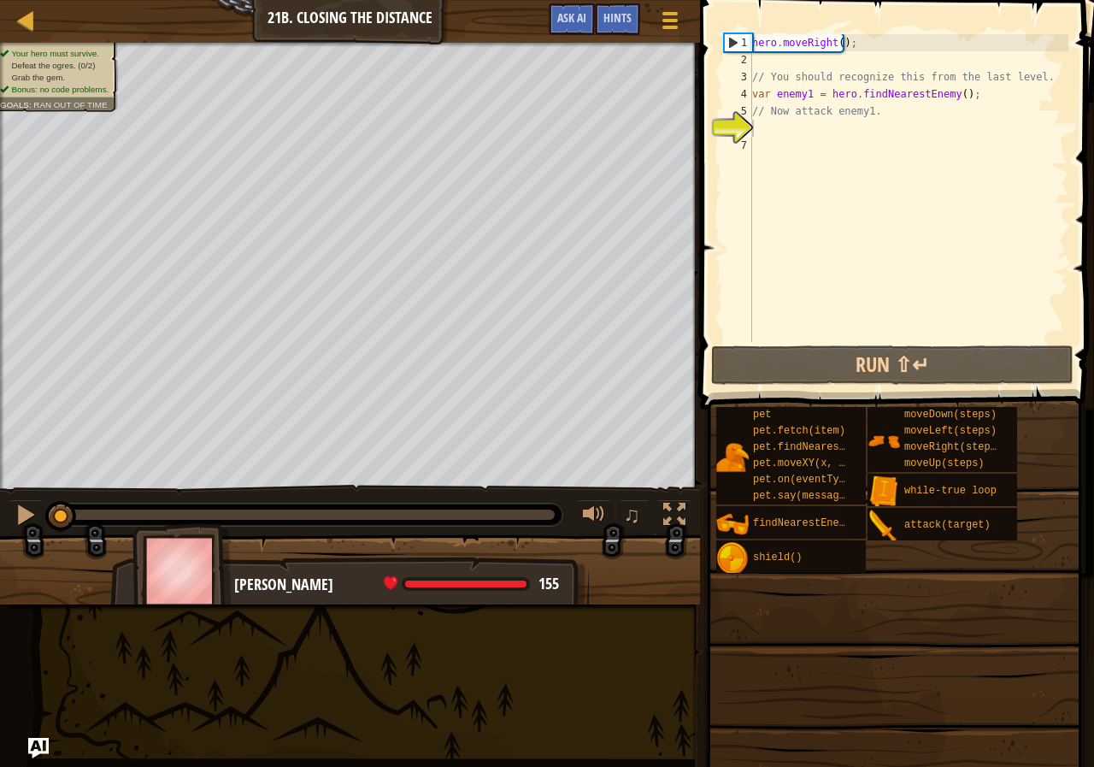
click at [883, 229] on div "1 2 3 4 5 6 7 hero . moveRight ( ) ; // You should recognize this from the last…" at bounding box center [894, 239] width 399 height 460
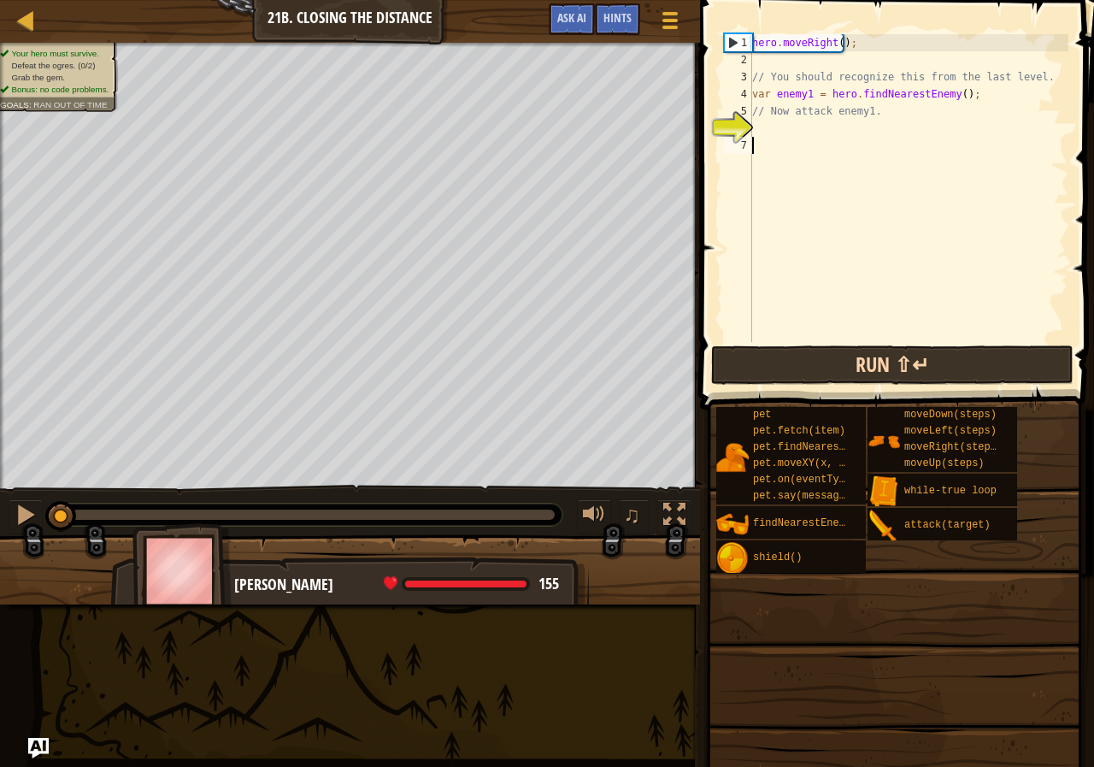
drag, startPoint x: 882, startPoint y: 325, endPoint x: 875, endPoint y: 351, distance: 27.4
click at [877, 342] on div "1 2 3 4 5 6 7 hero . moveRight ( ) ; // You should recognize this from the last…" at bounding box center [894, 239] width 399 height 460
click at [874, 357] on button "Run ⇧↵" at bounding box center [892, 364] width 362 height 39
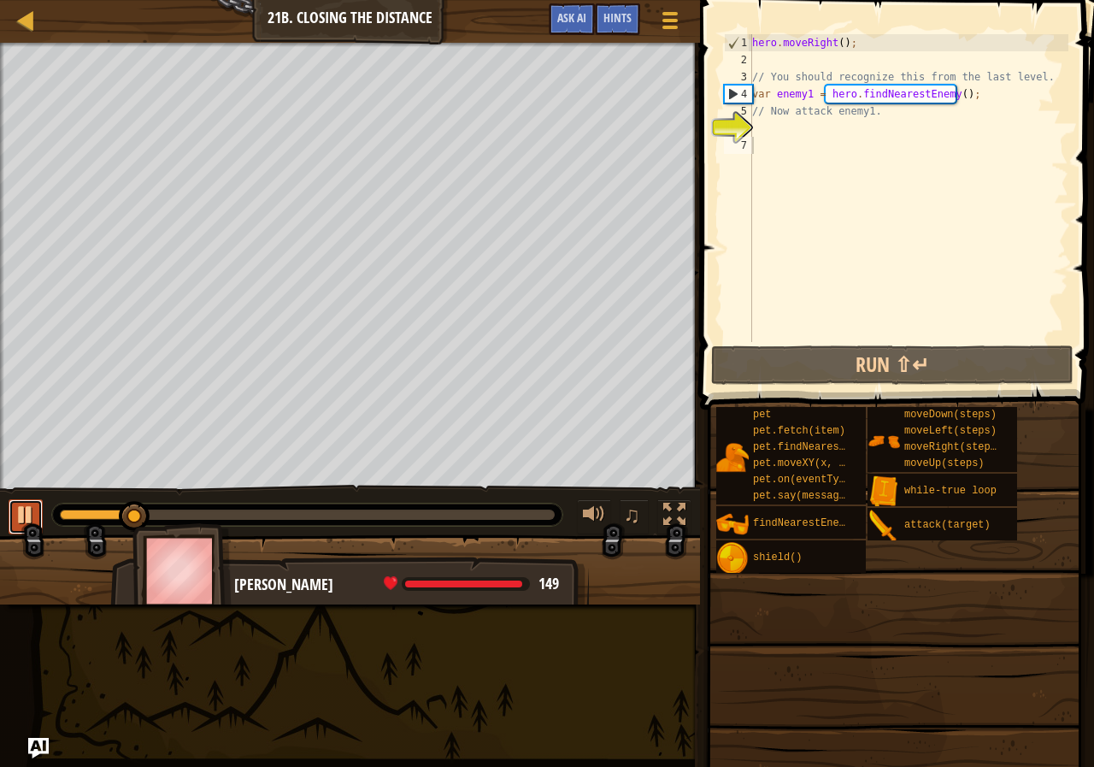
click at [16, 507] on div at bounding box center [26, 514] width 22 height 22
click at [761, 131] on div "hero . moveRight ( ) ; // You should recognize this from the last level. var en…" at bounding box center [909, 205] width 320 height 342
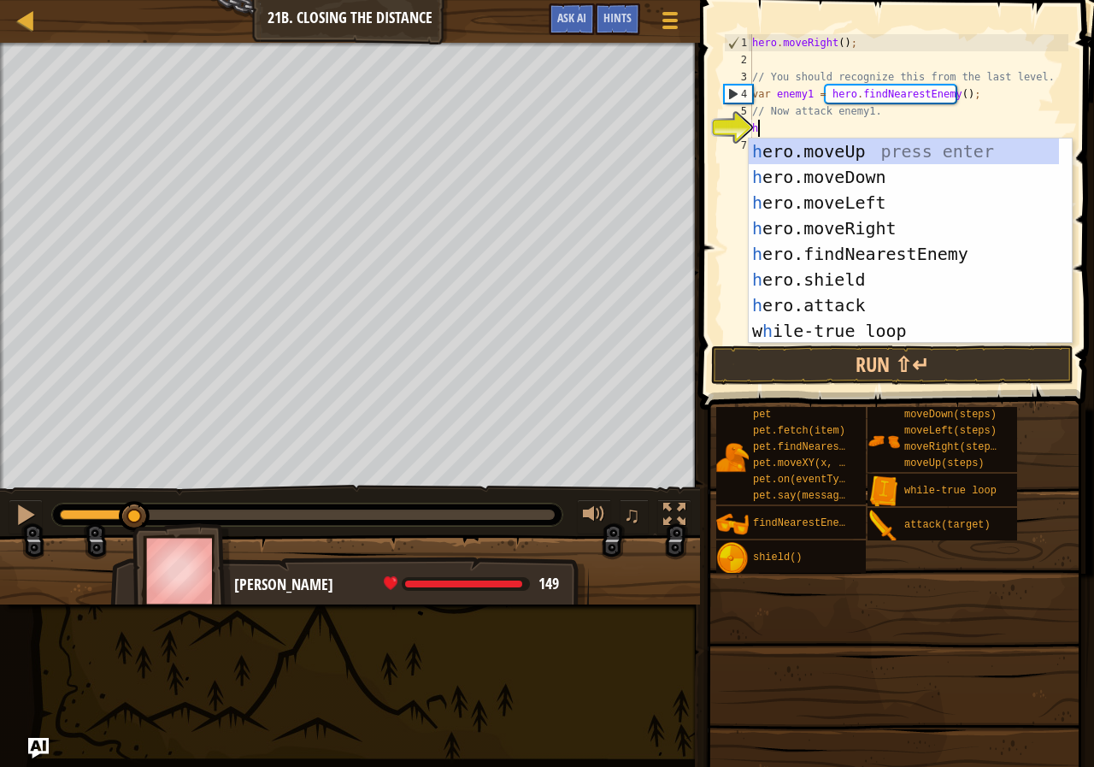
scroll to position [8, 0]
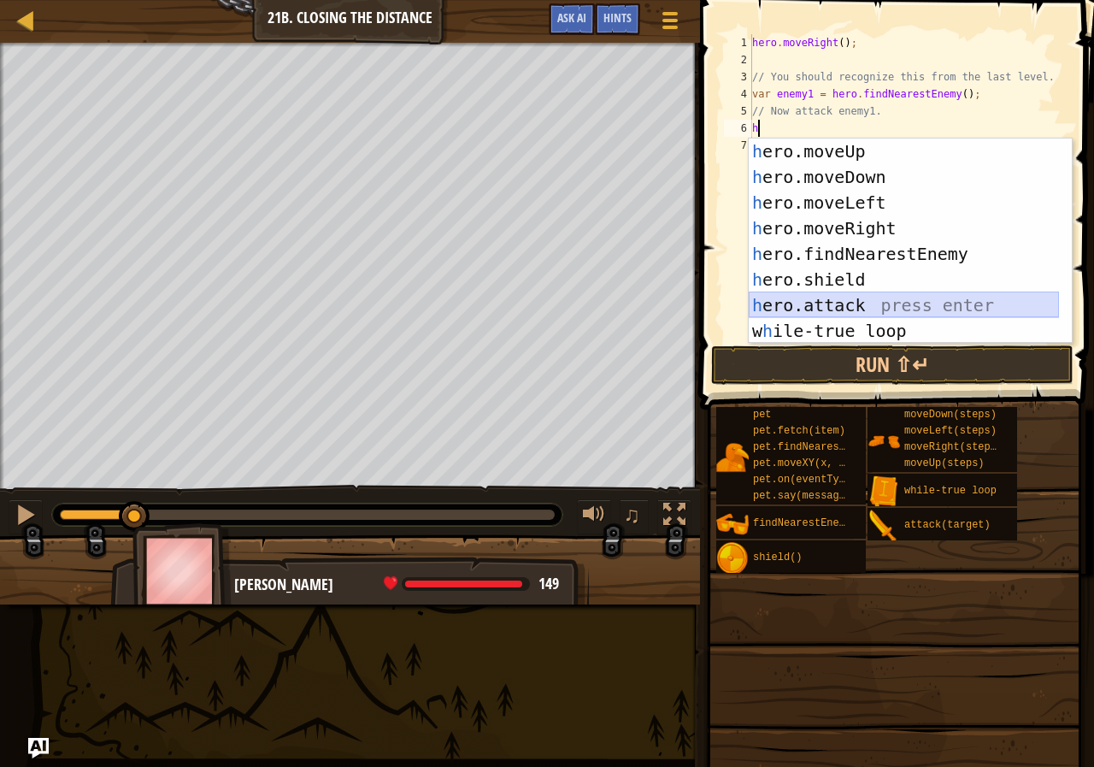
click at [845, 296] on div "h ero.moveUp press enter h ero.moveDown press enter h ero.moveLeft press enter …" at bounding box center [904, 266] width 310 height 256
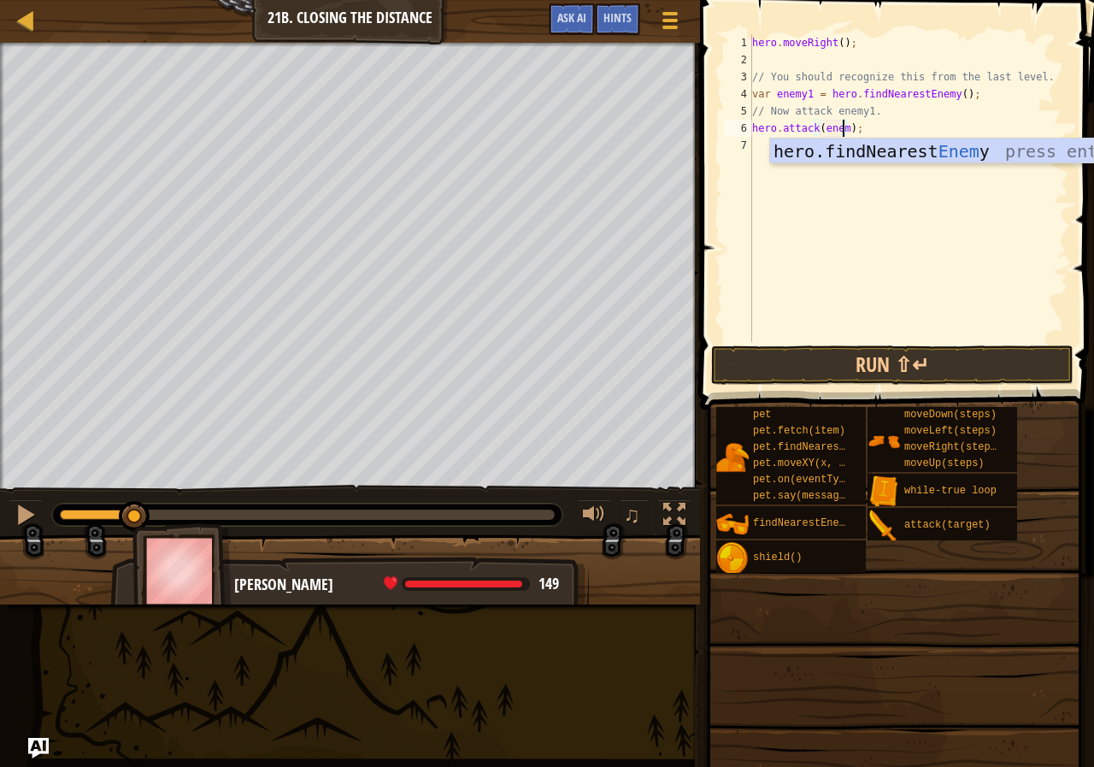
scroll to position [8, 8]
type textarea "hero.attack(enemy1);"
click at [863, 395] on span at bounding box center [894, 642] width 382 height 506
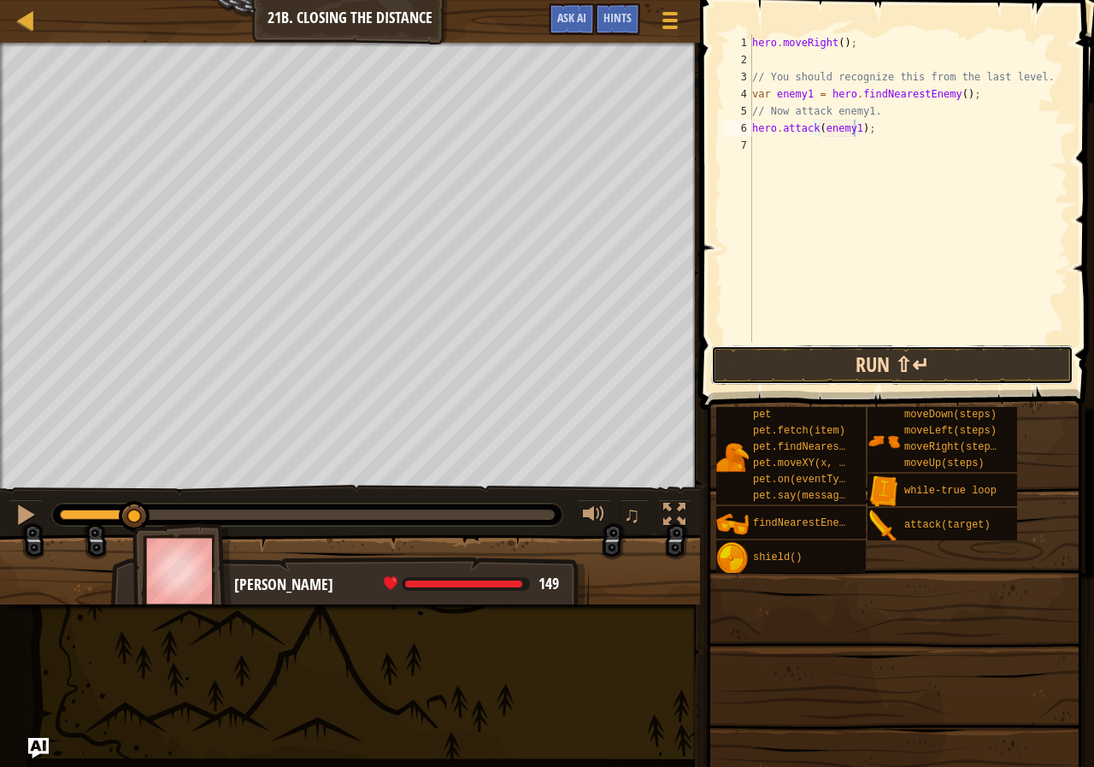
click at [868, 381] on button "Run ⇧↵" at bounding box center [892, 364] width 362 height 39
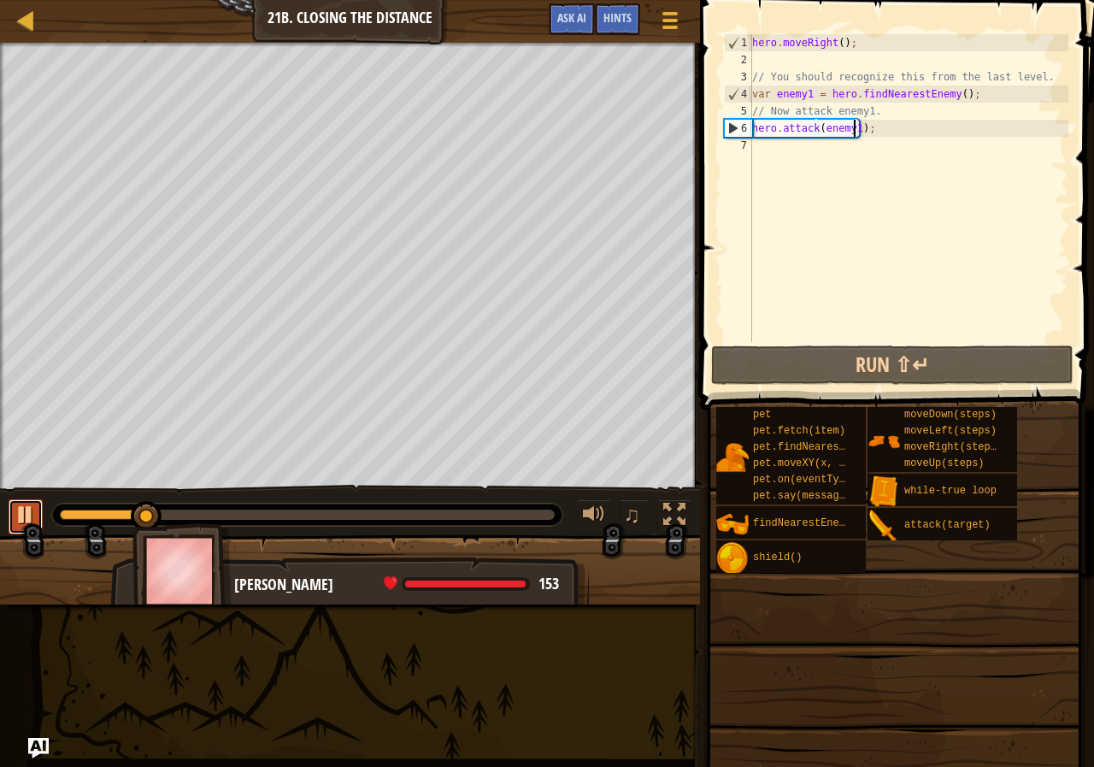
click at [25, 509] on div at bounding box center [26, 514] width 22 height 22
click at [753, 144] on div "hero . moveRight ( ) ; // You should recognize this from the last level. var en…" at bounding box center [909, 205] width 320 height 342
type textarea "h"
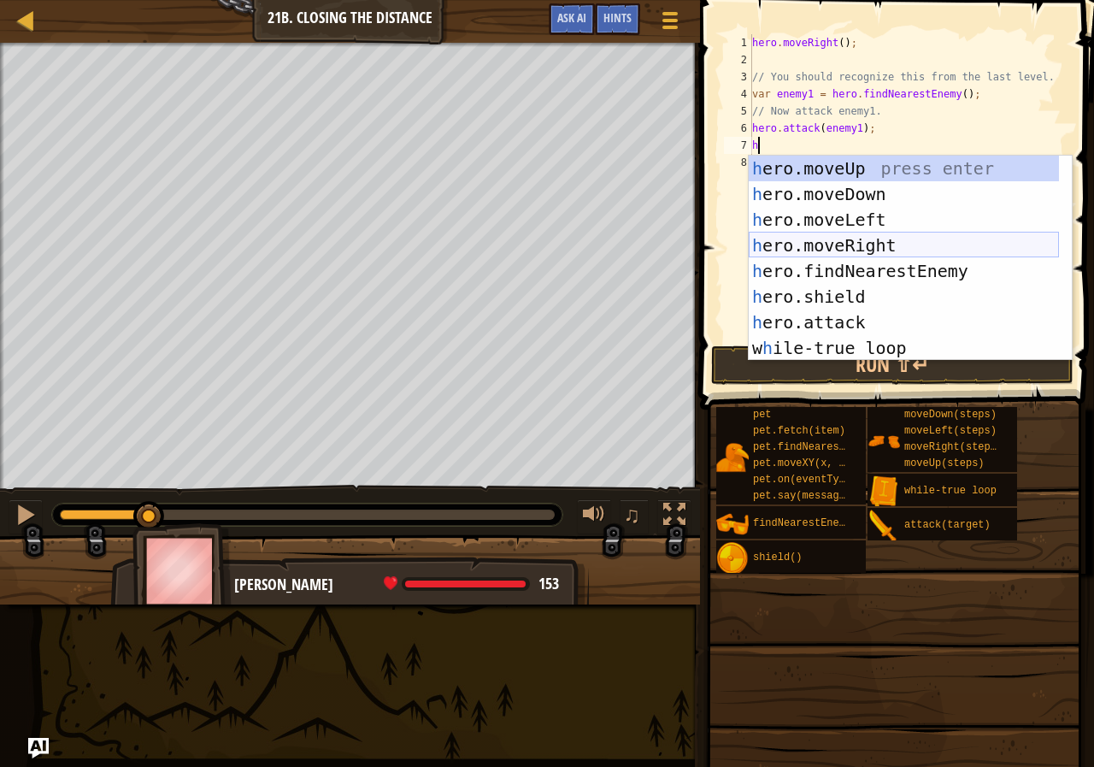
click at [856, 238] on div "h ero.moveUp press enter h ero.moveDown press enter h ero.moveLeft press enter …" at bounding box center [904, 284] width 310 height 256
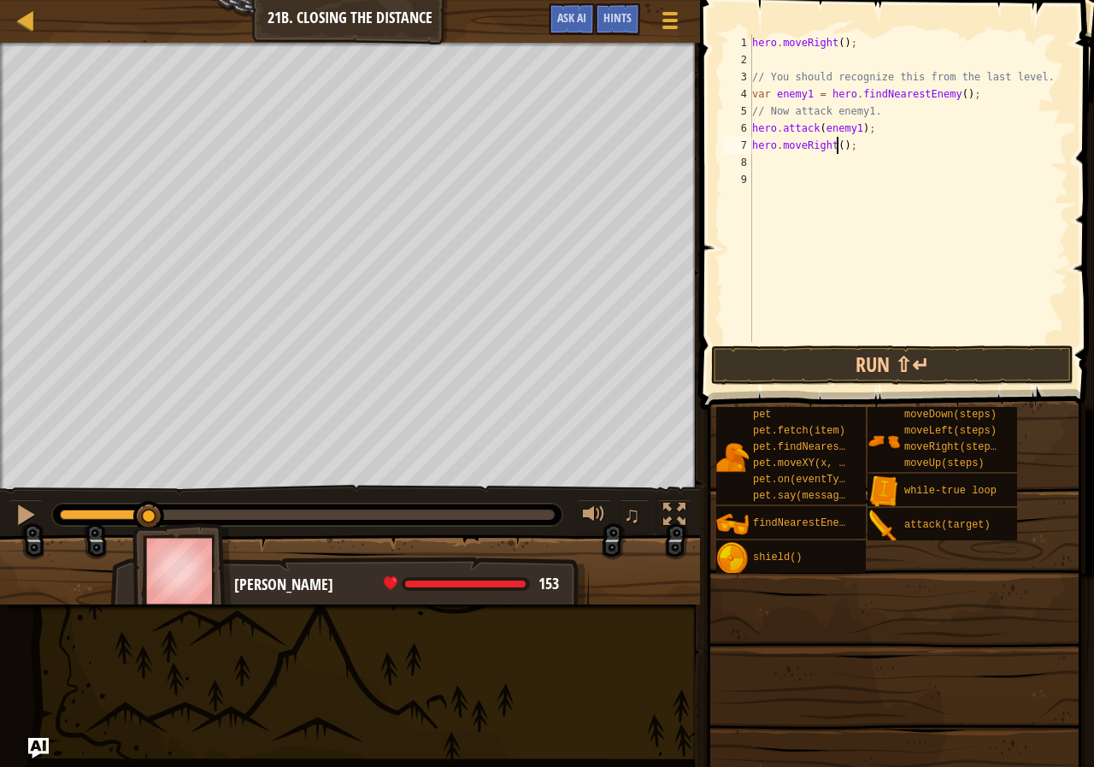
click at [839, 146] on div "hero . moveRight ( ) ; // You should recognize this from the last level. var en…" at bounding box center [909, 205] width 320 height 342
type textarea "hero.moveRight(2);"
click at [762, 166] on div "hero . moveRight ( ) ; // You should recognize this from the last level. var en…" at bounding box center [909, 205] width 320 height 342
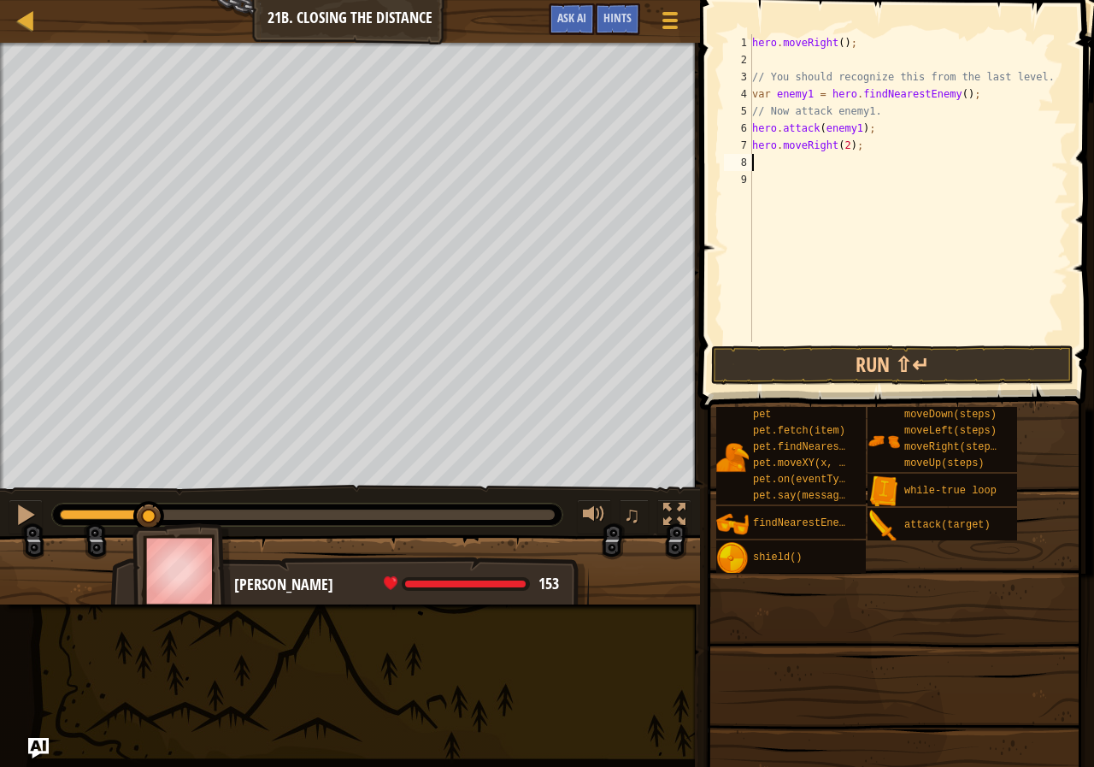
type textarea "h"
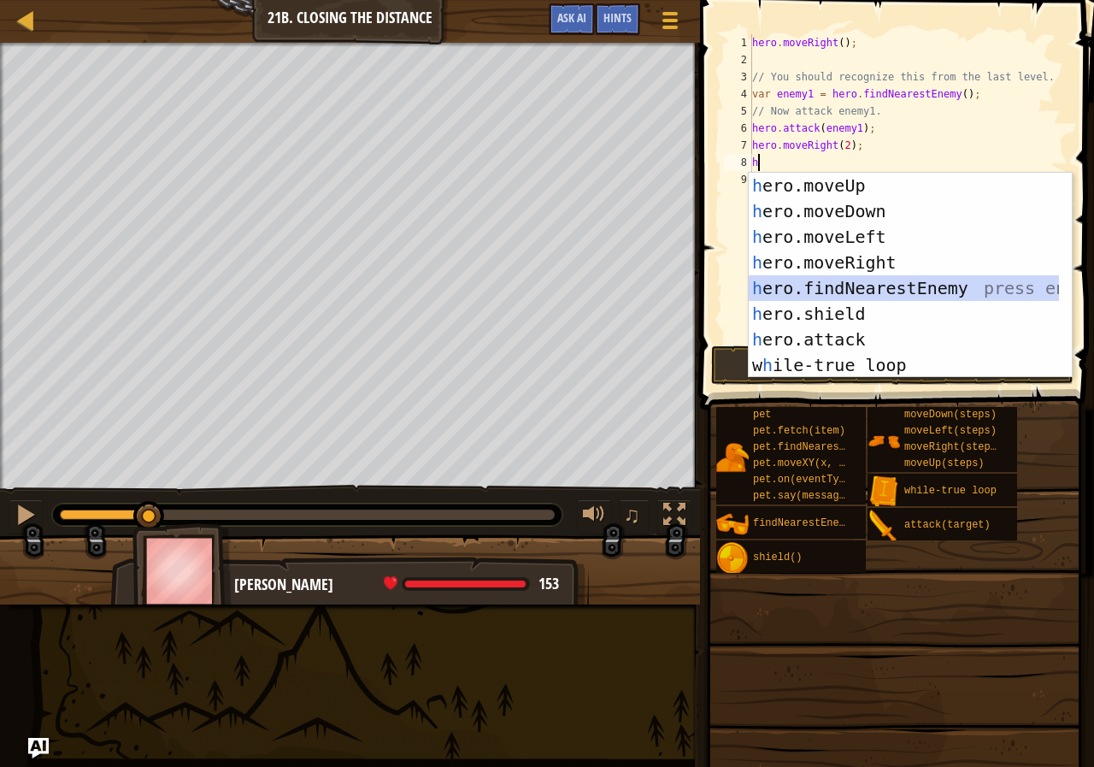
click at [875, 281] on div "h ero.moveUp press enter h ero.moveDown press enter h ero.moveLeft press enter …" at bounding box center [904, 301] width 310 height 256
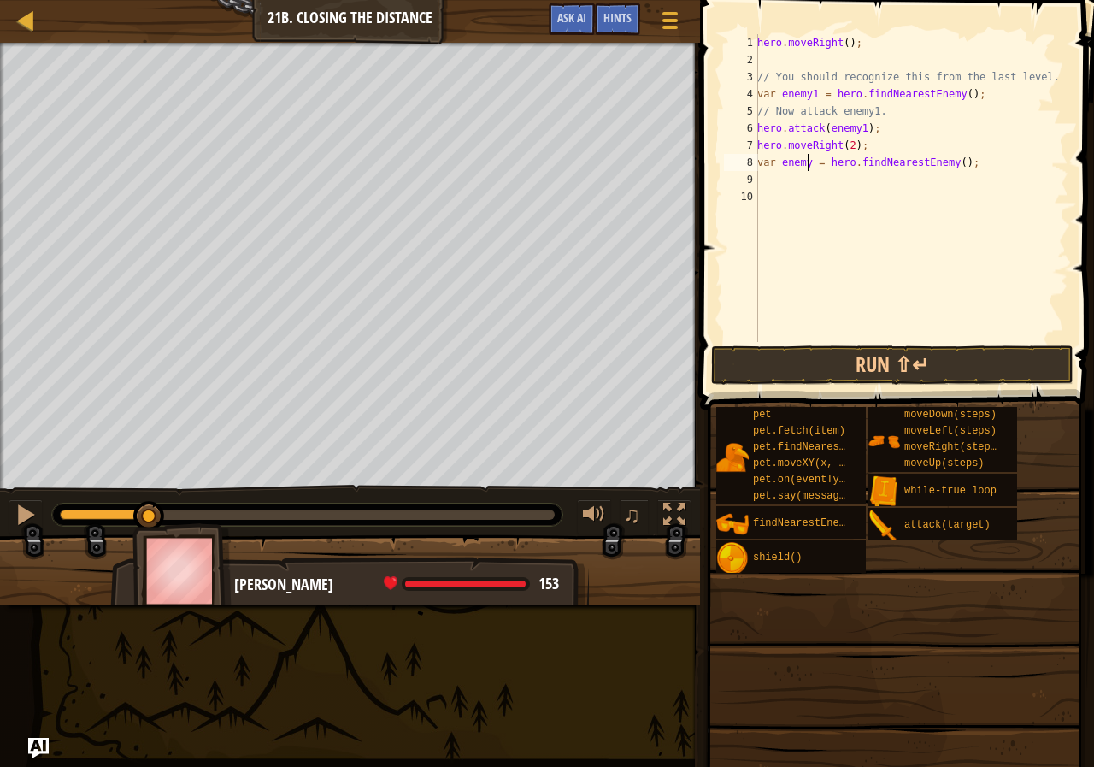
click at [810, 162] on div "hero . moveRight ( ) ; // You should recognize this from the last level. var en…" at bounding box center [911, 205] width 315 height 342
type textarea "var enemy2 = hero.findNearestEnemy();"
click at [772, 177] on div "hero . moveRight ( ) ; // You should recognize this from the last level. var en…" at bounding box center [911, 205] width 315 height 342
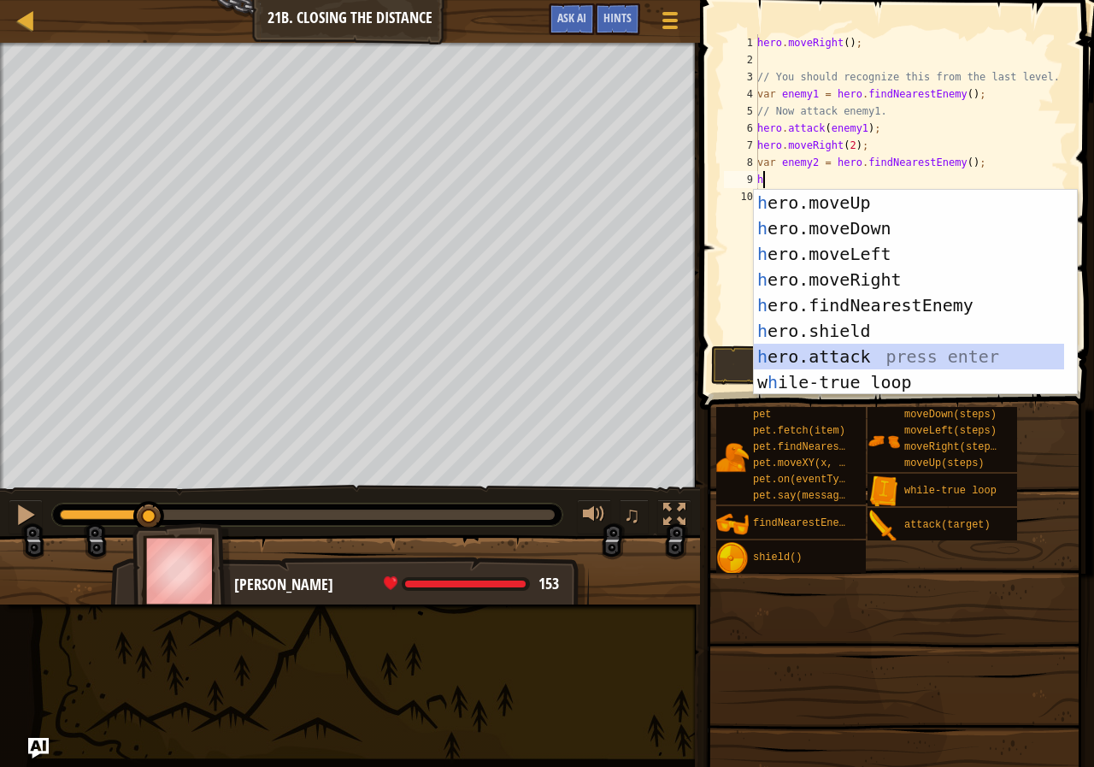
click at [851, 345] on div "h ero.moveUp press enter h ero.moveDown press enter h ero.moveLeft press enter …" at bounding box center [909, 318] width 310 height 256
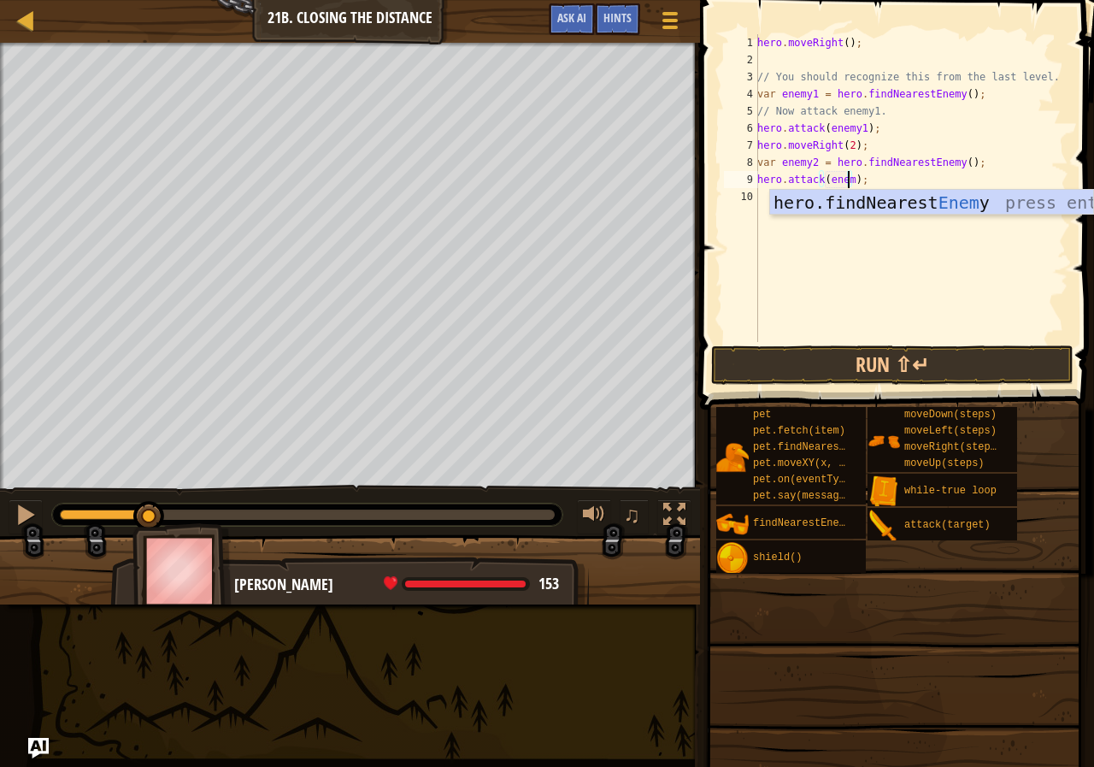
scroll to position [8, 8]
type textarea "hero.attack(enemy2);"
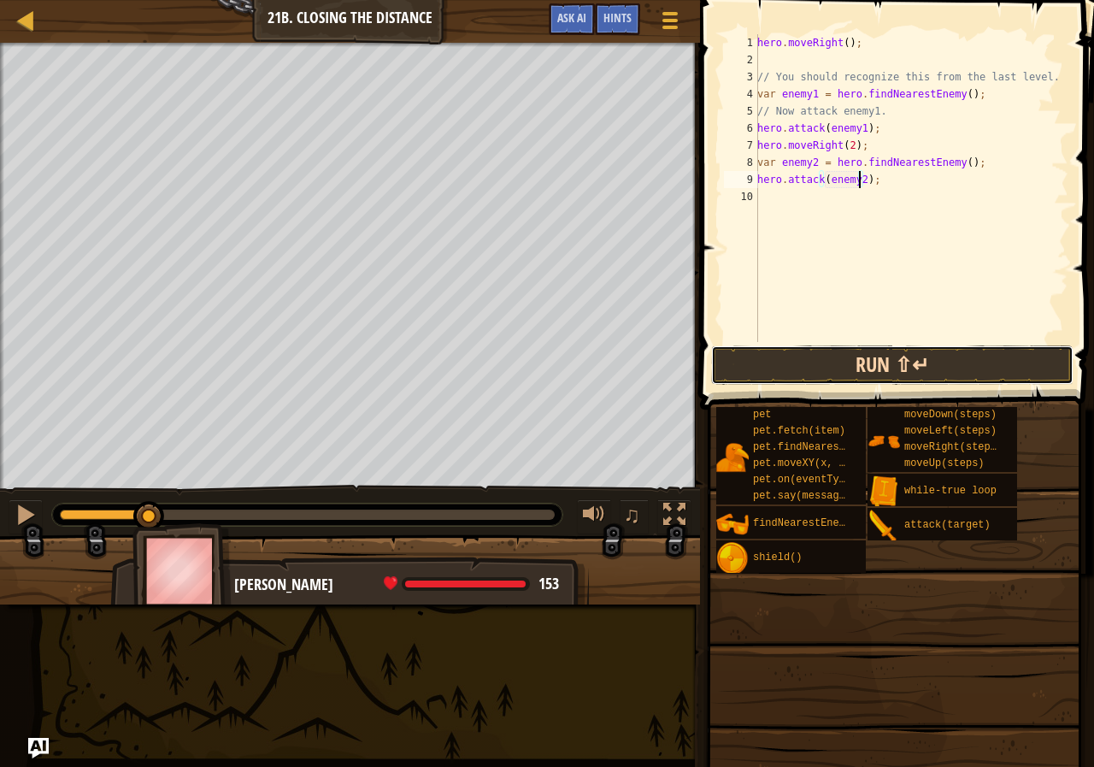
click at [878, 366] on button "Run ⇧↵" at bounding box center [892, 364] width 362 height 39
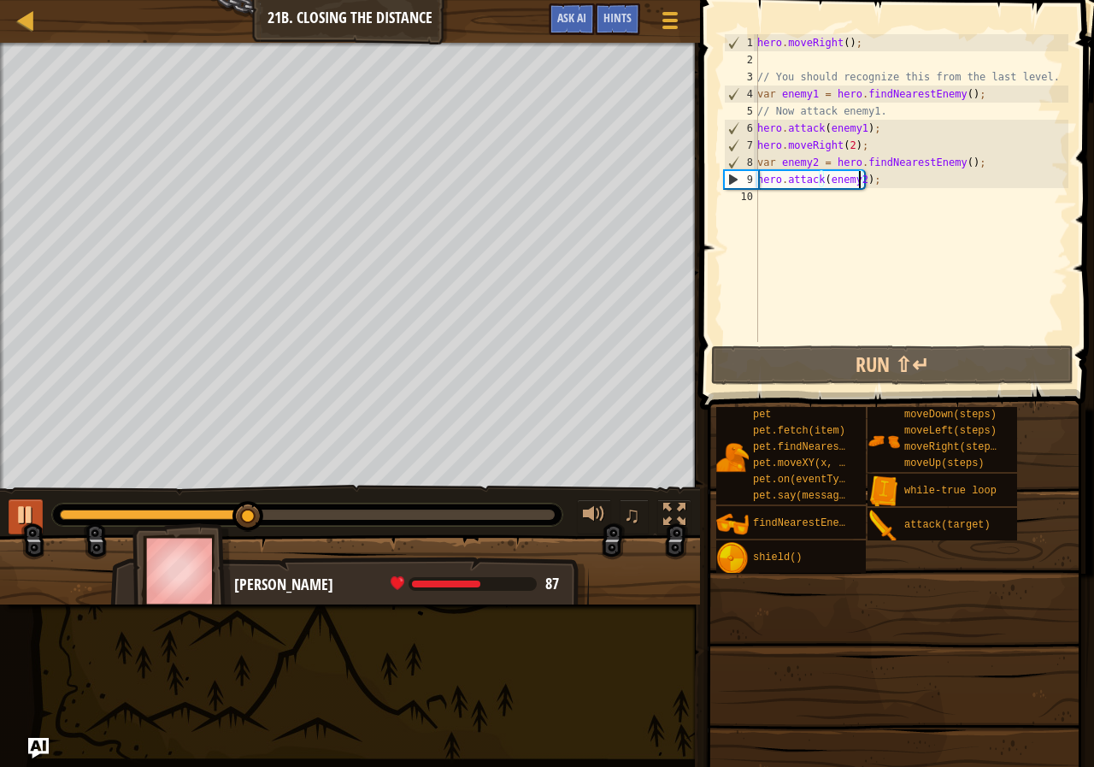
click at [32, 502] on div "♫" at bounding box center [350, 510] width 700 height 51
click at [32, 503] on div at bounding box center [26, 514] width 22 height 22
click at [777, 197] on div "hero . moveRight ( ) ; // You should recognize this from the last level. var en…" at bounding box center [911, 205] width 315 height 342
type textarea "h"
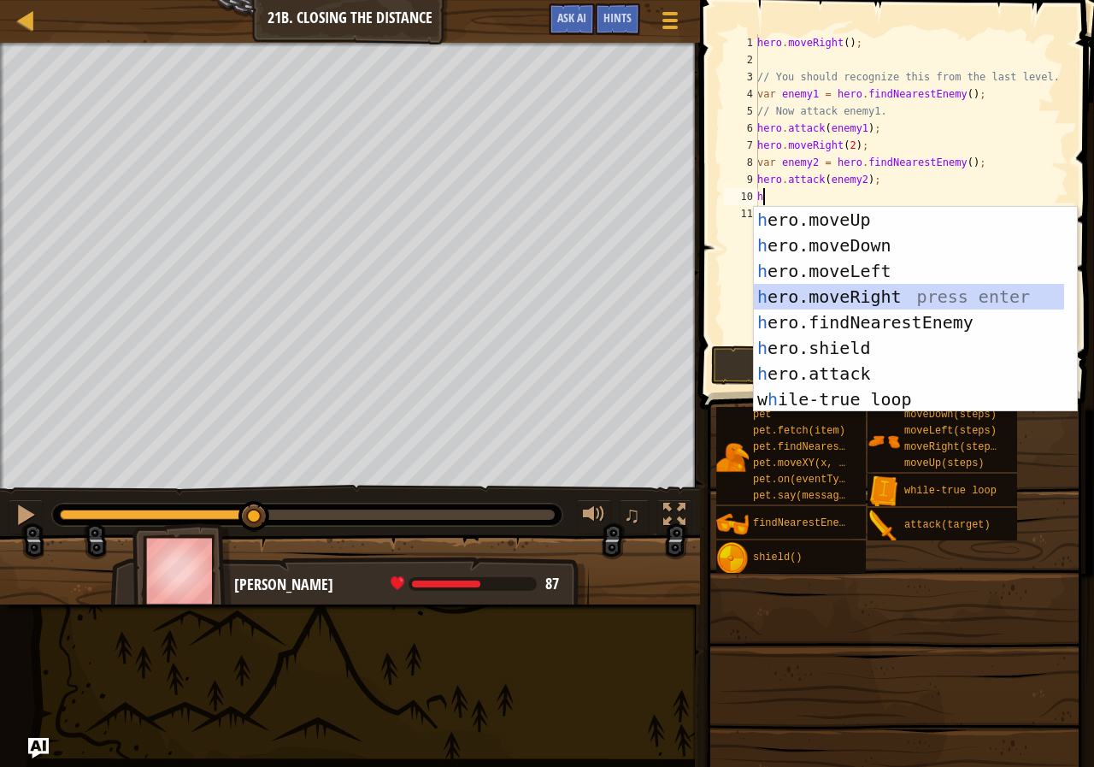
drag, startPoint x: 884, startPoint y: 290, endPoint x: 875, endPoint y: 331, distance: 41.9
click at [885, 291] on div "h ero.moveUp press enter h ero.moveDown press enter h ero.moveLeft press enter …" at bounding box center [909, 335] width 310 height 256
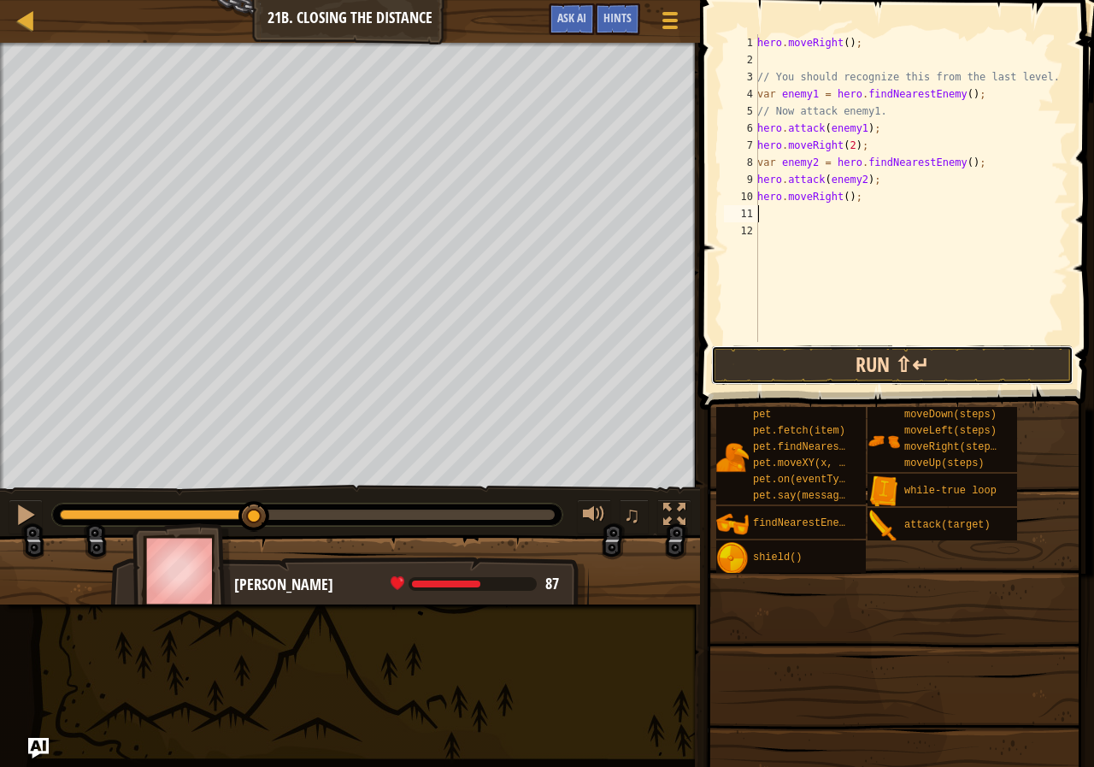
click at [865, 356] on button "Run ⇧↵" at bounding box center [892, 364] width 362 height 39
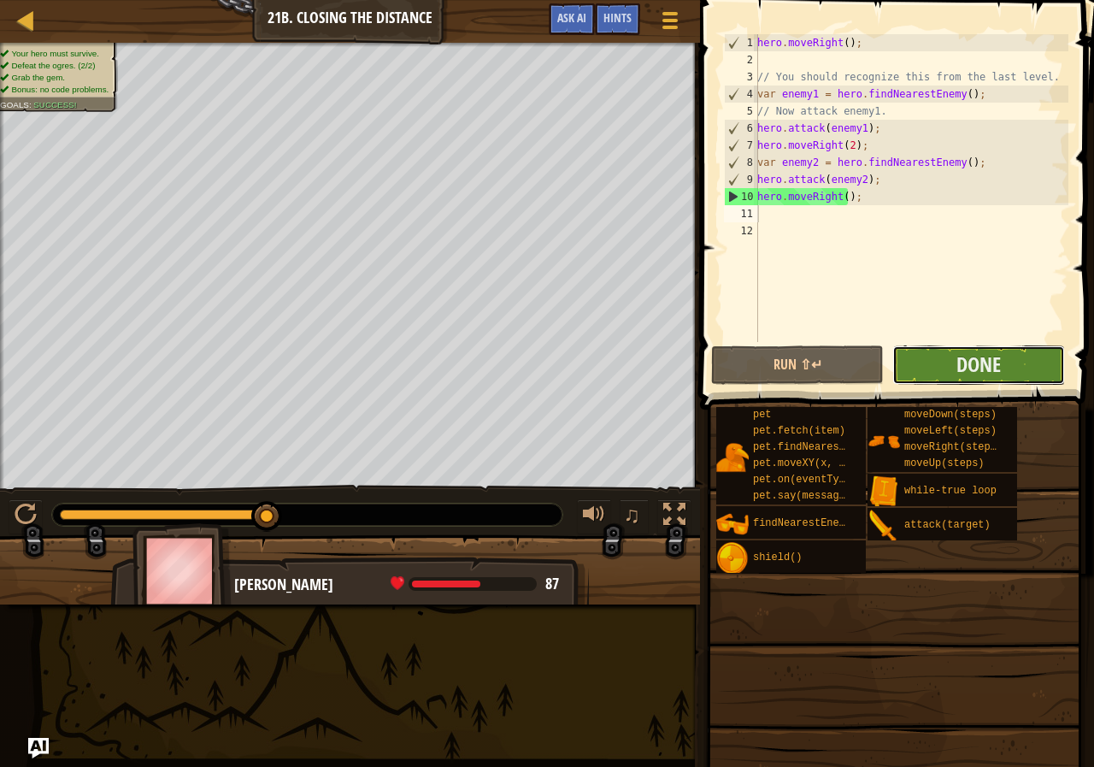
click at [952, 371] on button "Done" at bounding box center [978, 364] width 173 height 39
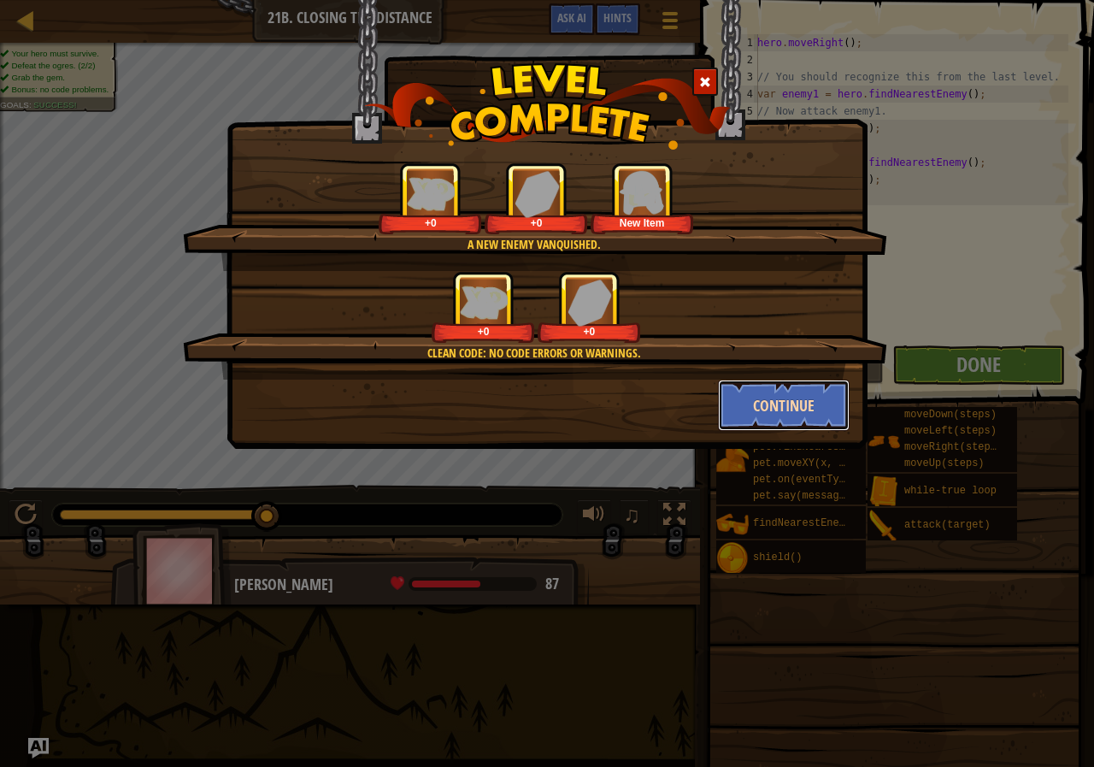
click at [803, 391] on button "Continue" at bounding box center [784, 405] width 132 height 51
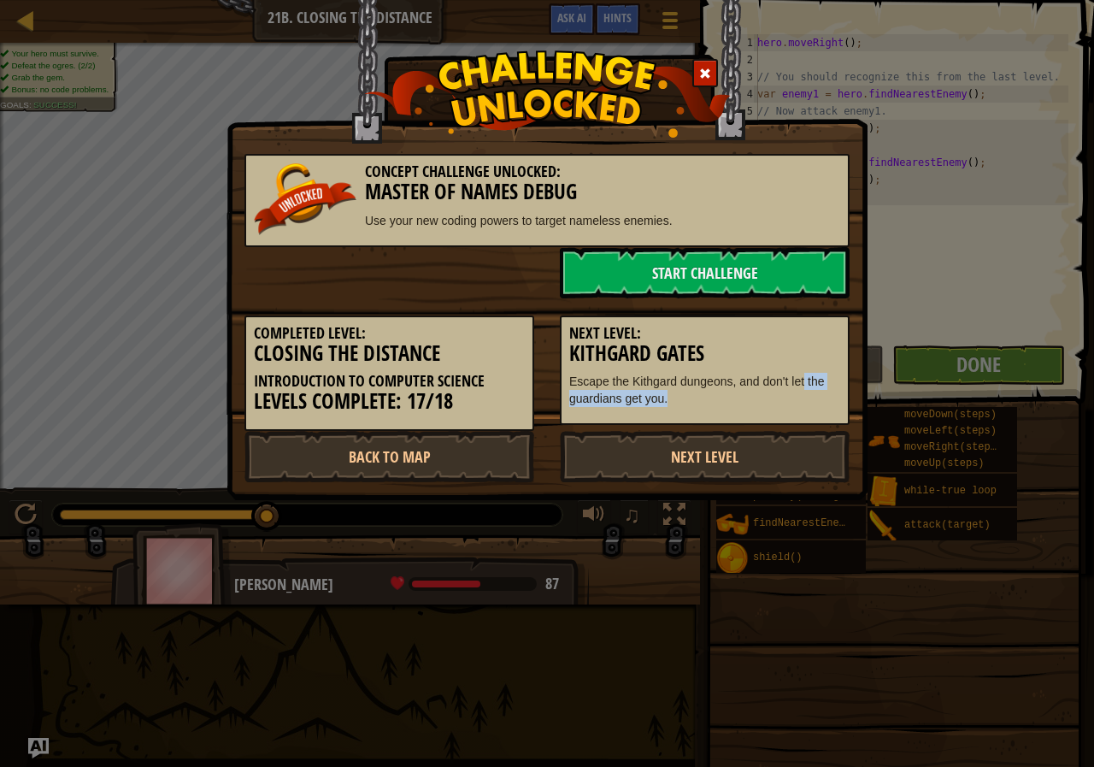
click at [804, 392] on p "Escape the Kithgard dungeons, and don't let the guardians get you." at bounding box center [704, 390] width 271 height 34
click at [480, 439] on link "Back to Map" at bounding box center [389, 456] width 290 height 51
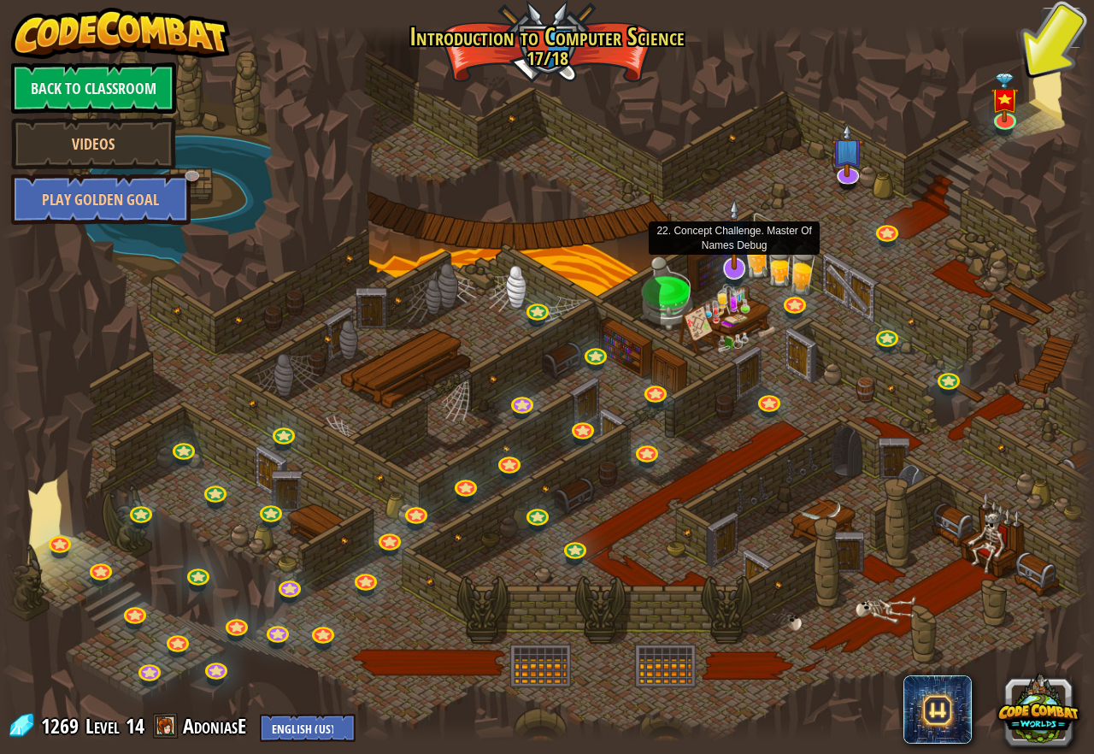
click at [747, 263] on img at bounding box center [735, 234] width 32 height 72
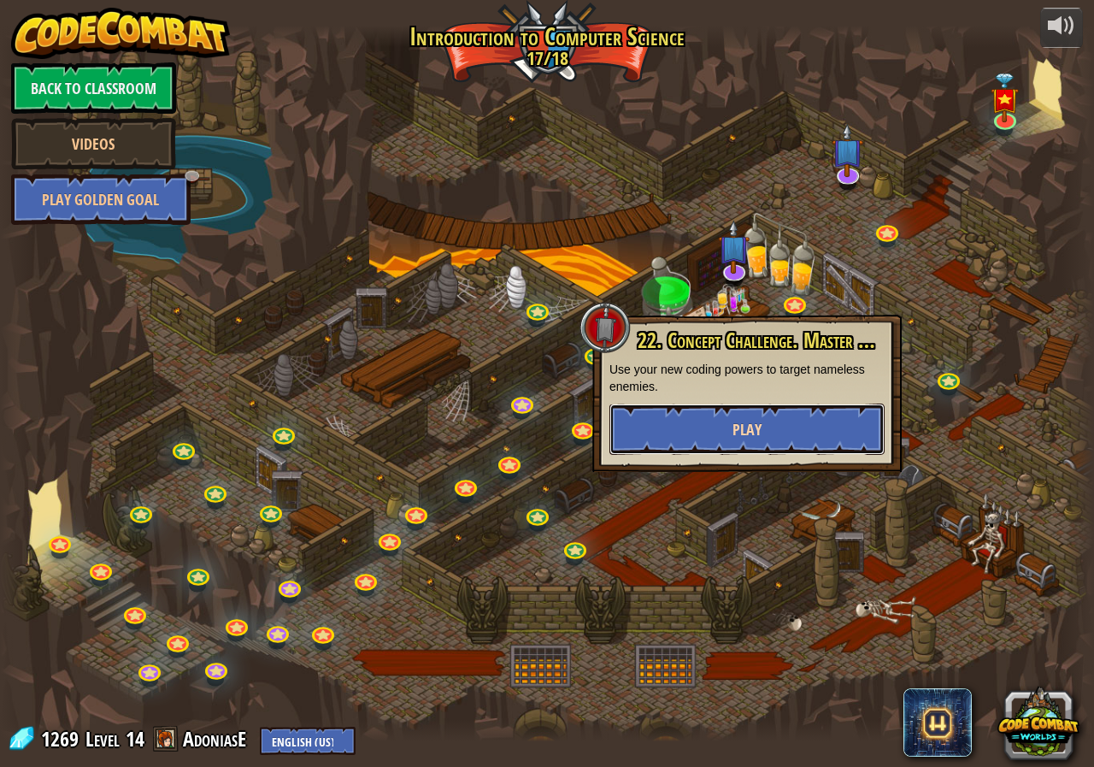
click at [715, 413] on button "Play" at bounding box center [746, 428] width 275 height 51
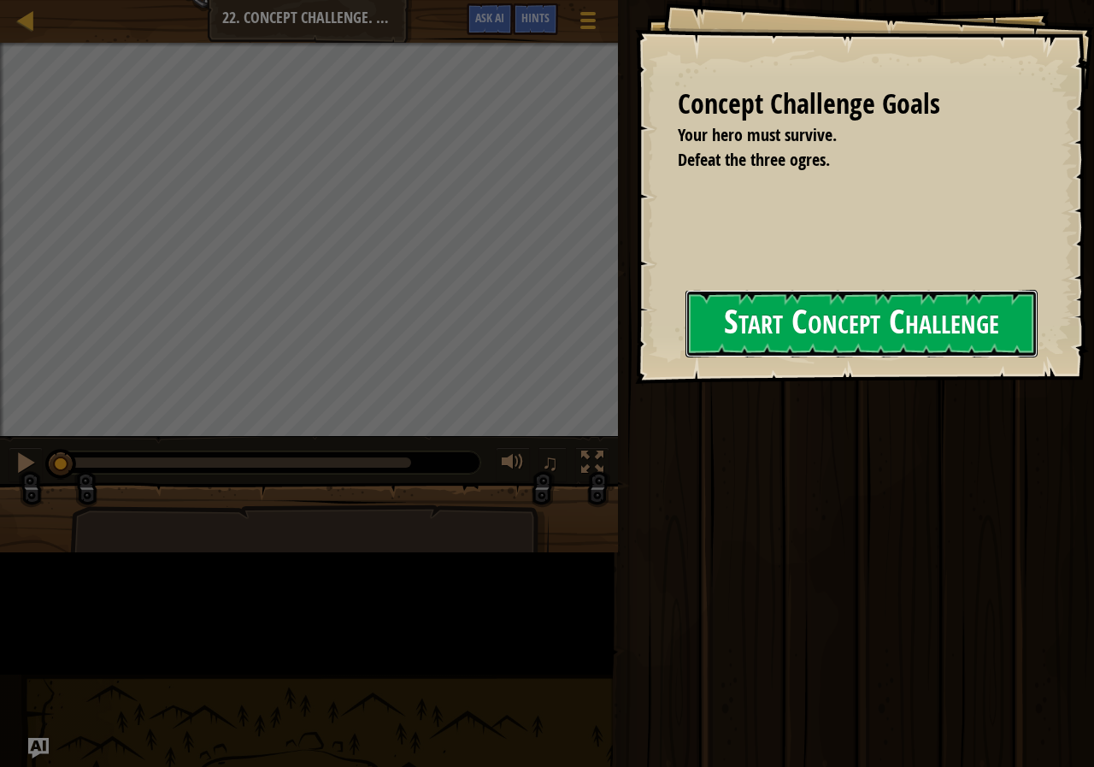
click at [720, 357] on button "Start Concept Challenge" at bounding box center [862, 324] width 352 height 68
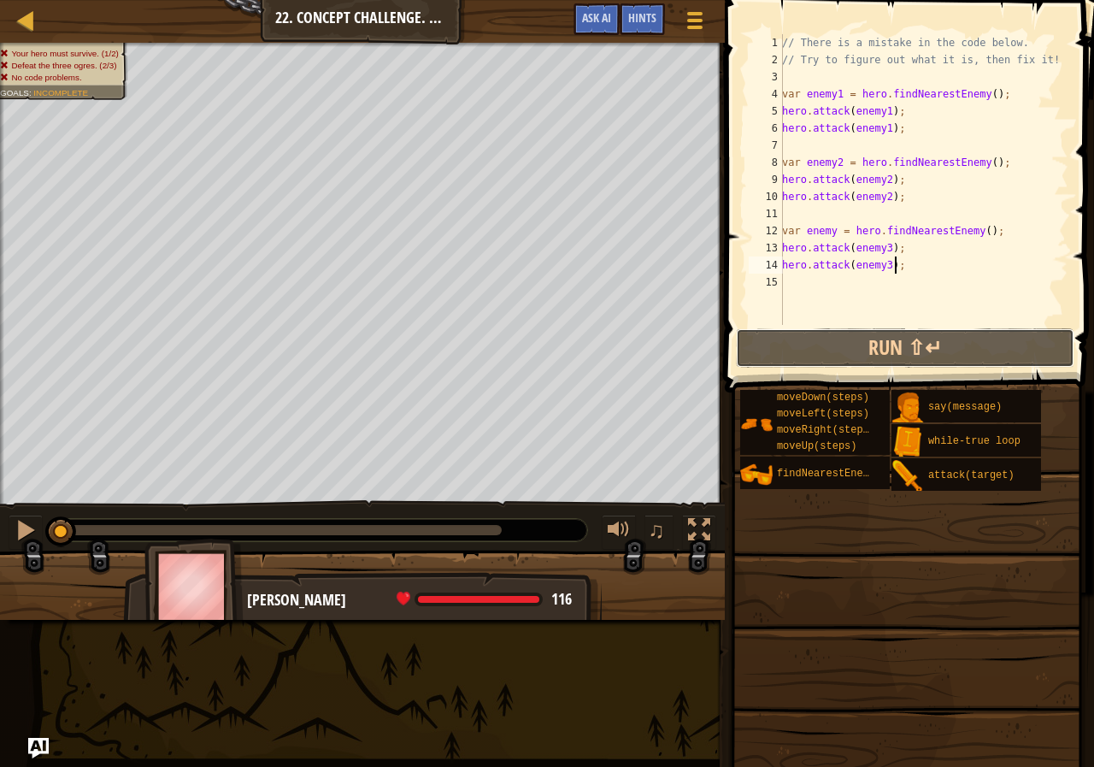
click at [825, 351] on div "hero.attack(enemy3); 1 2 3 4 5 6 7 8 9 10 11 12 13 14 15 // There is a mistake …" at bounding box center [907, 230] width 374 height 443
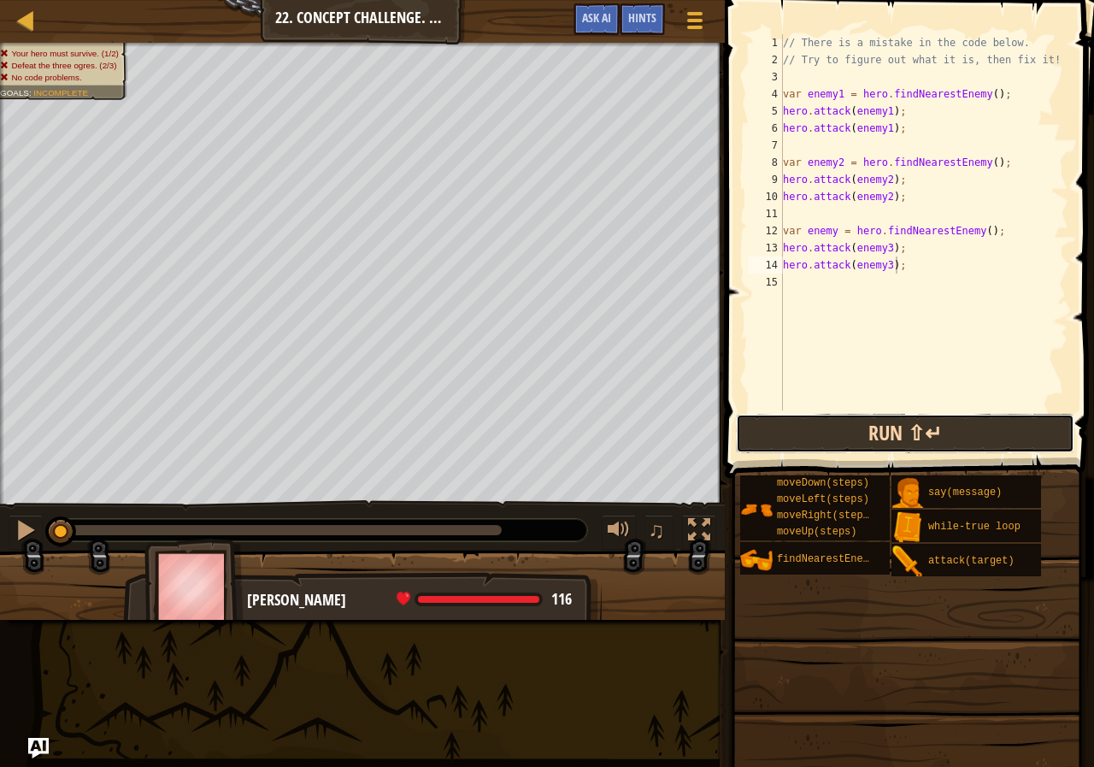
click at [868, 444] on button "Run ⇧↵" at bounding box center [905, 433] width 338 height 39
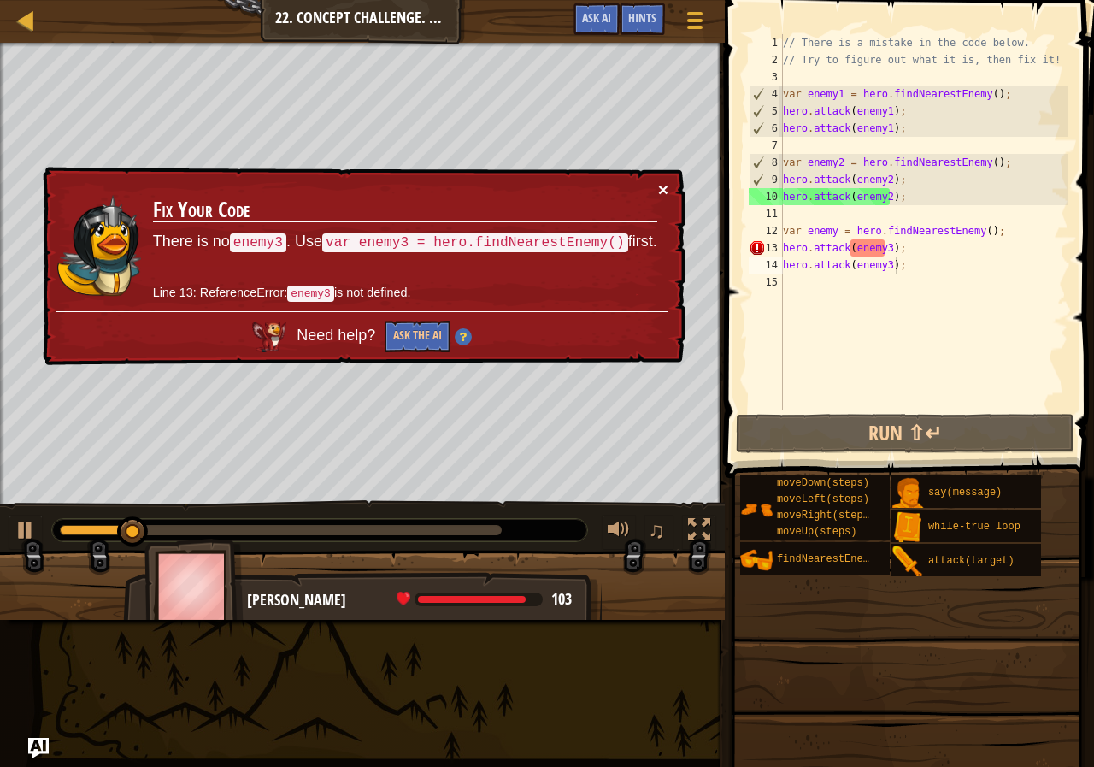
click at [668, 180] on button "×" at bounding box center [663, 189] width 10 height 18
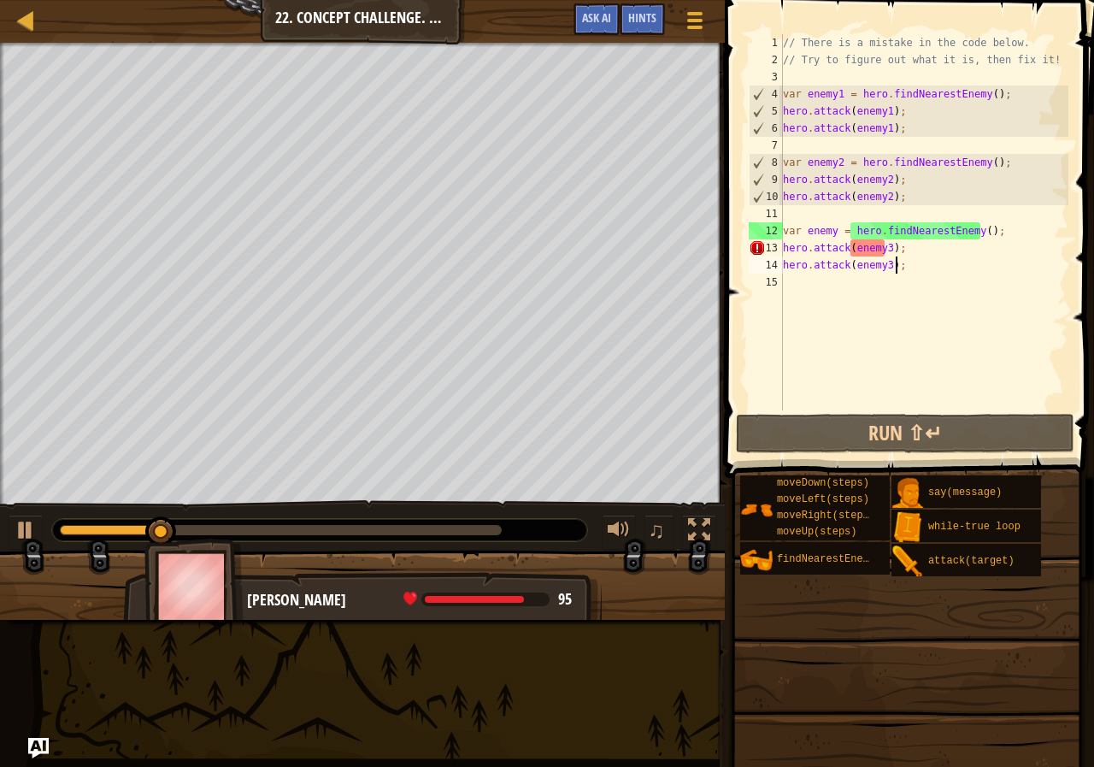
click at [912, 248] on div "// There is a mistake in the code below. // Try to figure out what it is, then …" at bounding box center [924, 239] width 289 height 410
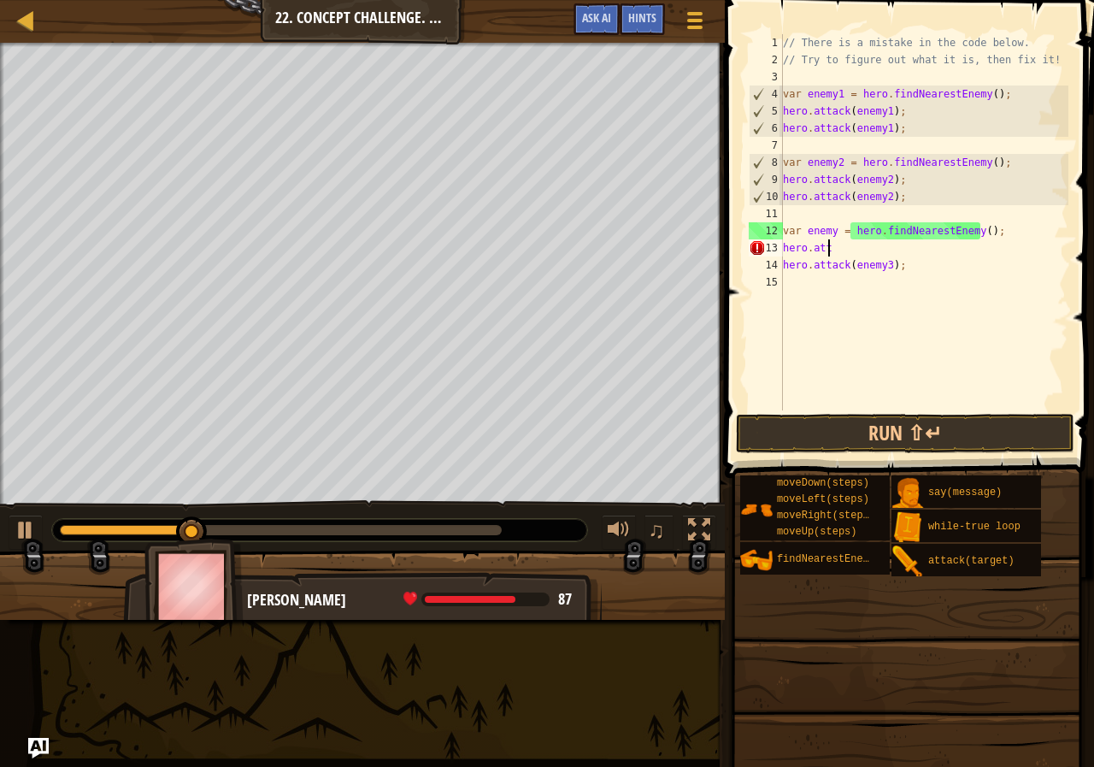
type textarea "h"
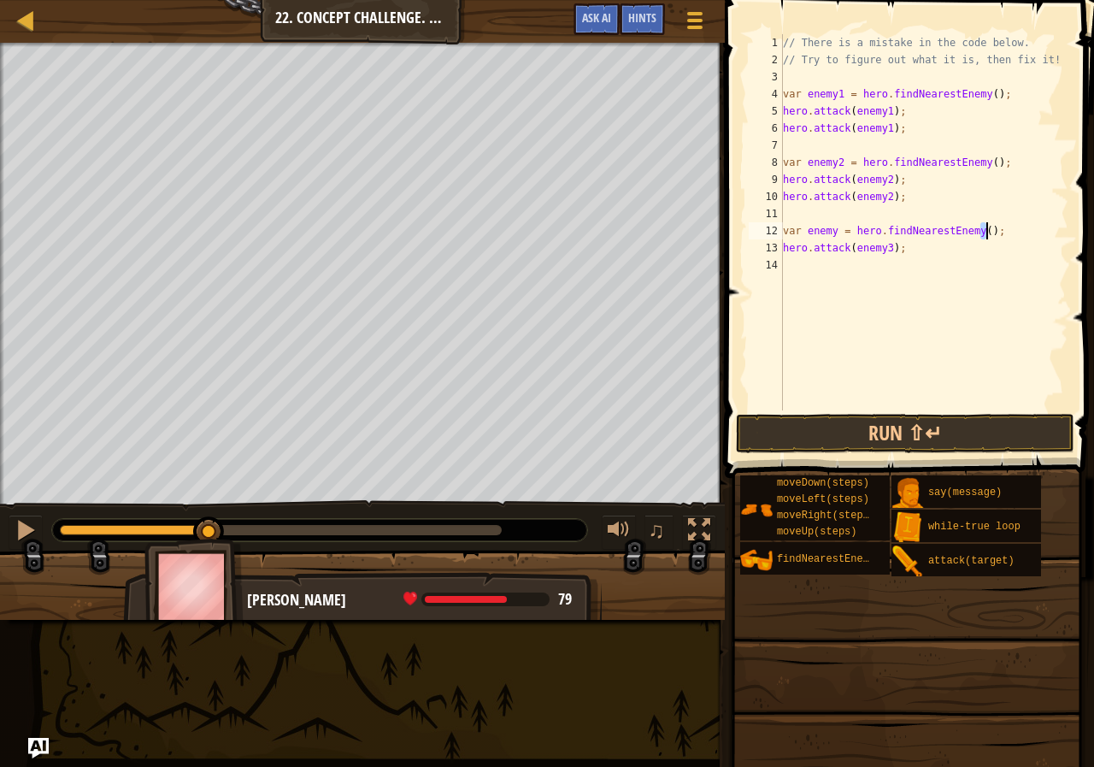
click at [836, 231] on div "// There is a mistake in the code below. // Try to figure out what it is, then …" at bounding box center [924, 239] width 289 height 410
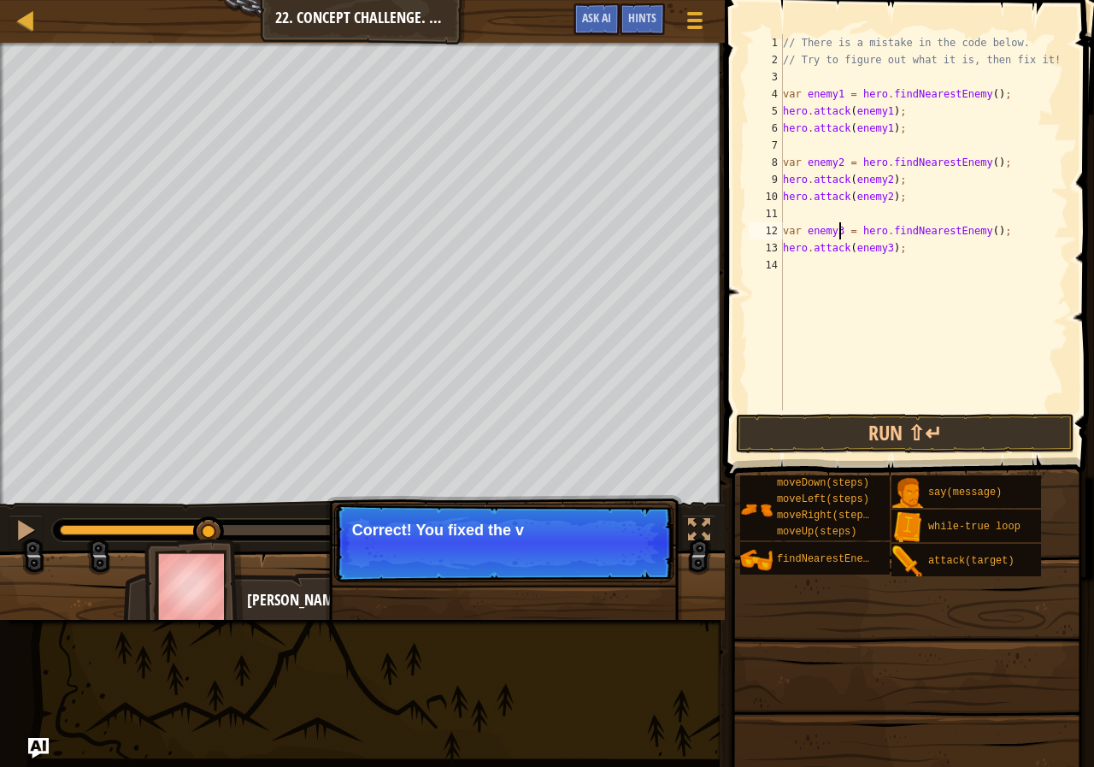
click at [798, 180] on div "// There is a mistake in the code below. // Try to figure out what it is, then …" at bounding box center [924, 239] width 289 height 410
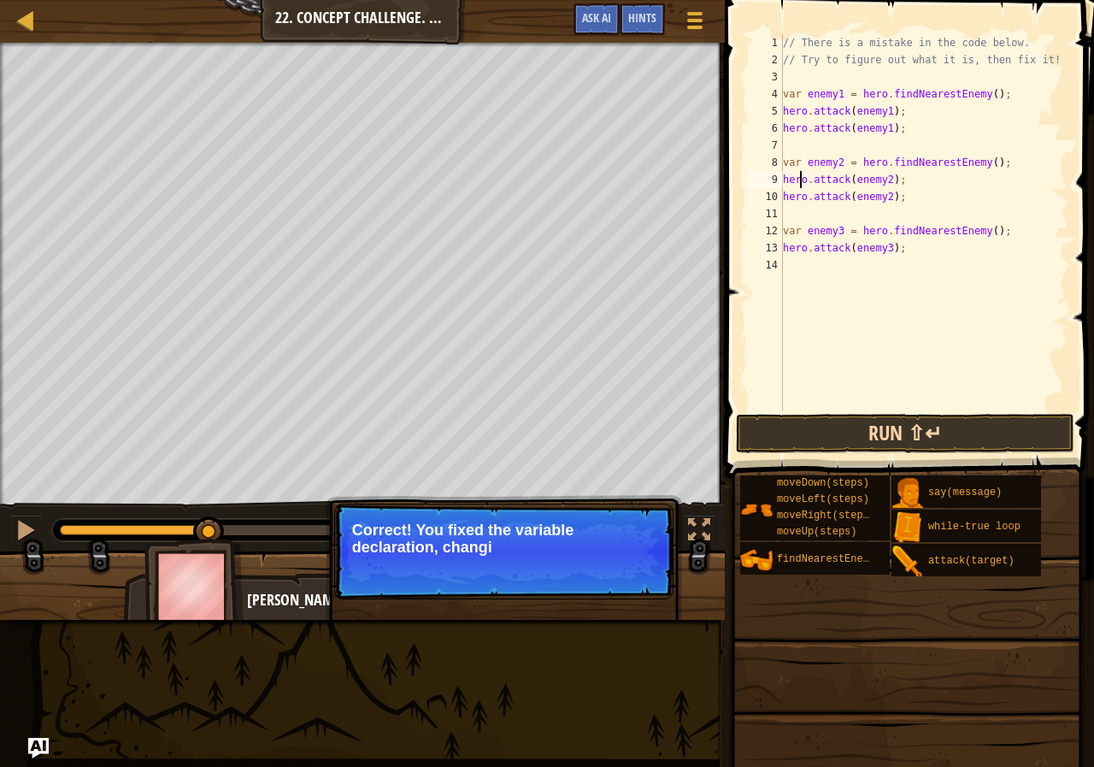
type textarea "hero.attack(enemy2);"
click at [862, 441] on button "Run ⇧↵" at bounding box center [905, 433] width 338 height 39
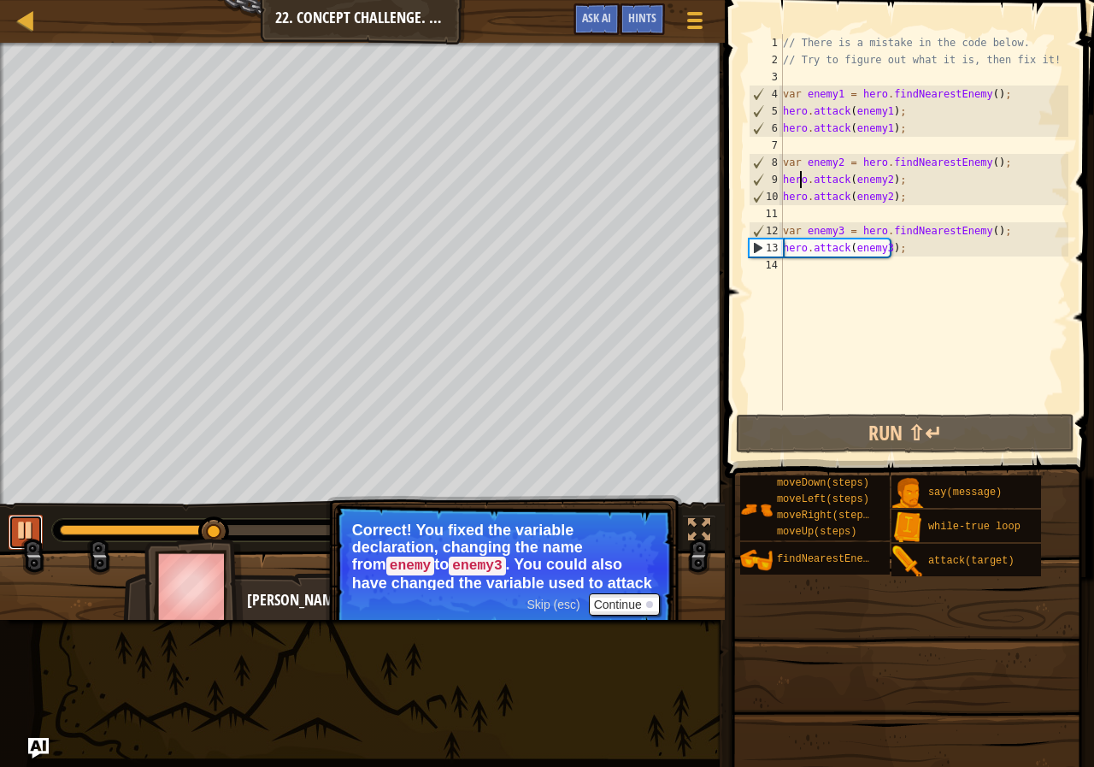
click at [21, 534] on div at bounding box center [26, 530] width 22 height 22
click at [624, 608] on button "Continue" at bounding box center [624, 604] width 71 height 22
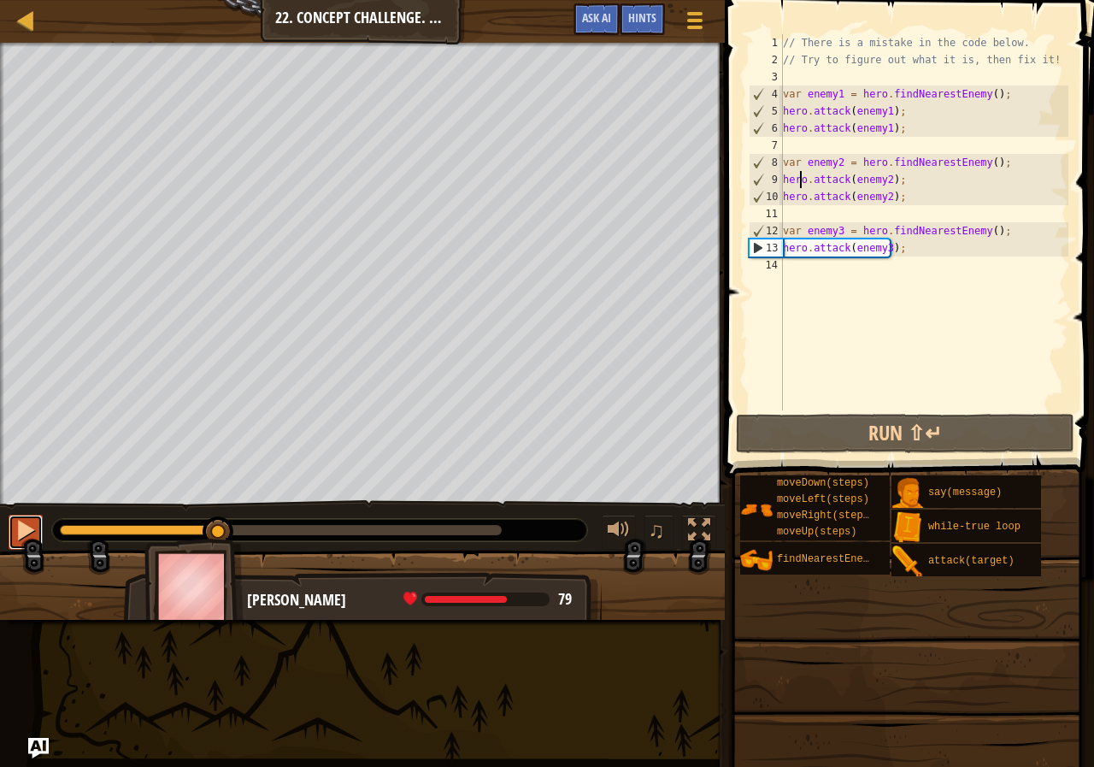
click at [21, 524] on div at bounding box center [26, 530] width 22 height 22
click at [798, 262] on div "// There is a mistake in the code below. // Try to figure out what it is, then …" at bounding box center [924, 239] width 289 height 410
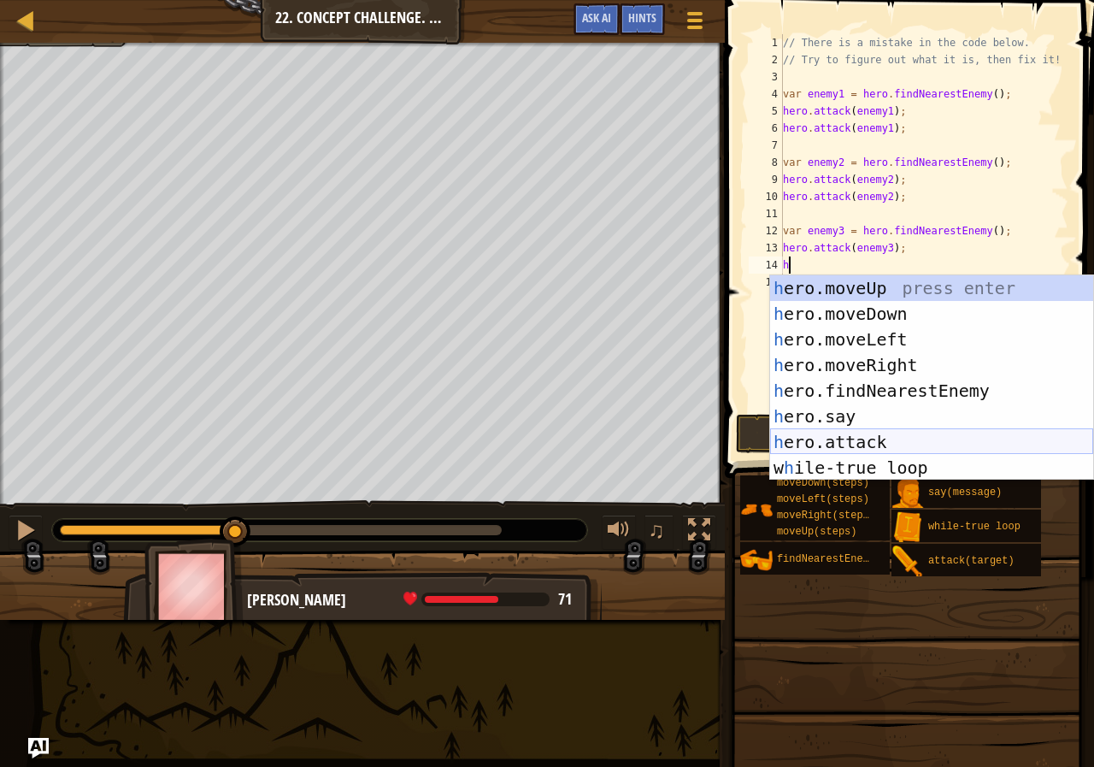
click at [850, 430] on div "h ero.moveUp press enter h ero.moveDown press enter h ero.moveLeft press enter …" at bounding box center [931, 403] width 323 height 256
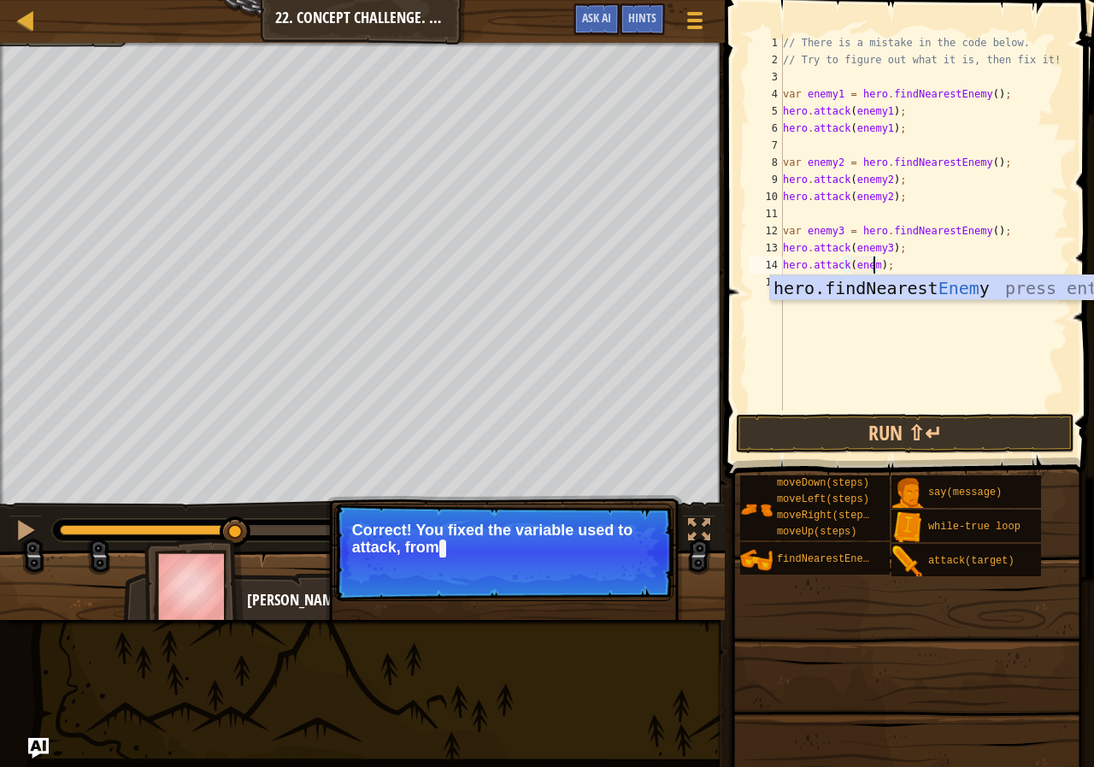
scroll to position [8, 8]
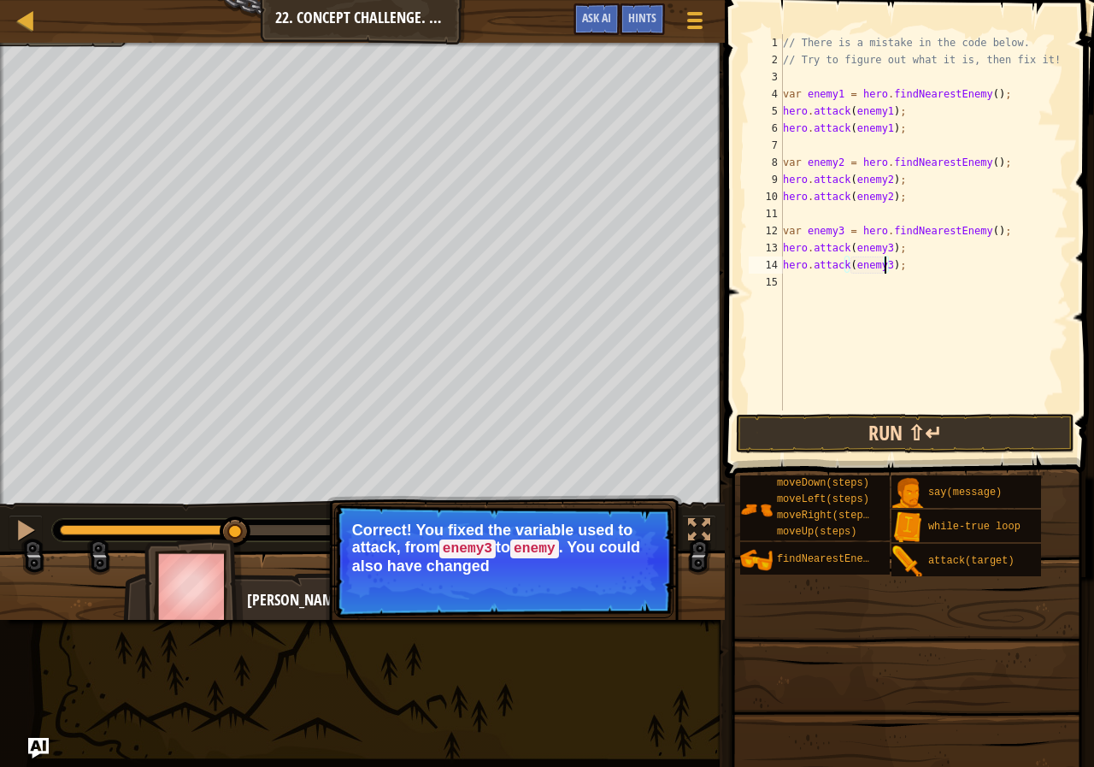
type textarea "hero.attack(enemy3);"
click at [879, 416] on button "Run ⇧↵" at bounding box center [905, 433] width 338 height 39
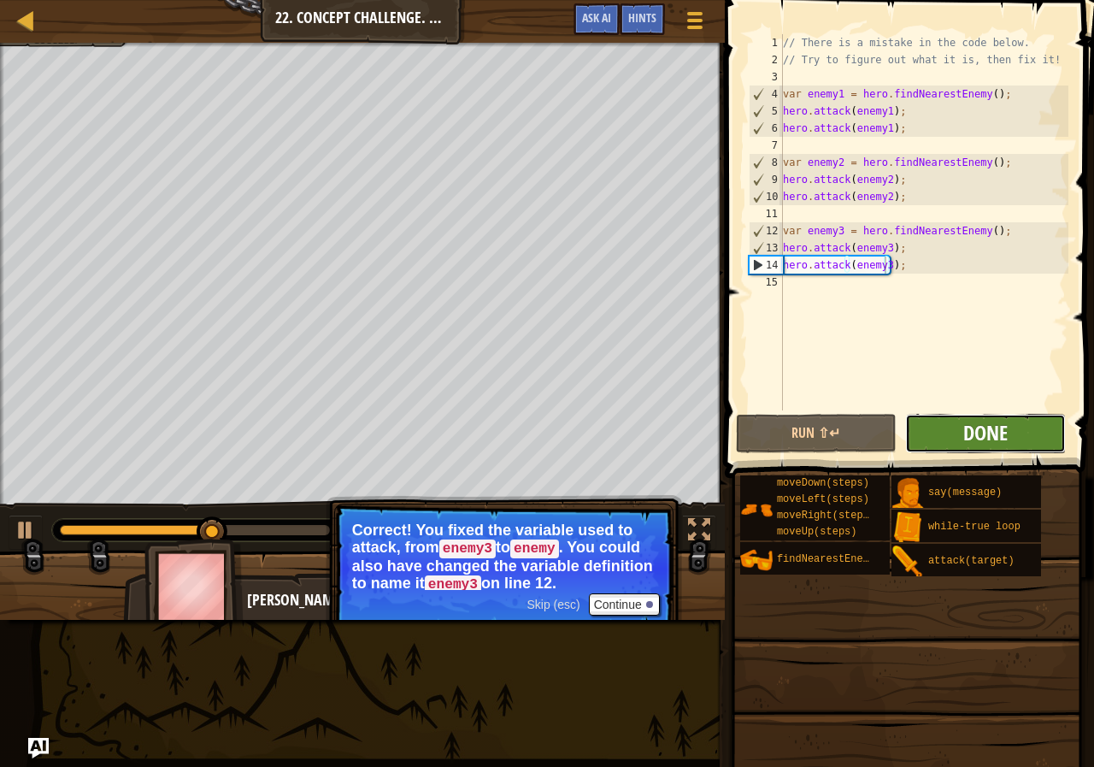
click at [974, 428] on span "Done" at bounding box center [985, 432] width 44 height 27
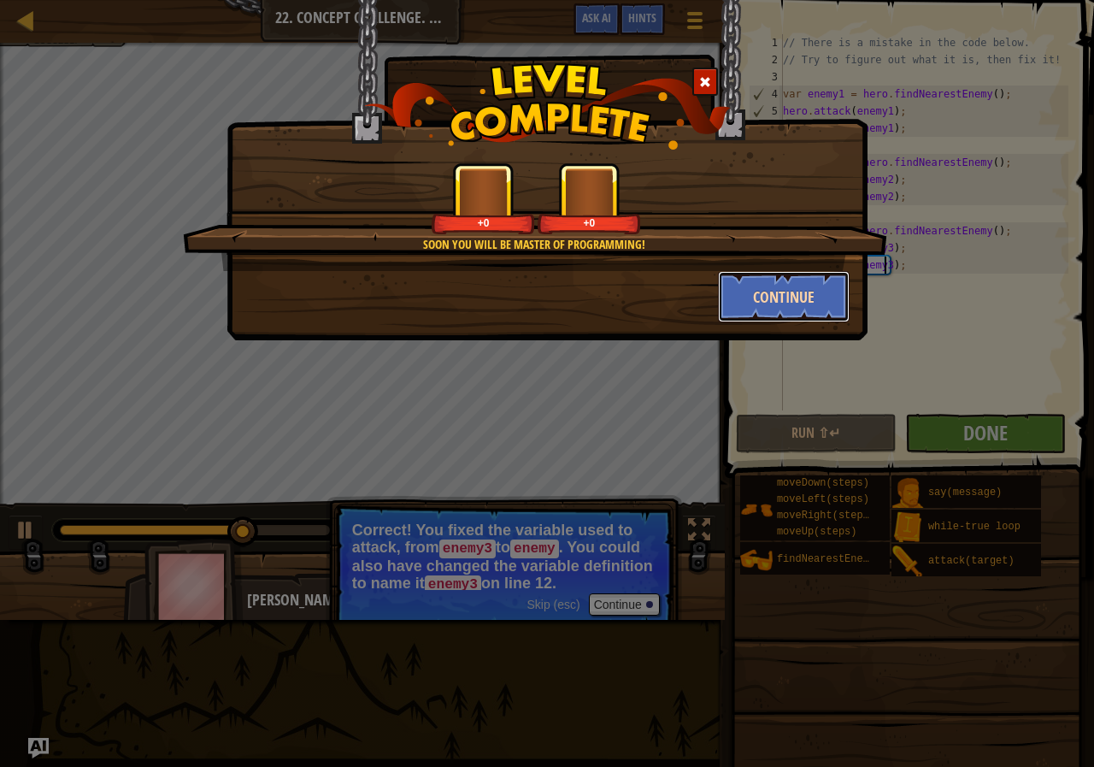
click at [790, 293] on button "Continue" at bounding box center [784, 296] width 132 height 51
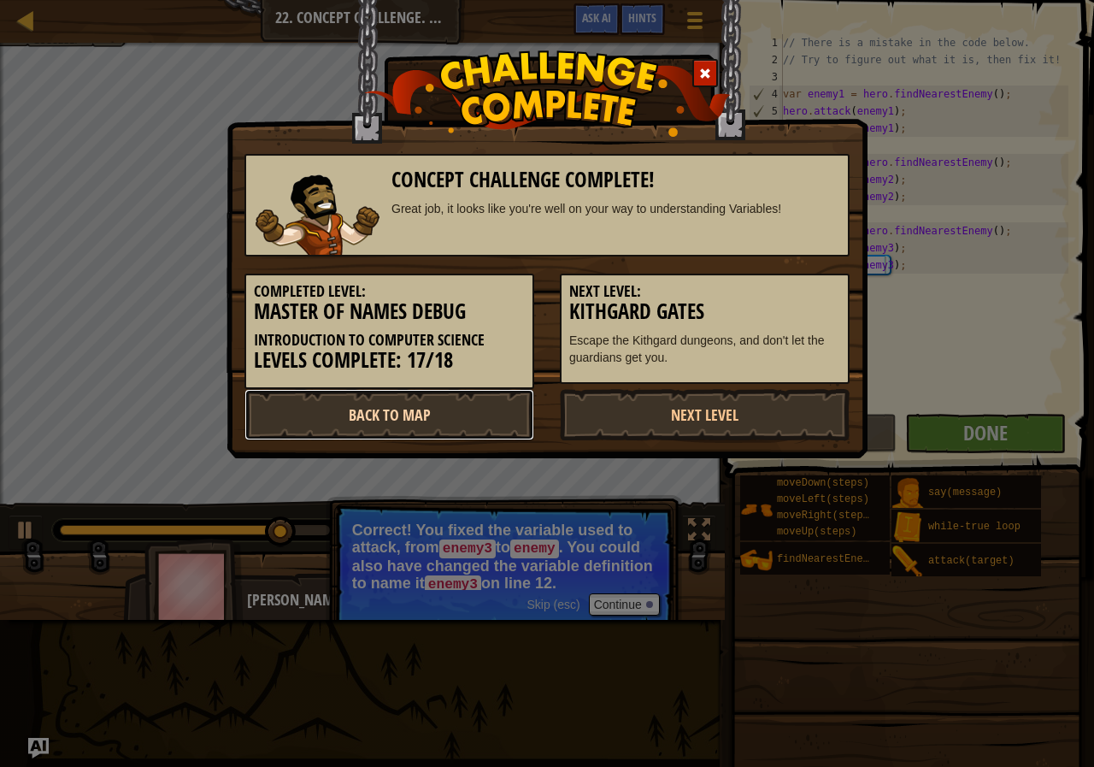
click at [483, 409] on link "Back to Map" at bounding box center [389, 414] width 290 height 51
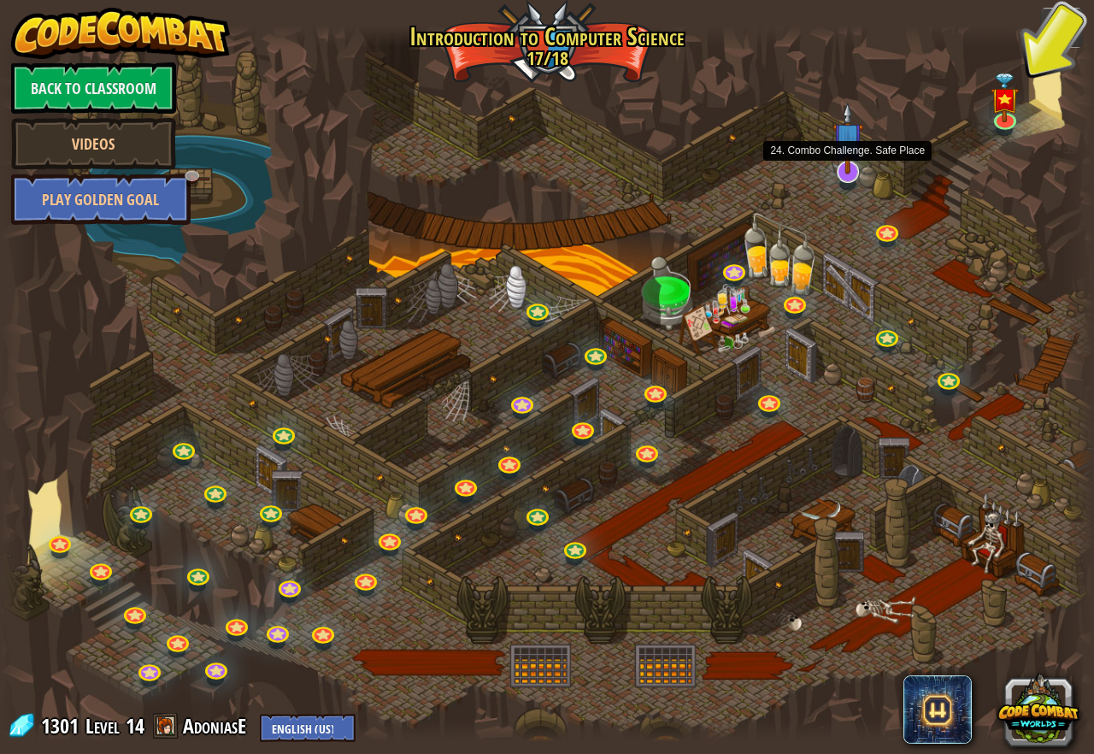
click at [845, 165] on img at bounding box center [849, 138] width 32 height 72
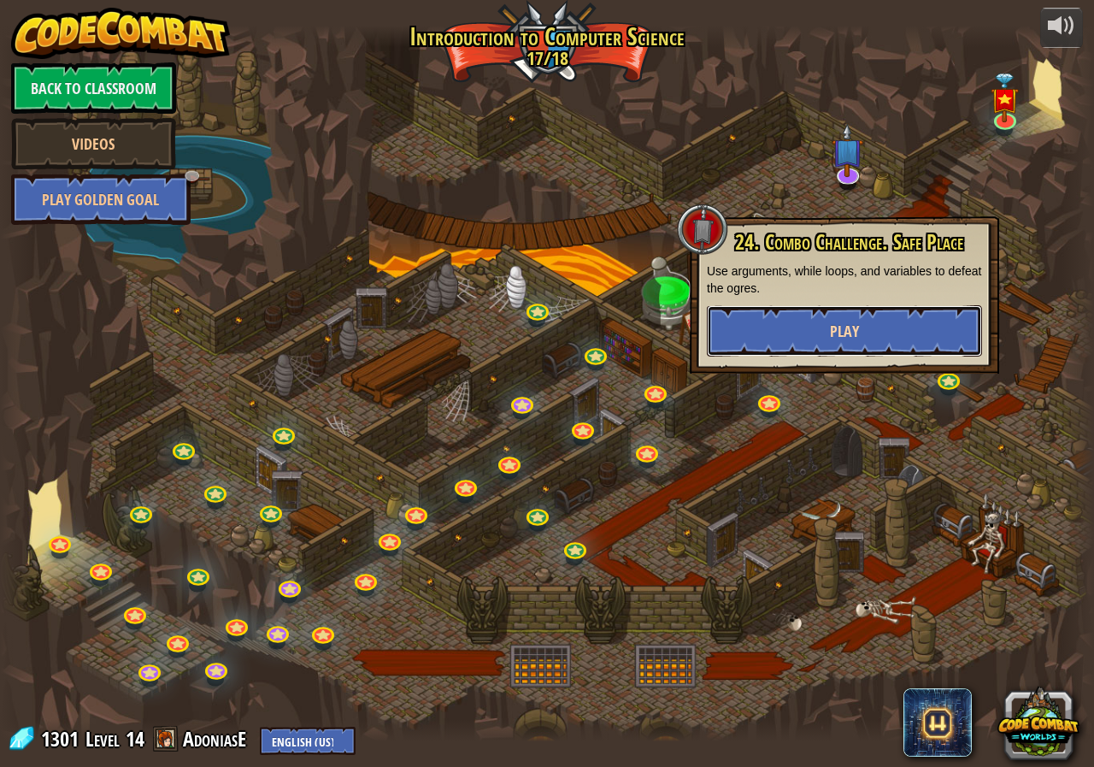
click at [815, 335] on button "Play" at bounding box center [844, 330] width 275 height 51
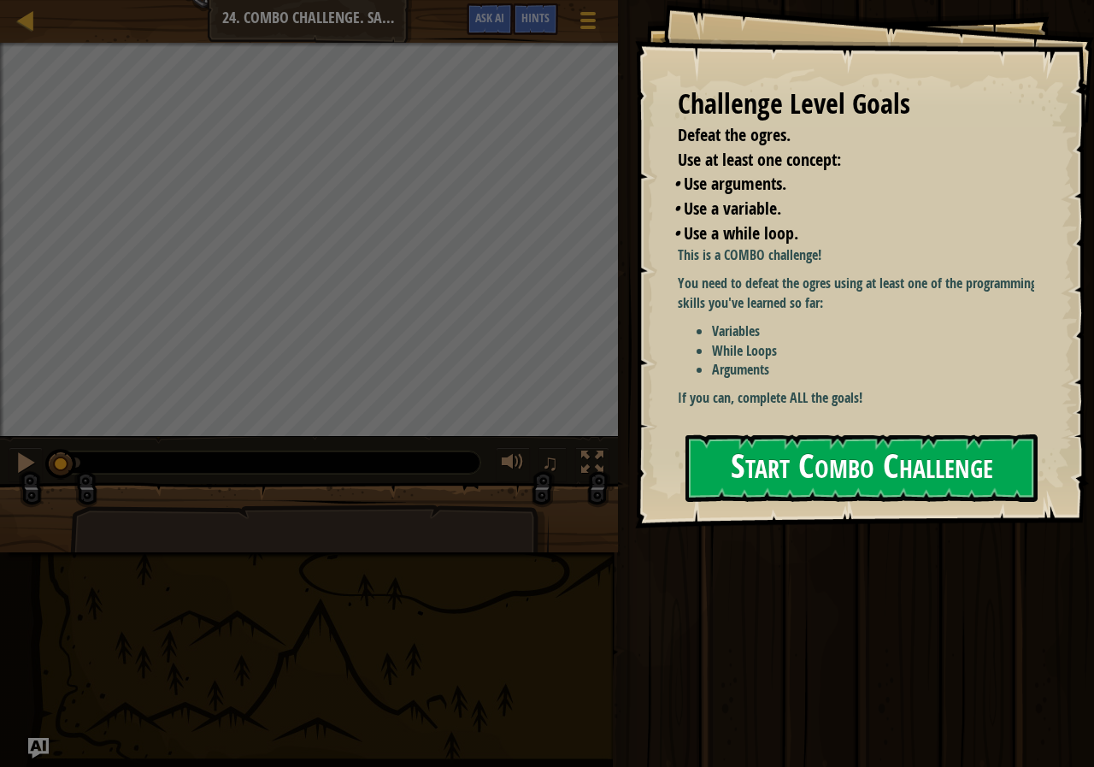
click at [1001, 434] on button "Start Combo Challenge" at bounding box center [862, 468] width 352 height 68
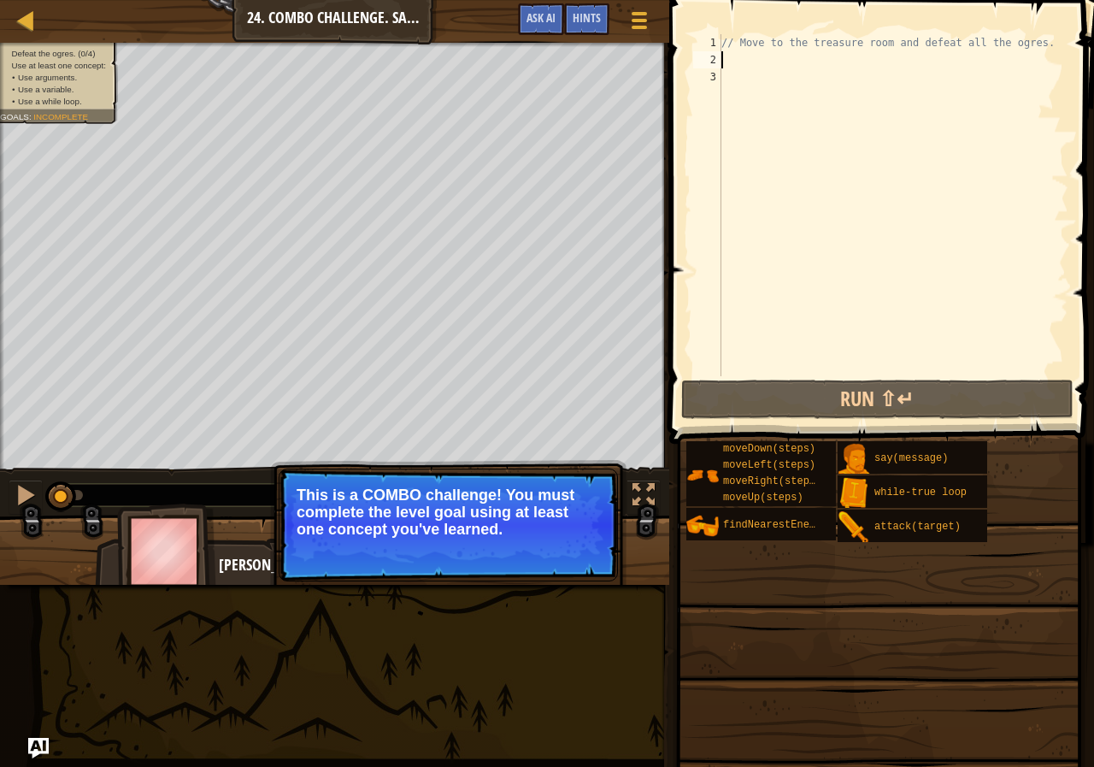
click at [728, 59] on div "// Move to the treasure room and defeat all the ogres." at bounding box center [893, 222] width 350 height 376
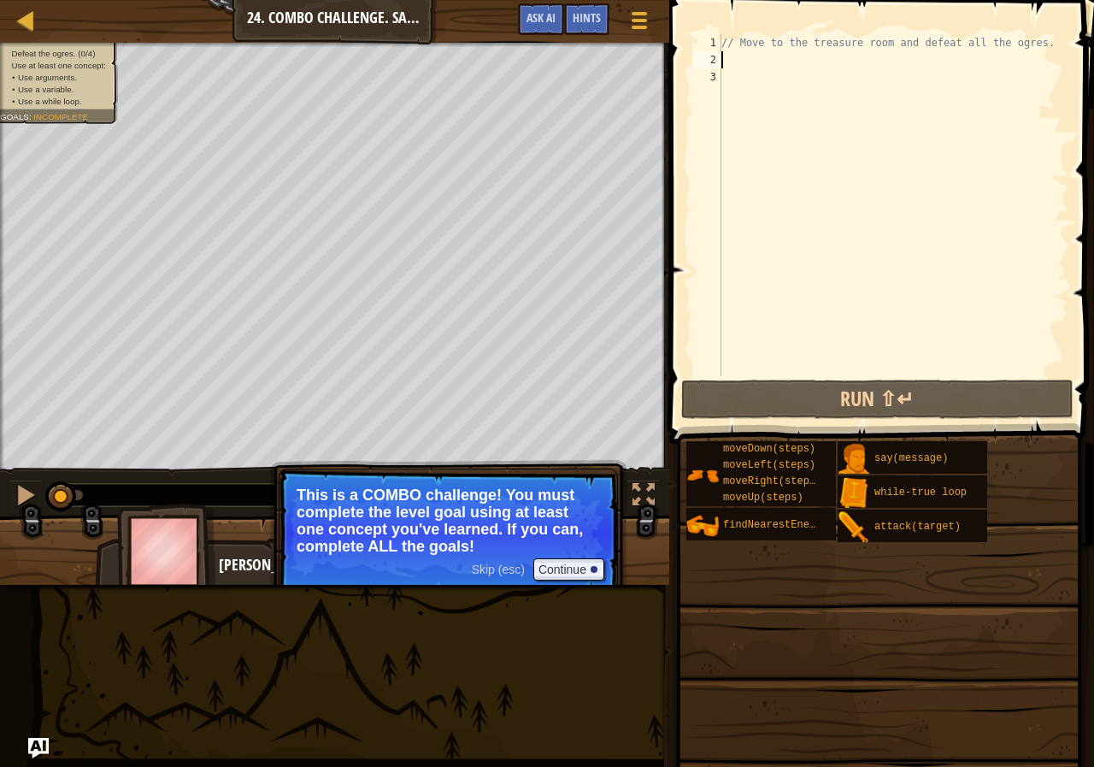
type textarea "w"
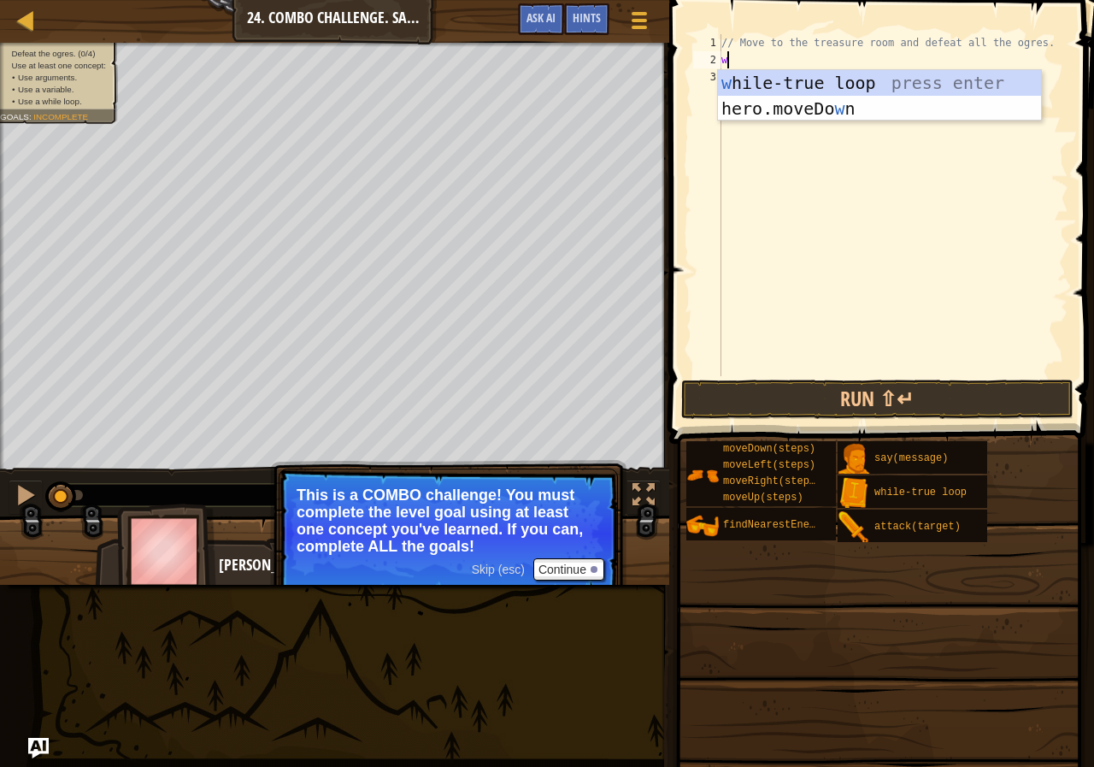
scroll to position [8, 0]
click at [815, 74] on div "w hile-true loop press enter hero.moveDo w n press enter" at bounding box center [879, 121] width 323 height 103
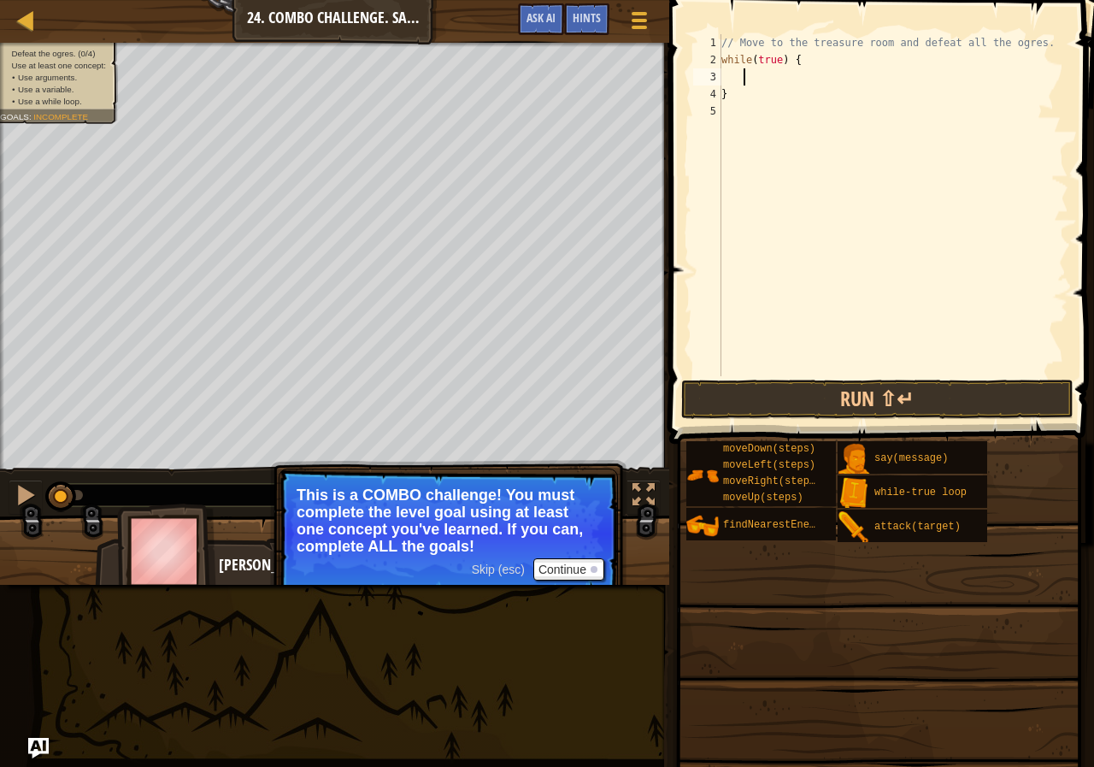
click at [723, 71] on div "// Move to the treasure room and defeat all the ogres. while ( true ) { }" at bounding box center [893, 222] width 350 height 376
type textarea "h"
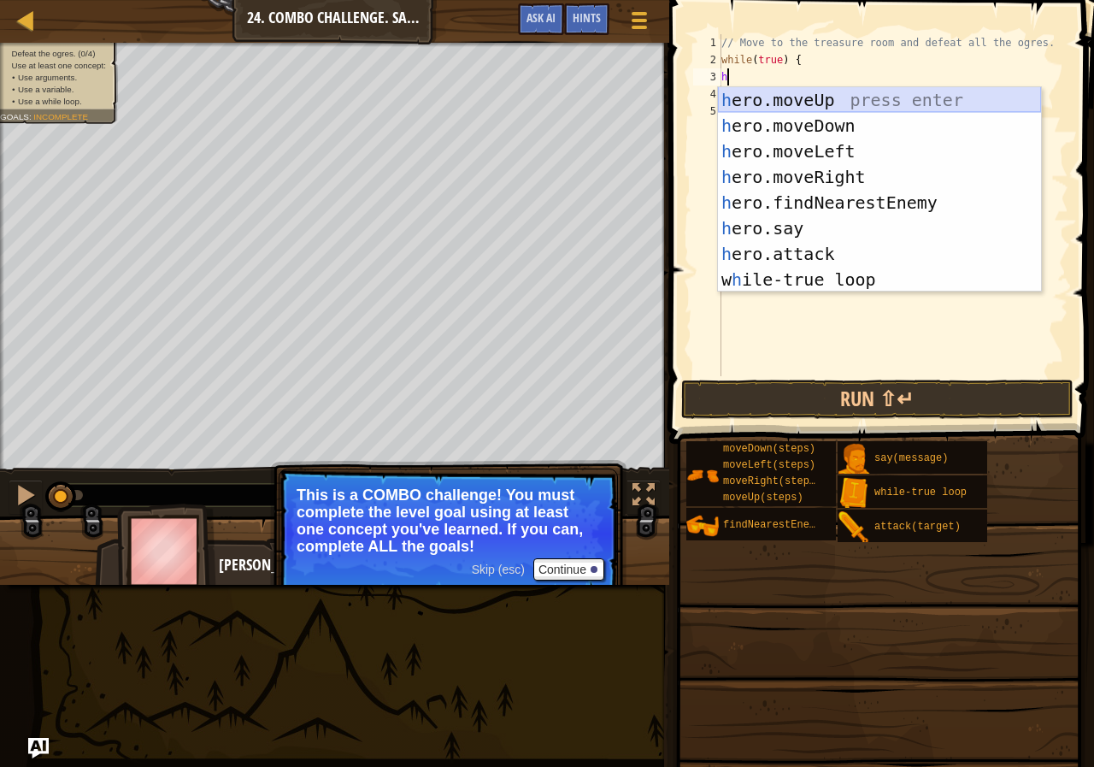
click at [862, 90] on div "h ero.moveUp press enter h ero.moveDown press enter h ero.moveLeft press enter …" at bounding box center [879, 215] width 323 height 256
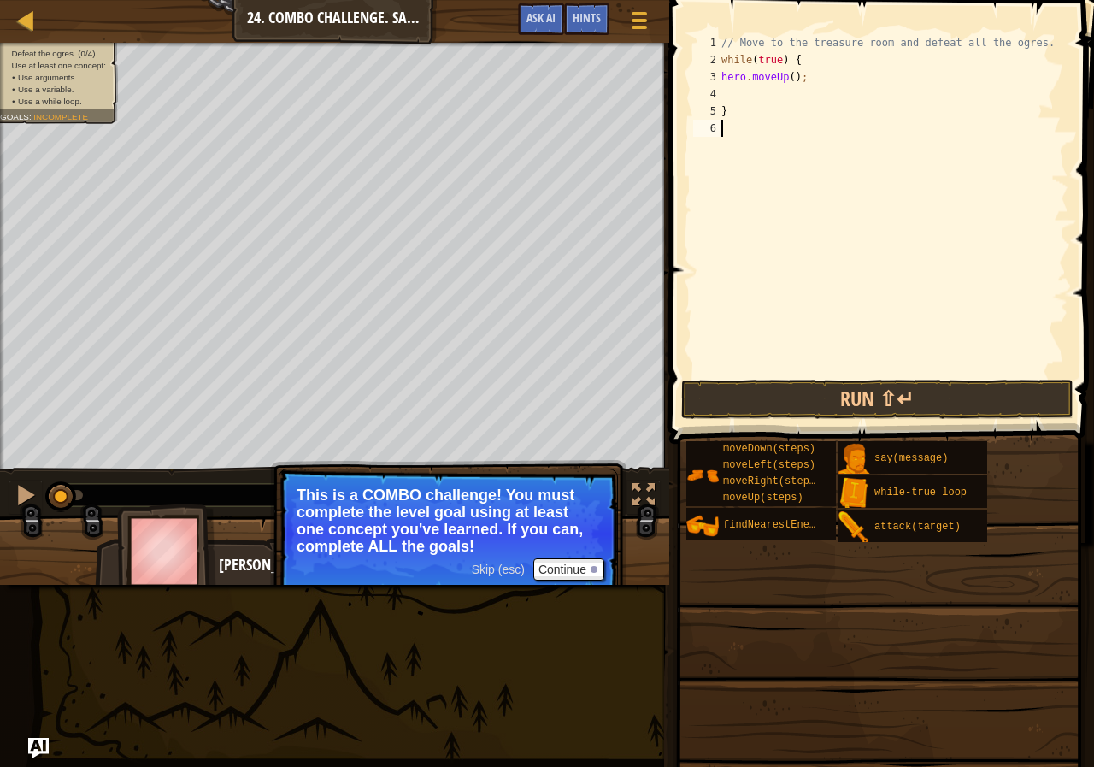
click at [862, 359] on div "// Move to the treasure room and defeat all the ogres. while ( true ) { hero . …" at bounding box center [893, 222] width 350 height 376
click at [853, 377] on span at bounding box center [883, 197] width 439 height 494
click at [847, 393] on button "Run ⇧↵" at bounding box center [877, 399] width 392 height 39
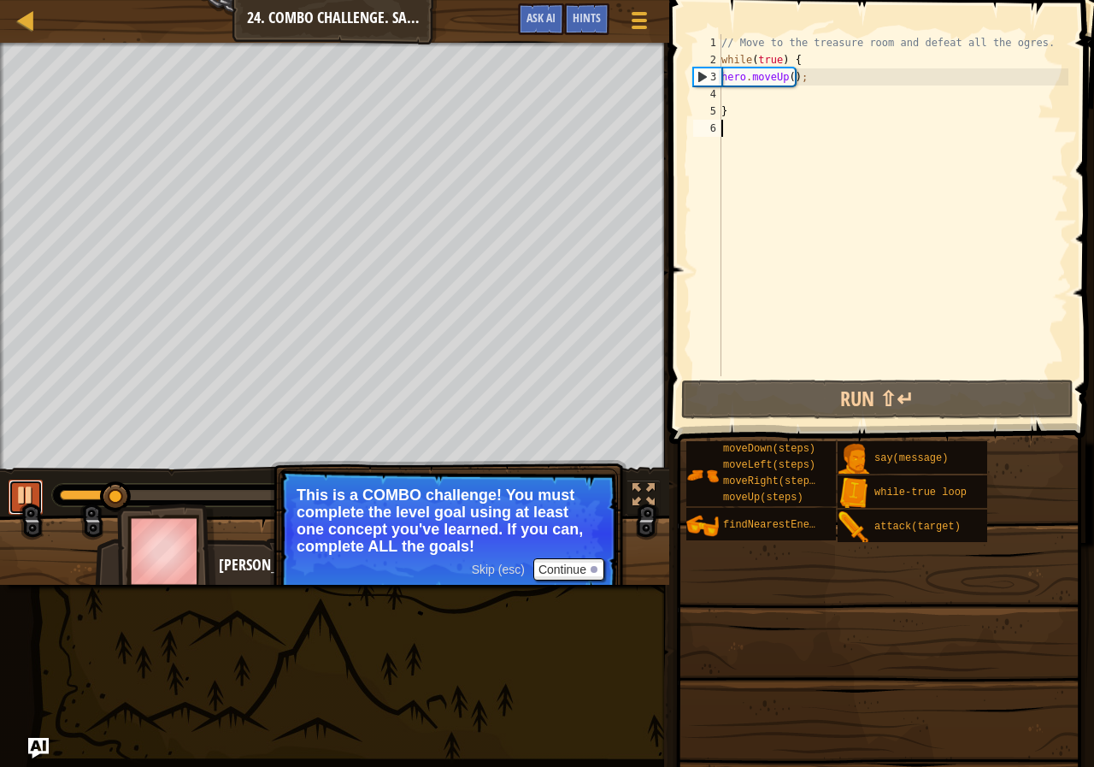
click at [17, 492] on div at bounding box center [26, 495] width 22 height 22
click at [741, 98] on div "// Move to the treasure room and defeat all the ogres. while ( true ) { hero . …" at bounding box center [893, 222] width 350 height 376
click at [727, 92] on div "// Move to the treasure room and defeat all the ogres. while ( true ) { hero . …" at bounding box center [893, 222] width 350 height 376
click at [721, 87] on div "4" at bounding box center [707, 93] width 28 height 17
type textarea "}"
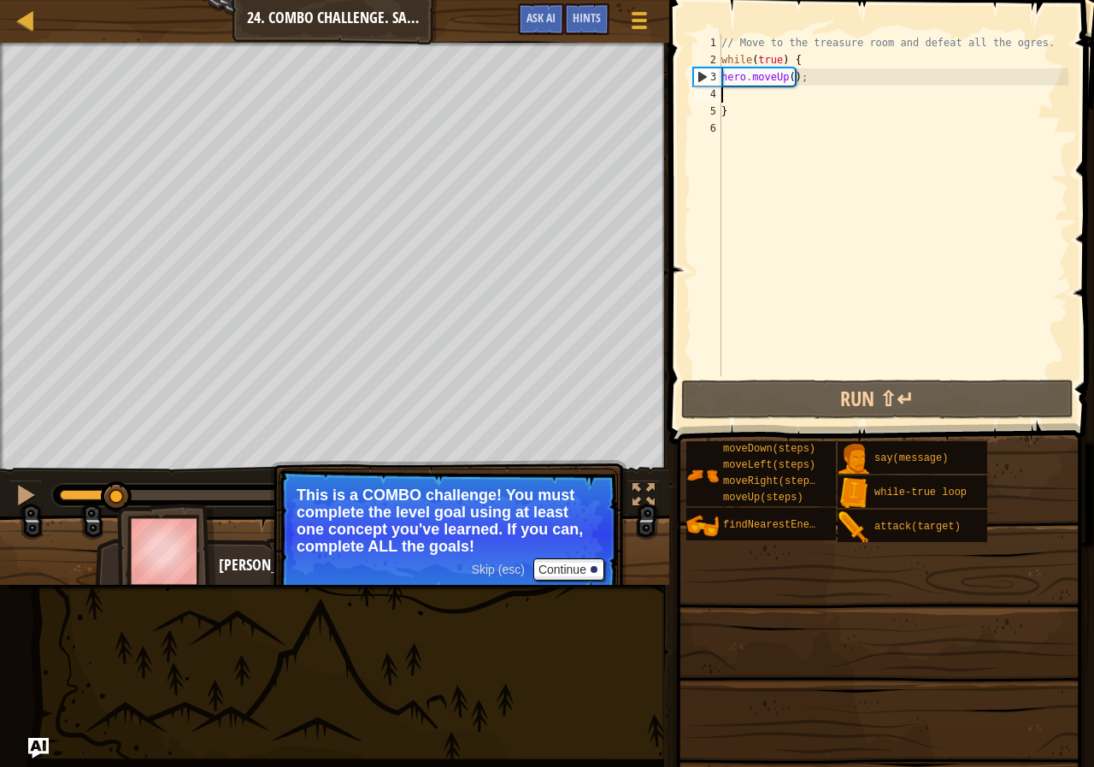
type textarea "h"
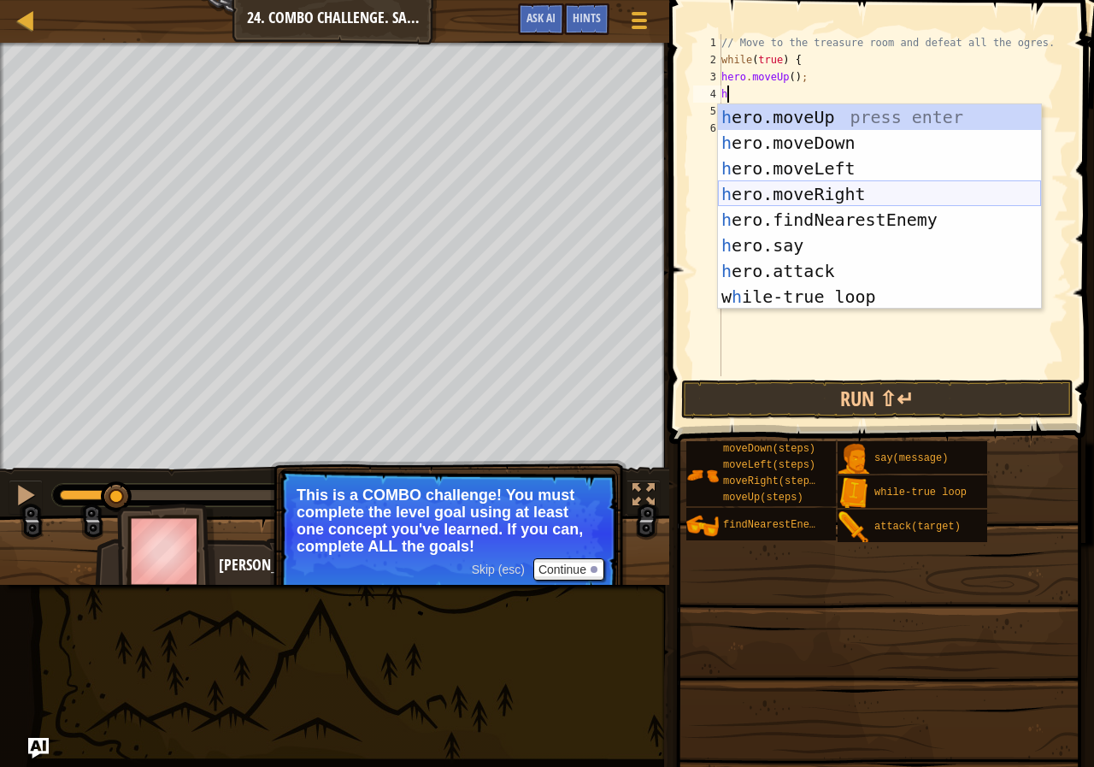
click at [831, 183] on div "h ero.moveUp press enter h ero.moveDown press enter h ero.moveLeft press enter …" at bounding box center [879, 232] width 323 height 256
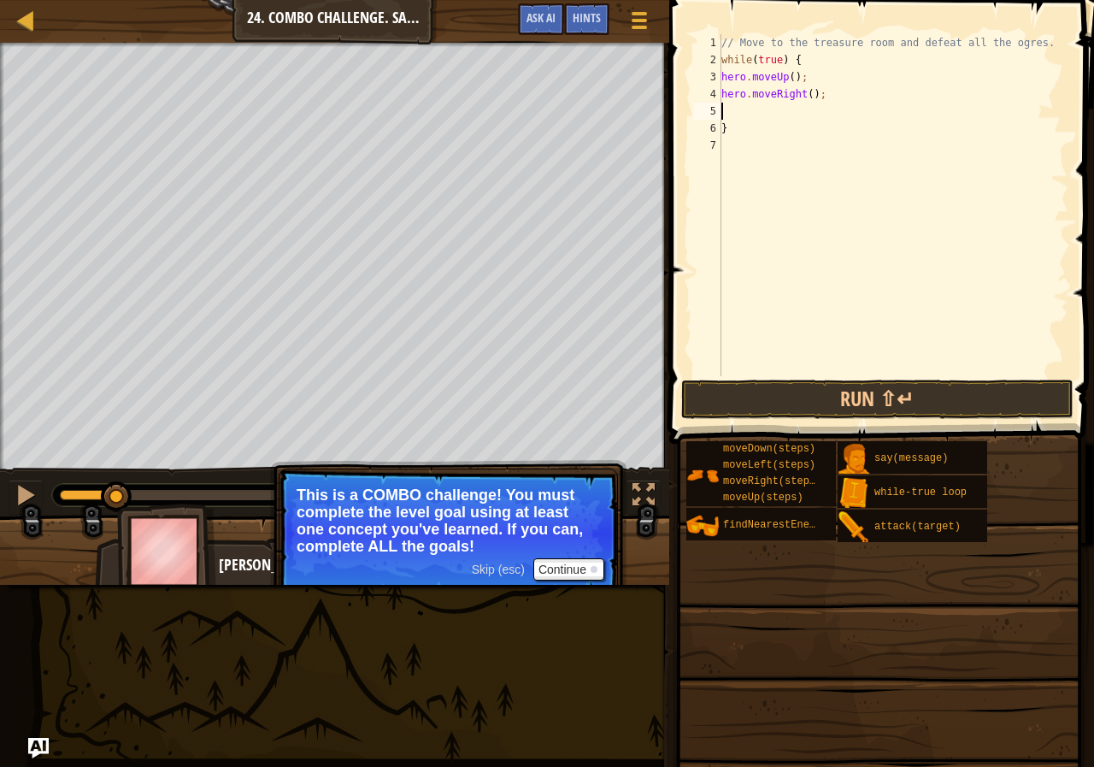
click at [847, 378] on span at bounding box center [883, 197] width 439 height 494
click at [850, 390] on button "Run ⇧↵" at bounding box center [877, 399] width 392 height 39
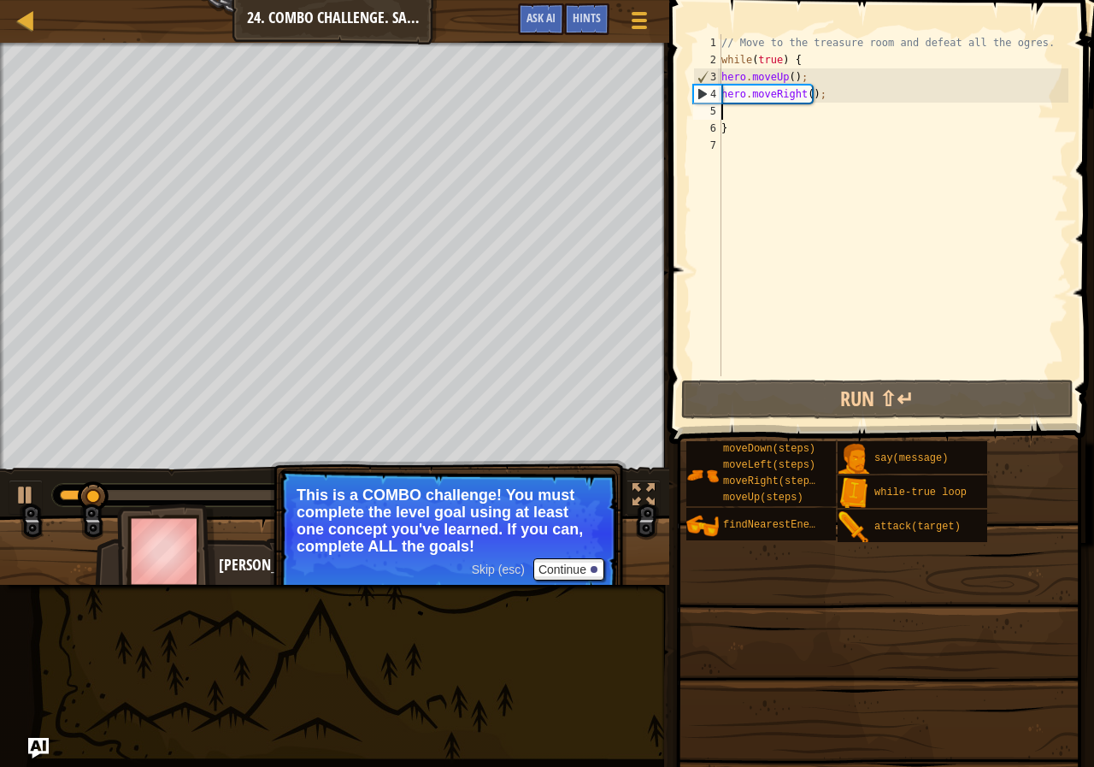
click at [793, 74] on div "// Move to the treasure room and defeat all the ogres. while ( true ) { hero . …" at bounding box center [893, 222] width 350 height 376
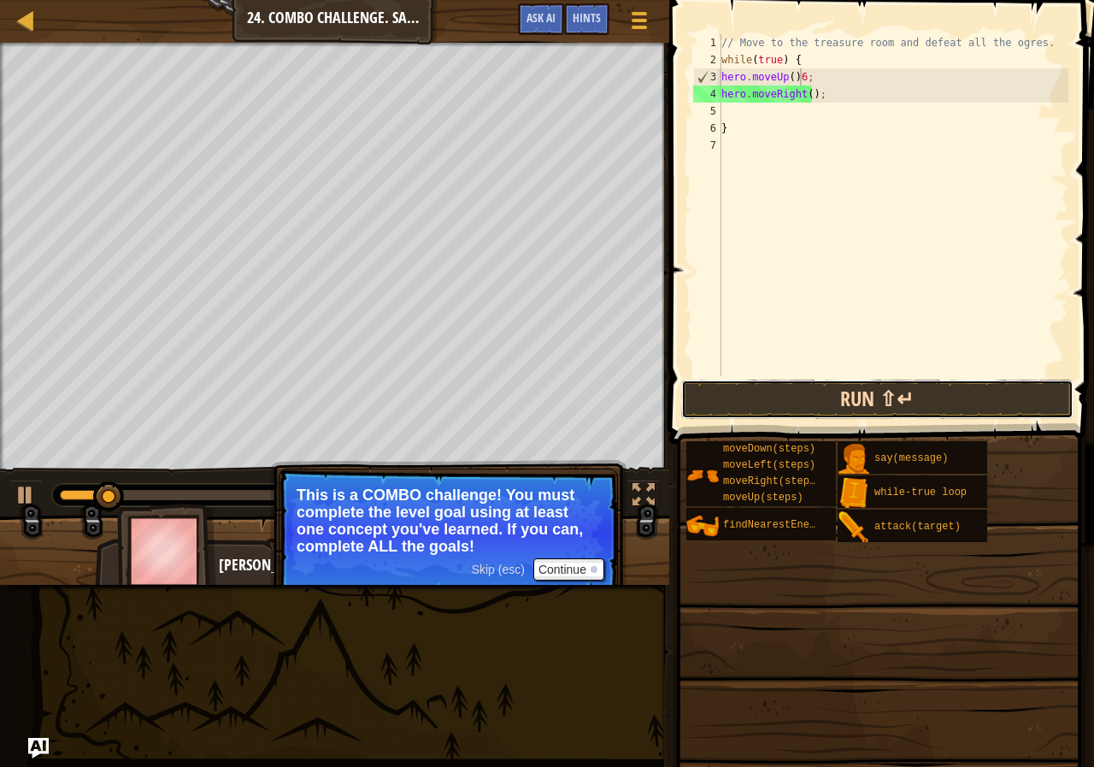
click at [932, 416] on button "Run ⇧↵" at bounding box center [877, 399] width 392 height 39
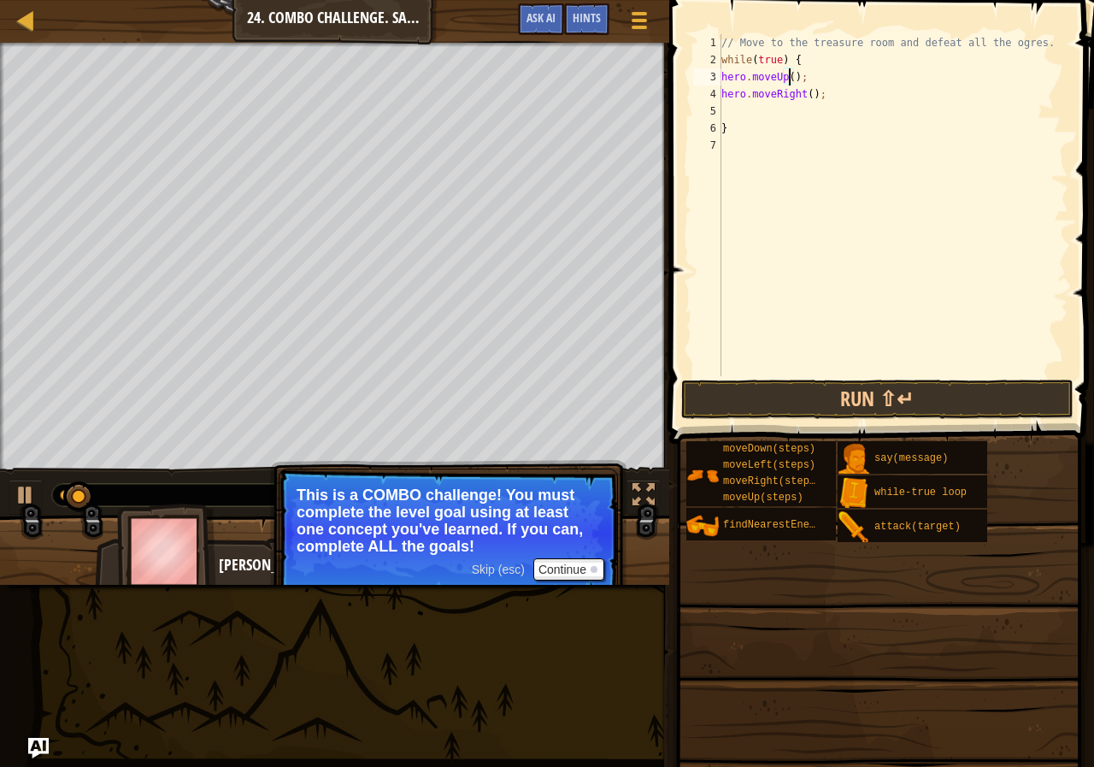
click at [786, 73] on div "// Move to the treasure room and defeat all the ogres. while ( true ) { hero . …" at bounding box center [893, 222] width 350 height 376
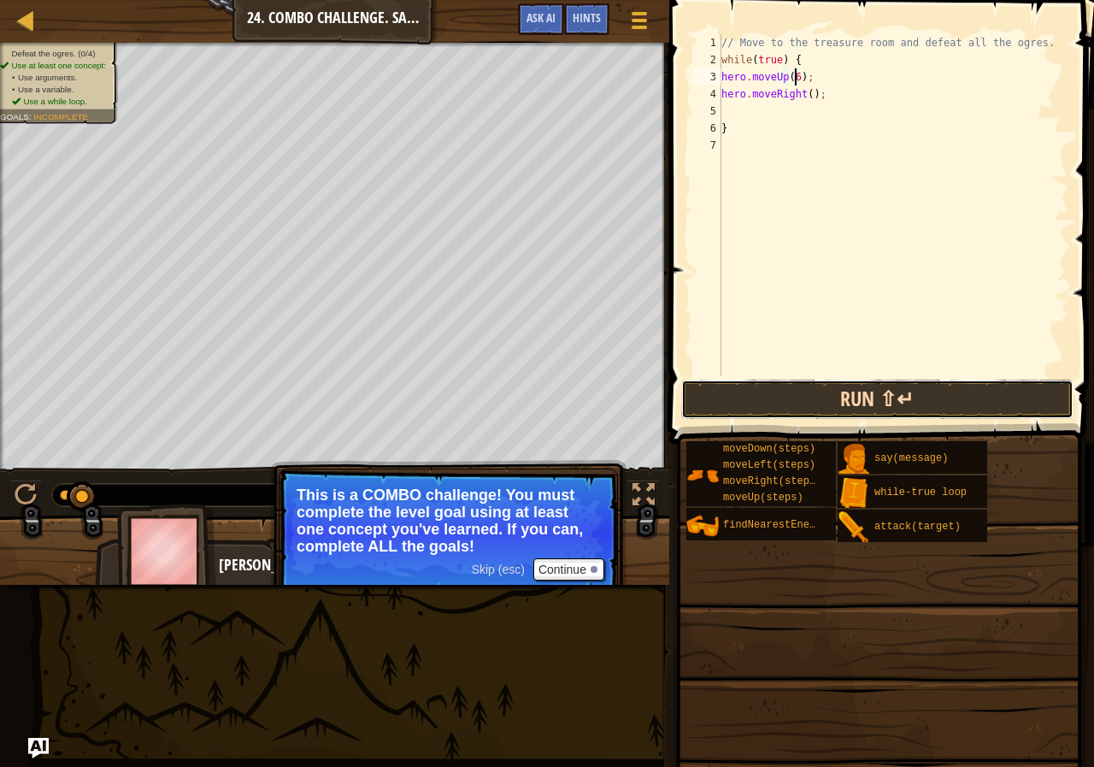
click at [829, 406] on button "Run ⇧↵" at bounding box center [877, 399] width 392 height 39
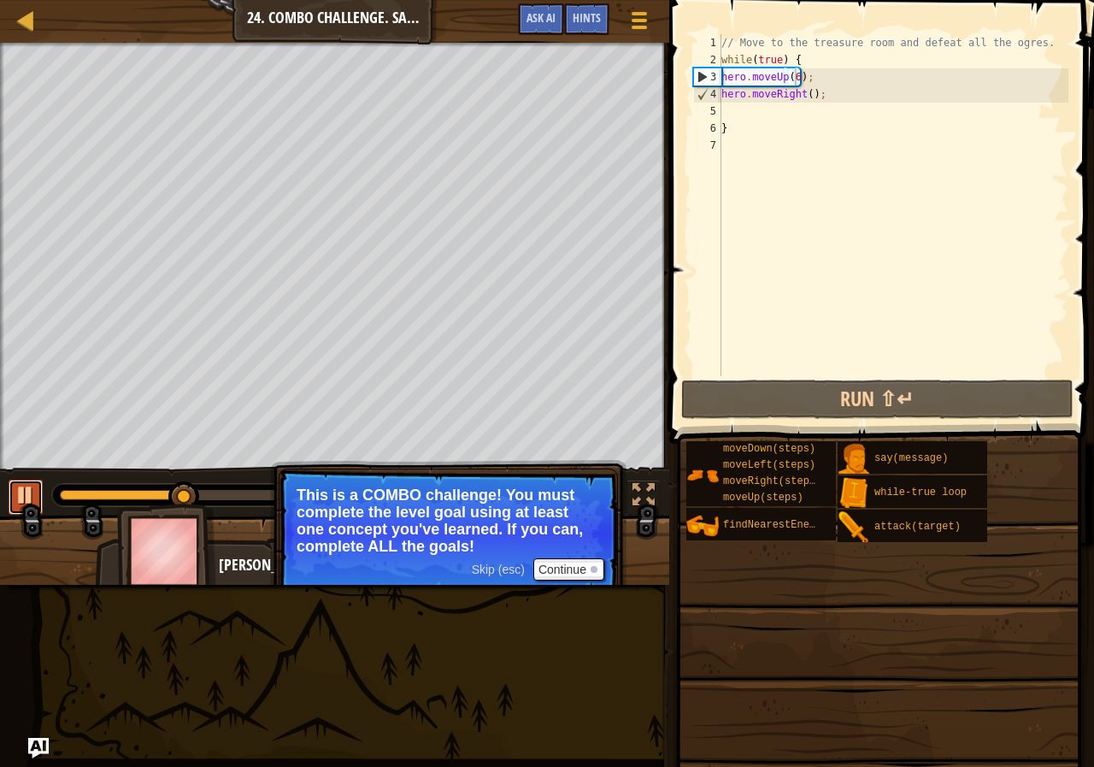
click at [12, 510] on button at bounding box center [26, 497] width 34 height 35
click at [786, 84] on div "// Move to the treasure room and defeat all the ogres. while ( true ) { hero . …" at bounding box center [893, 222] width 350 height 376
click at [789, 84] on div "// Move to the treasure room and defeat all the ogres. while ( true ) { hero . …" at bounding box center [893, 222] width 350 height 376
click at [800, 80] on div "// Move to the treasure room and defeat all the ogres. while ( true ) { hero . …" at bounding box center [893, 222] width 350 height 376
click at [790, 72] on div "// Move to the treasure room and defeat all the ogres. while ( true ) { hero . …" at bounding box center [893, 222] width 350 height 376
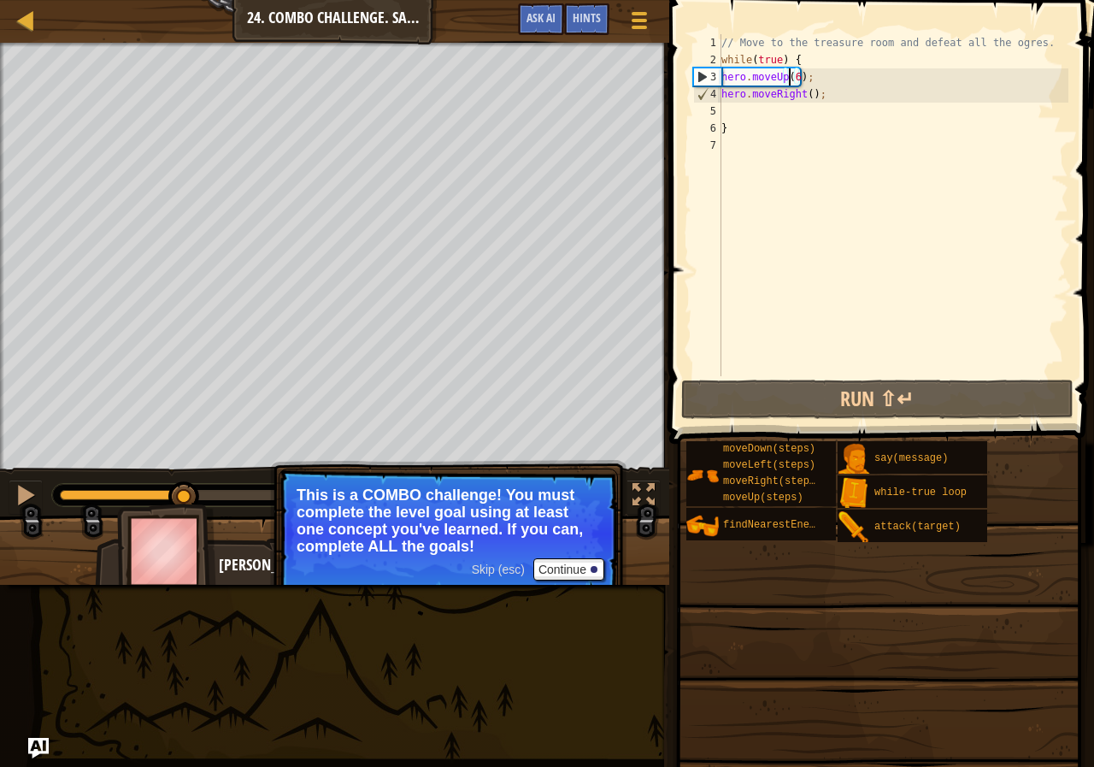
click at [790, 72] on div "// Move to the treasure room and defeat all the ogres. while ( true ) { hero . …" at bounding box center [893, 222] width 350 height 376
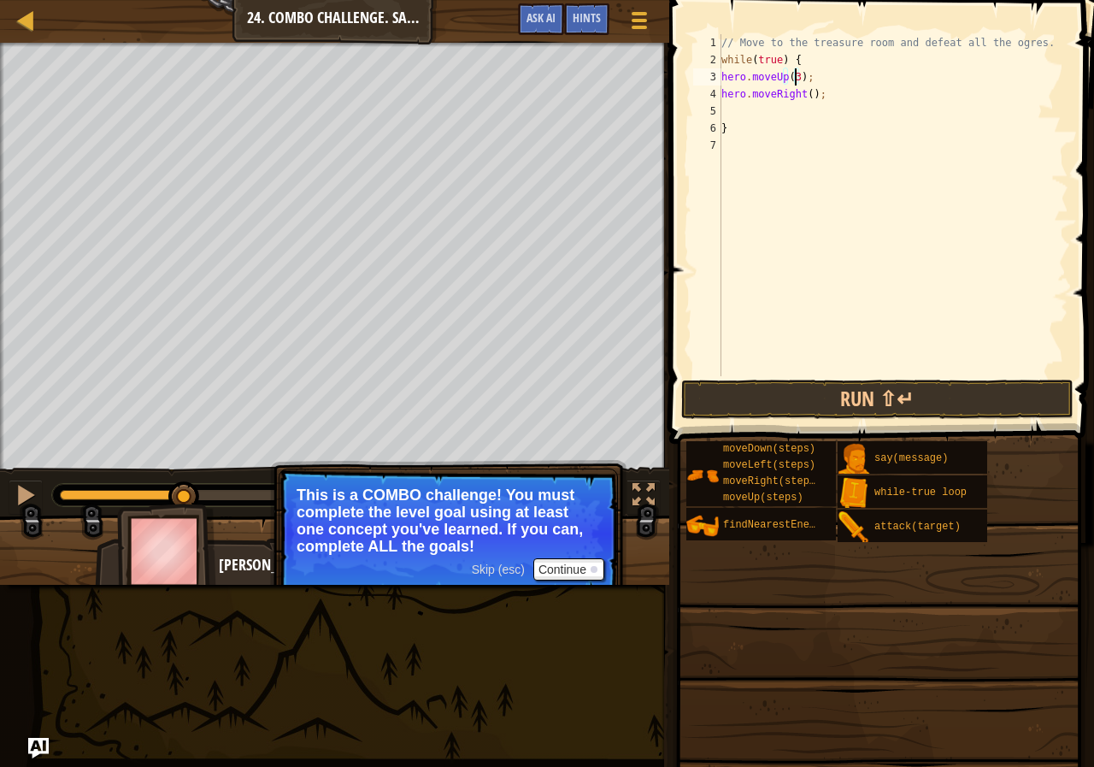
click at [805, 95] on div "// Move to the treasure room and defeat all the ogres. while ( true ) { hero . …" at bounding box center [893, 222] width 350 height 376
click at [840, 396] on button "Run ⇧↵" at bounding box center [877, 399] width 392 height 39
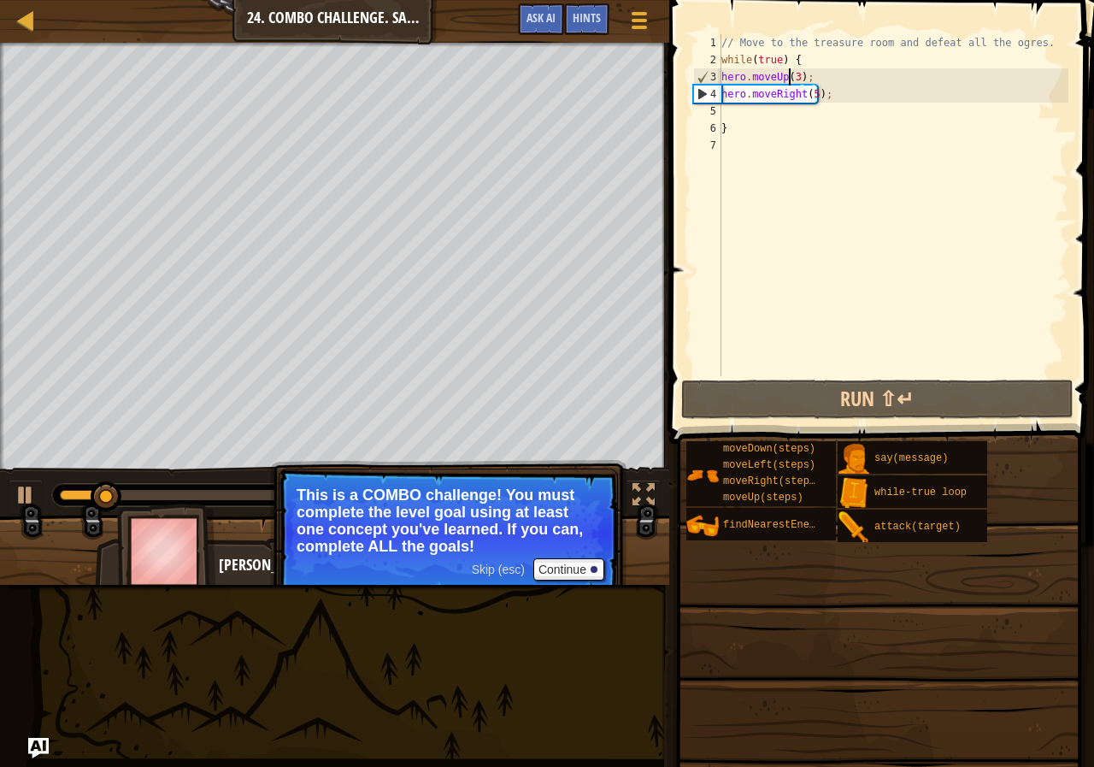
click at [790, 83] on div "// Move to the treasure room and defeat all the ogres. while ( true ) { hero . …" at bounding box center [893, 222] width 350 height 376
click at [794, 85] on div "// Move to the treasure room and defeat all the ogres. while ( true ) { hero . …" at bounding box center [893, 222] width 350 height 376
click at [794, 85] on div "// Move to the treasure room and defeat all the ogres. while ( true ) { hero . …" at bounding box center [893, 205] width 350 height 342
click at [794, 76] on div "// Move to the treasure room and defeat all the ogres. while ( true ) { hero . …" at bounding box center [893, 222] width 350 height 376
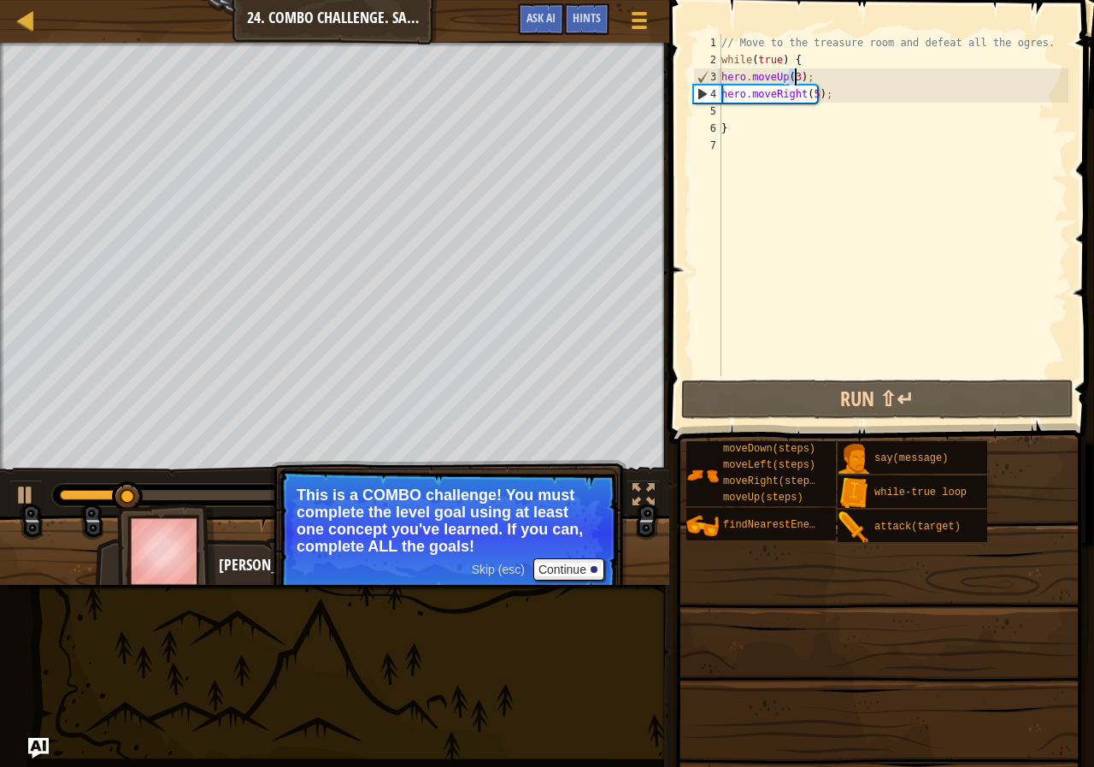
click at [794, 76] on div "// Move to the treasure room and defeat all the ogres. while ( true ) { hero . …" at bounding box center [893, 222] width 350 height 376
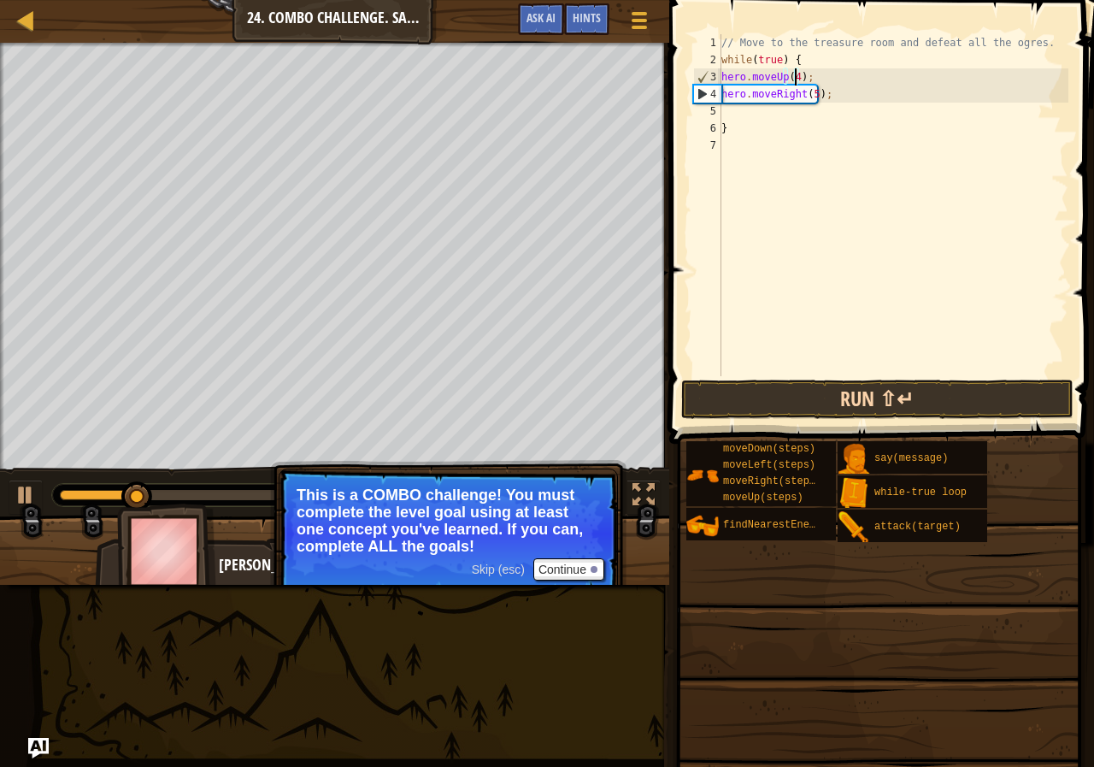
type textarea "hero.moveUp(4);"
click at [868, 386] on button "Run ⇧↵" at bounding box center [877, 399] width 392 height 39
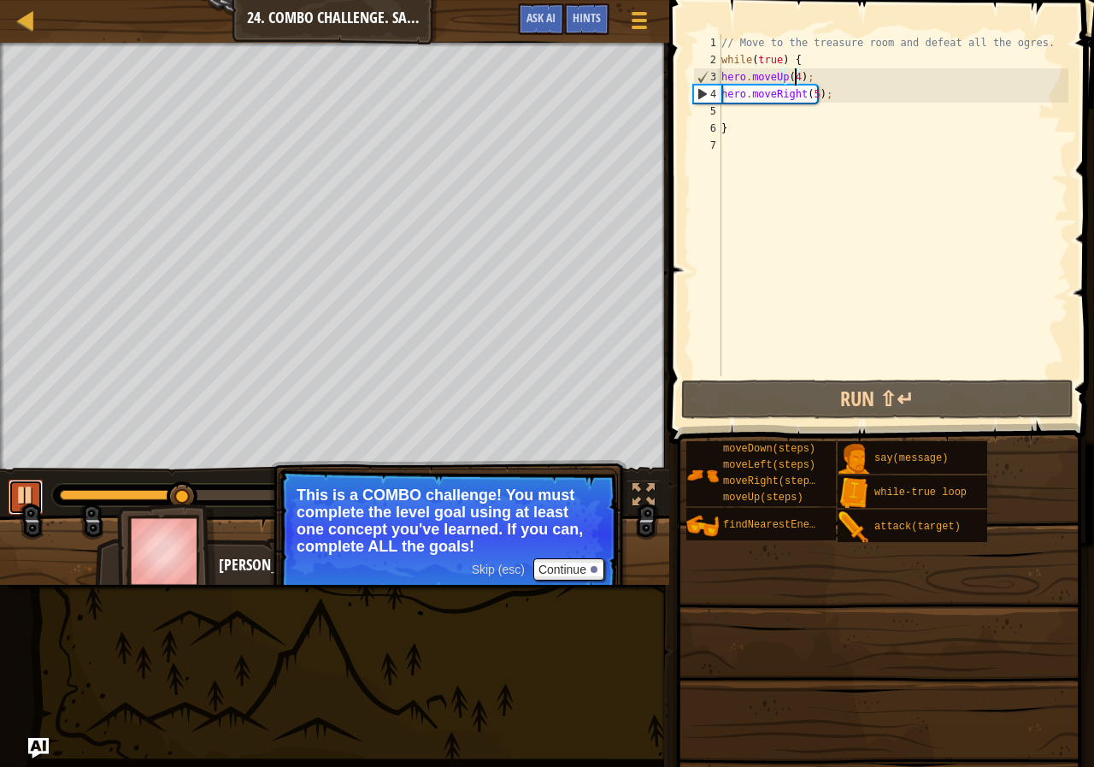
click at [23, 490] on div at bounding box center [26, 495] width 22 height 22
click at [734, 108] on div "// Move to the treasure room and defeat all the ogres. while ( true ) { hero . …" at bounding box center [893, 222] width 350 height 376
type textarea "h"
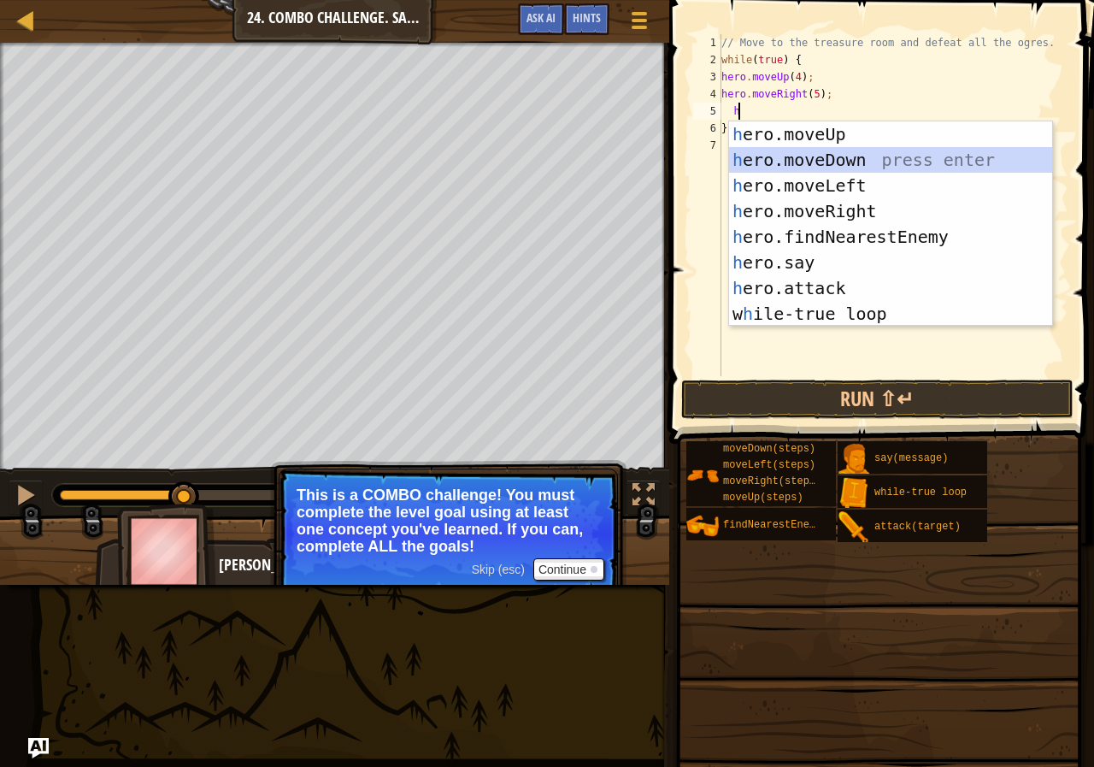
click at [830, 163] on div "h ero.moveUp press enter h ero.moveDown press enter h ero.moveLeft press enter …" at bounding box center [890, 249] width 323 height 256
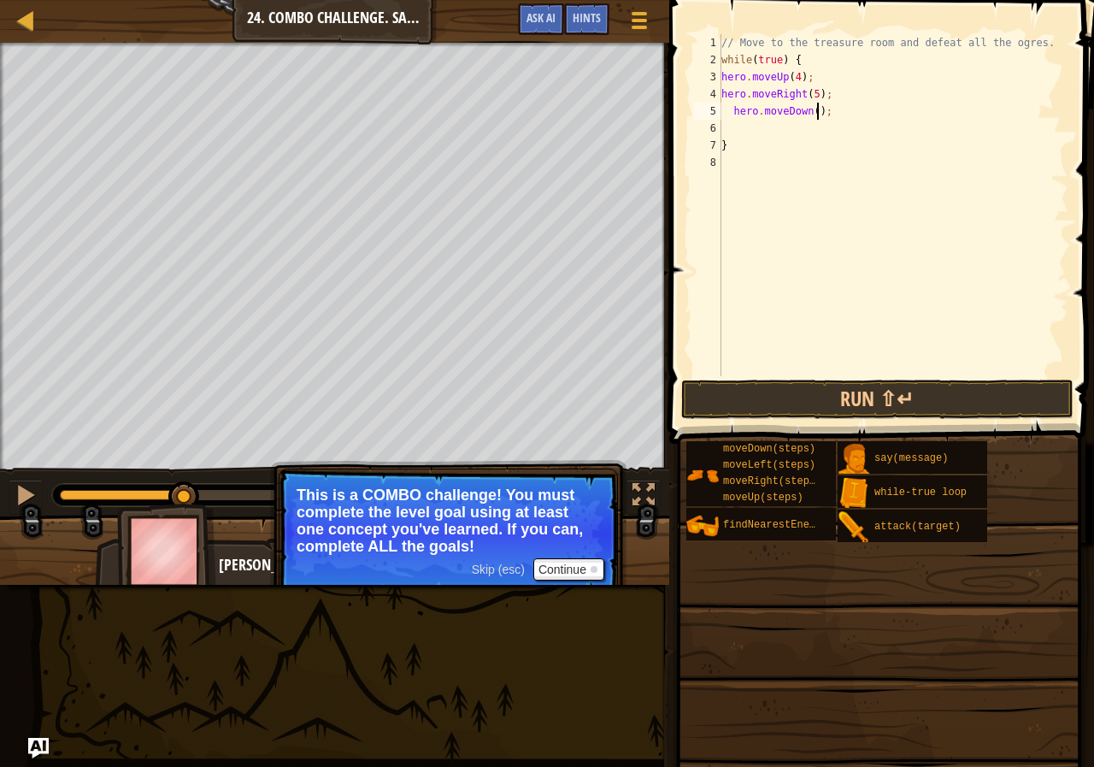
click at [815, 112] on div "// Move to the treasure room and defeat all the ogres. while ( true ) { hero . …" at bounding box center [893, 222] width 350 height 376
click at [810, 113] on div "// Move to the treasure room and defeat all the ogres. while ( true ) { hero . …" at bounding box center [893, 222] width 350 height 376
type textarea "hero.moveDown(3);"
click at [838, 396] on button "Run ⇧↵" at bounding box center [877, 399] width 392 height 39
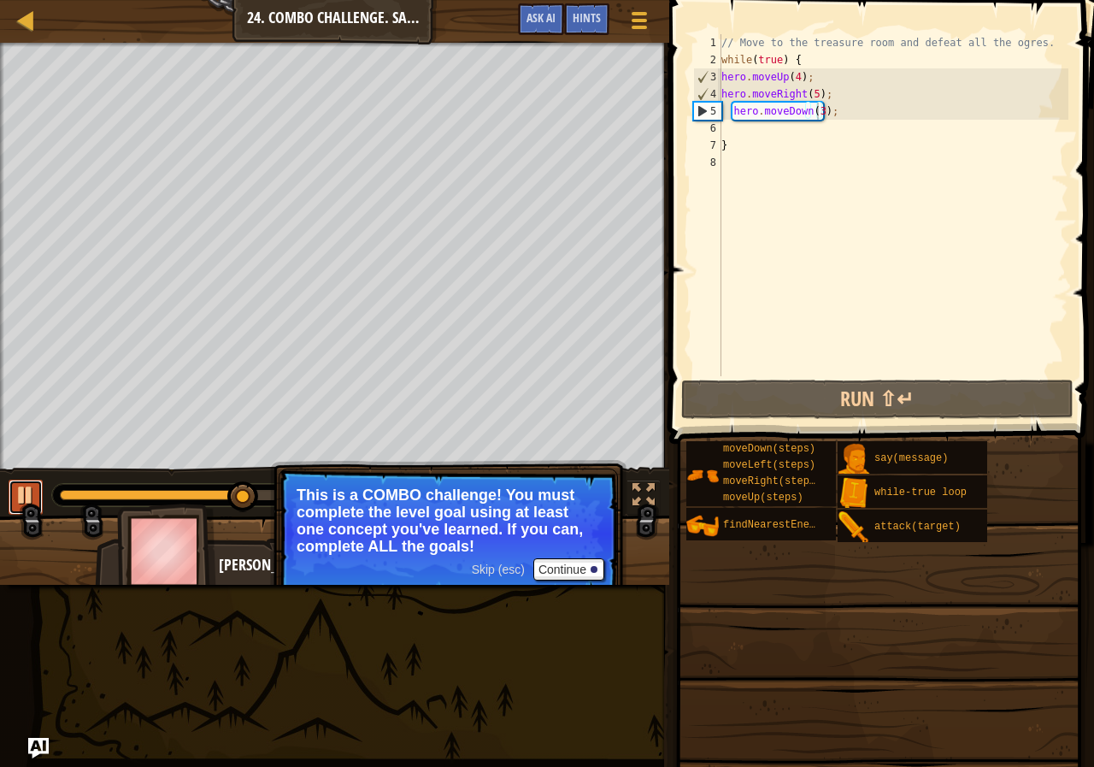
click at [15, 499] on div at bounding box center [26, 495] width 22 height 22
click at [18, 484] on div at bounding box center [26, 495] width 22 height 22
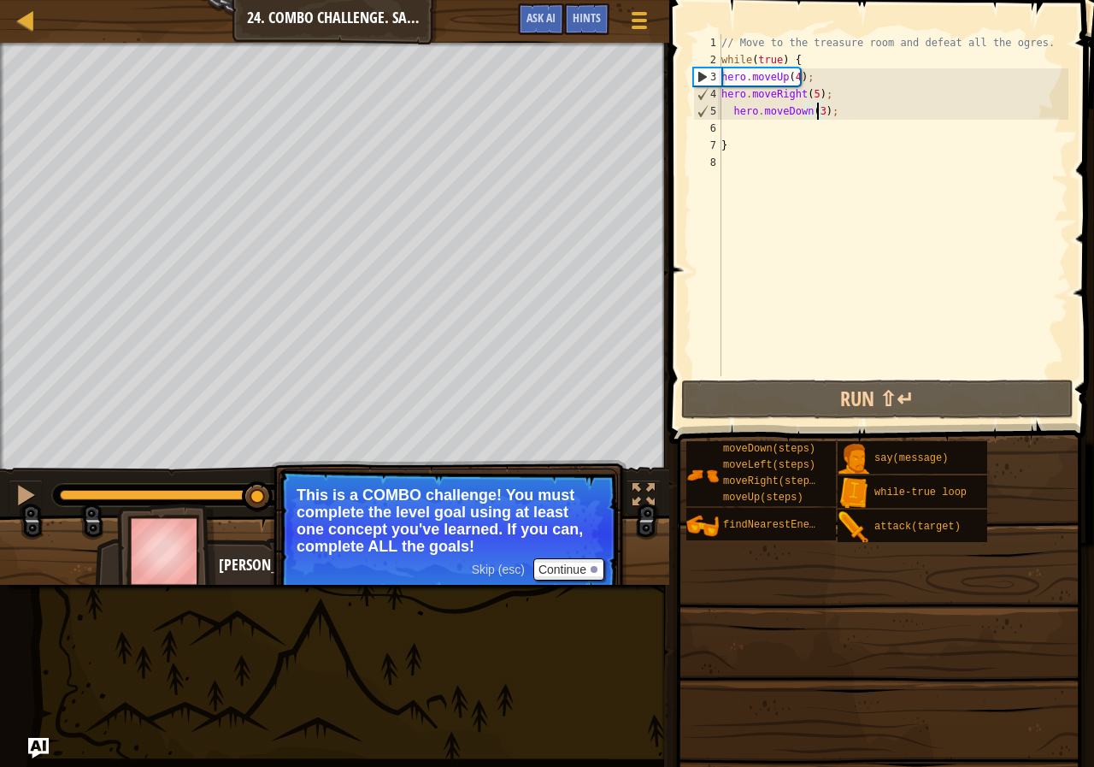
click at [739, 127] on div "// Move to the treasure room and defeat all the ogres. while ( true ) { hero . …" at bounding box center [893, 222] width 350 height 376
click at [727, 127] on div "// Move to the treasure room and defeat all the ogres. while ( true ) { hero . …" at bounding box center [893, 222] width 350 height 376
type textarea "h"
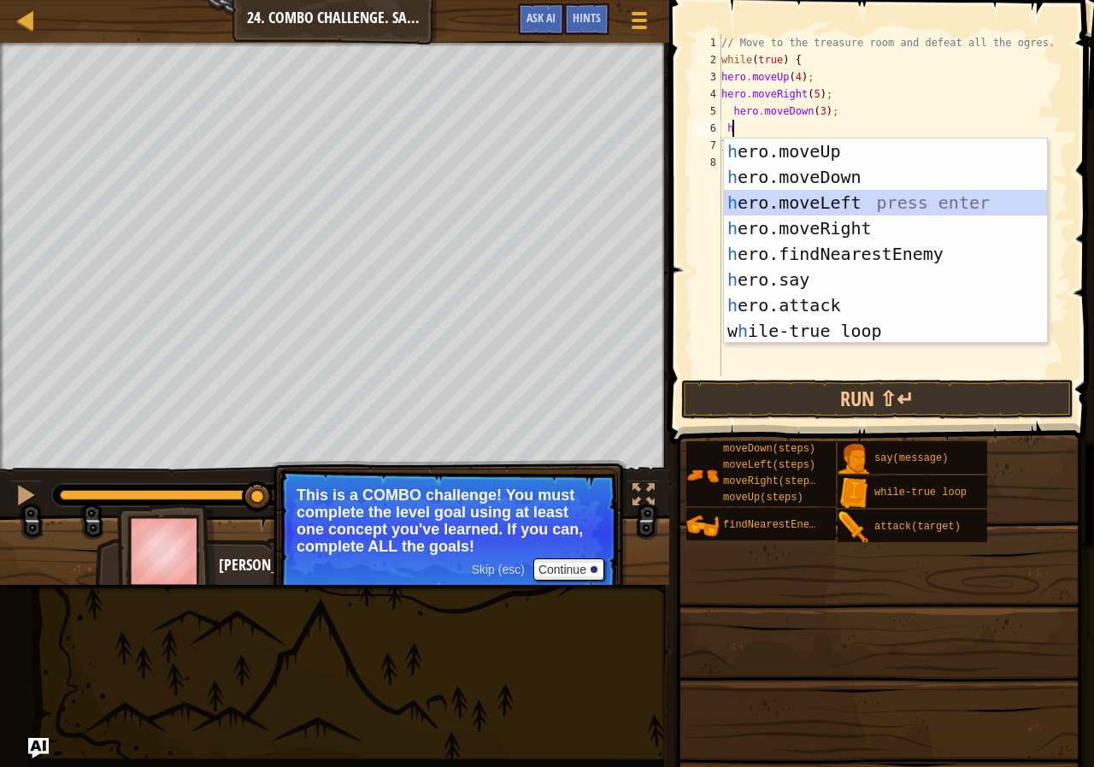
click at [822, 200] on div "h ero.moveUp press enter h ero.moveDown press enter h ero.moveLeft press enter …" at bounding box center [885, 266] width 323 height 256
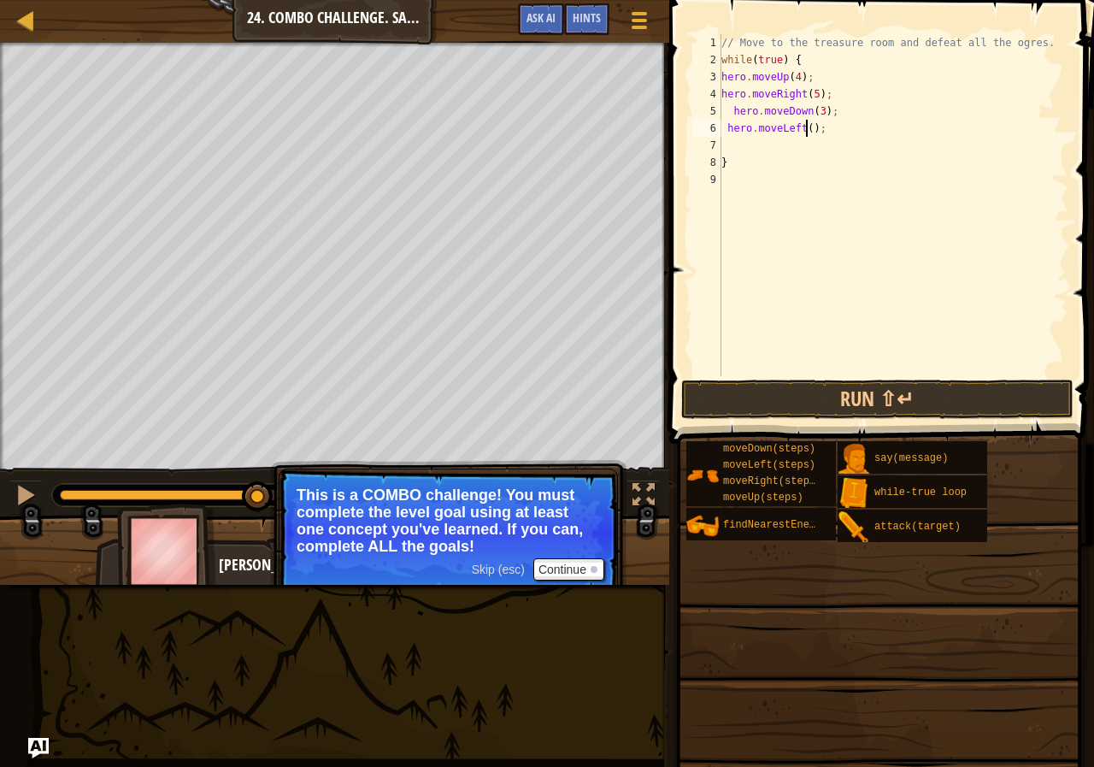
click at [807, 131] on div "// Move to the treasure room and defeat all the ogres. while ( true ) { hero . …" at bounding box center [893, 222] width 350 height 376
type textarea "hero.moveLeft(2);"
click at [728, 150] on div "// Move to the treasure room and defeat all the ogres. while ( true ) { hero . …" at bounding box center [893, 222] width 350 height 376
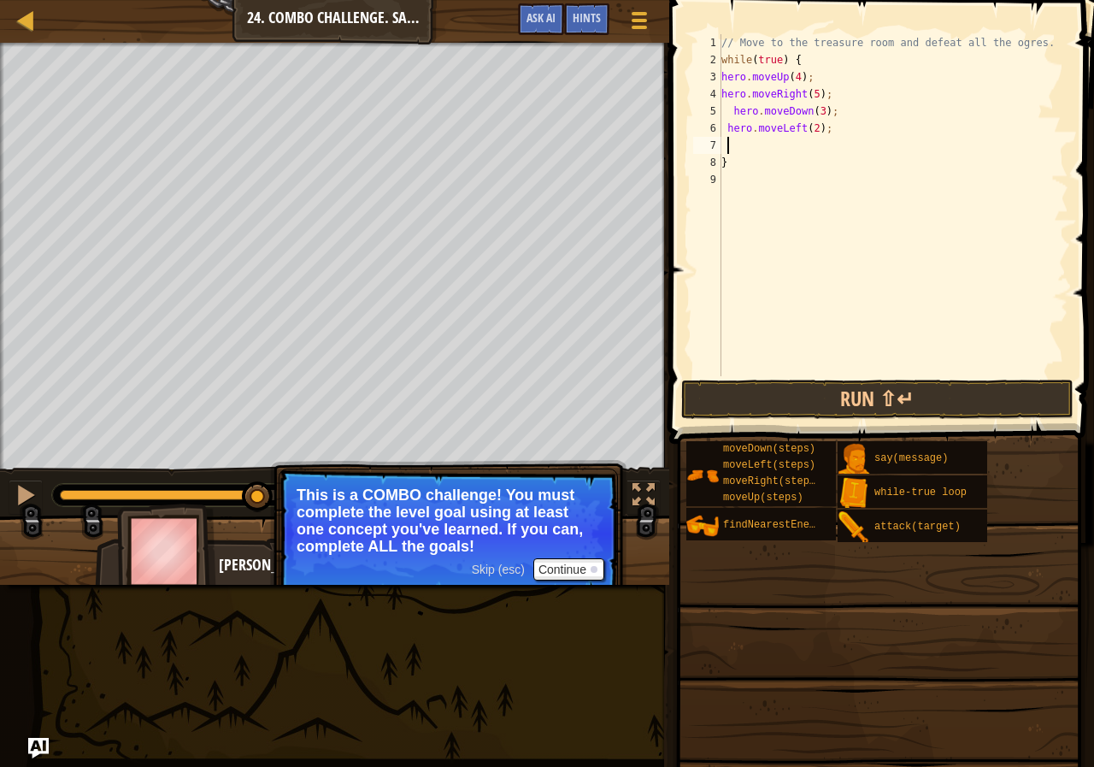
type textarea "h"
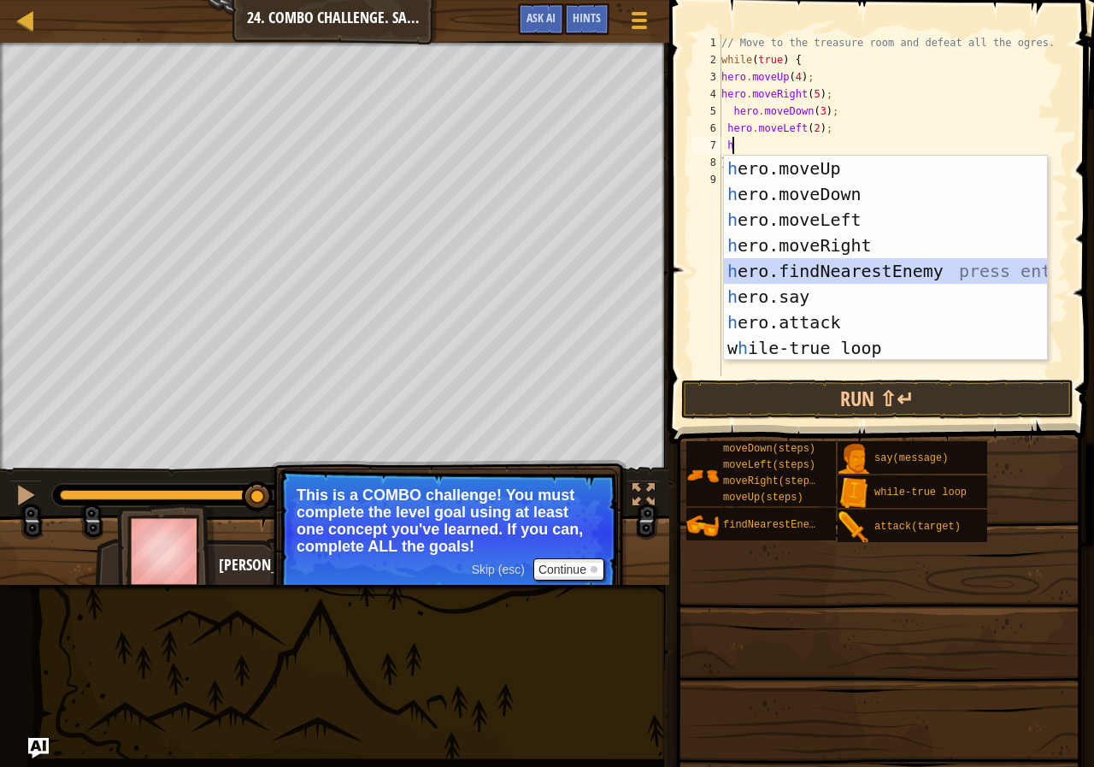
click at [855, 267] on div "h ero.moveUp press enter h ero.moveDown press enter h ero.moveLeft press enter …" at bounding box center [885, 284] width 323 height 256
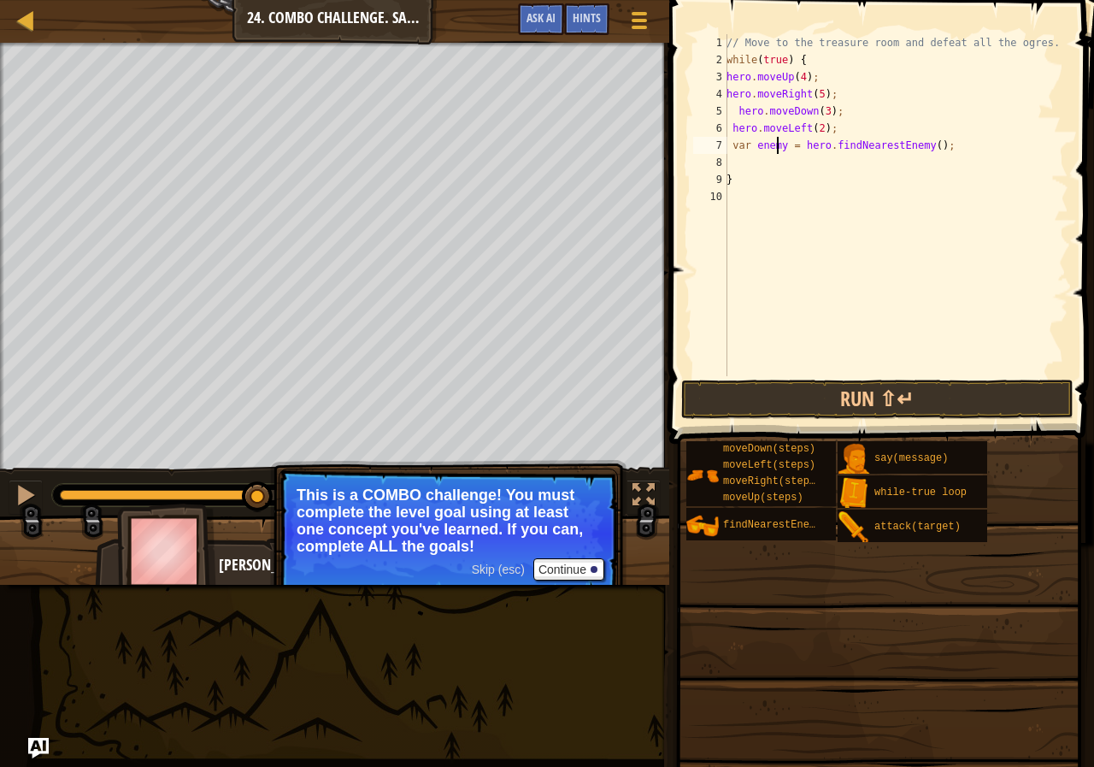
click at [778, 144] on div "// Move to the treasure room and defeat all the ogres. while ( true ) { hero . …" at bounding box center [895, 222] width 345 height 376
click at [792, 153] on div "// Move to the treasure room and defeat all the ogres. while ( true ) { hero . …" at bounding box center [895, 222] width 345 height 376
click at [786, 150] on div "// Move to the treasure room and defeat all the ogres. while ( true ) { hero . …" at bounding box center [895, 222] width 345 height 376
click at [727, 166] on div "8" at bounding box center [710, 162] width 34 height 17
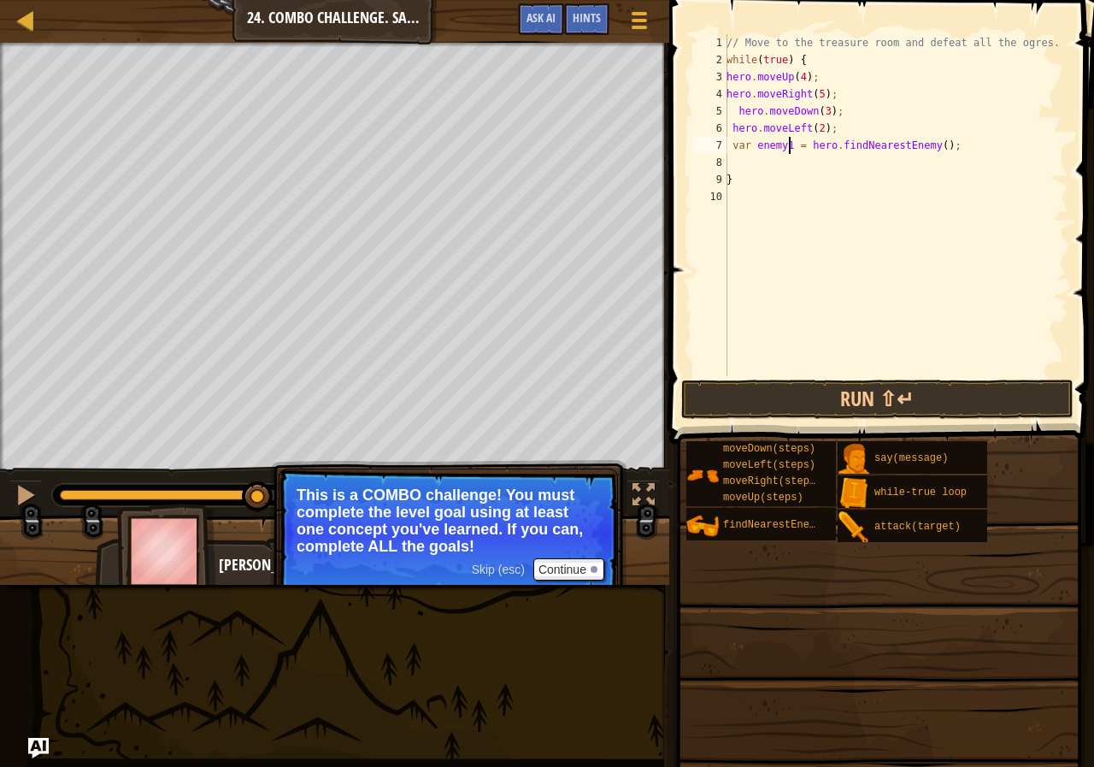
type textarea "}"
click at [734, 161] on div "// Move to the treasure room and defeat all the ogres. while ( true ) { hero . …" at bounding box center [895, 222] width 345 height 376
click at [732, 161] on div "// Move to the treasure room and defeat all the ogres. while ( true ) { hero . …" at bounding box center [895, 222] width 345 height 376
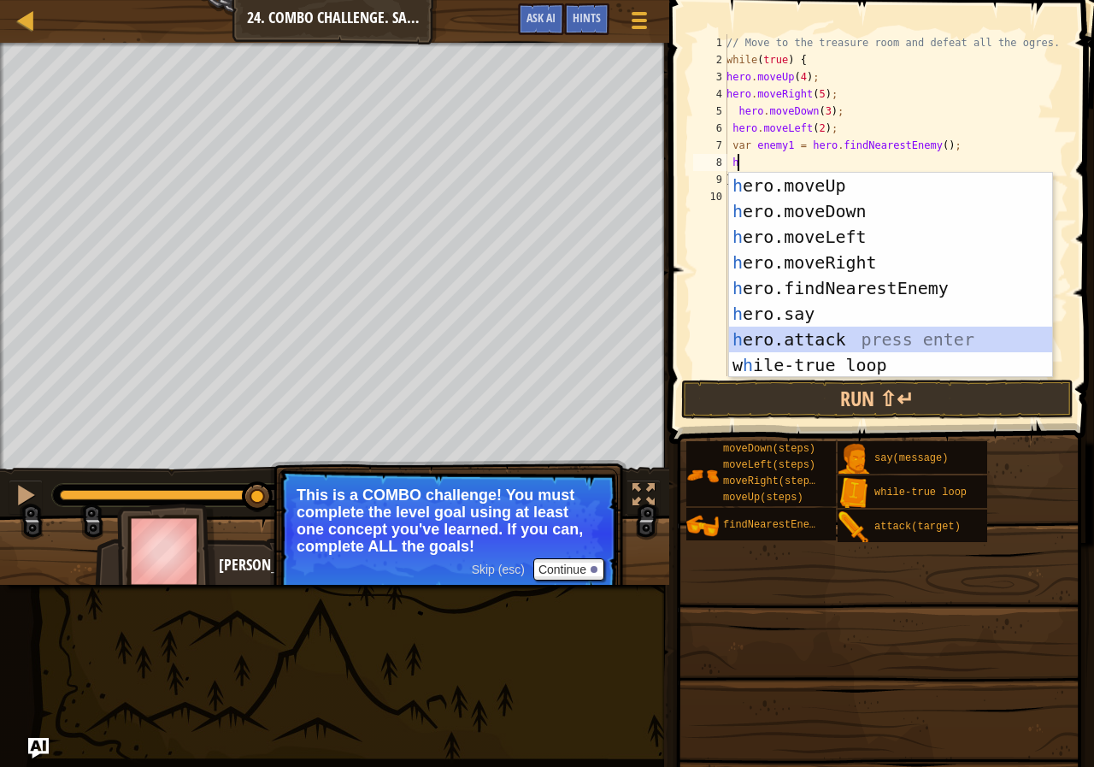
click at [835, 338] on div "h ero.moveUp press enter h ero.moveDown press enter h ero.moveLeft press enter …" at bounding box center [890, 301] width 323 height 256
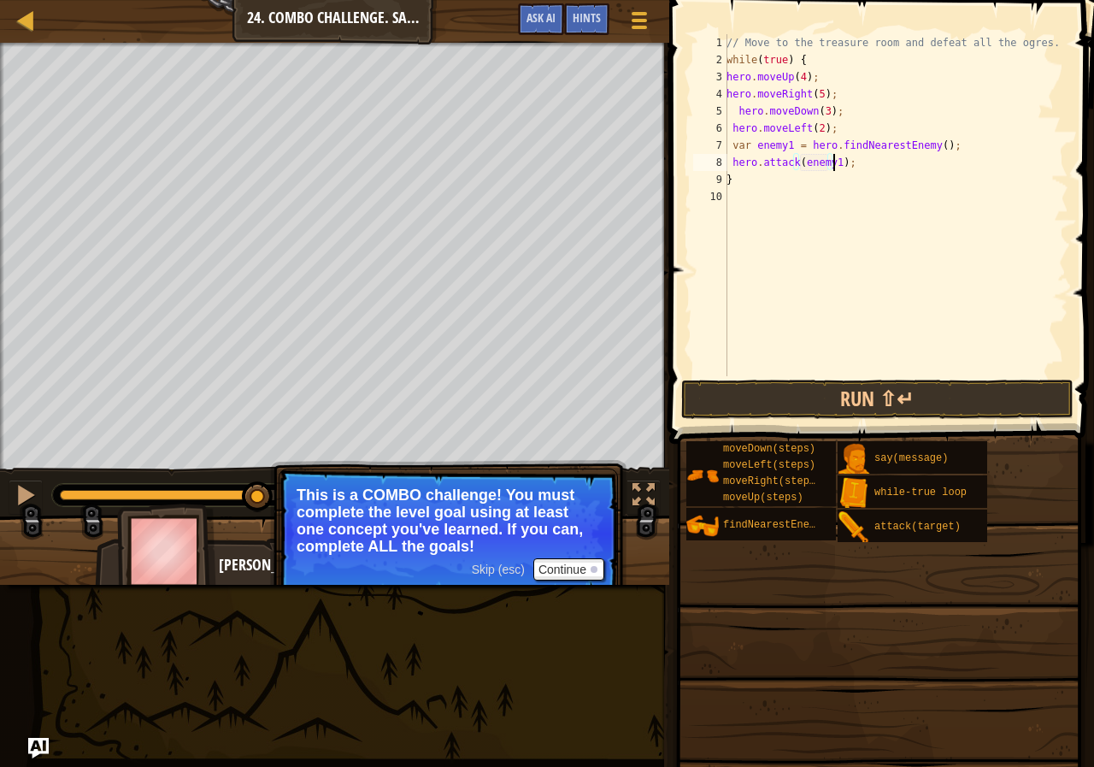
scroll to position [8, 9]
click at [854, 159] on div "// Move to the treasure room and defeat all the ogres. while ( true ) { hero . …" at bounding box center [895, 222] width 345 height 376
click at [740, 169] on div "// Move to the treasure room and defeat all the ogres. while ( true ) { hero . …" at bounding box center [895, 222] width 345 height 376
click at [744, 180] on div "// Move to the treasure room and defeat all the ogres. while ( true ) { hero . …" at bounding box center [895, 222] width 345 height 376
type textarea "}"
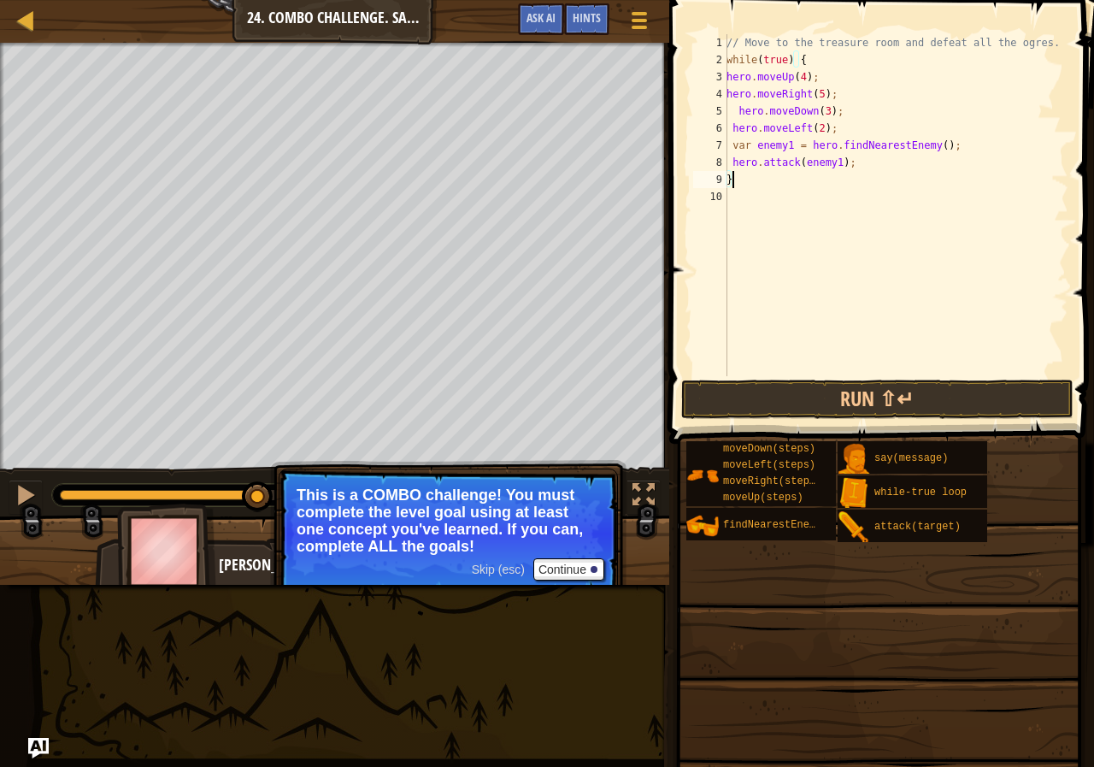
scroll to position [8, 0]
click at [744, 180] on div "// Move to the treasure room and defeat all the ogres. while ( true ) { hero . …" at bounding box center [895, 222] width 345 height 376
type textarea "}"
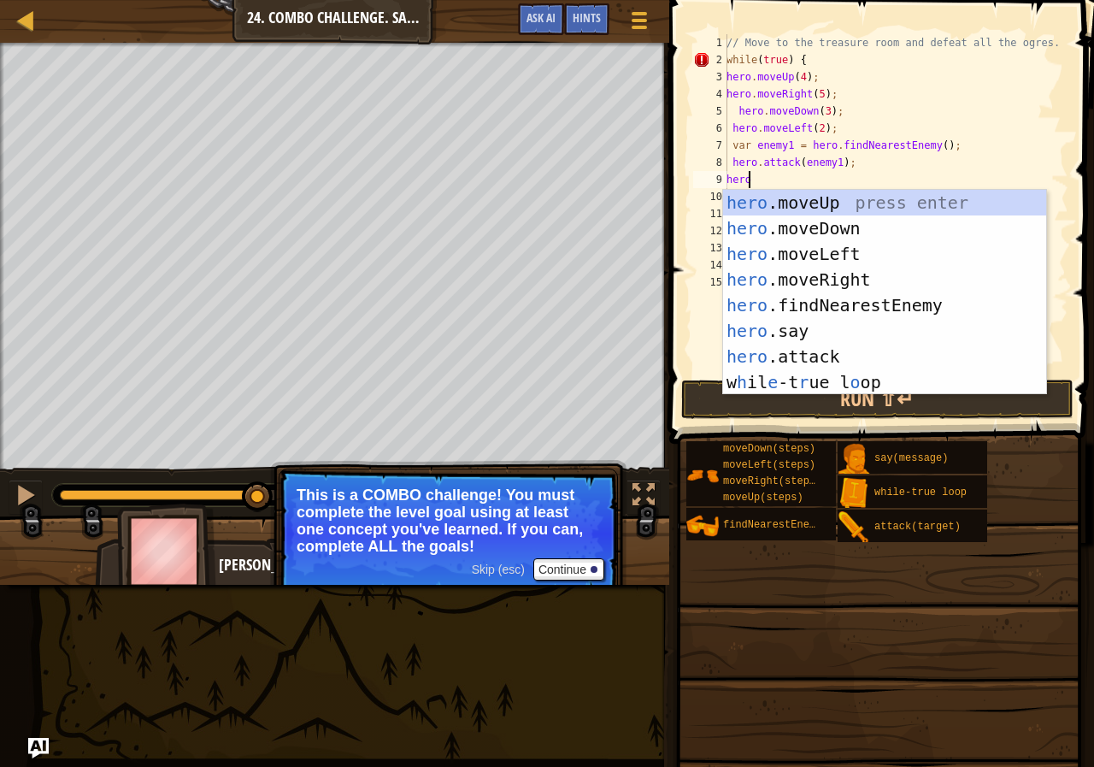
scroll to position [8, 1]
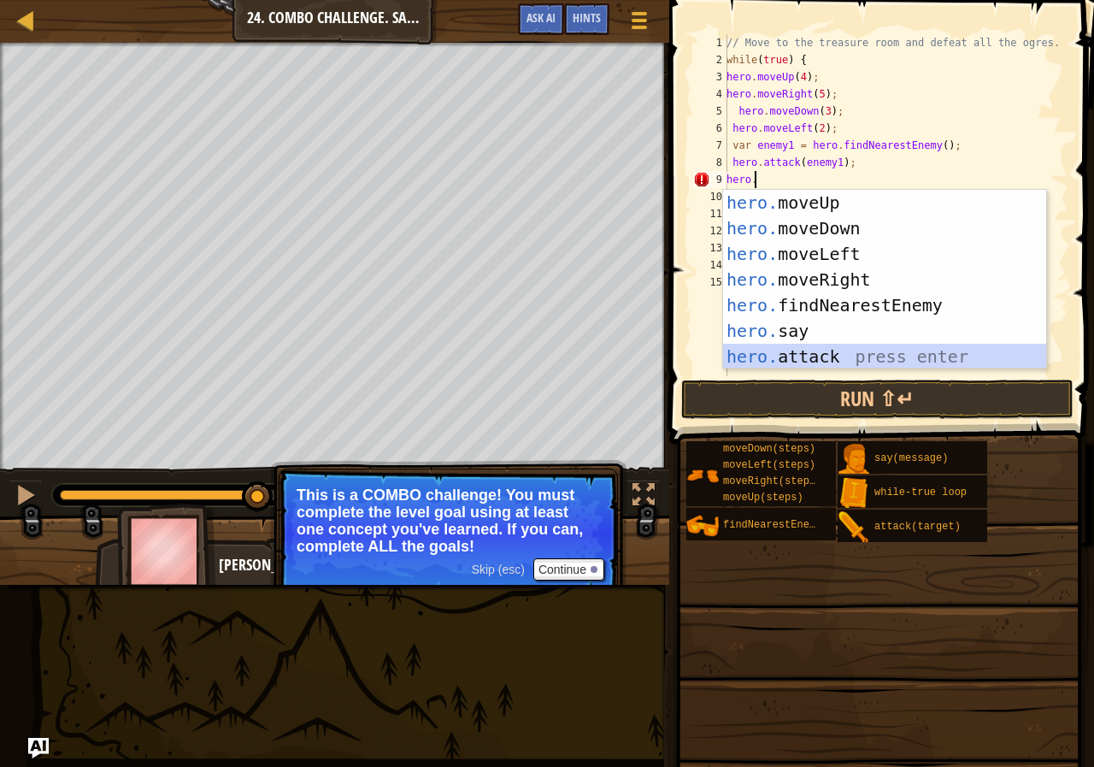
click at [794, 361] on div "hero. moveUp press enter hero. moveDown press enter hero. moveLeft press enter …" at bounding box center [884, 305] width 323 height 231
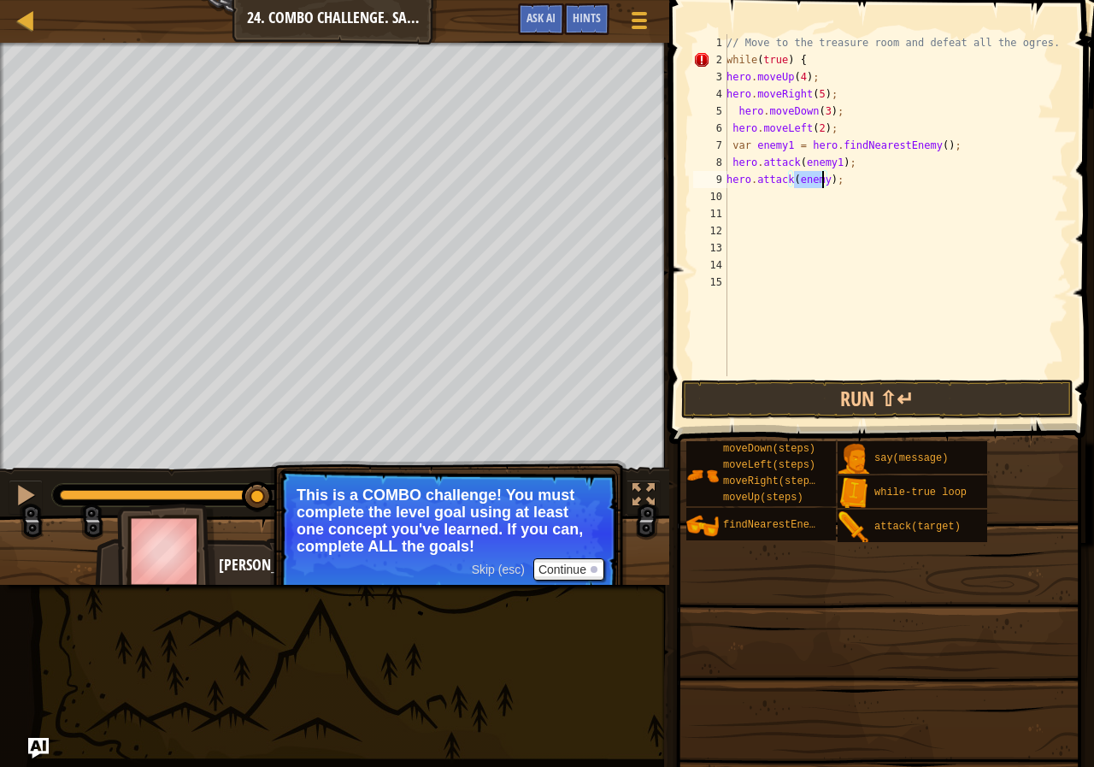
type textarea "hero.attack(1);"
click at [738, 288] on div "// Move to the treasure room and defeat all the ogres. while ( true ) { hero . …" at bounding box center [895, 222] width 345 height 376
click at [798, 174] on div "// Move to the treasure room and defeat all the ogres. while ( true ) { hero . …" at bounding box center [895, 222] width 345 height 376
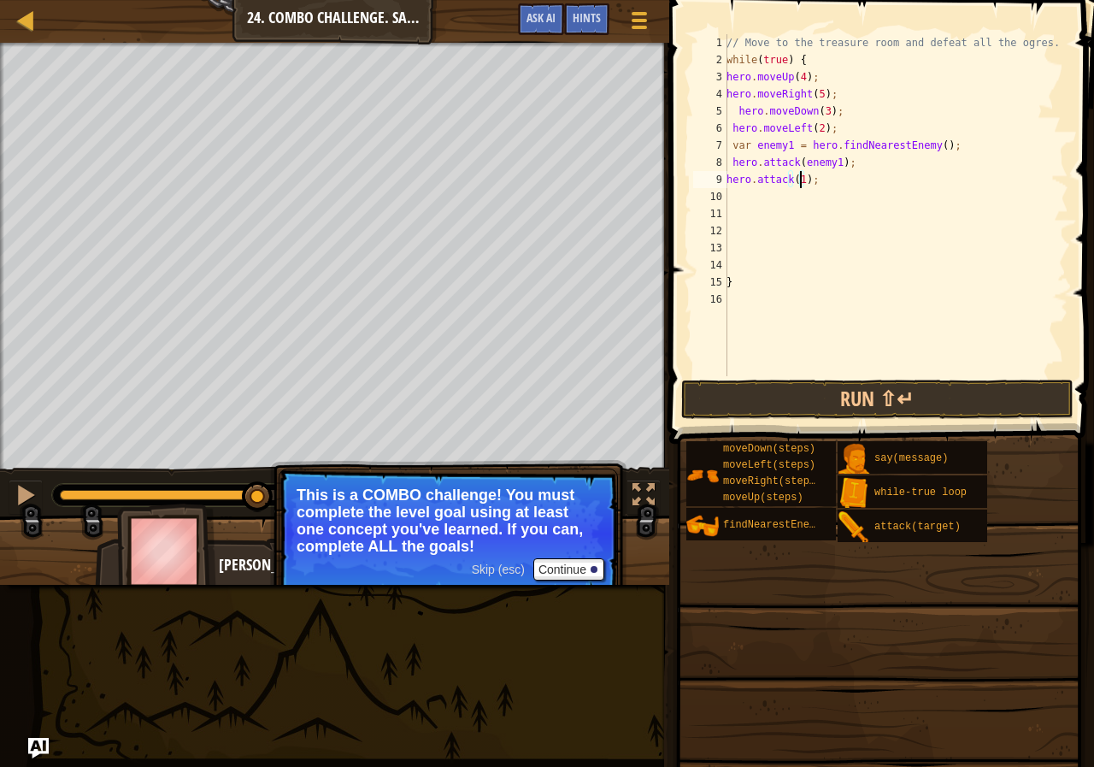
click at [798, 174] on div "// Move to the treasure room and defeat all the ogres. while ( true ) { hero . …" at bounding box center [895, 222] width 345 height 376
type textarea "hero.attack(enemy1);"
click at [739, 200] on div "// Move to the treasure room and defeat all the ogres. while ( true ) { hero . …" at bounding box center [895, 222] width 345 height 376
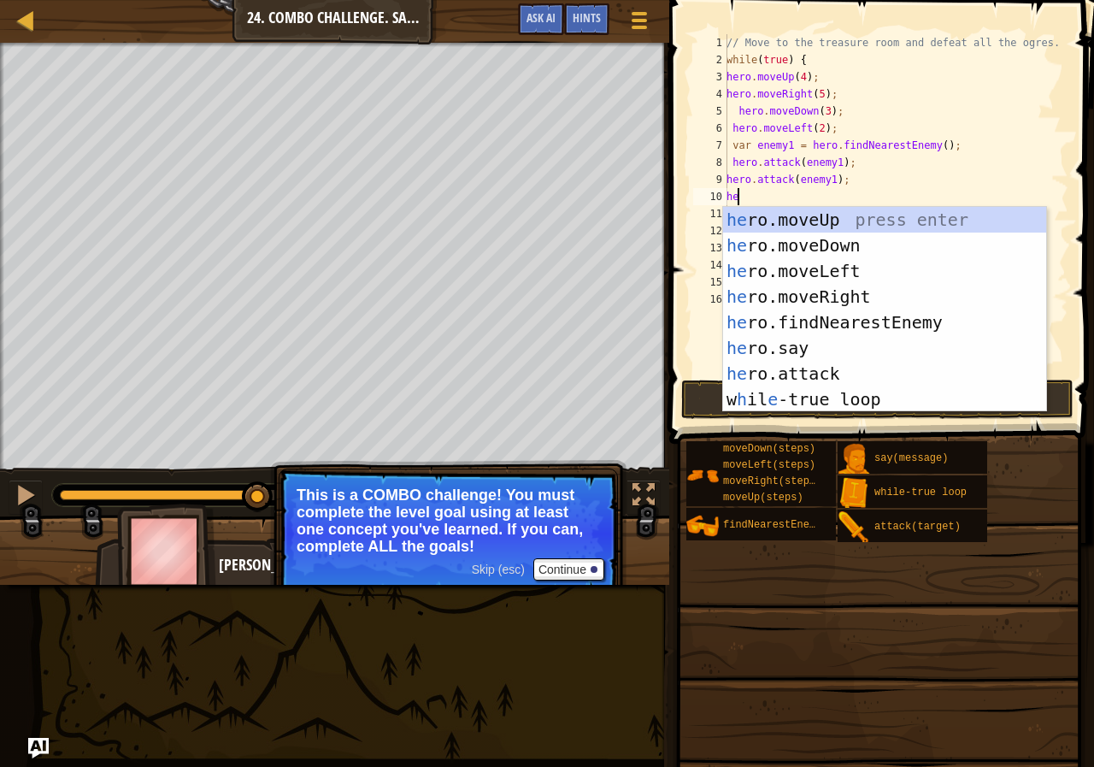
type textarea "her"
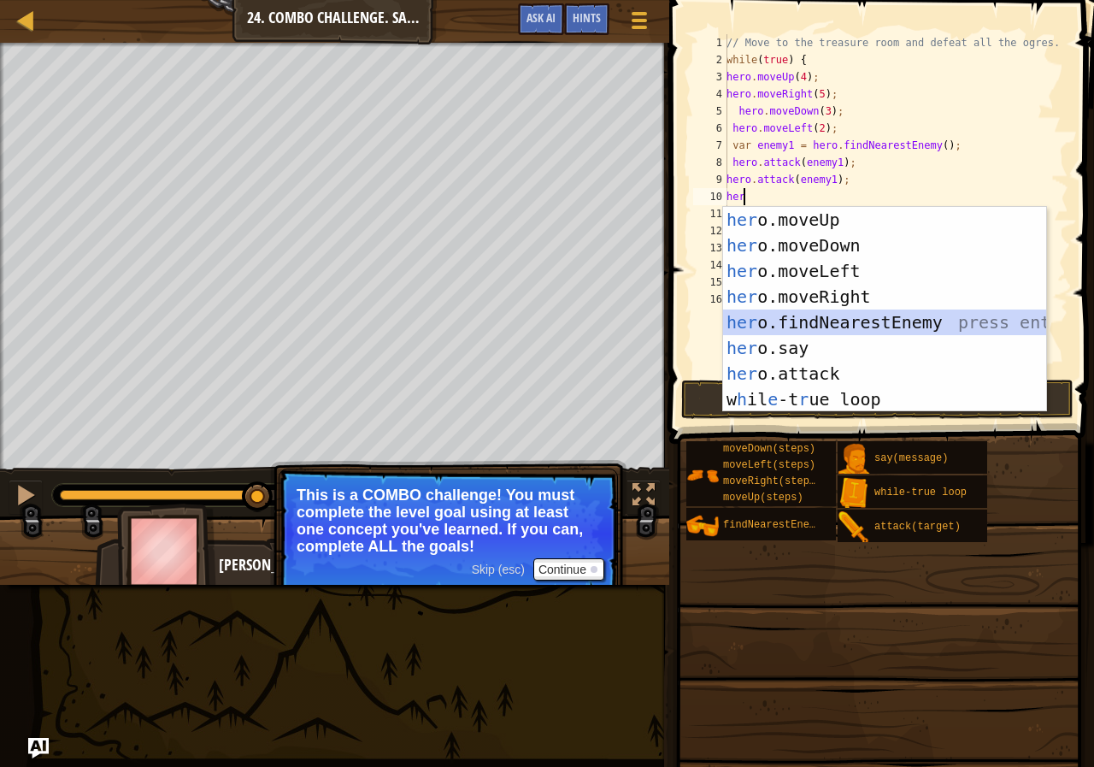
click at [839, 315] on div "her o.moveUp press enter her o.moveDown press enter her o.moveLeft press enter …" at bounding box center [884, 335] width 323 height 256
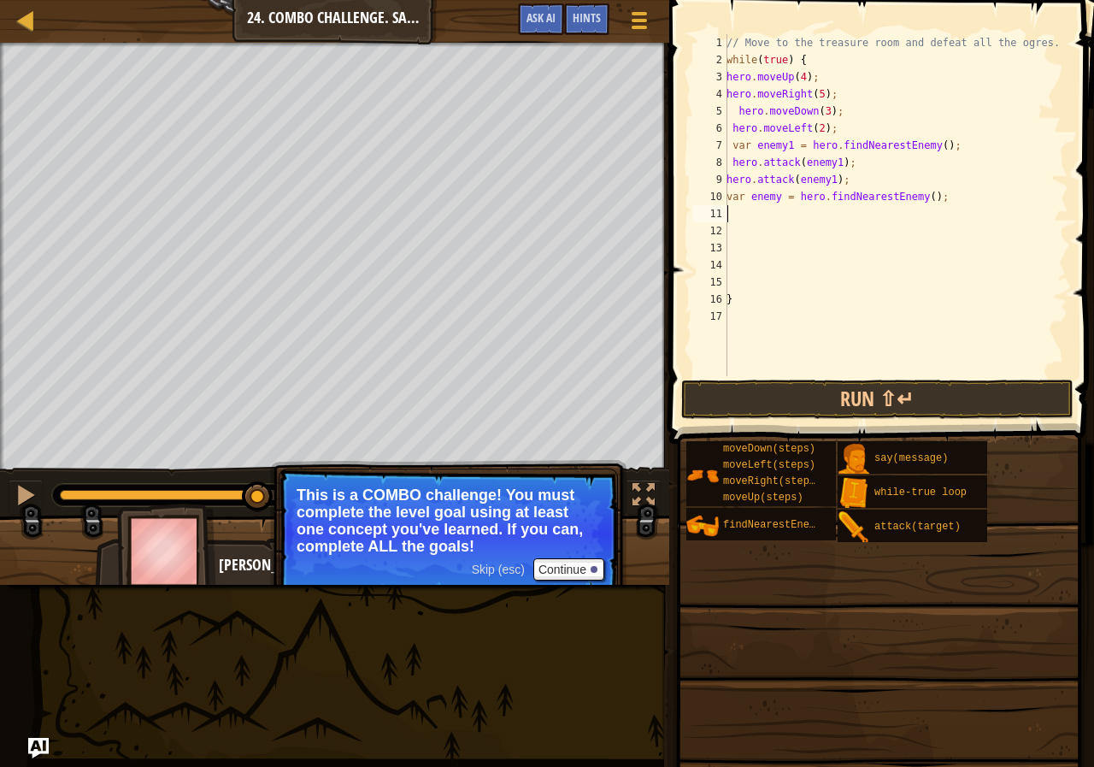
click at [777, 199] on div "// Move to the treasure room and defeat all the ogres. while ( true ) { hero . …" at bounding box center [895, 222] width 345 height 376
type textarea "var enemy2 = hero.findNearestEnemy();"
click at [733, 216] on div "// Move to the treasure room and defeat all the ogres. while ( true ) { hero . …" at bounding box center [895, 222] width 345 height 376
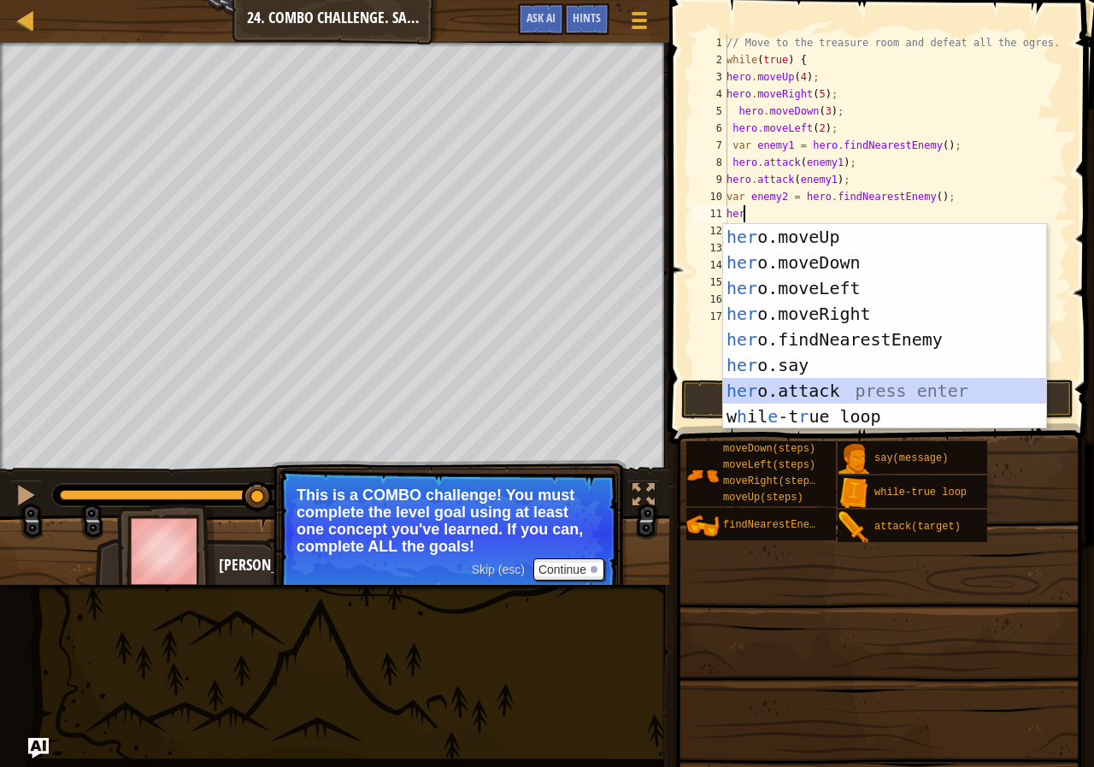
click at [839, 393] on div "her o.moveUp press enter her o.moveDown press enter her o.moveLeft press enter …" at bounding box center [884, 352] width 323 height 256
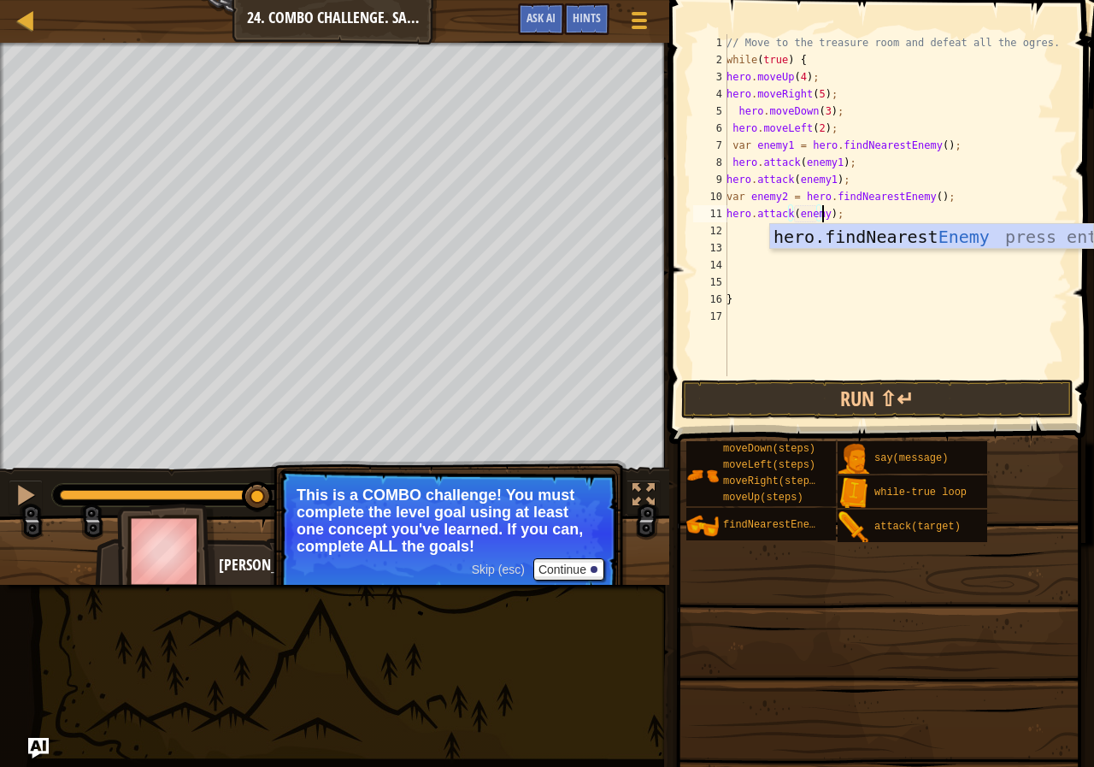
scroll to position [8, 8]
click at [759, 218] on div "// Move to the treasure room and defeat all the ogres. while ( true ) { hero . …" at bounding box center [895, 222] width 345 height 376
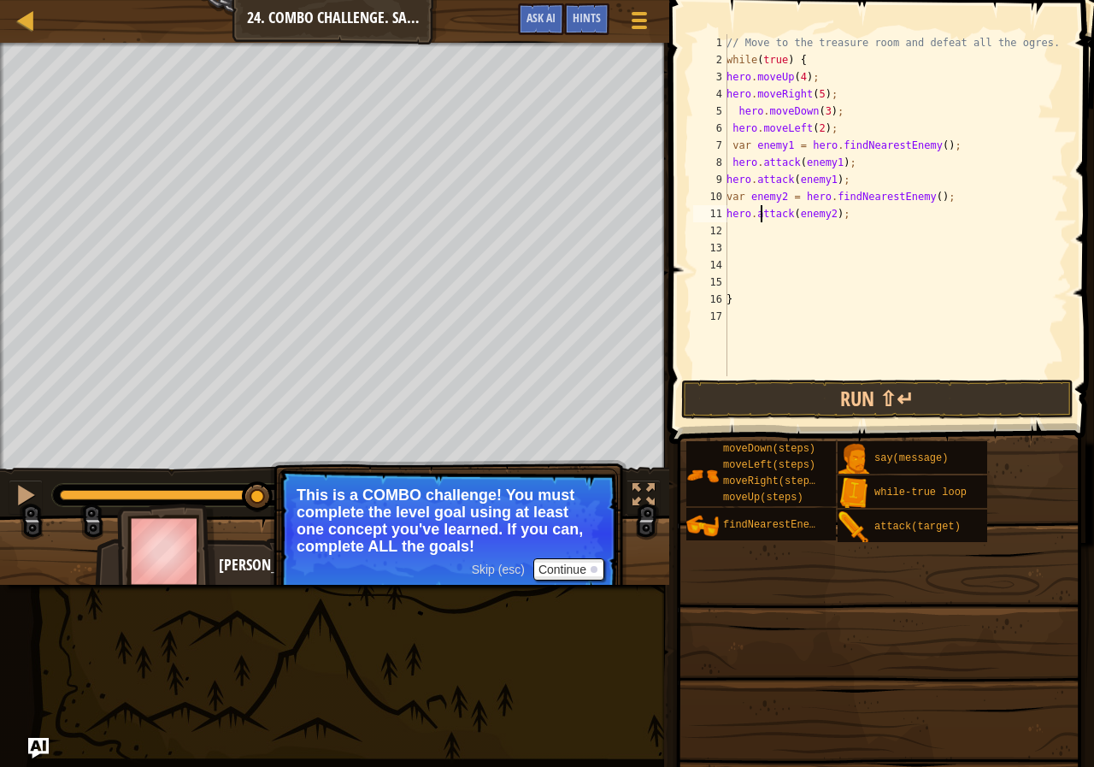
click at [759, 218] on div "// Move to the treasure room and defeat all the ogres. while ( true ) { hero . …" at bounding box center [895, 222] width 345 height 376
type textarea "hero.attack(enemy2);"
click at [738, 236] on div "// Move to the treasure room and defeat all the ogres. while ( true ) { hero . …" at bounding box center [895, 205] width 345 height 342
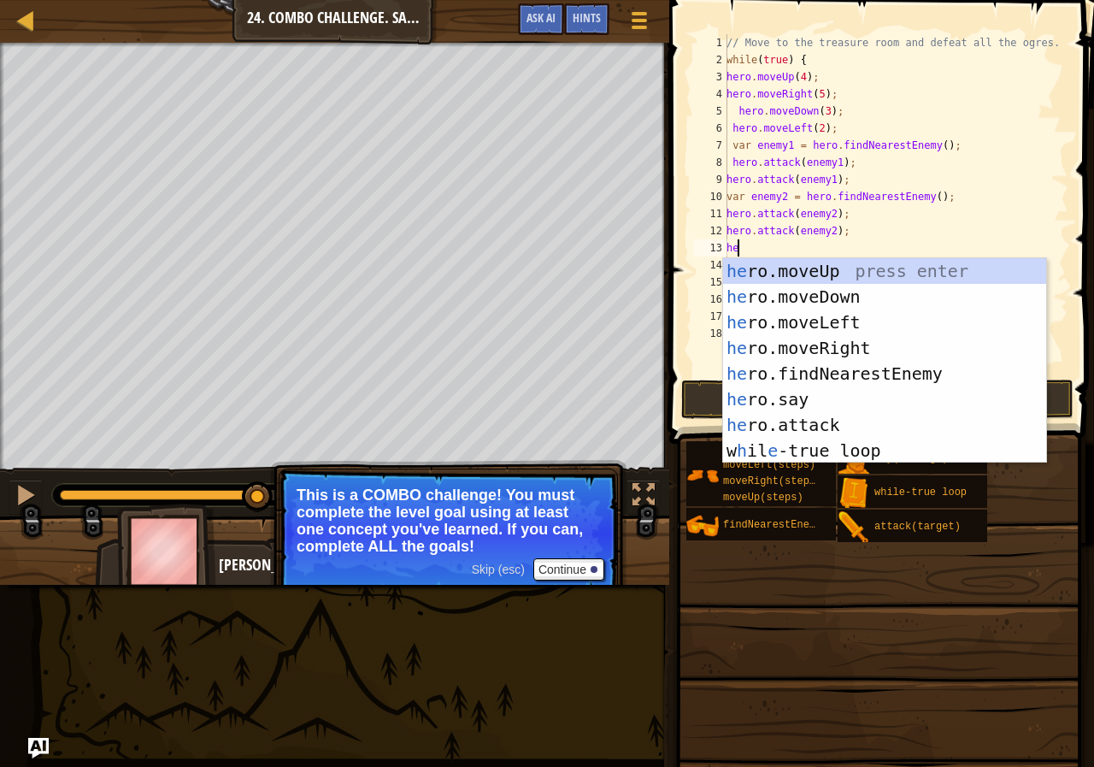
type textarea "her"
click at [808, 377] on div "her o.moveUp press enter her o.moveDown press enter her o.moveLeft press enter …" at bounding box center [884, 386] width 323 height 256
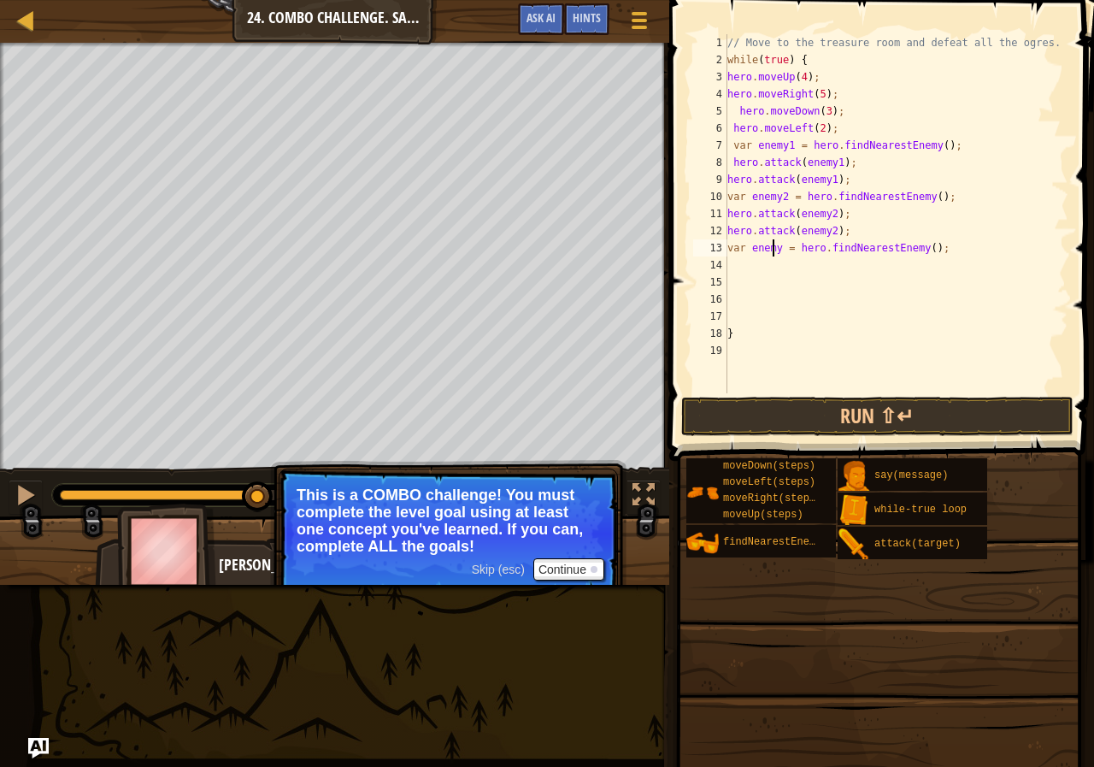
click at [774, 248] on div "// Move to the treasure room and defeat all the ogres. while ( true ) { hero . …" at bounding box center [896, 230] width 344 height 393
click at [786, 250] on div "// Move to the treasure room and defeat all the ogres. while ( true ) { hero . …" at bounding box center [896, 230] width 344 height 393
click at [774, 248] on div "// Move to the treasure room and defeat all the ogres. while ( true ) { hero . …" at bounding box center [896, 230] width 344 height 393
click at [780, 246] on div "// Move to the treasure room and defeat all the ogres. while ( true ) { hero . …" at bounding box center [896, 230] width 344 height 393
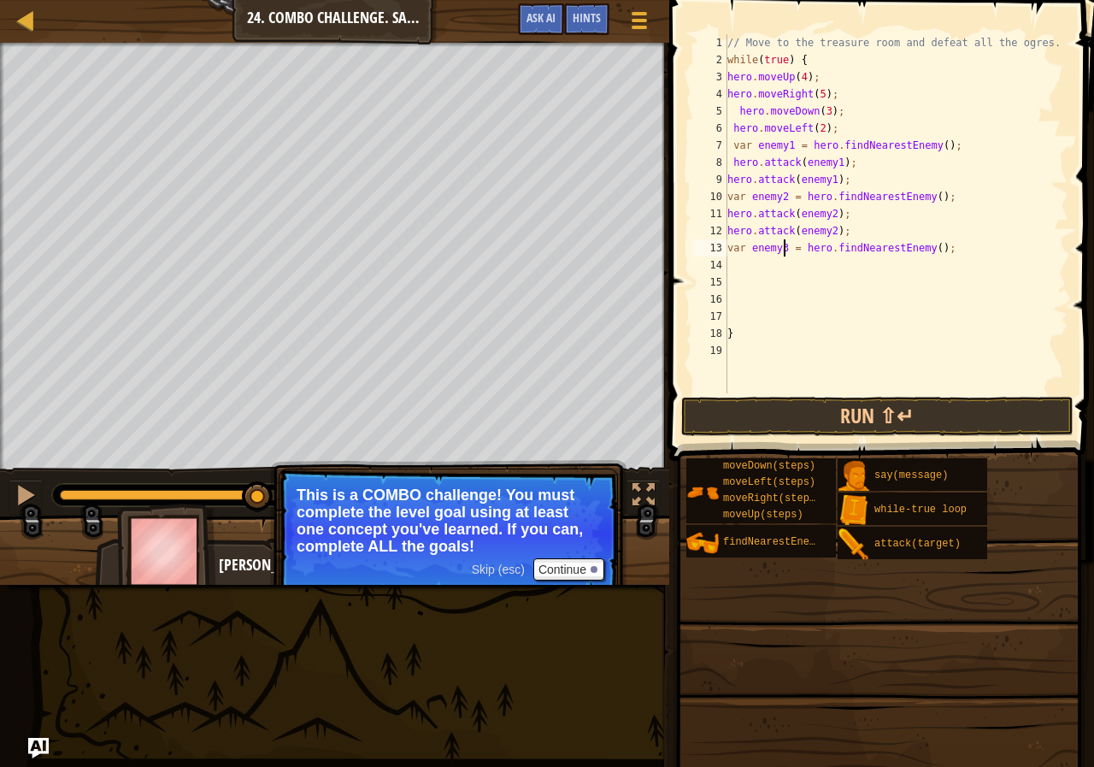
type textarea "var enemy3 = hero.findNearestEnemy();"
click at [745, 274] on div "// Move to the treasure room and defeat all the ogres. while ( true ) { hero . …" at bounding box center [896, 230] width 344 height 393
click at [745, 266] on div "// Move to the treasure room and defeat all the ogres. while ( true ) { hero . …" at bounding box center [896, 230] width 344 height 393
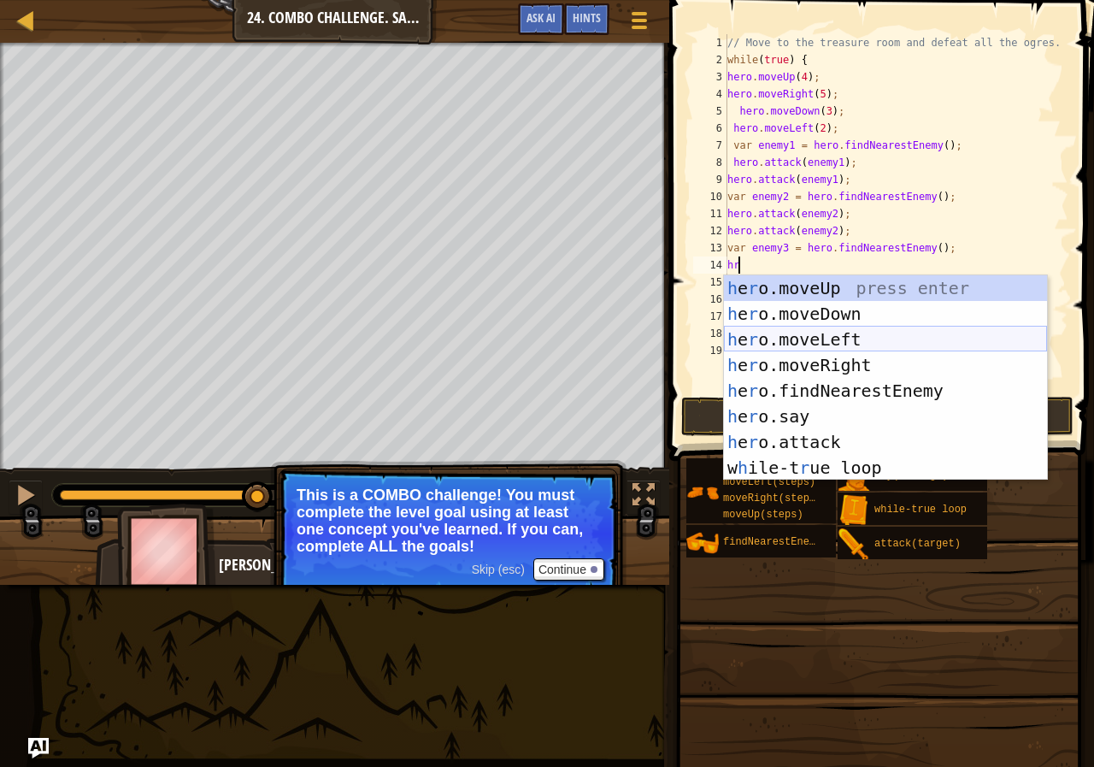
type textarea "h"
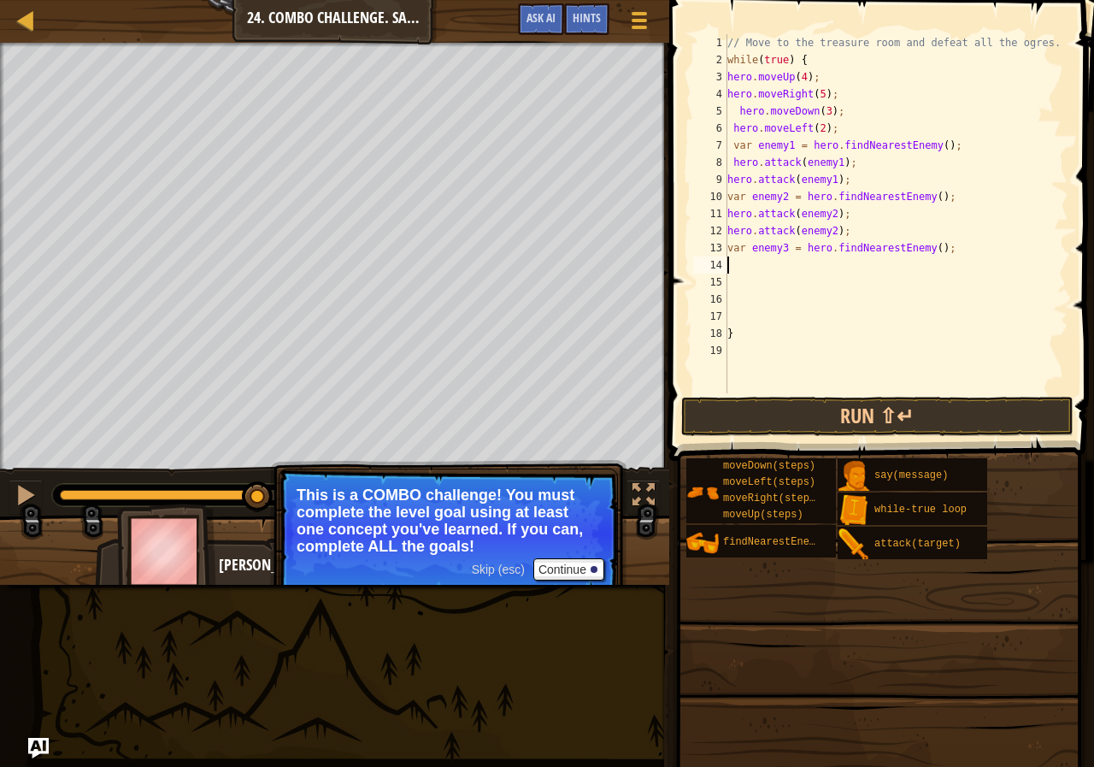
paste textarea "hero.attack(enemy2);"
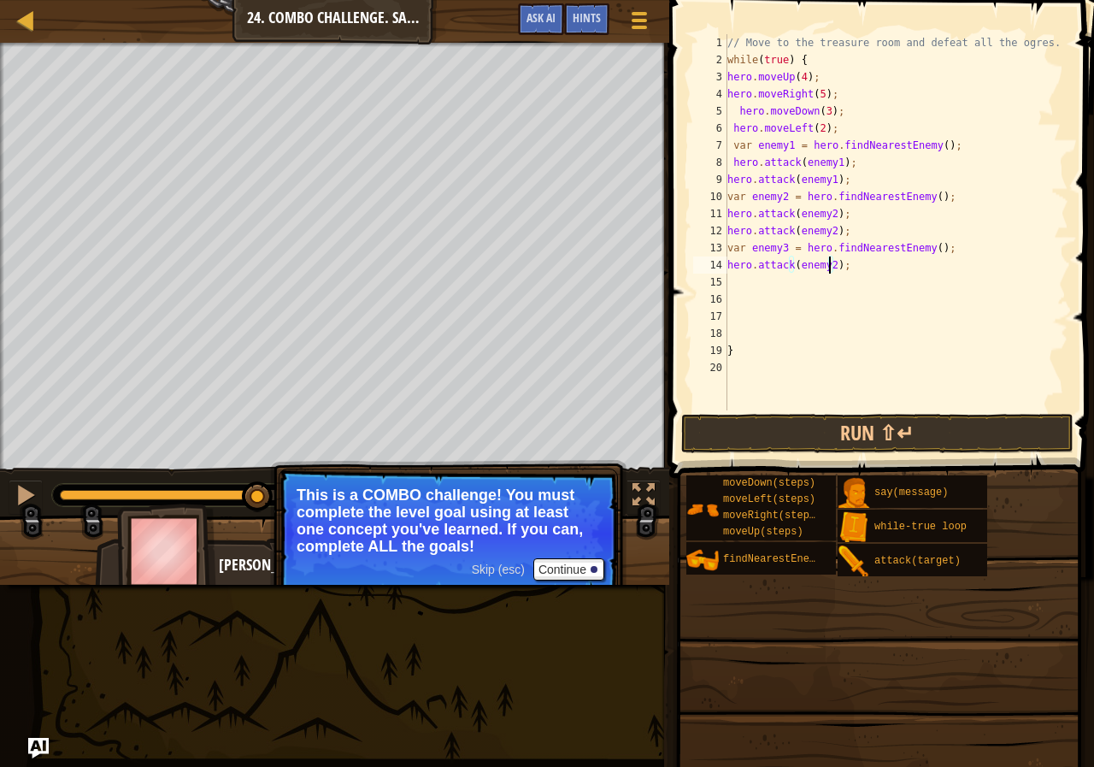
click at [827, 264] on div "// Move to the treasure room and defeat all the ogres. while ( true ) { hero . …" at bounding box center [896, 239] width 344 height 410
type textarea "hero.attack(enemy3);"
click at [736, 280] on div "// Move to the treasure room and defeat all the ogres. while ( true ) { hero . …" at bounding box center [896, 239] width 344 height 410
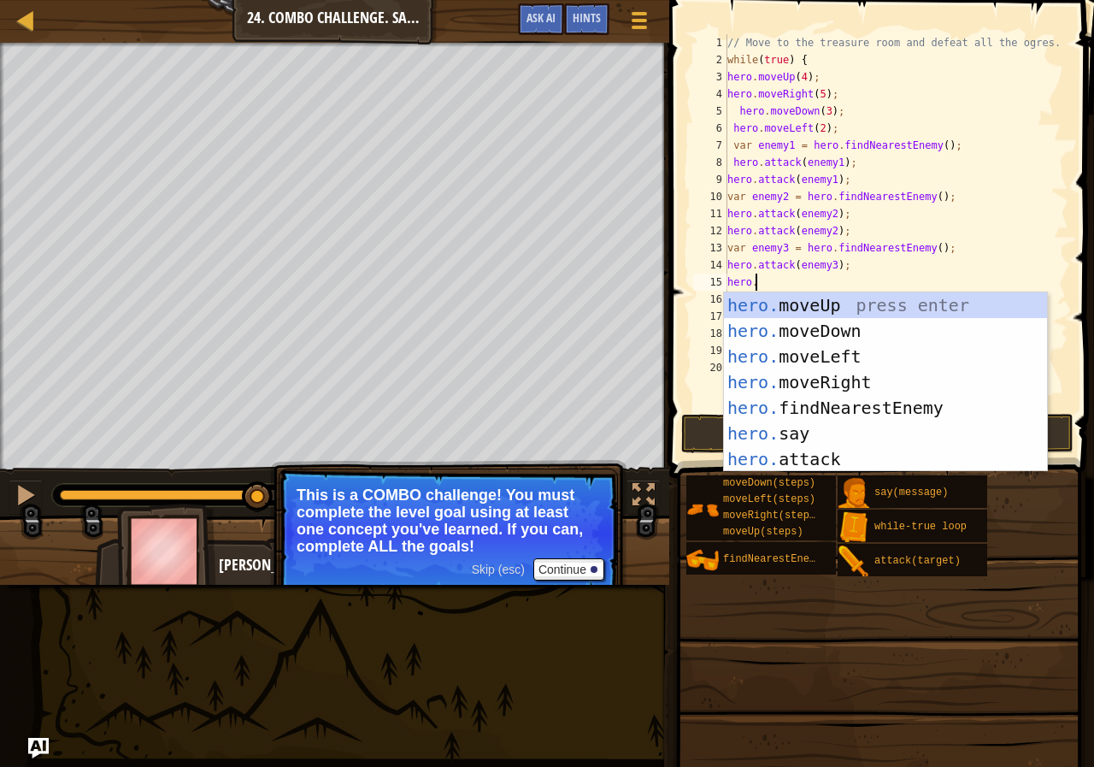
scroll to position [8, 2]
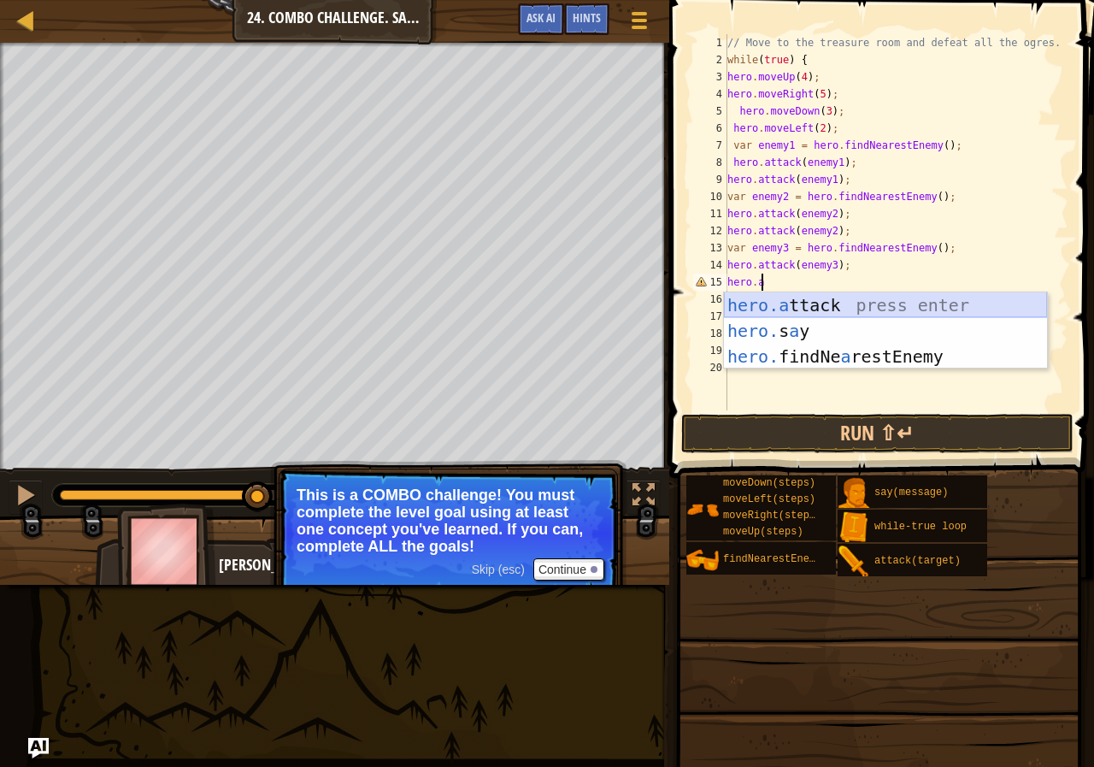
click at [802, 305] on div "hero.a ttack press enter hero. s a y press enter hero. findNe a restEnemy press…" at bounding box center [885, 356] width 323 height 128
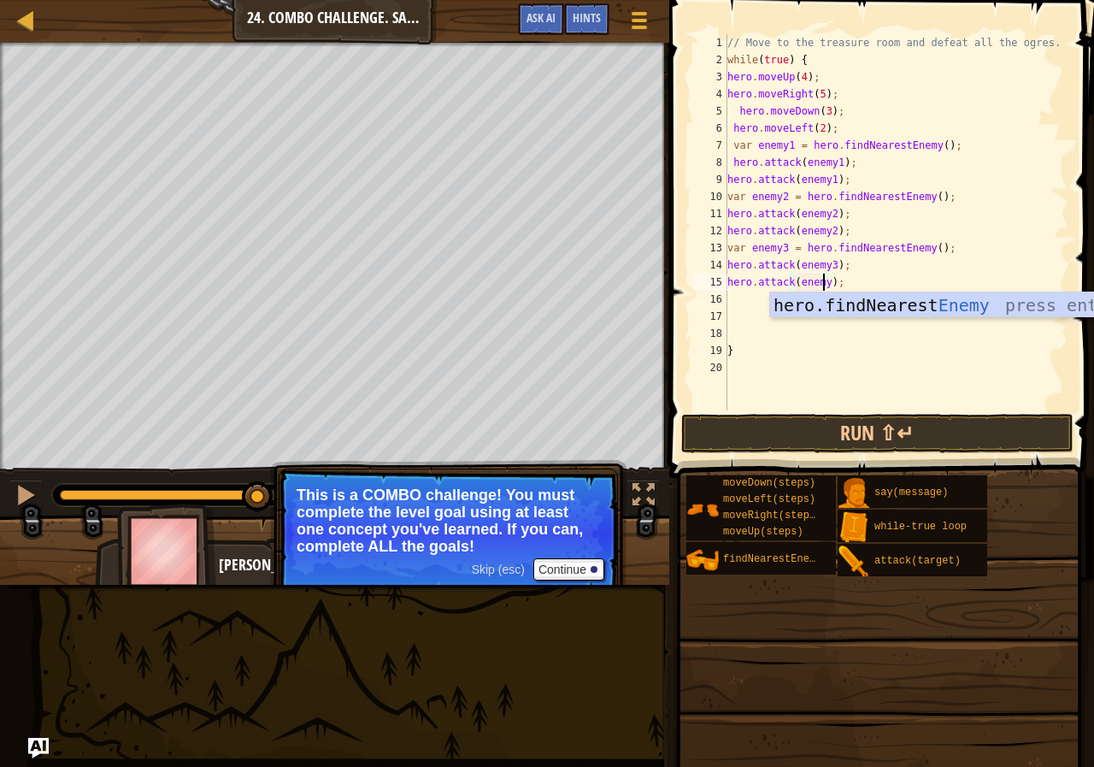
scroll to position [8, 8]
type textarea "hero.attack(enemy3);"
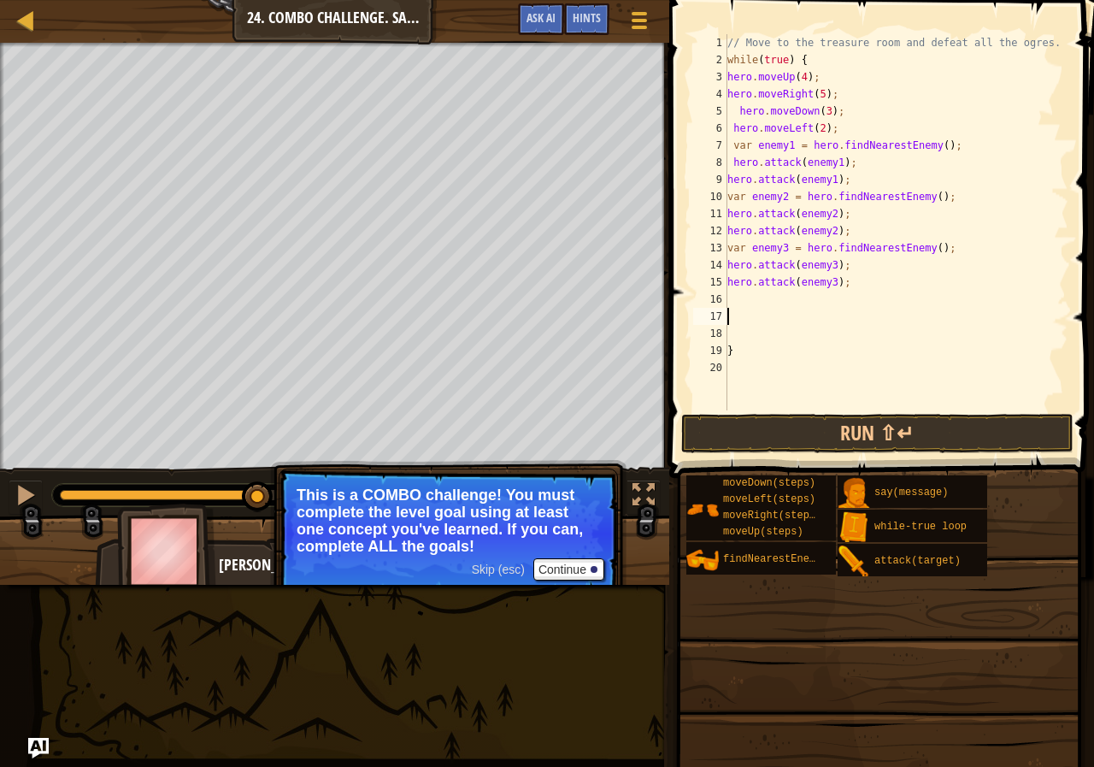
click at [739, 309] on div "// Move to the treasure room and defeat all the ogres. while ( true ) { hero . …" at bounding box center [896, 239] width 344 height 410
click at [732, 303] on div "// Move to the treasure room and defeat all the ogres. while ( true ) { hero . …" at bounding box center [896, 239] width 344 height 410
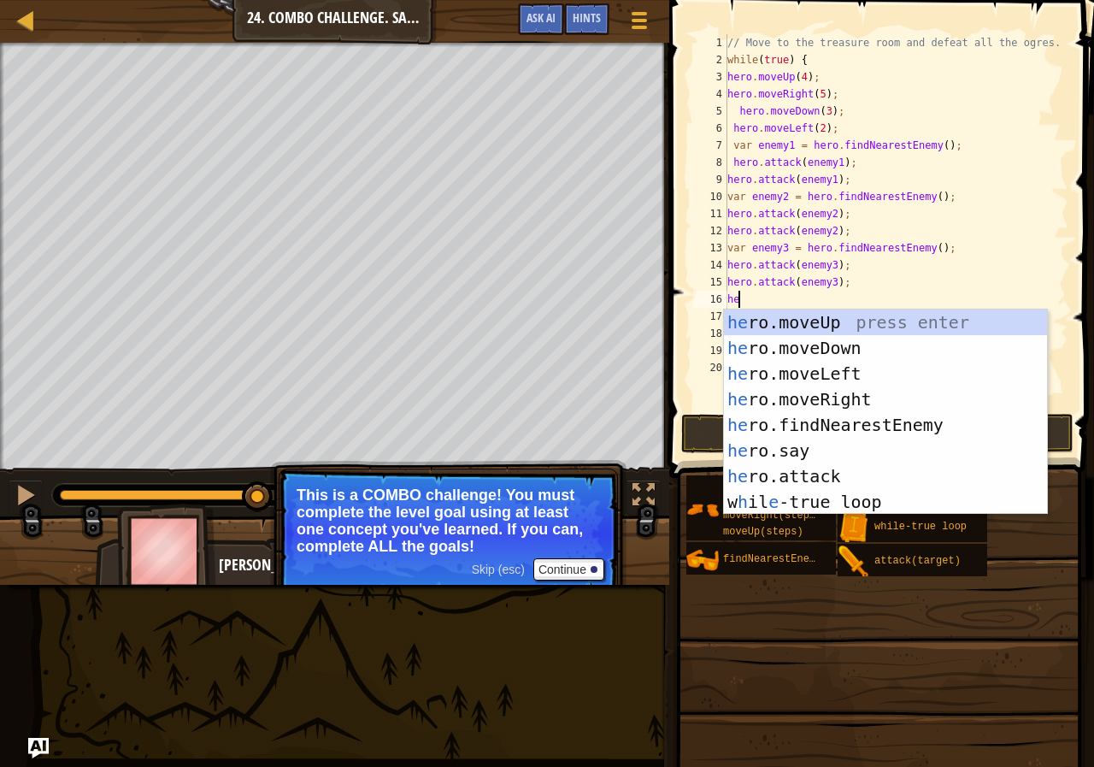
type textarea "her"
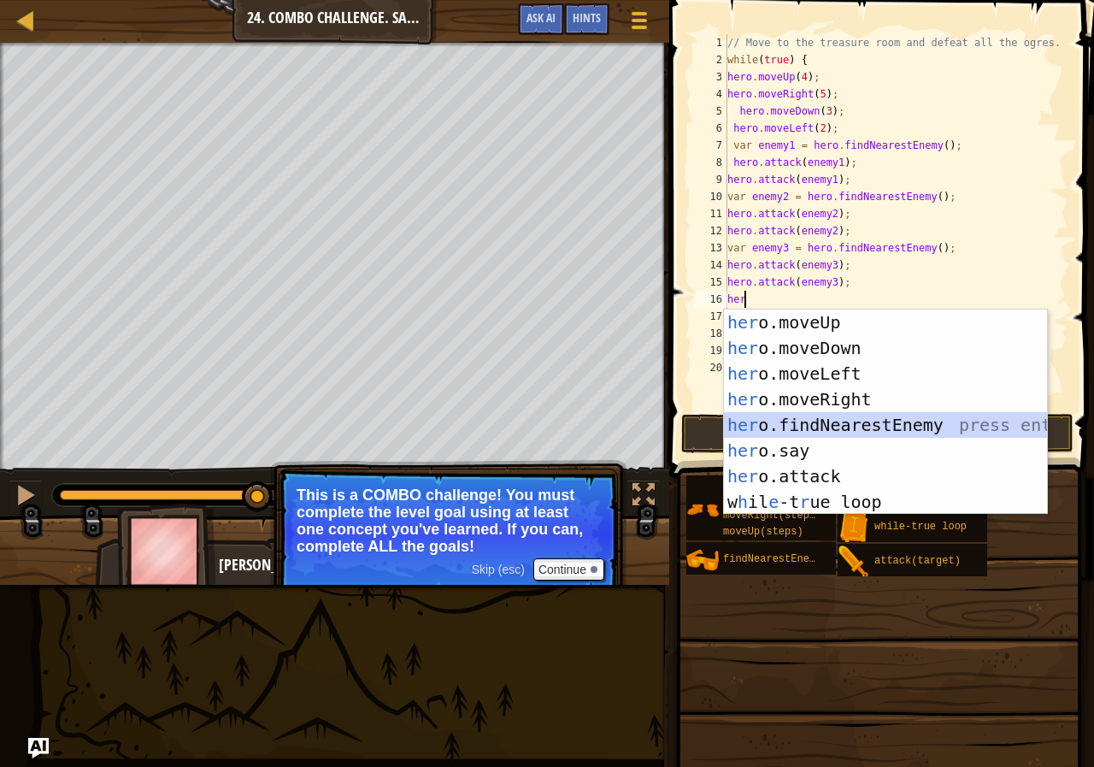
click at [847, 427] on div "her o.moveUp press enter her o.moveDown press enter her o.moveLeft press enter …" at bounding box center [885, 437] width 323 height 256
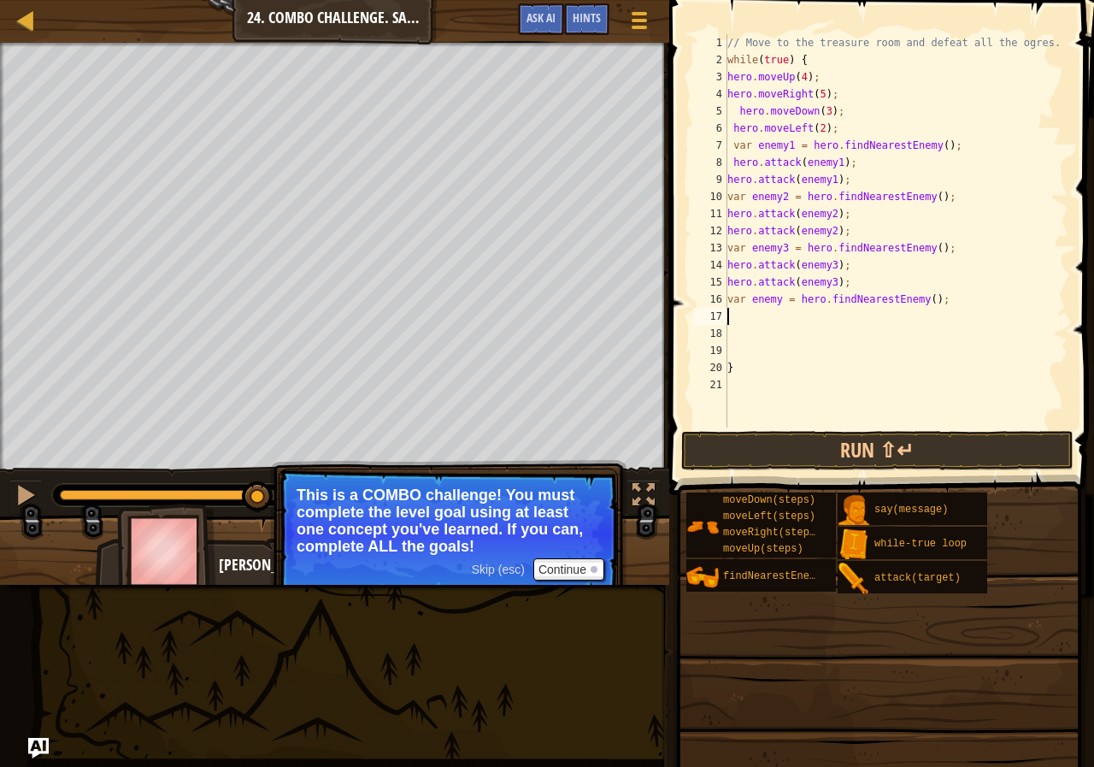
click at [776, 304] on div "// Move to the treasure room and defeat all the ogres. while ( true ) { hero . …" at bounding box center [896, 247] width 344 height 427
type textarea "var enemy4 = hero.findNearestEnemy();"
click at [739, 327] on div "// Move to the treasure room and defeat all the ogres. while ( true ) { hero . …" at bounding box center [896, 247] width 344 height 427
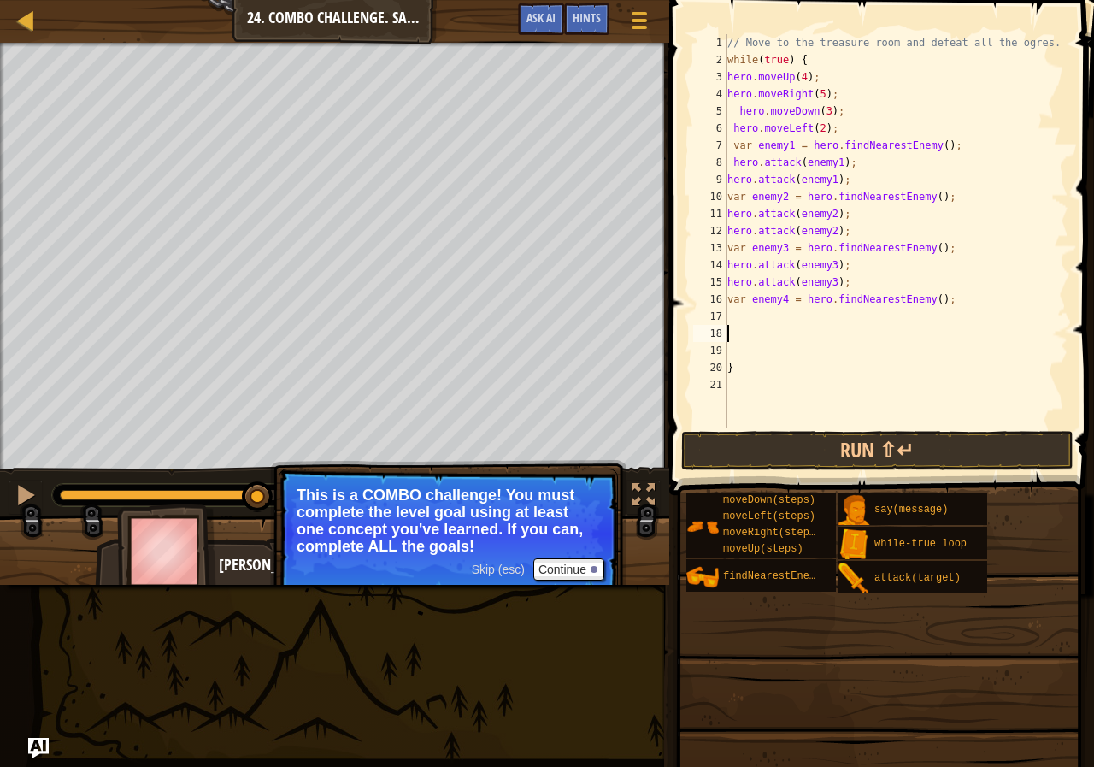
click at [722, 318] on div "17" at bounding box center [710, 316] width 34 height 17
paste textarea "hero.attack(enemy2);"
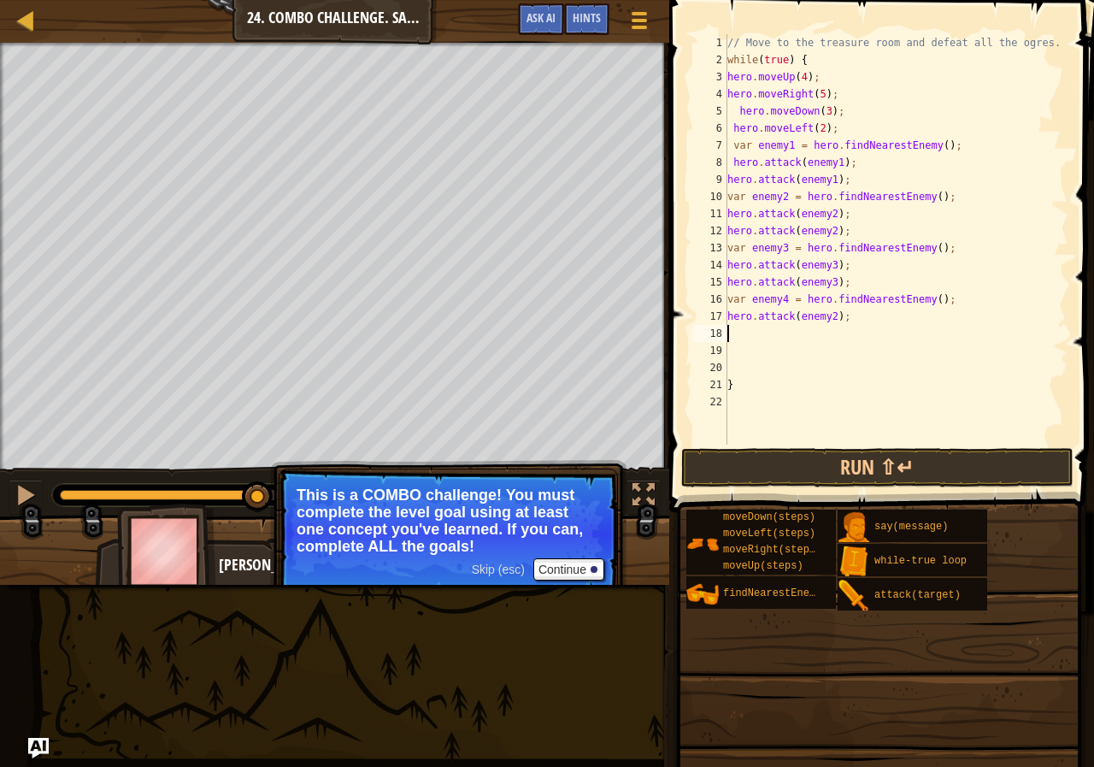
click at [821, 311] on div "// Move to the treasure room and defeat all the ogres. while ( true ) { hero . …" at bounding box center [896, 256] width 344 height 444
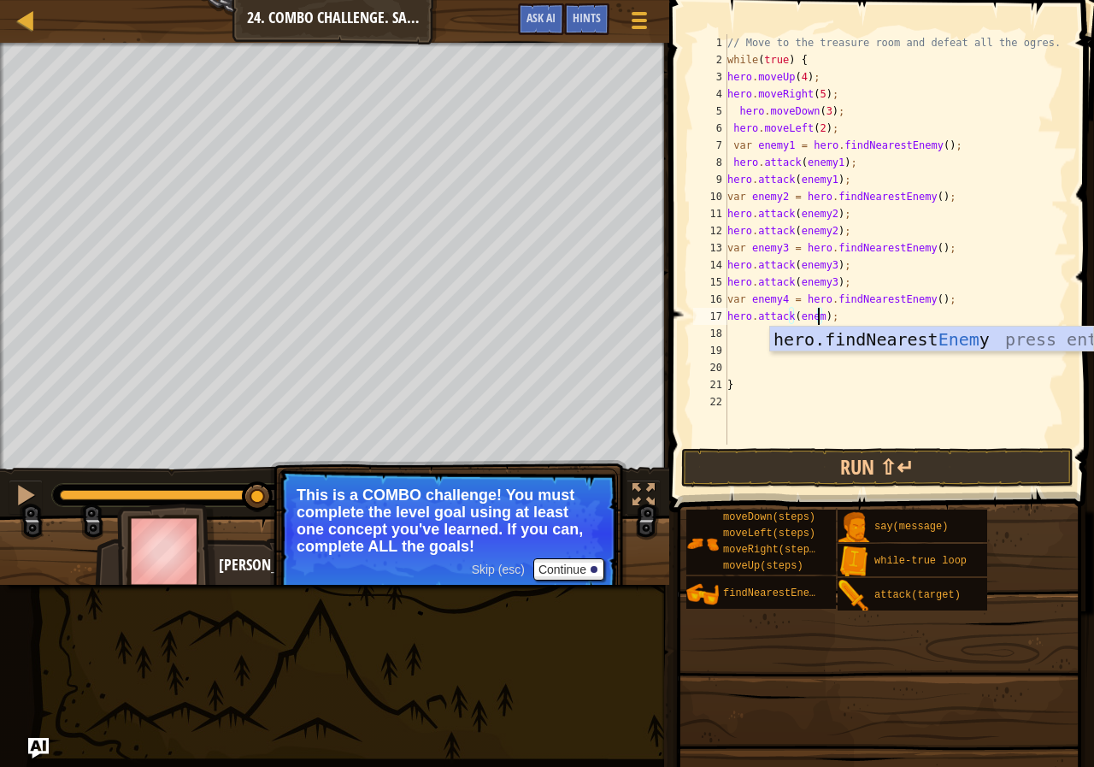
scroll to position [8, 8]
type textarea "hero.attack(enemy4);"
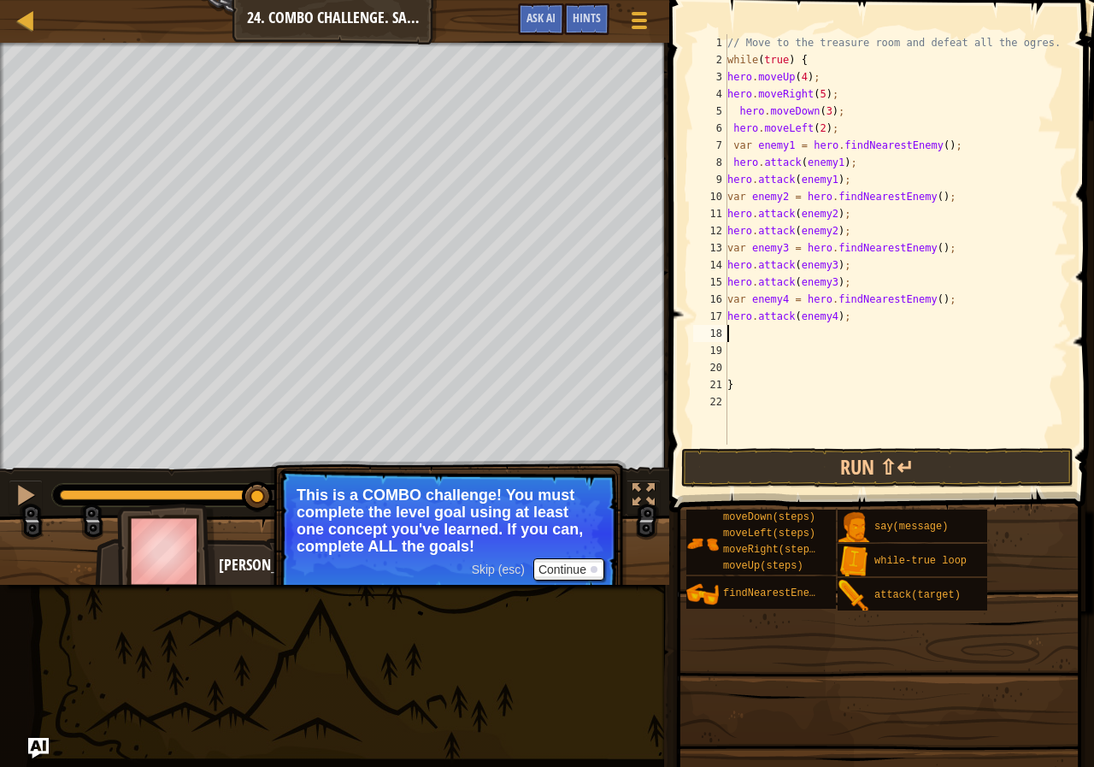
click at [733, 332] on div "// Move to the treasure room and defeat all the ogres. while ( true ) { hero . …" at bounding box center [896, 256] width 344 height 444
paste textarea "hero.attack(enemy2);"
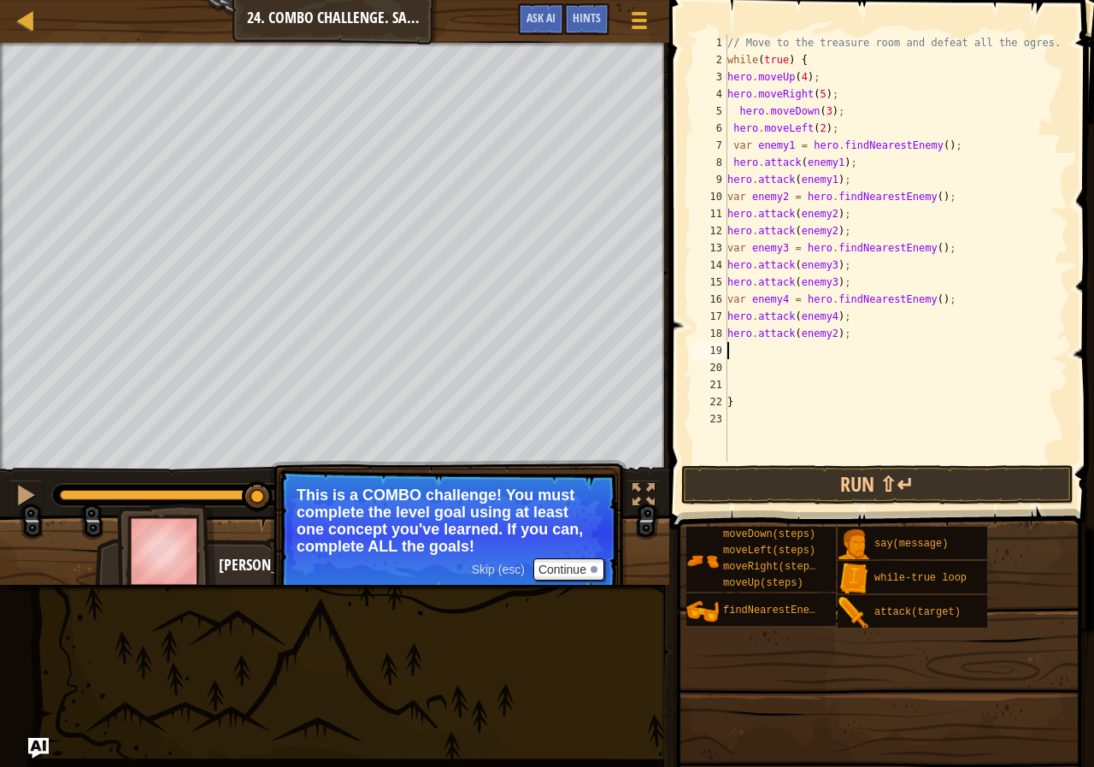
click at [821, 334] on div "// Move to the treasure room and defeat all the ogres. while ( true ) { hero . …" at bounding box center [896, 265] width 344 height 462
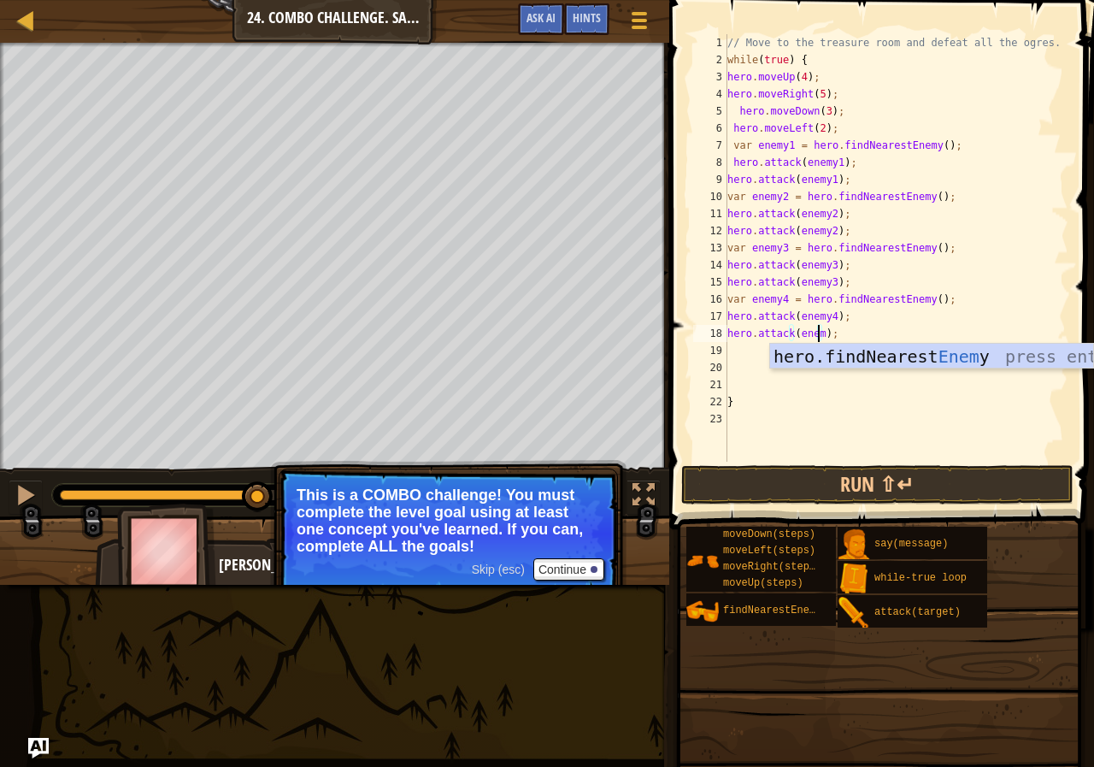
scroll to position [8, 8]
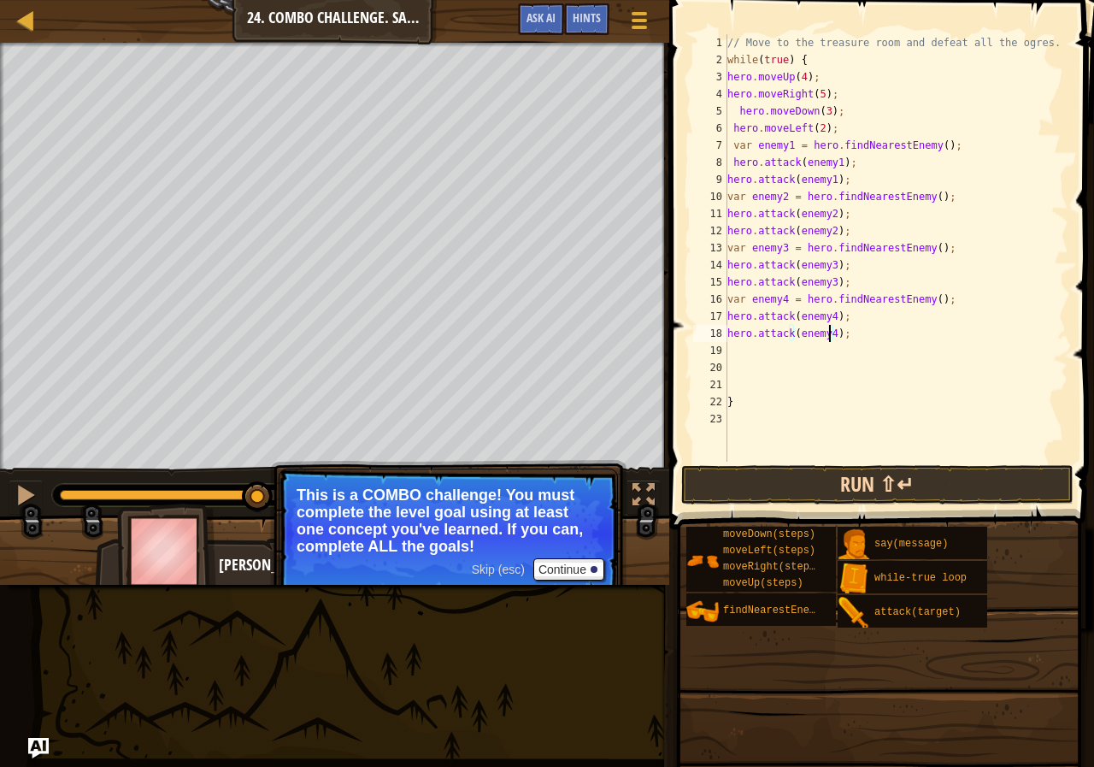
type textarea "hero.attack(enemy4);"
click at [871, 486] on button "Run ⇧↵" at bounding box center [877, 484] width 392 height 39
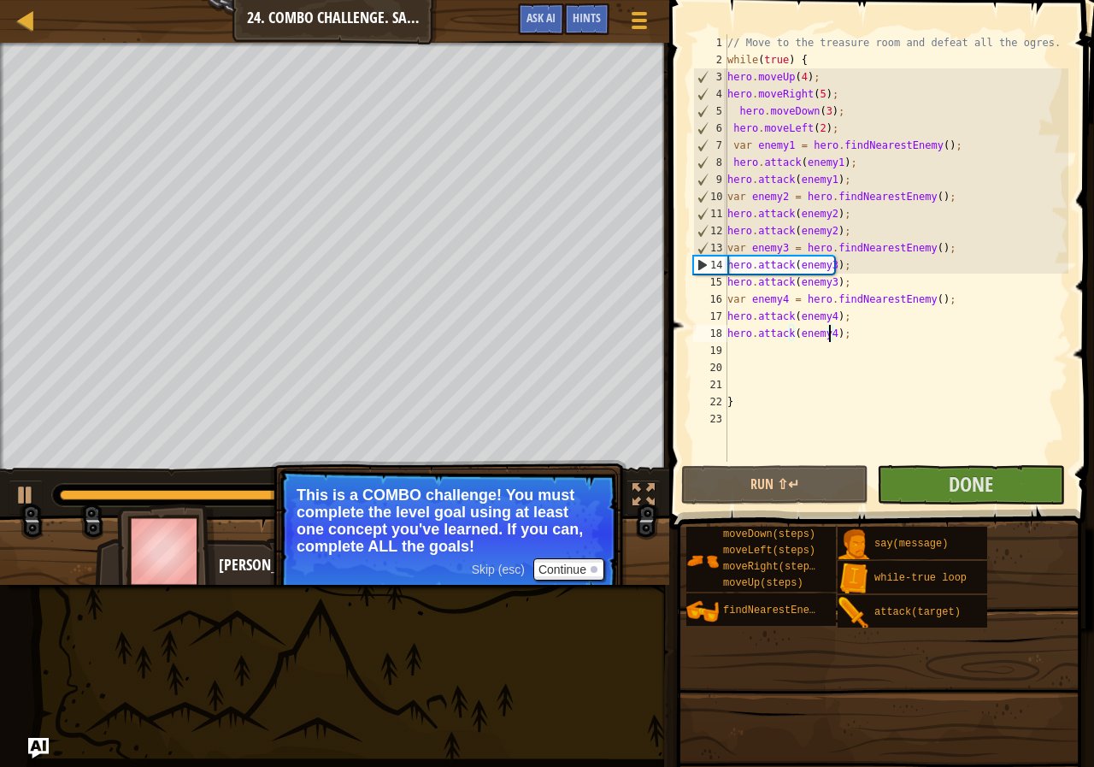
scroll to position [8, 8]
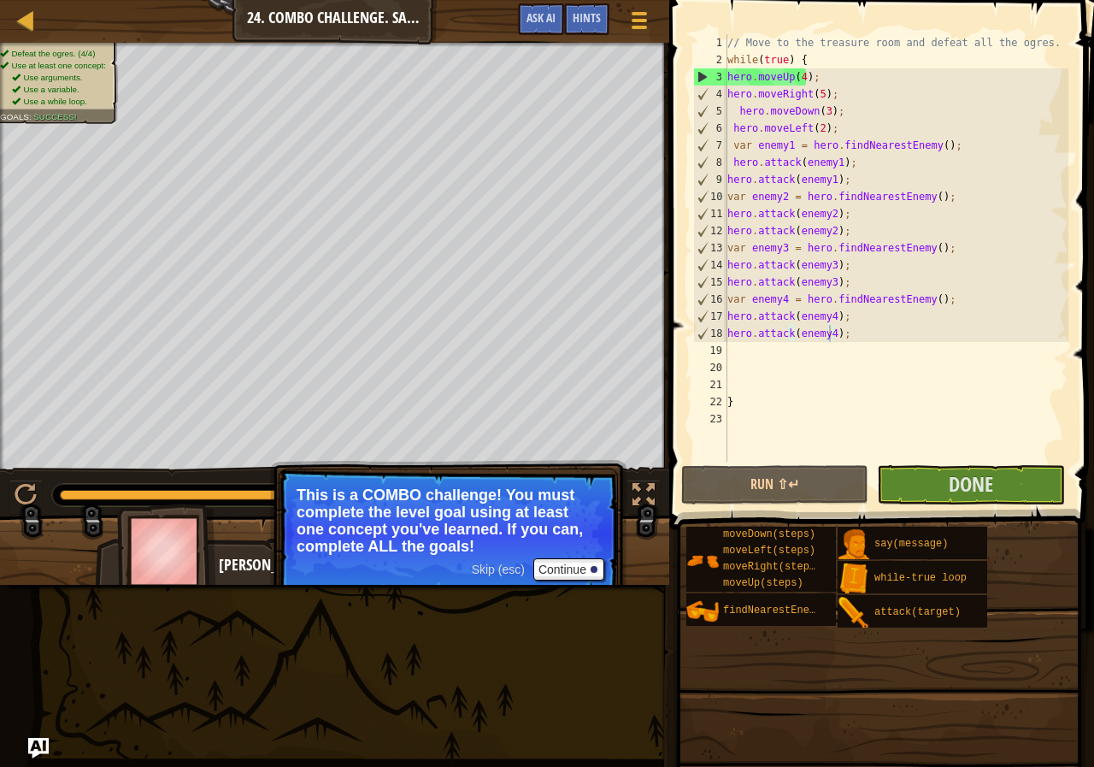
click at [968, 505] on span at bounding box center [883, 240] width 439 height 580
click at [977, 480] on span "Done" at bounding box center [971, 483] width 44 height 27
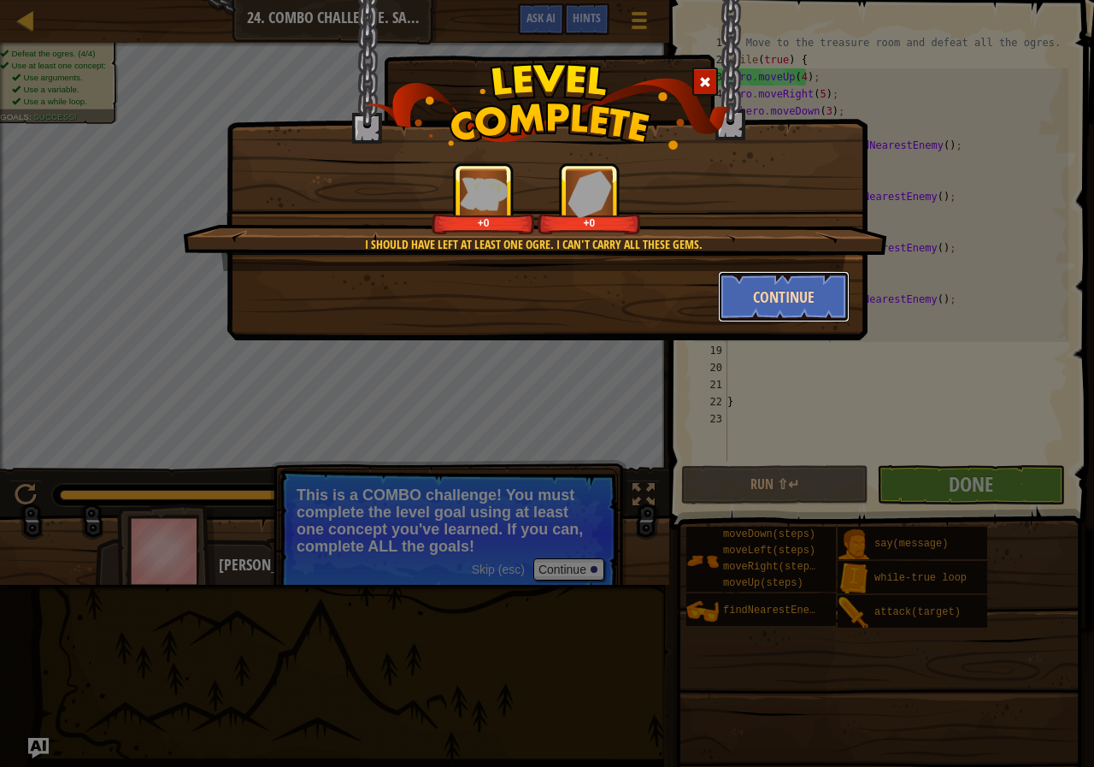
click at [802, 315] on button "Continue" at bounding box center [784, 296] width 132 height 51
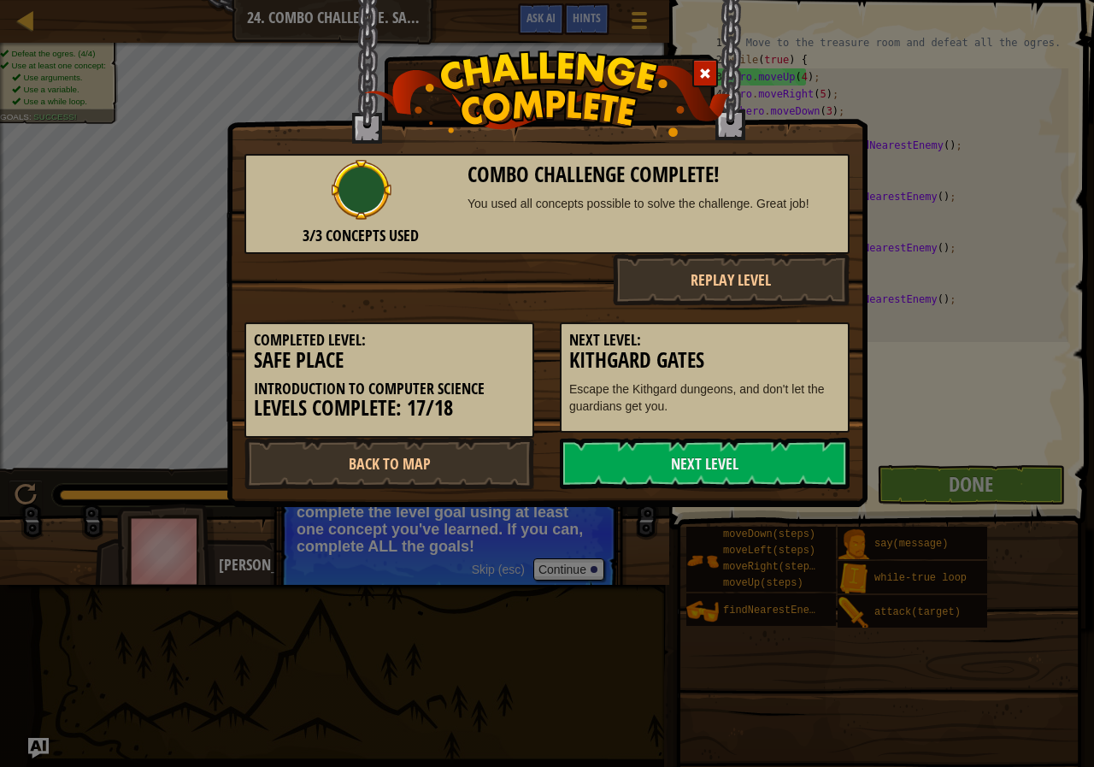
click at [813, 291] on button "Replay Level" at bounding box center [732, 279] width 238 height 51
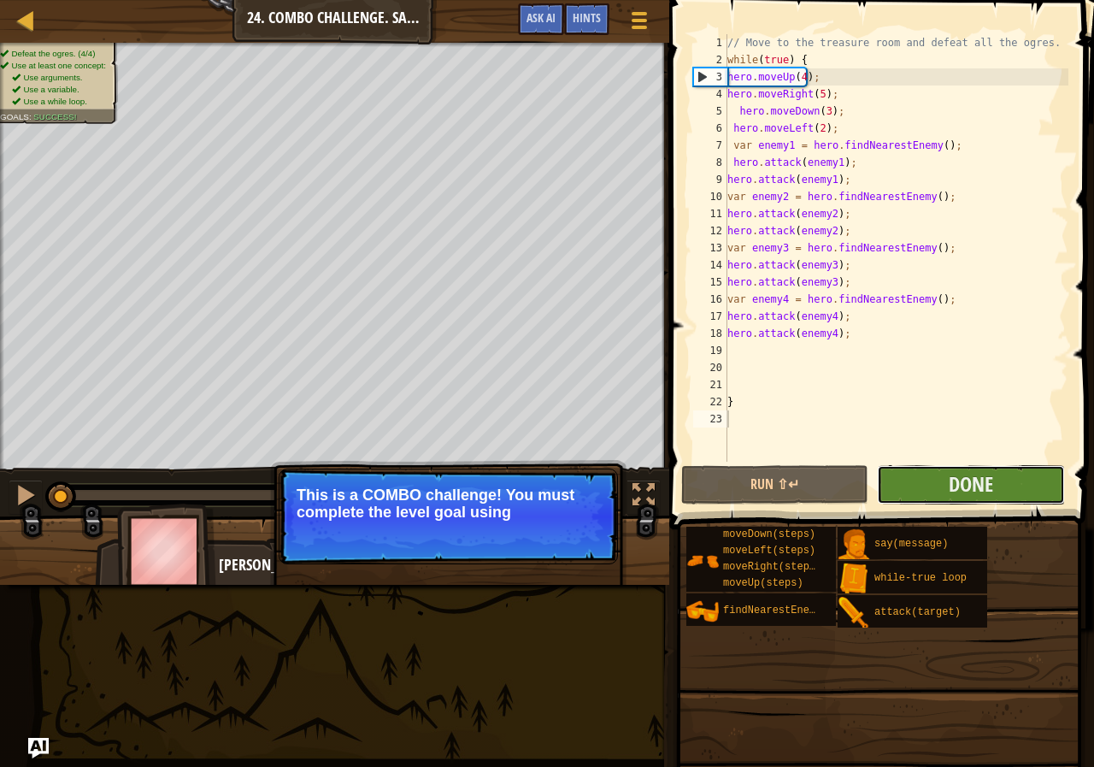
click at [934, 494] on button "Done" at bounding box center [970, 484] width 187 height 39
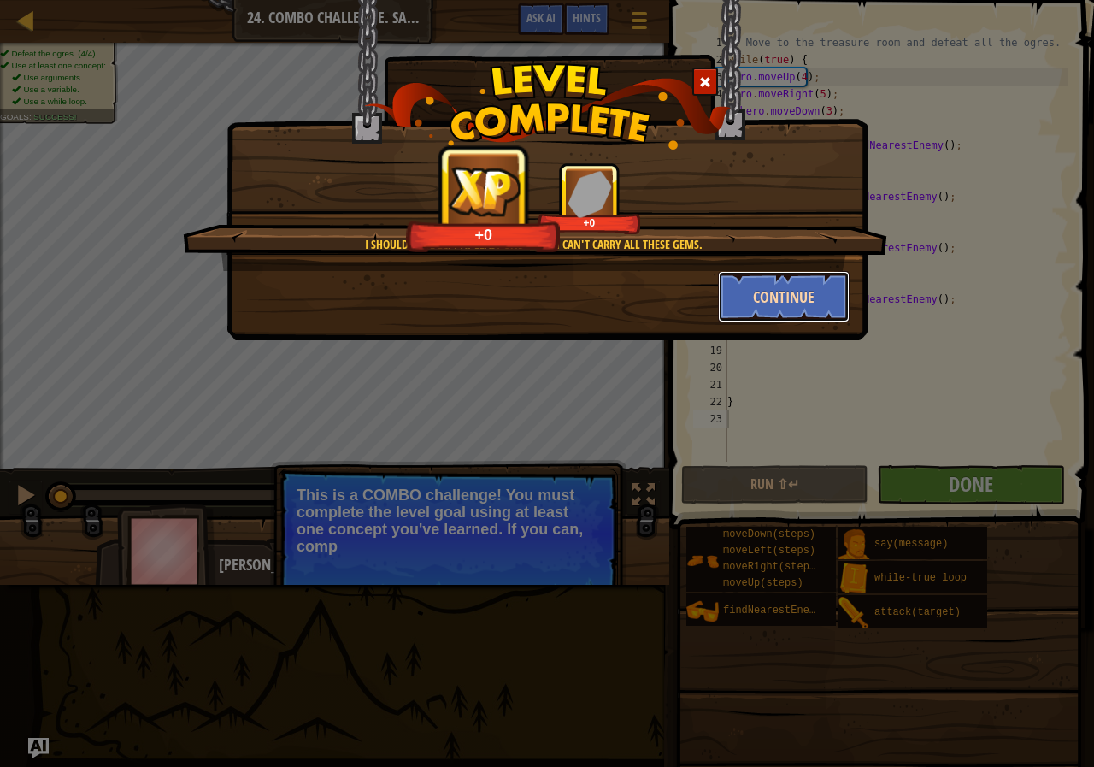
click at [745, 306] on button "Continue" at bounding box center [784, 296] width 132 height 51
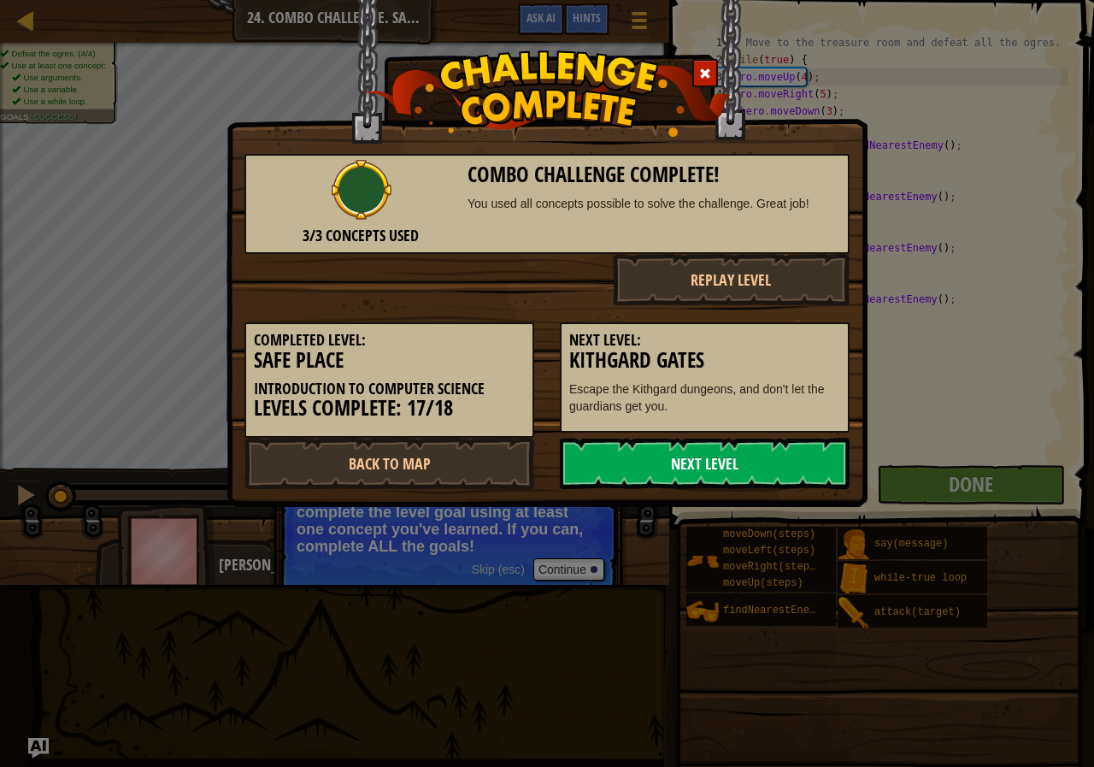
click at [692, 478] on link "Next Level" at bounding box center [705, 463] width 290 height 51
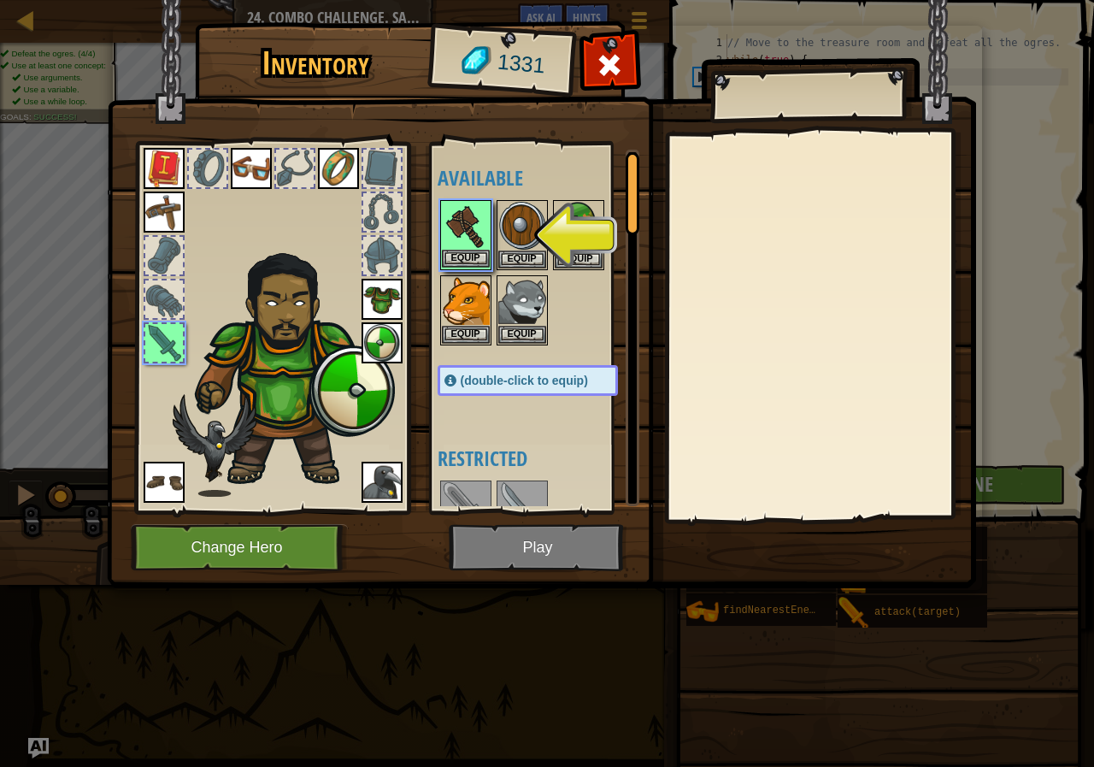
drag, startPoint x: 550, startPoint y: 539, endPoint x: 477, endPoint y: 243, distance: 304.8
click at [477, 243] on div "Inventory 1331 Available Equip Equip Equip Equip Equip Equip Equip Equip Equip …" at bounding box center [547, 308] width 869 height 564
click at [477, 243] on img at bounding box center [466, 226] width 48 height 48
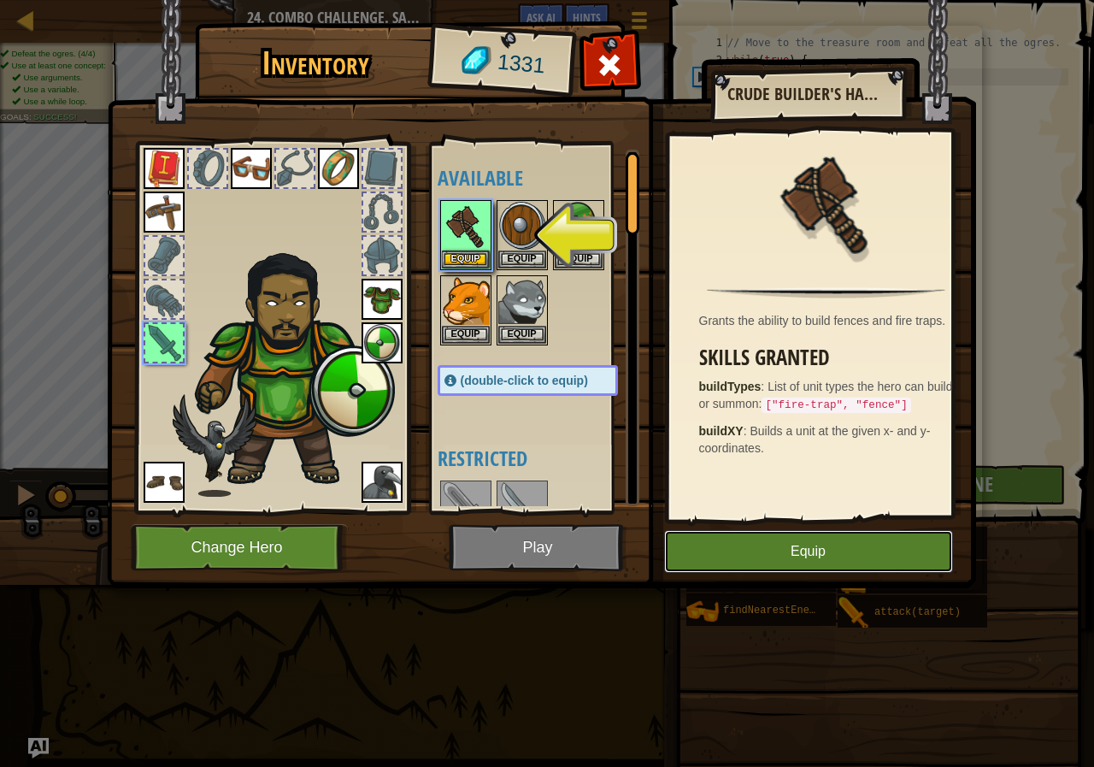
click at [751, 555] on button "Equip" at bounding box center [808, 551] width 289 height 43
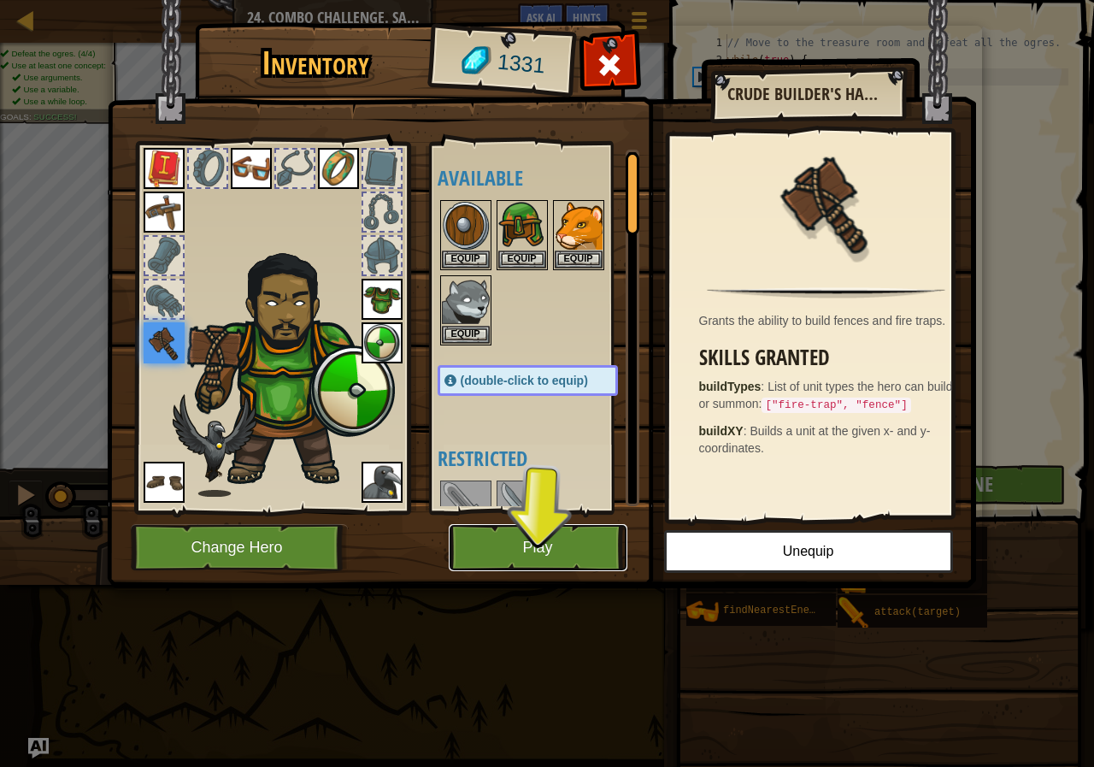
click at [609, 534] on button "Play" at bounding box center [538, 547] width 179 height 47
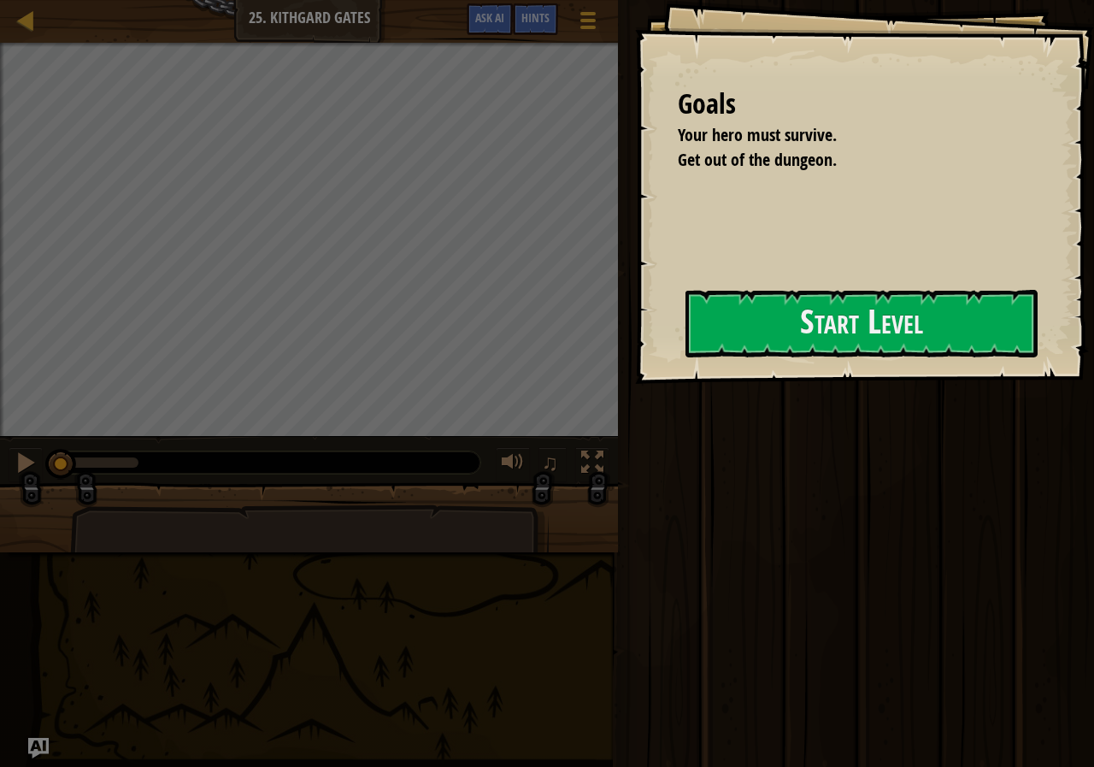
click at [868, 250] on div "Goals Your hero must survive. Get out of the dungeon. Start Level Error loading…" at bounding box center [864, 192] width 459 height 384
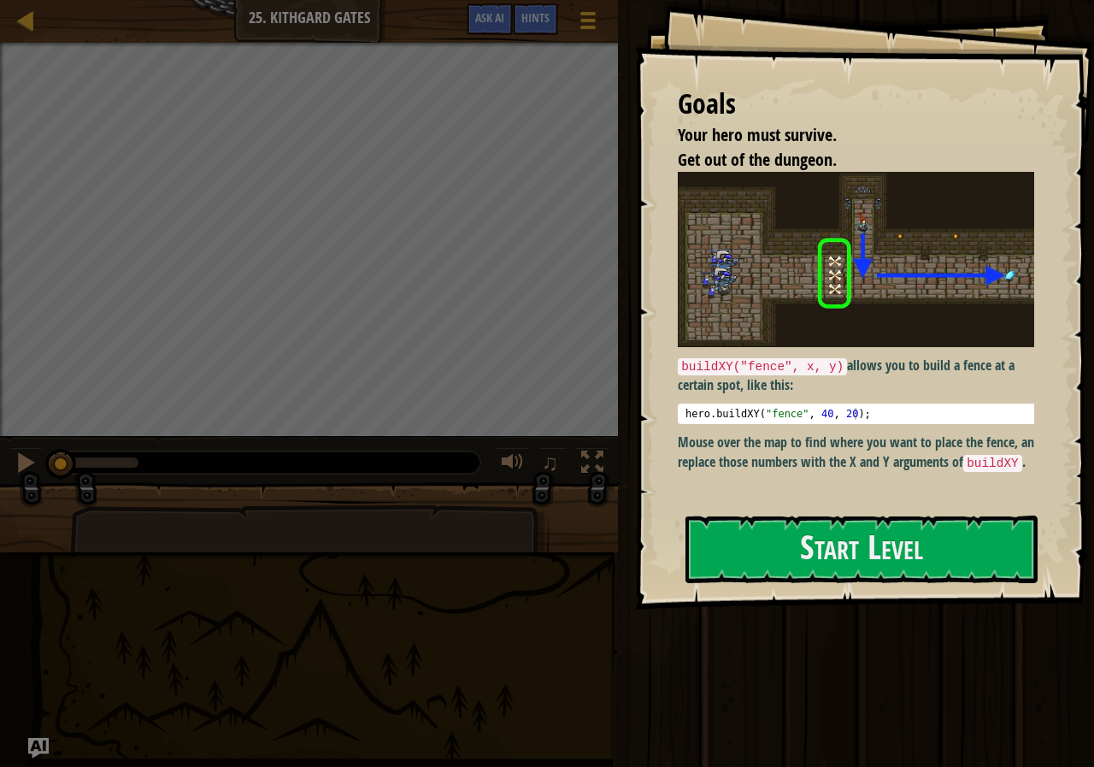
click at [838, 608] on div at bounding box center [862, 619] width 352 height 38
click at [837, 567] on button "Start Level" at bounding box center [862, 549] width 352 height 68
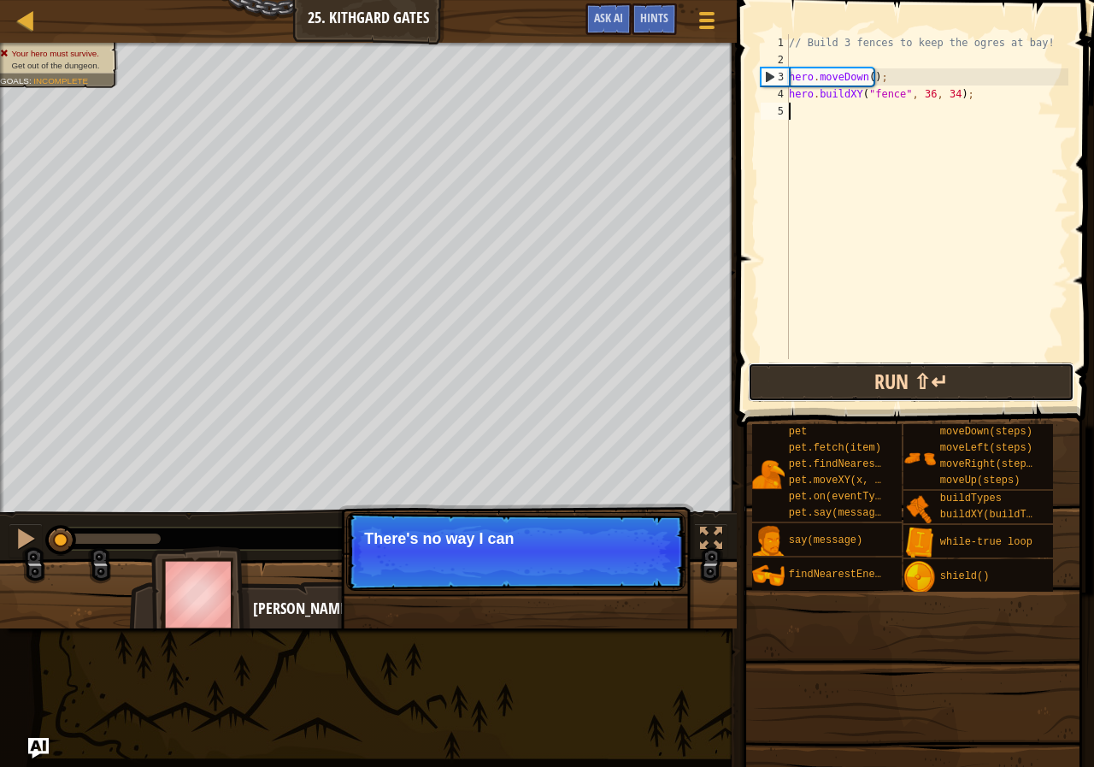
click at [895, 377] on button "Run ⇧↵" at bounding box center [911, 381] width 327 height 39
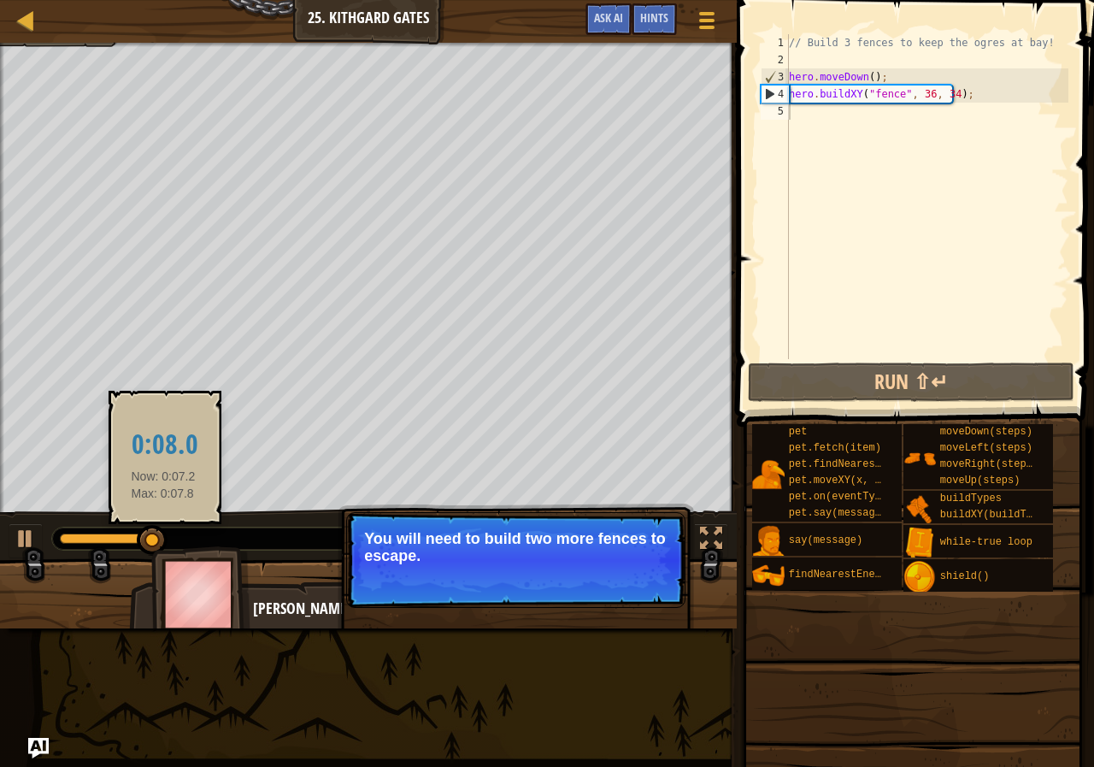
drag, startPoint x: 183, startPoint y: 533, endPoint x: 845, endPoint y: 333, distance: 691.2
click at [203, 0] on body "Map Introduction to Computer Science 25. Kithgard Gates Game Menu Done Hints As…" at bounding box center [547, 0] width 1094 height 0
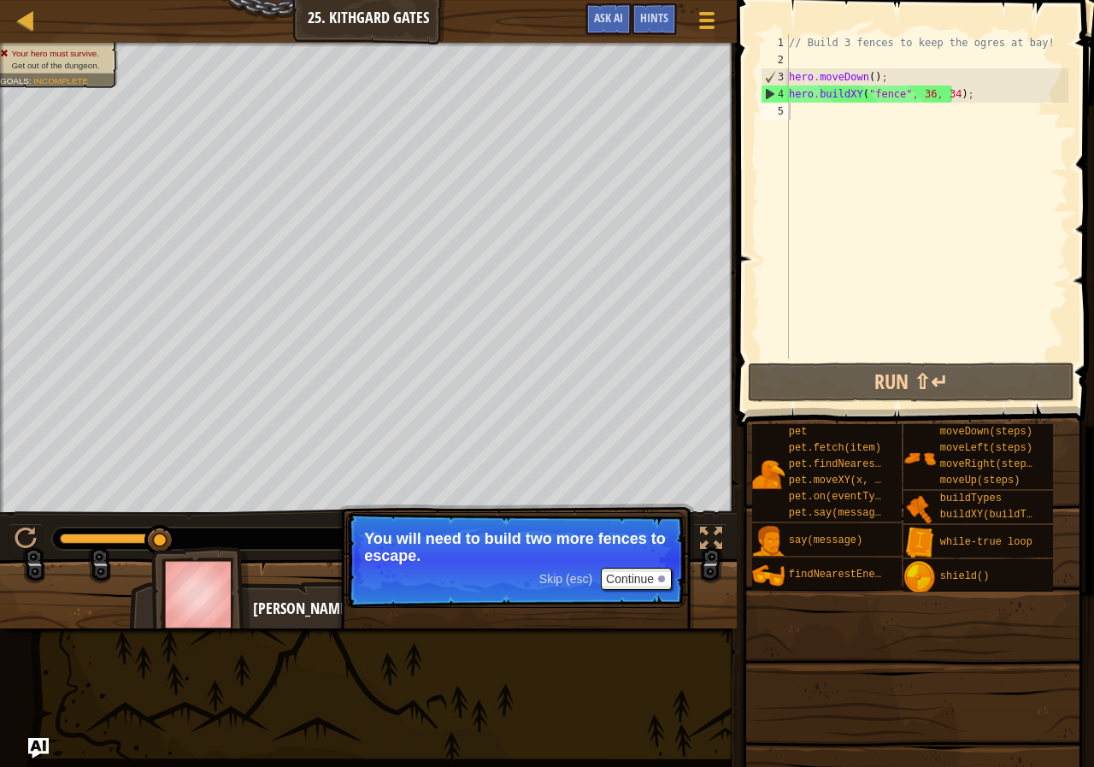
click at [46, 526] on div "♫" at bounding box center [368, 534] width 737 height 51
click at [34, 527] on div at bounding box center [26, 538] width 22 height 22
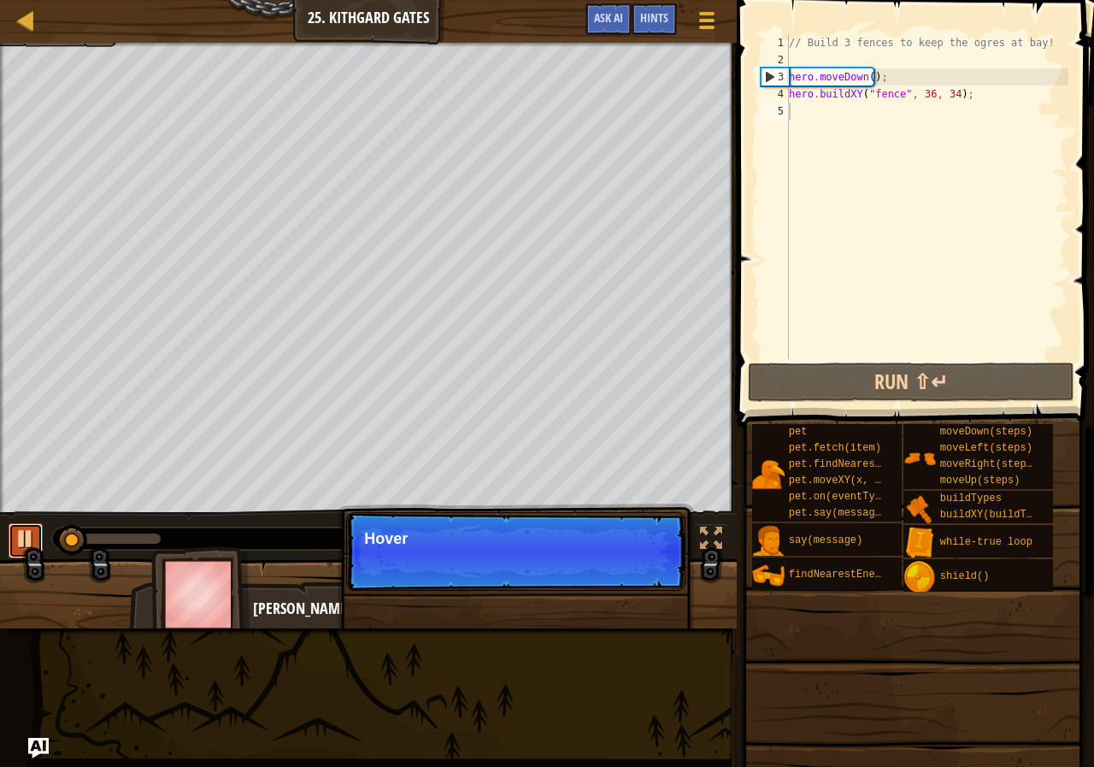
click at [36, 528] on div at bounding box center [26, 538] width 22 height 22
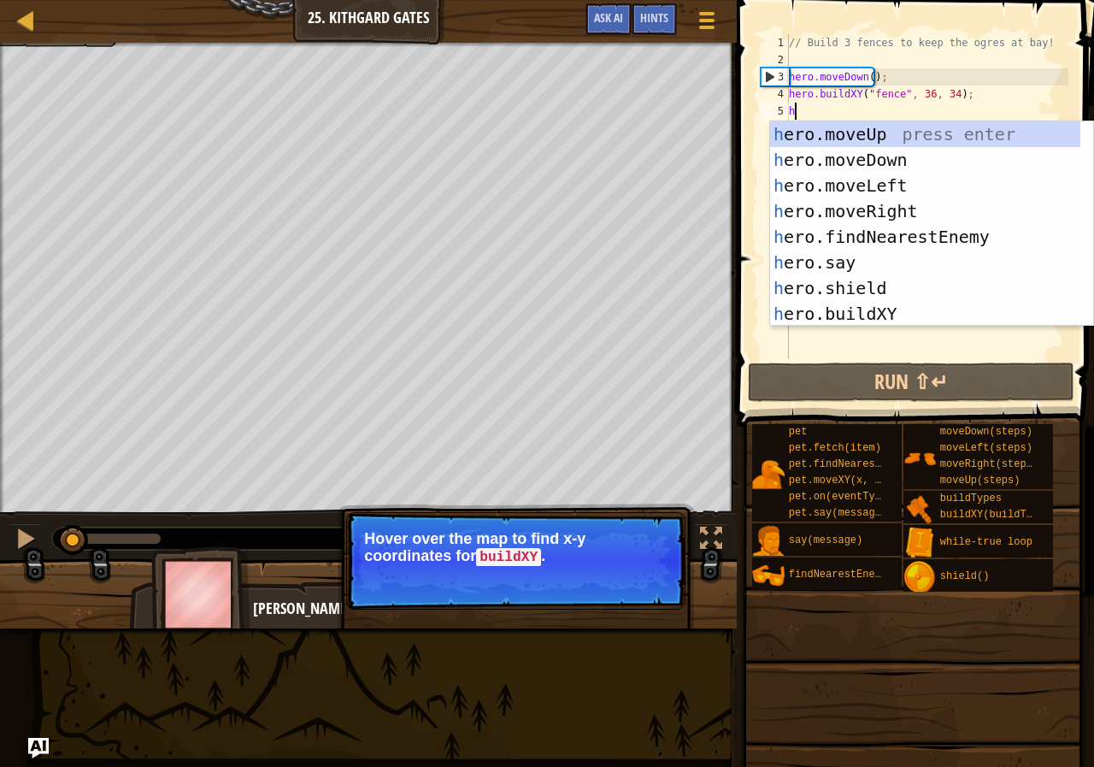
scroll to position [8, 0]
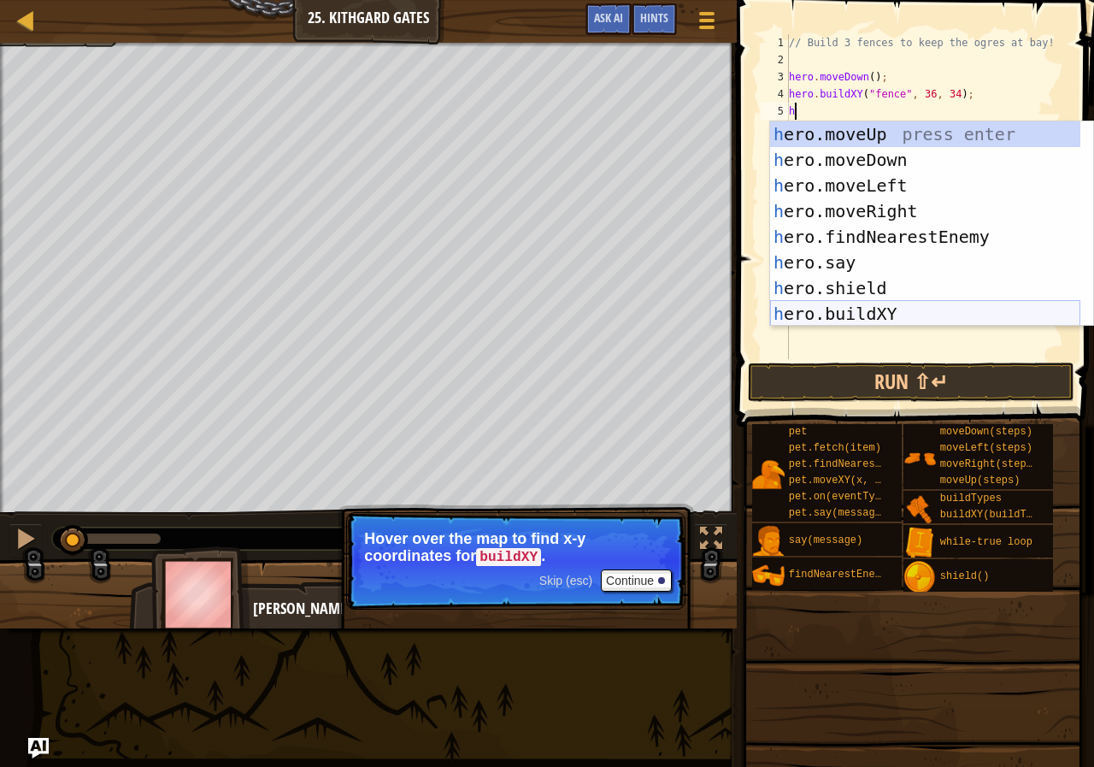
click at [889, 307] on div "h ero.moveUp press enter h ero.moveDown press enter h ero.moveLeft press enter …" at bounding box center [925, 249] width 310 height 256
type textarea "hero.buildXY("fence", 36, 30);"
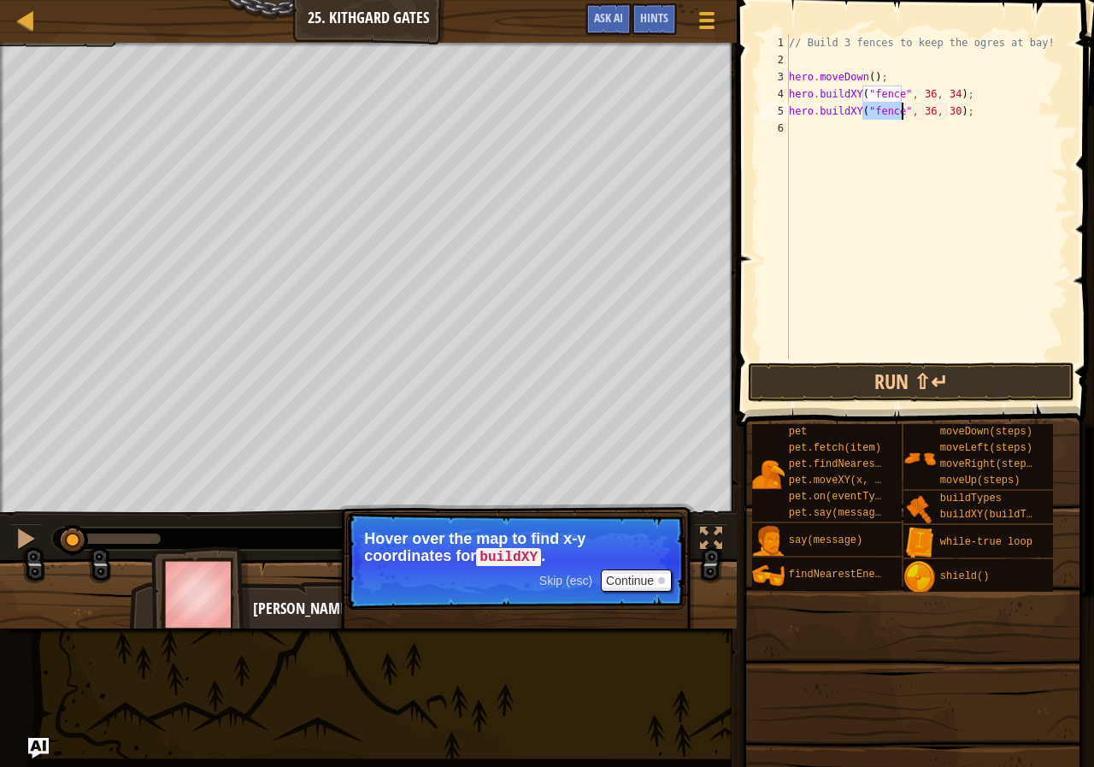
click at [811, 134] on div "// Build 3 fences to keep the ogres at bay! hero . moveDown ( ) ; hero . buildX…" at bounding box center [927, 213] width 283 height 359
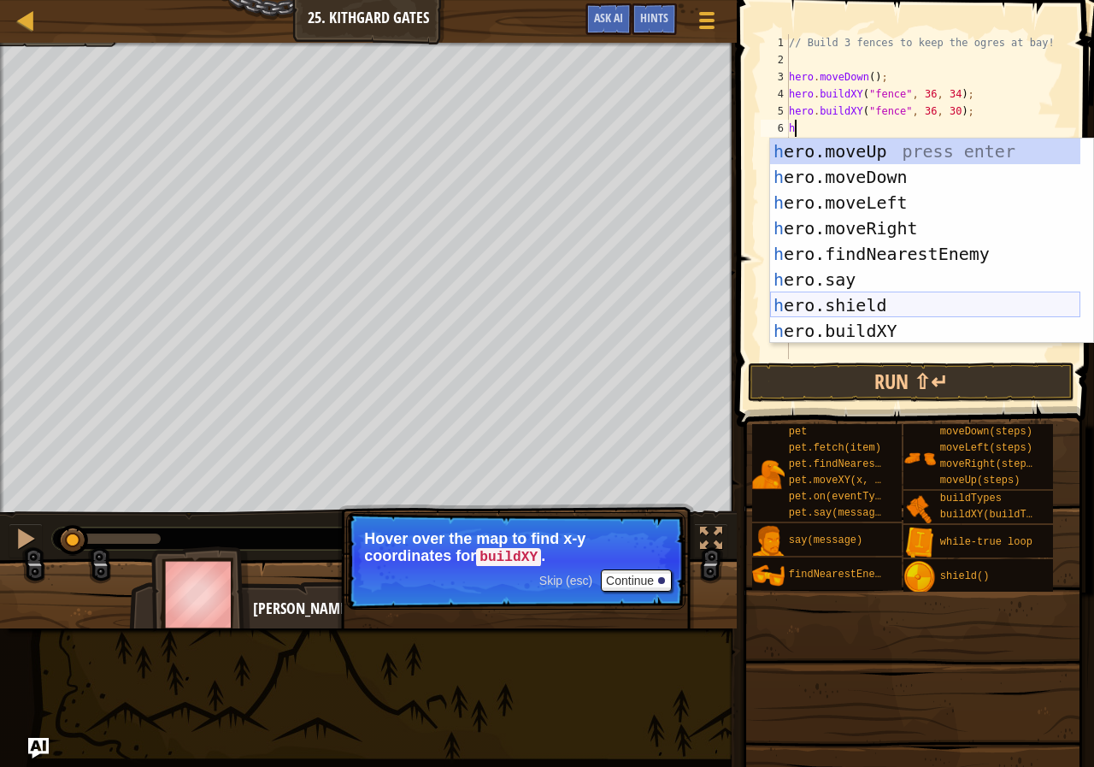
click at [866, 321] on div "h ero.moveUp press enter h ero.moveDown press enter h ero.moveLeft press enter …" at bounding box center [925, 266] width 310 height 256
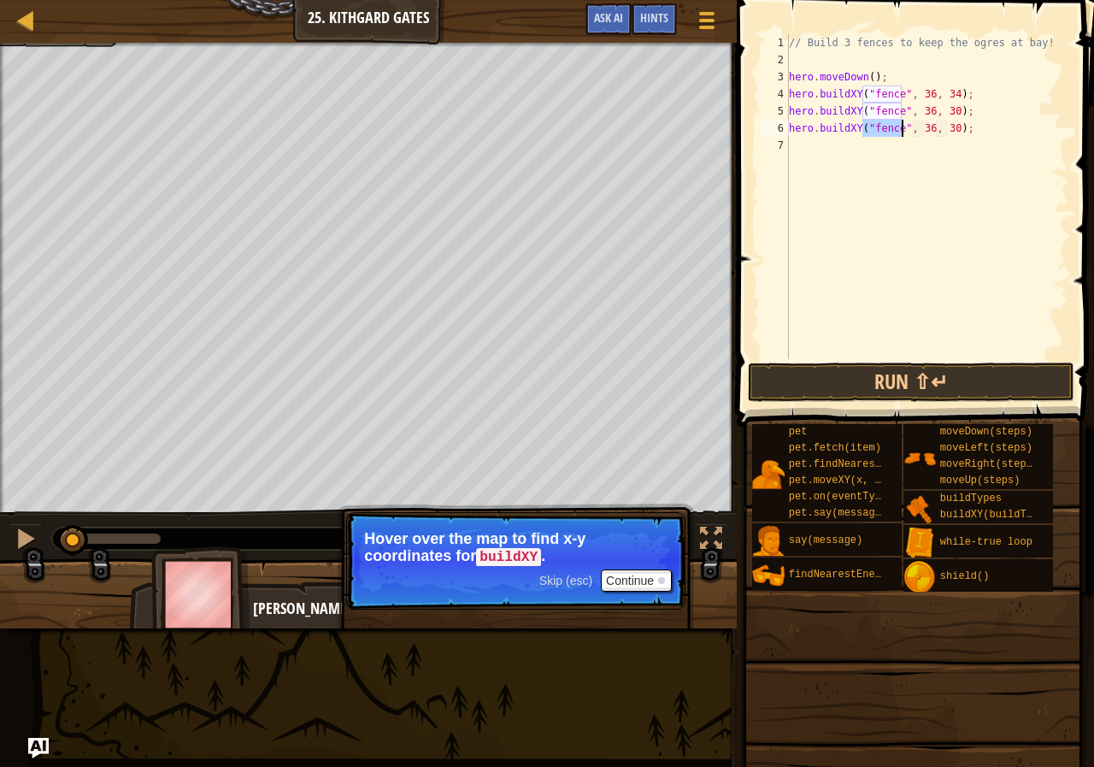
click at [879, 359] on span at bounding box center [917, 188] width 371 height 477
click at [887, 375] on button "Run ⇧↵" at bounding box center [911, 381] width 327 height 39
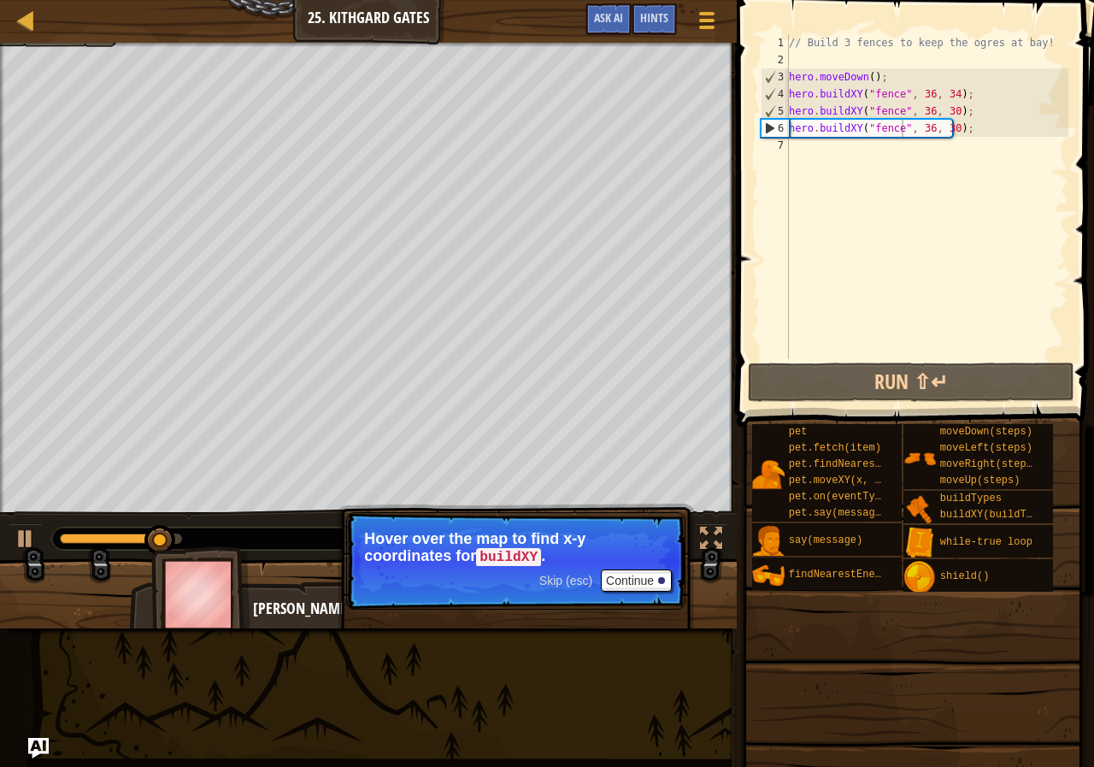
click at [19, 517] on div "♫" at bounding box center [368, 534] width 737 height 51
click at [20, 523] on button at bounding box center [26, 540] width 34 height 35
click at [943, 127] on div "// Build 3 fences to keep the ogres at bay! hero . moveDown ( ) ; hero . buildX…" at bounding box center [927, 213] width 283 height 359
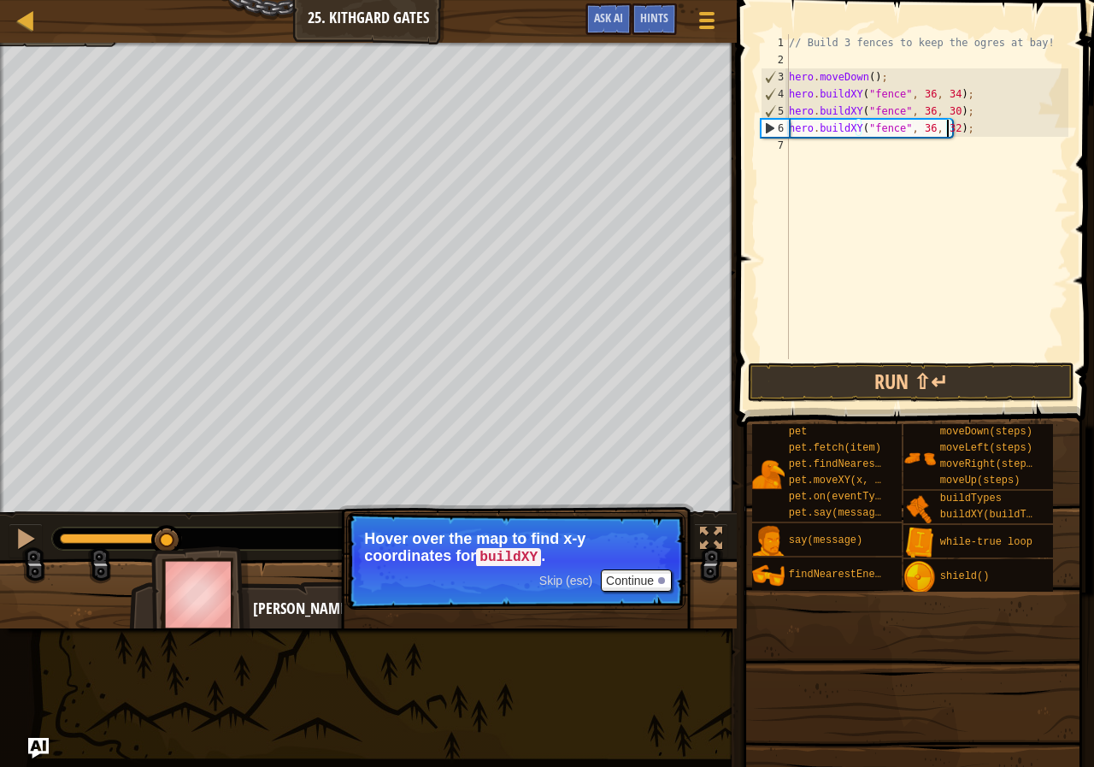
scroll to position [8, 14]
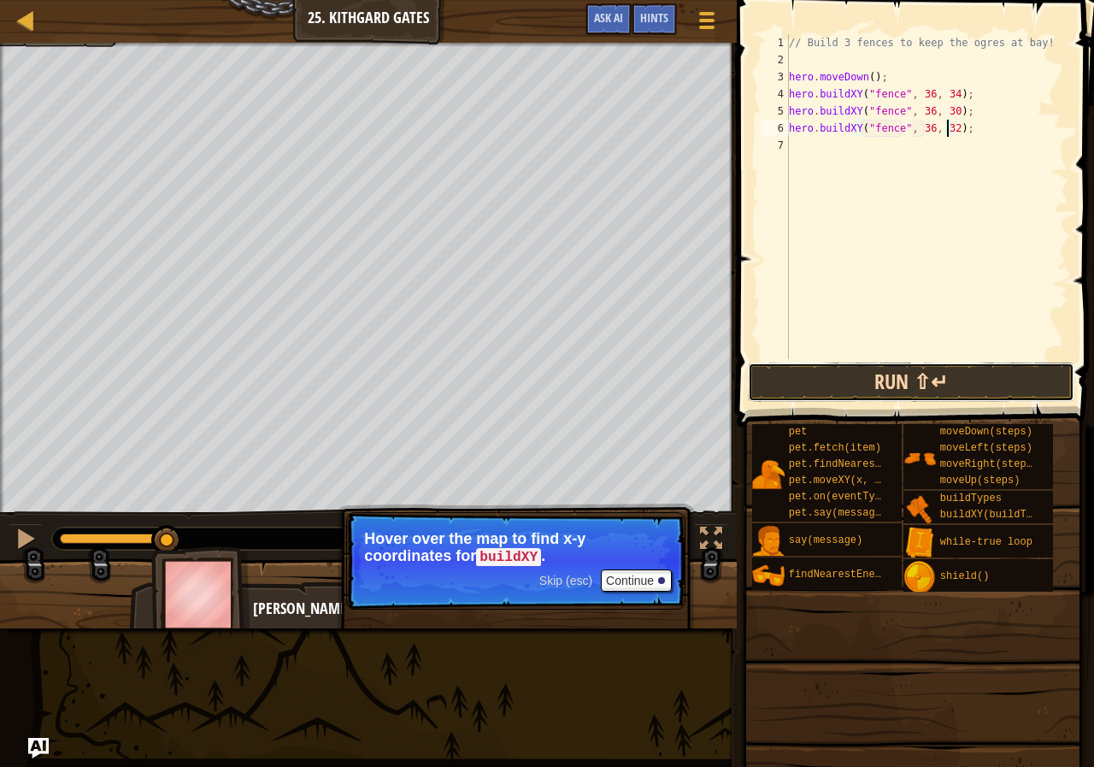
click at [957, 364] on button "Run ⇧↵" at bounding box center [911, 381] width 327 height 39
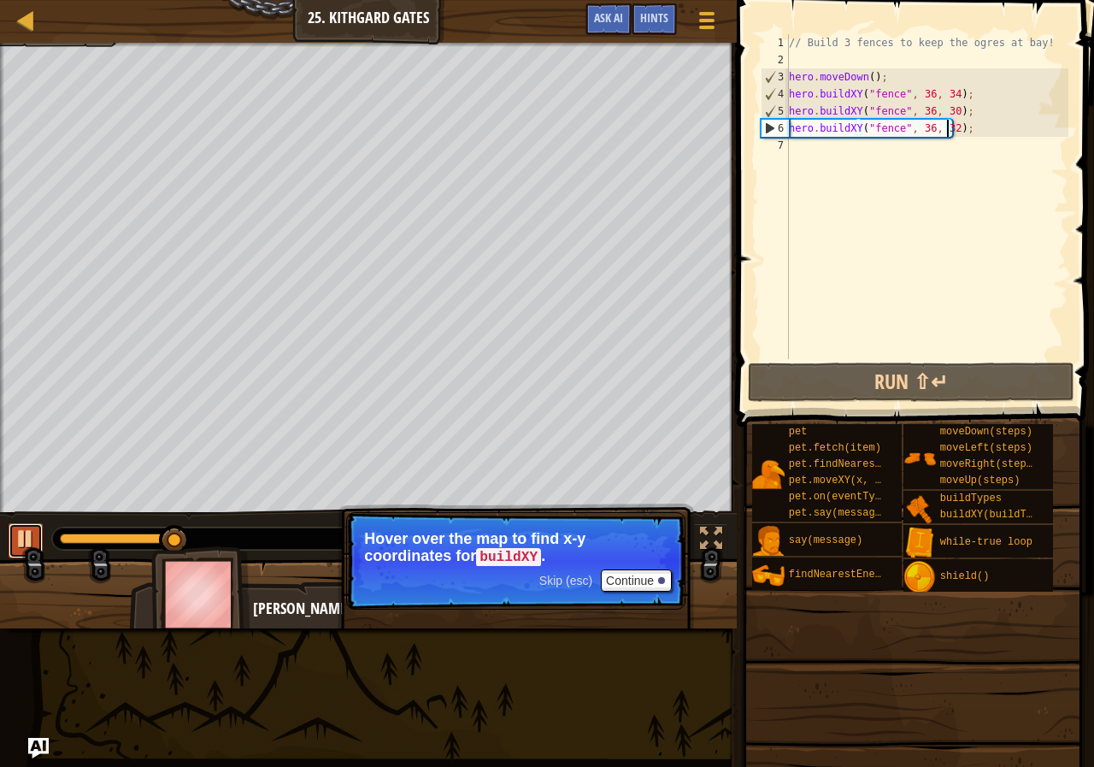
click at [19, 529] on div at bounding box center [26, 538] width 22 height 22
click at [923, 128] on div "// Build 3 fences to keep the ogres at bay! hero . moveDown ( ) ; hero . buildX…" at bounding box center [927, 213] width 283 height 359
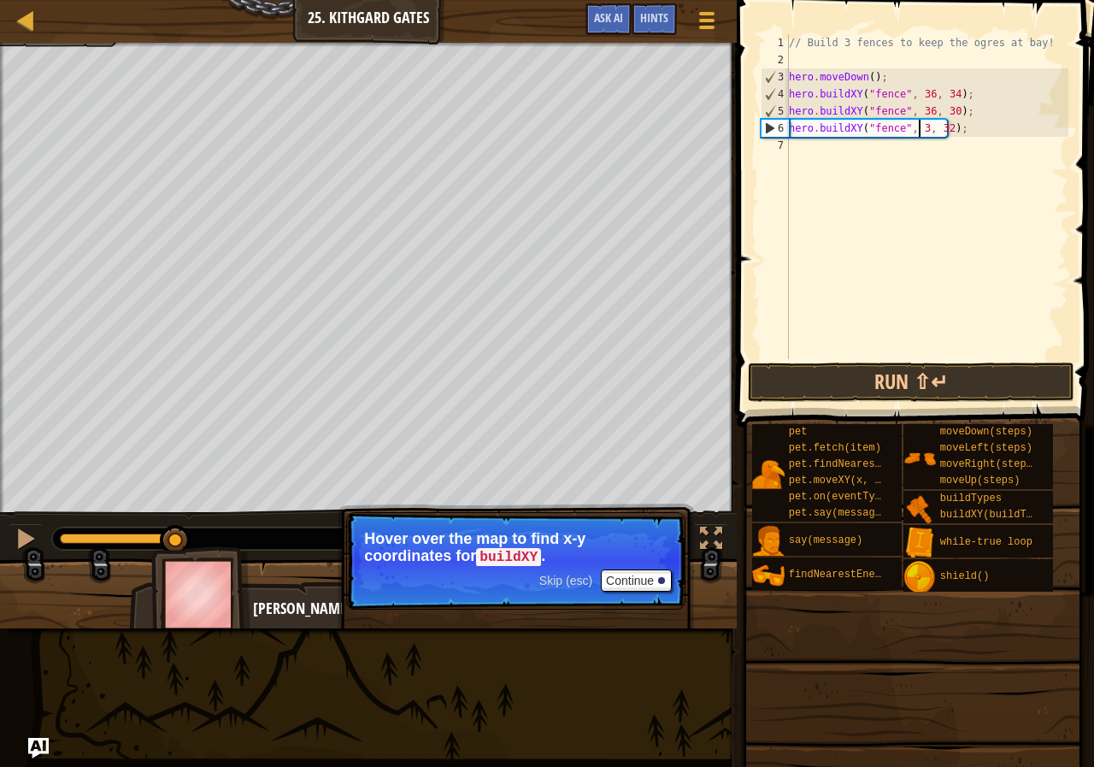
type textarea "hero.buildXY("fence", 37, 32);"
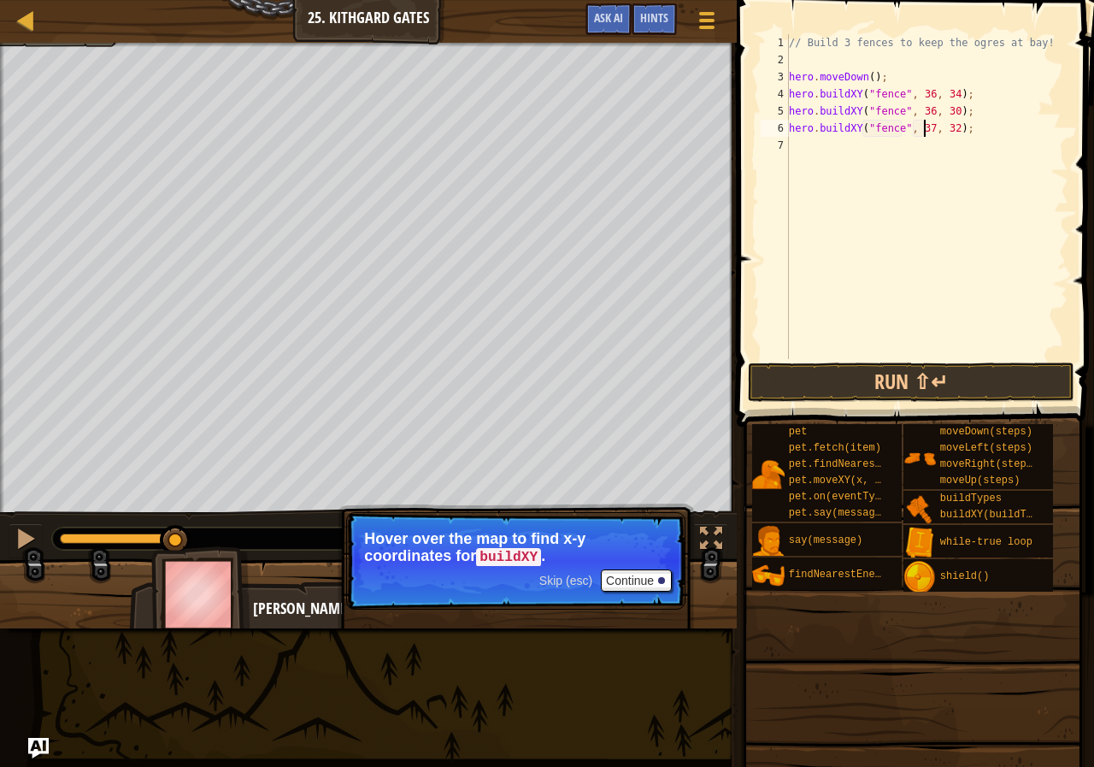
click at [945, 131] on div "// Build 3 fences to keep the ogres at bay! hero . moveDown ( ) ; hero . buildX…" at bounding box center [927, 213] width 283 height 359
click at [942, 146] on div "// Build 3 fences to keep the ogres at bay! hero . moveDown ( ) ; hero . buildX…" at bounding box center [927, 213] width 283 height 359
click at [952, 126] on div "// Build 3 fences to keep the ogres at bay! hero . moveDown ( ) ; hero . buildX…" at bounding box center [927, 213] width 283 height 359
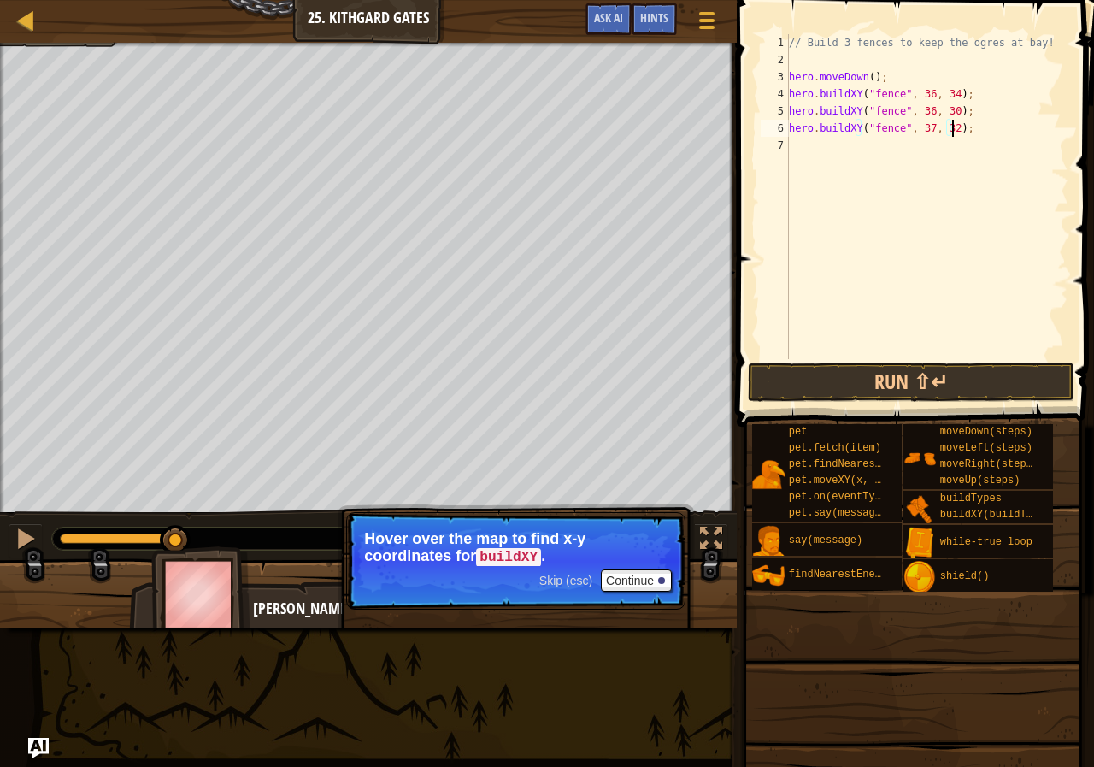
click at [951, 131] on div "// Build 3 fences to keep the ogres at bay! hero . moveDown ( ) ; hero . buildX…" at bounding box center [927, 213] width 283 height 359
click at [951, 129] on div "// Build 3 fences to keep the ogres at bay! hero . moveDown ( ) ; hero . buildX…" at bounding box center [927, 213] width 283 height 359
click at [960, 124] on div "// Build 3 fences to keep the ogres at bay! hero . moveDown ( ) ; hero . buildX…" at bounding box center [927, 213] width 283 height 359
type textarea "hero.buildXY("fence", 37, 26);"
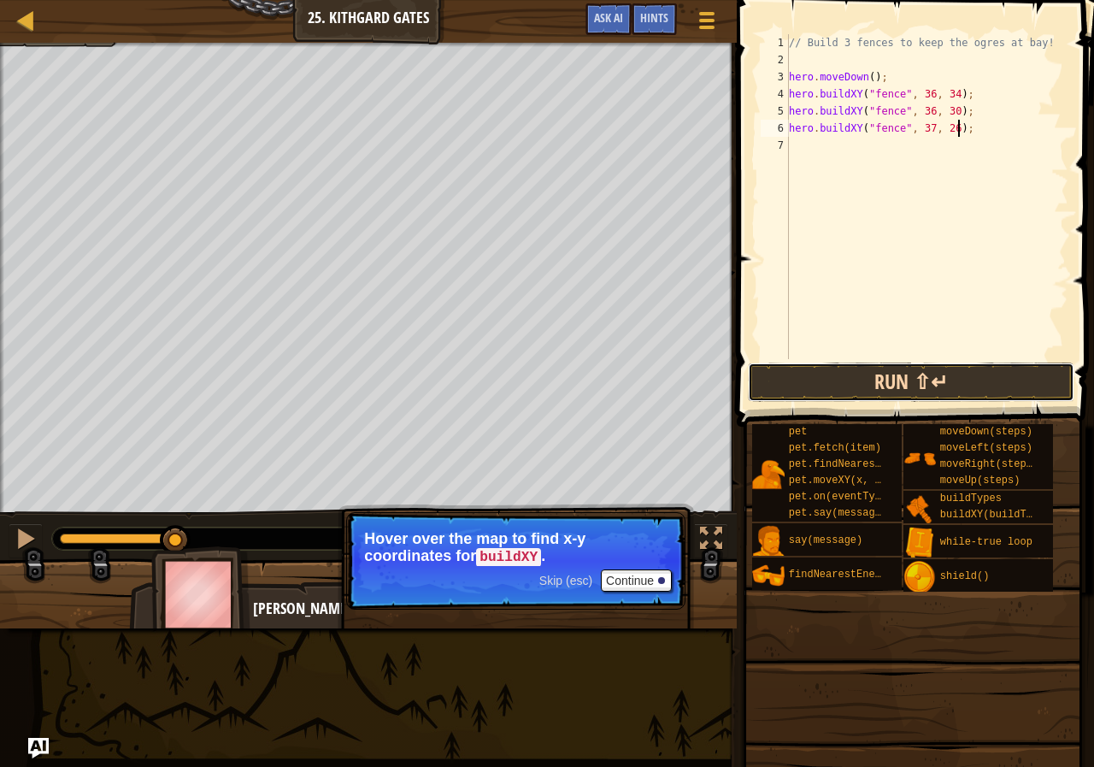
click at [967, 386] on button "Run ⇧↵" at bounding box center [911, 381] width 327 height 39
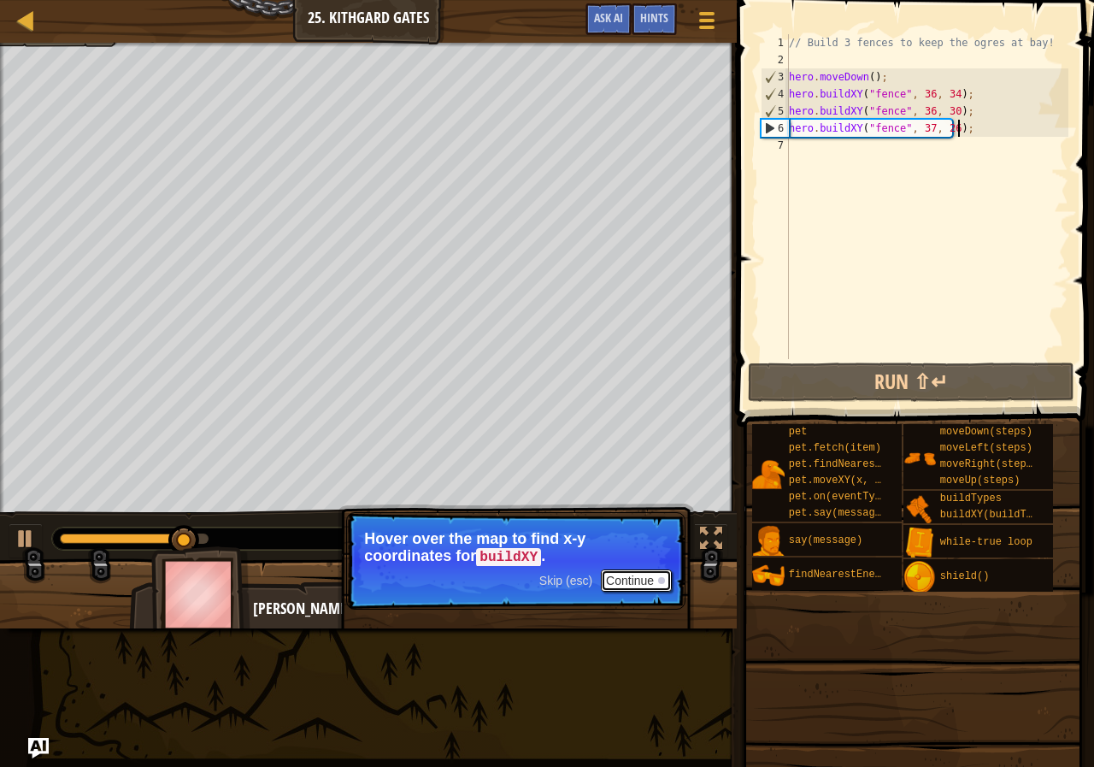
click at [644, 569] on button "Continue" at bounding box center [636, 580] width 71 height 22
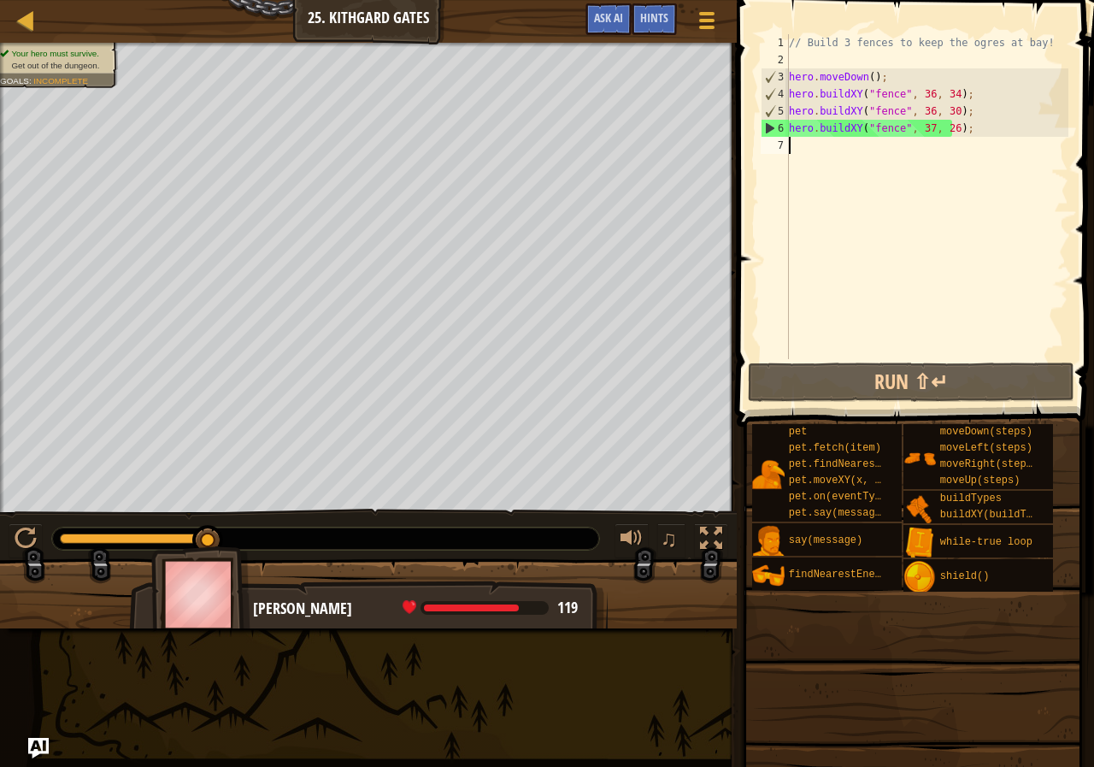
click at [807, 156] on div "// Build 3 fences to keep the ogres at bay! hero . moveDown ( ) ; hero . buildX…" at bounding box center [927, 213] width 283 height 359
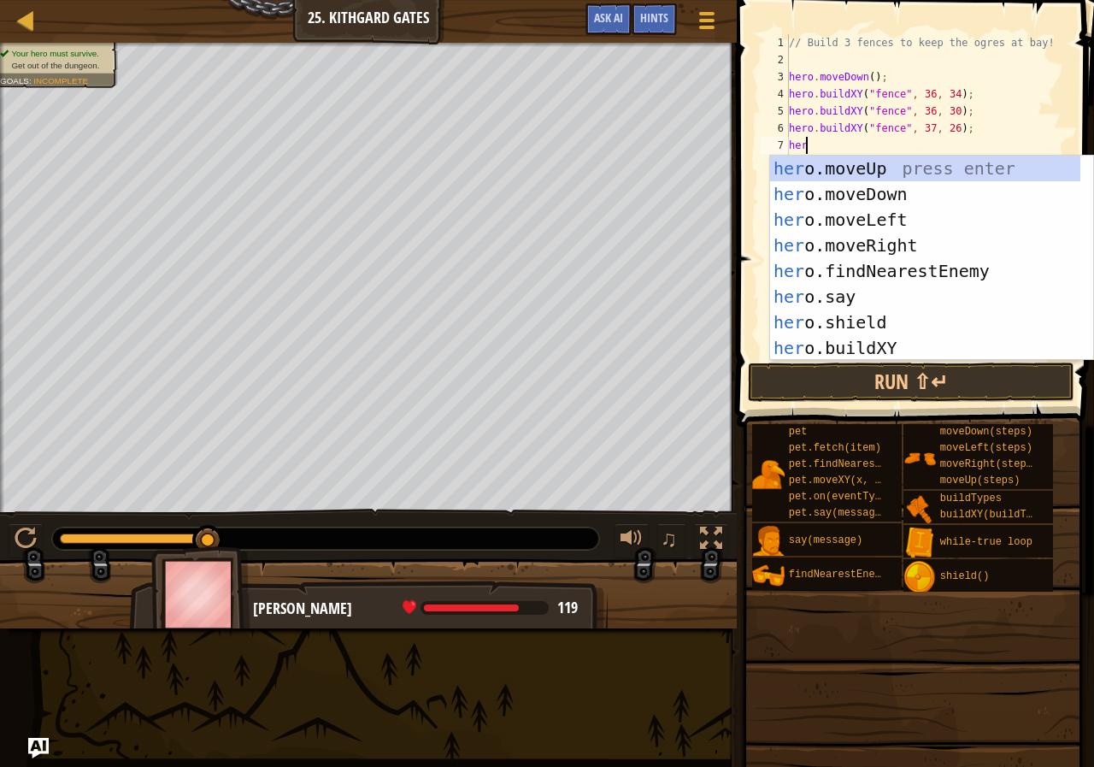
scroll to position [8, 1]
type textarea "hero"
click at [875, 220] on div "hero .moveUp press enter hero .moveDown press enter hero .moveLeft press enter …" at bounding box center [925, 284] width 310 height 256
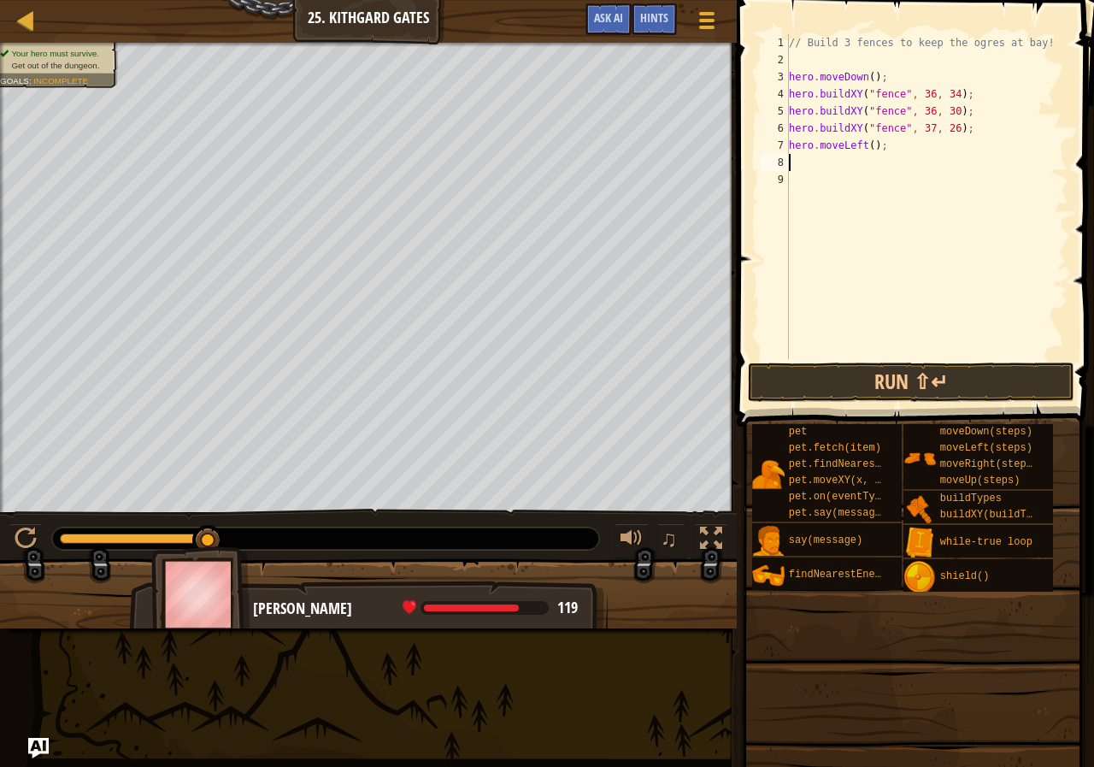
scroll to position [8, 0]
drag, startPoint x: 868, startPoint y: 326, endPoint x: 868, endPoint y: 373, distance: 47.0
click at [870, 365] on div "1 2 3 4 5 6 7 8 9 // Build 3 fences to keep the ogres at bay! hero . moveDown (…" at bounding box center [913, 247] width 362 height 477
click at [867, 380] on button "Run ⇧↵" at bounding box center [911, 381] width 327 height 39
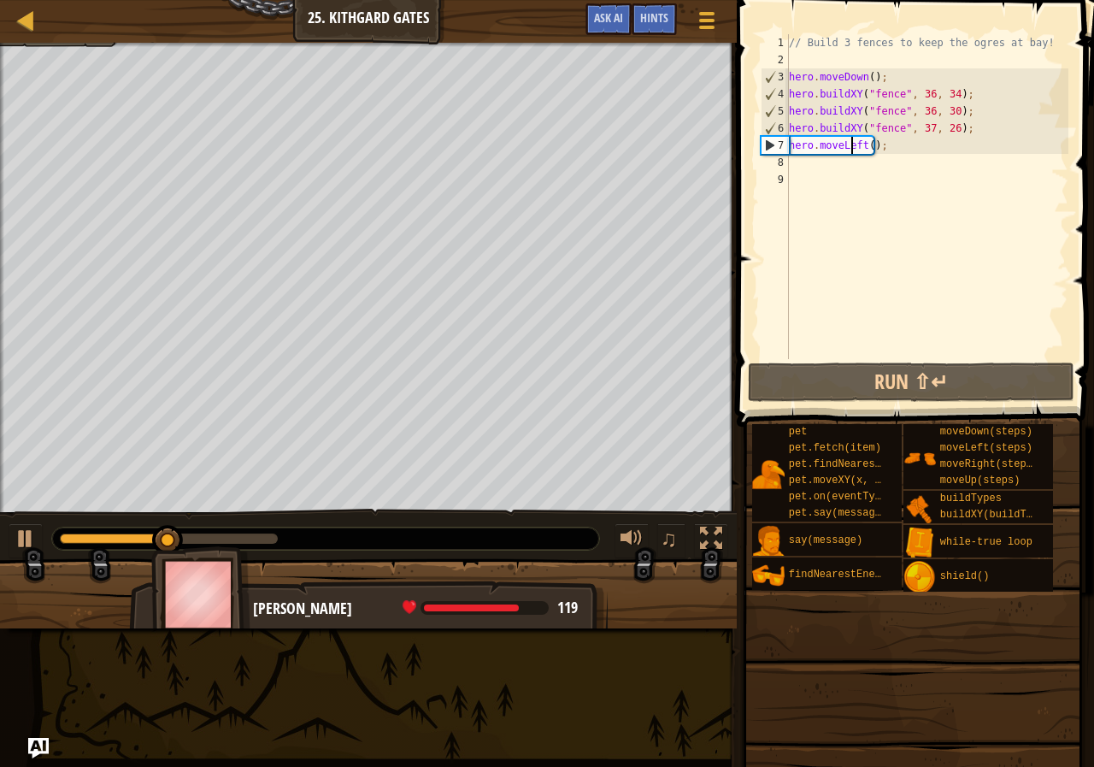
click at [852, 144] on div "// Build 3 fences to keep the ogres at bay! hero . moveDown ( ) ; hero . buildX…" at bounding box center [927, 213] width 283 height 359
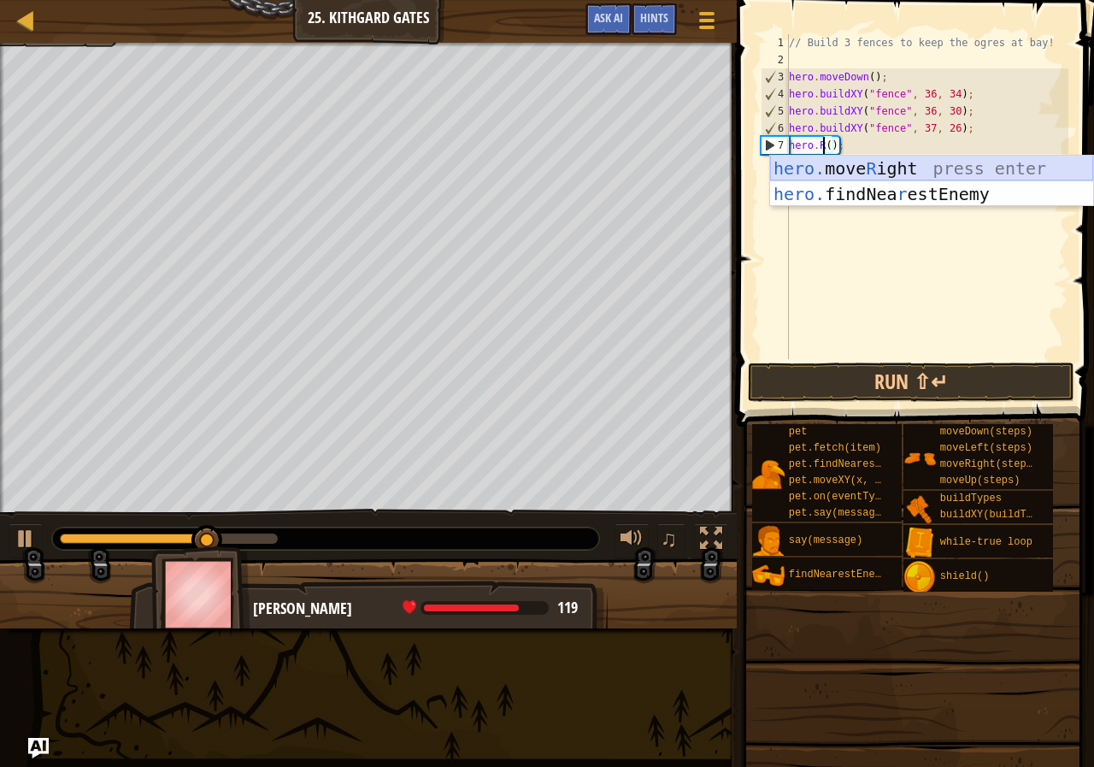
click at [866, 161] on div "hero. move R ight press enter hero. findNea r estEnemy press enter" at bounding box center [931, 207] width 323 height 103
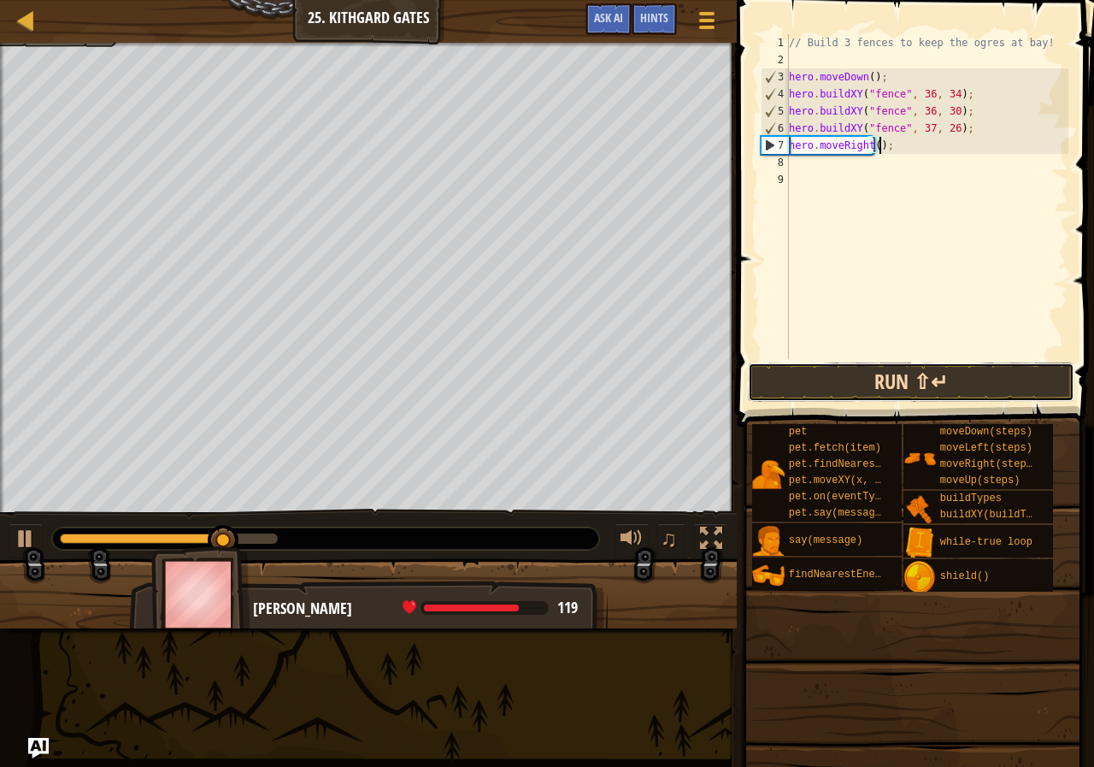
click at [865, 392] on button "Run ⇧↵" at bounding box center [911, 381] width 327 height 39
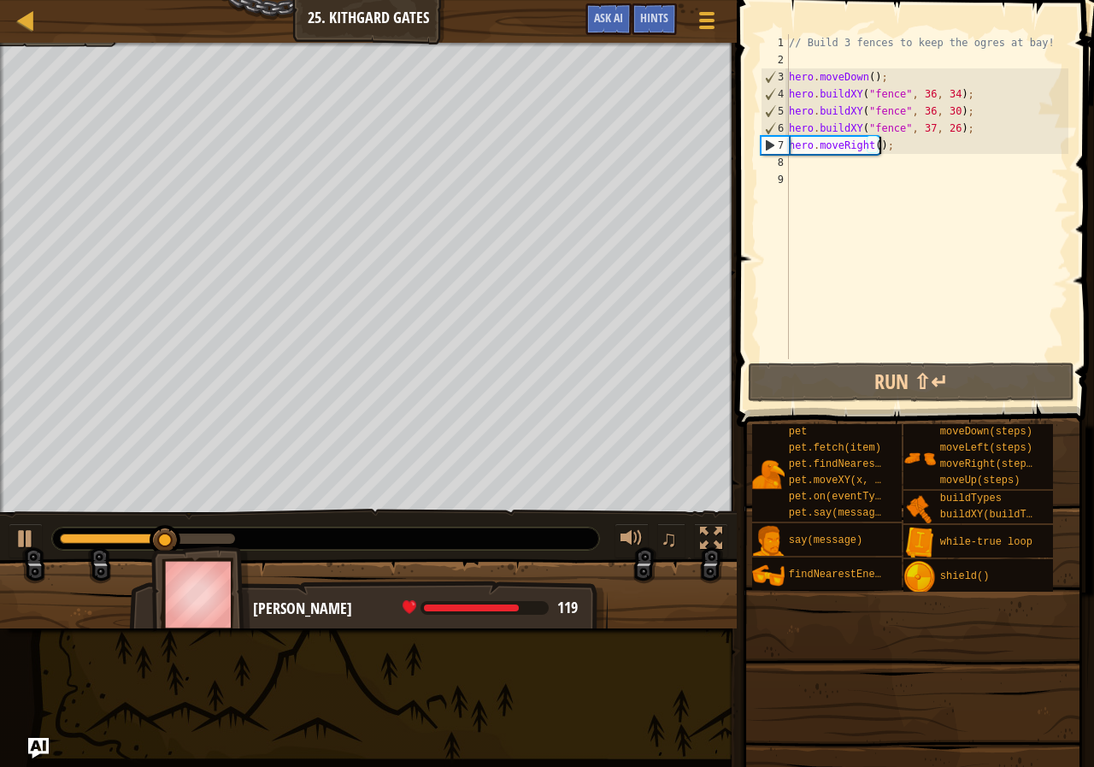
click at [876, 150] on div "// Build 3 fences to keep the ogres at bay! hero . moveDown ( ) ; hero . buildX…" at bounding box center [927, 213] width 283 height 359
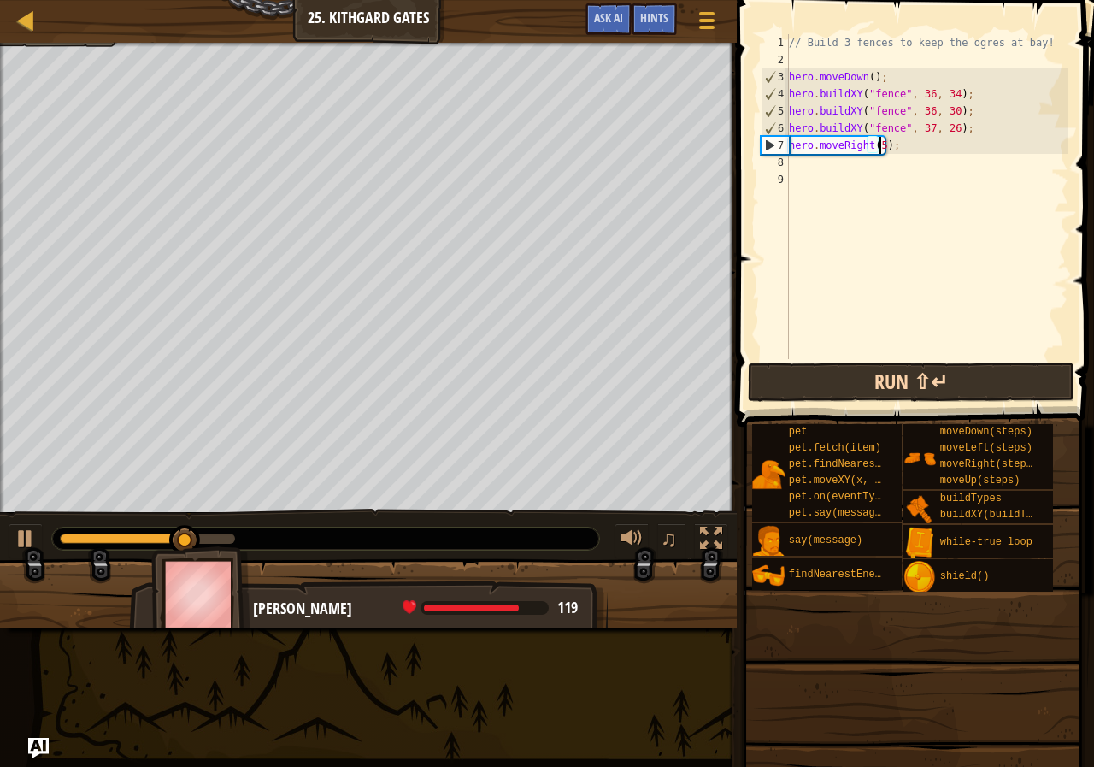
scroll to position [8, 8]
type textarea "hero.moveRight(5);"
click at [1000, 367] on button "Run ⇧↵" at bounding box center [911, 381] width 327 height 39
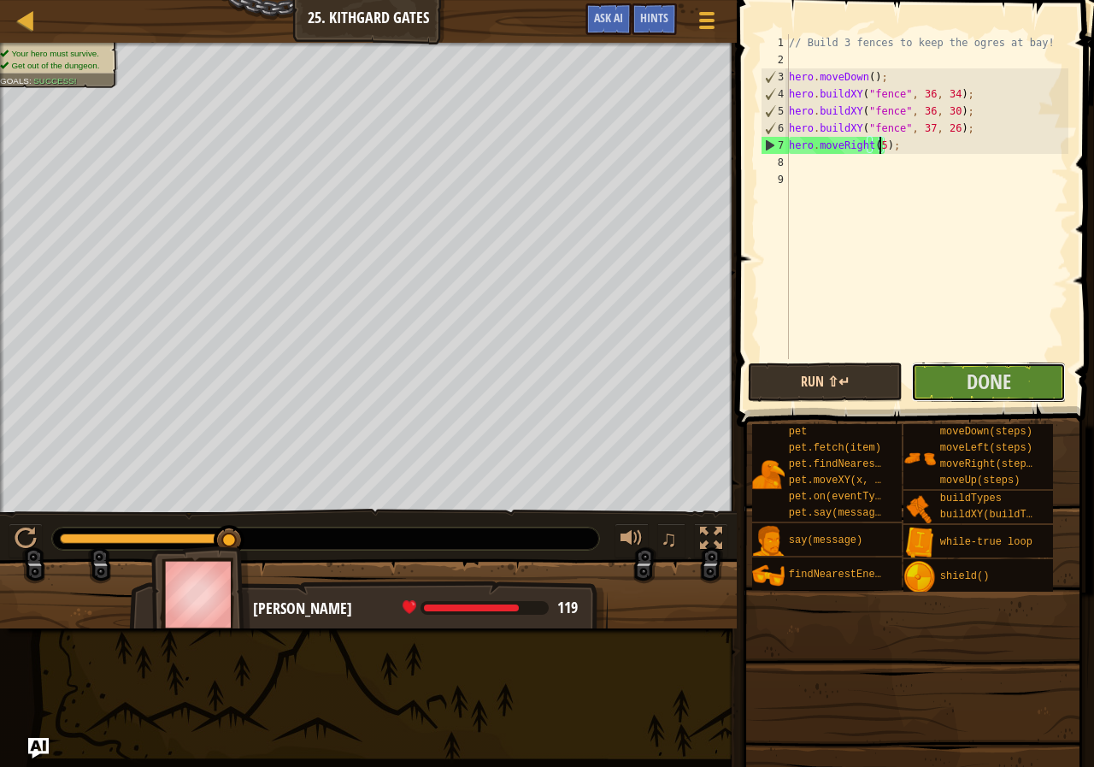
click at [1000, 367] on button "Done" at bounding box center [988, 381] width 155 height 39
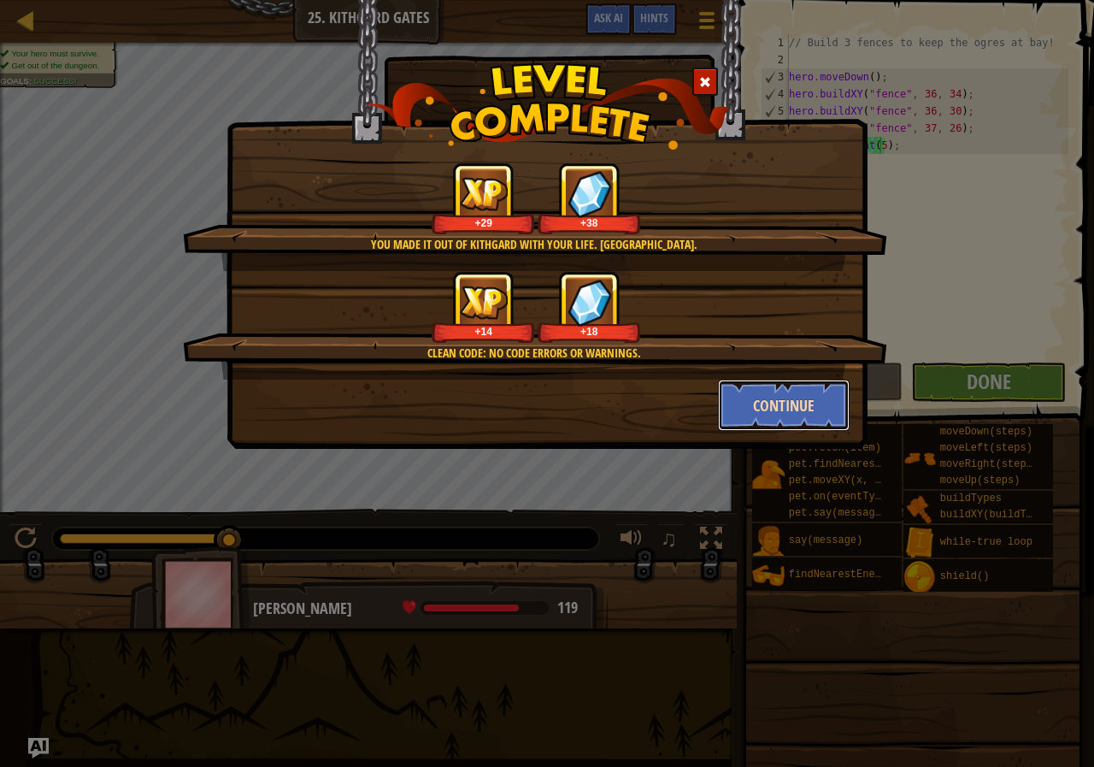
click at [787, 400] on button "Continue" at bounding box center [784, 405] width 132 height 51
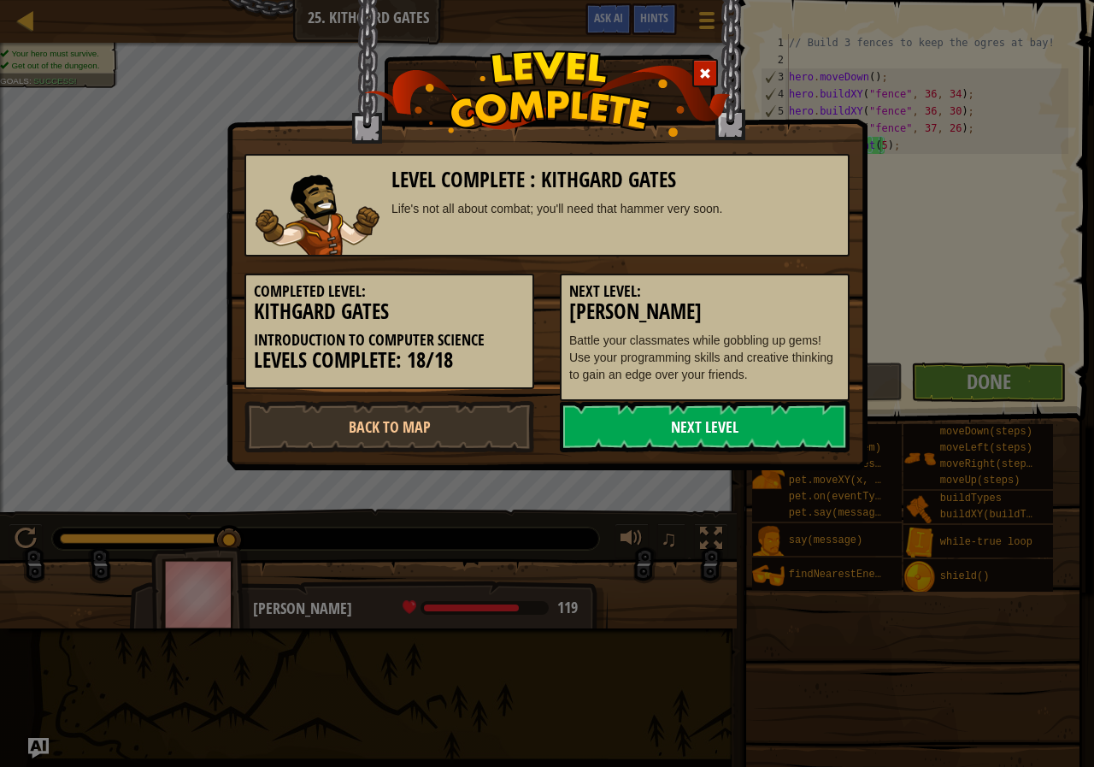
click at [781, 418] on link "Next Level" at bounding box center [705, 426] width 290 height 51
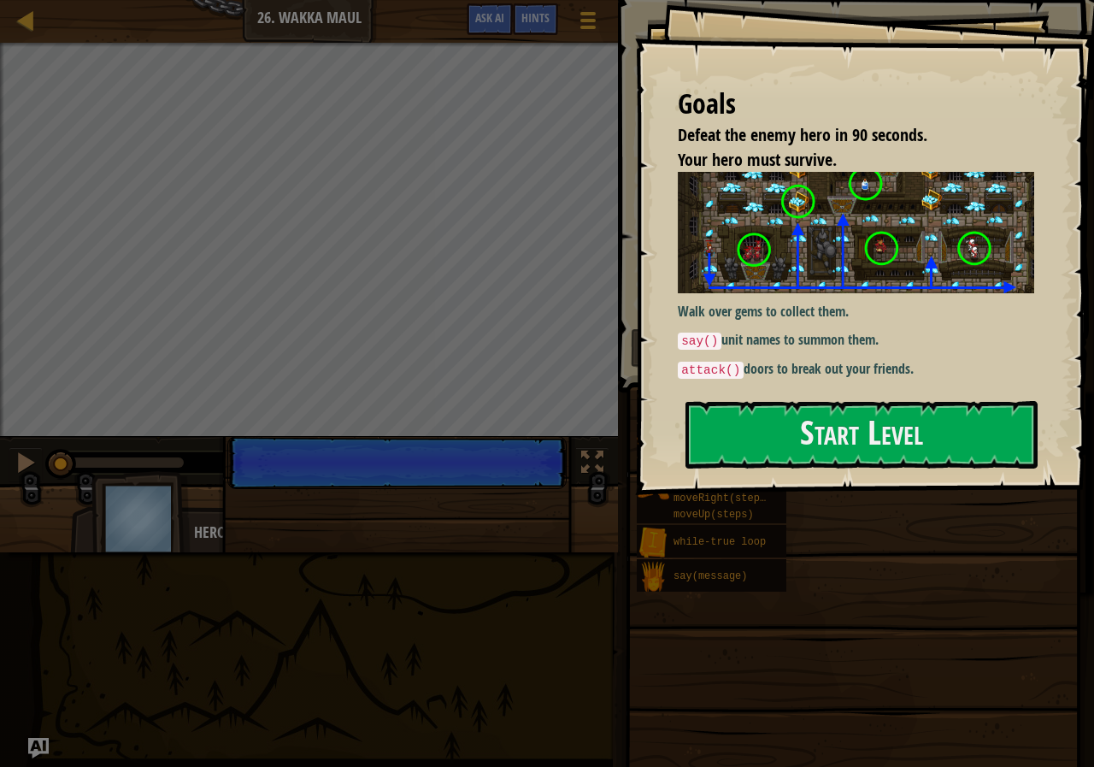
click at [763, 424] on button "Start Level" at bounding box center [862, 435] width 352 height 68
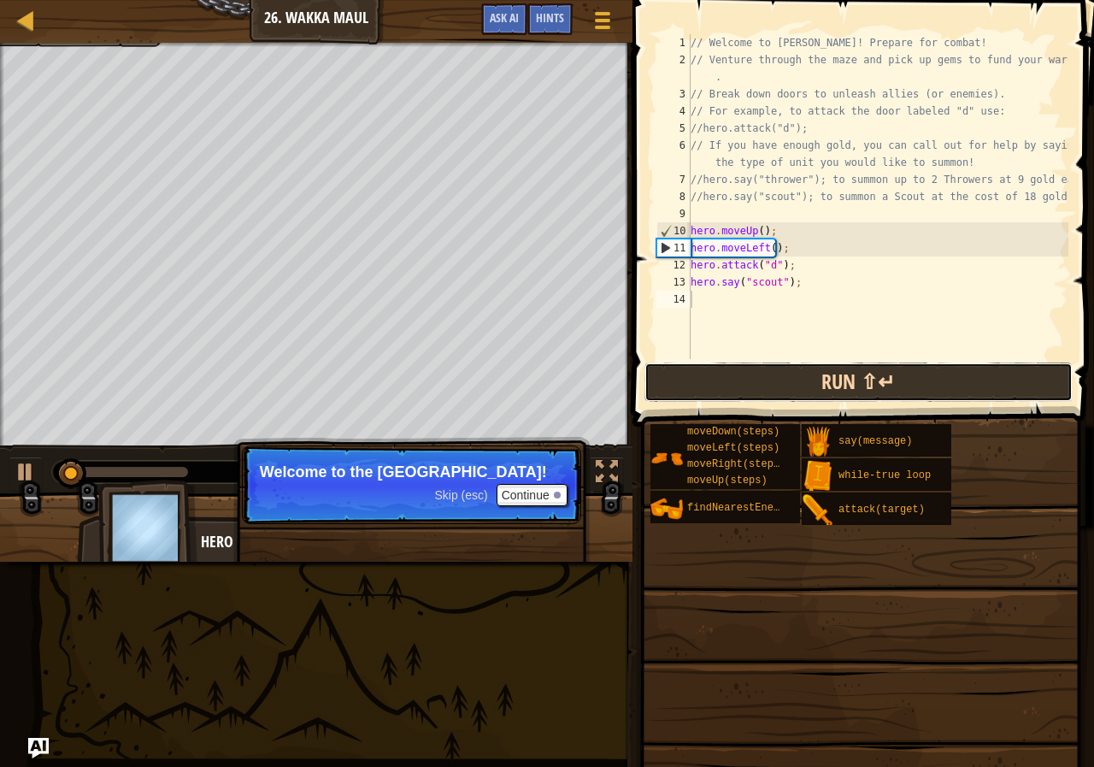
click at [814, 379] on button "Run ⇧↵" at bounding box center [859, 381] width 428 height 39
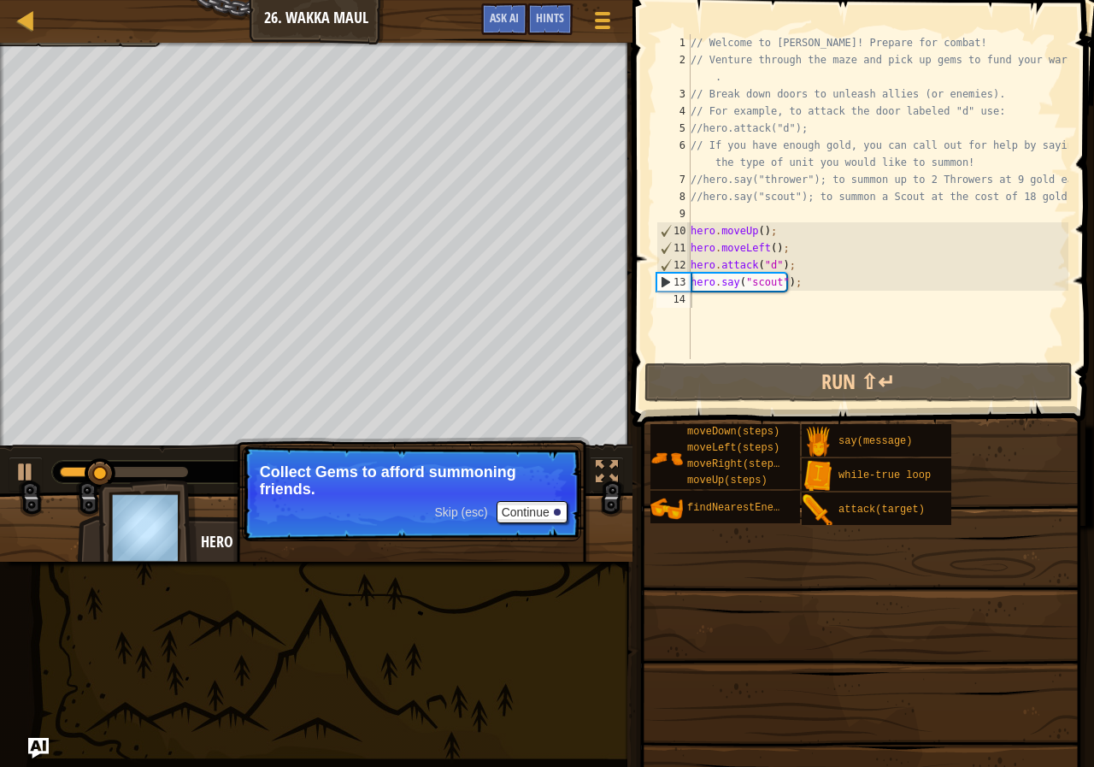
click at [511, 495] on p "Collect Gems to afford summoning friends." at bounding box center [411, 480] width 303 height 34
click at [527, 498] on p "Skip (esc) Continue Collect Gems to afford summoning friends." at bounding box center [411, 493] width 339 height 96
click at [525, 463] on p "Break open doors to free friend or open routes to bonuses!" at bounding box center [411, 480] width 303 height 34
click at [535, 510] on button "Continue" at bounding box center [532, 512] width 71 height 22
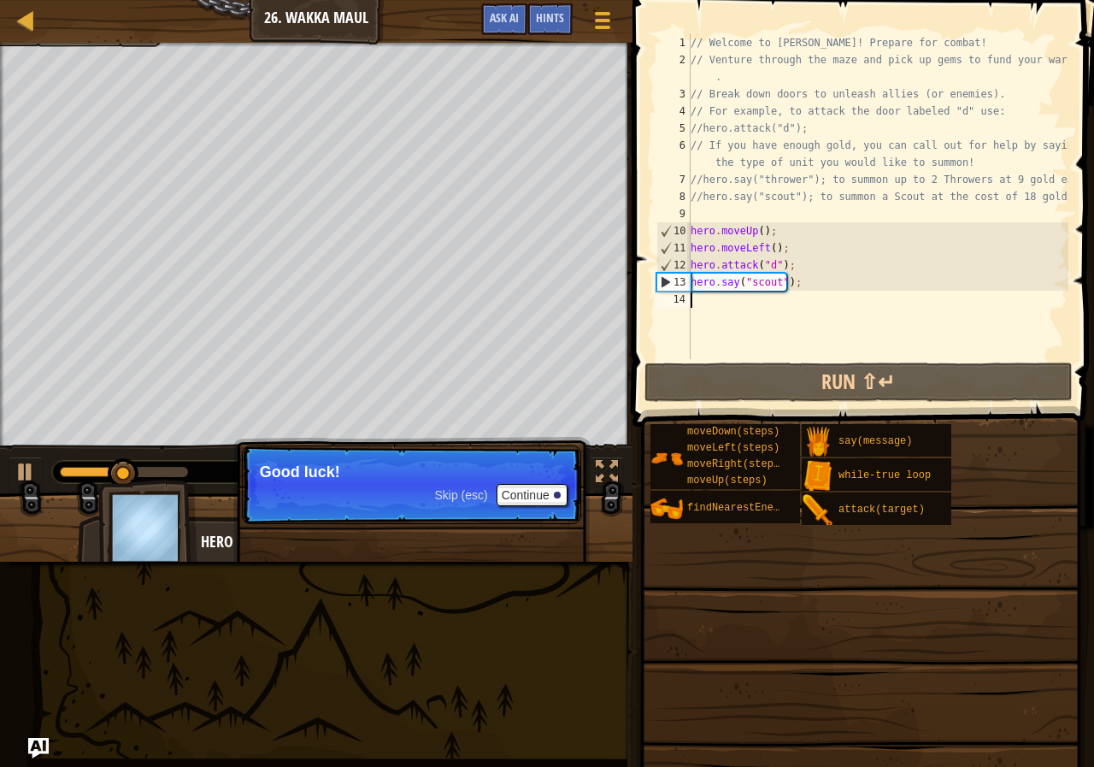
click at [529, 482] on p "Skip (esc) Continue Good luck!" at bounding box center [411, 484] width 339 height 79
click at [530, 492] on button "Continue" at bounding box center [532, 495] width 71 height 22
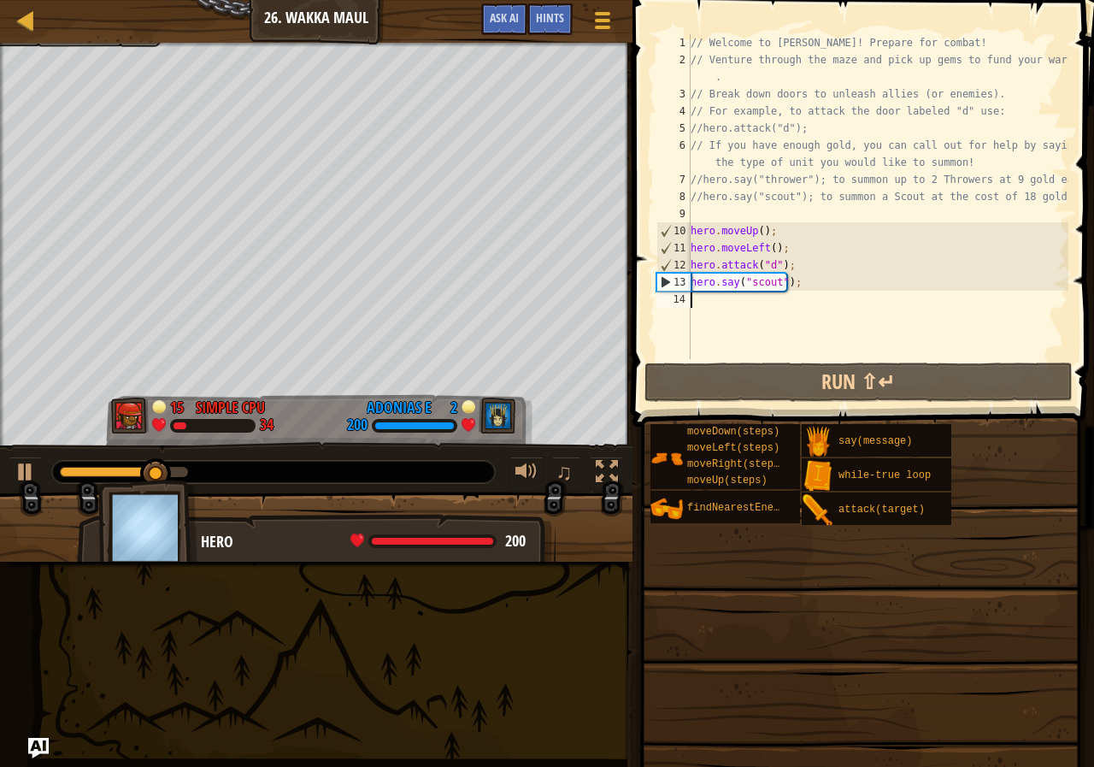
type textarea "h"
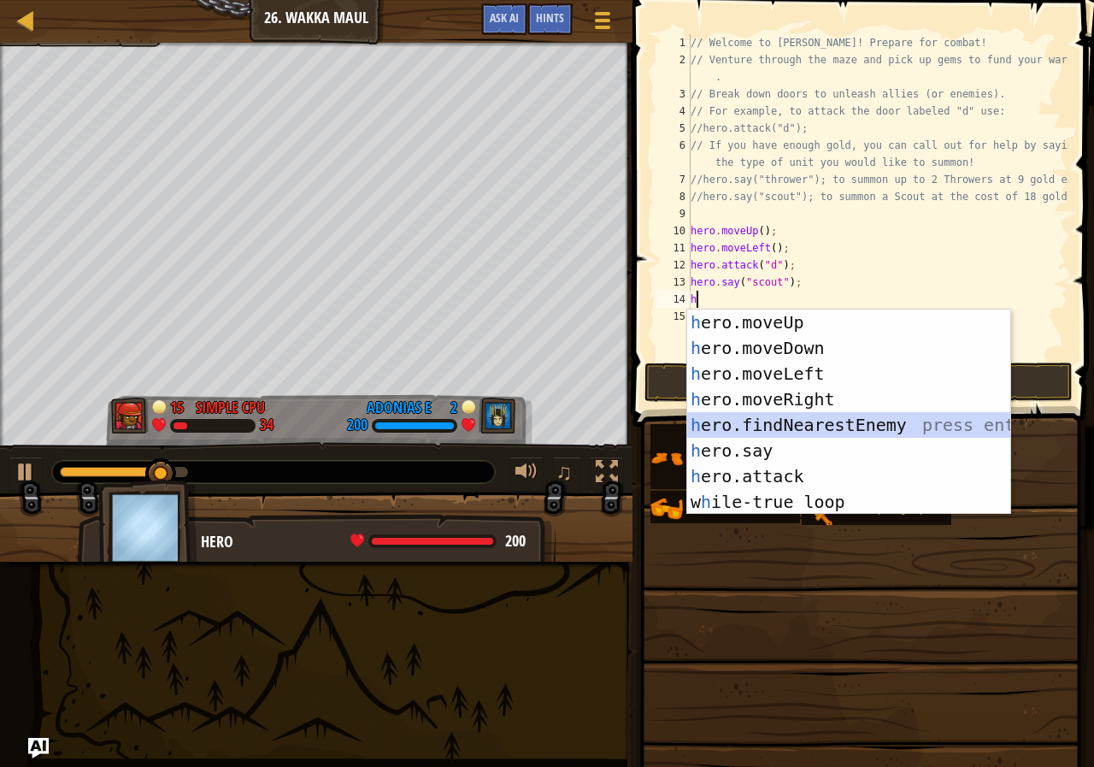
click at [808, 417] on div "h ero.moveUp press enter h ero.moveDown press enter h ero.moveLeft press enter …" at bounding box center [848, 437] width 323 height 256
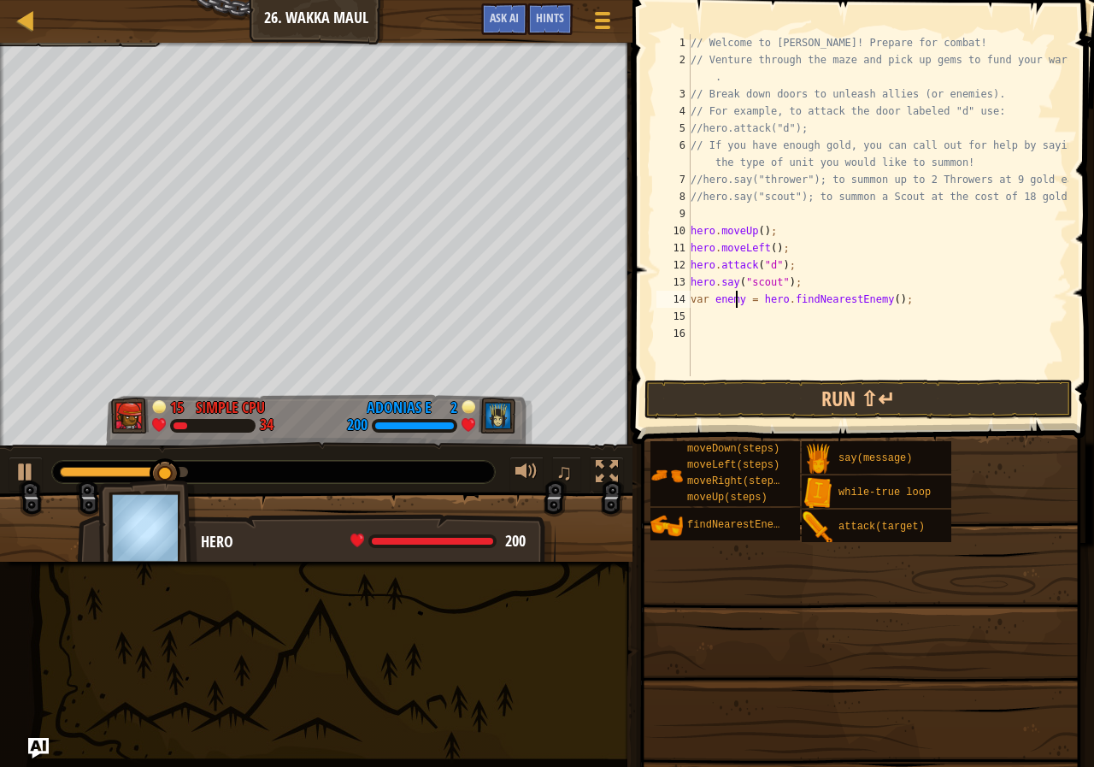
click at [737, 303] on div "// Welcome to Wakka Maul! Prepare for combat! // Venture through the maze and p…" at bounding box center [877, 222] width 381 height 376
click at [739, 297] on div "// Welcome to Wakka Maul! Prepare for combat! // Venture through the maze and p…" at bounding box center [877, 222] width 381 height 376
type textarea "var enemy1 = hero.findNearestEnemy();"
click at [701, 320] on div "// Welcome to Wakka Maul! Prepare for combat! // Venture through the maze and p…" at bounding box center [877, 222] width 381 height 376
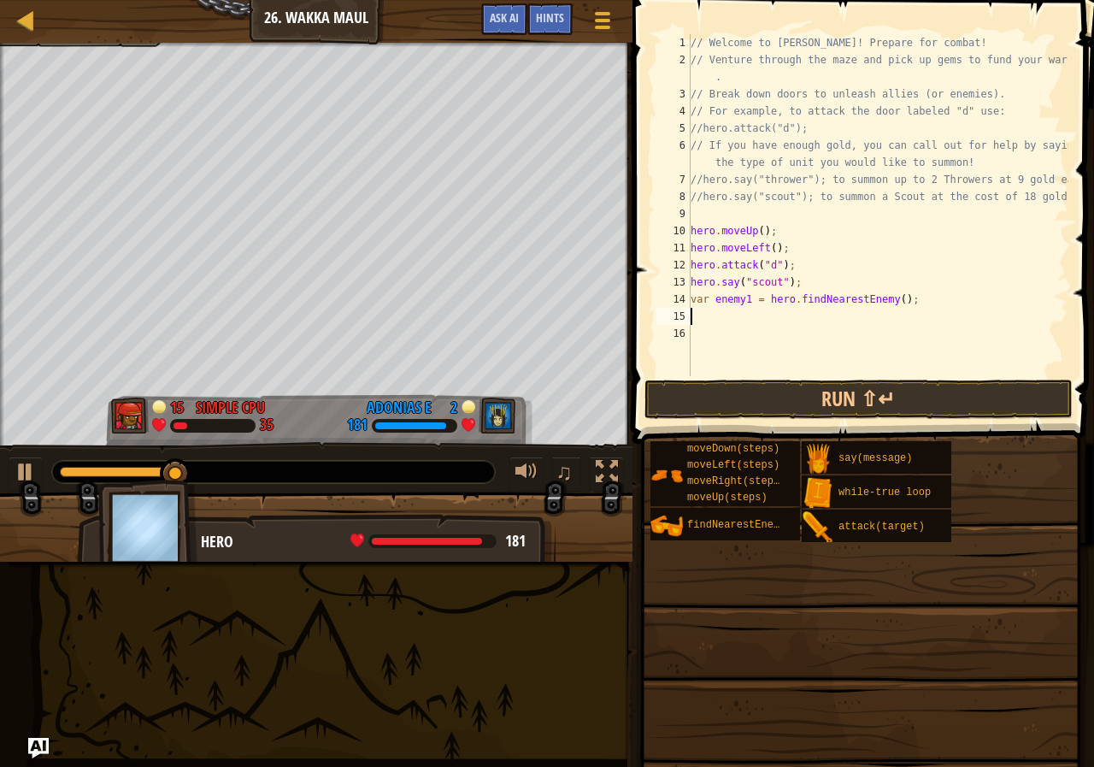
scroll to position [8, 0]
click at [38, 461] on button at bounding box center [26, 473] width 34 height 35
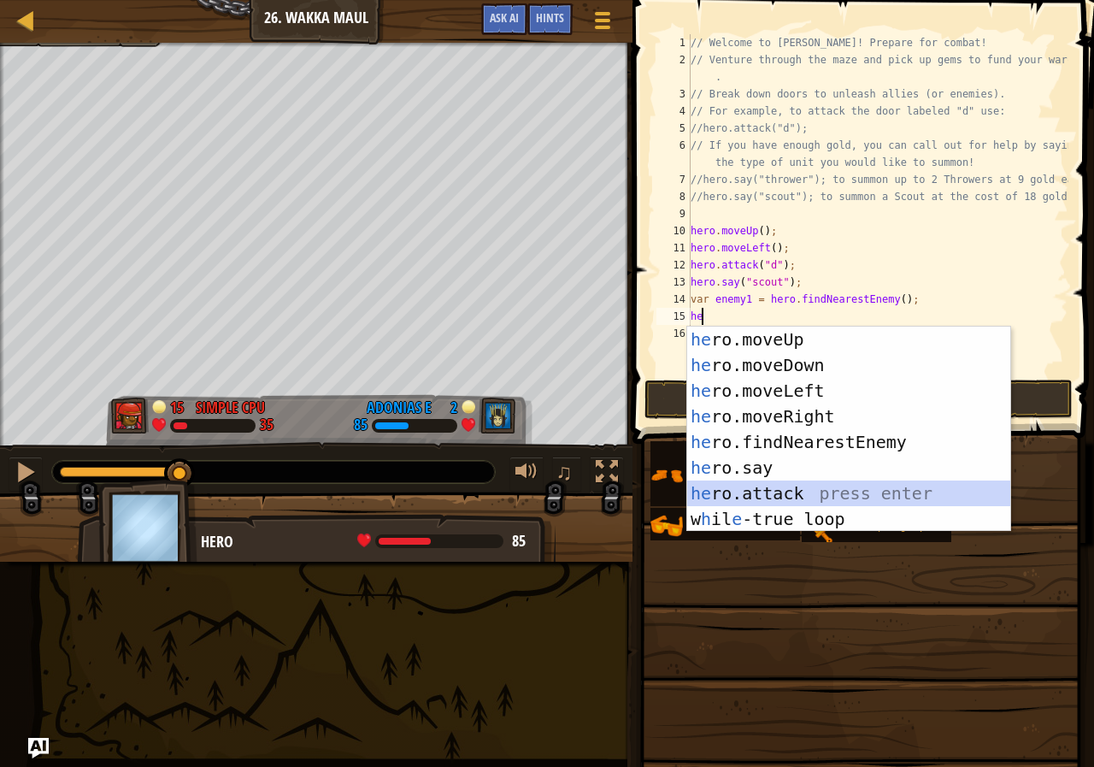
click at [845, 501] on div "he ro.moveUp press enter he ro.moveDown press enter he ro.moveLeft press enter …" at bounding box center [848, 455] width 323 height 256
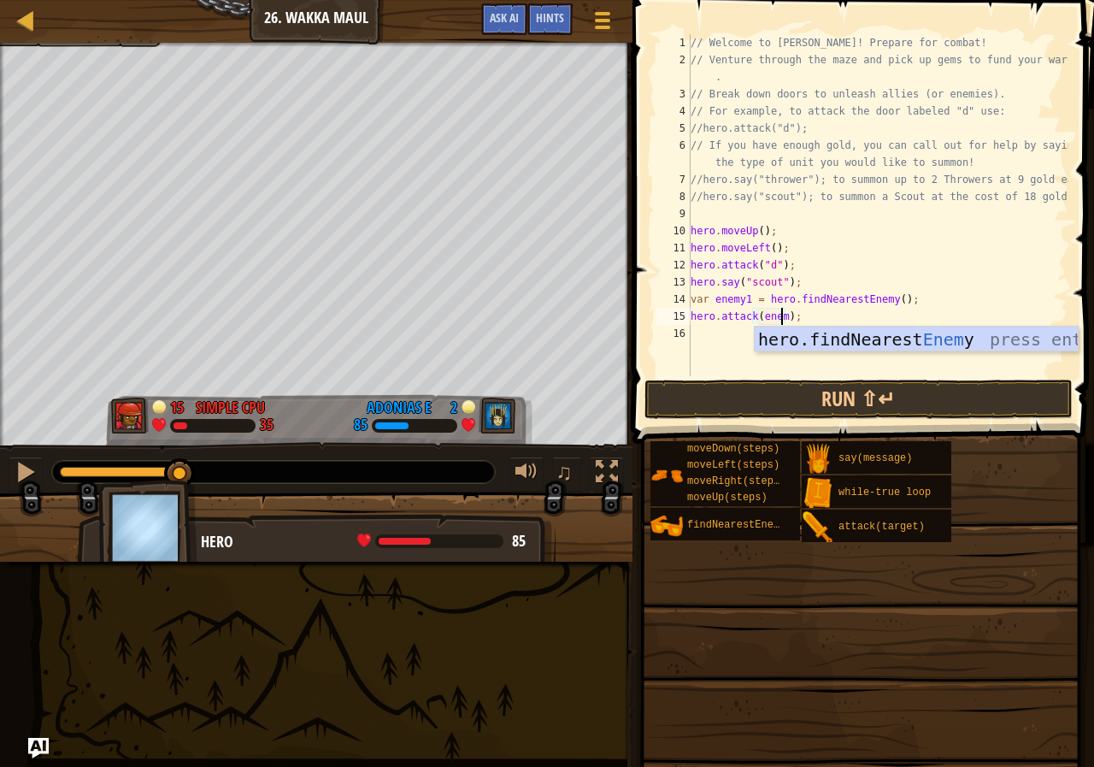
scroll to position [8, 8]
type textarea "hero.attack(enemy1);"
click at [702, 335] on div "// Welcome to Wakka Maul! Prepare for combat! // Venture through the maze and p…" at bounding box center [877, 222] width 381 height 376
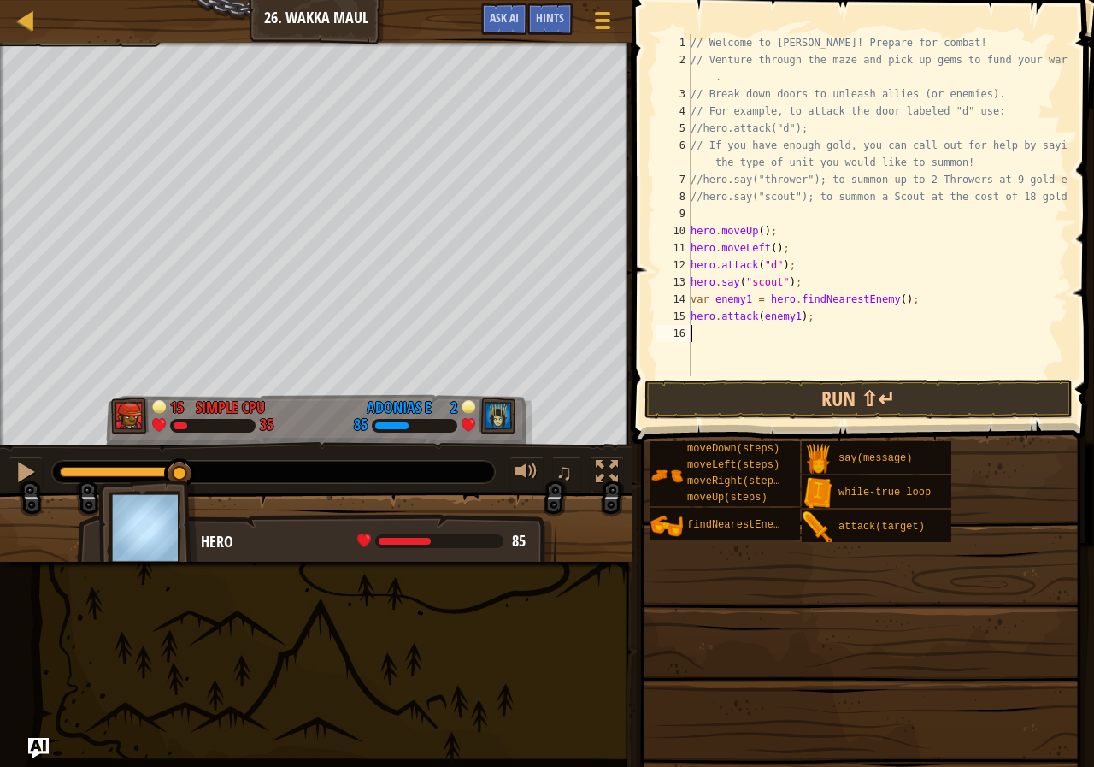
scroll to position [8, 0]
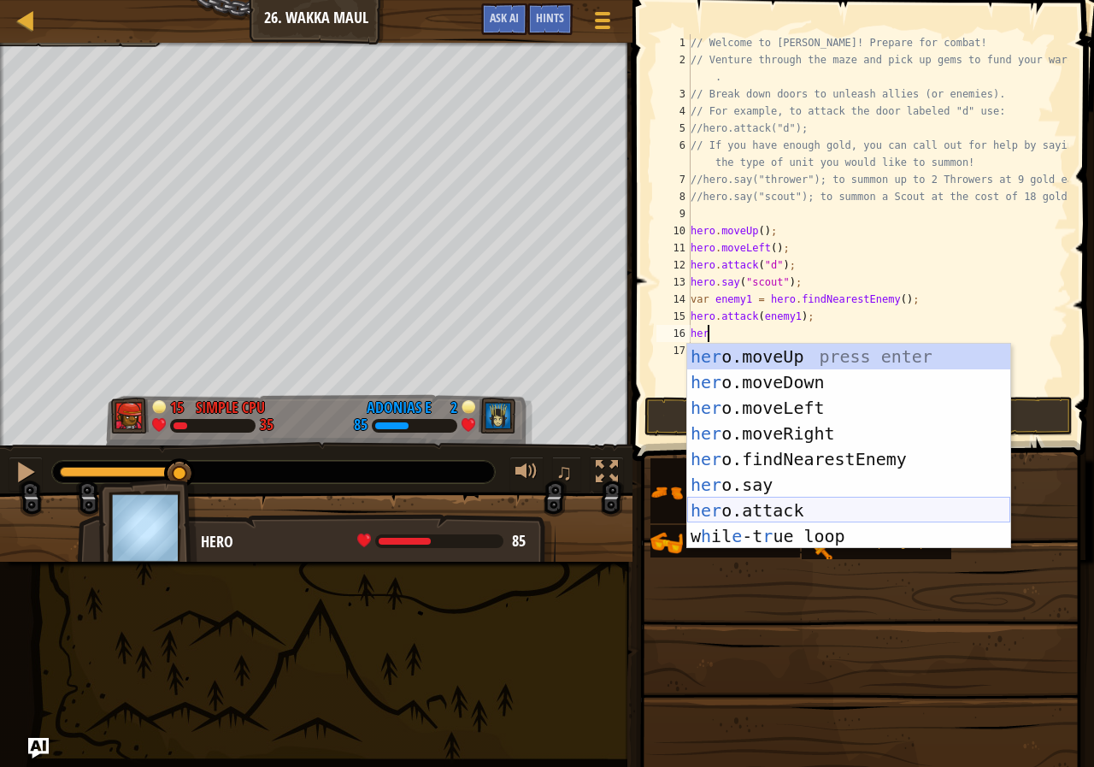
click at [782, 508] on div "her o.moveUp press enter her o.moveDown press enter her o.moveLeft press enter …" at bounding box center [848, 472] width 323 height 256
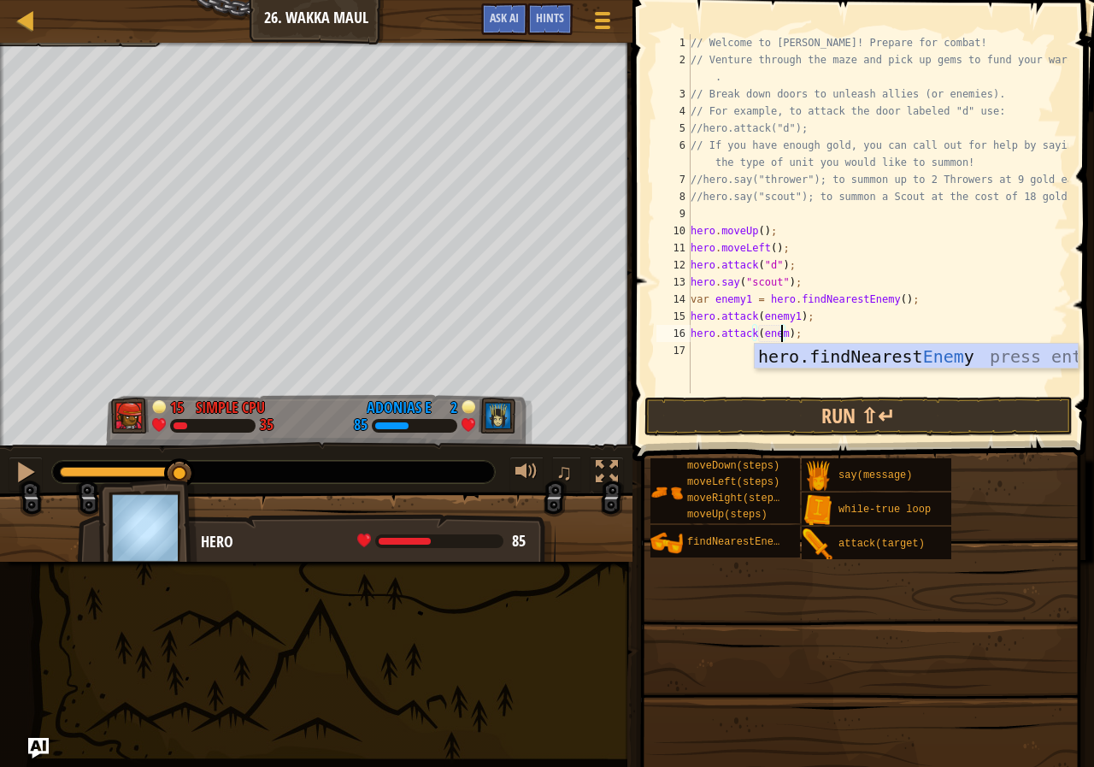
scroll to position [8, 8]
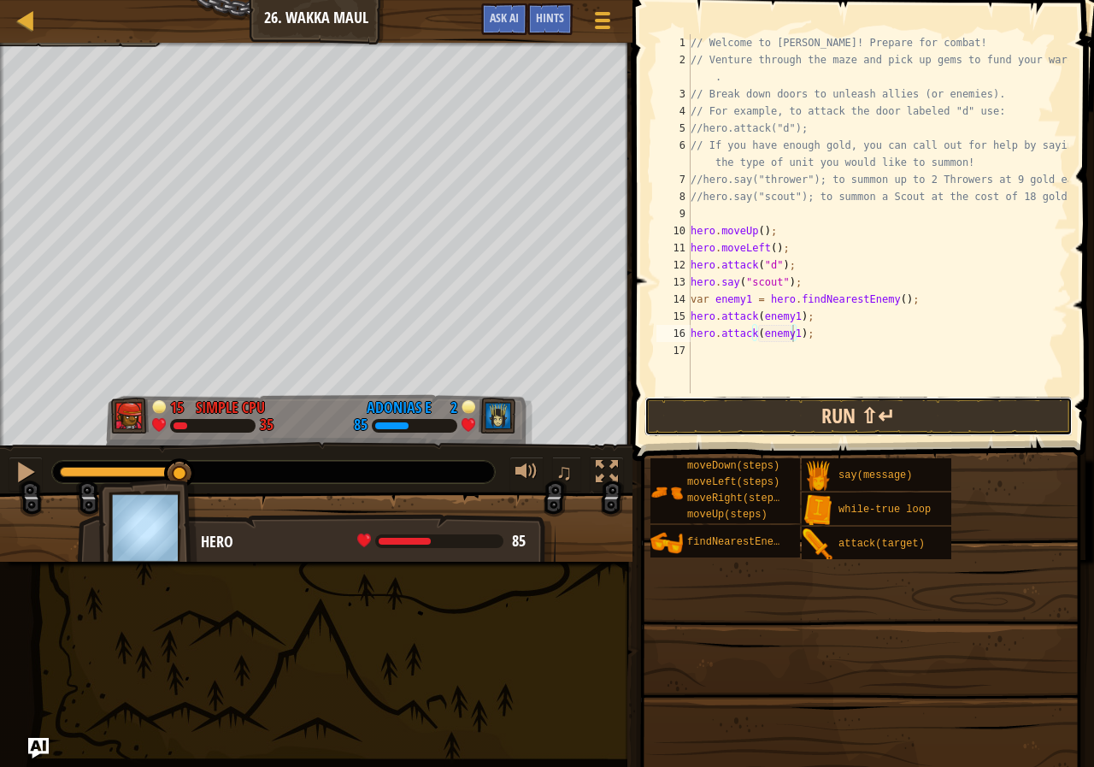
click at [809, 416] on button "Run ⇧↵" at bounding box center [859, 416] width 428 height 39
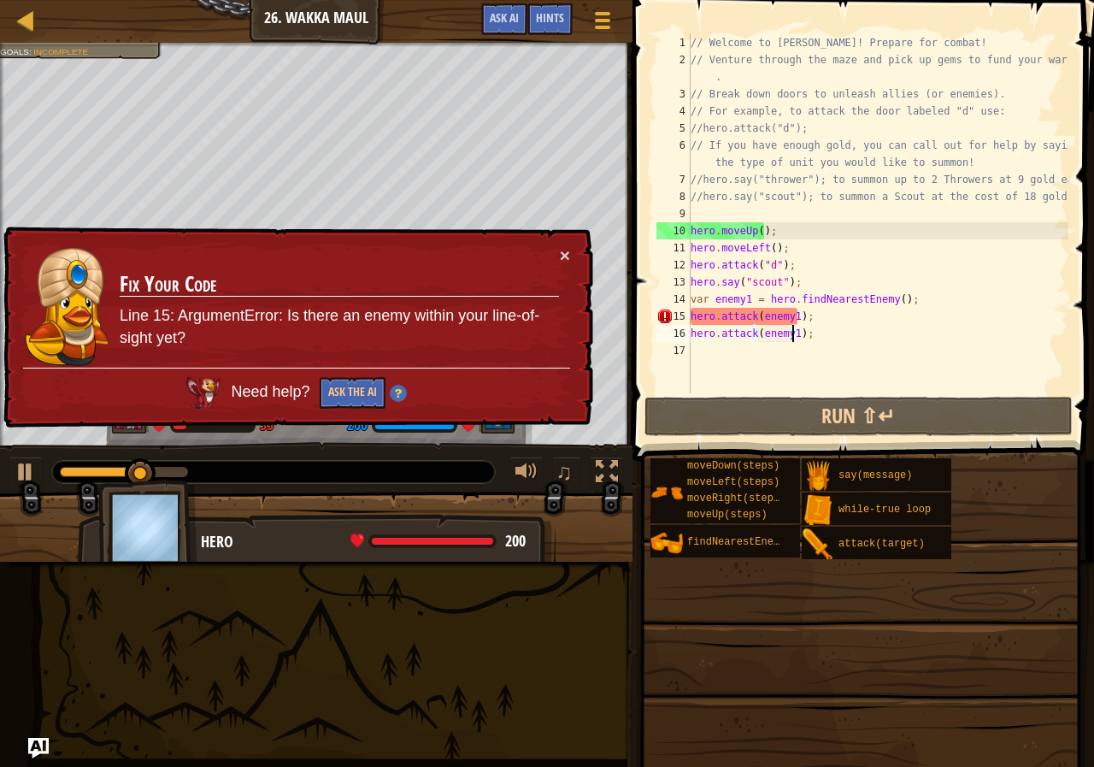
click at [573, 256] on div "× Fix Your Code Line 15: ArgumentError: Is there an enemy within your line-of-s…" at bounding box center [296, 328] width 593 height 203
click at [563, 257] on button "×" at bounding box center [565, 255] width 10 height 18
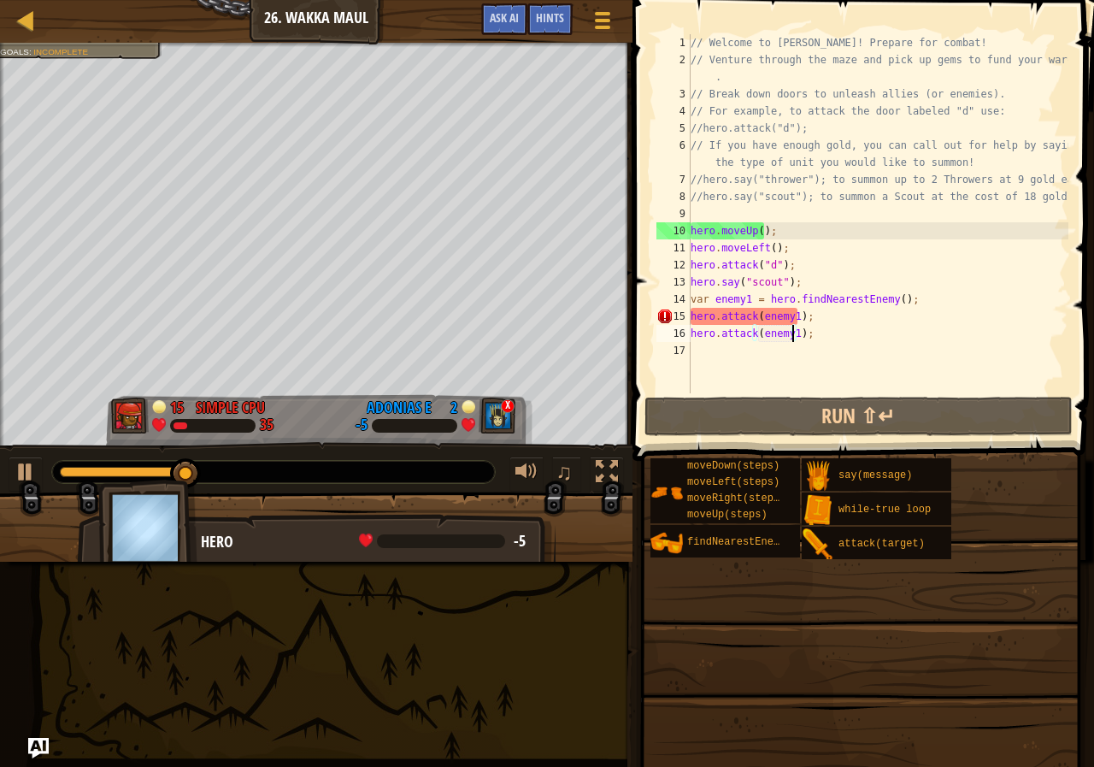
click at [30, 453] on div "♫" at bounding box center [316, 467] width 633 height 51
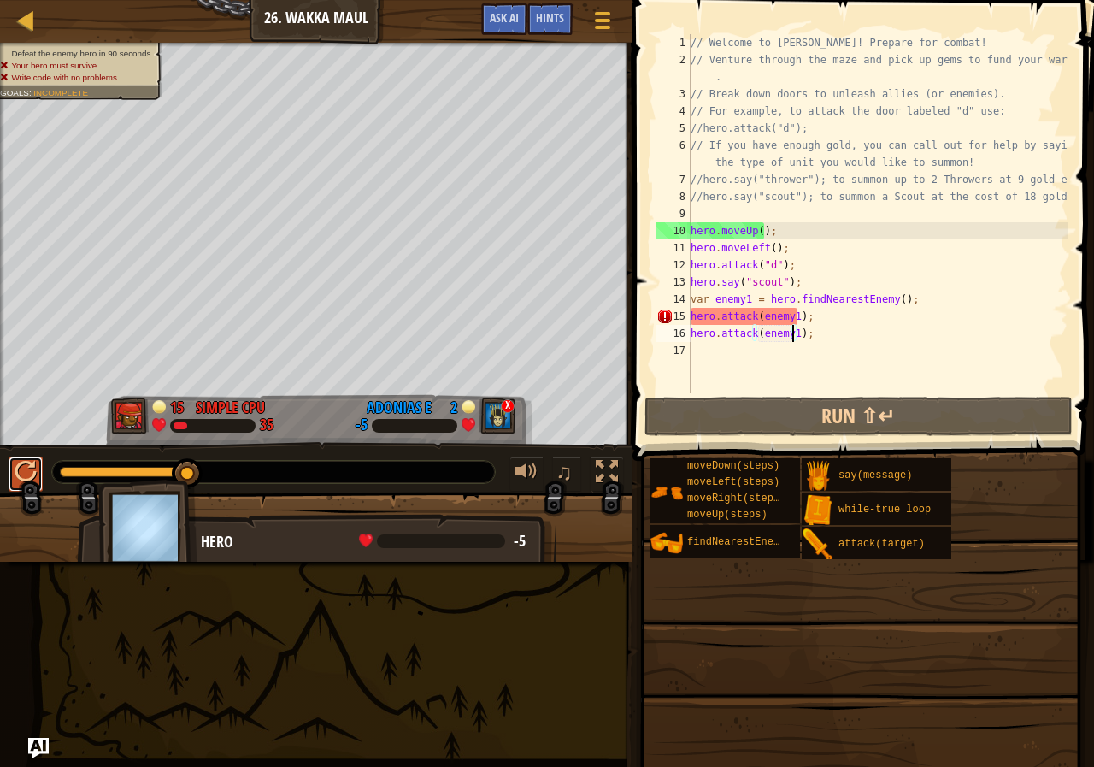
click at [42, 462] on button at bounding box center [26, 473] width 34 height 35
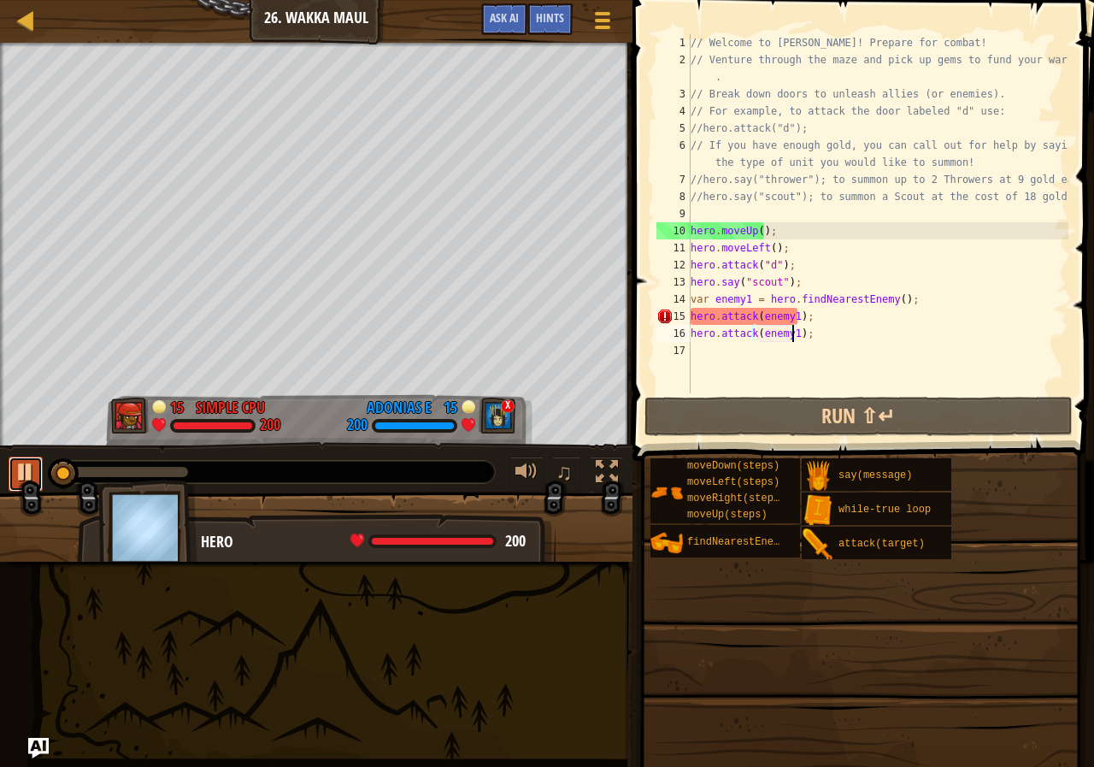
click at [30, 466] on div at bounding box center [26, 472] width 22 height 22
click at [837, 317] on div "// Welcome to Wakka Maul! Prepare for combat! // Venture through the maze and p…" at bounding box center [877, 230] width 381 height 393
click at [820, 321] on div "// Welcome to Wakka Maul! Prepare for combat! // Venture through the maze and p…" at bounding box center [877, 230] width 381 height 393
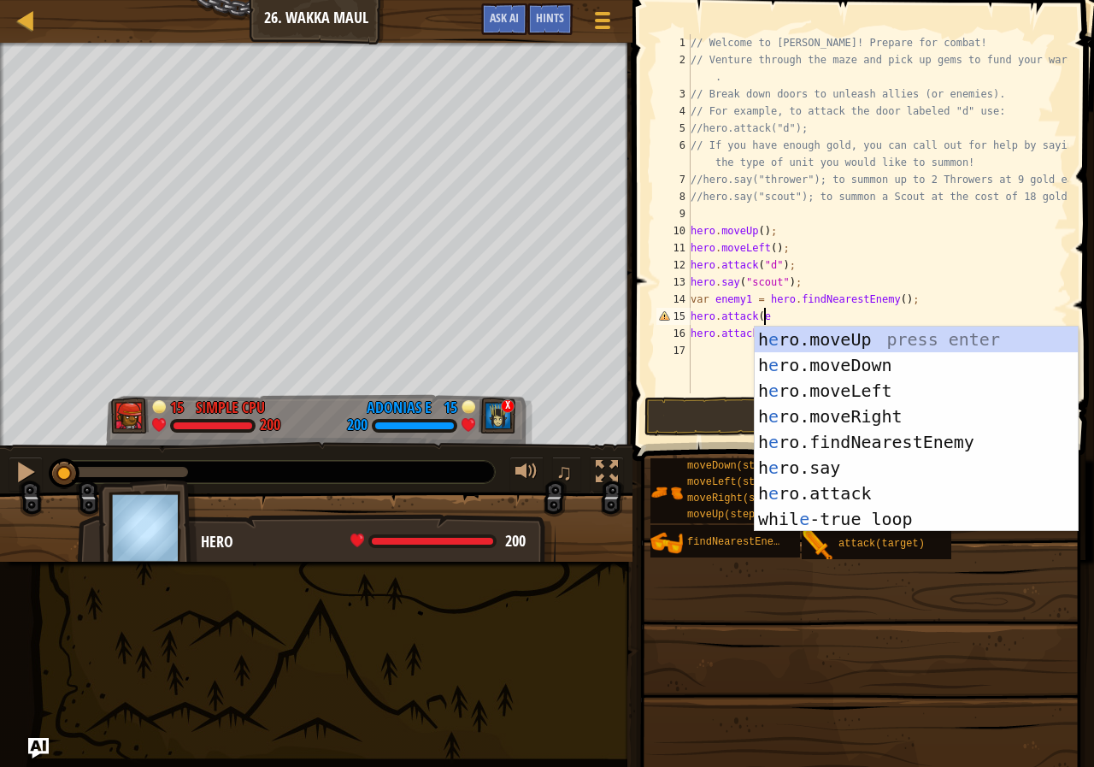
scroll to position [8, 5]
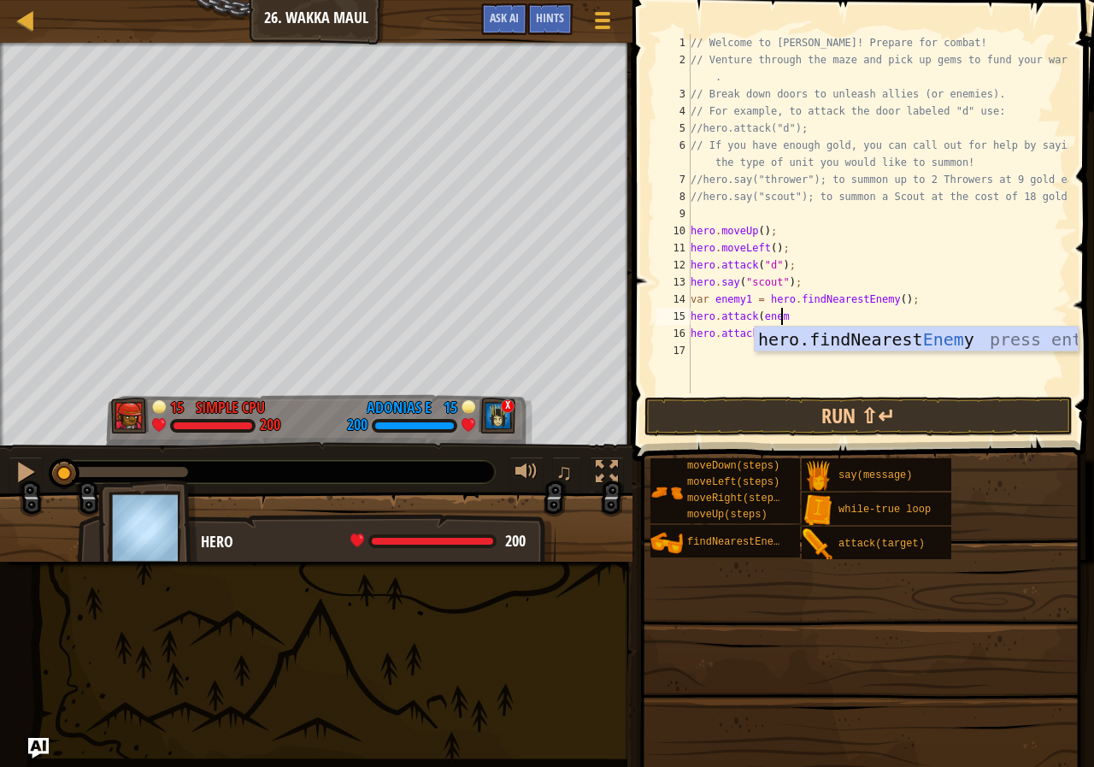
type textarea "hero.attack(enemy"
